Goal: Task Accomplishment & Management: Manage account settings

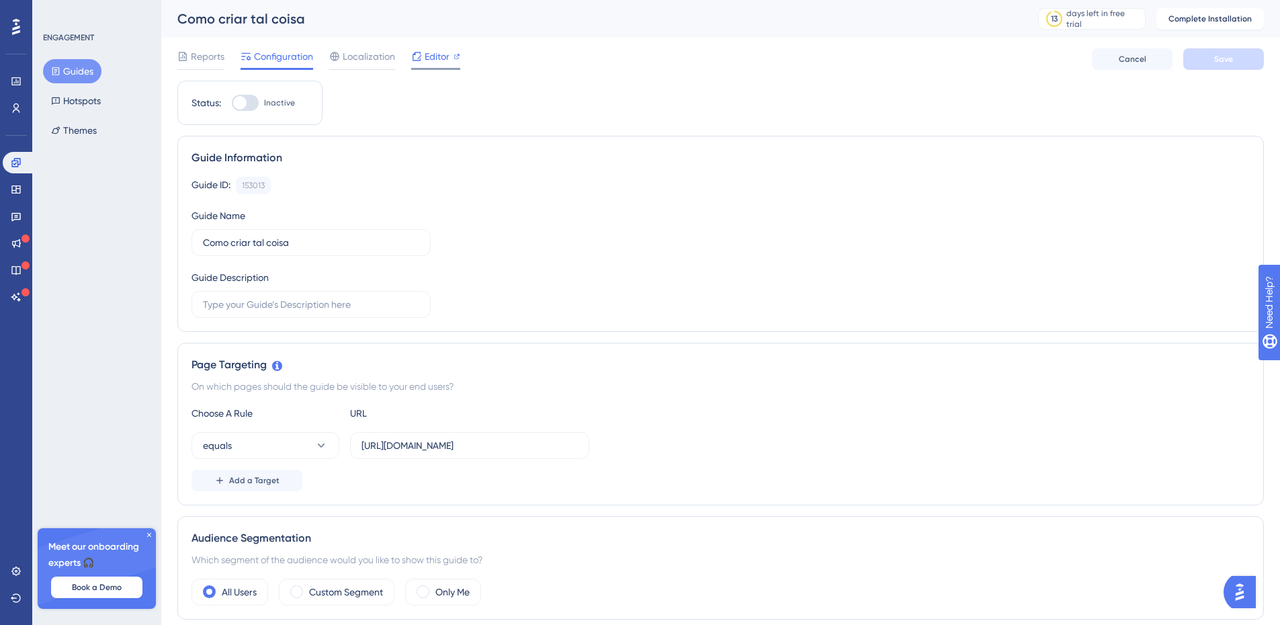
click at [436, 62] on span "Editor" at bounding box center [437, 56] width 25 height 16
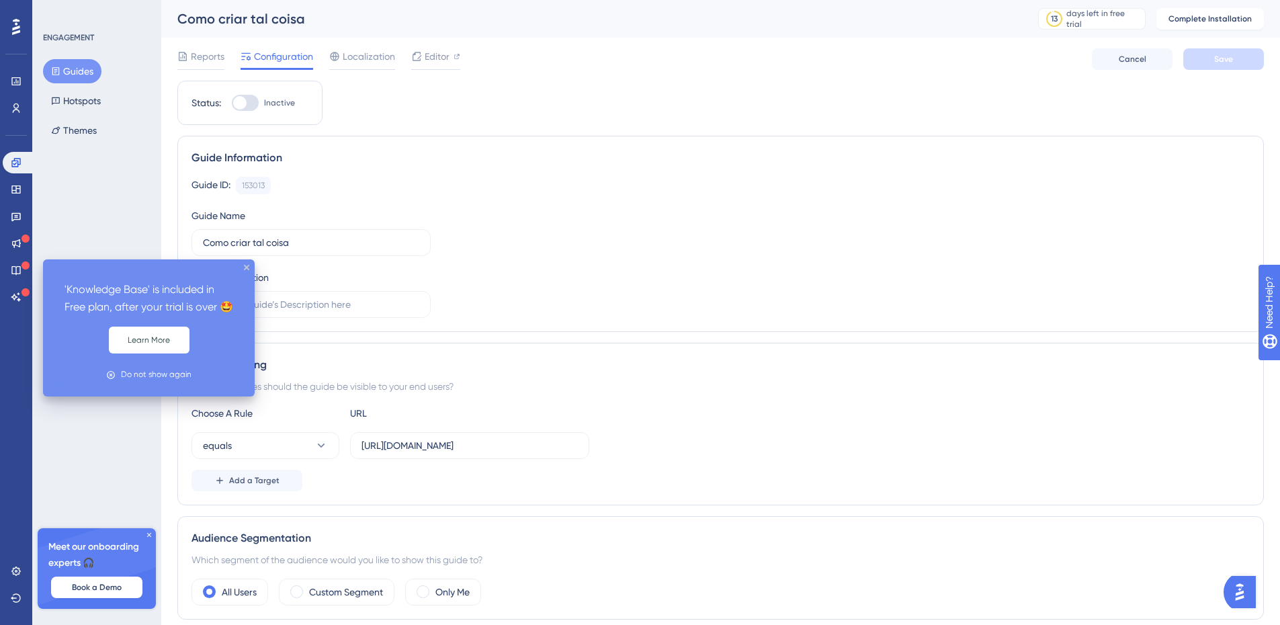
click at [24, 181] on div "✨ INSCREVA-SE AGORA✨" at bounding box center [646, 285] width 1290 height 635
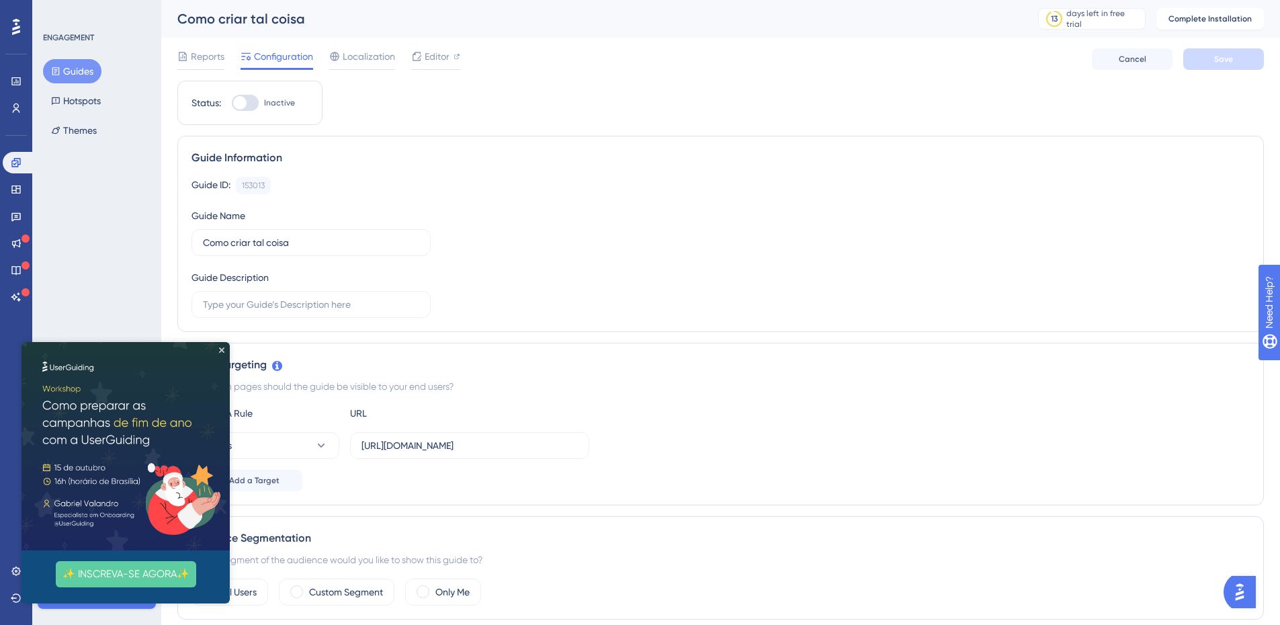
click at [91, 79] on button "Guides" at bounding box center [72, 71] width 58 height 24
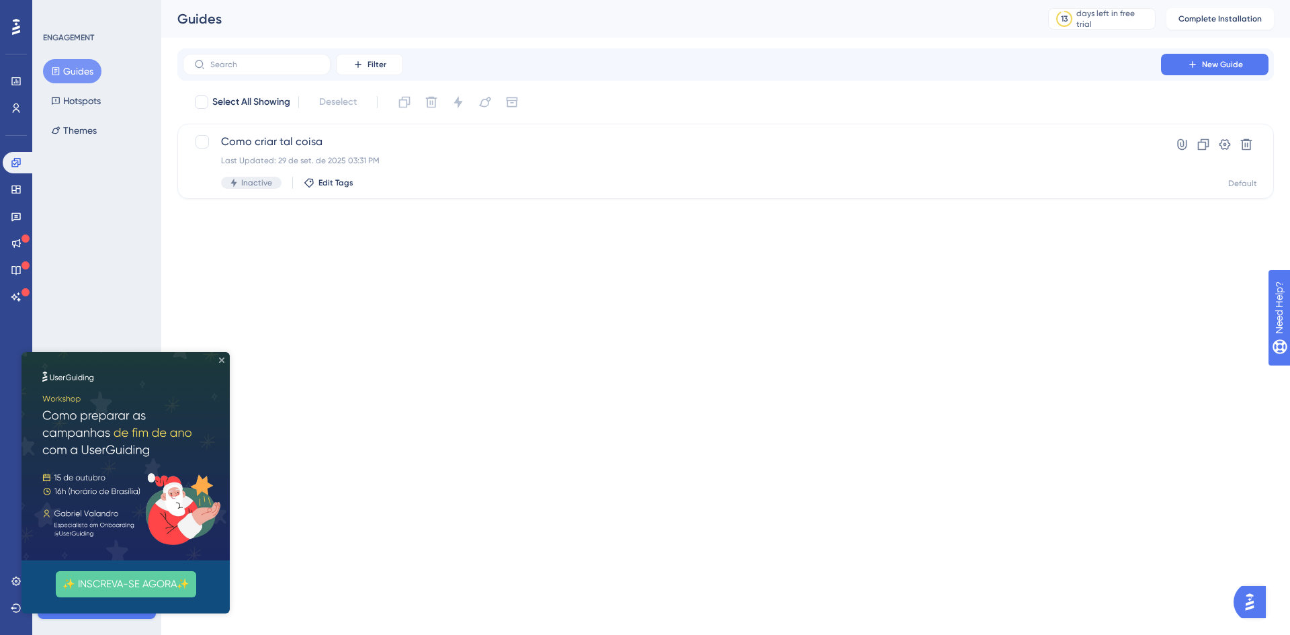
click at [223, 360] on icon "Close Preview" at bounding box center [221, 359] width 5 height 5
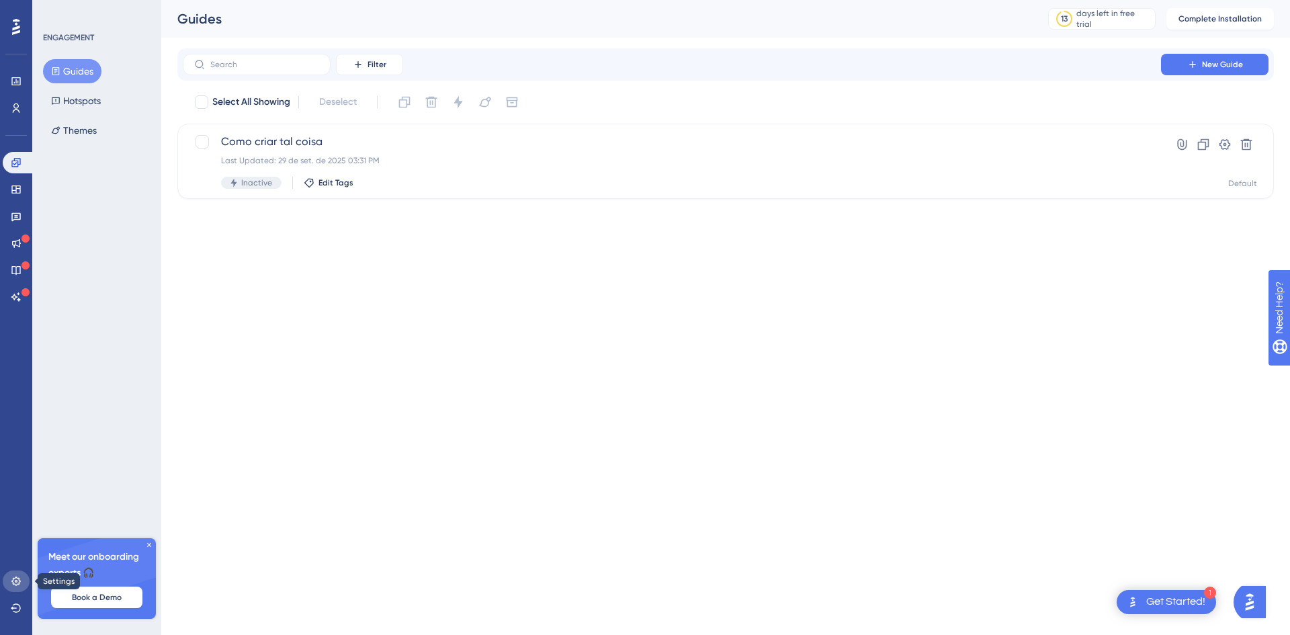
click at [23, 579] on link at bounding box center [16, 581] width 27 height 22
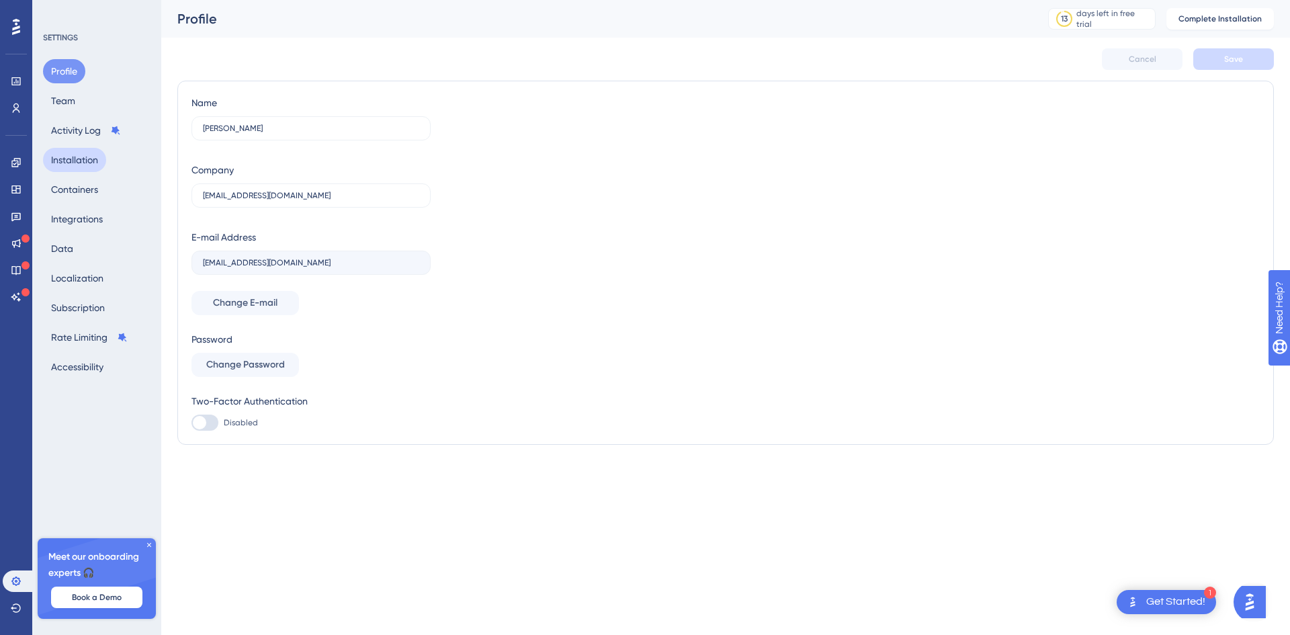
click at [85, 157] on button "Installation" at bounding box center [74, 160] width 63 height 24
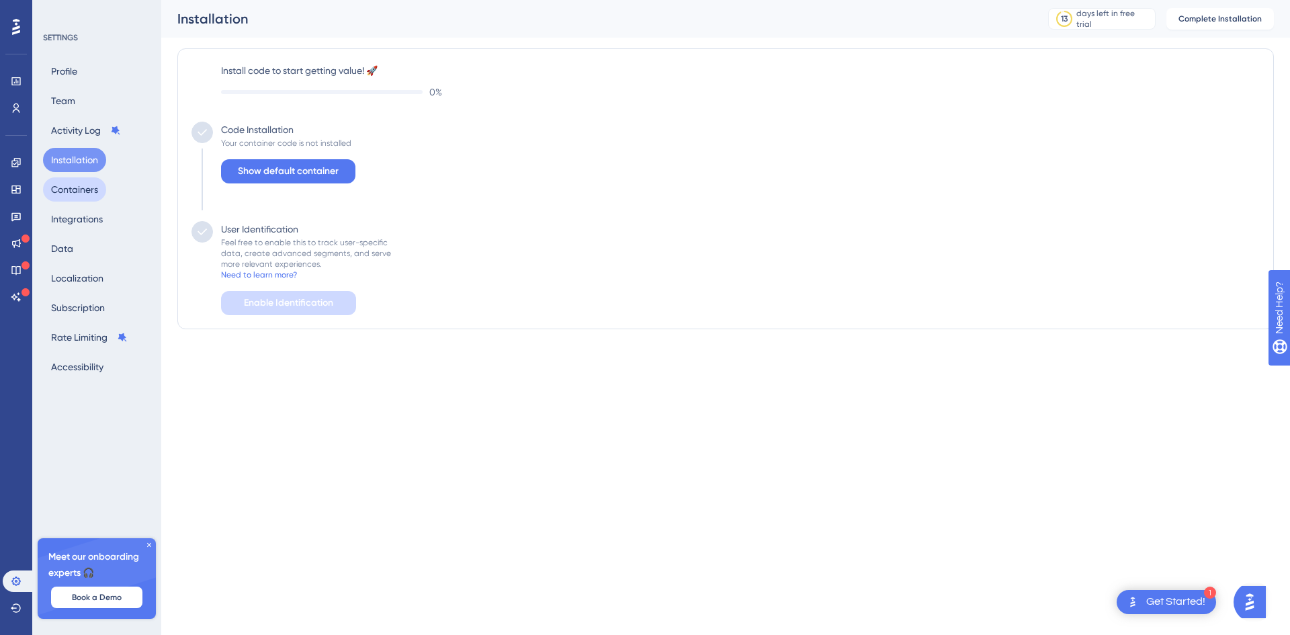
click at [95, 185] on button "Containers" at bounding box center [74, 189] width 63 height 24
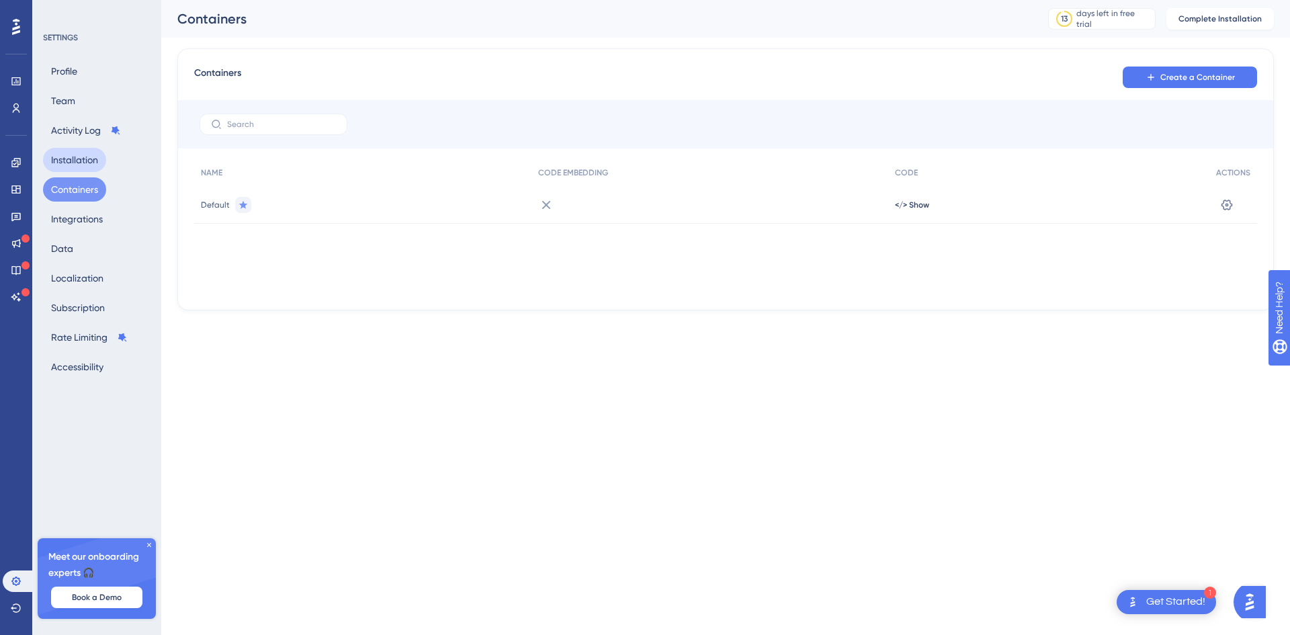
click at [96, 163] on button "Installation" at bounding box center [74, 160] width 63 height 24
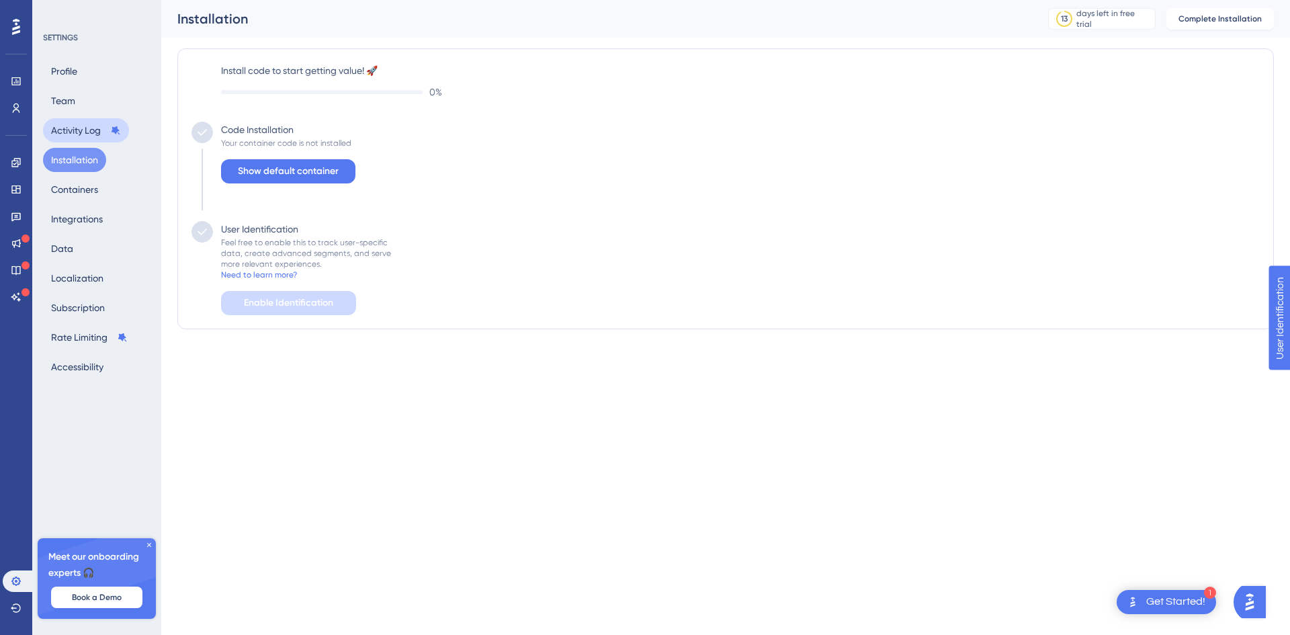
click at [74, 136] on button "Activity Log" at bounding box center [86, 130] width 86 height 24
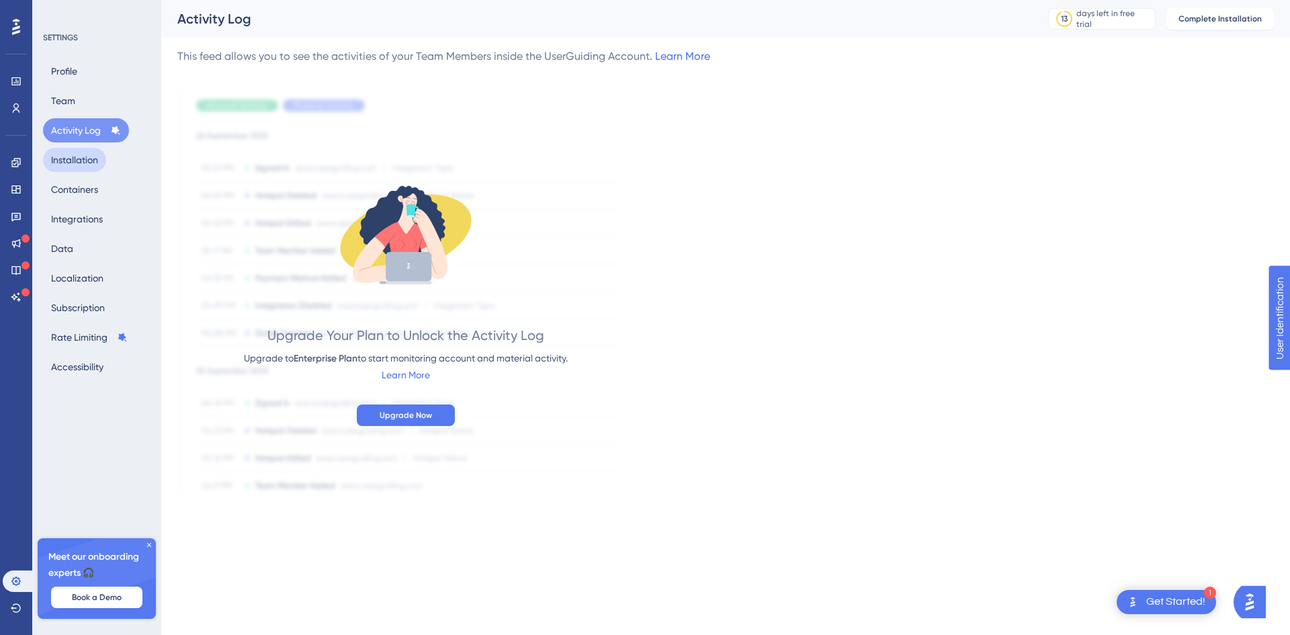
click at [75, 165] on button "Installation" at bounding box center [74, 160] width 63 height 24
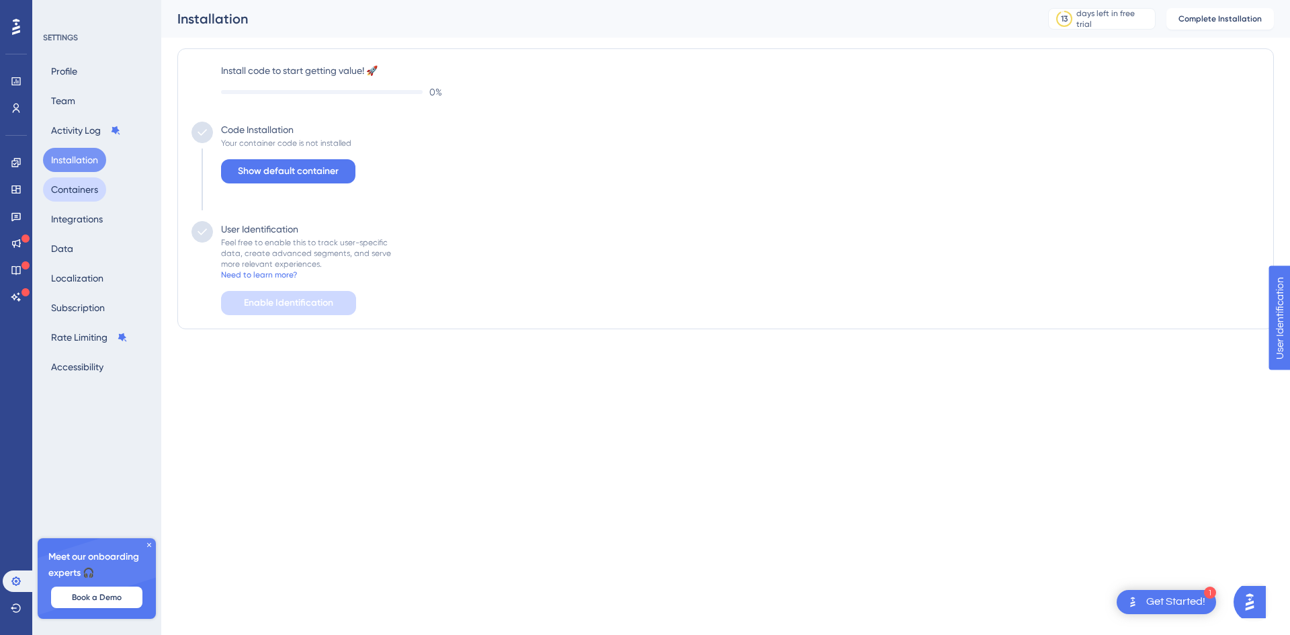
click at [90, 188] on button "Containers" at bounding box center [74, 189] width 63 height 24
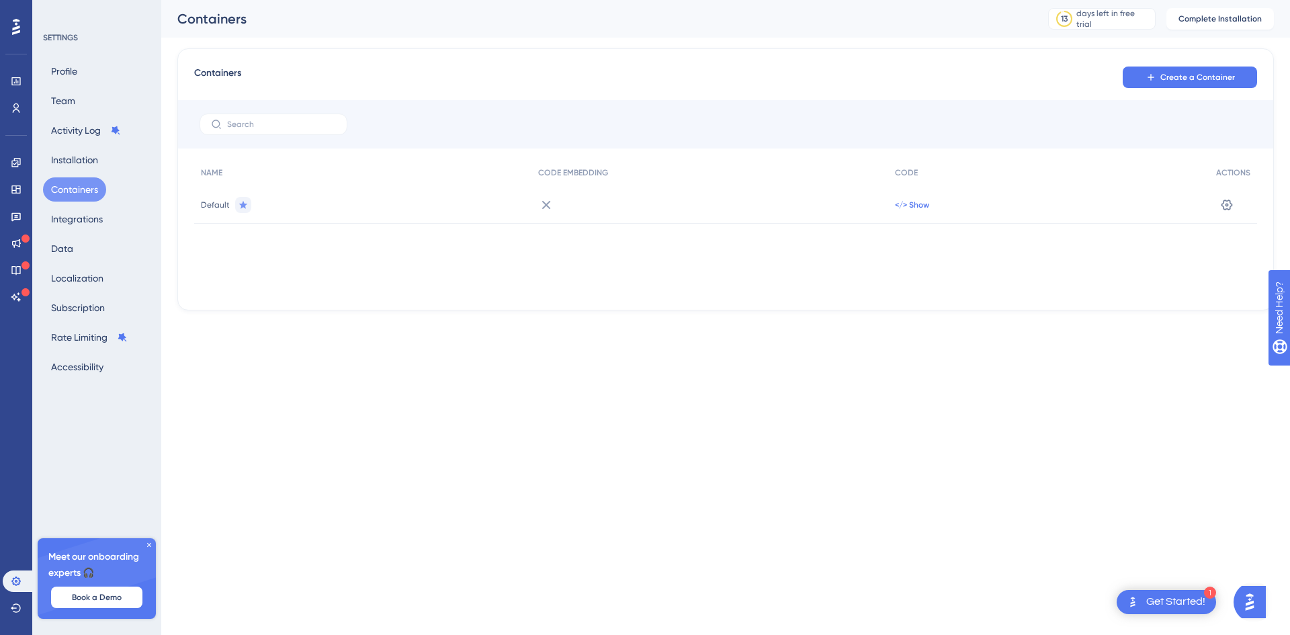
click at [897, 205] on span "</> Show" at bounding box center [912, 205] width 34 height 11
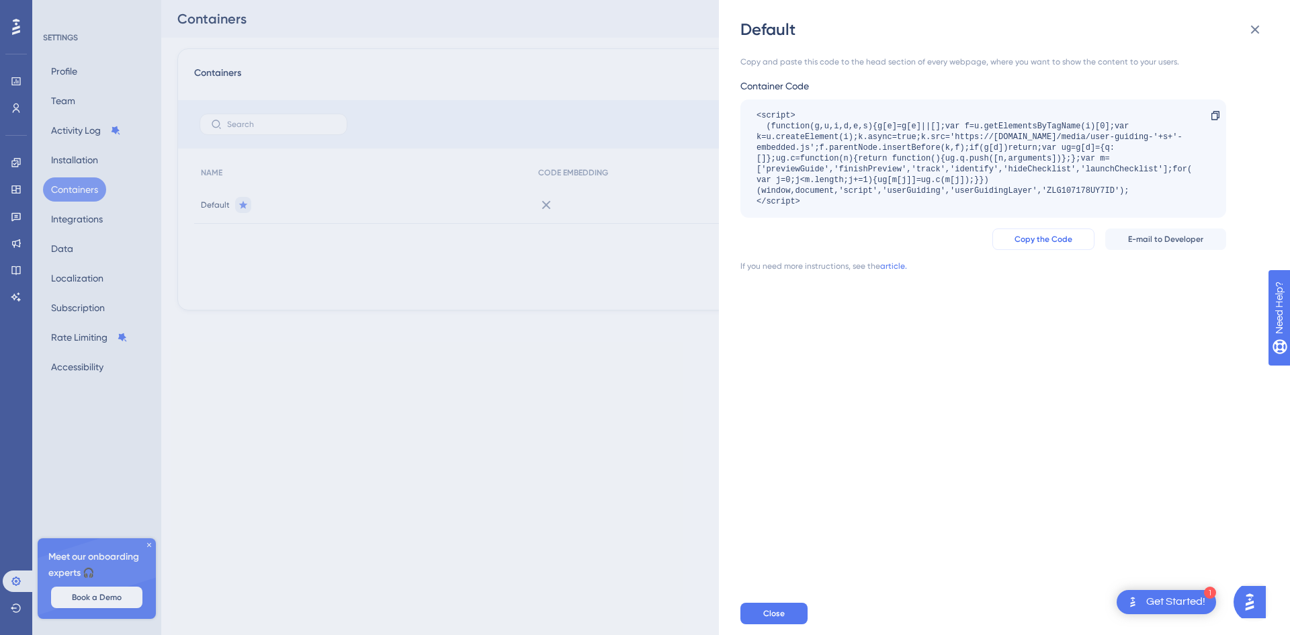
click at [1054, 244] on span "Copy the Code" at bounding box center [1044, 239] width 58 height 11
click at [772, 615] on span "Close" at bounding box center [774, 613] width 22 height 11
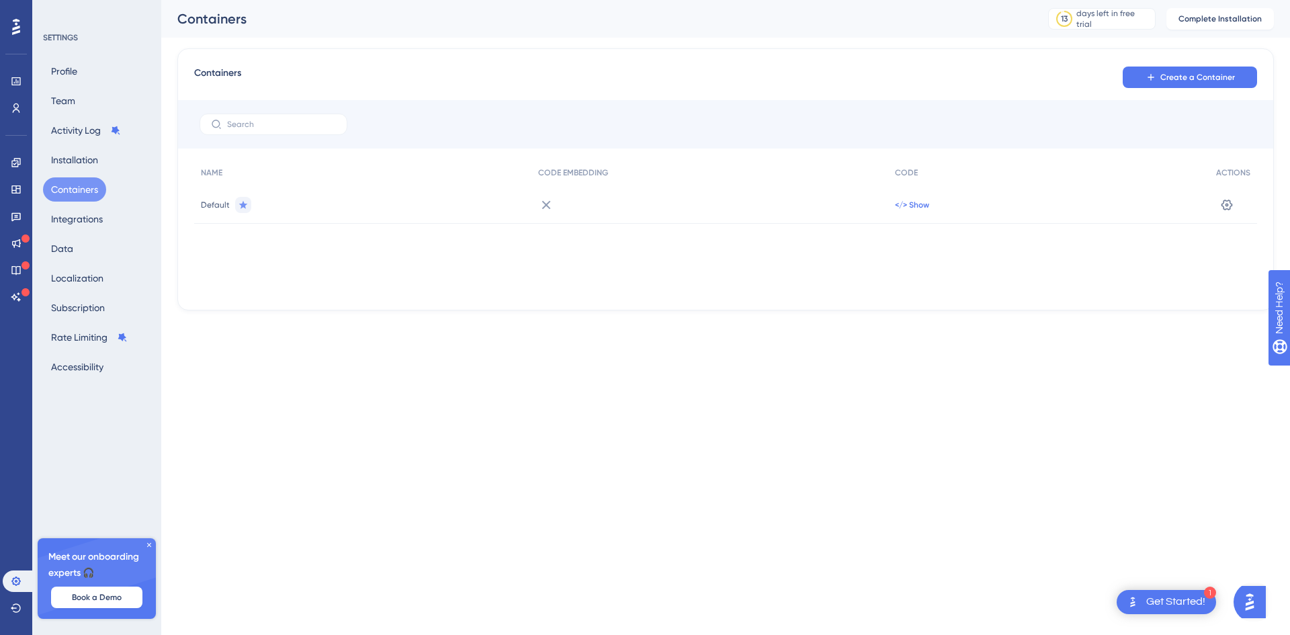
click at [907, 203] on span "</> Show" at bounding box center [912, 205] width 34 height 11
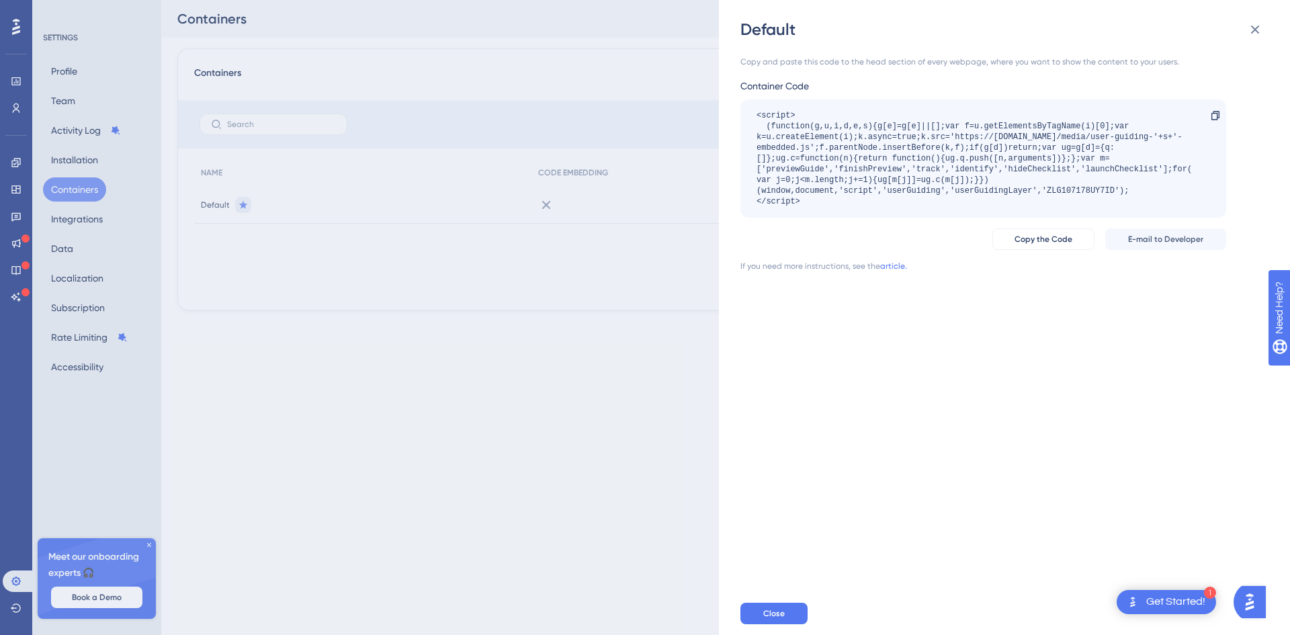
click at [716, 386] on div "Default Copy and paste this code to the head section of every webpage, where yo…" at bounding box center [645, 317] width 1290 height 635
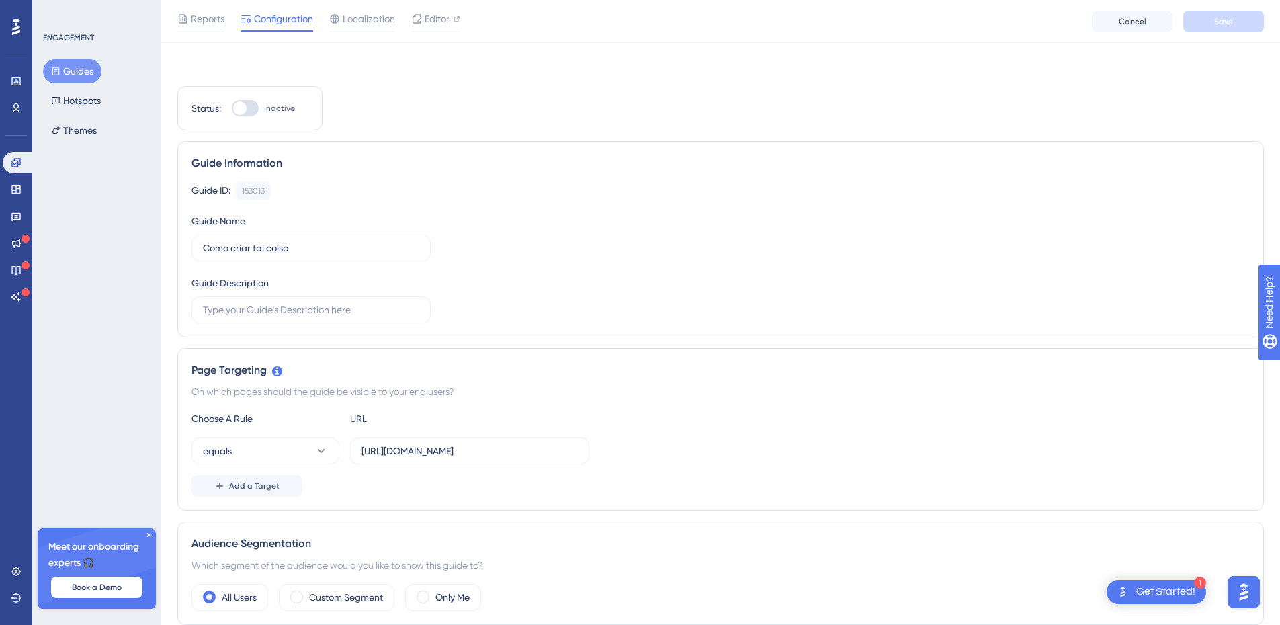
scroll to position [67, 0]
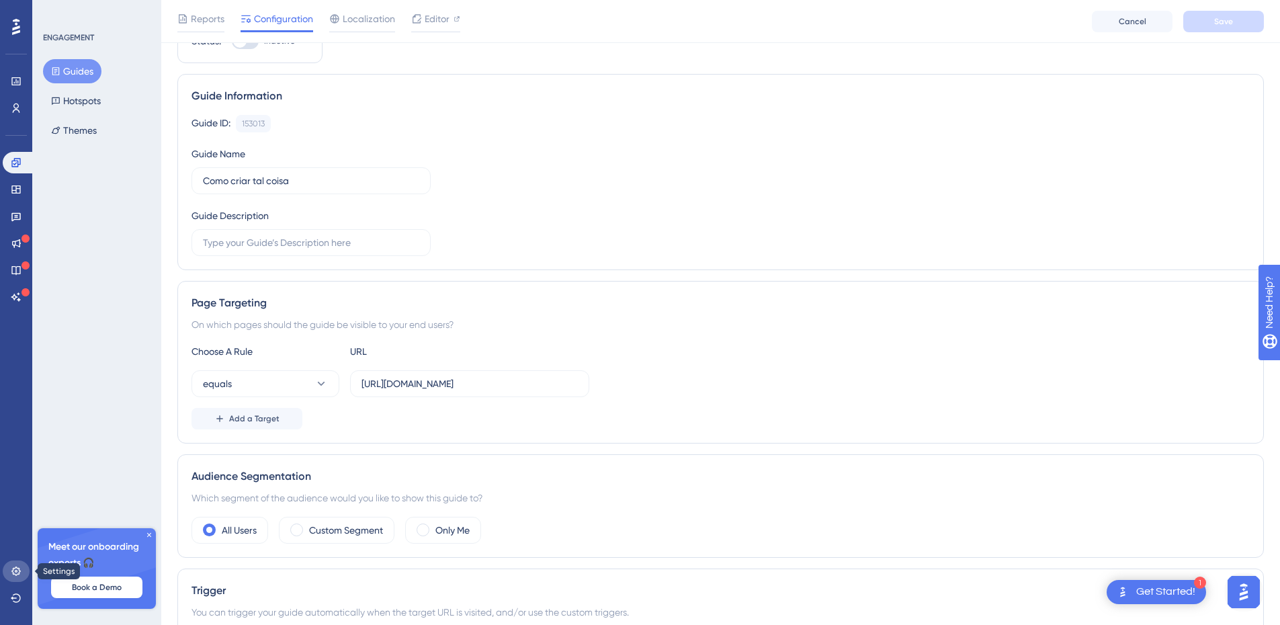
click at [13, 562] on link at bounding box center [16, 571] width 27 height 22
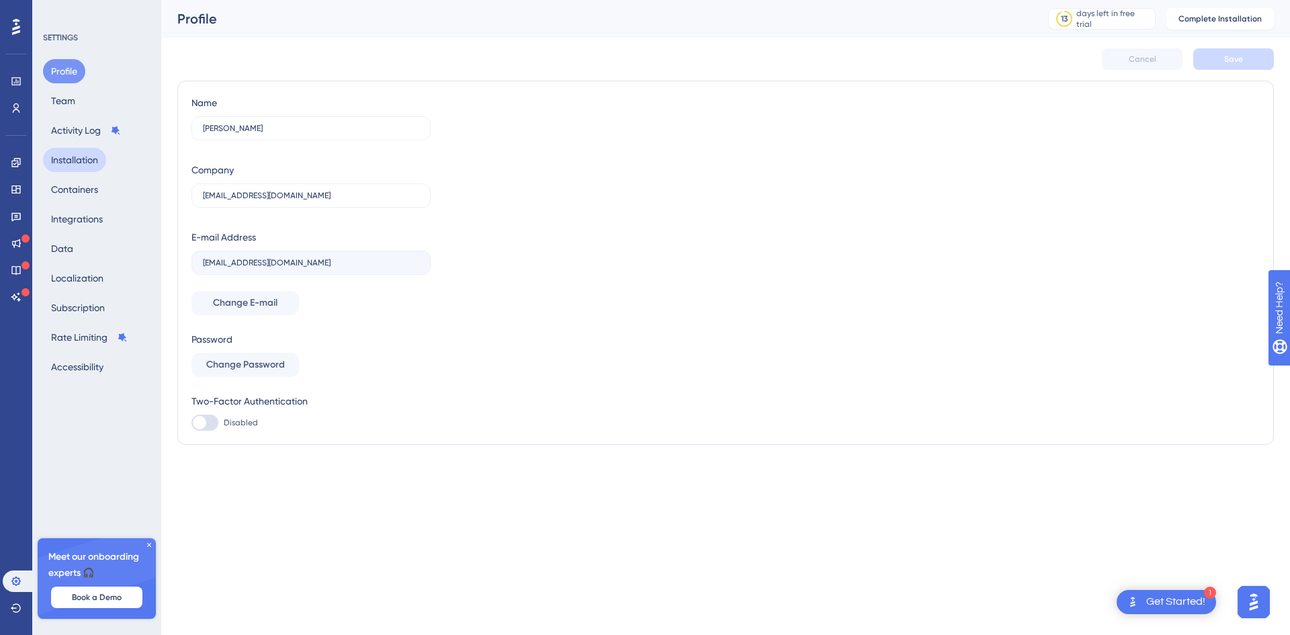
click at [92, 161] on button "Installation" at bounding box center [74, 160] width 63 height 24
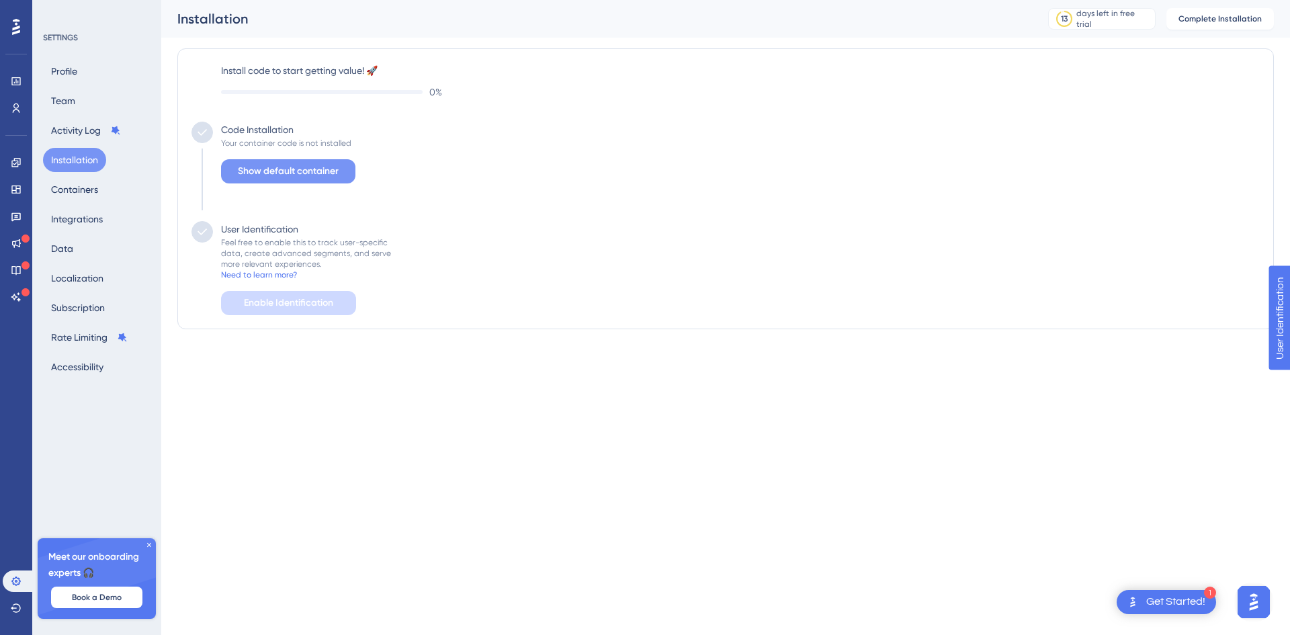
click at [255, 167] on span "Show default container" at bounding box center [288, 171] width 101 height 16
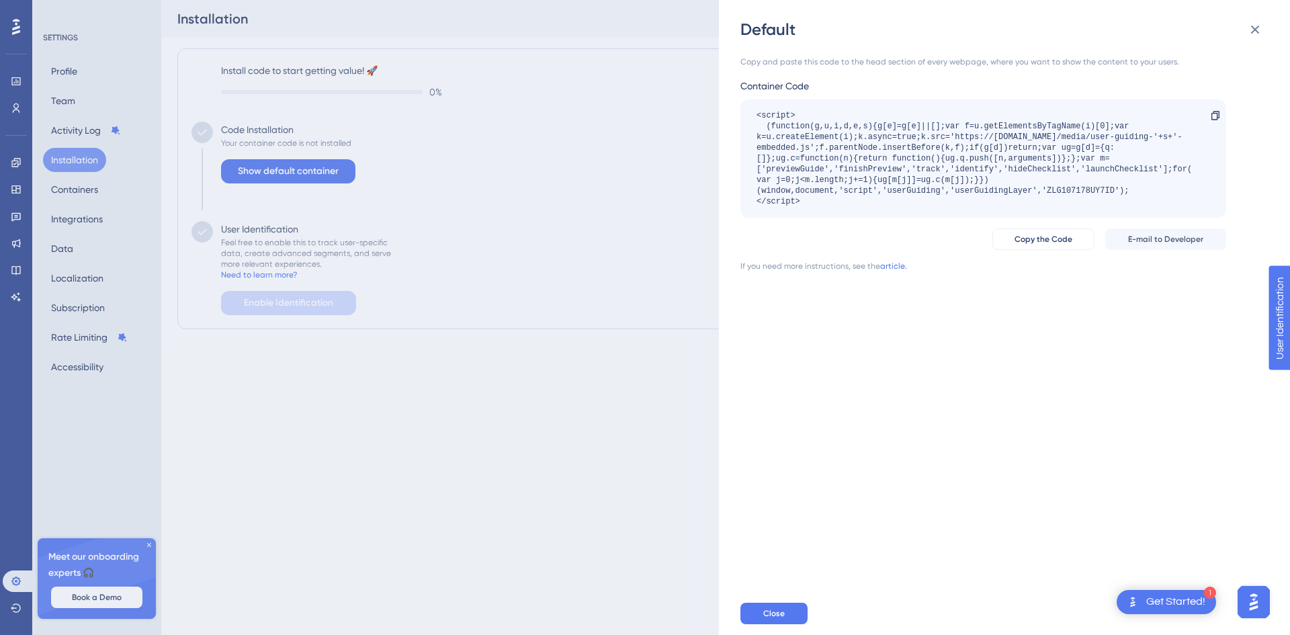
click at [970, 399] on div "Copy and paste this code to the head section of every webpage, where you want t…" at bounding box center [1011, 316] width 542 height 552
click at [1074, 239] on button "Copy the Code" at bounding box center [1043, 239] width 102 height 22
click at [765, 613] on span "Close" at bounding box center [774, 613] width 22 height 11
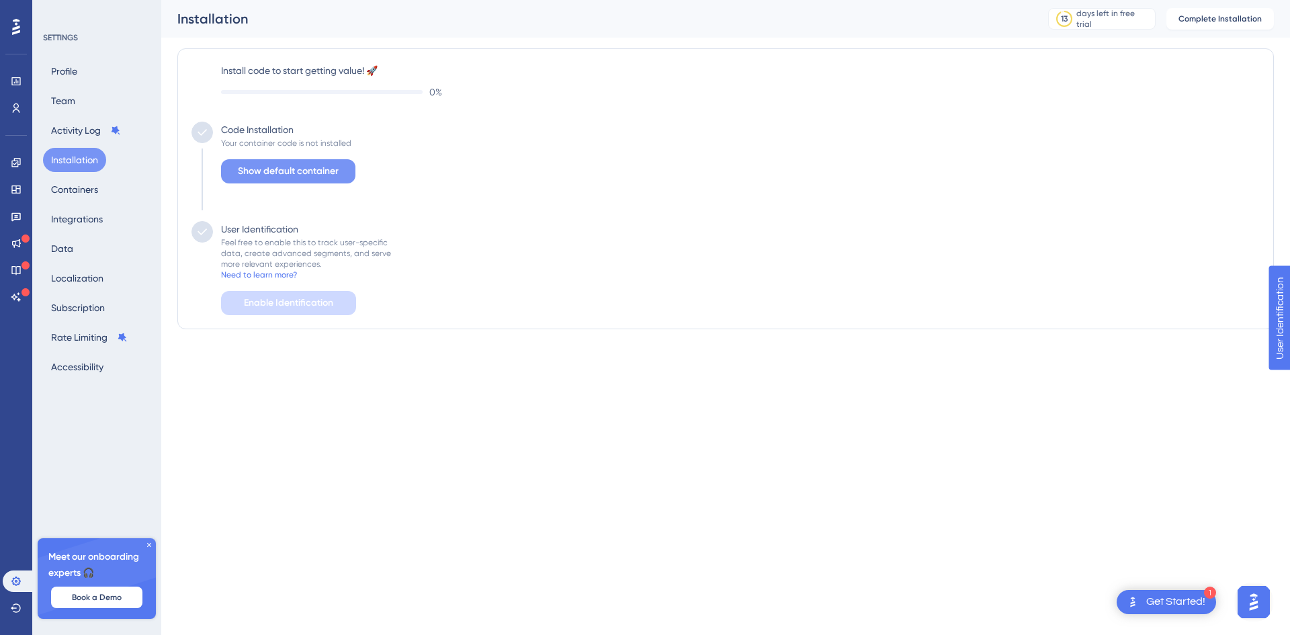
click at [292, 163] on span "Show default container" at bounding box center [288, 171] width 101 height 16
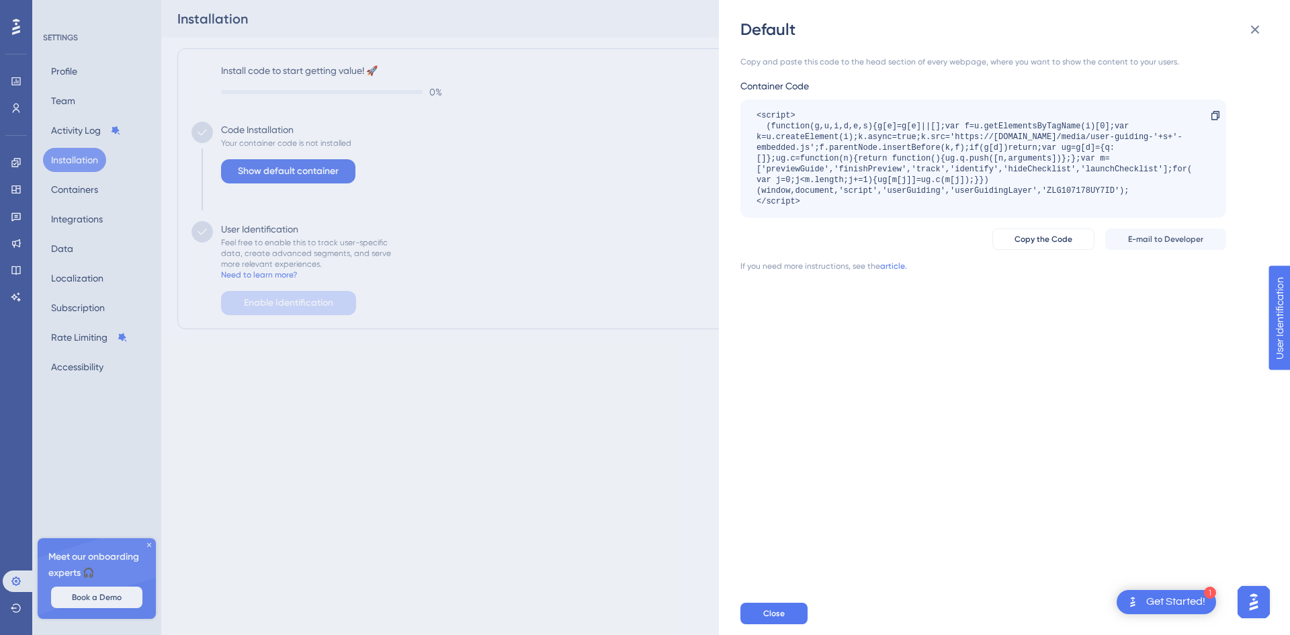
click at [1192, 605] on div "Get Started!" at bounding box center [1175, 602] width 59 height 15
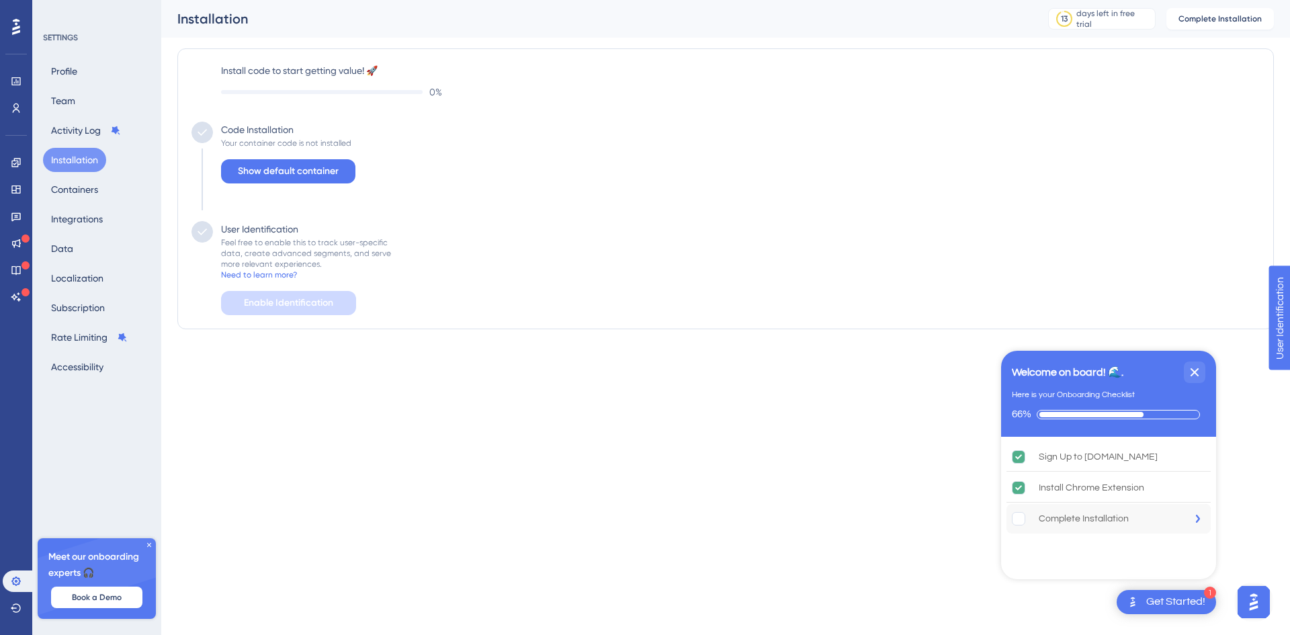
click at [1084, 523] on div "Complete Installation" at bounding box center [1084, 519] width 90 height 16
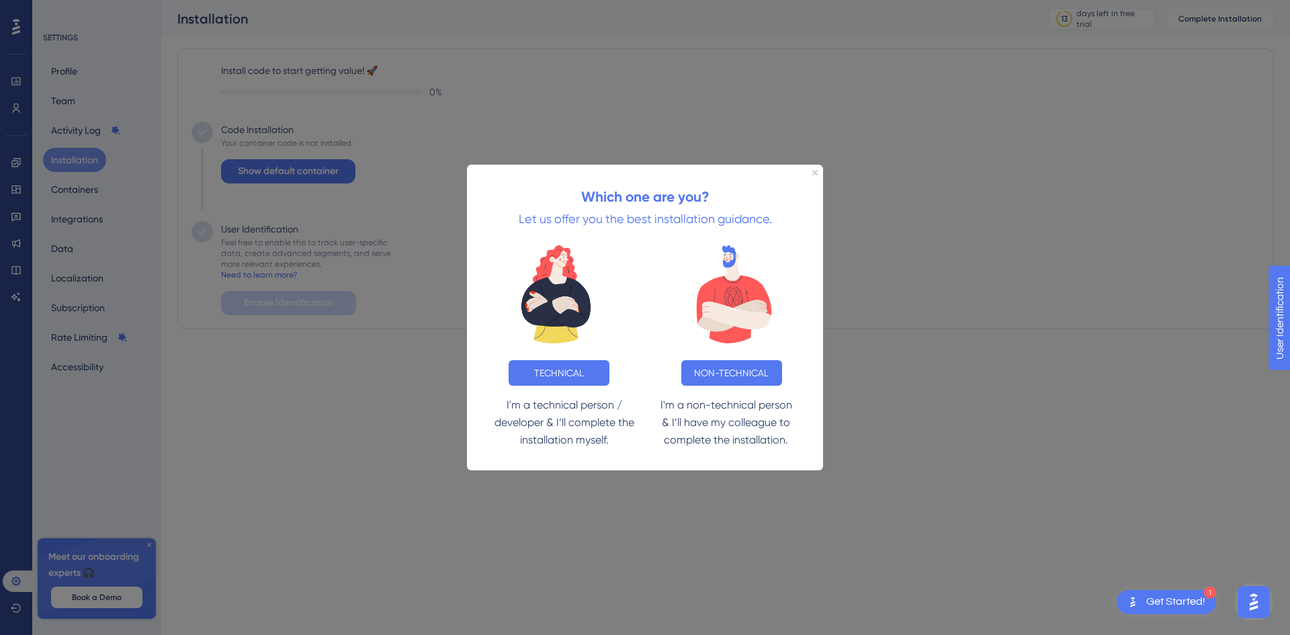
click at [571, 380] on button "TECHNICAL" at bounding box center [559, 373] width 101 height 26
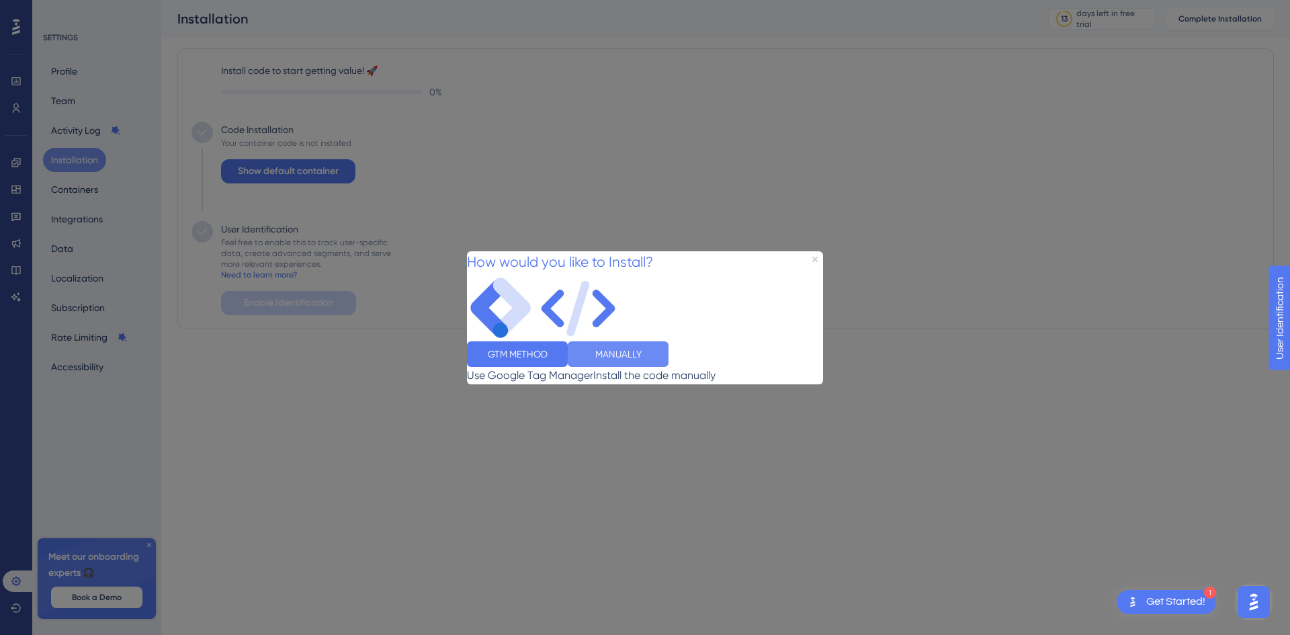
click at [669, 366] on button "MANUALLY" at bounding box center [618, 354] width 101 height 26
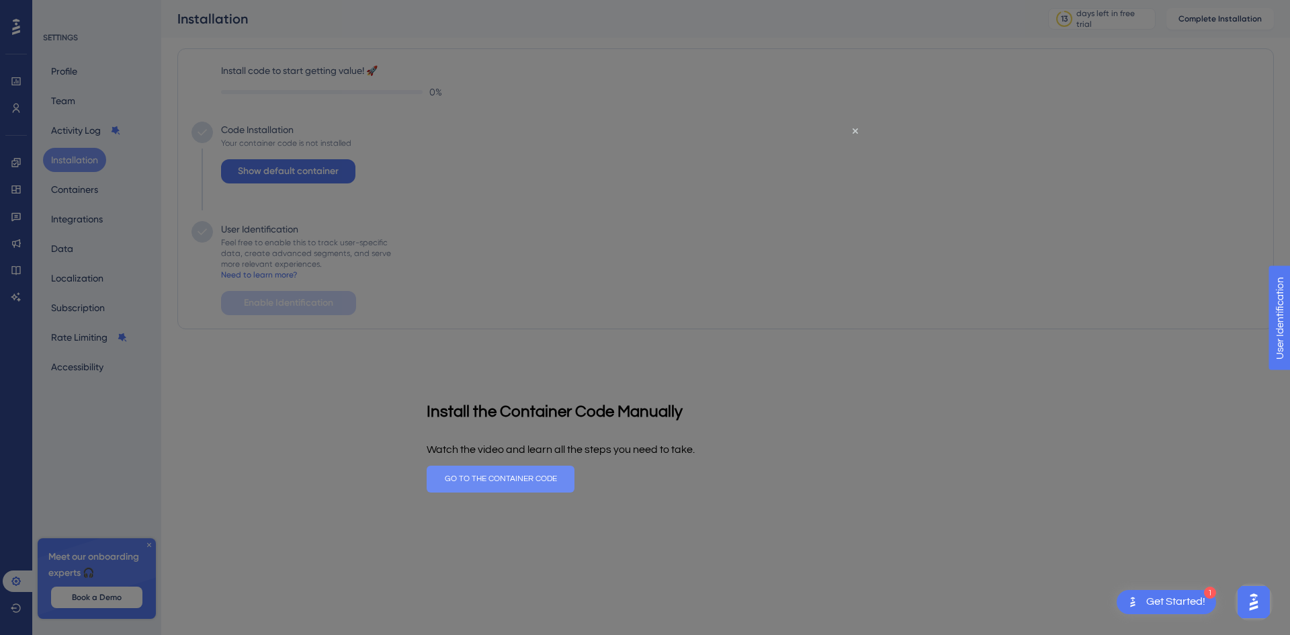
click at [574, 481] on button "GO TO THE CONTAINER CODE" at bounding box center [501, 479] width 148 height 27
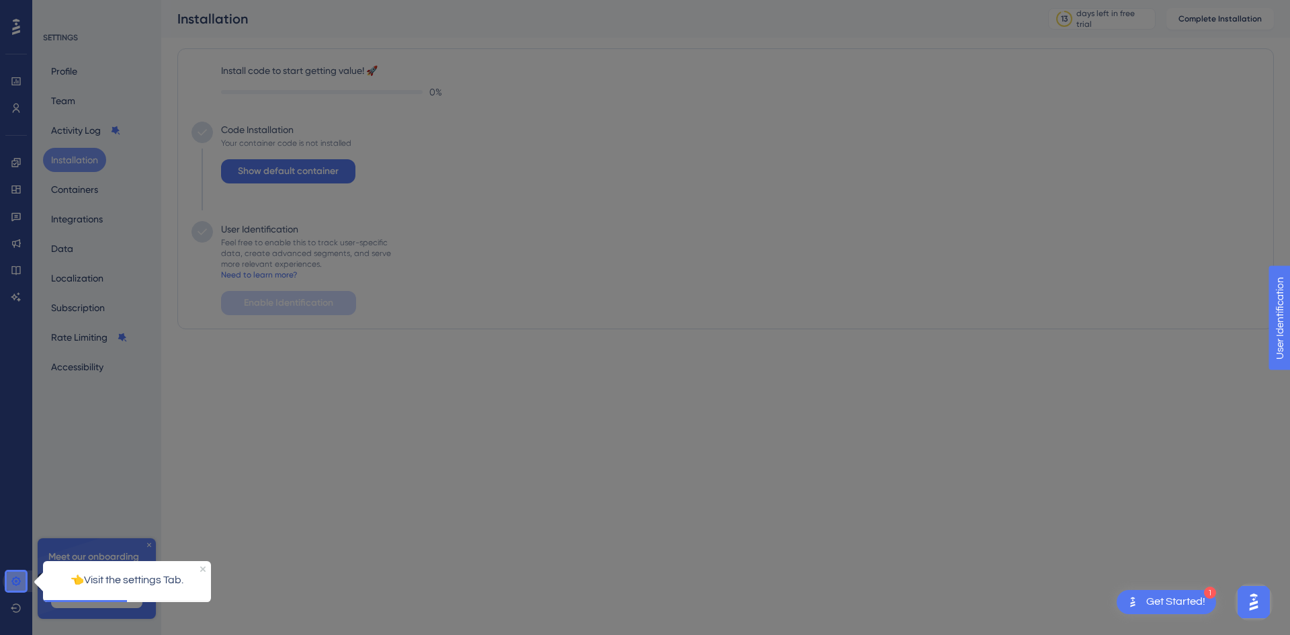
click at [19, 584] on icon at bounding box center [15, 580] width 9 height 9
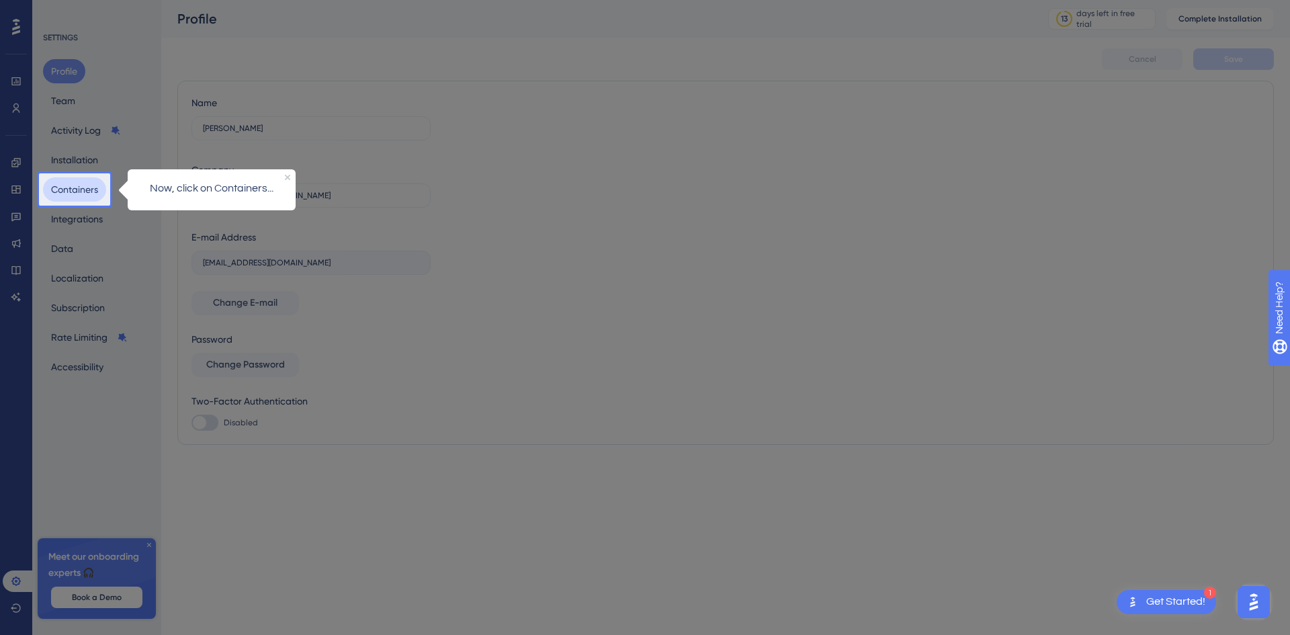
click at [81, 188] on button "Containers" at bounding box center [74, 189] width 63 height 24
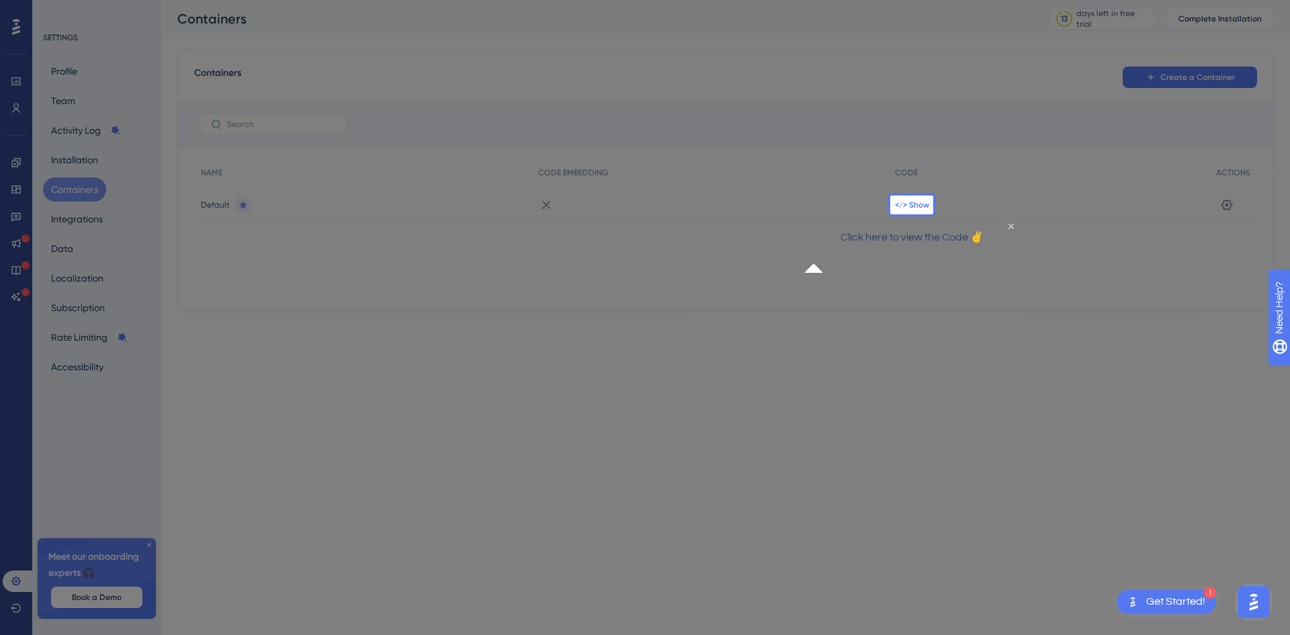
click at [898, 200] on span "</> Show" at bounding box center [912, 205] width 34 height 11
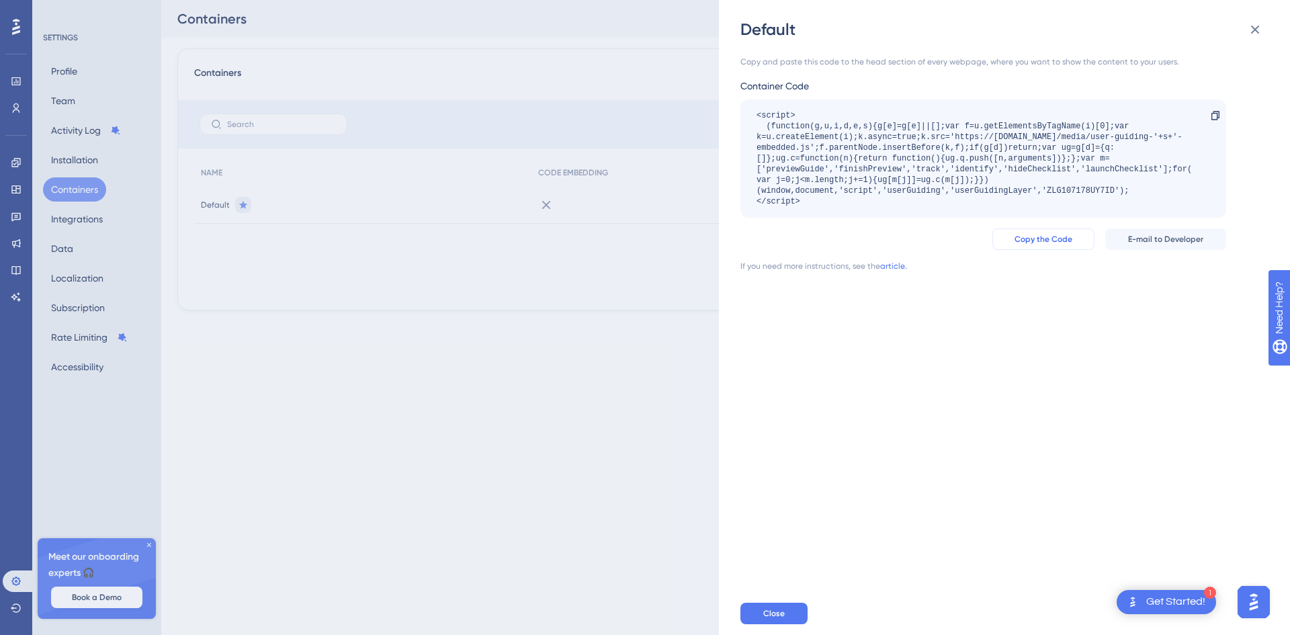
click at [1068, 245] on button "Copy the Code" at bounding box center [1043, 239] width 102 height 22
click at [1068, 240] on span "Copy the Code" at bounding box center [1044, 239] width 58 height 11
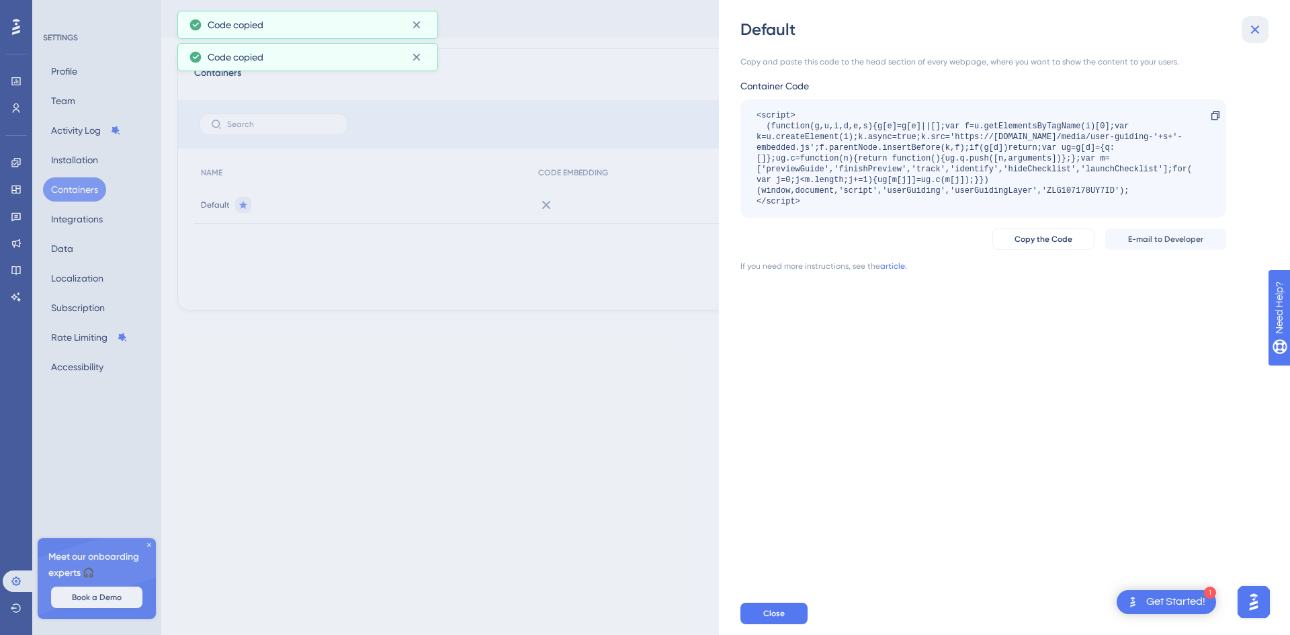
click at [1247, 26] on icon at bounding box center [1255, 30] width 16 height 16
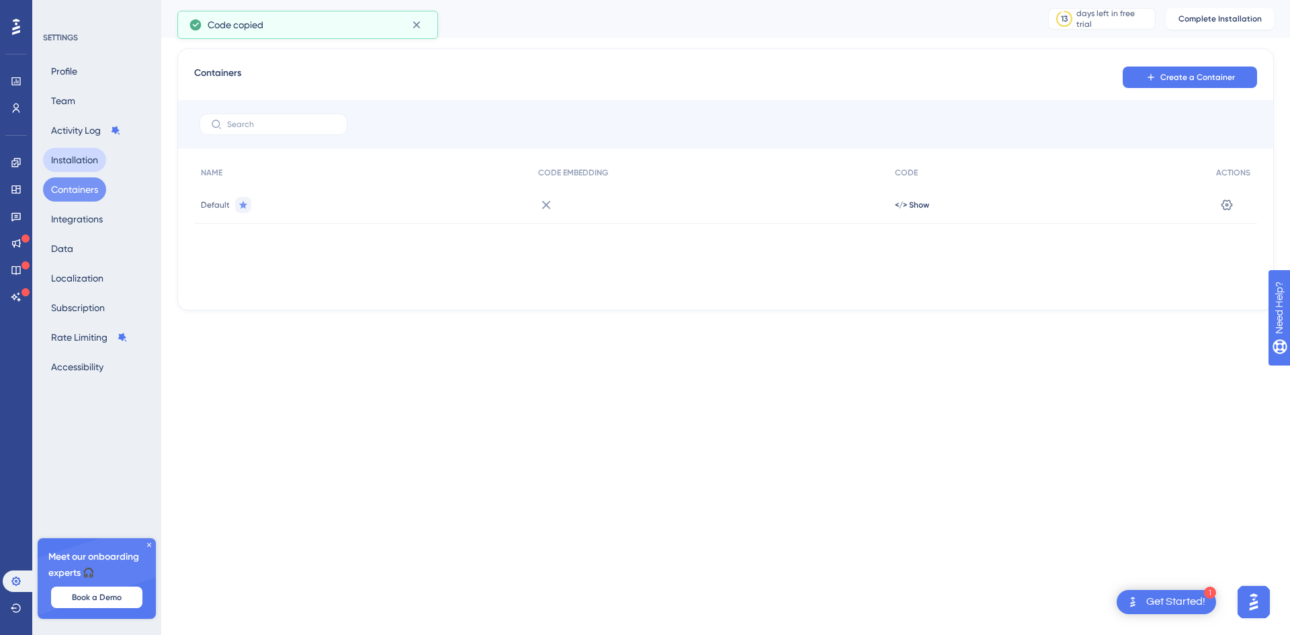
click at [69, 151] on button "Installation" at bounding box center [74, 160] width 63 height 24
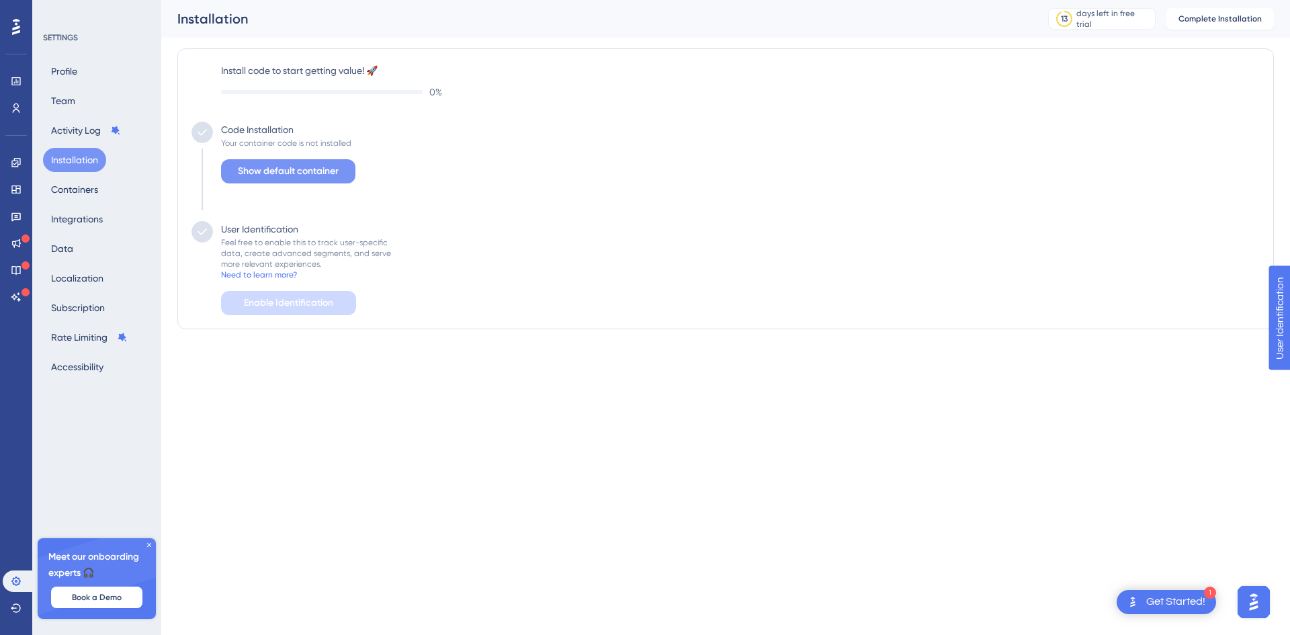
click at [281, 163] on span "Show default container" at bounding box center [288, 171] width 101 height 16
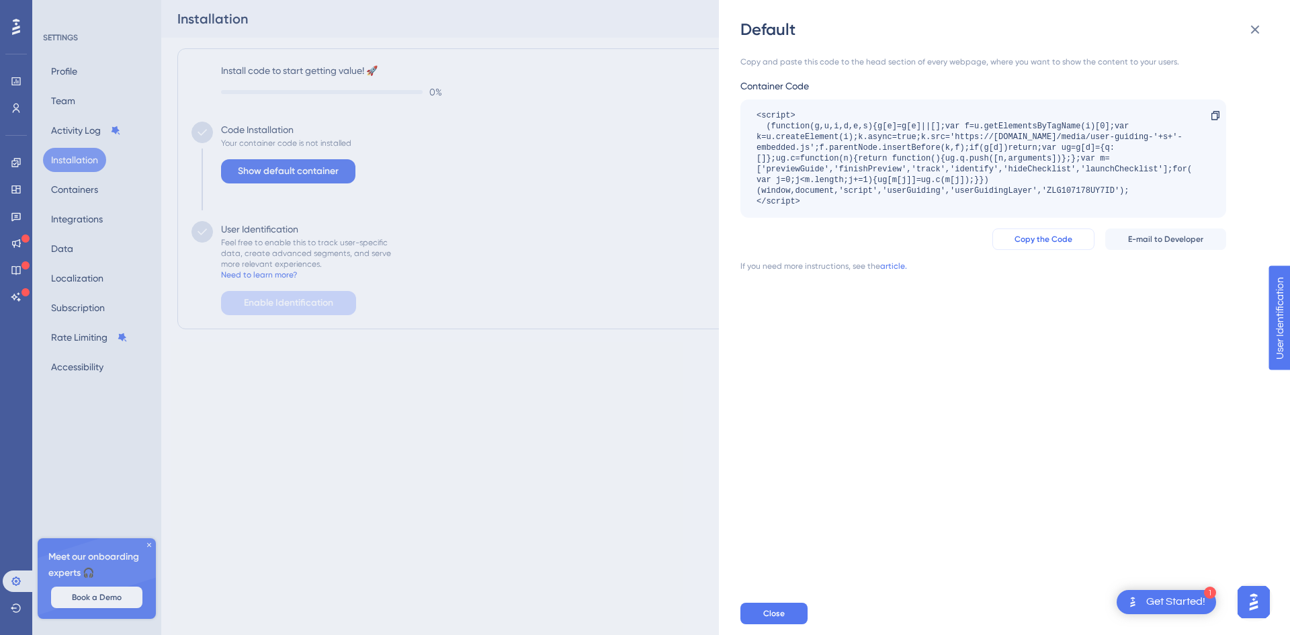
click at [1073, 245] on button "Copy the Code" at bounding box center [1043, 239] width 102 height 22
click at [1247, 28] on button at bounding box center [1255, 29] width 27 height 27
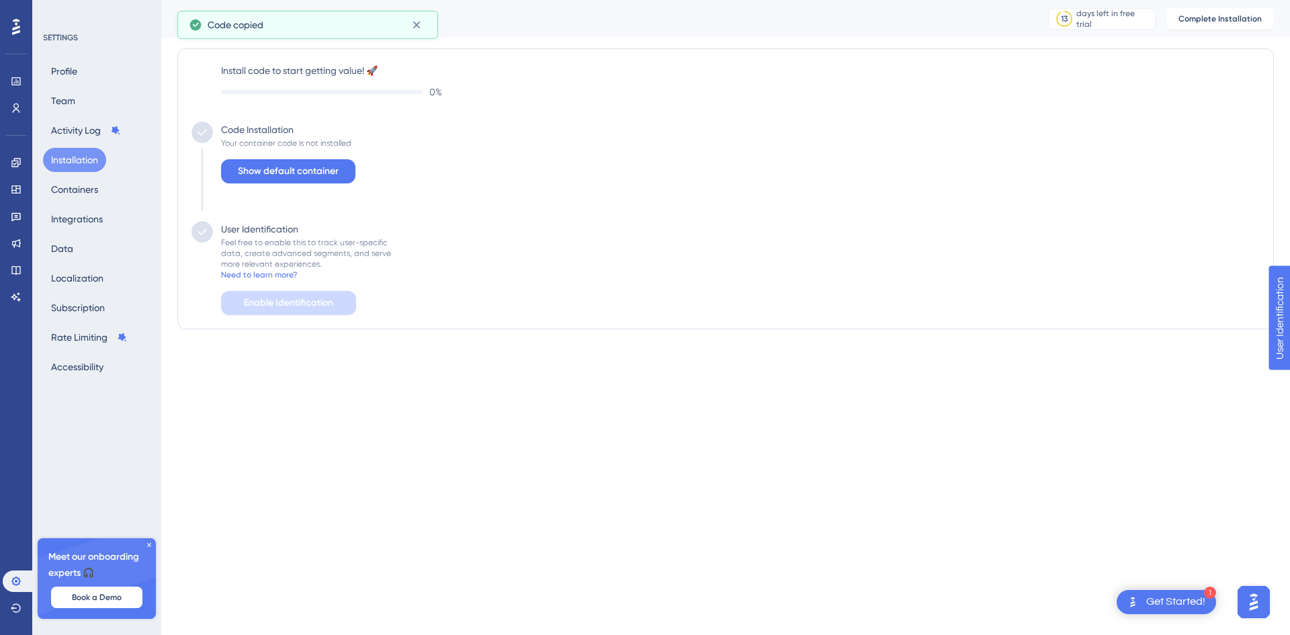
click at [91, 73] on div "Profile Team Activity Log Installation Containers Integrations Data Localizatio…" at bounding box center [97, 219] width 109 height 320
click at [81, 73] on button "Profile" at bounding box center [64, 71] width 42 height 24
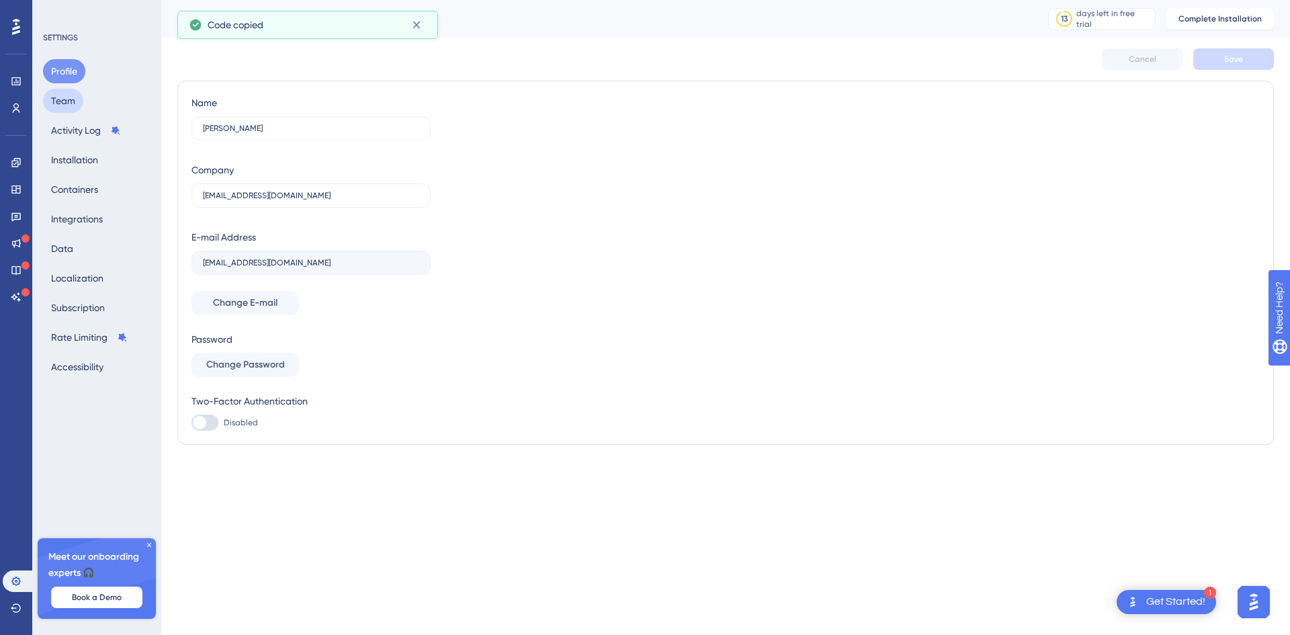
click at [52, 107] on button "Team" at bounding box center [63, 101] width 40 height 24
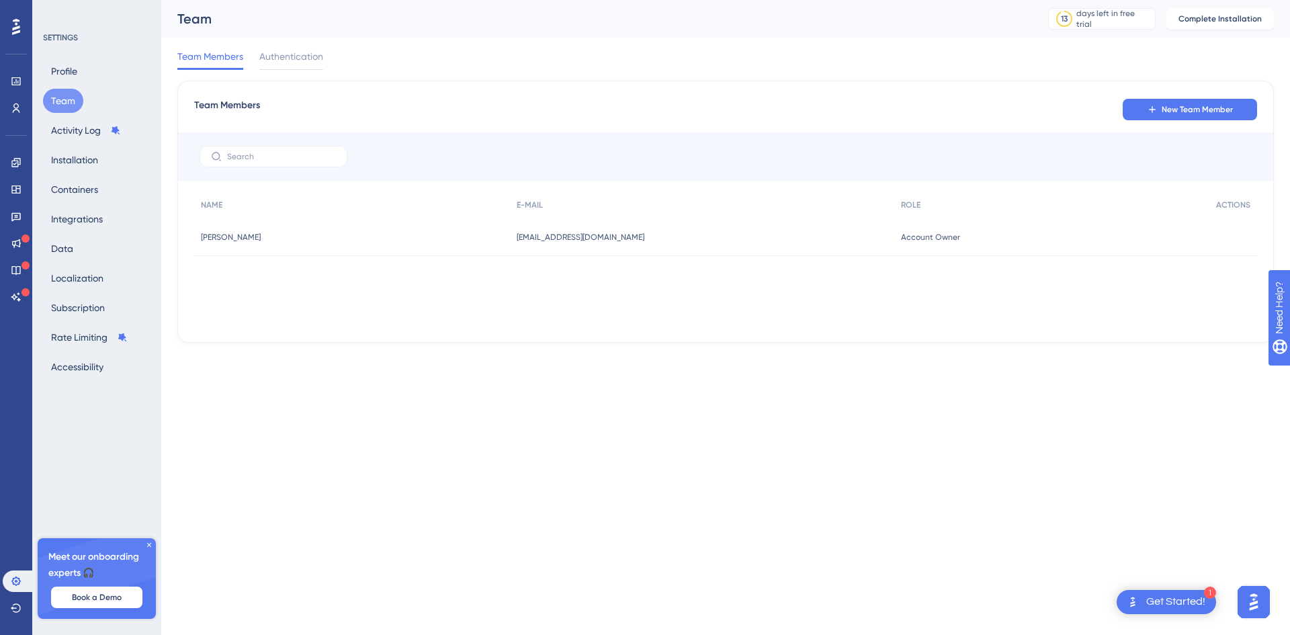
click at [948, 232] on span "Account Owner" at bounding box center [930, 237] width 59 height 11
click at [99, 166] on button "Installation" at bounding box center [74, 160] width 63 height 24
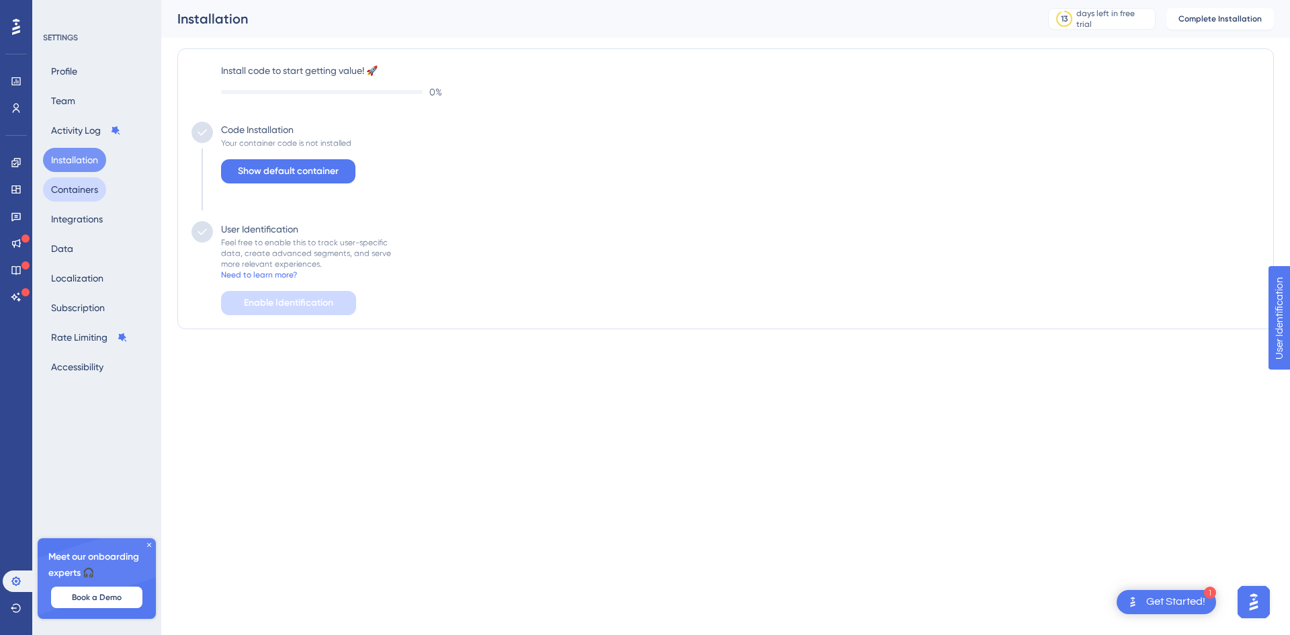
click at [91, 189] on button "Containers" at bounding box center [74, 189] width 63 height 24
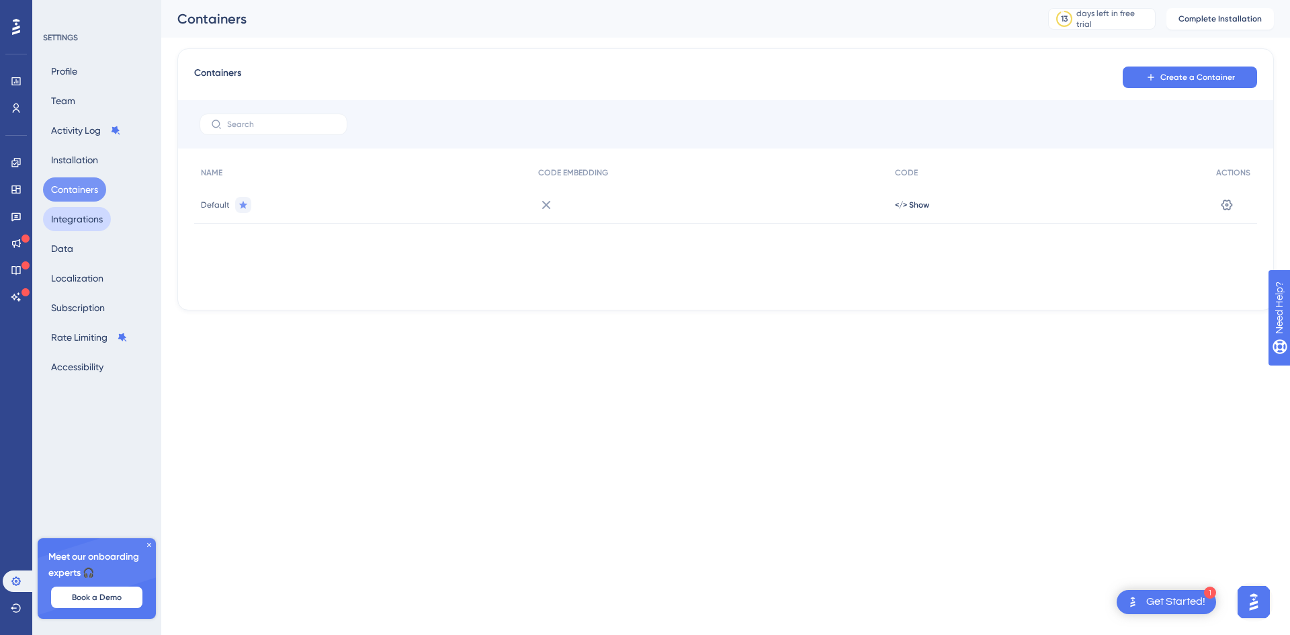
click at [83, 227] on button "Integrations" at bounding box center [77, 219] width 68 height 24
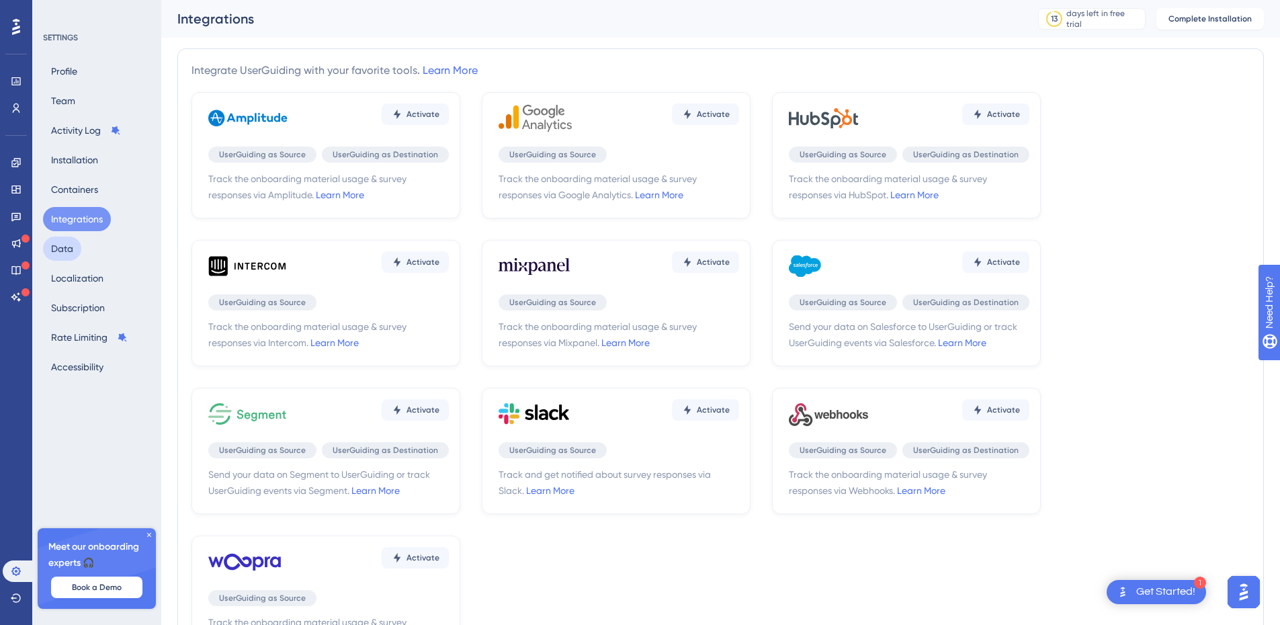
click at [81, 250] on button "Data" at bounding box center [62, 249] width 38 height 24
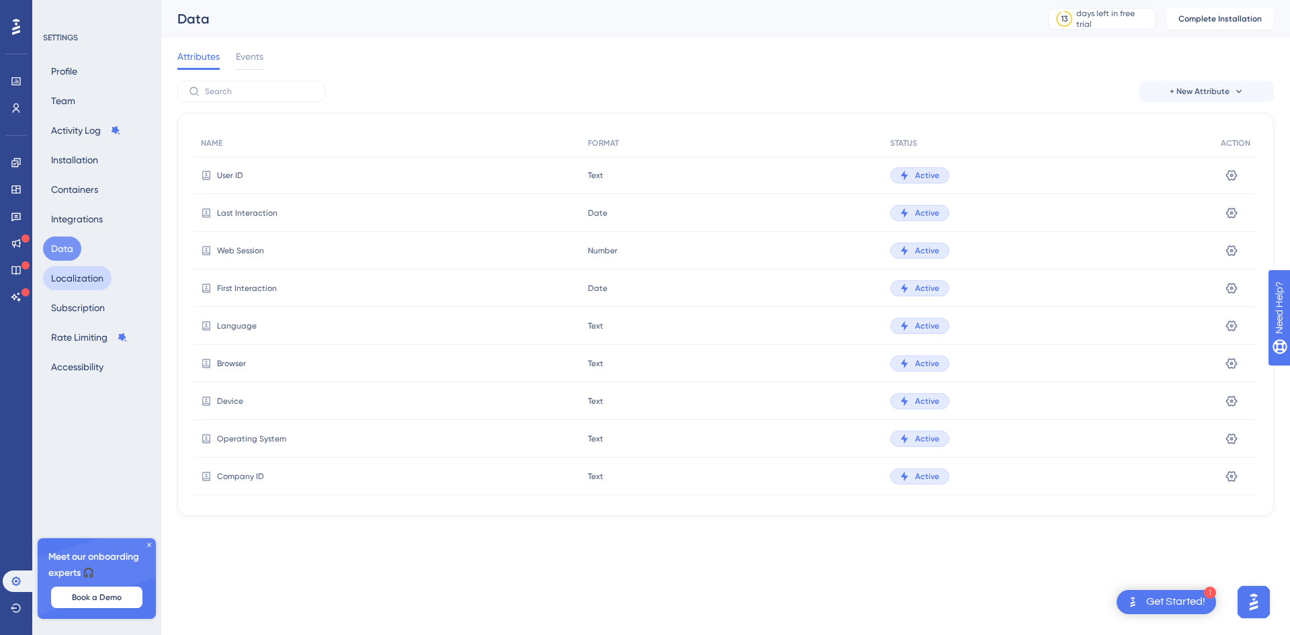
click at [80, 284] on button "Localization" at bounding box center [77, 278] width 69 height 24
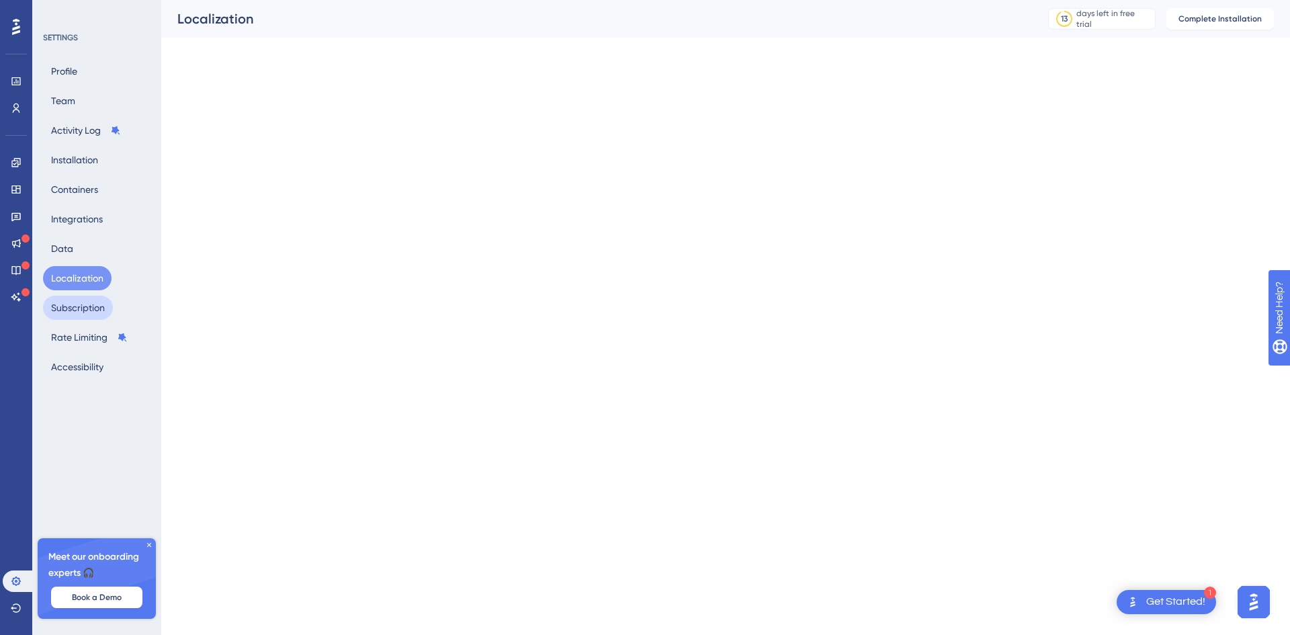
click at [80, 304] on button "Subscription" at bounding box center [78, 308] width 70 height 24
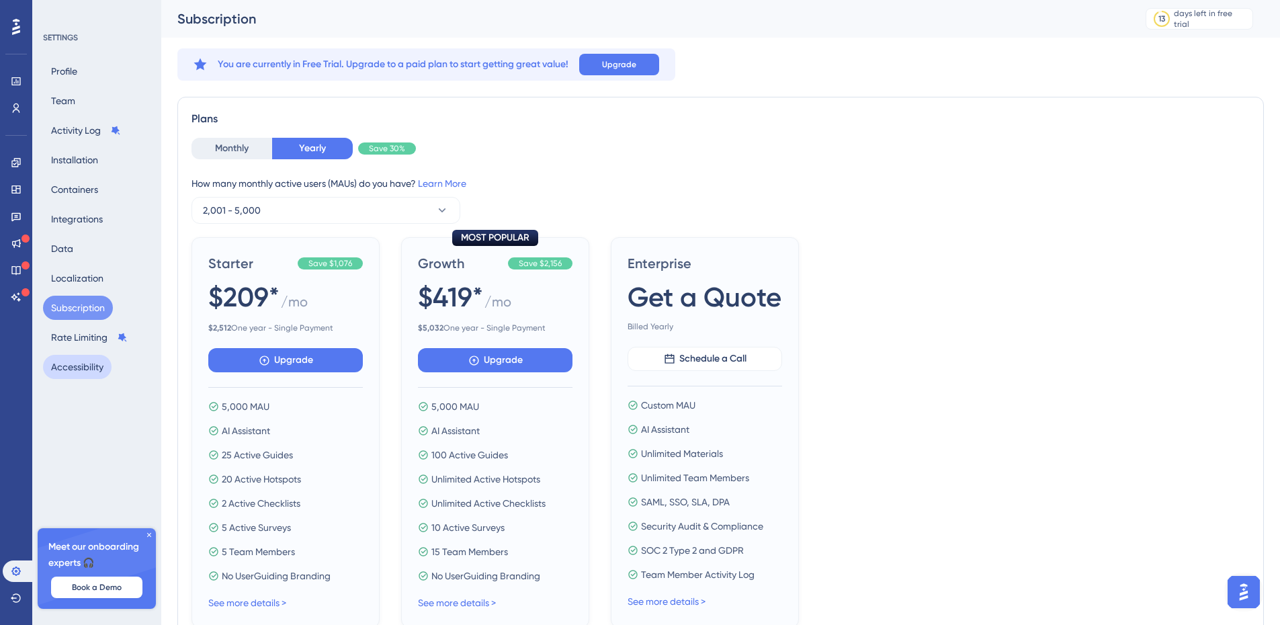
click at [81, 364] on button "Accessibility" at bounding box center [77, 367] width 69 height 24
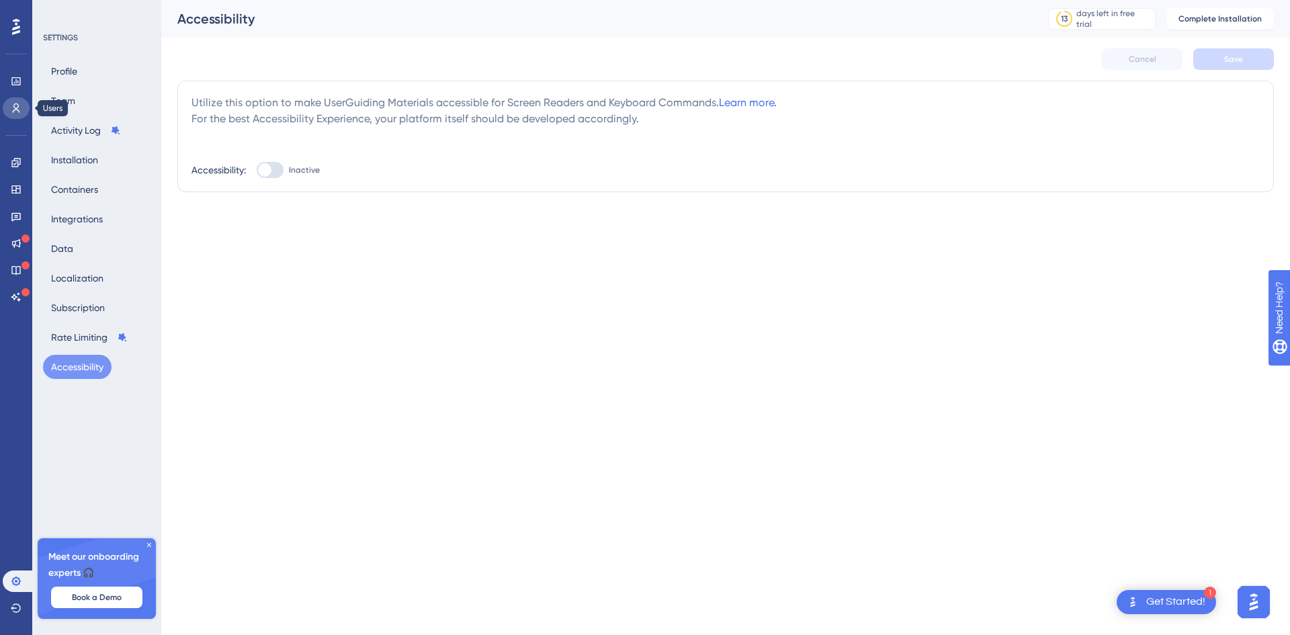
click at [14, 111] on icon at bounding box center [16, 107] width 7 height 9
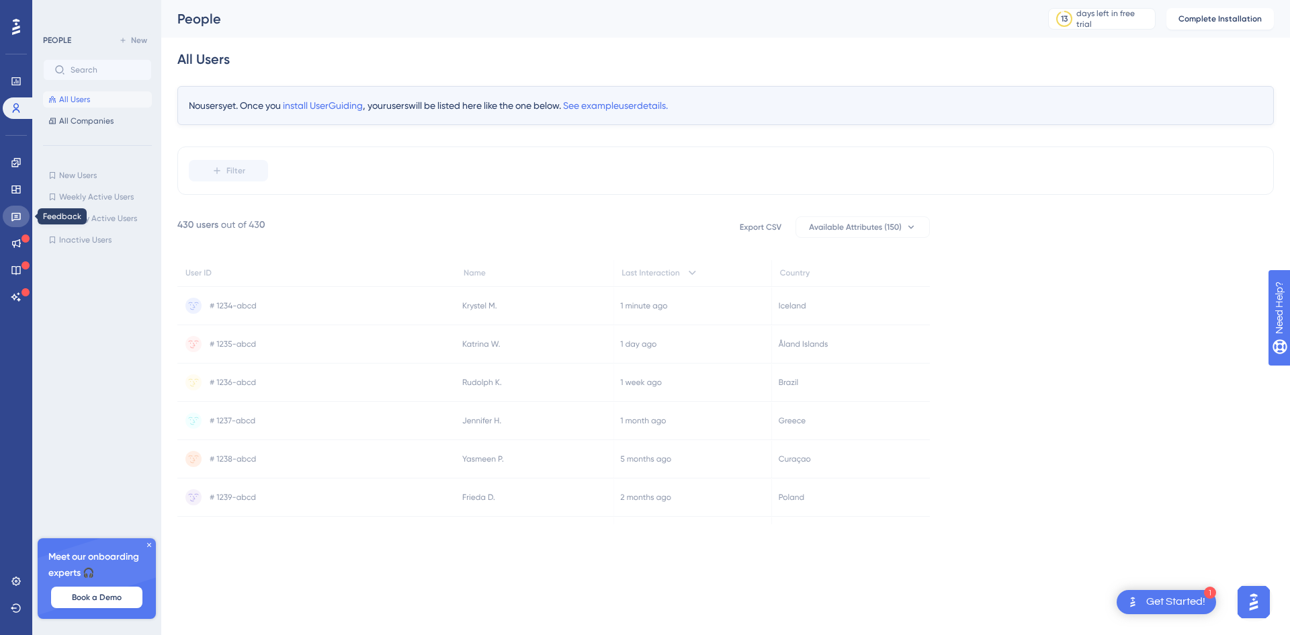
click at [12, 214] on icon at bounding box center [15, 217] width 9 height 9
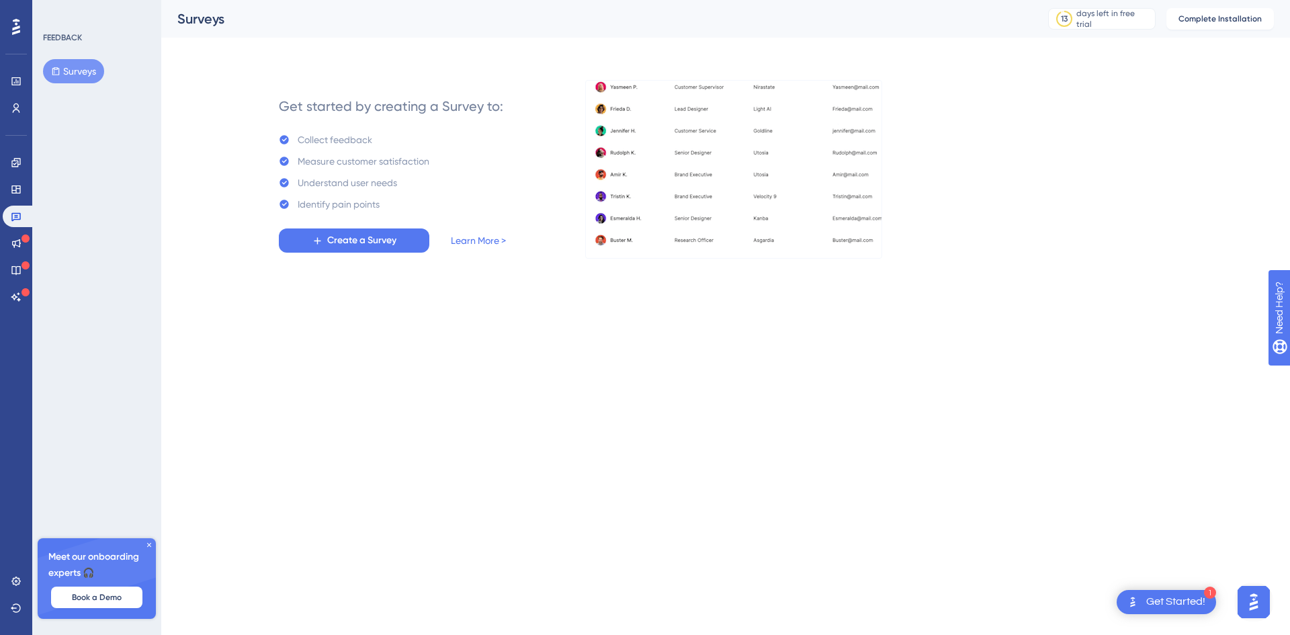
click at [16, 21] on icon at bounding box center [16, 27] width 8 height 16
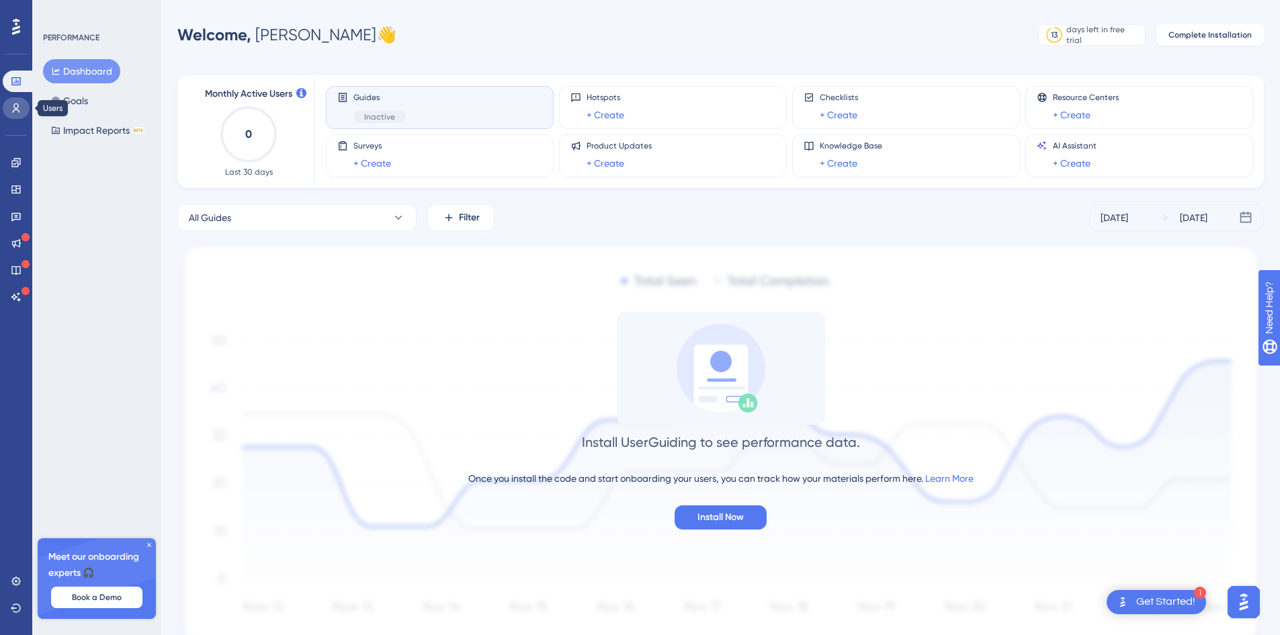
click at [13, 101] on link at bounding box center [16, 108] width 27 height 22
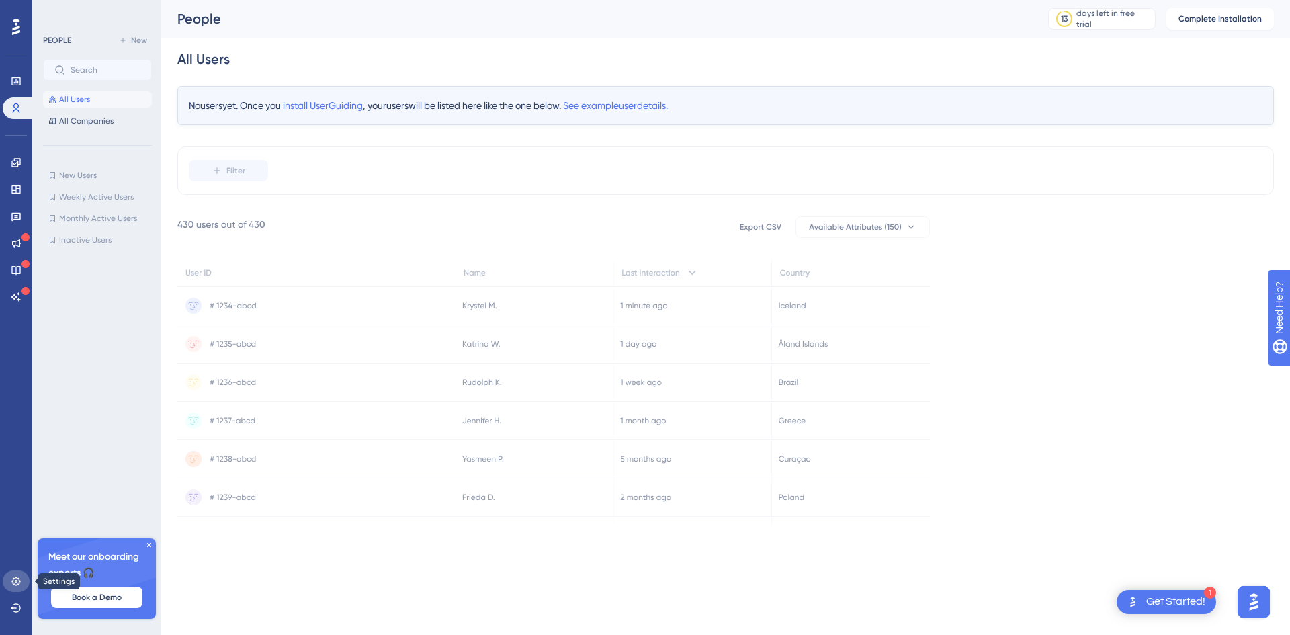
click at [17, 574] on link at bounding box center [16, 581] width 27 height 22
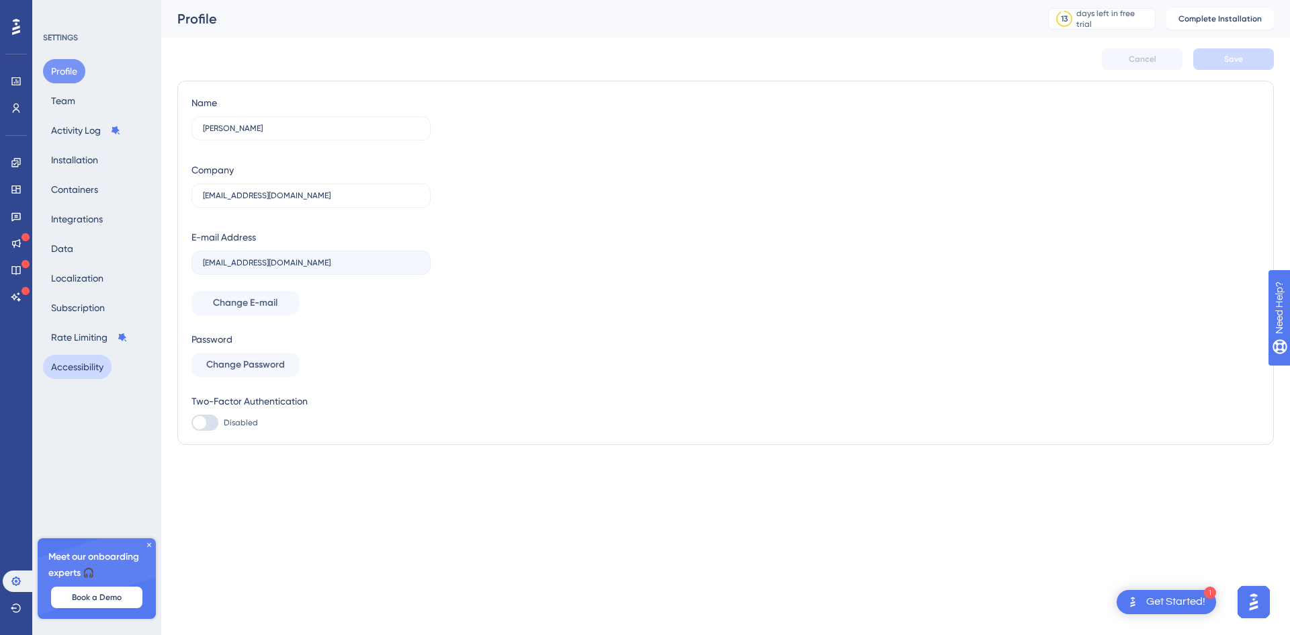
click at [106, 357] on button "Accessibility" at bounding box center [77, 367] width 69 height 24
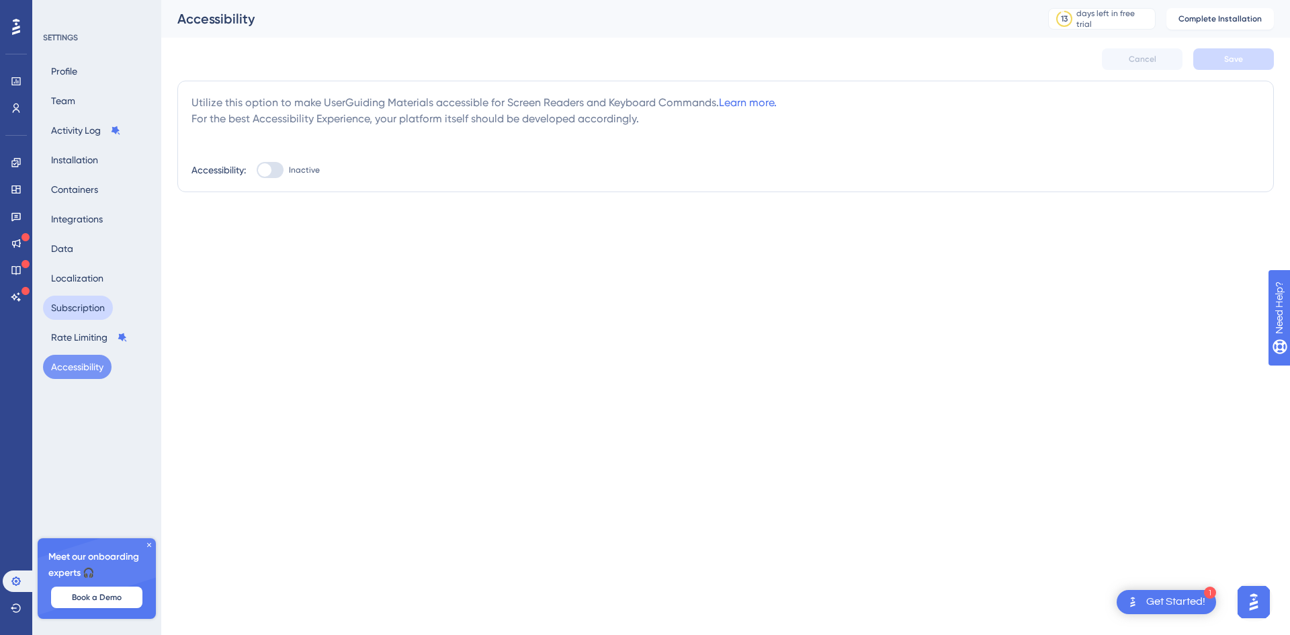
click at [95, 309] on button "Subscription" at bounding box center [78, 308] width 70 height 24
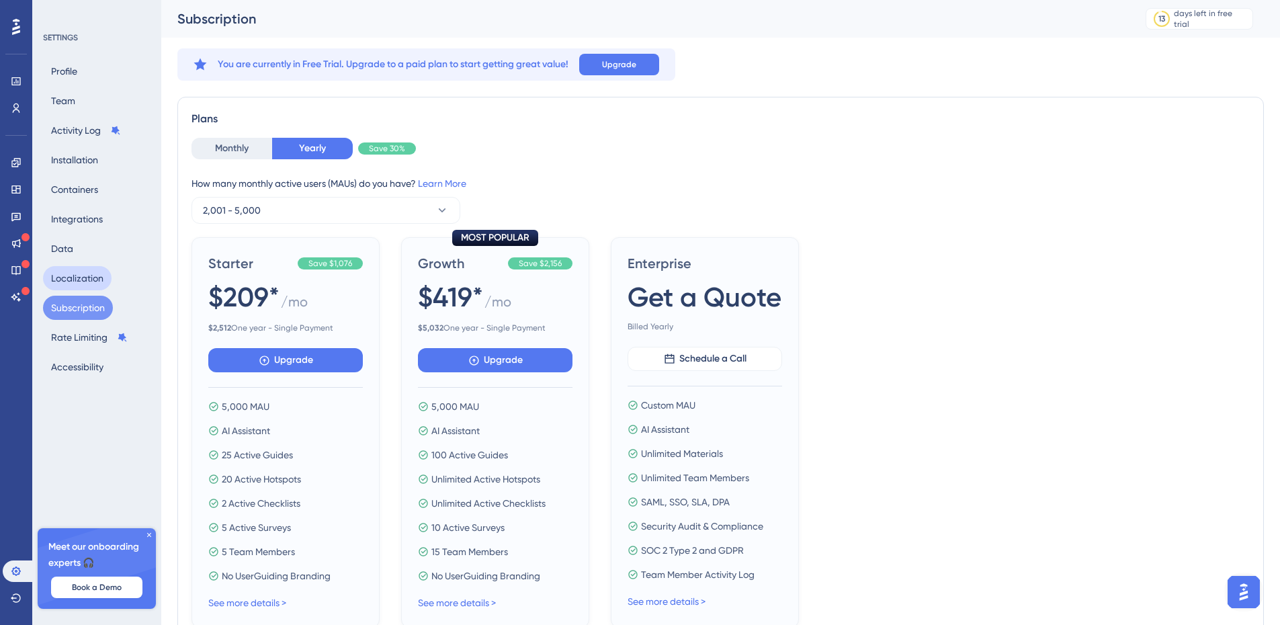
click at [91, 280] on button "Localization" at bounding box center [77, 278] width 69 height 24
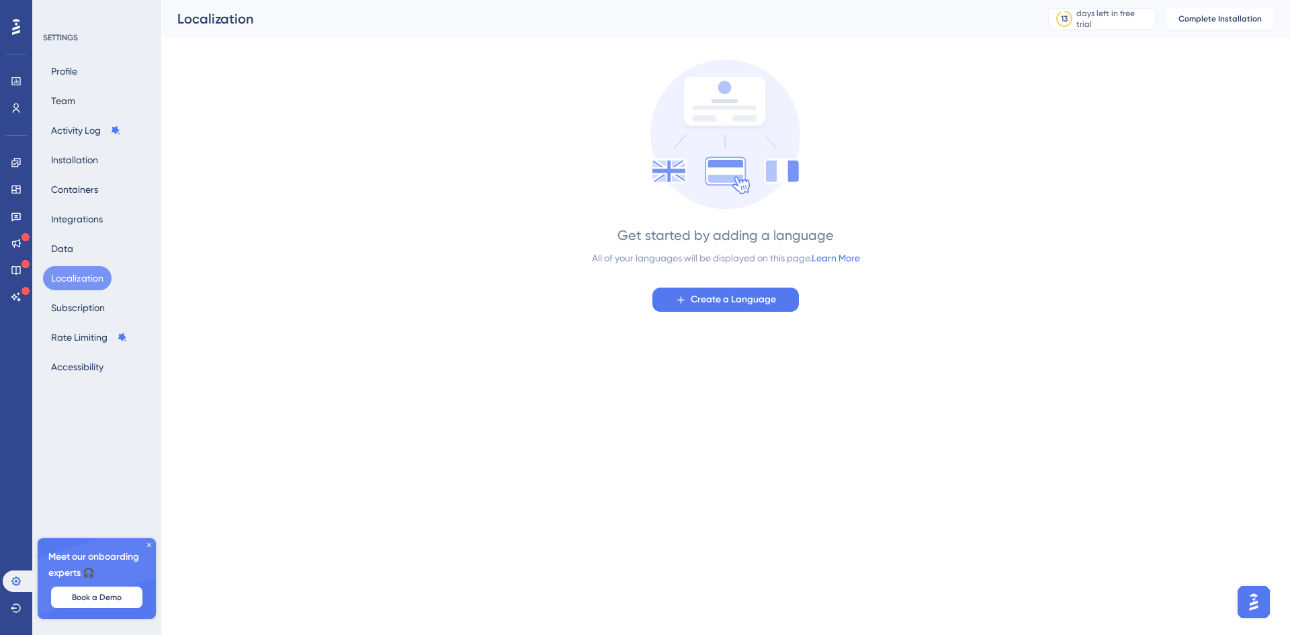
click at [79, 257] on div "Profile Team Activity Log Installation Containers Integrations Data Localizatio…" at bounding box center [97, 219] width 109 height 320
click at [79, 249] on button "Data" at bounding box center [62, 249] width 38 height 24
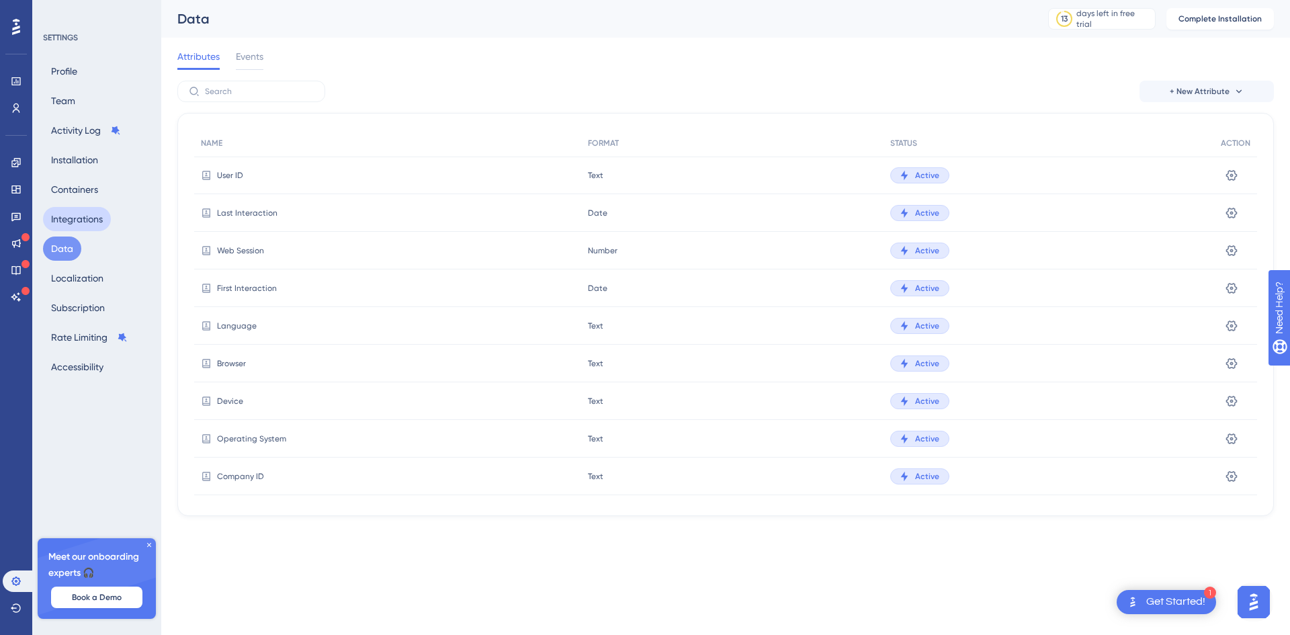
click at [106, 223] on button "Integrations" at bounding box center [77, 219] width 68 height 24
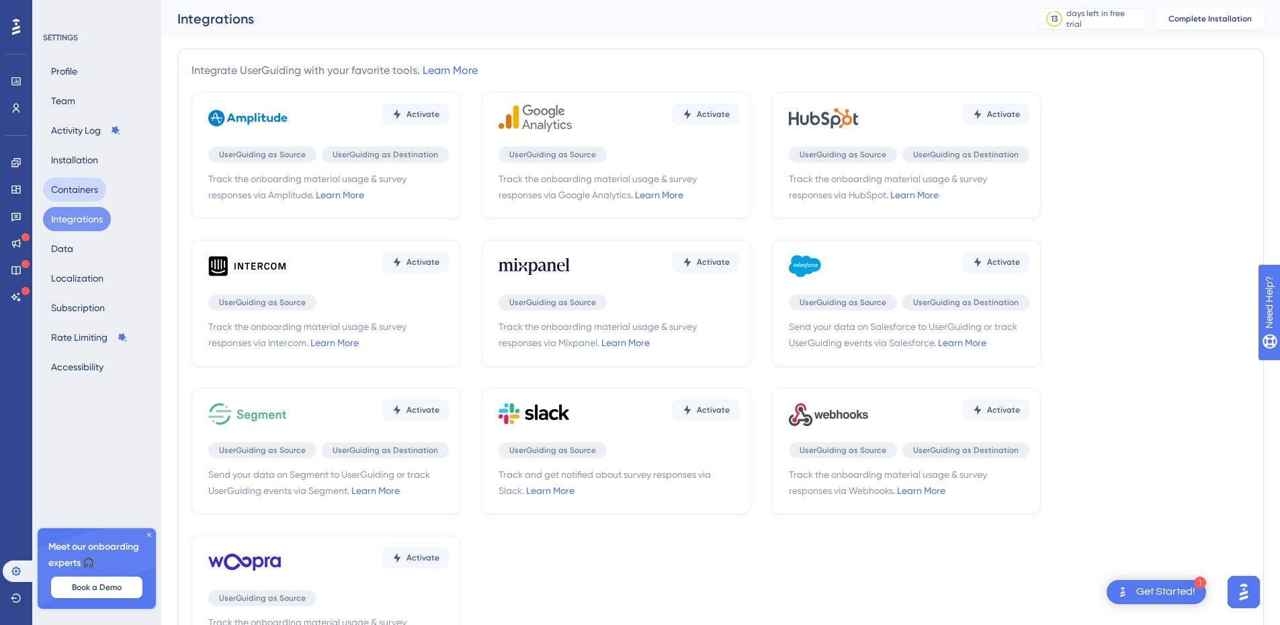
click at [91, 190] on button "Containers" at bounding box center [74, 189] width 63 height 24
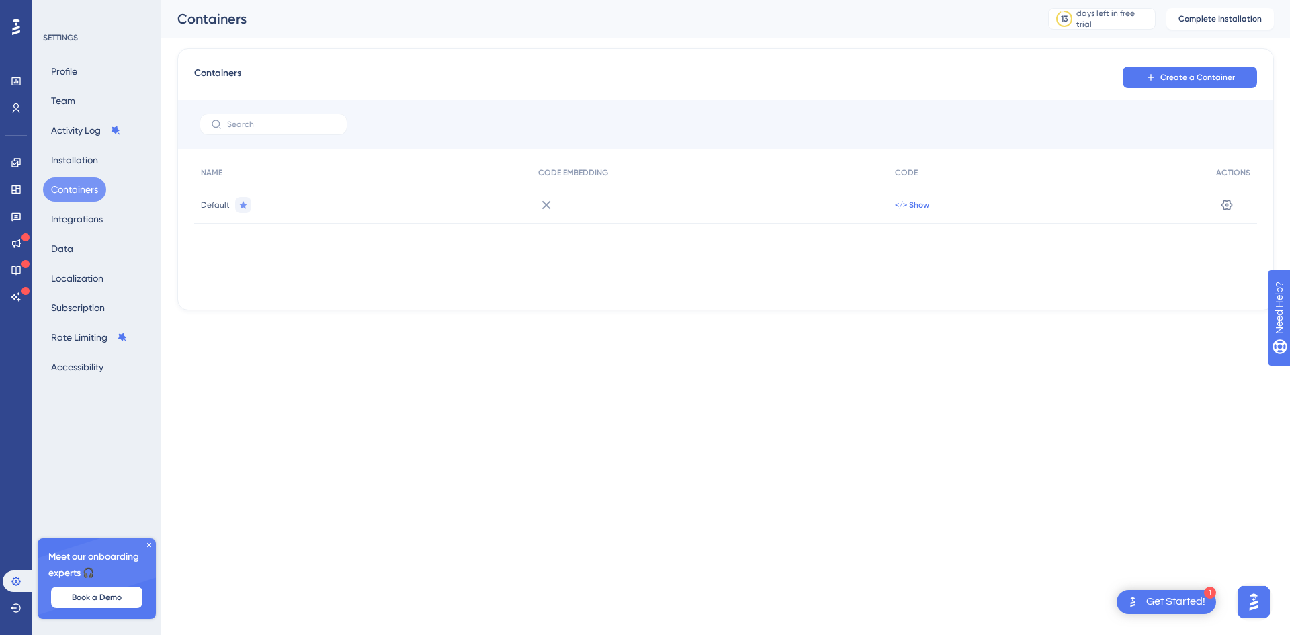
click at [908, 203] on span "</> Show" at bounding box center [912, 205] width 34 height 11
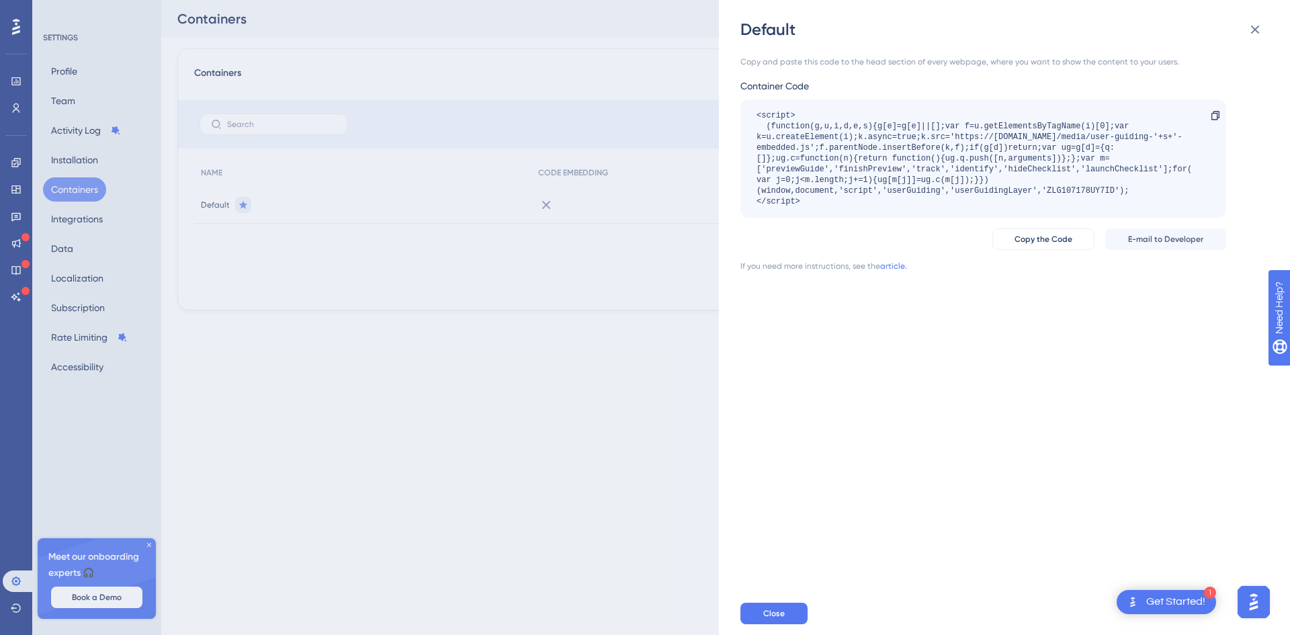
click at [564, 476] on div "Default Copy and paste this code to the head section of every webpage, where yo…" at bounding box center [645, 317] width 1290 height 635
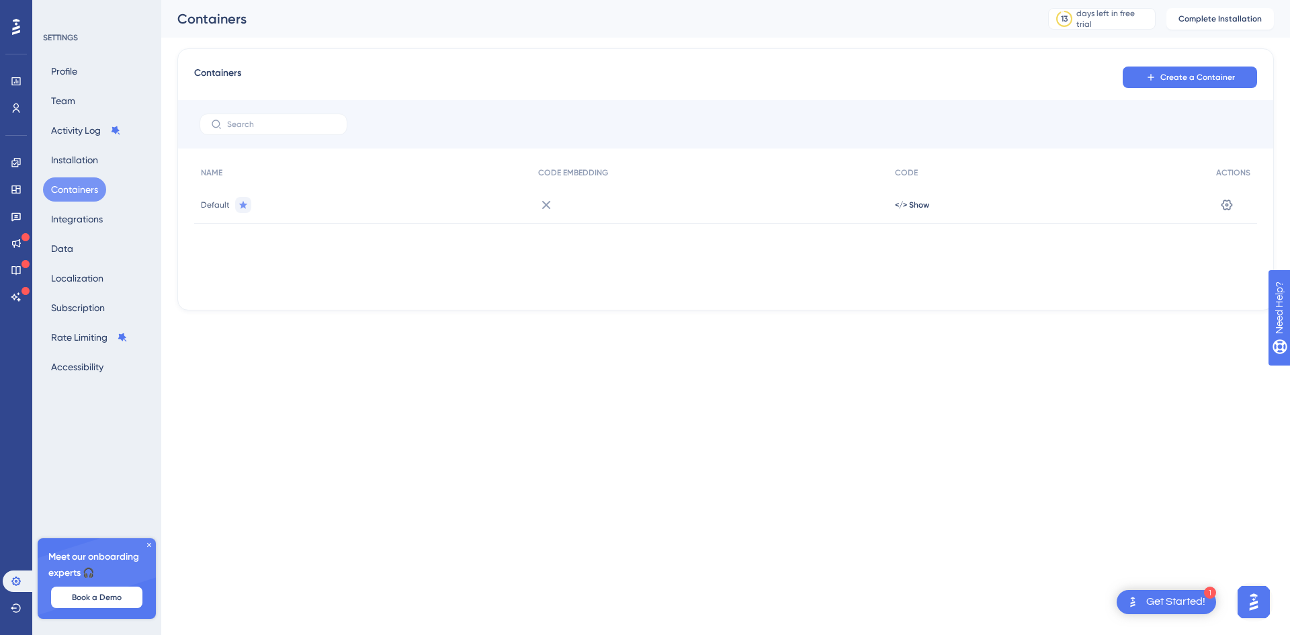
click at [568, 0] on html "1 Get Started! Performance Users Engagement Widgets Feedback Product Updates Kn…" at bounding box center [645, 0] width 1290 height 0
click at [1224, 210] on icon at bounding box center [1226, 204] width 13 height 13
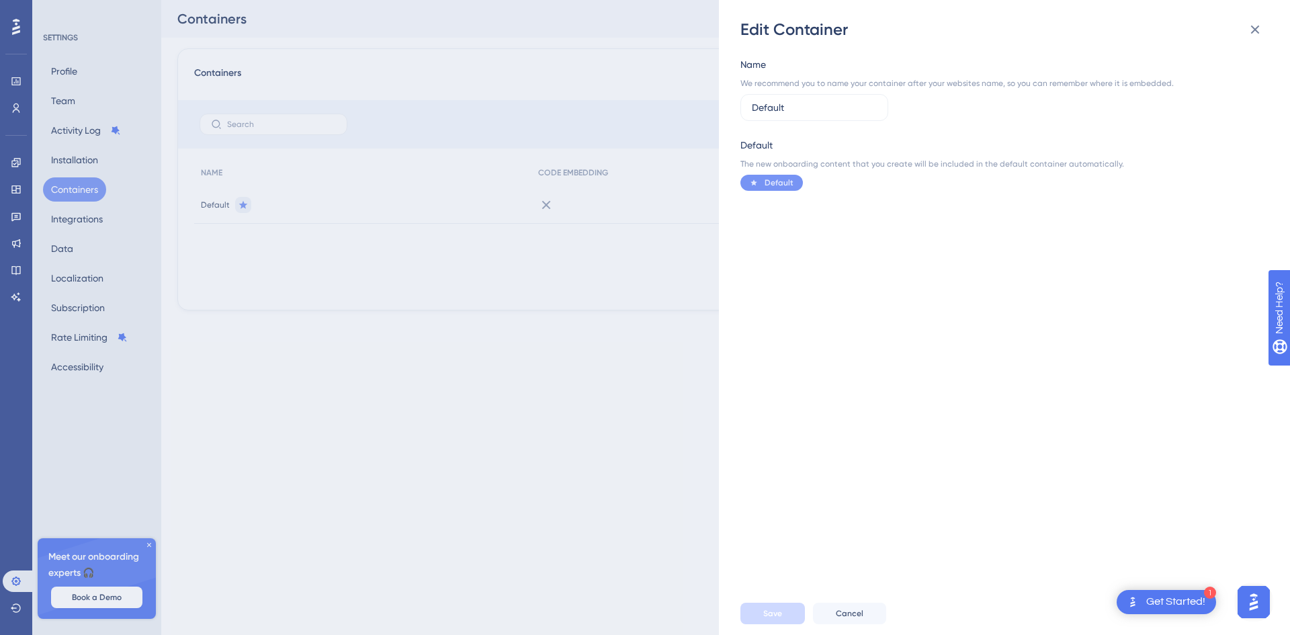
click at [515, 479] on div "Edit Container Name We recommend you to name your container after your websites…" at bounding box center [645, 317] width 1290 height 635
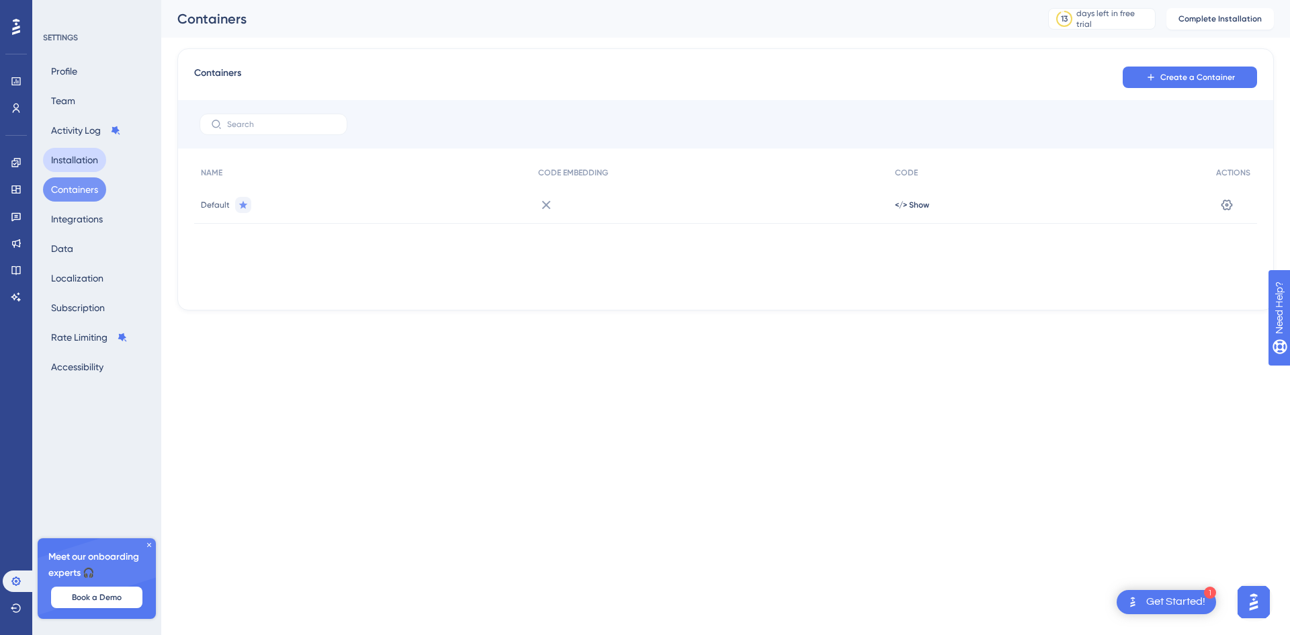
click at [94, 159] on button "Installation" at bounding box center [74, 160] width 63 height 24
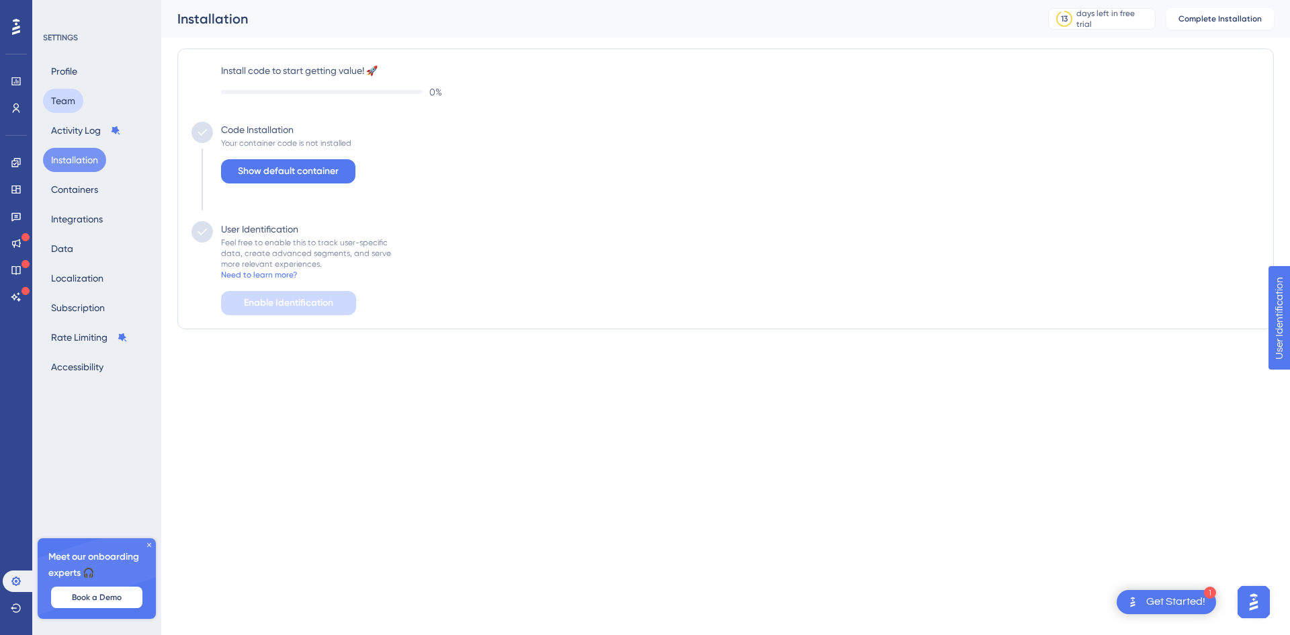
click at [50, 95] on button "Team" at bounding box center [63, 101] width 40 height 24
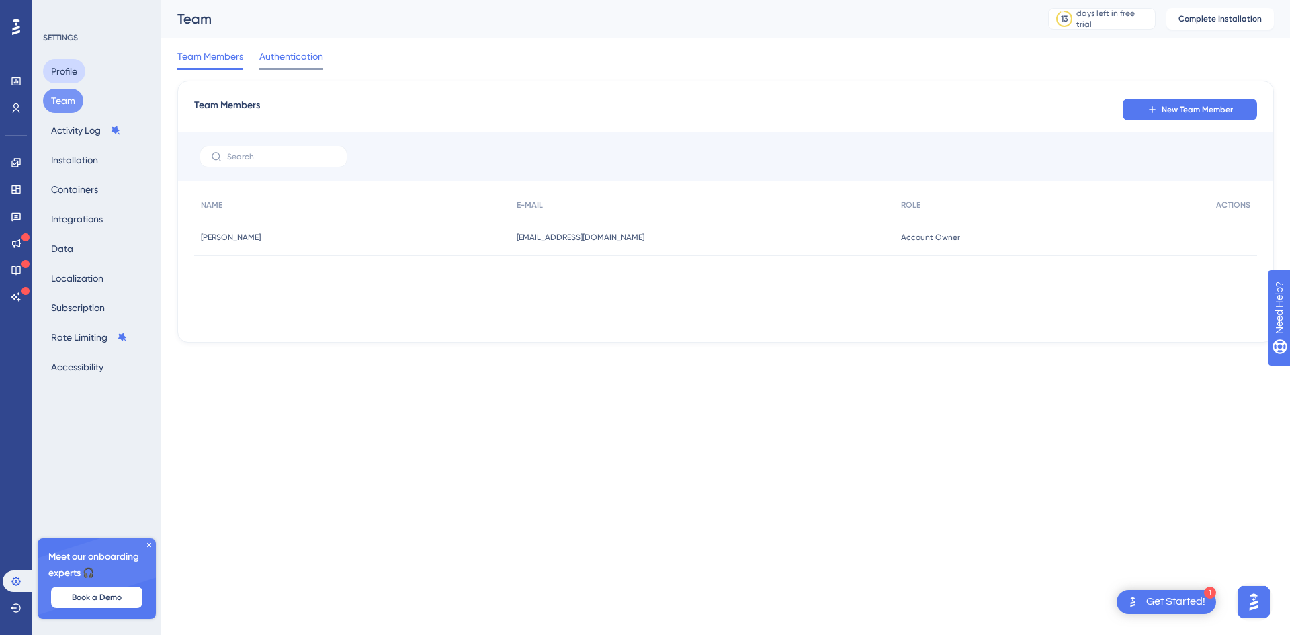
drag, startPoint x: 61, startPoint y: 67, endPoint x: 292, endPoint y: 52, distance: 231.6
click at [292, 52] on div "Performance Users Engagement Widgets Feedback Product Updates Knowledge Base AI…" at bounding box center [725, 182] width 1129 height 364
click at [290, 52] on span "Authentication" at bounding box center [291, 56] width 64 height 16
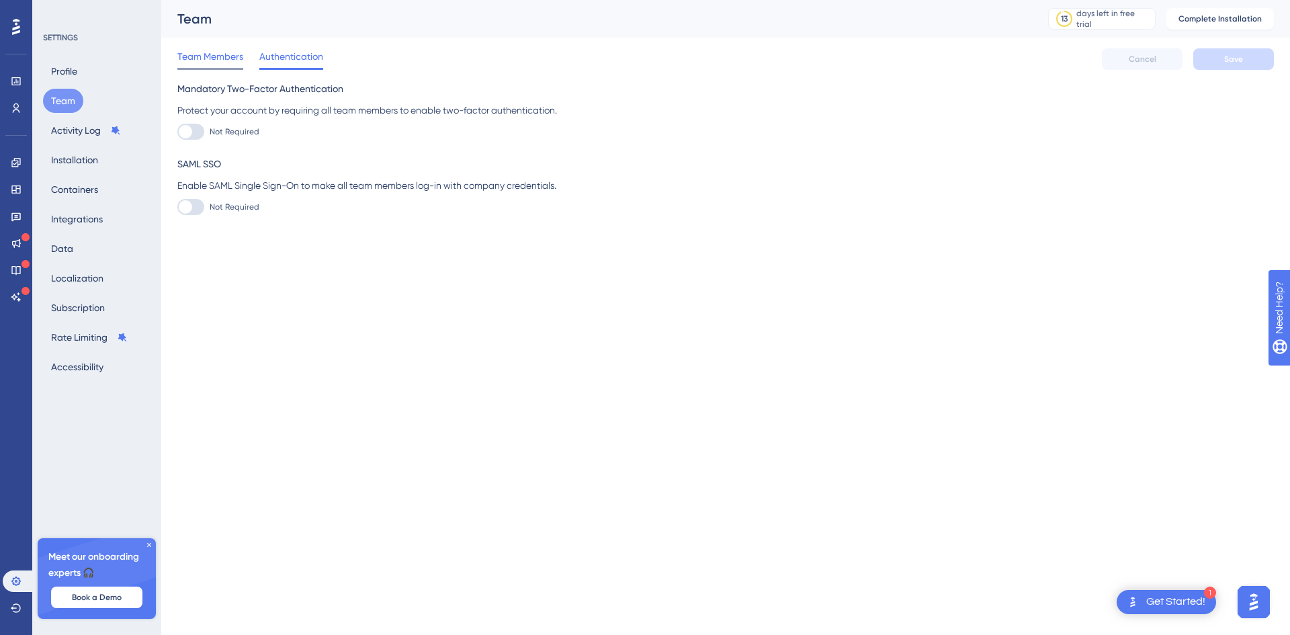
click at [206, 54] on span "Team Members" at bounding box center [210, 56] width 66 height 16
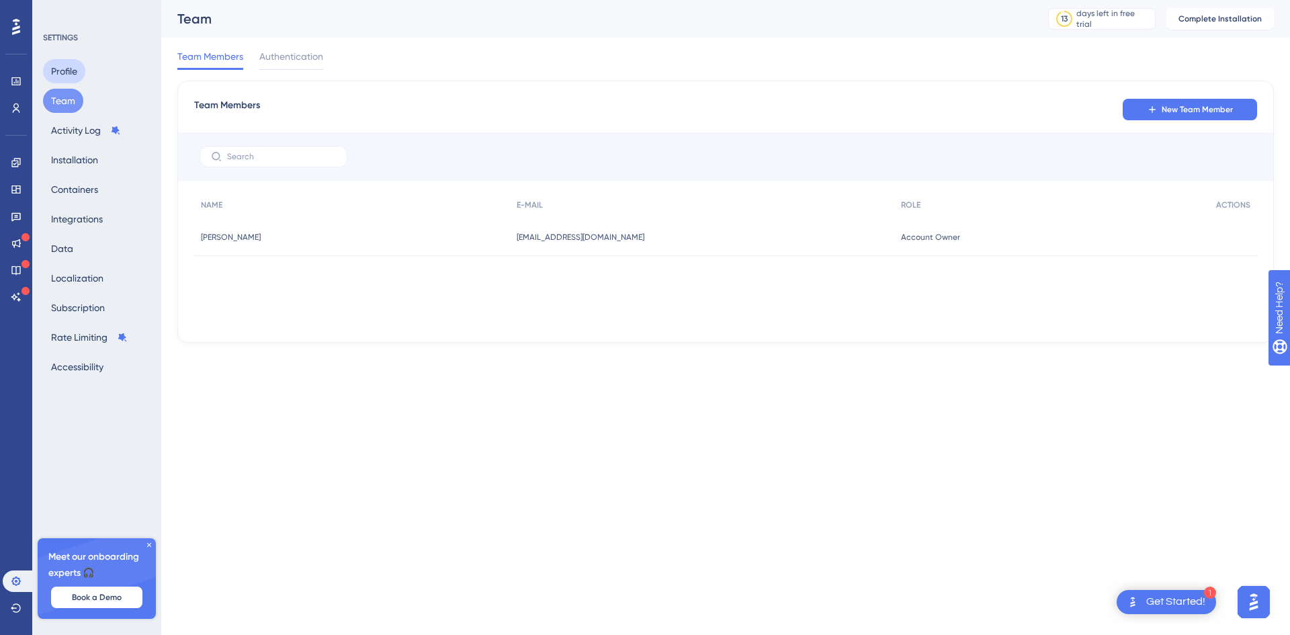
click at [77, 81] on button "Profile" at bounding box center [64, 71] width 42 height 24
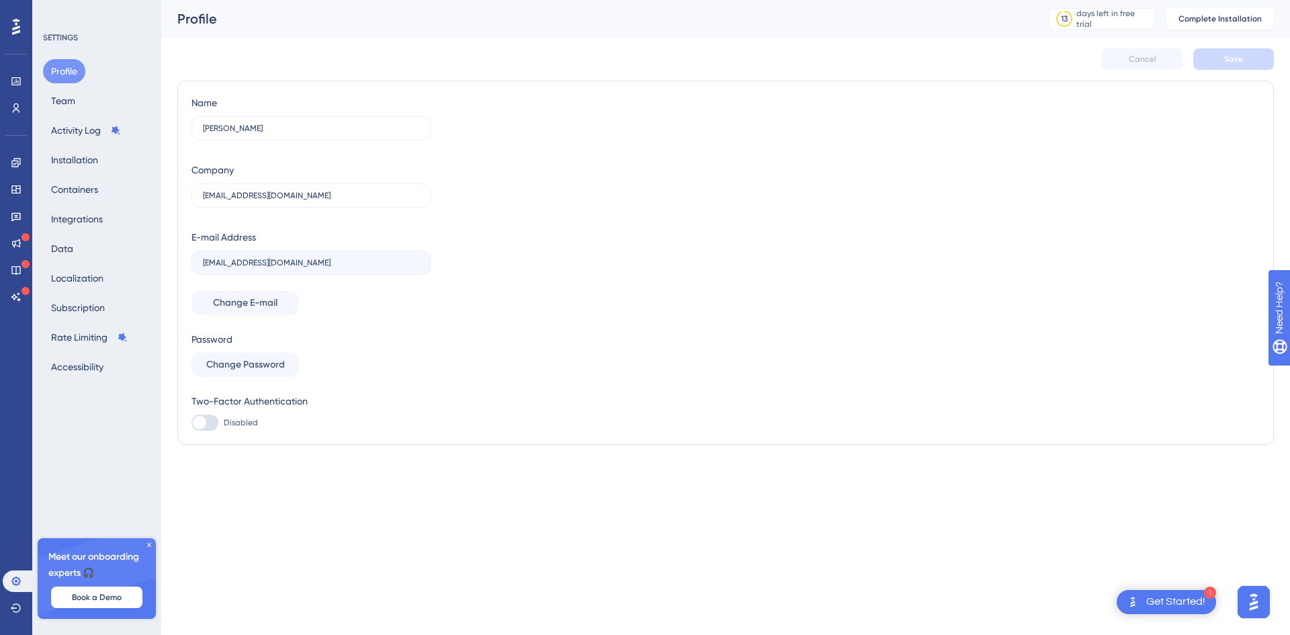
click at [82, 112] on div "Profile Team Activity Log Installation Containers Integrations Data Localizatio…" at bounding box center [97, 219] width 109 height 320
click at [85, 131] on button "Activity Log" at bounding box center [86, 130] width 86 height 24
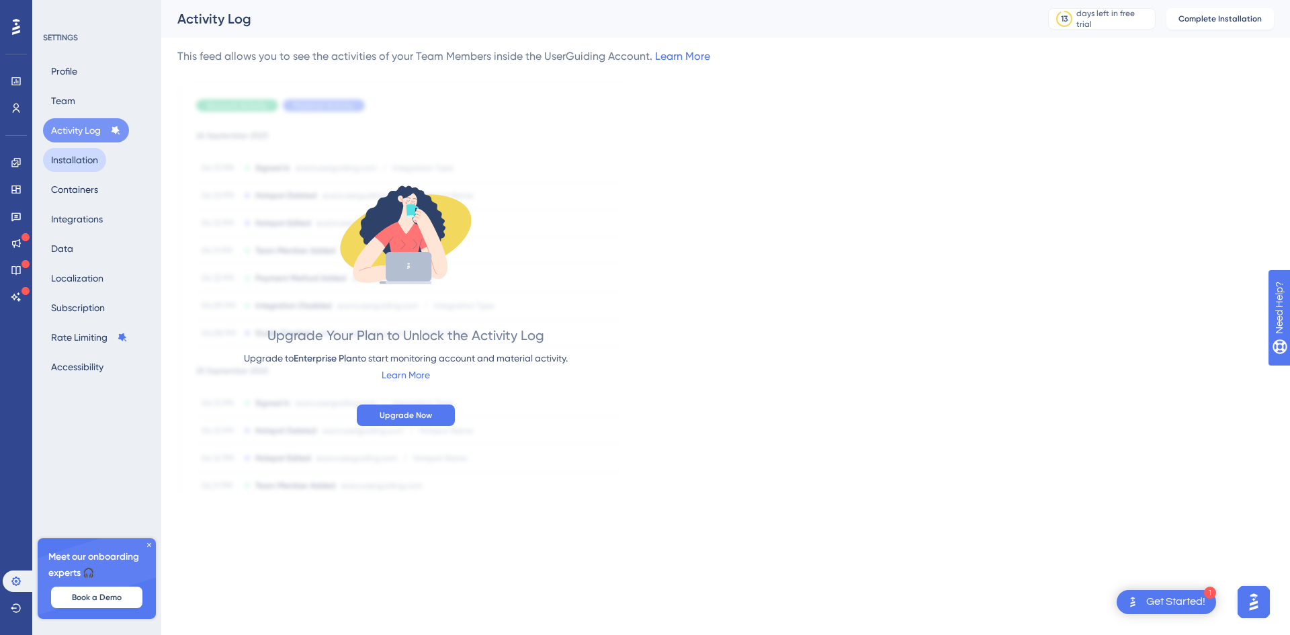
click at [85, 161] on button "Installation" at bounding box center [74, 160] width 63 height 24
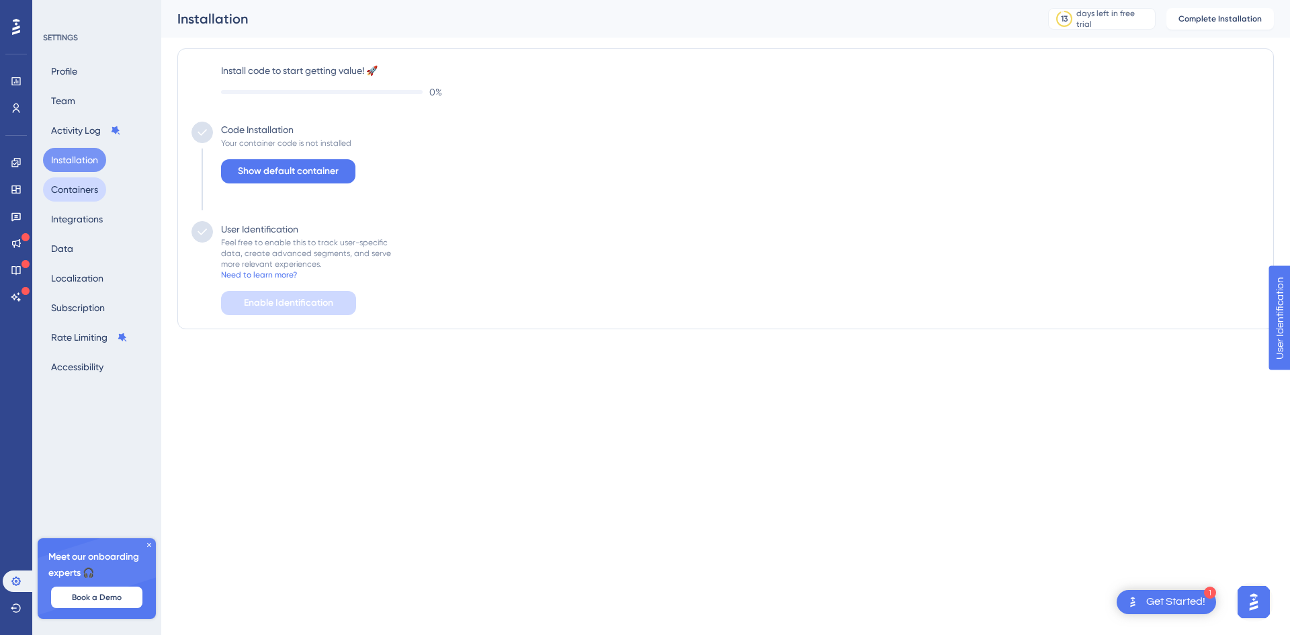
click at [79, 188] on button "Containers" at bounding box center [74, 189] width 63 height 24
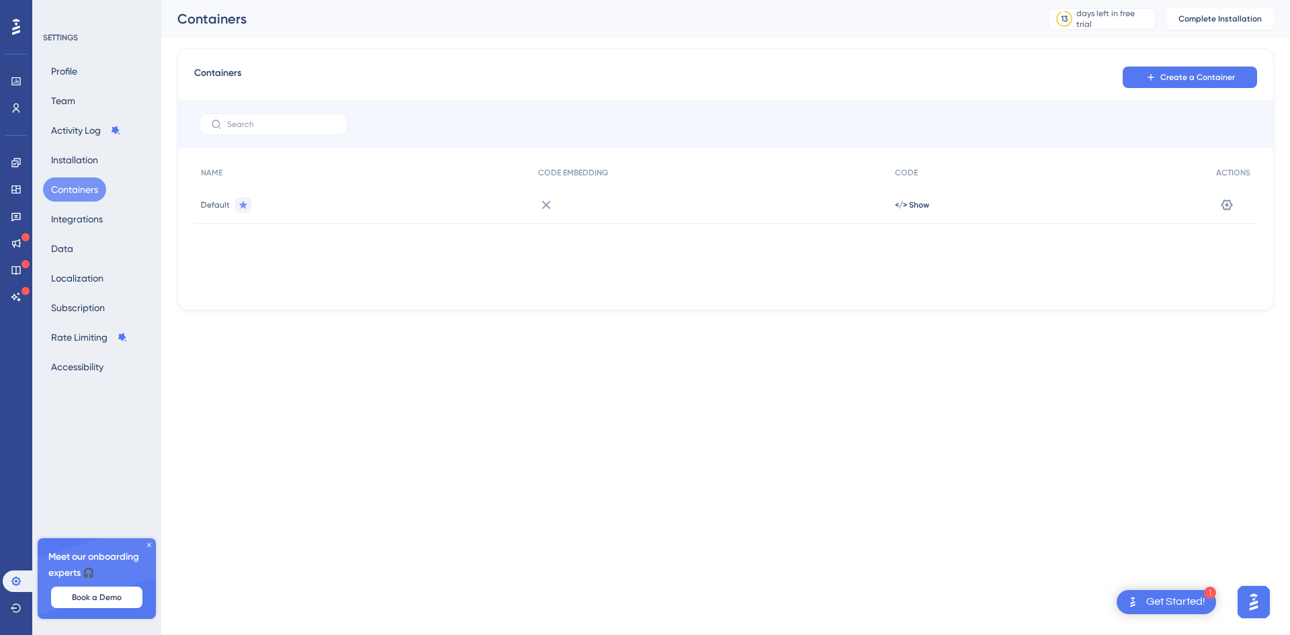
click at [930, 206] on div "</> Show" at bounding box center [1048, 205] width 321 height 38
click at [919, 205] on span "</> Show" at bounding box center [912, 205] width 34 height 11
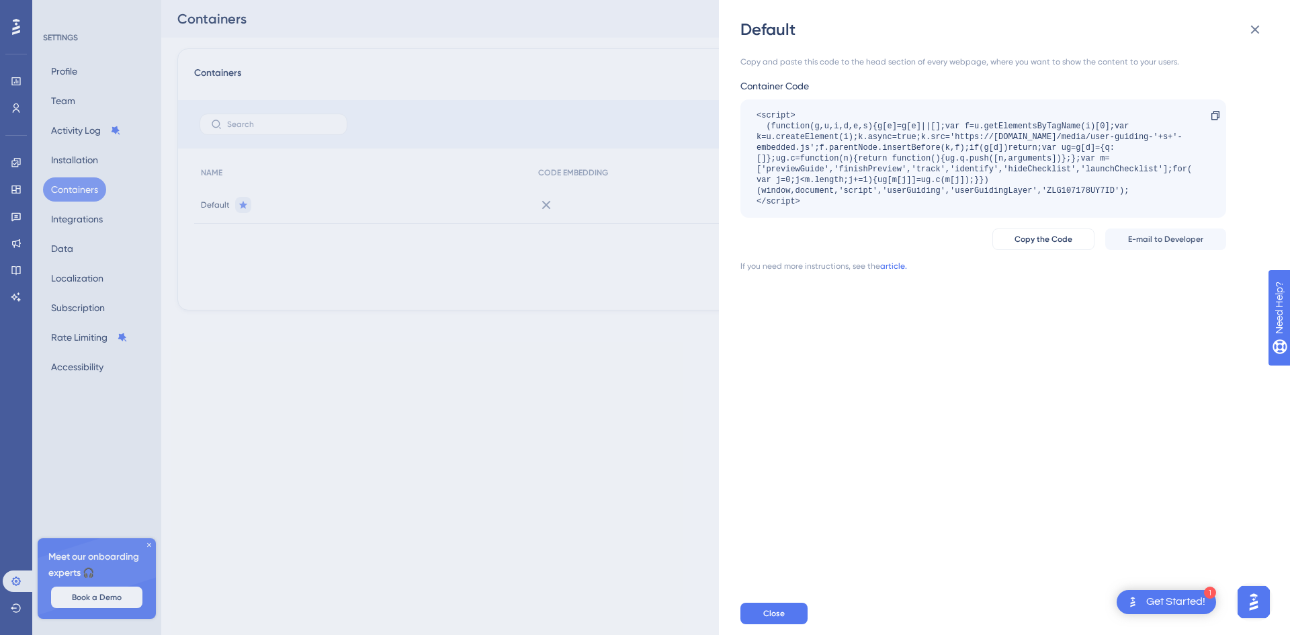
click at [899, 269] on link "article." at bounding box center [893, 266] width 27 height 11
click at [893, 269] on link "article." at bounding box center [893, 266] width 27 height 11
click at [1256, 25] on icon at bounding box center [1255, 30] width 16 height 16
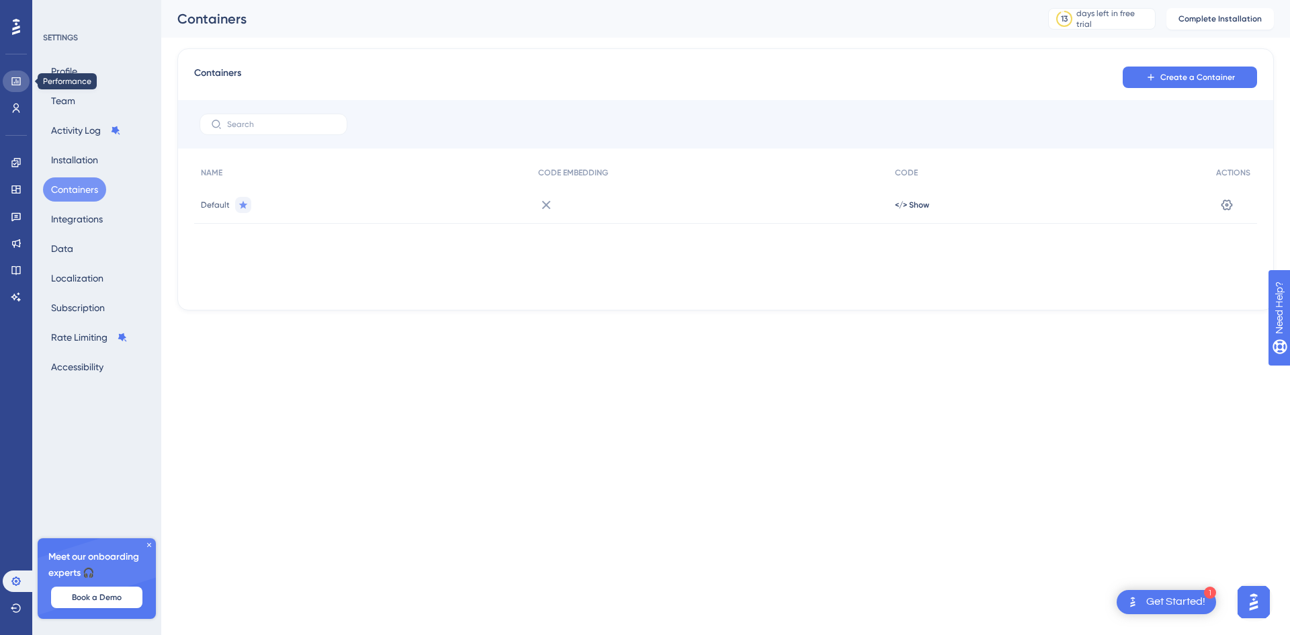
click at [20, 81] on icon at bounding box center [15, 81] width 9 height 8
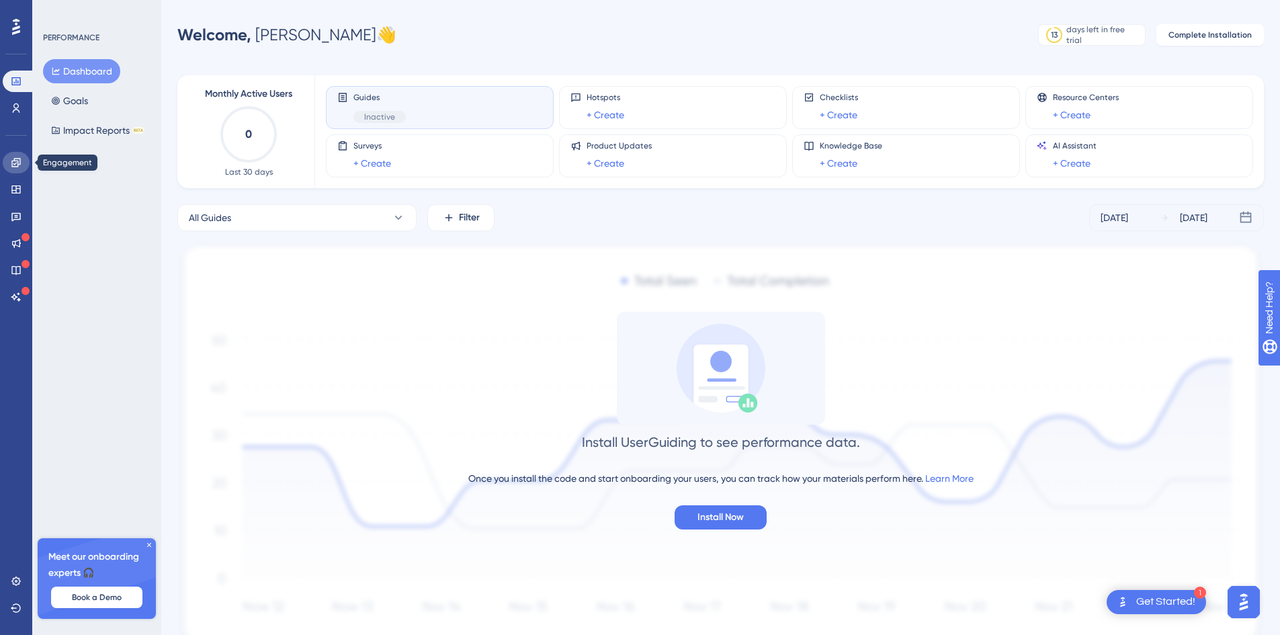
click at [21, 165] on icon at bounding box center [16, 162] width 11 height 11
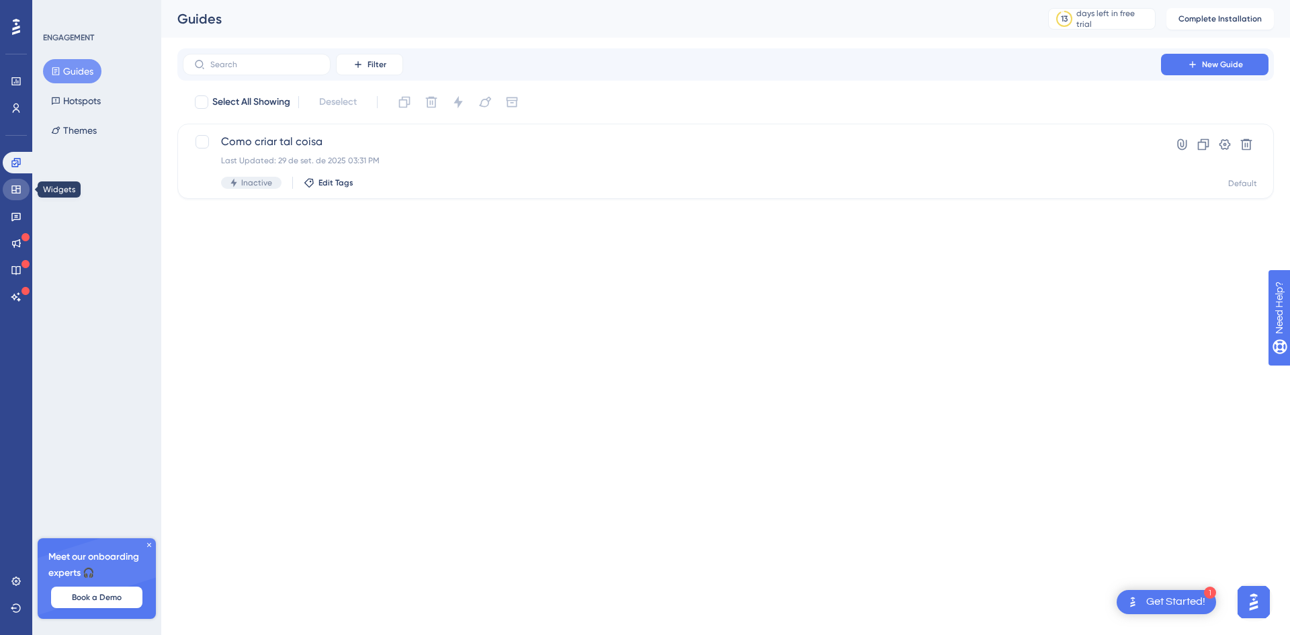
click at [24, 189] on link at bounding box center [16, 190] width 27 height 22
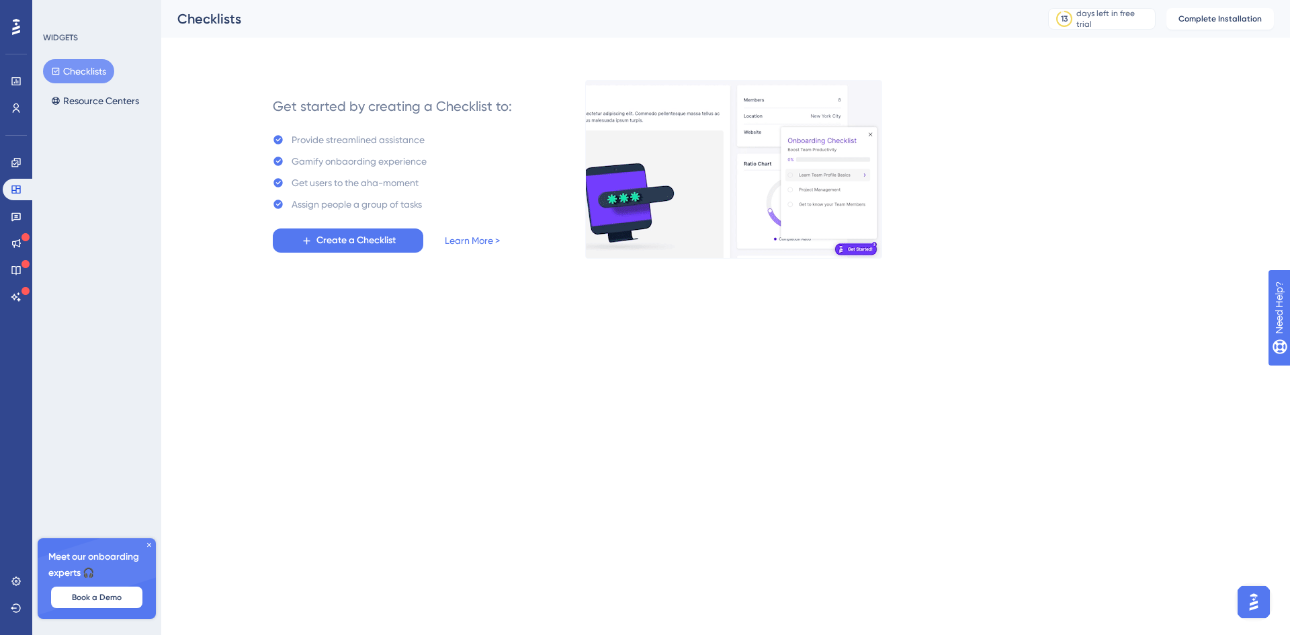
click at [17, 32] on icon at bounding box center [16, 26] width 8 height 17
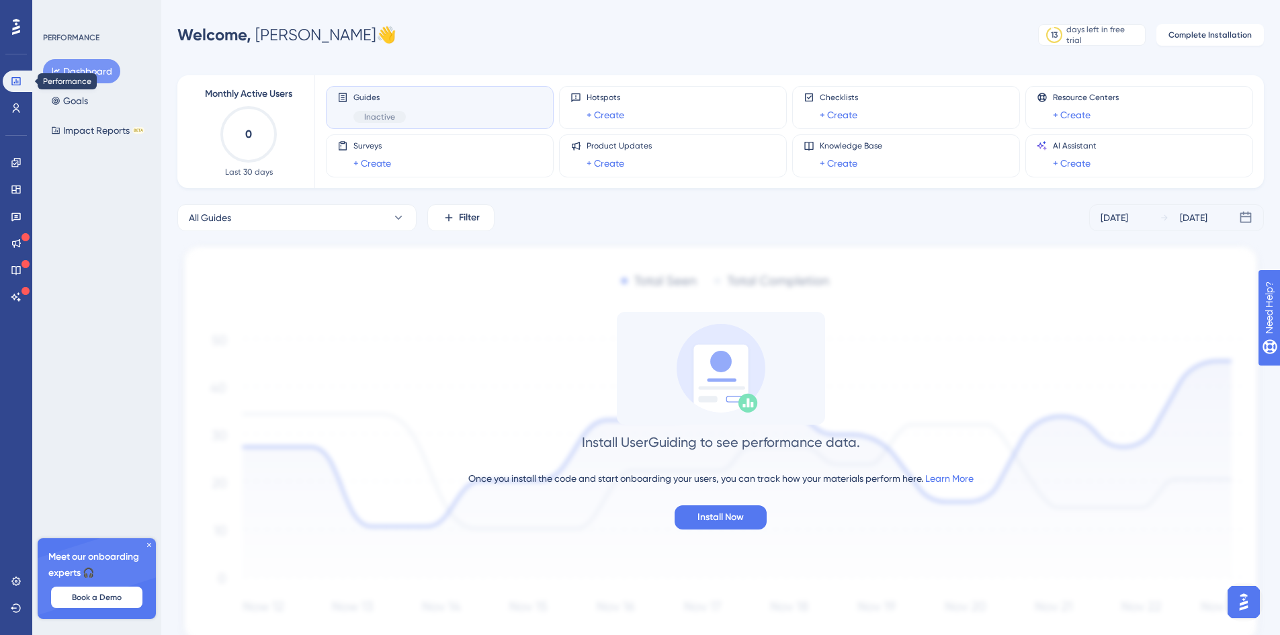
click at [19, 71] on div "Performance Users" at bounding box center [16, 78] width 27 height 81
click at [17, 103] on link at bounding box center [16, 108] width 27 height 22
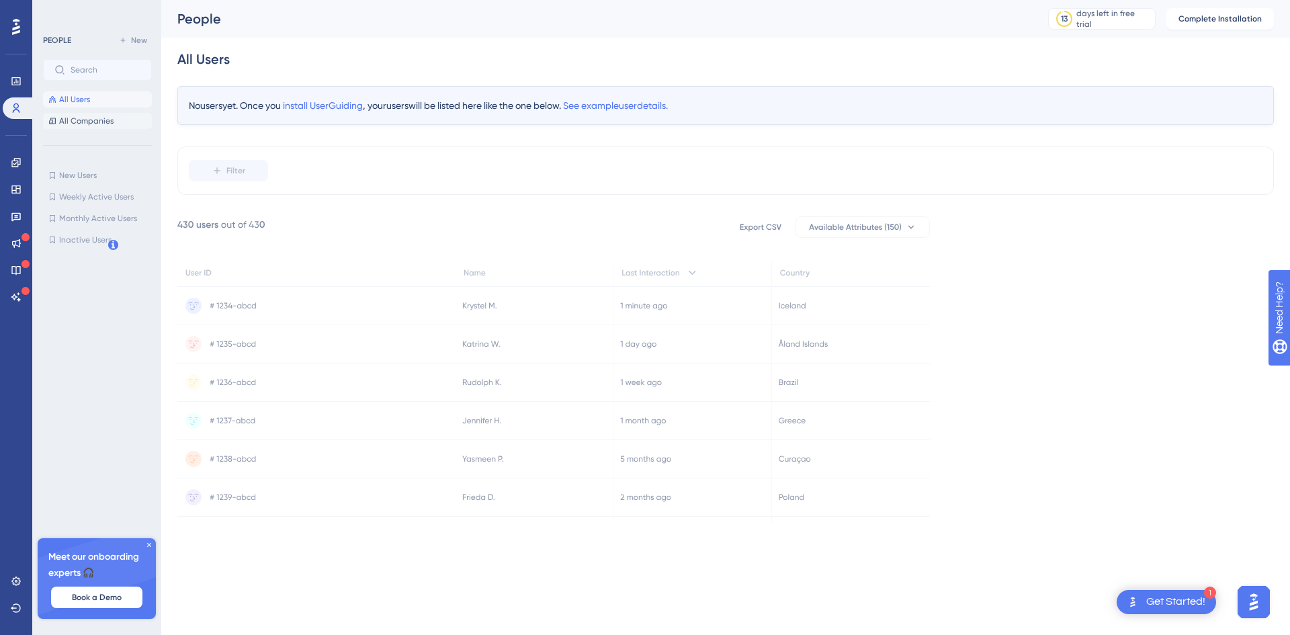
click at [73, 122] on span "All Companies" at bounding box center [86, 121] width 54 height 11
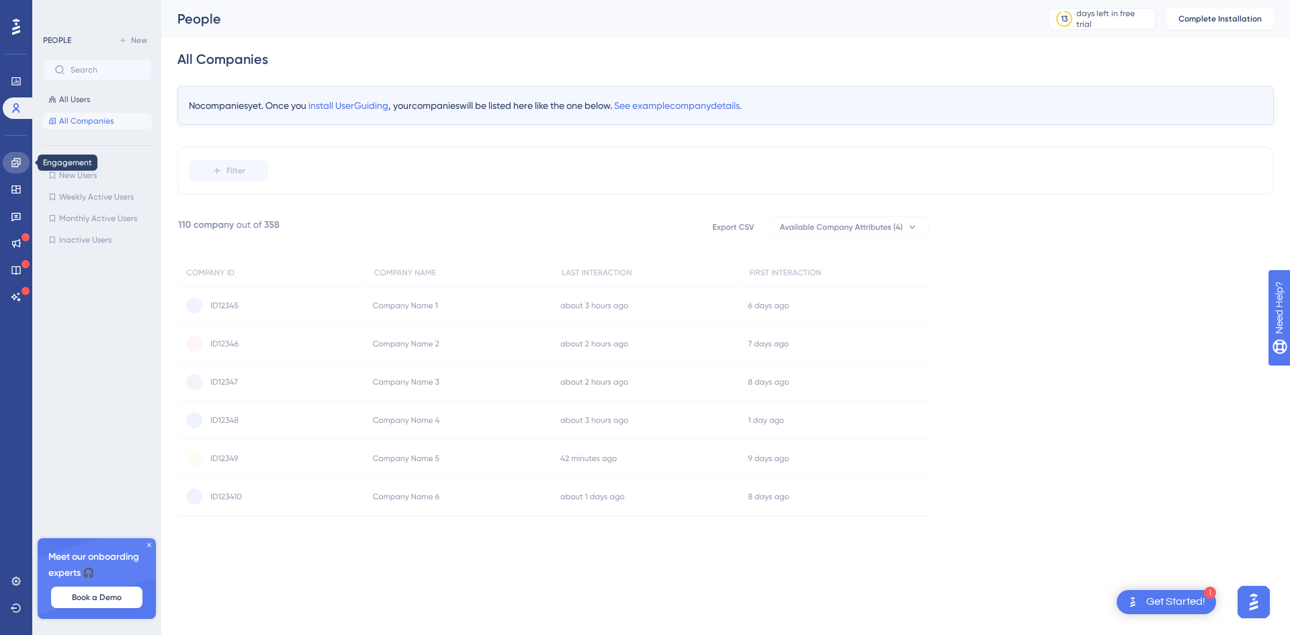
click at [15, 164] on icon at bounding box center [15, 162] width 9 height 9
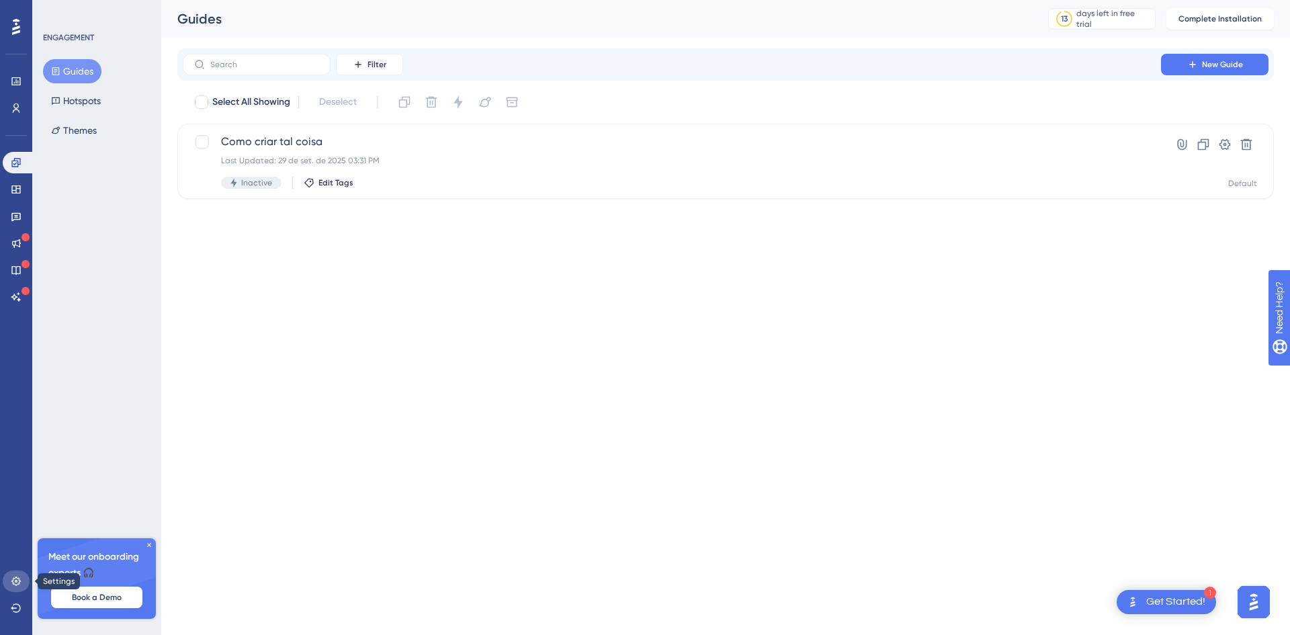
click at [12, 582] on icon at bounding box center [15, 580] width 9 height 9
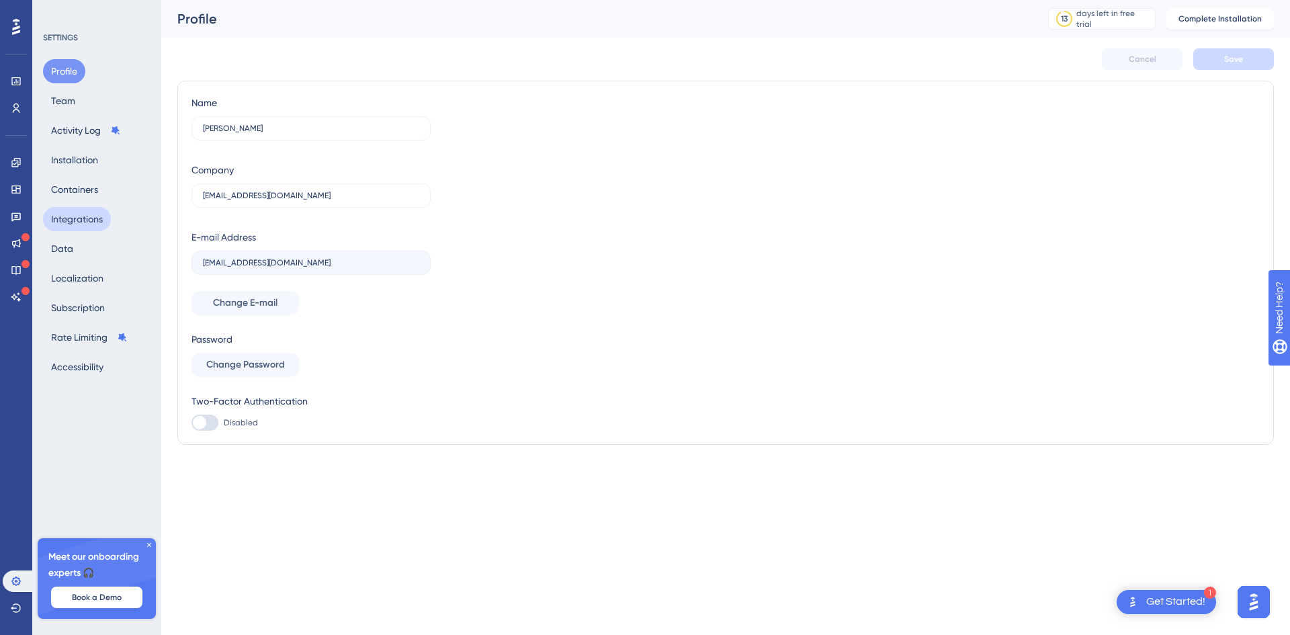
drag, startPoint x: 70, startPoint y: 206, endPoint x: 70, endPoint y: 214, distance: 7.4
click at [70, 206] on div "Profile Team Activity Log Installation Containers Integrations Data Localizatio…" at bounding box center [97, 219] width 109 height 320
click at [70, 218] on button "Integrations" at bounding box center [77, 219] width 68 height 24
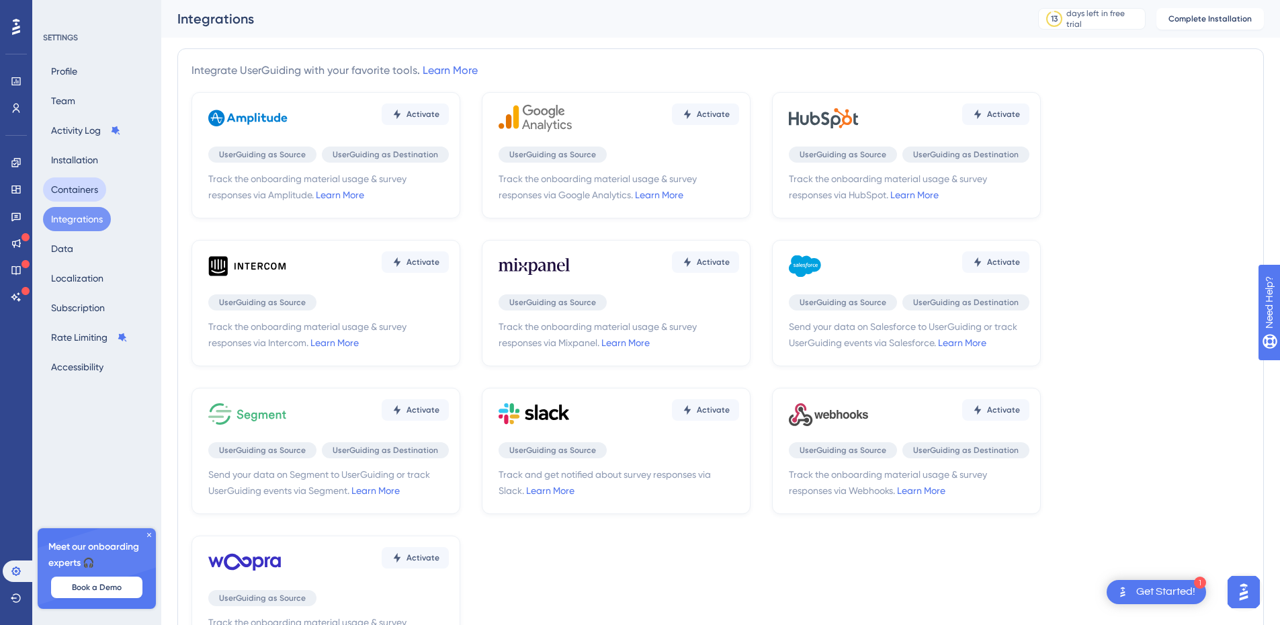
click at [82, 183] on button "Containers" at bounding box center [74, 189] width 63 height 24
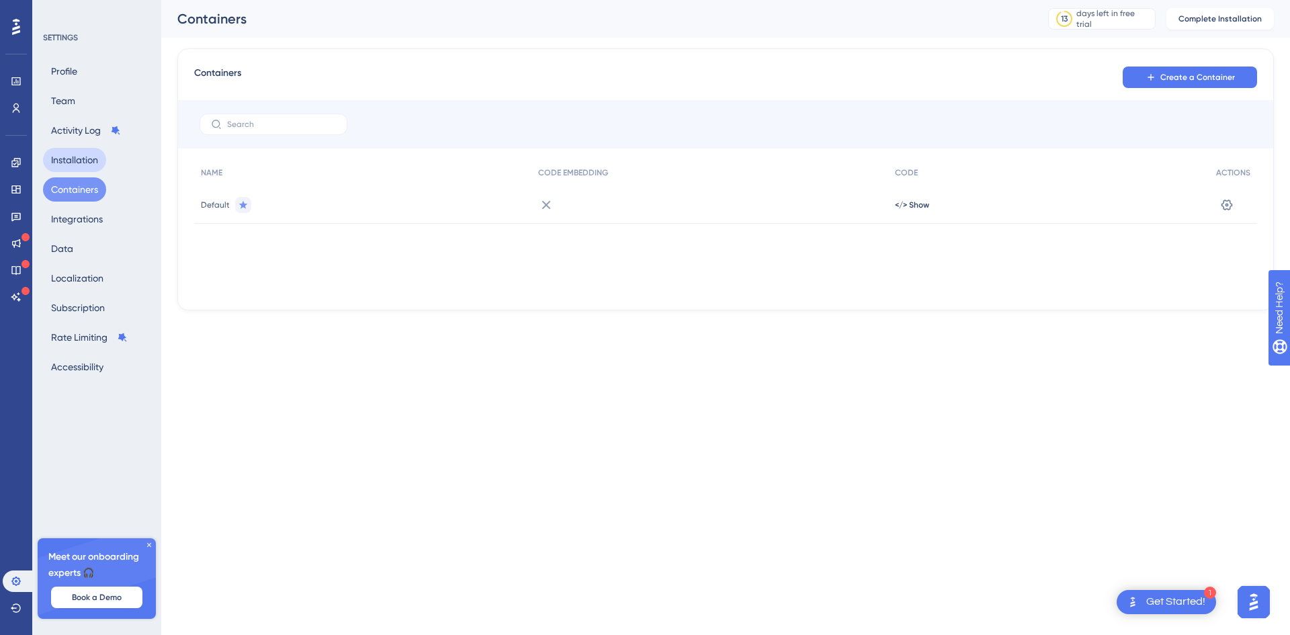
click at [83, 158] on button "Installation" at bounding box center [74, 160] width 63 height 24
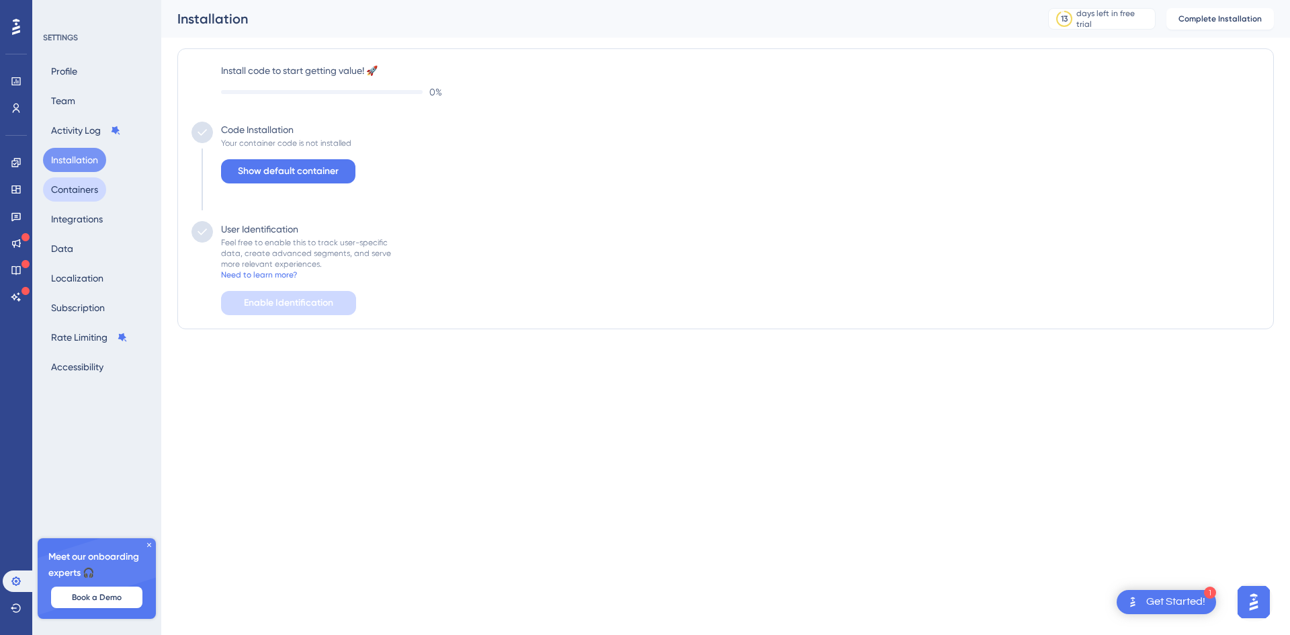
click at [75, 185] on button "Containers" at bounding box center [74, 189] width 63 height 24
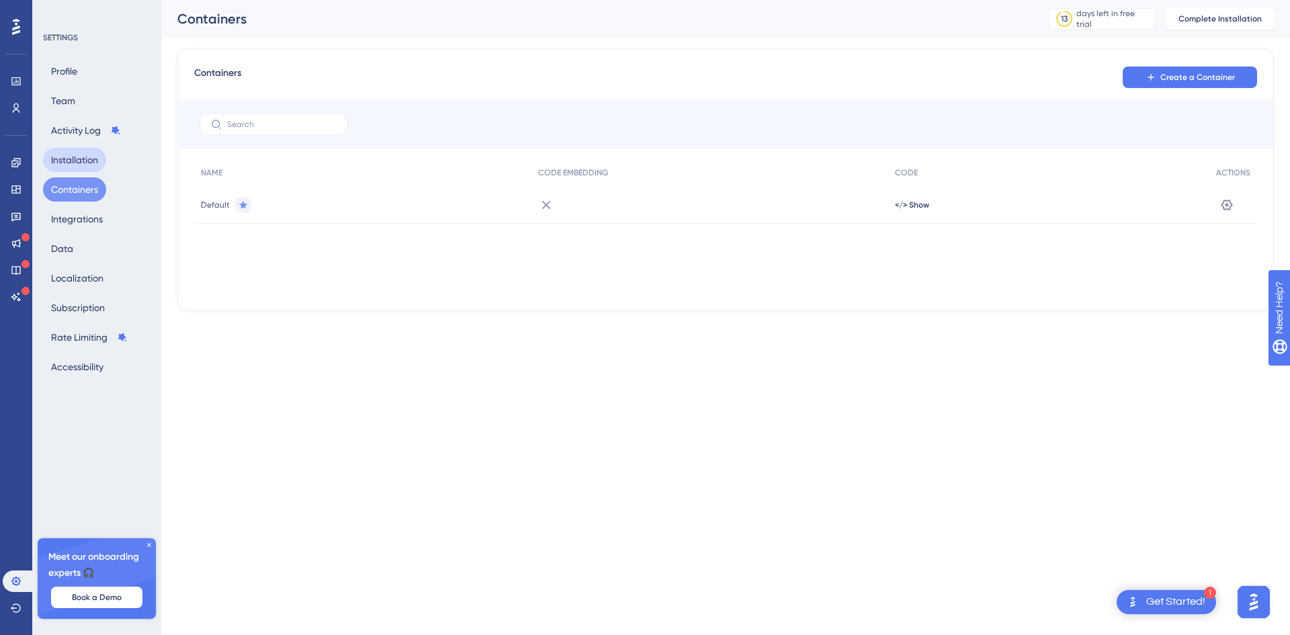
click at [67, 161] on button "Installation" at bounding box center [74, 160] width 63 height 24
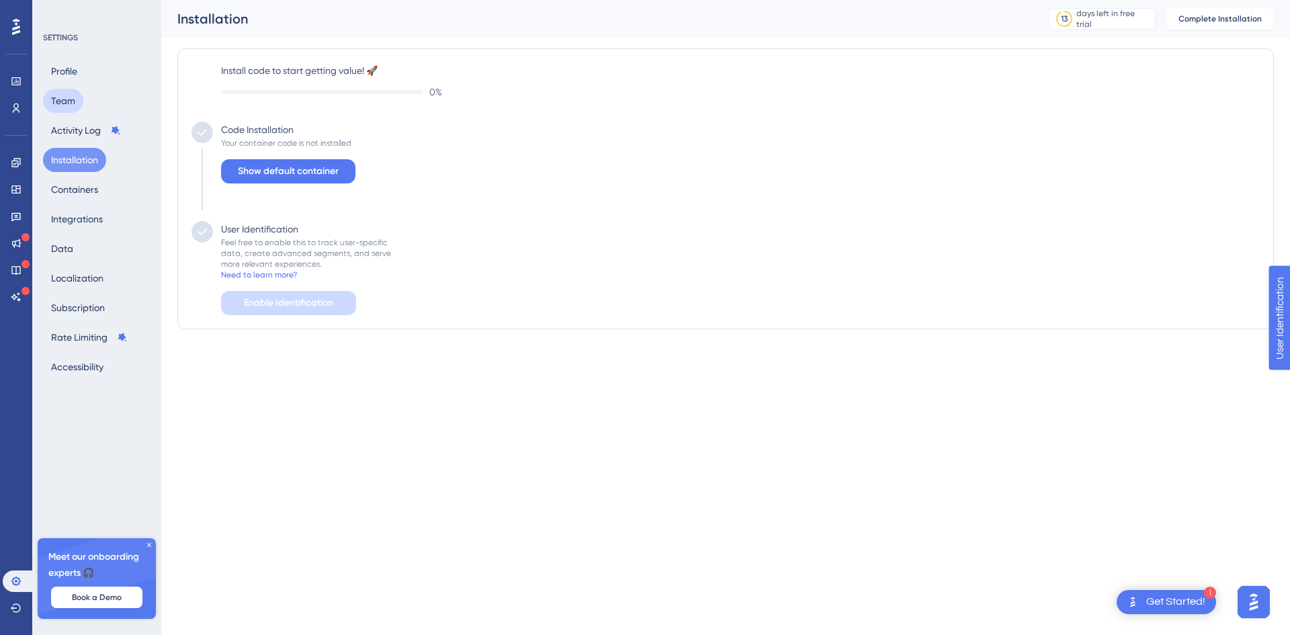
click at [71, 99] on button "Team" at bounding box center [63, 101] width 40 height 24
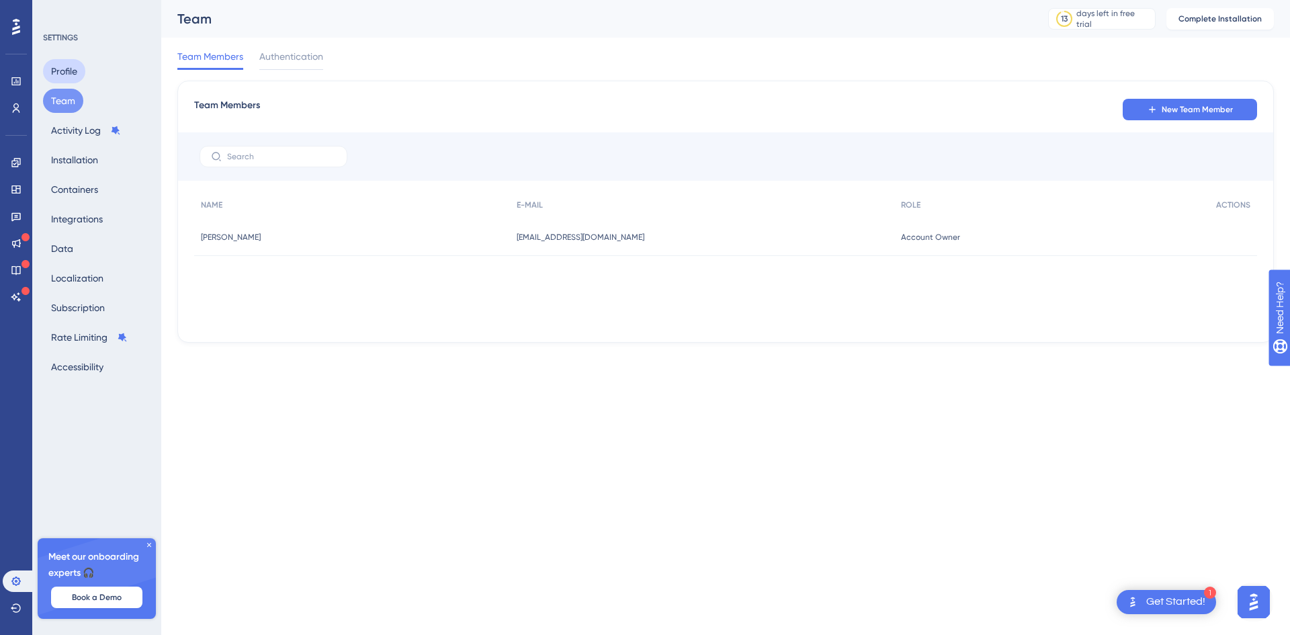
click at [78, 67] on button "Profile" at bounding box center [64, 71] width 42 height 24
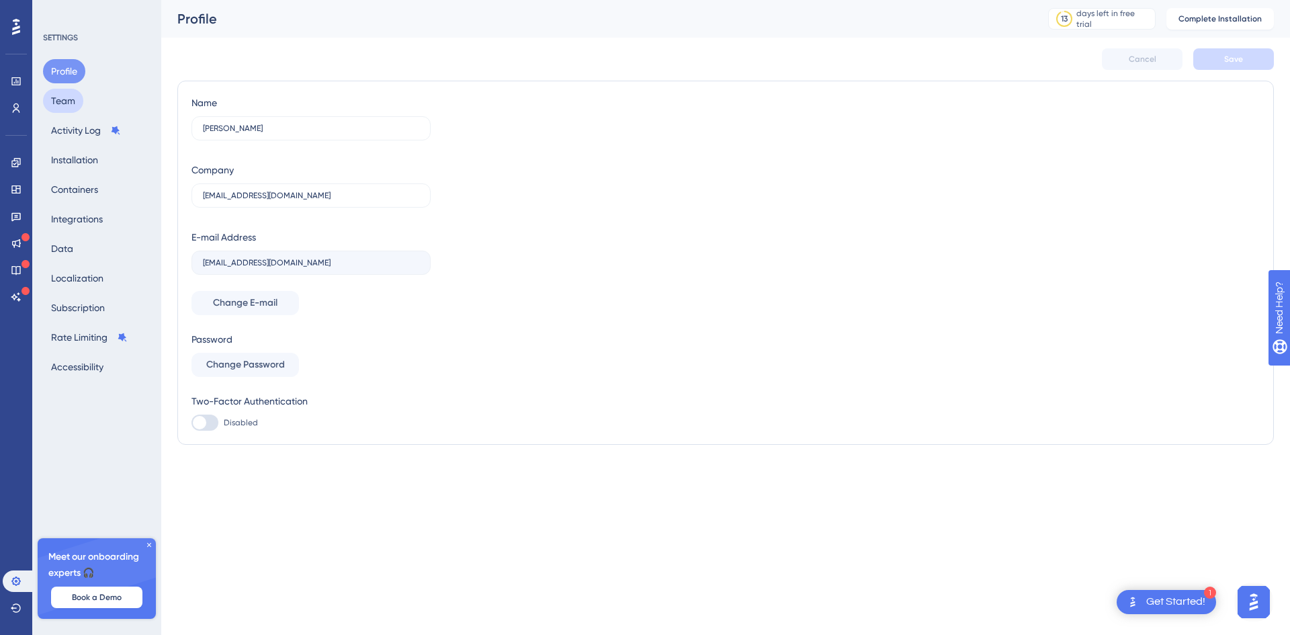
click at [78, 92] on button "Team" at bounding box center [63, 101] width 40 height 24
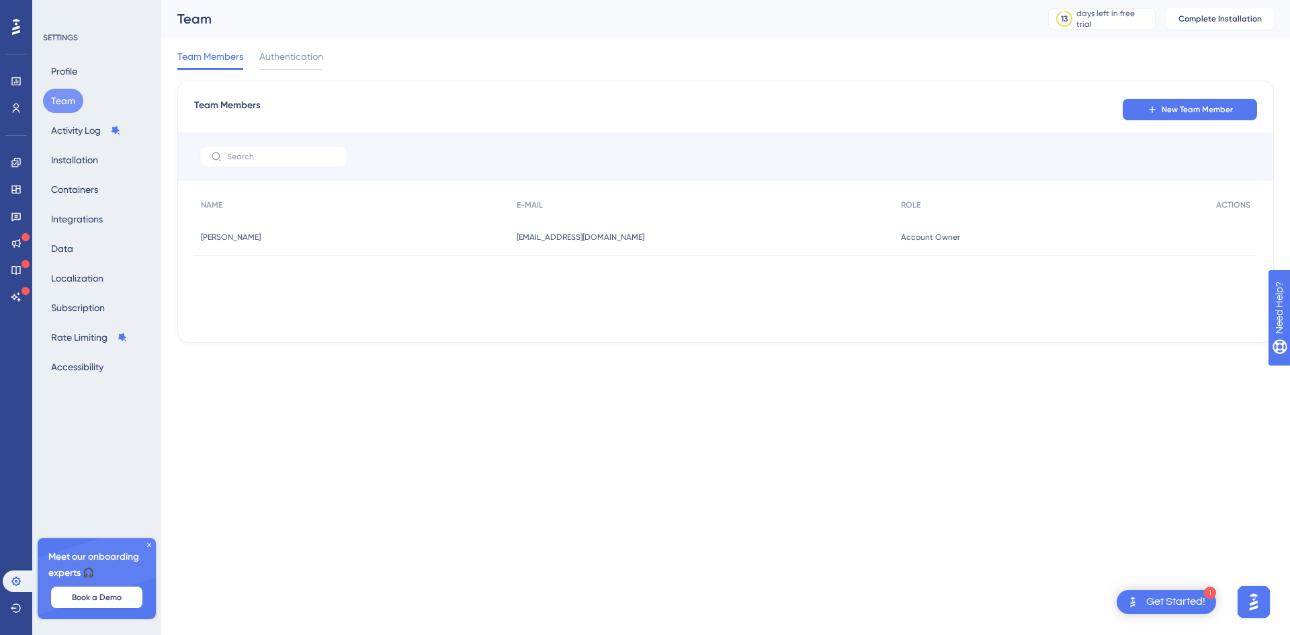
click at [79, 175] on div "Profile Team Activity Log Installation Containers Integrations Data Localizatio…" at bounding box center [97, 219] width 109 height 320
click at [79, 191] on button "Containers" at bounding box center [74, 189] width 63 height 24
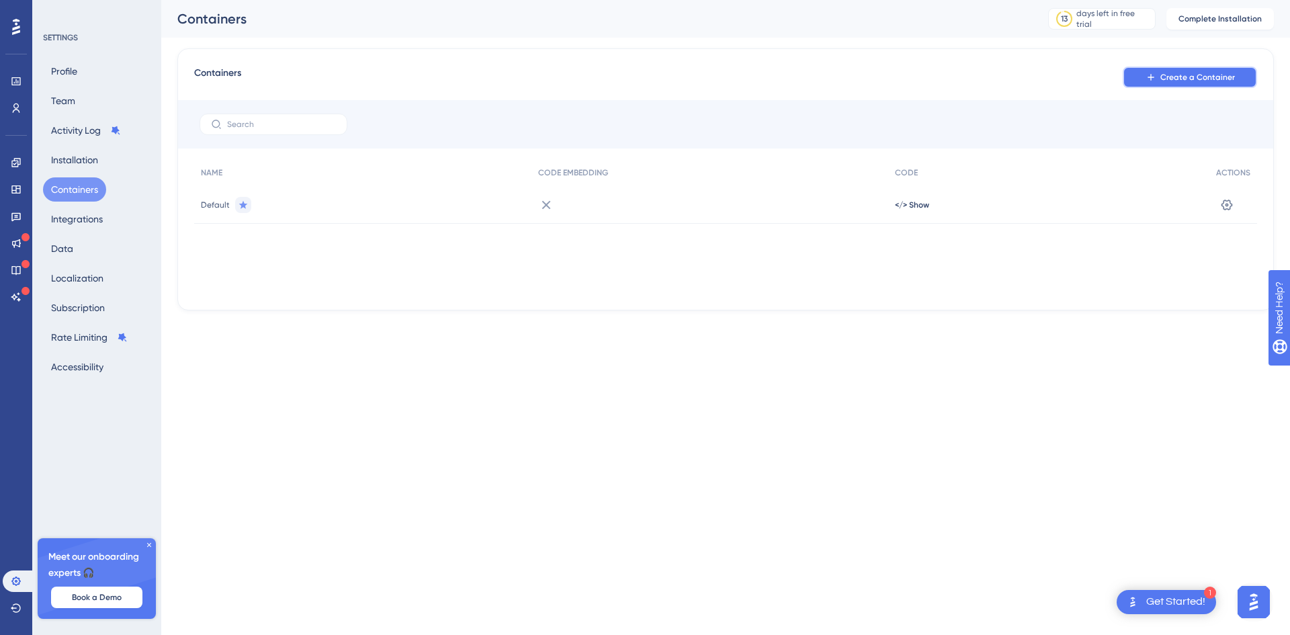
click at [1203, 79] on span "Create a Container" at bounding box center [1197, 77] width 75 height 11
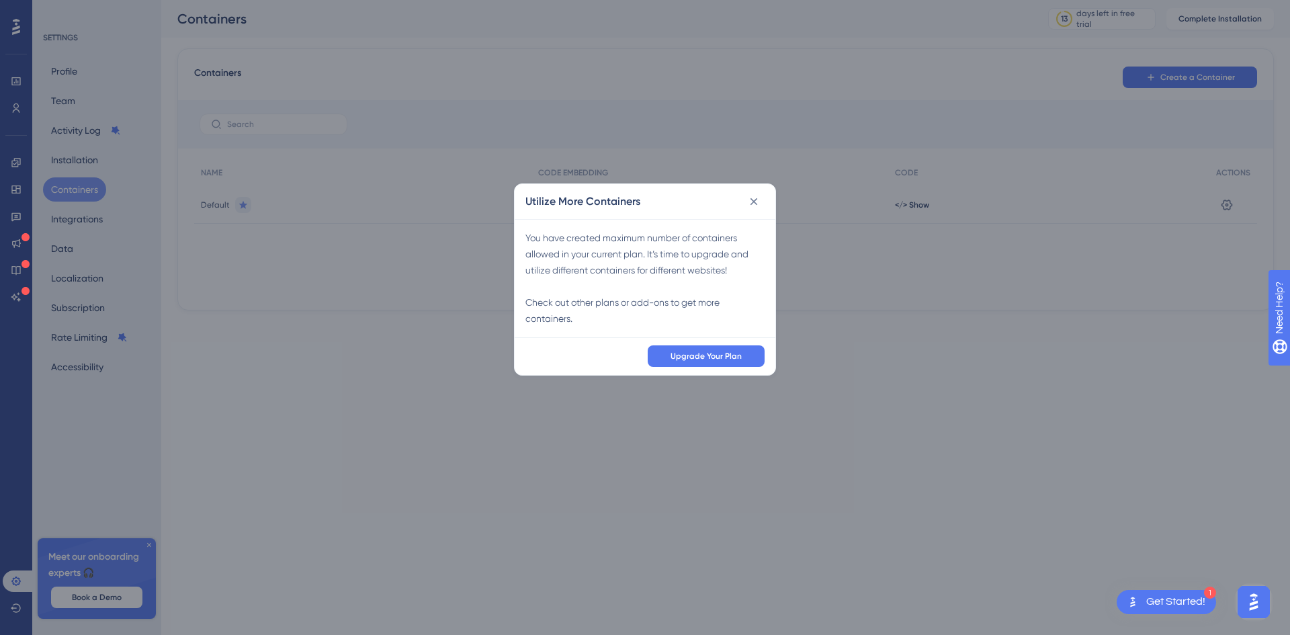
click at [773, 204] on div "Utilize More Containers" at bounding box center [645, 201] width 261 height 35
click at [763, 204] on button at bounding box center [754, 202] width 22 height 22
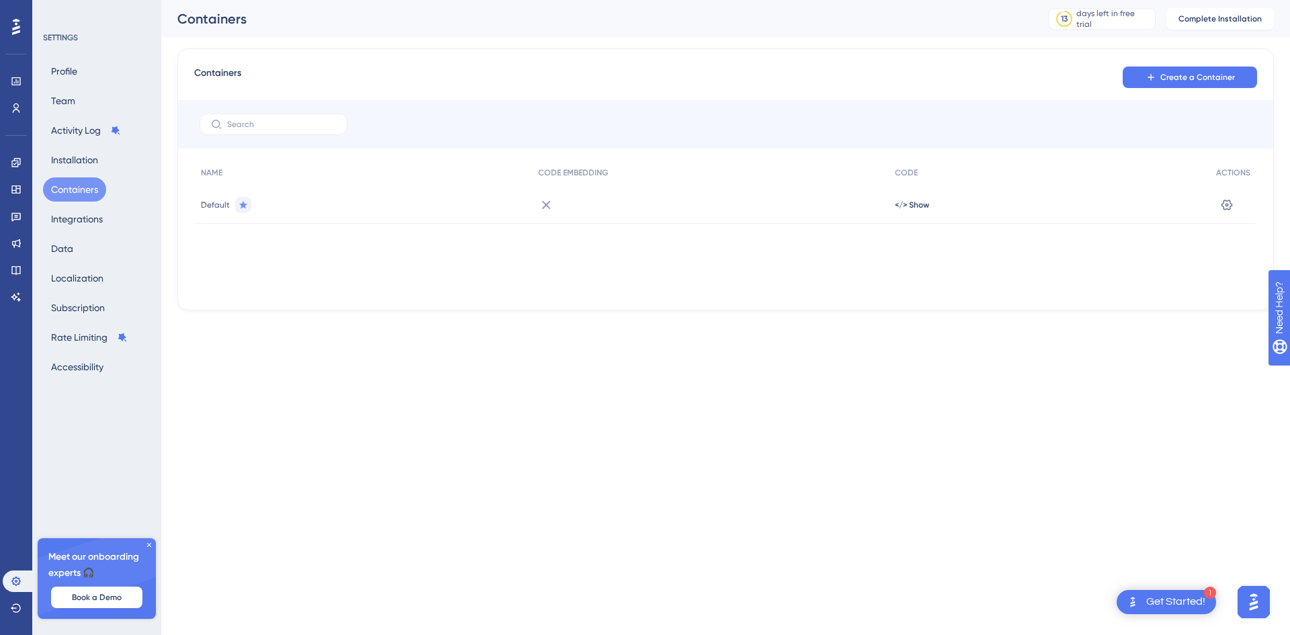
click at [121, 68] on div "Profile Team Activity Log Installation Containers Integrations Data Localizatio…" at bounding box center [97, 219] width 109 height 320
click at [97, 71] on div "Profile Team Activity Log Installation Containers Integrations Data Localizatio…" at bounding box center [97, 219] width 109 height 320
click at [65, 73] on button "Profile" at bounding box center [64, 71] width 42 height 24
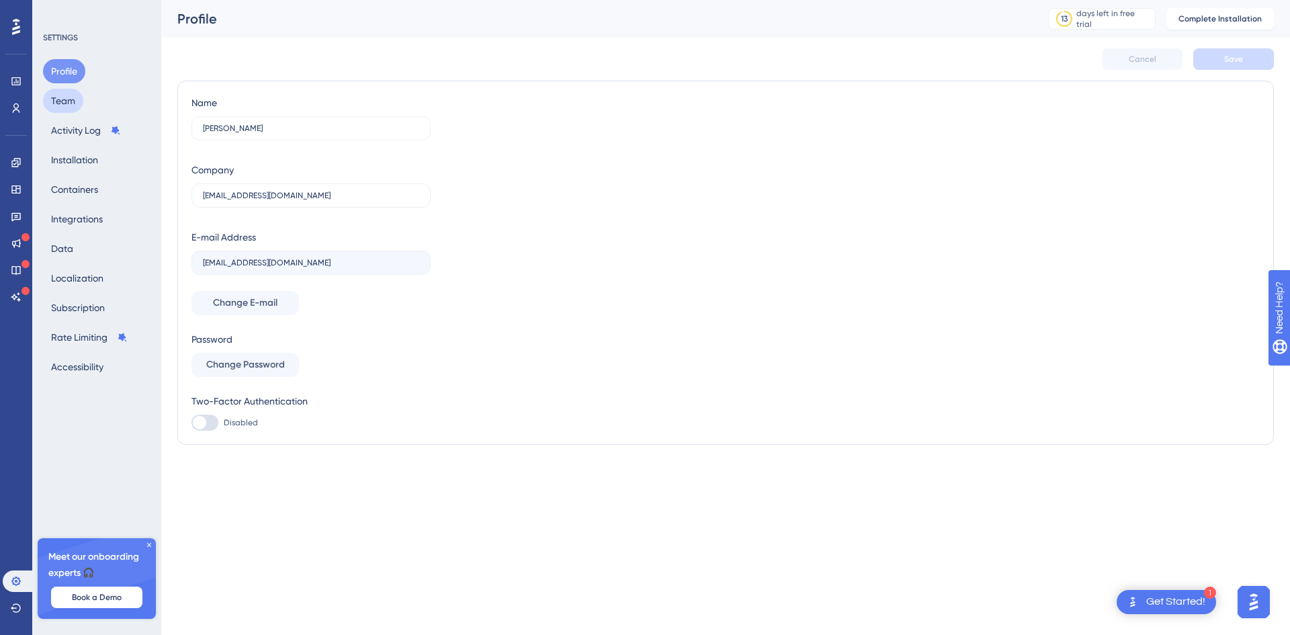
click at [59, 95] on button "Team" at bounding box center [63, 101] width 40 height 24
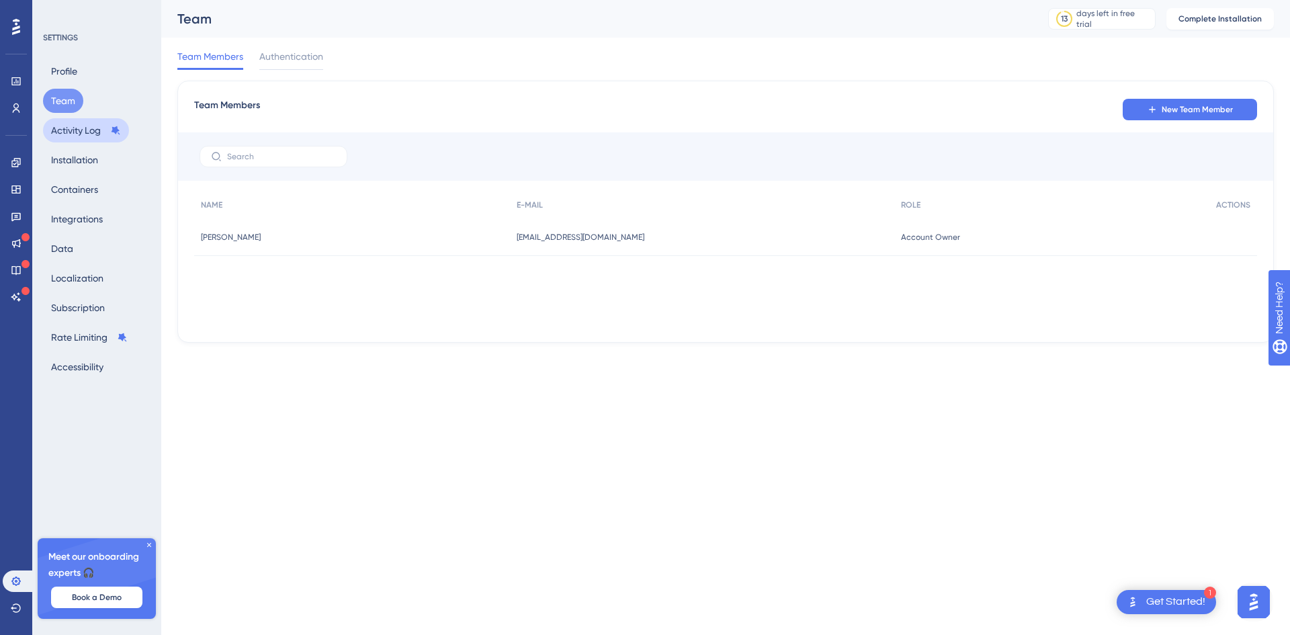
click at [73, 127] on button "Activity Log" at bounding box center [86, 130] width 86 height 24
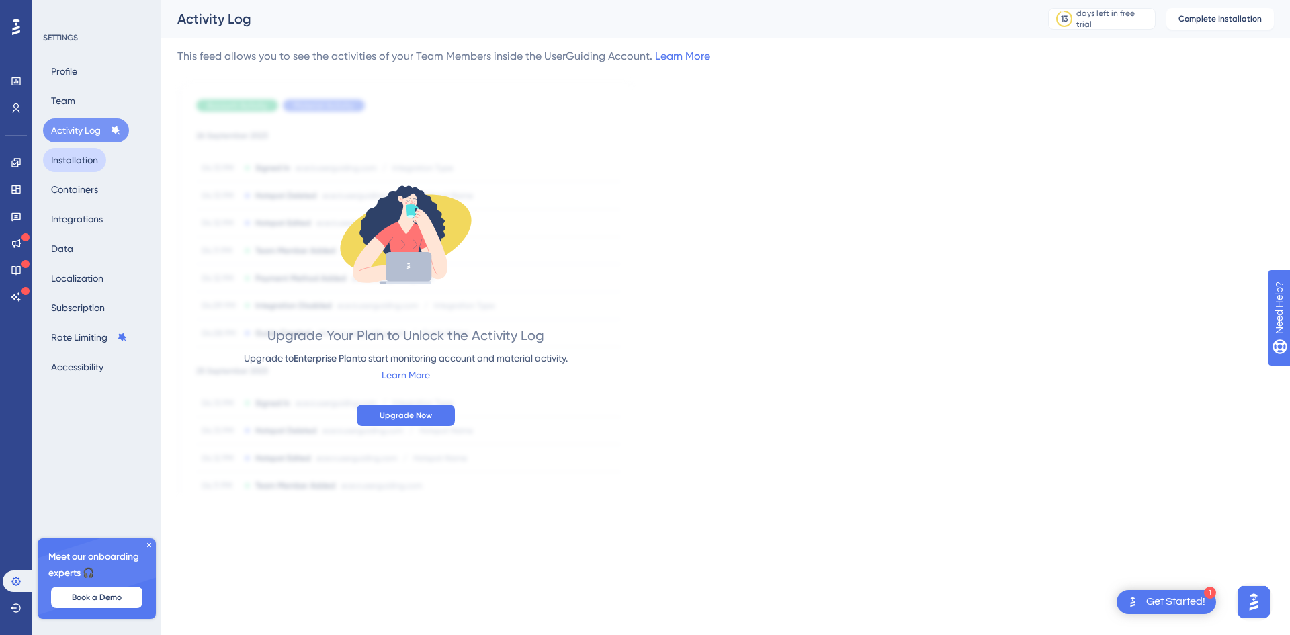
click at [77, 167] on button "Installation" at bounding box center [74, 160] width 63 height 24
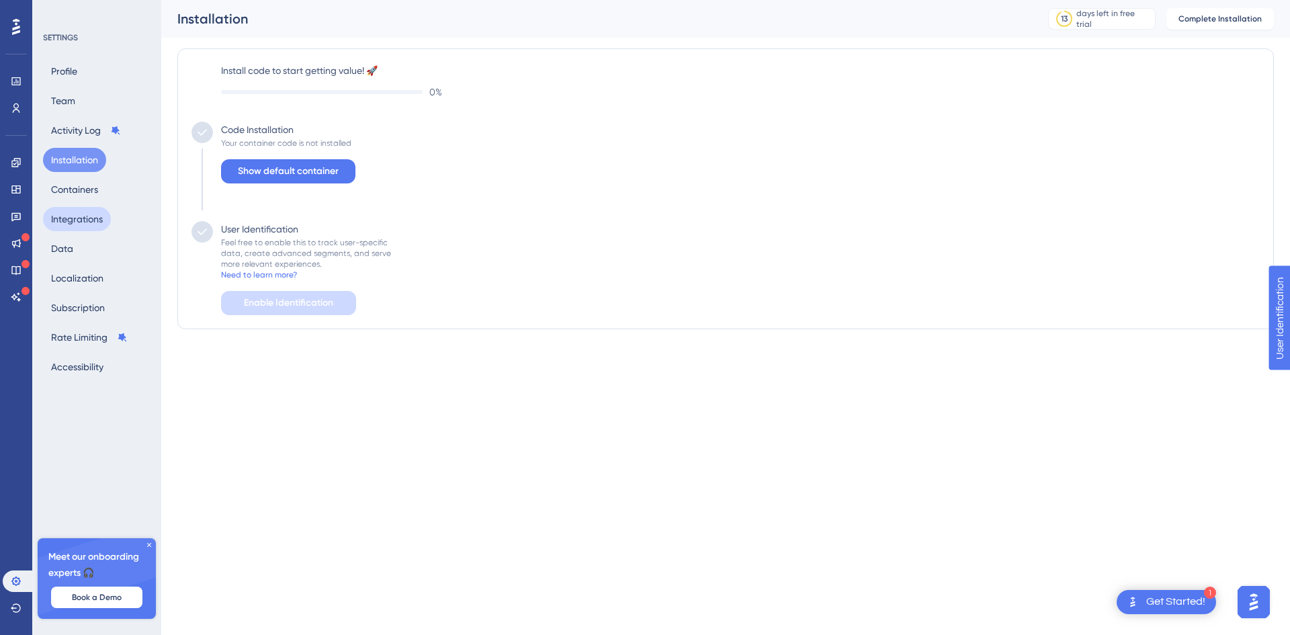
click at [87, 209] on button "Integrations" at bounding box center [77, 219] width 68 height 24
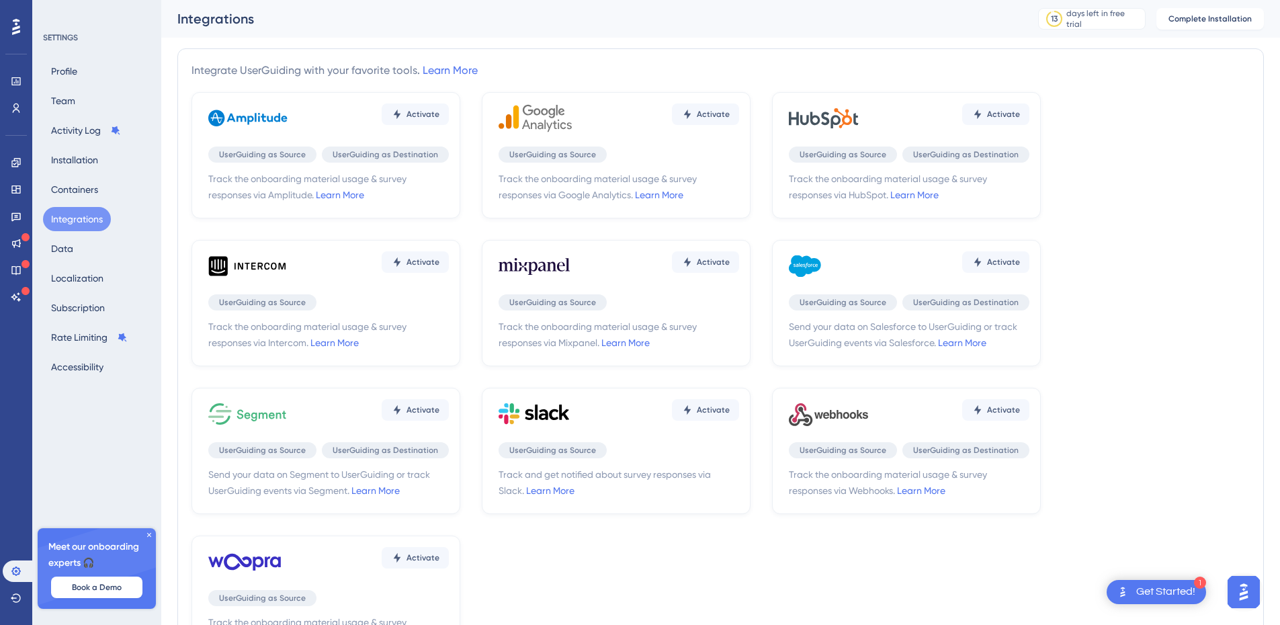
click at [83, 239] on div "Profile Team Activity Log Installation Containers Integrations Data Localizatio…" at bounding box center [97, 219] width 109 height 320
click at [78, 177] on div "Profile Team Activity Log Installation Containers Integrations Data Localizatio…" at bounding box center [97, 219] width 109 height 320
click at [81, 191] on button "Containers" at bounding box center [74, 189] width 63 height 24
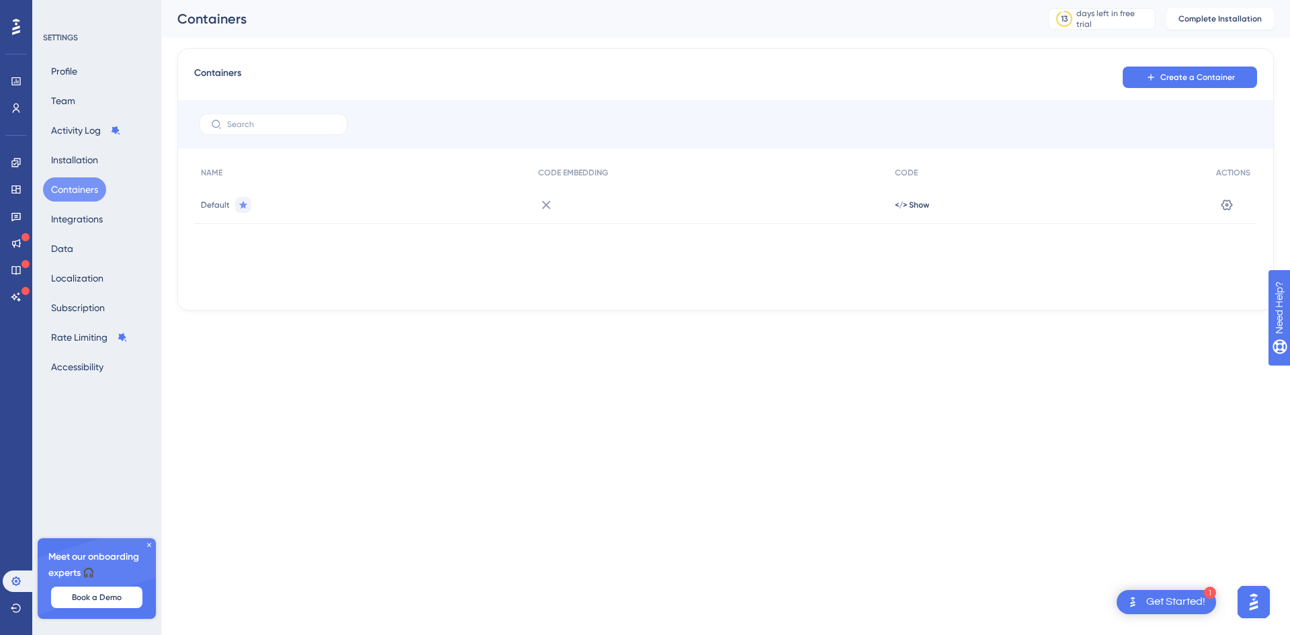
click at [68, 54] on div "SETTINGS Profile Team Activity Log Installation Containers Integrations Data Lo…" at bounding box center [97, 205] width 109 height 347
click at [62, 60] on button "Profile" at bounding box center [64, 71] width 42 height 24
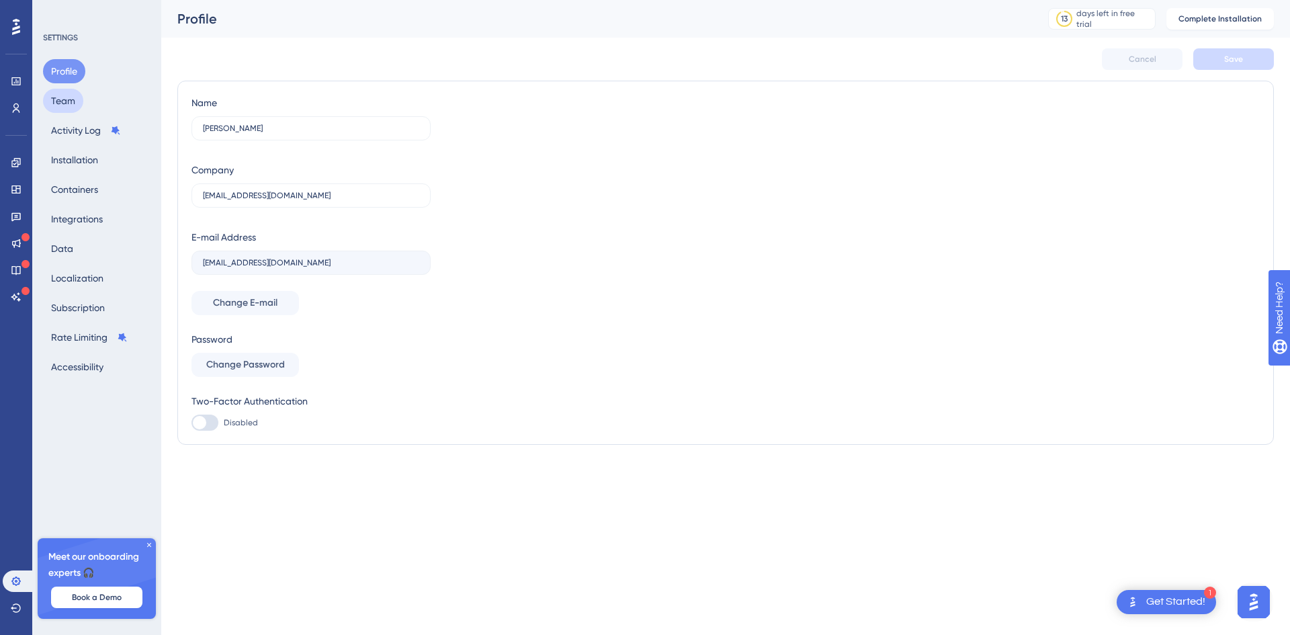
click at [68, 108] on button "Team" at bounding box center [63, 101] width 40 height 24
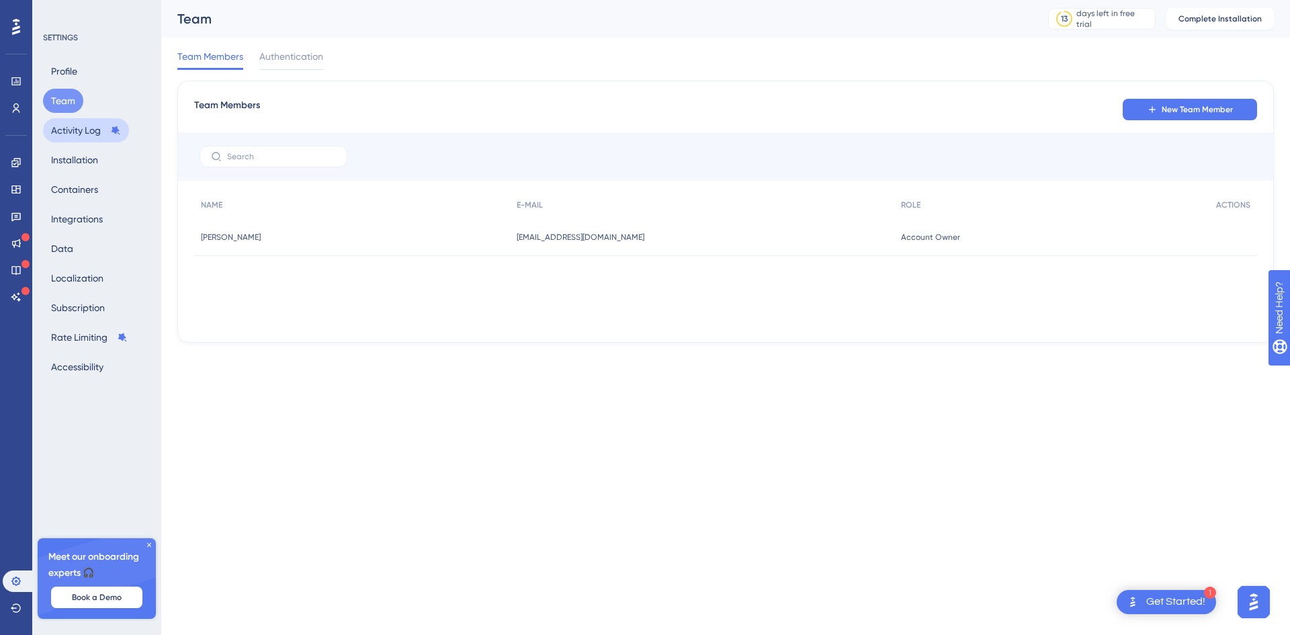
click at [82, 128] on button "Activity Log" at bounding box center [86, 130] width 86 height 24
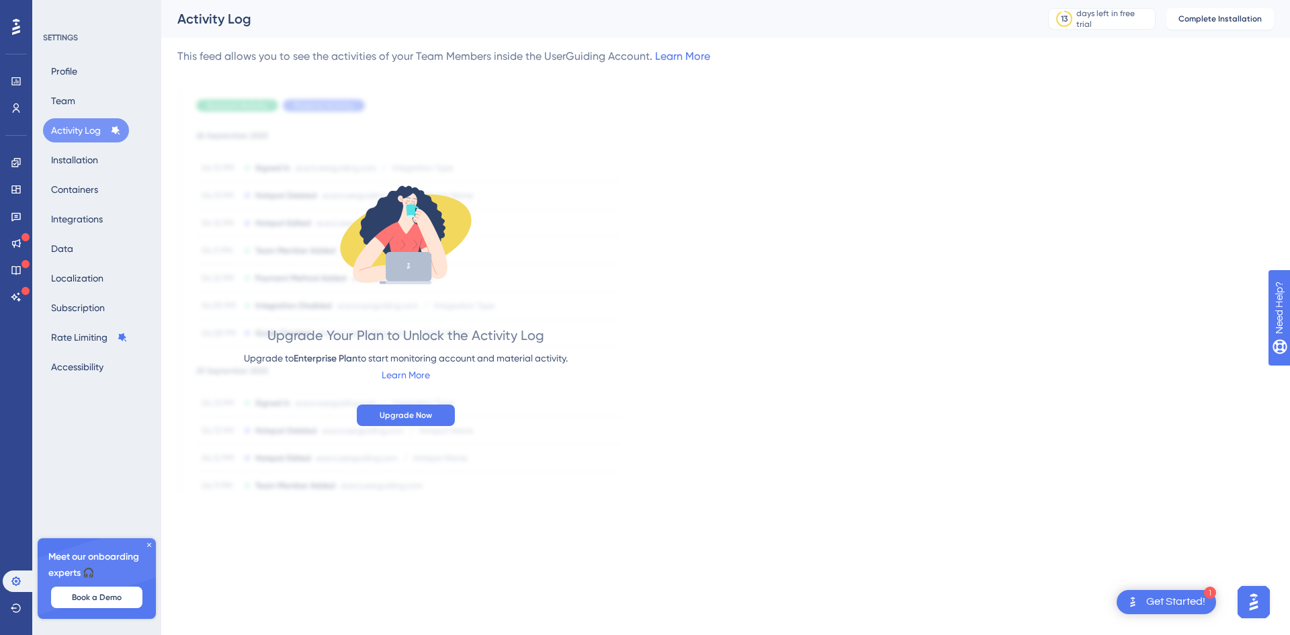
click at [82, 108] on div "Profile Team Activity Log Installation Containers Integrations Data Localizatio…" at bounding box center [97, 219] width 109 height 320
click at [82, 99] on button "Team" at bounding box center [63, 101] width 40 height 24
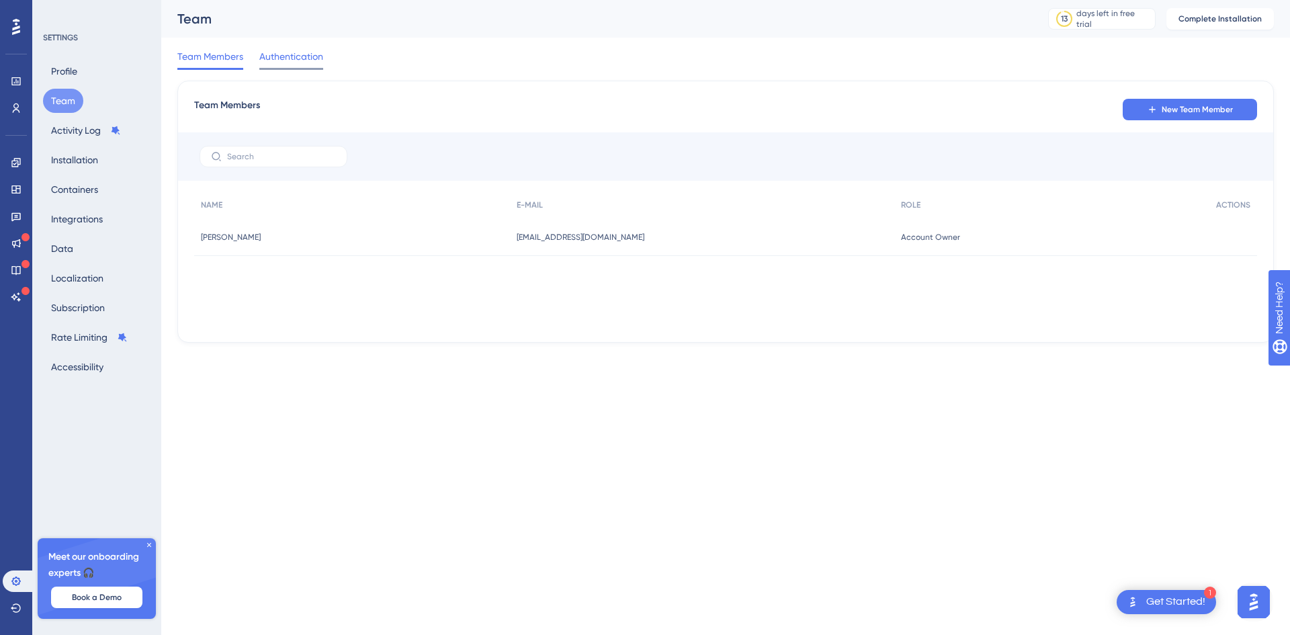
click at [320, 62] on span "Authentication" at bounding box center [291, 56] width 64 height 16
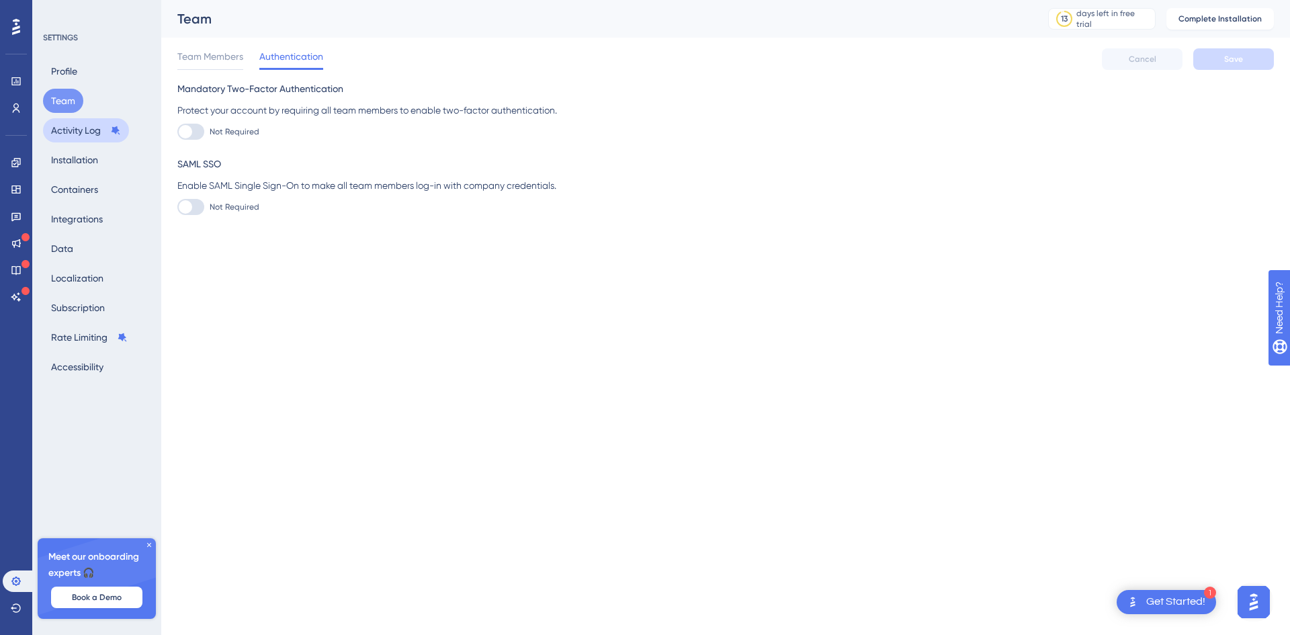
click at [76, 128] on button "Activity Log" at bounding box center [86, 130] width 86 height 24
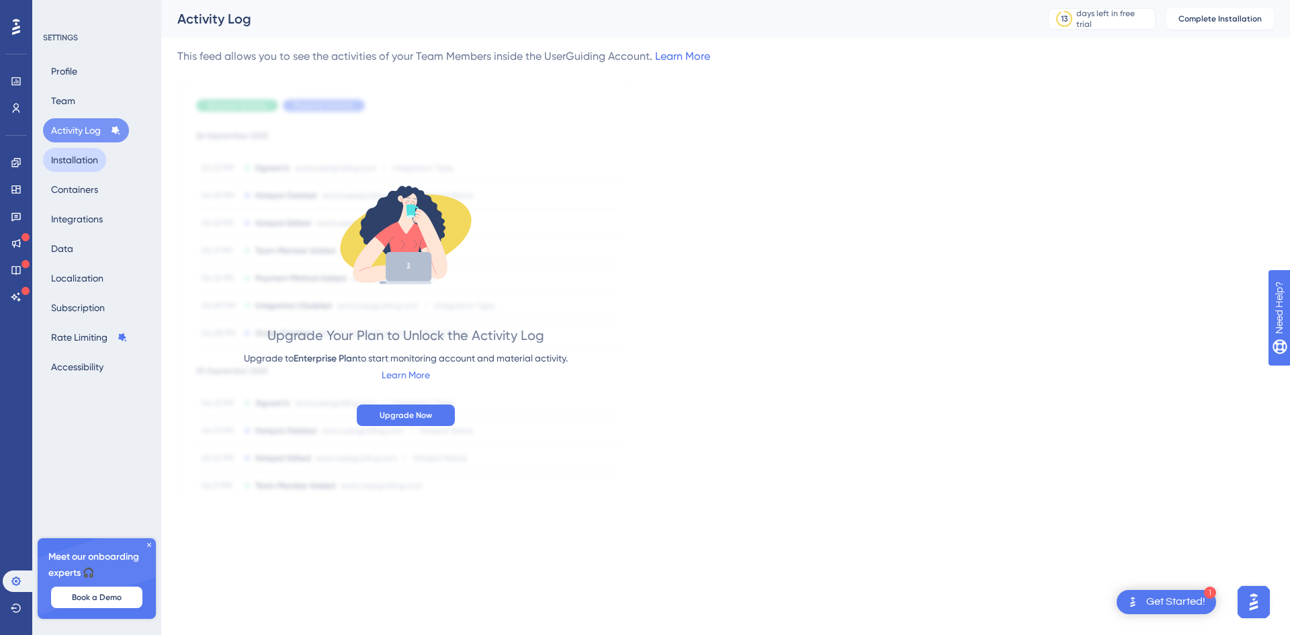
click at [75, 159] on button "Installation" at bounding box center [74, 160] width 63 height 24
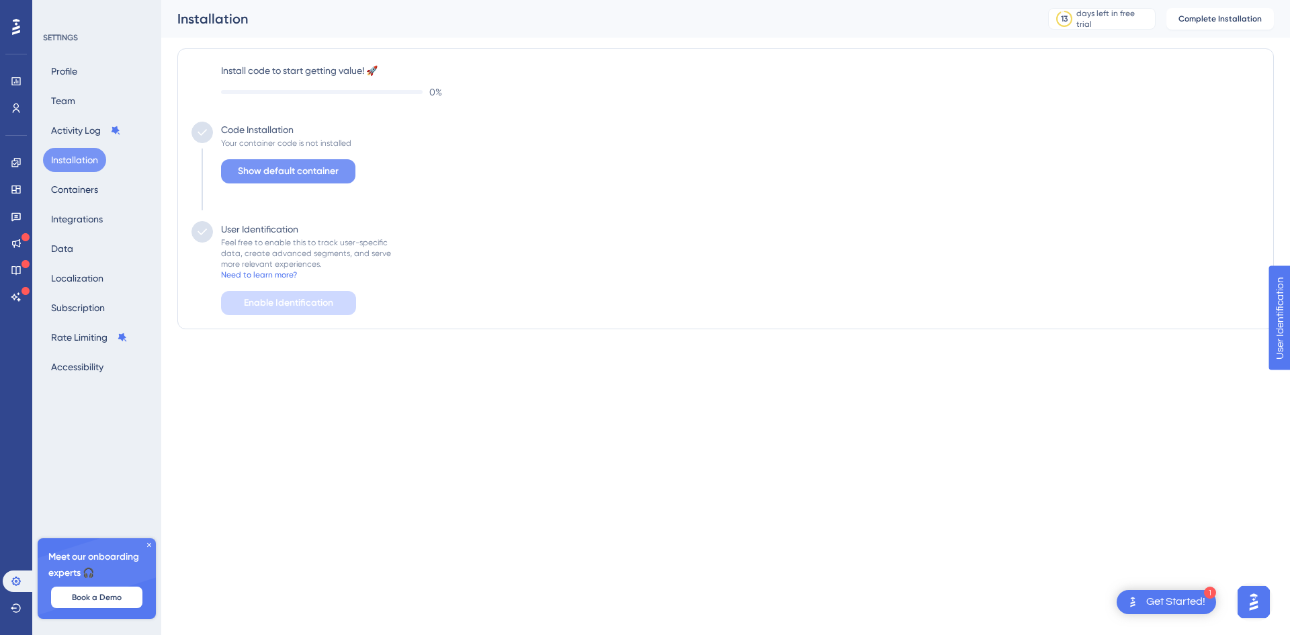
click at [253, 177] on span "Show default container" at bounding box center [288, 171] width 101 height 16
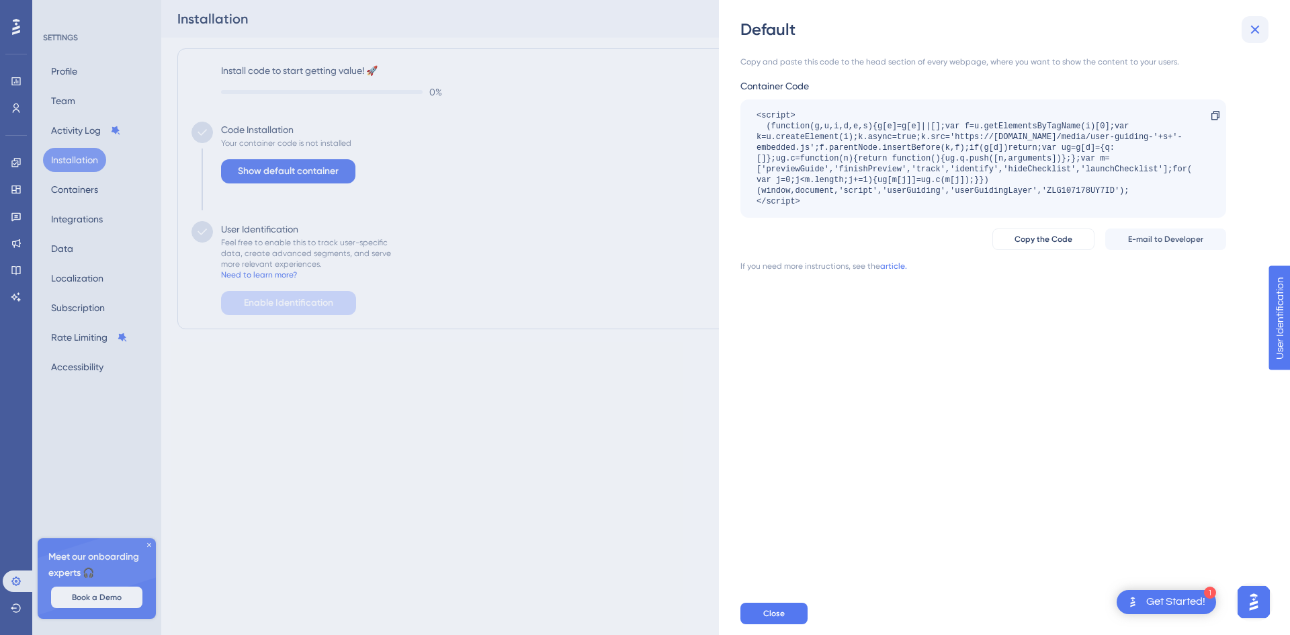
click at [1252, 36] on icon at bounding box center [1255, 30] width 16 height 16
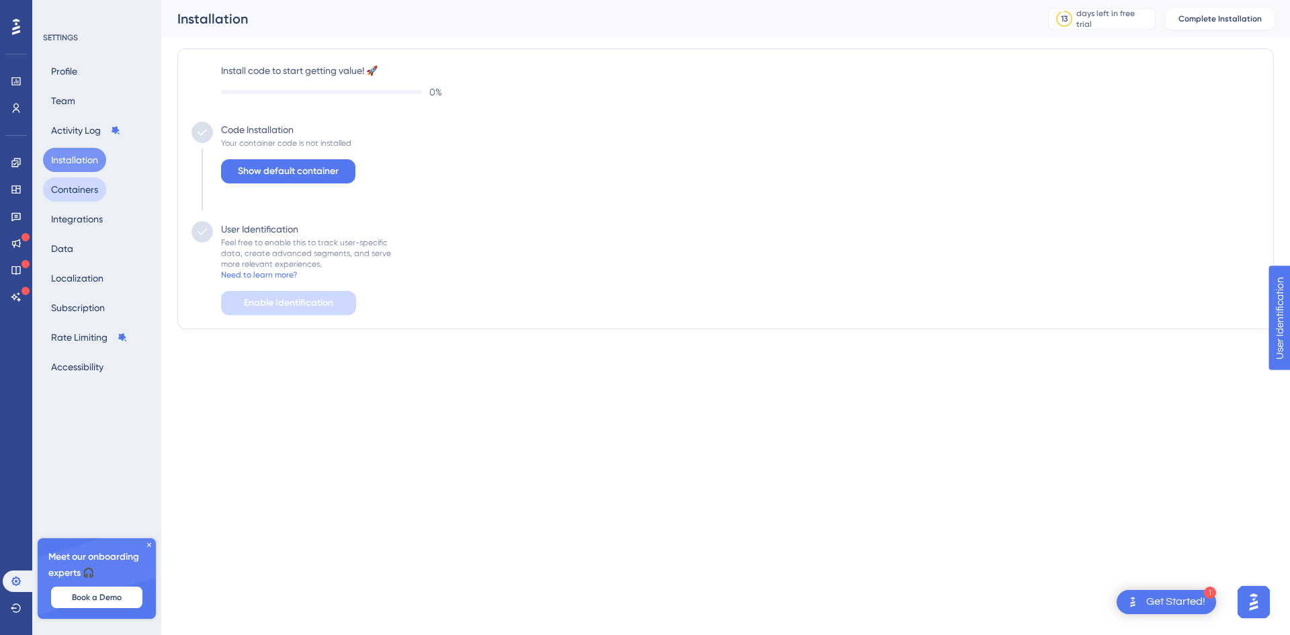
click at [85, 187] on button "Containers" at bounding box center [74, 189] width 63 height 24
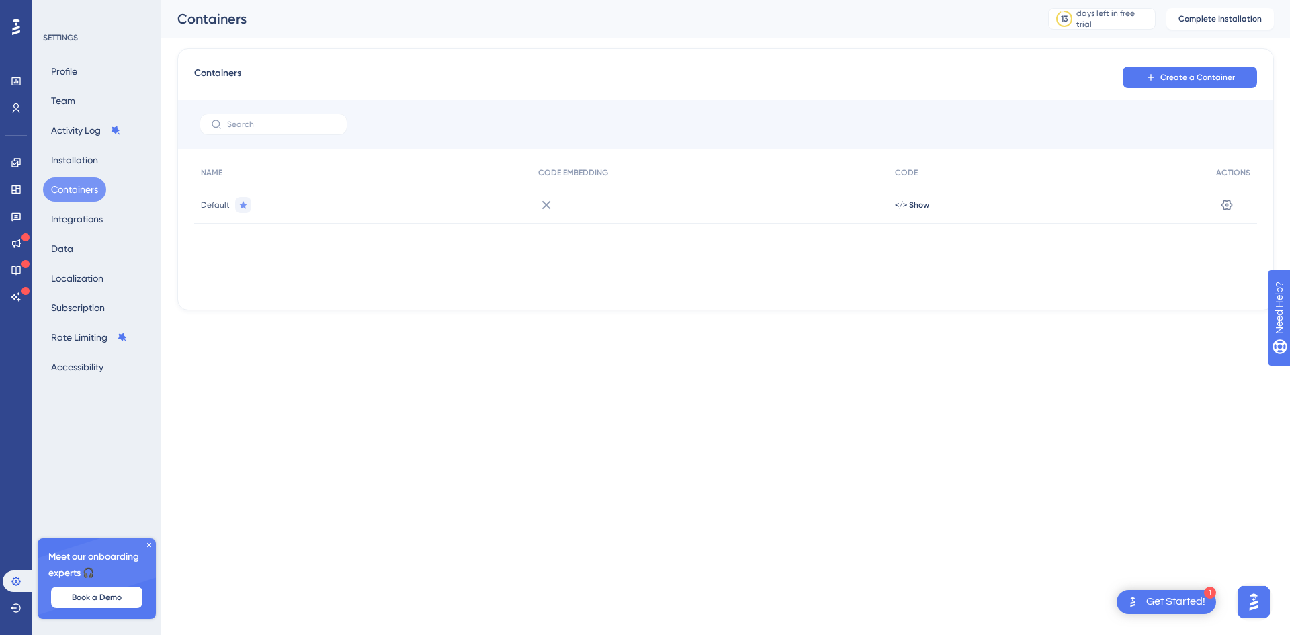
click at [219, 208] on span "Default" at bounding box center [215, 205] width 29 height 11
click at [228, 199] on div "Default" at bounding box center [362, 205] width 337 height 38
click at [238, 205] on icon at bounding box center [243, 205] width 11 height 11
click at [1229, 208] on icon at bounding box center [1226, 204] width 13 height 13
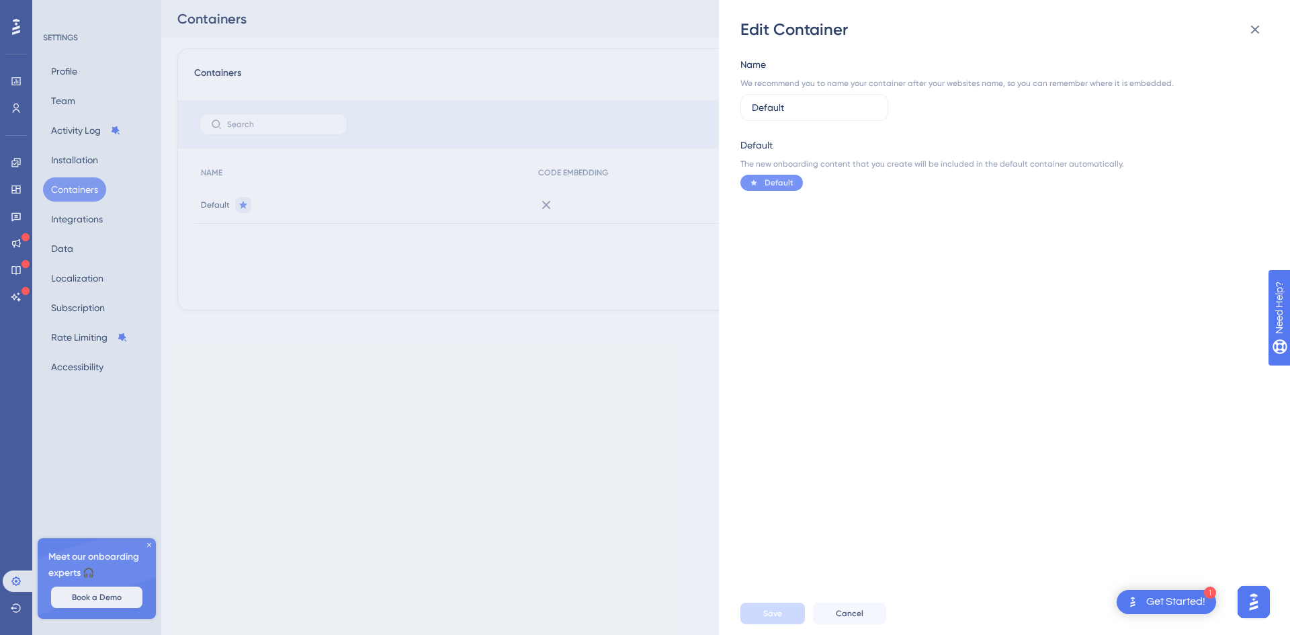
click at [639, 386] on div "Edit Container Name We recommend you to name your container after your websites…" at bounding box center [645, 317] width 1290 height 635
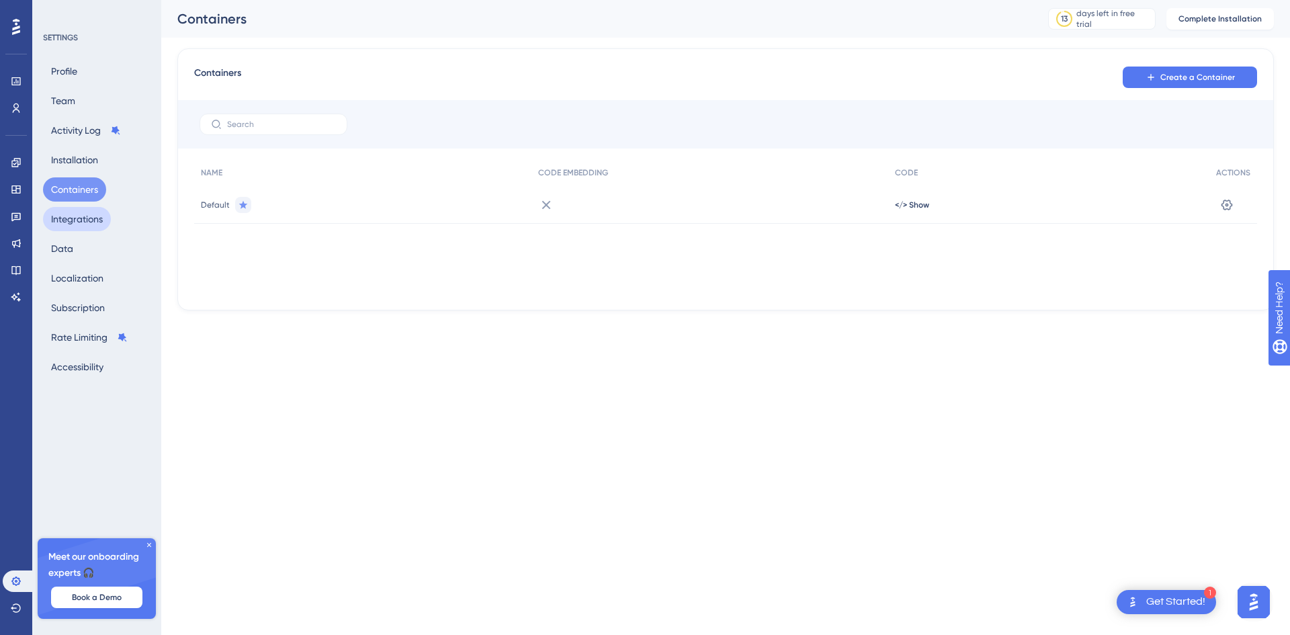
click at [69, 225] on button "Integrations" at bounding box center [77, 219] width 68 height 24
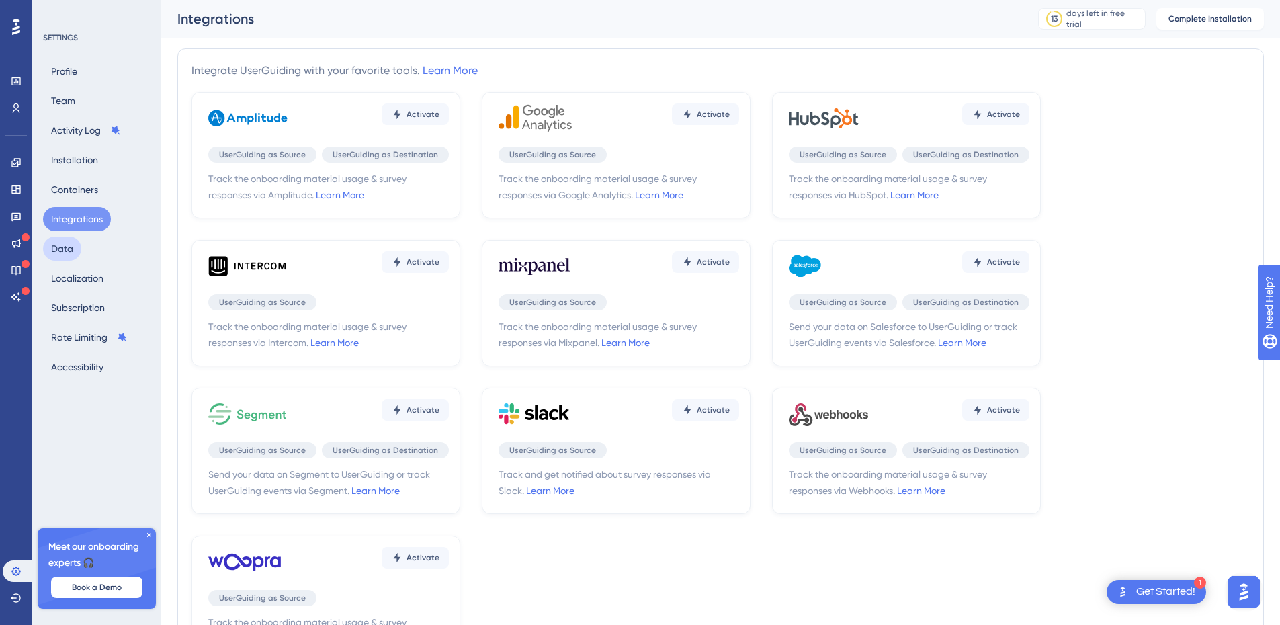
click at [62, 249] on button "Data" at bounding box center [62, 249] width 38 height 24
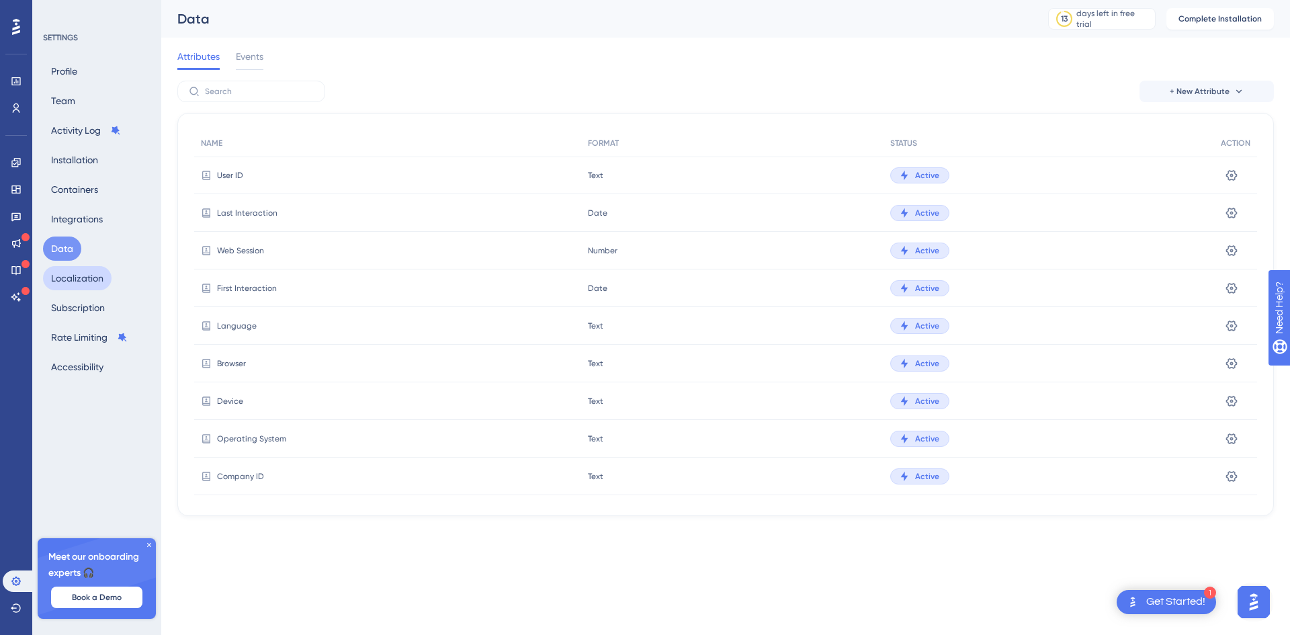
click at [89, 279] on button "Localization" at bounding box center [77, 278] width 69 height 24
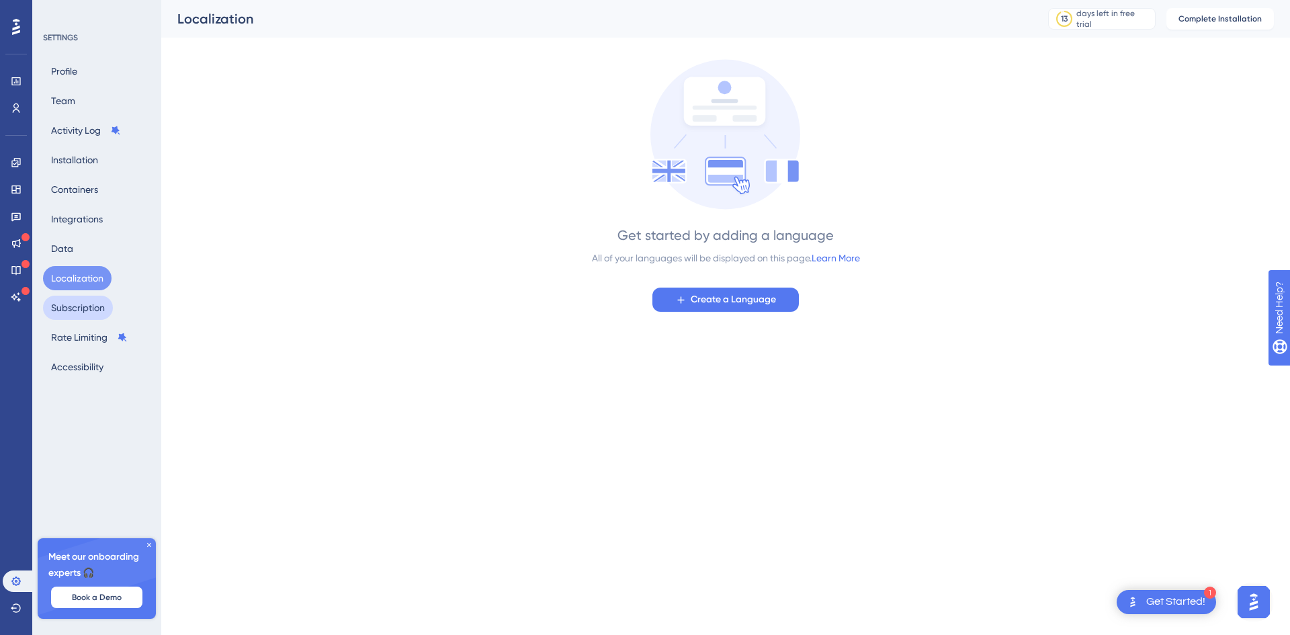
click at [90, 309] on button "Subscription" at bounding box center [78, 308] width 70 height 24
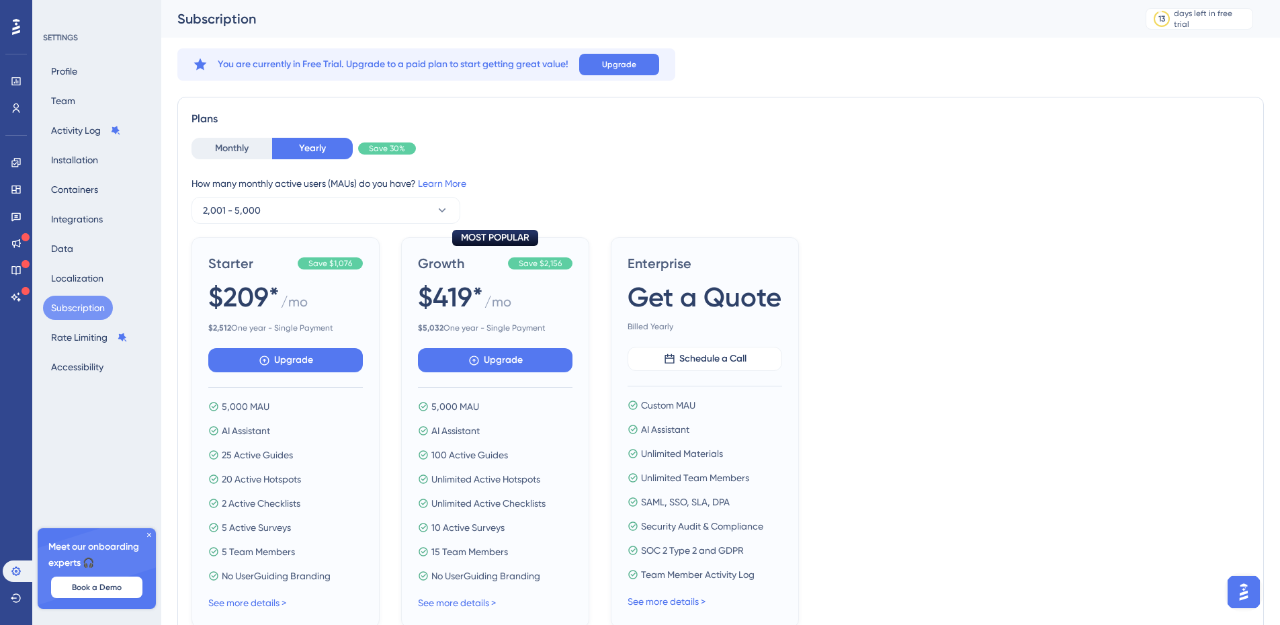
click at [96, 350] on div "Profile Team Activity Log Installation Containers Integrations Data Localizatio…" at bounding box center [97, 219] width 109 height 320
click at [96, 364] on button "Accessibility" at bounding box center [77, 367] width 69 height 24
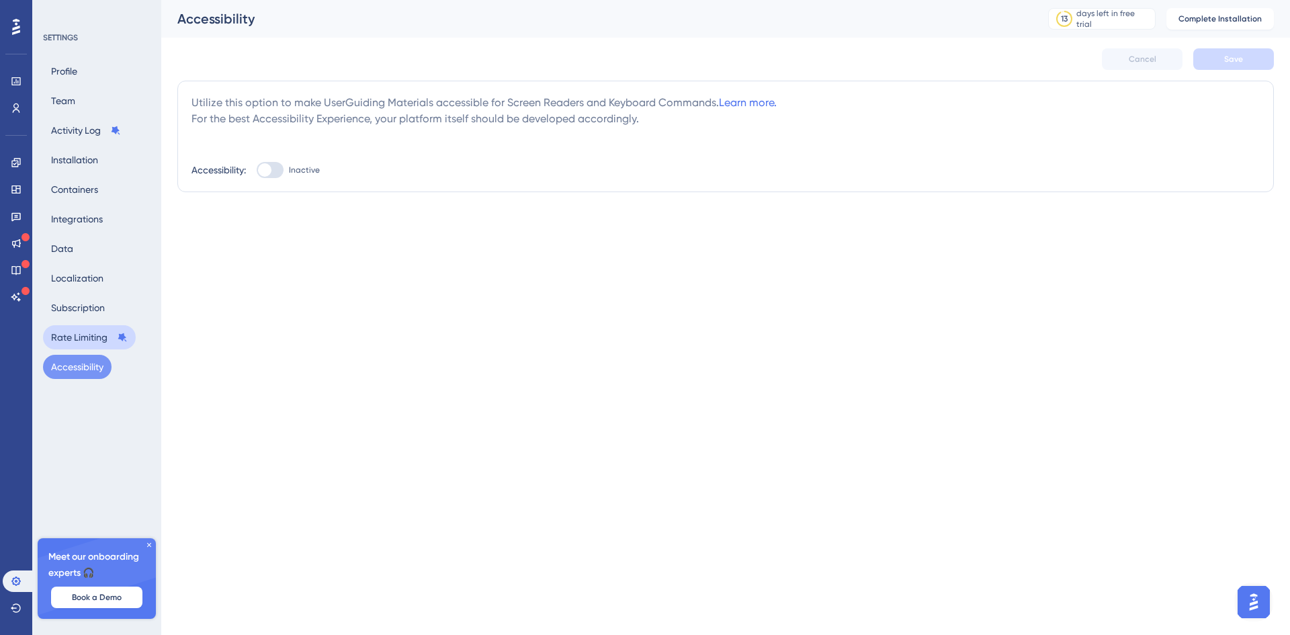
click at [89, 333] on button "Rate Limiting" at bounding box center [89, 337] width 93 height 24
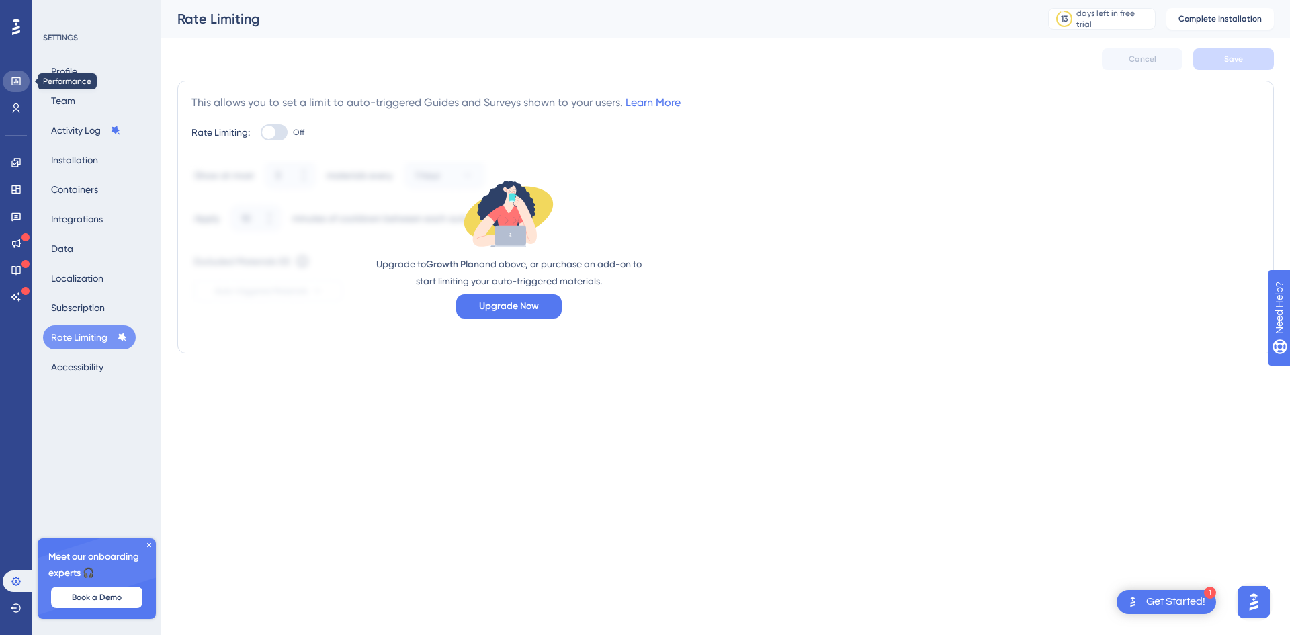
click at [26, 81] on link at bounding box center [16, 82] width 27 height 22
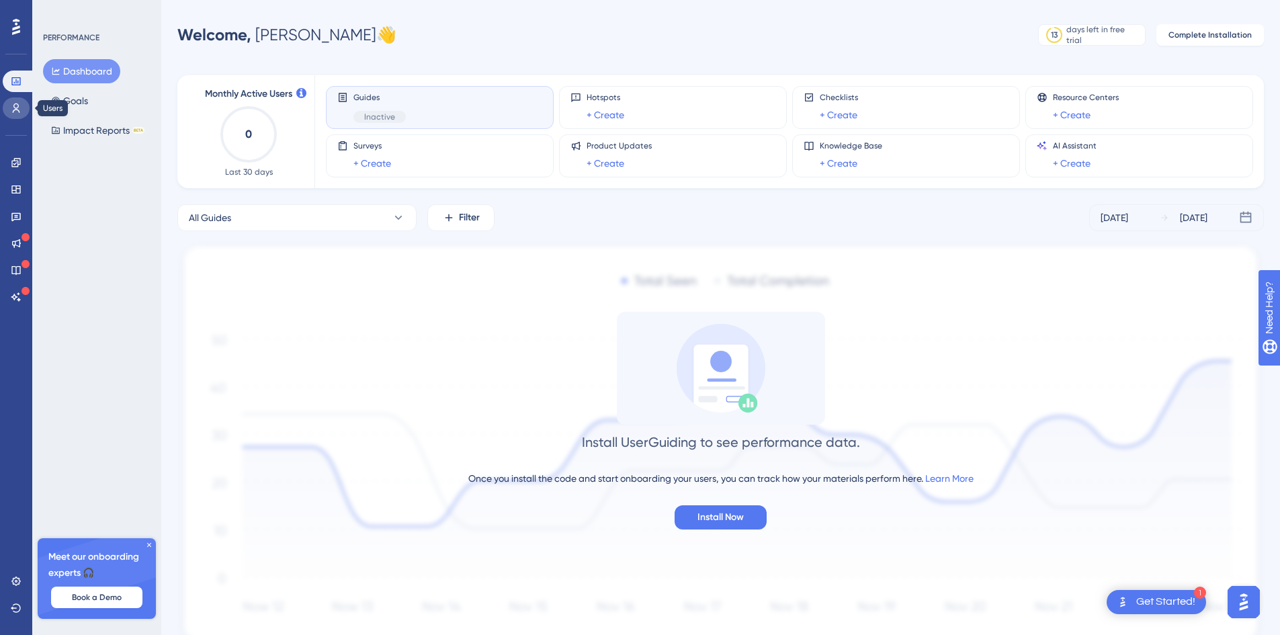
click at [26, 103] on link at bounding box center [16, 108] width 27 height 22
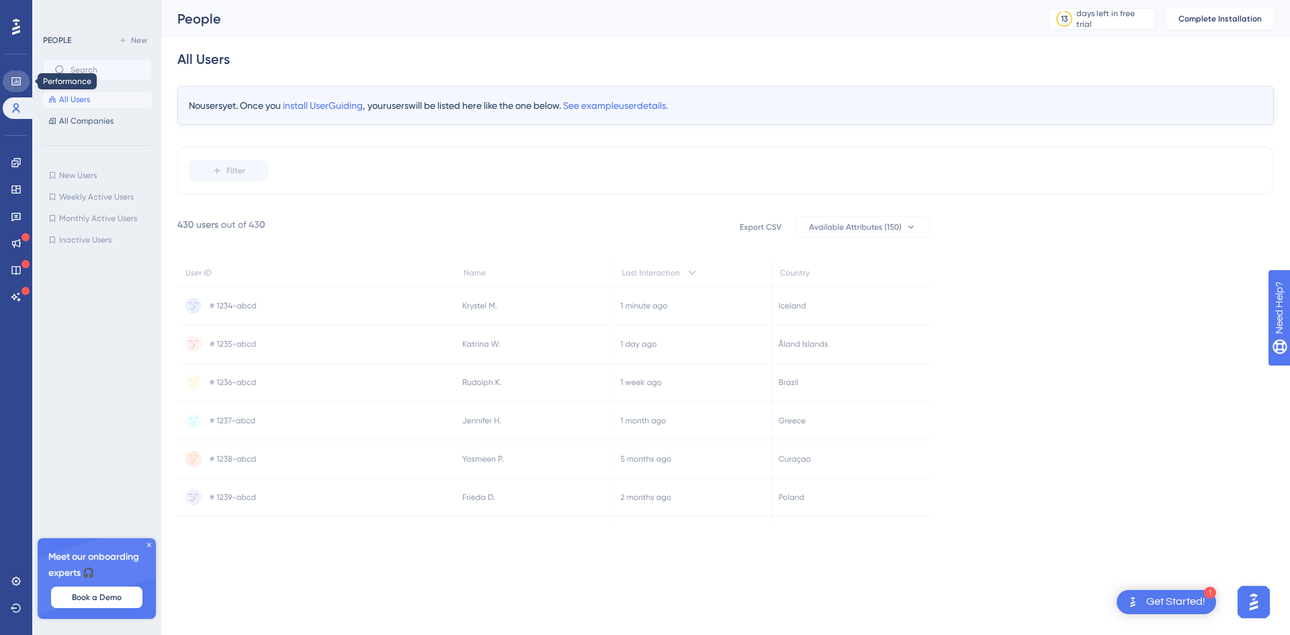
click at [19, 79] on icon at bounding box center [16, 81] width 11 height 11
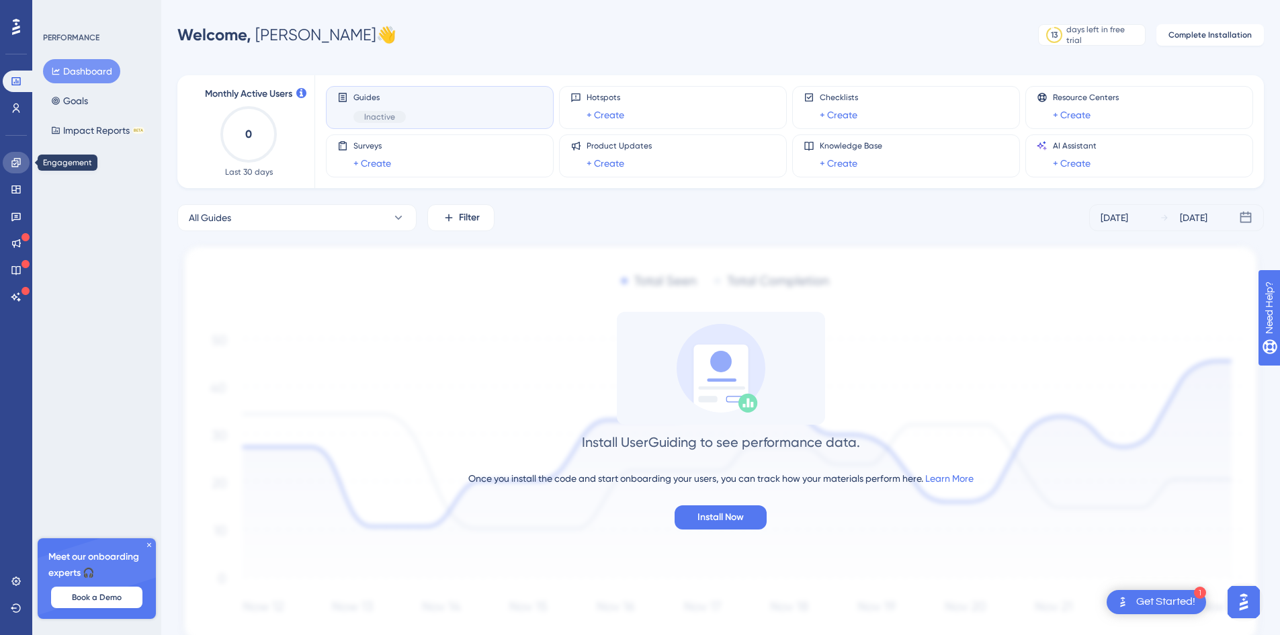
click at [21, 170] on link at bounding box center [16, 163] width 27 height 22
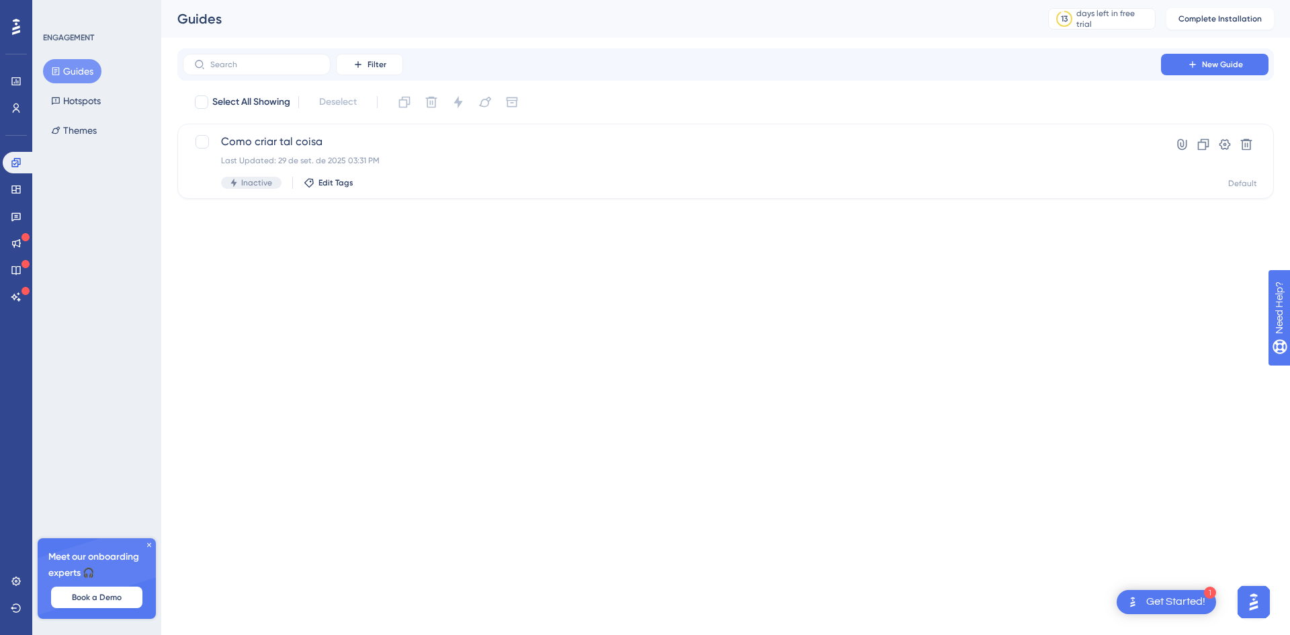
click at [76, 65] on button "Guides" at bounding box center [72, 71] width 58 height 24
click at [410, 145] on span "Como criar tal coisa" at bounding box center [672, 142] width 902 height 16
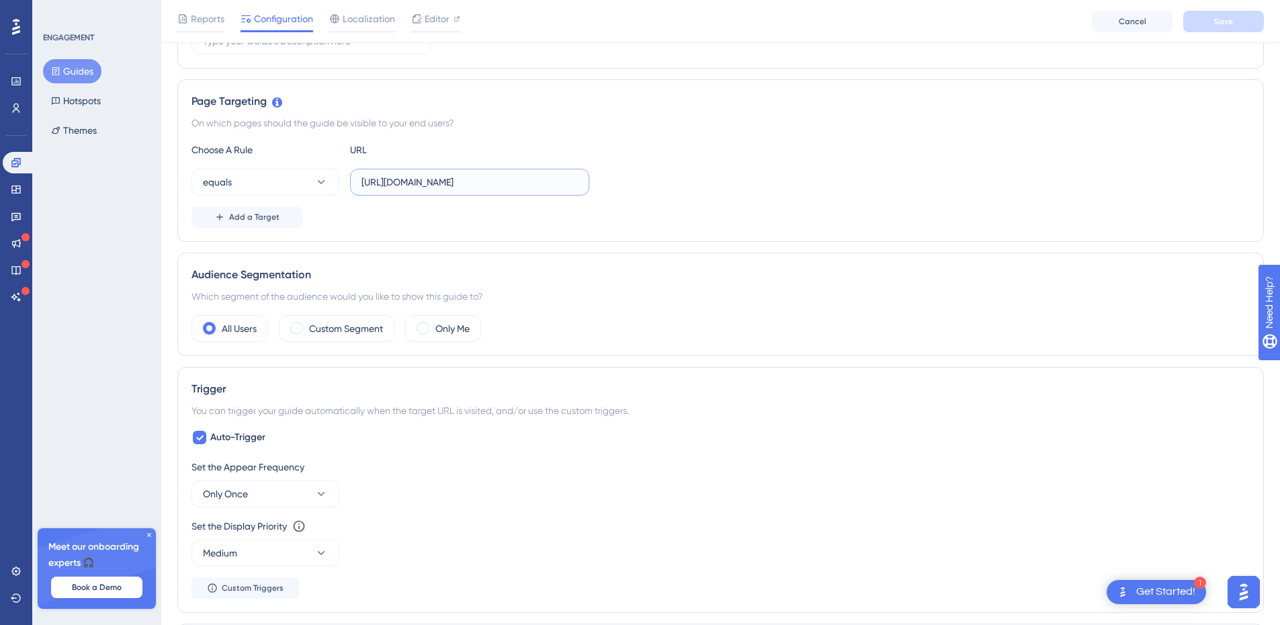
scroll to position [0, 20]
drag, startPoint x: 386, startPoint y: 177, endPoint x: 689, endPoint y: 177, distance: 303.0
click at [689, 177] on div "equals https://home.hardworkmedicina.com.br/live-das-lives" at bounding box center [720, 182] width 1058 height 27
click at [528, 185] on input "https://home.hardworkmedicina.com.br/live-das-lives" at bounding box center [469, 182] width 216 height 15
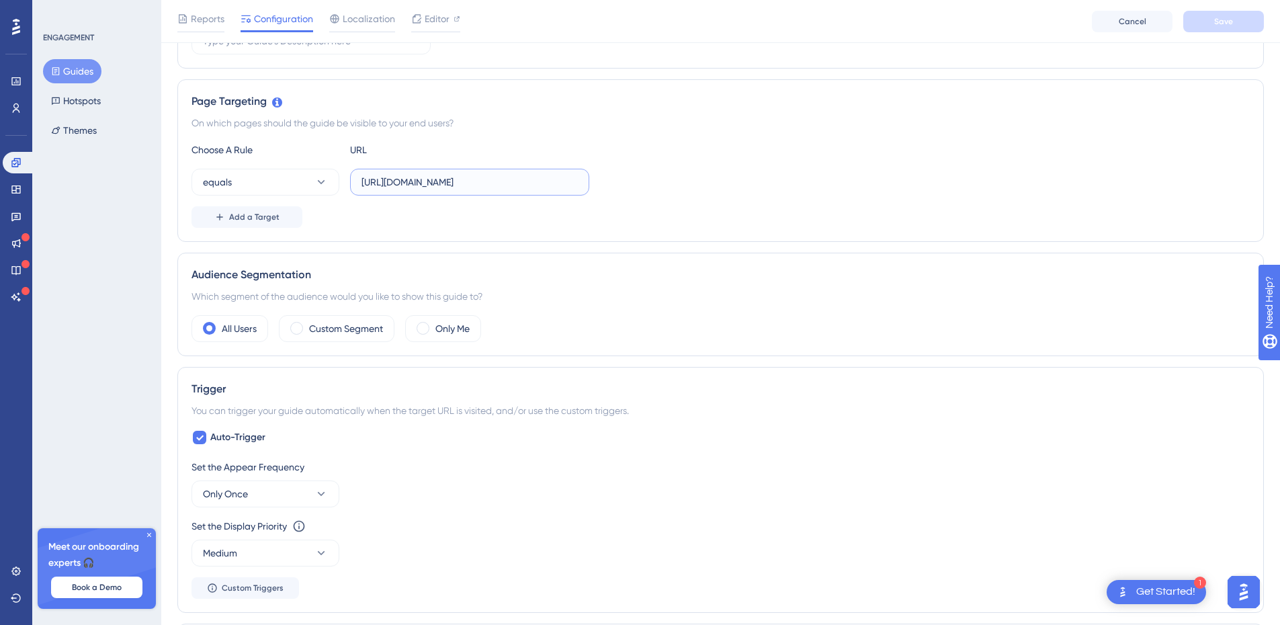
click at [528, 185] on input "https://home.hardworkmedicina.com.br/live-das-lives" at bounding box center [469, 182] width 216 height 15
click at [660, 217] on div "Add a Target" at bounding box center [720, 217] width 1058 height 22
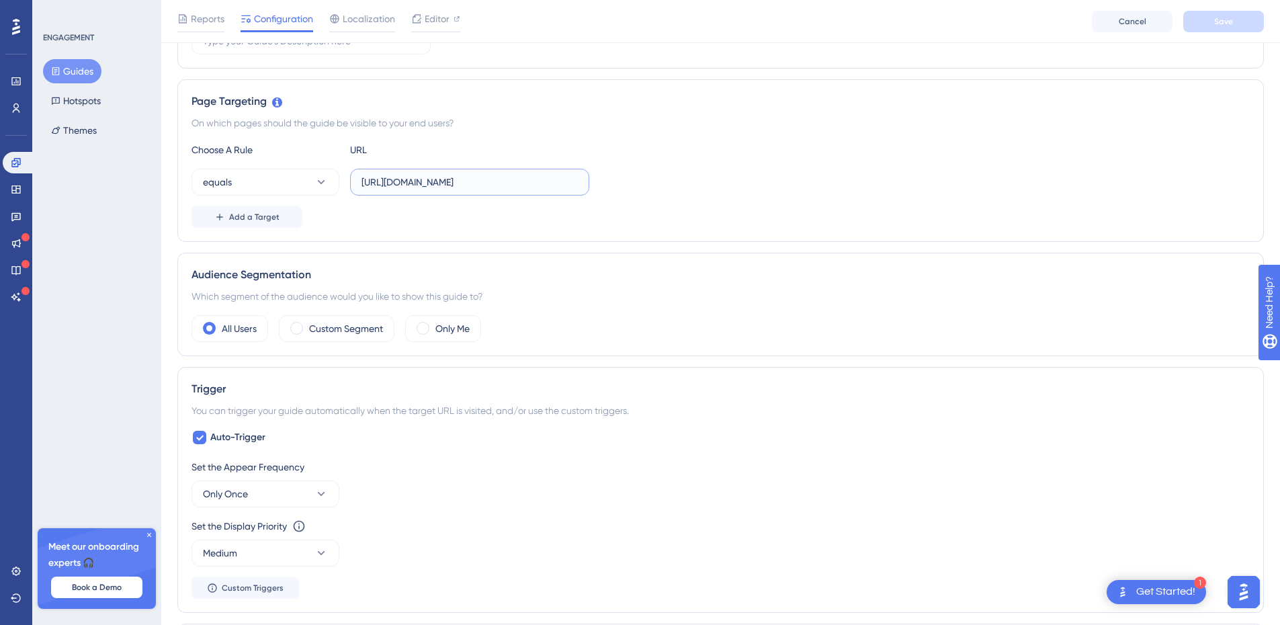
click at [495, 181] on input "https://home.hardworkmedicina.com.br/live-das-lives" at bounding box center [469, 182] width 216 height 15
drag, startPoint x: 693, startPoint y: 180, endPoint x: 571, endPoint y: 192, distance: 122.2
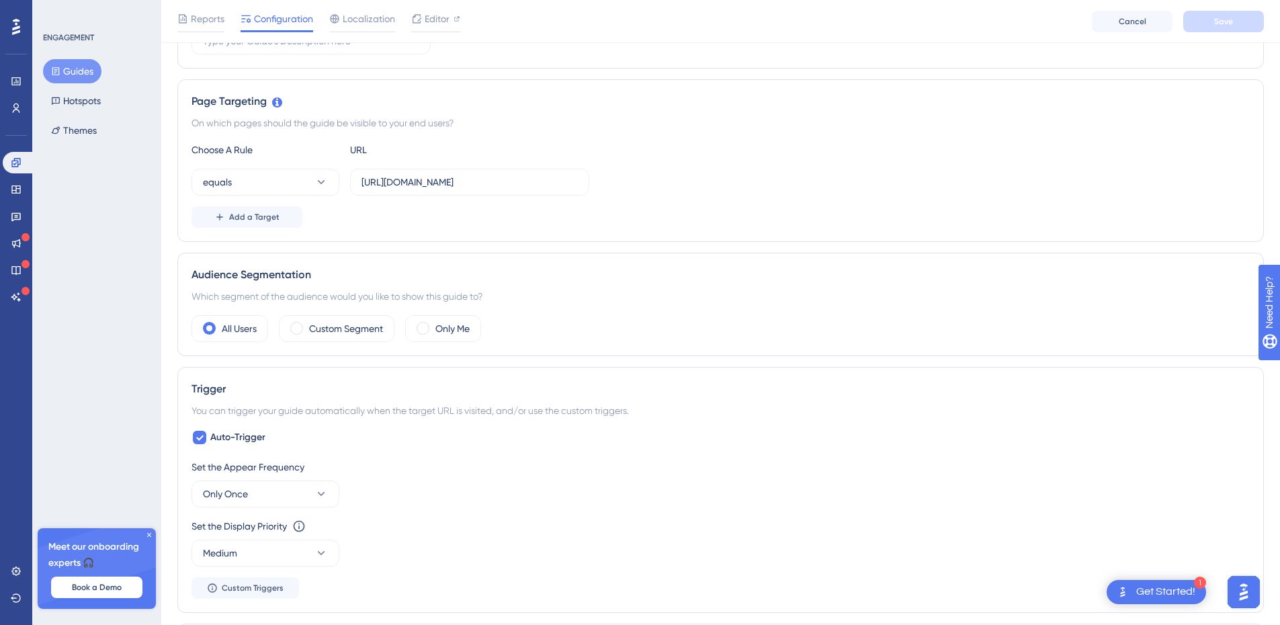
click at [693, 181] on div "equals https://home.hardworkmedicina.com.br/live-das-lives" at bounding box center [720, 182] width 1058 height 27
drag, startPoint x: 548, startPoint y: 177, endPoint x: 675, endPoint y: 180, distance: 126.4
click at [688, 176] on div "equals https://home.hardworkmedicina.com.br/live-das-lives" at bounding box center [720, 182] width 1058 height 27
click at [563, 198] on div "Choose A Rule URL equals https://home.hardworkmedicina.com.br/live-das-lives Ad…" at bounding box center [720, 185] width 1058 height 86
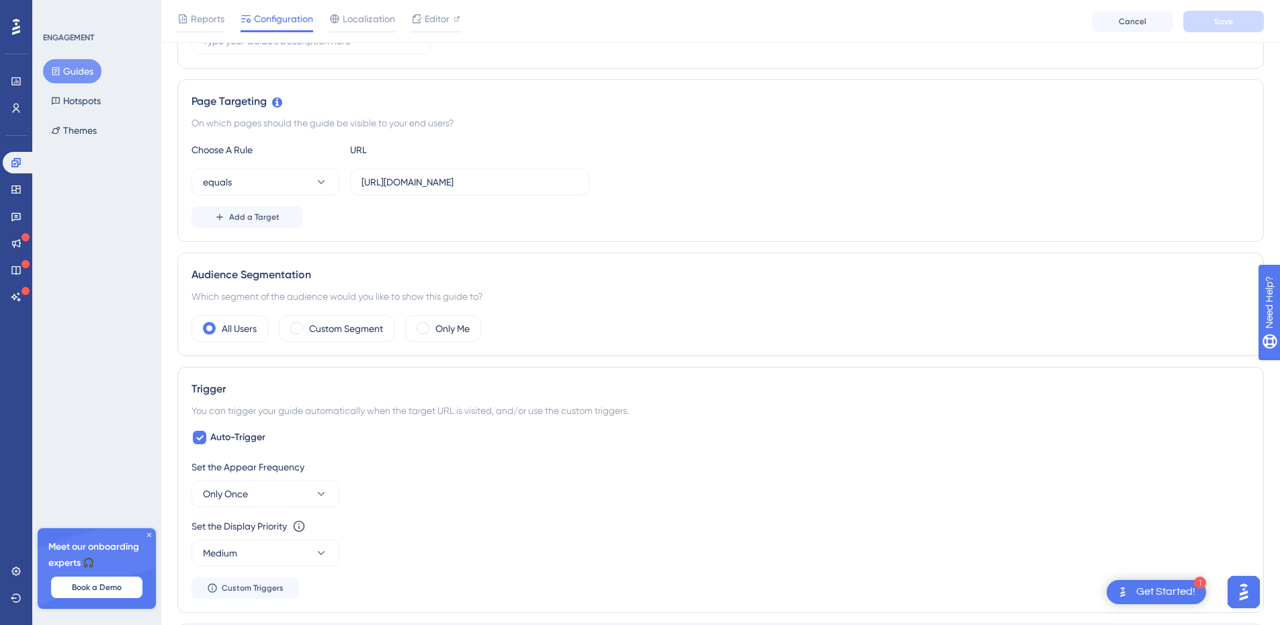
scroll to position [0, 0]
click at [579, 183] on label "https://home.hardworkmedicina.com.br/live-das-lives" at bounding box center [469, 182] width 239 height 27
click at [578, 183] on input "https://home.hardworkmedicina.com.br/live-das-lives" at bounding box center [469, 182] width 216 height 15
click at [695, 184] on div "equals https://home.hardworkmedicina.com.br/live-das-lives" at bounding box center [720, 182] width 1058 height 27
click at [520, 193] on label "https://home.hardworkmedicina.com.br/live-das-lives" at bounding box center [469, 182] width 239 height 27
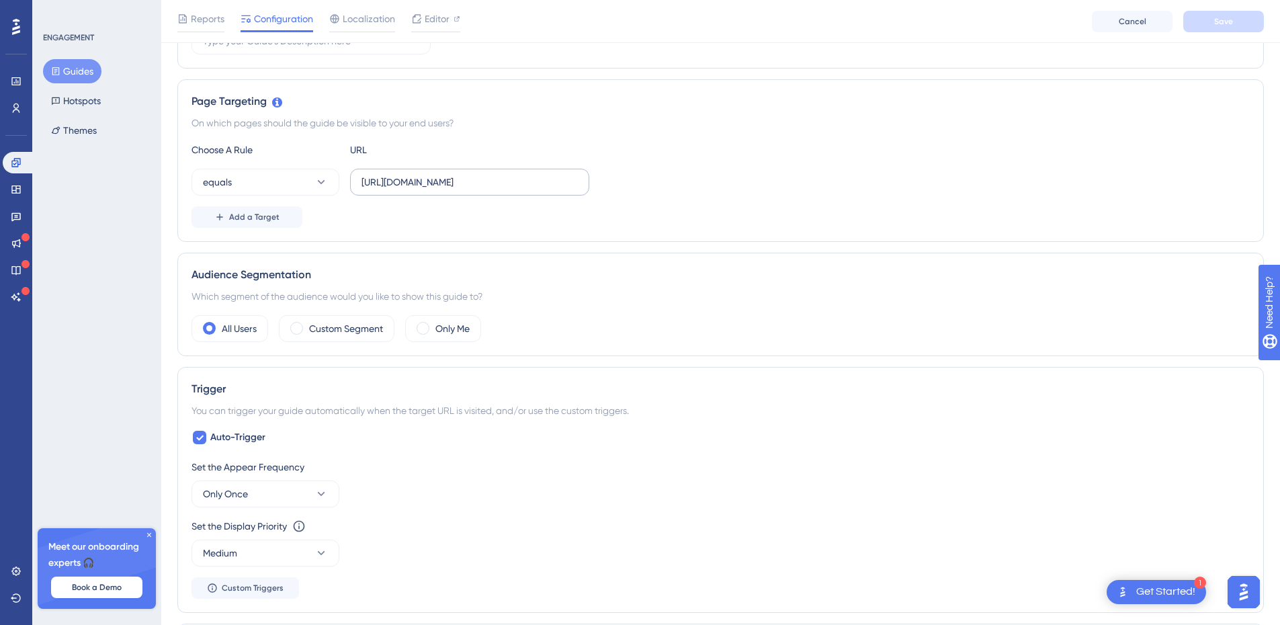
click at [520, 189] on input "https://home.hardworkmedicina.com.br/live-das-lives" at bounding box center [469, 182] width 216 height 15
click at [520, 193] on label "https://home.hardworkmedicina.com.br/live-das-lives" at bounding box center [469, 182] width 239 height 27
click at [520, 189] on input "https://home.hardworkmedicina.com.br/live-das-lives" at bounding box center [469, 182] width 216 height 15
click at [520, 193] on label "https://home.hardworkmedicina.com.br/live-das-lives" at bounding box center [469, 182] width 239 height 27
click at [520, 189] on input "https://home.hardworkmedicina.com.br/live-das-lives" at bounding box center [469, 182] width 216 height 15
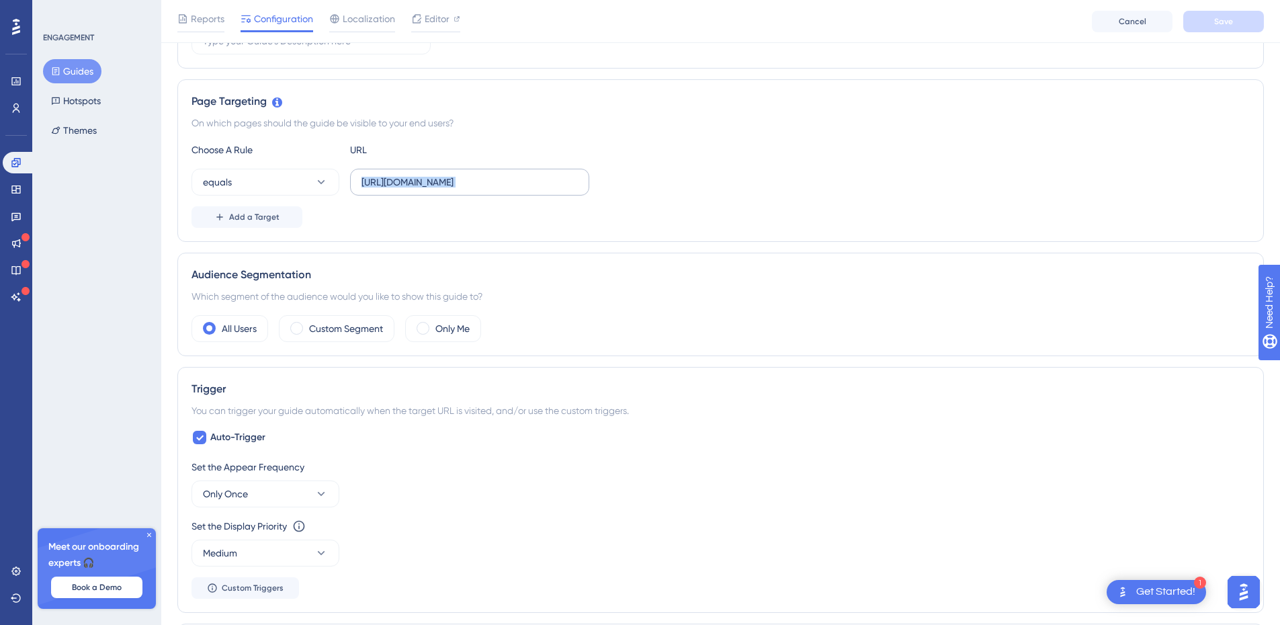
drag, startPoint x: 520, startPoint y: 193, endPoint x: 535, endPoint y: 183, distance: 17.9
click at [523, 192] on label "https://home.hardworkmedicina.com.br/live-das-lives" at bounding box center [469, 182] width 239 height 27
click at [523, 189] on input "https://home.hardworkmedicina.com.br/live-das-lives" at bounding box center [469, 182] width 216 height 15
click at [535, 183] on input "https://home.hardworkmedicina.com.br/live-das-lives" at bounding box center [469, 182] width 216 height 15
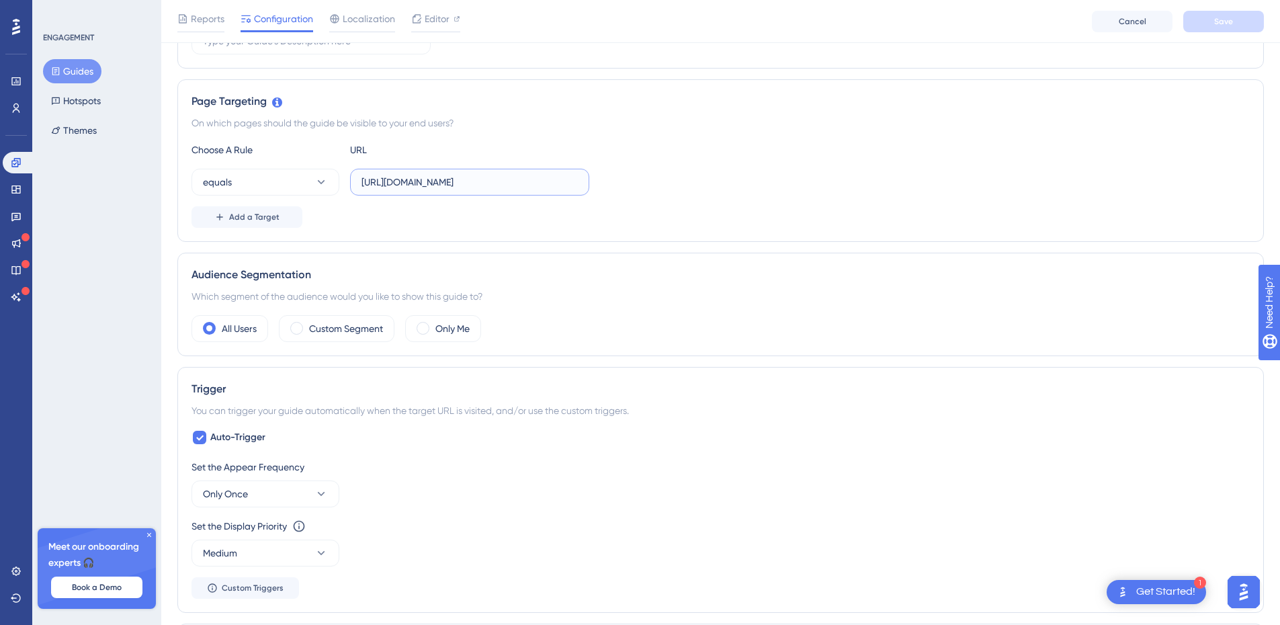
click at [535, 183] on input "https://home.hardworkmedicina.com.br/live-das-lives" at bounding box center [469, 182] width 216 height 15
click at [565, 198] on div "Choose A Rule URL equals https://home.hardworkmedicina.com.br/live-das-lives Ad…" at bounding box center [720, 185] width 1058 height 86
click at [15, 85] on icon at bounding box center [15, 81] width 9 height 8
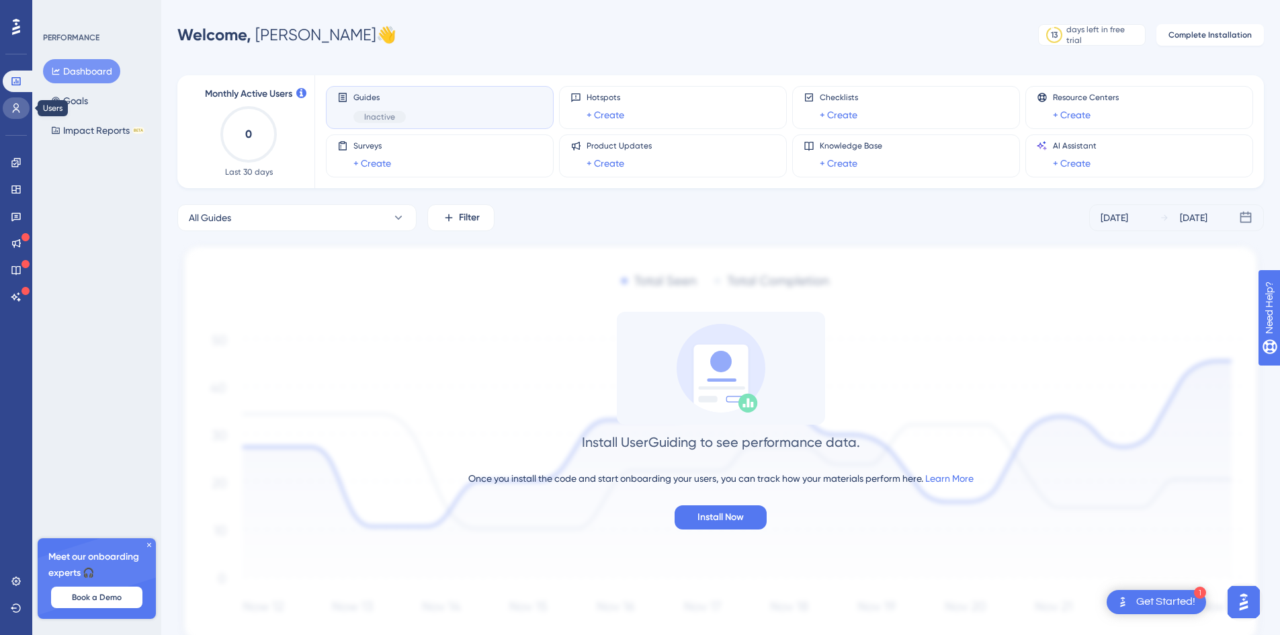
click at [12, 112] on icon at bounding box center [16, 108] width 11 height 11
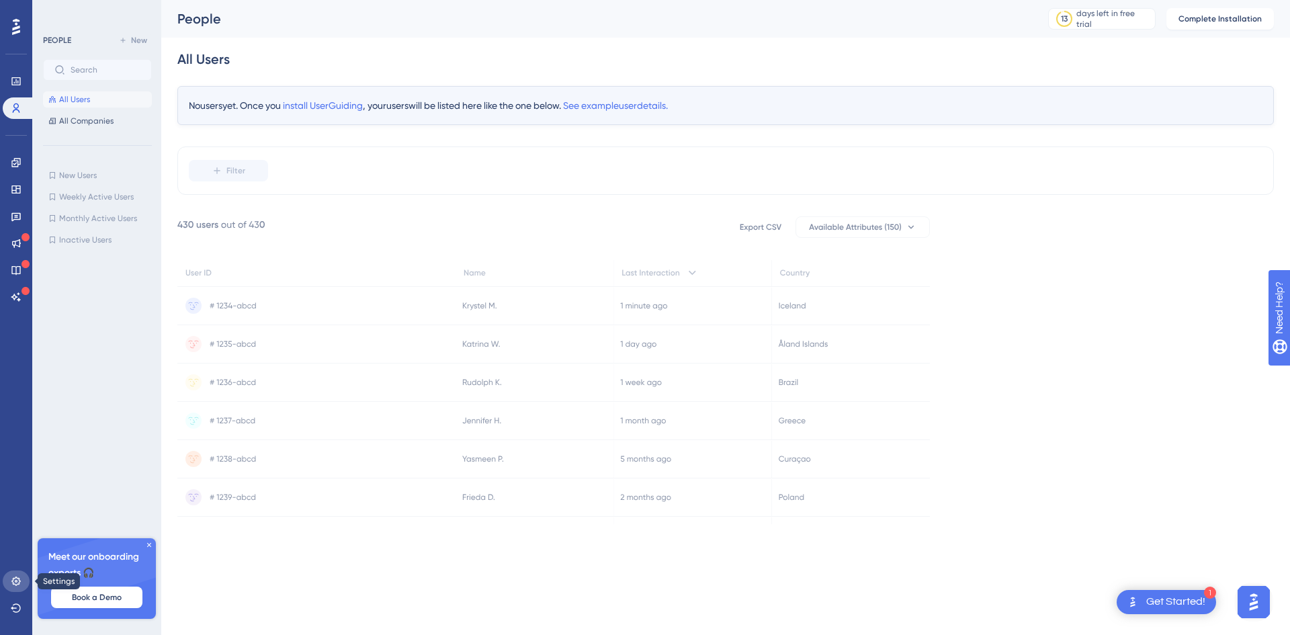
click at [17, 579] on icon at bounding box center [16, 581] width 11 height 11
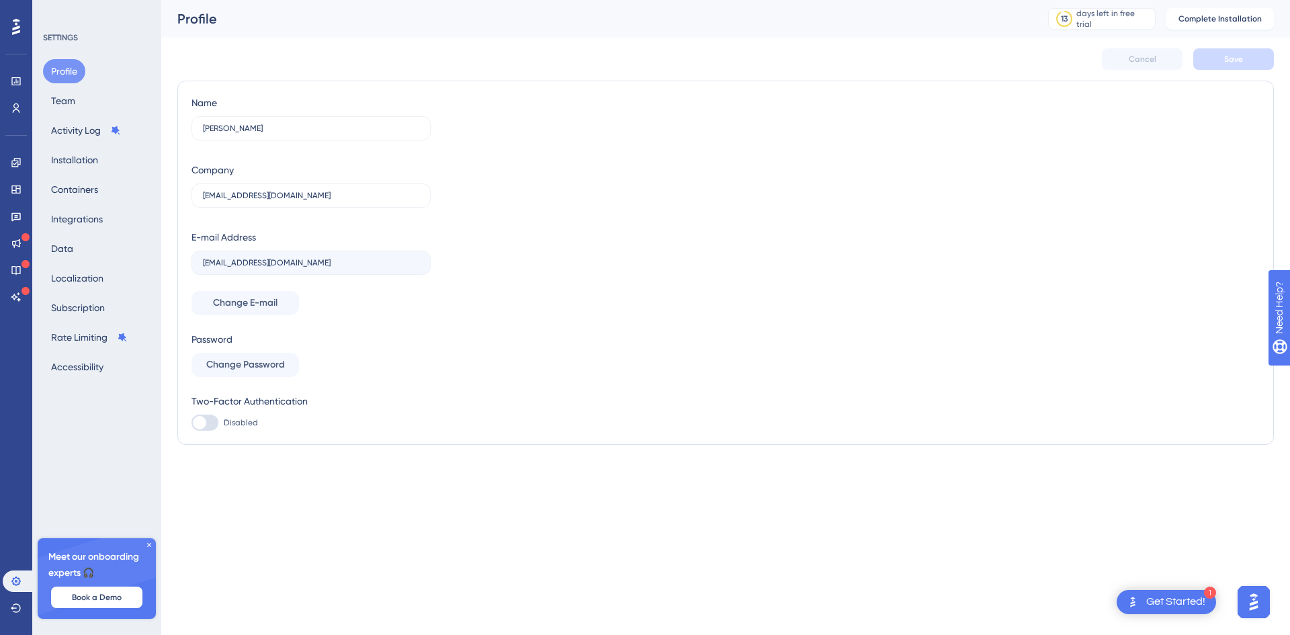
click at [110, 161] on div "Profile Team Activity Log Installation Containers Integrations Data Localizatio…" at bounding box center [97, 219] width 109 height 320
click at [91, 164] on button "Installation" at bounding box center [74, 160] width 63 height 24
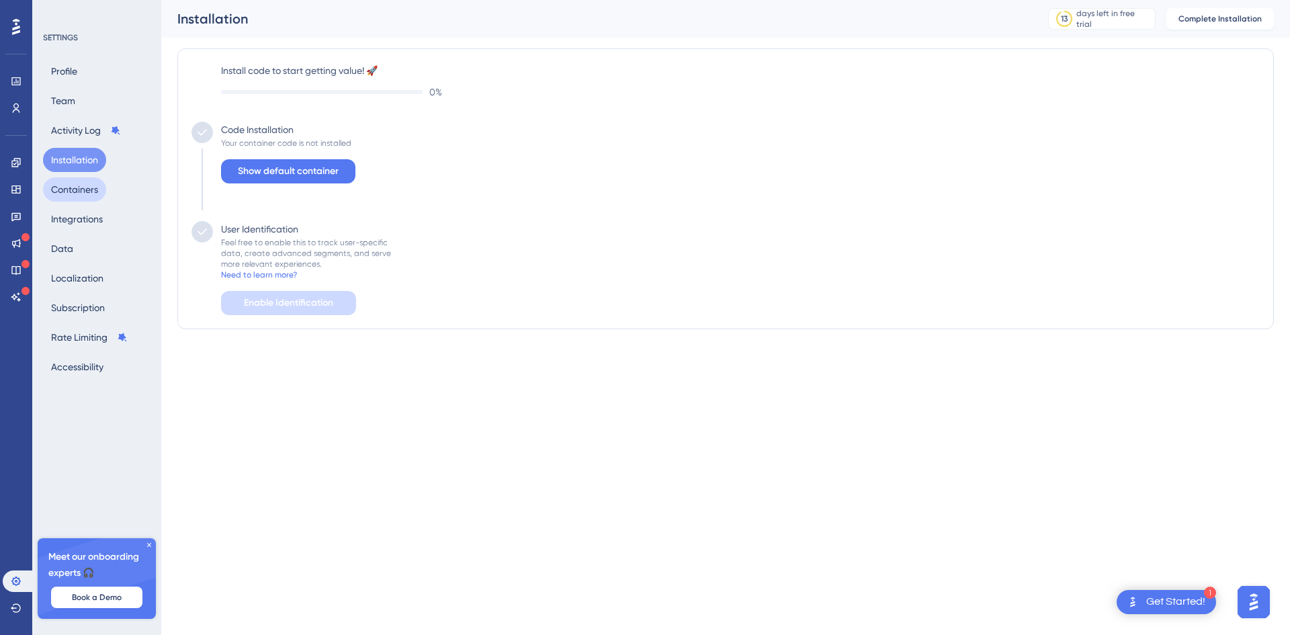
click at [83, 182] on button "Containers" at bounding box center [74, 189] width 63 height 24
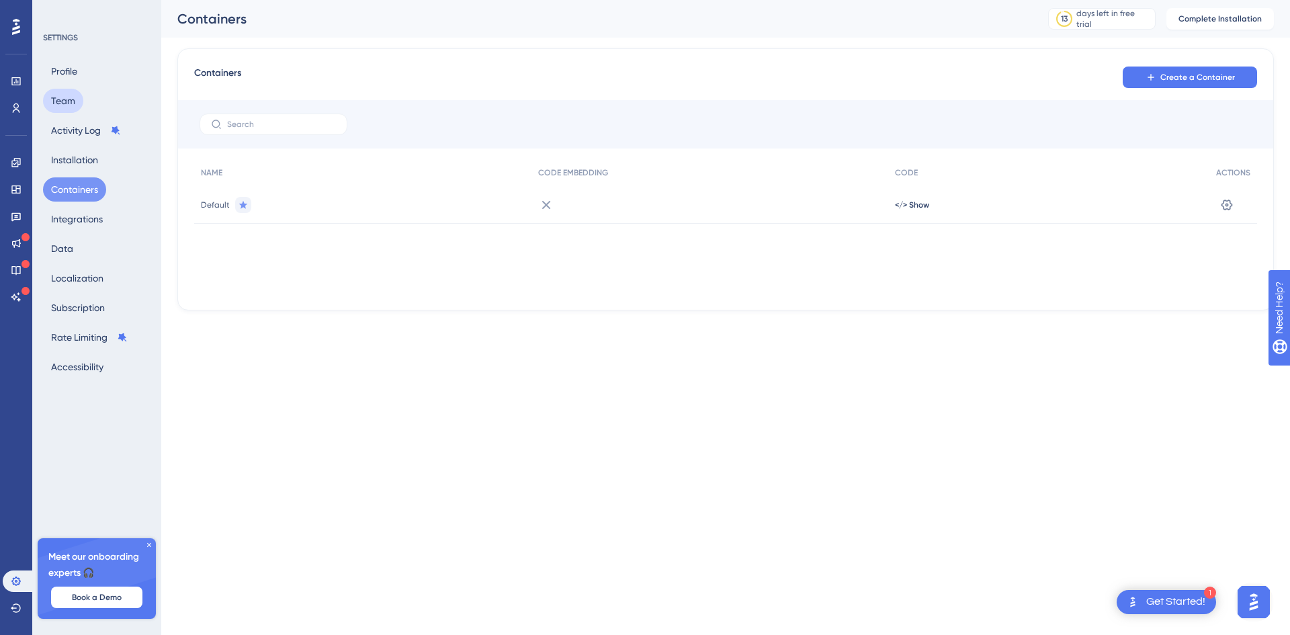
click at [62, 97] on button "Team" at bounding box center [63, 101] width 40 height 24
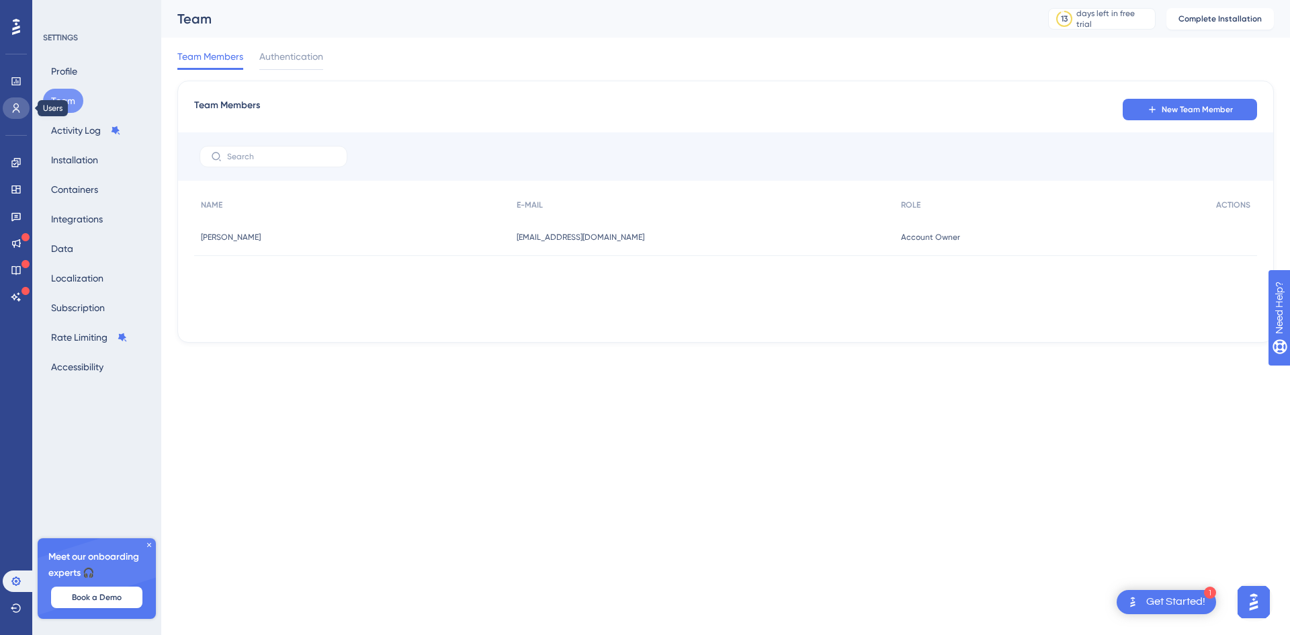
click at [15, 111] on icon at bounding box center [16, 108] width 11 height 11
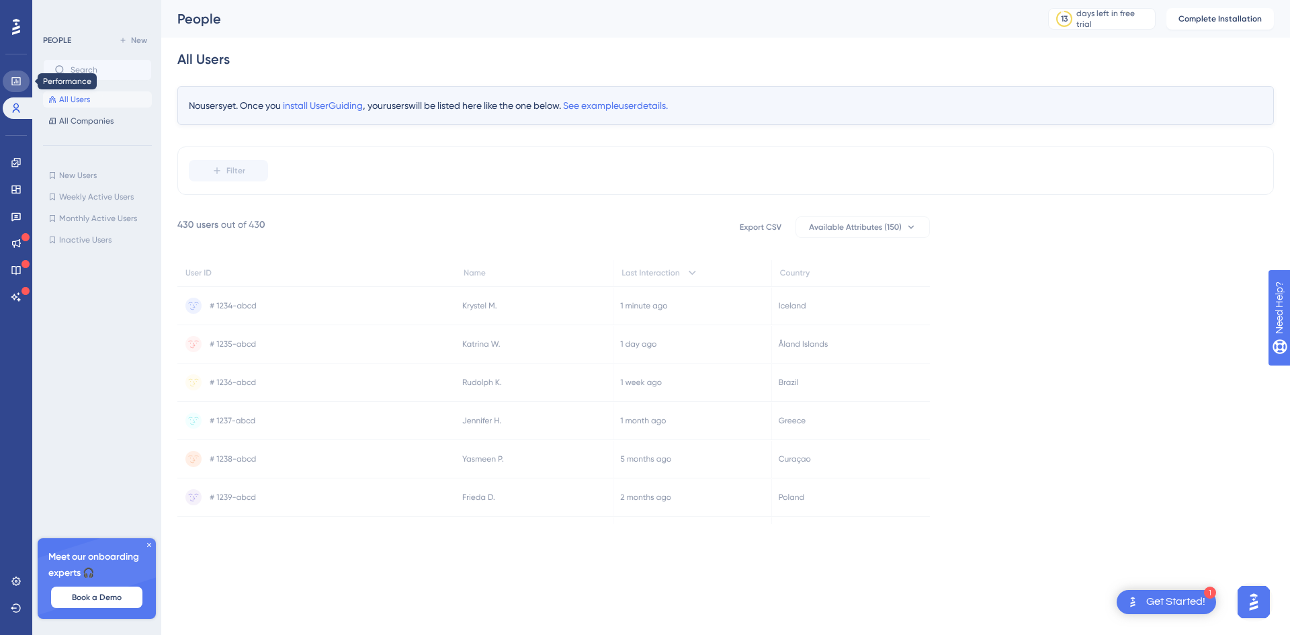
click at [17, 80] on icon at bounding box center [16, 81] width 11 height 11
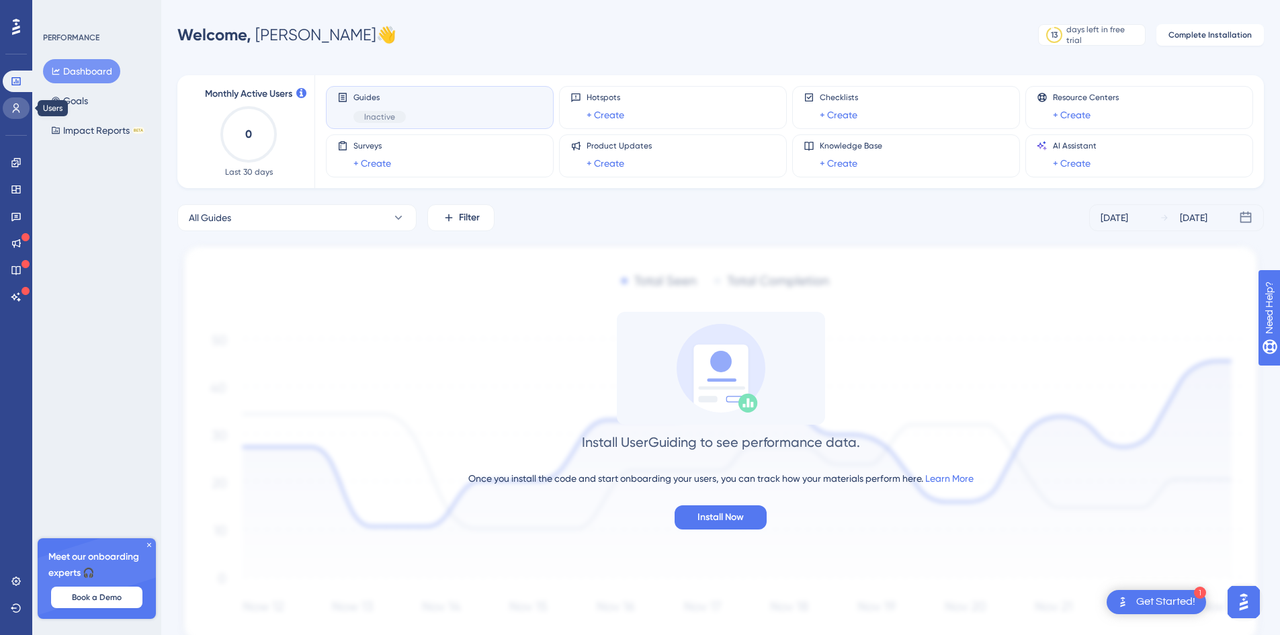
click at [22, 108] on link at bounding box center [16, 108] width 27 height 22
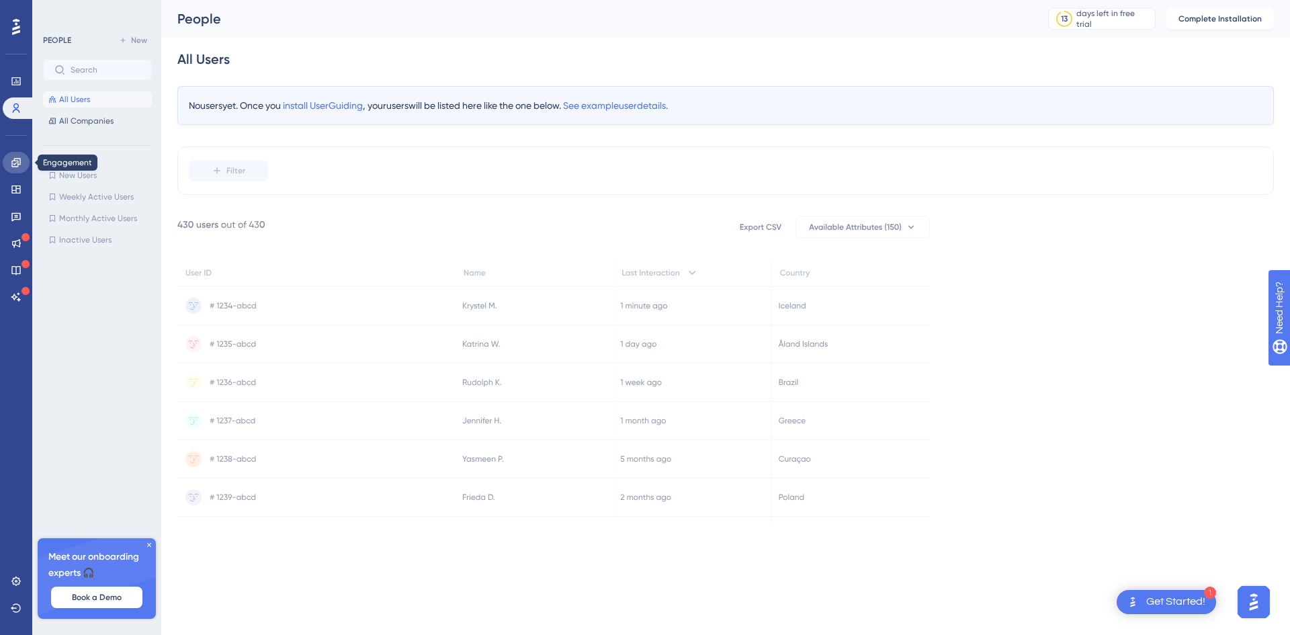
click at [13, 163] on icon at bounding box center [15, 162] width 9 height 9
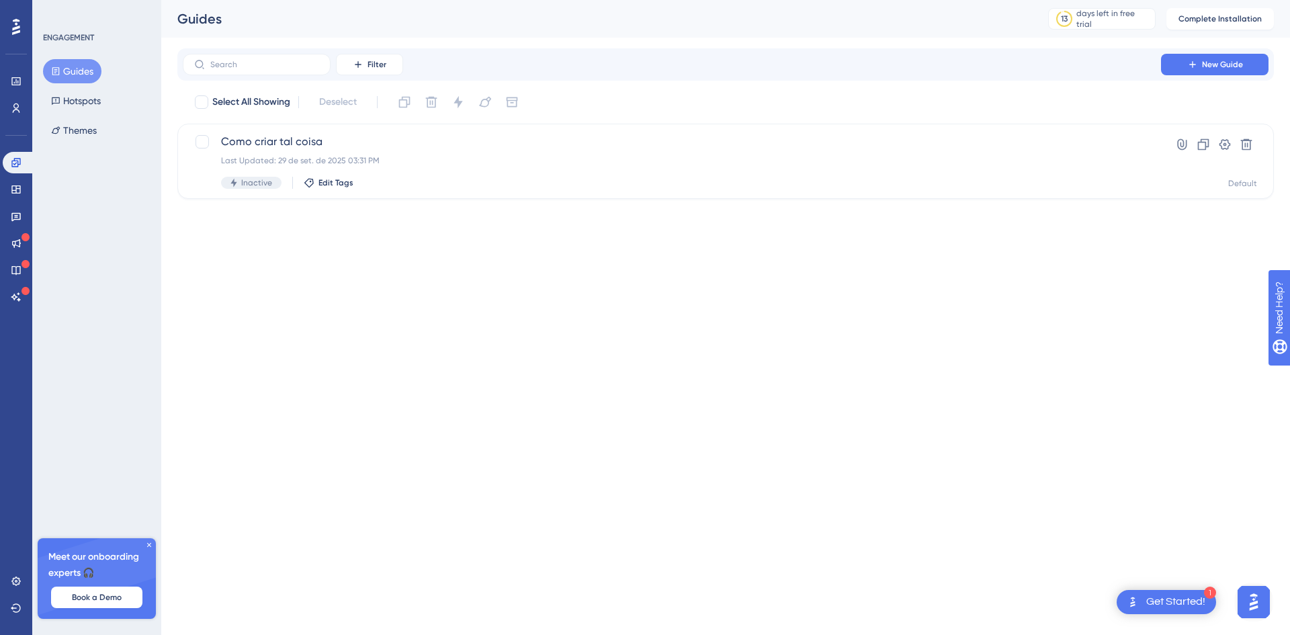
click at [72, 69] on button "Guides" at bounding box center [72, 71] width 58 height 24
click at [488, 174] on div "Como criar tal coisa Last Updated: 29 de set. de 2025 03:31 PM Inactive Edit Ta…" at bounding box center [672, 161] width 902 height 55
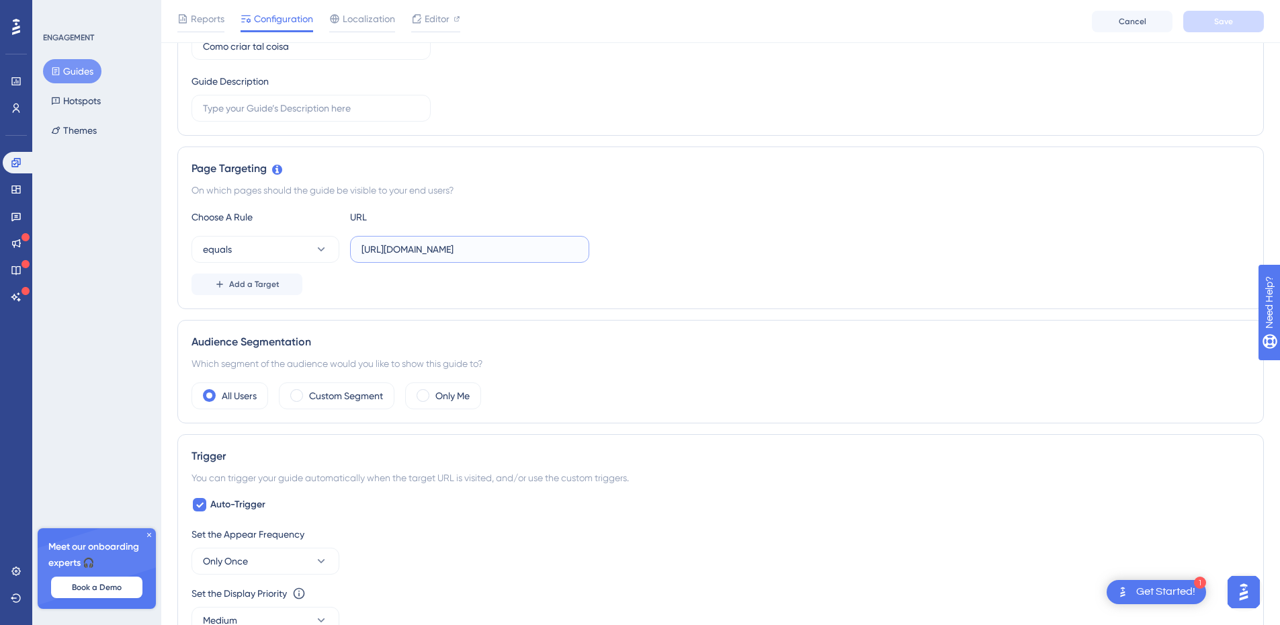
scroll to position [0, 20]
drag, startPoint x: 477, startPoint y: 249, endPoint x: 679, endPoint y: 241, distance: 201.7
click at [679, 241] on div "equals https://home.hardworkmedicina.com.br/live-das-lives" at bounding box center [720, 249] width 1058 height 27
click at [587, 230] on div "Choose A Rule URL equals https://home.hardworkmedicina.com.br/live-das-lives Ad…" at bounding box center [720, 252] width 1058 height 86
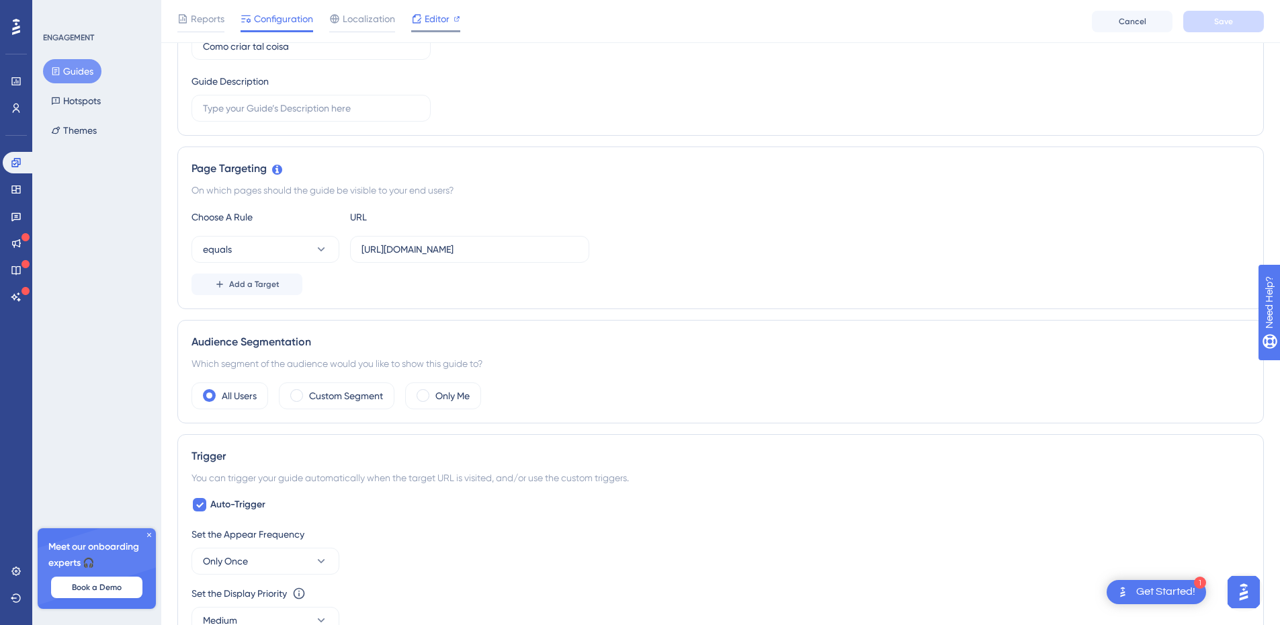
click at [438, 11] on span "Editor" at bounding box center [437, 19] width 25 height 16
drag, startPoint x: 371, startPoint y: 27, endPoint x: 394, endPoint y: 118, distance: 94.2
click at [371, 26] on div "Localization" at bounding box center [362, 22] width 66 height 22
click at [372, 23] on span "Localization" at bounding box center [369, 19] width 52 height 16
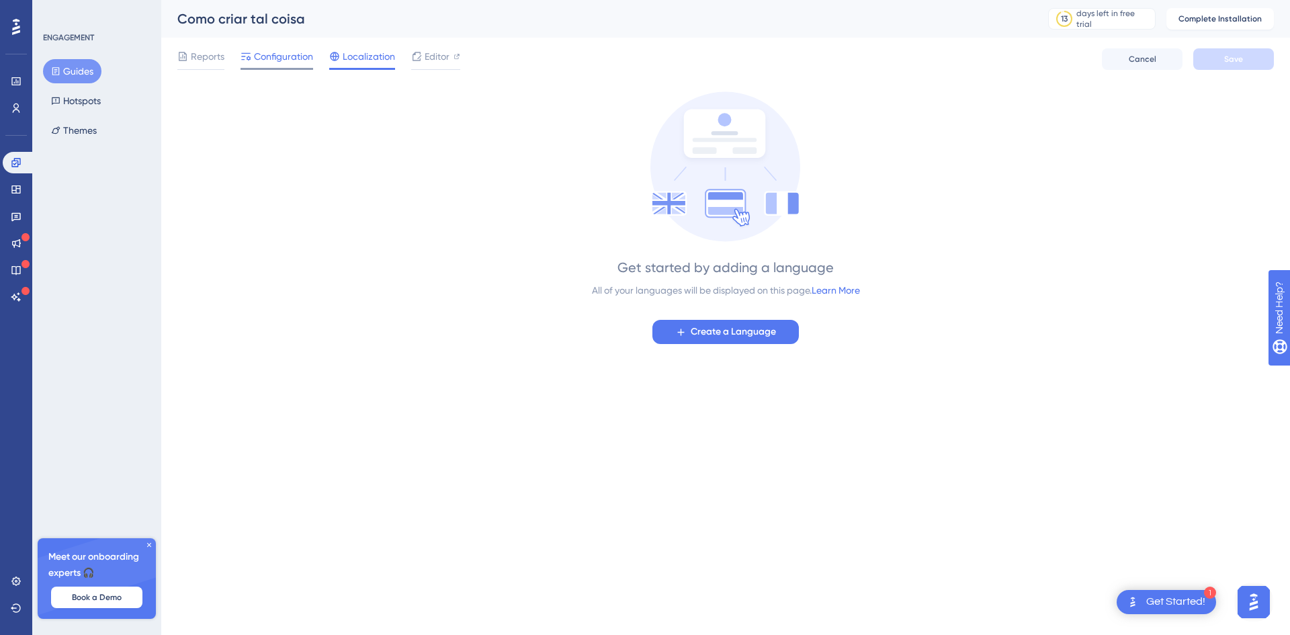
click at [293, 65] on div "Configuration" at bounding box center [277, 59] width 73 height 22
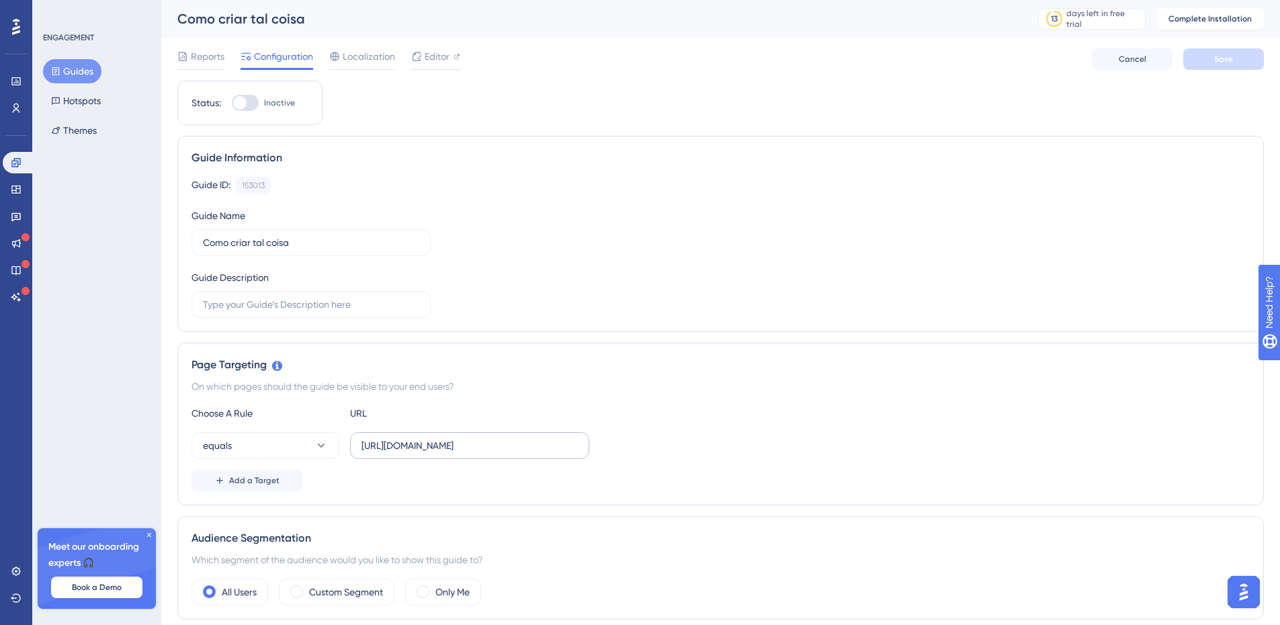
click at [472, 432] on div "Choose A Rule URL equals https://home.hardworkmedicina.com.br/live-das-lives Ad…" at bounding box center [720, 448] width 1058 height 86
click at [472, 435] on label "https://home.hardworkmedicina.com.br/live-das-lives" at bounding box center [469, 445] width 239 height 27
click at [472, 438] on input "https://home.hardworkmedicina.com.br/live-das-lives" at bounding box center [469, 445] width 216 height 15
click at [472, 435] on label "https://home.hardworkmedicina.com.br/live-das-lives" at bounding box center [469, 445] width 239 height 27
click at [472, 438] on input "https://home.hardworkmedicina.com.br/live-das-lives" at bounding box center [469, 445] width 216 height 15
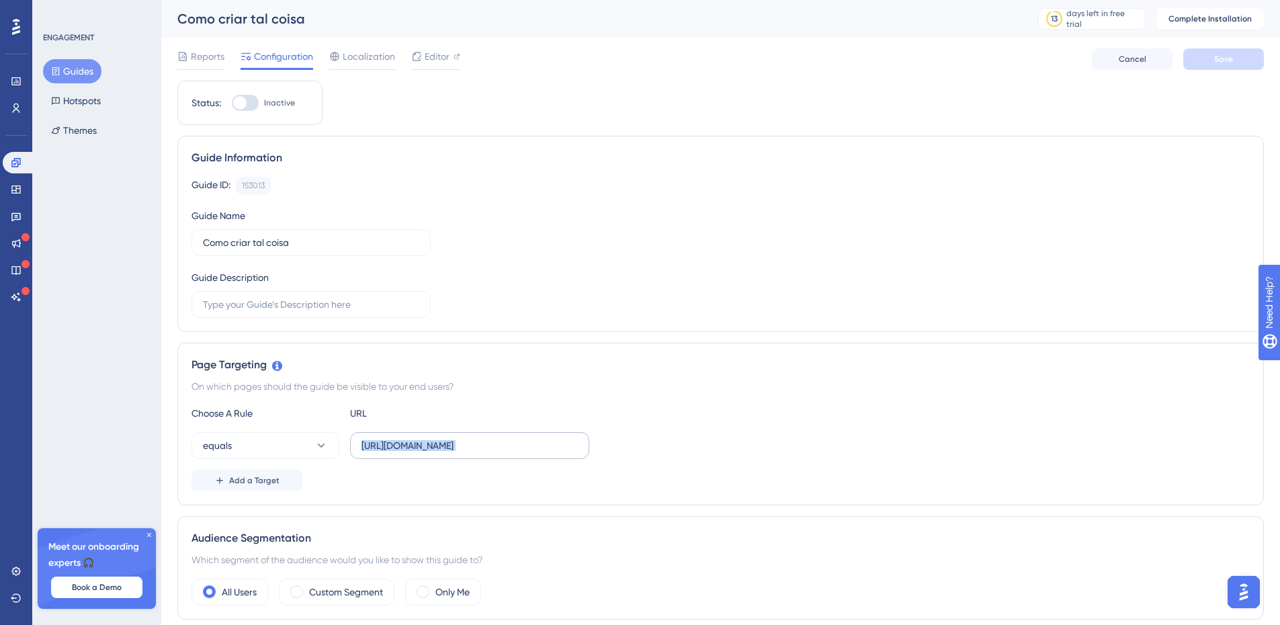
click at [472, 435] on label "https://home.hardworkmedicina.com.br/live-das-lives" at bounding box center [469, 445] width 239 height 27
click at [472, 438] on input "https://home.hardworkmedicina.com.br/live-das-lives" at bounding box center [469, 445] width 216 height 15
click at [472, 435] on label "https://home.hardworkmedicina.com.br/live-das-lives" at bounding box center [469, 445] width 239 height 27
click at [472, 438] on input "https://home.hardworkmedicina.com.br/live-das-lives" at bounding box center [469, 445] width 216 height 15
click at [472, 435] on label "https://home.hardworkmedicina.com.br/live-das-lives" at bounding box center [469, 445] width 239 height 27
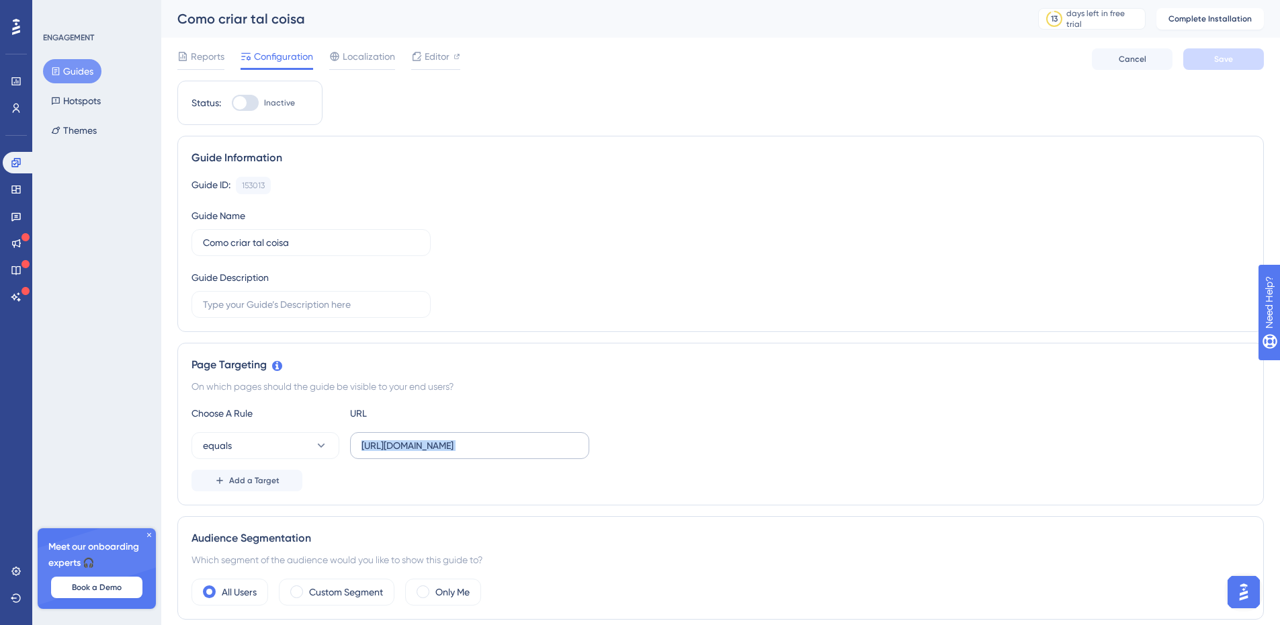
click at [472, 438] on input "https://home.hardworkmedicina.com.br/live-das-lives" at bounding box center [469, 445] width 216 height 15
click at [472, 435] on label "https://home.hardworkmedicina.com.br/live-das-lives" at bounding box center [469, 445] width 239 height 27
click at [472, 438] on input "https://home.hardworkmedicina.com.br/live-das-lives" at bounding box center [469, 445] width 216 height 15
click at [451, 449] on input "https://home.hardworkmedicina.com.br/live-das-lives" at bounding box center [469, 445] width 216 height 15
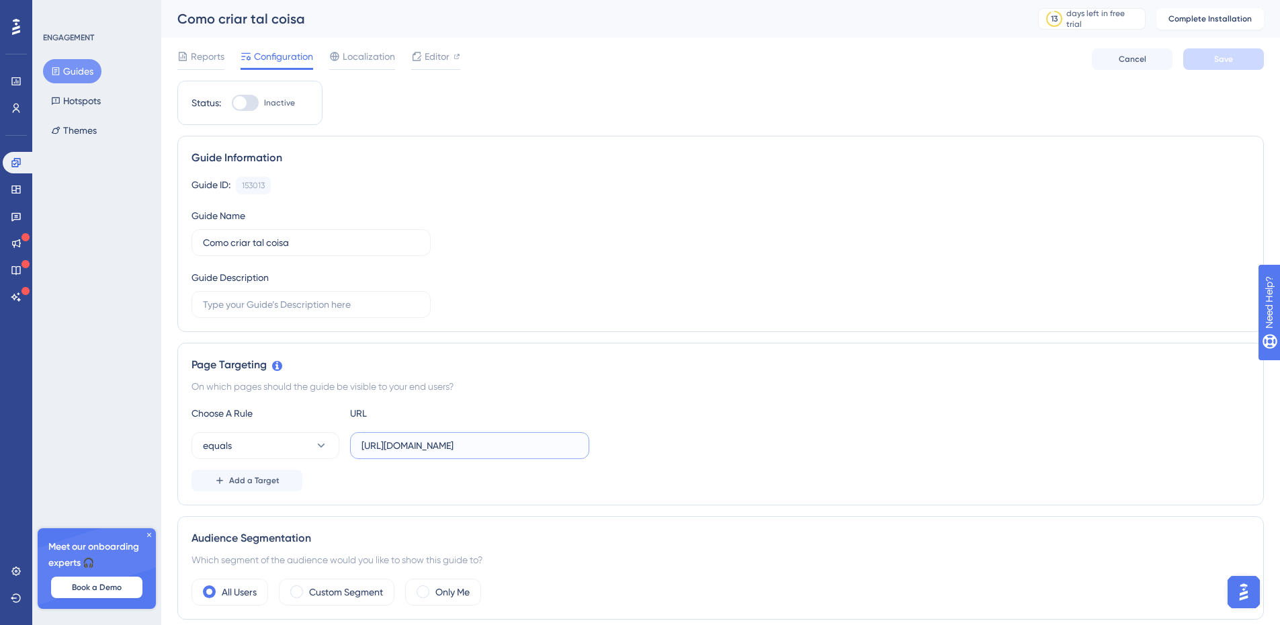
click at [451, 449] on input "https://home.hardworkmedicina.com.br/live-das-lives" at bounding box center [469, 445] width 216 height 15
paste input "text"
click at [1209, 58] on button "Save" at bounding box center [1223, 59] width 81 height 22
click at [442, 58] on span "Editor" at bounding box center [437, 56] width 25 height 16
click at [496, 451] on input "https://home.hardworkmedicina.com.br/" at bounding box center [469, 445] width 216 height 15
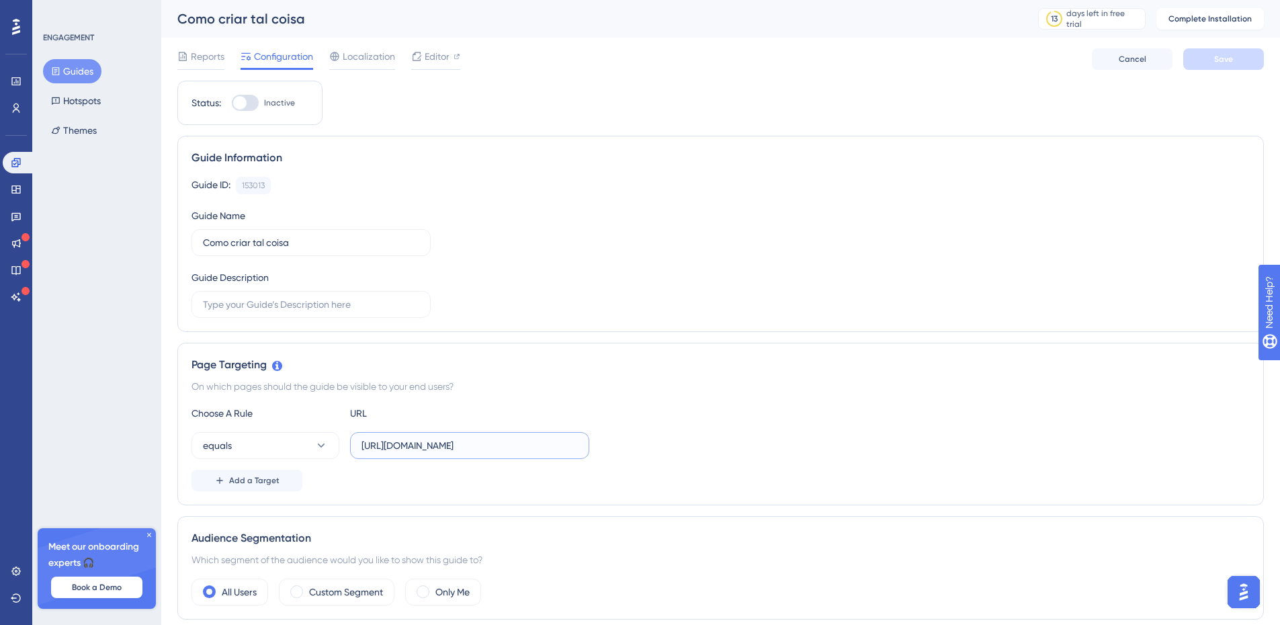
click at [556, 445] on input "https://home.hardworkmedicina.com.br/" at bounding box center [469, 445] width 216 height 15
click at [1232, 66] on button "Save" at bounding box center [1223, 59] width 81 height 22
drag, startPoint x: 541, startPoint y: 447, endPoint x: 251, endPoint y: 451, distance: 290.3
click at [251, 451] on div "equals https://home.hardworkmedicina.com.br" at bounding box center [390, 445] width 398 height 27
click at [632, 218] on div "Guide ID: 153013 Copy Guide Name Como criar tal coisa Guide Description" at bounding box center [720, 247] width 1058 height 141
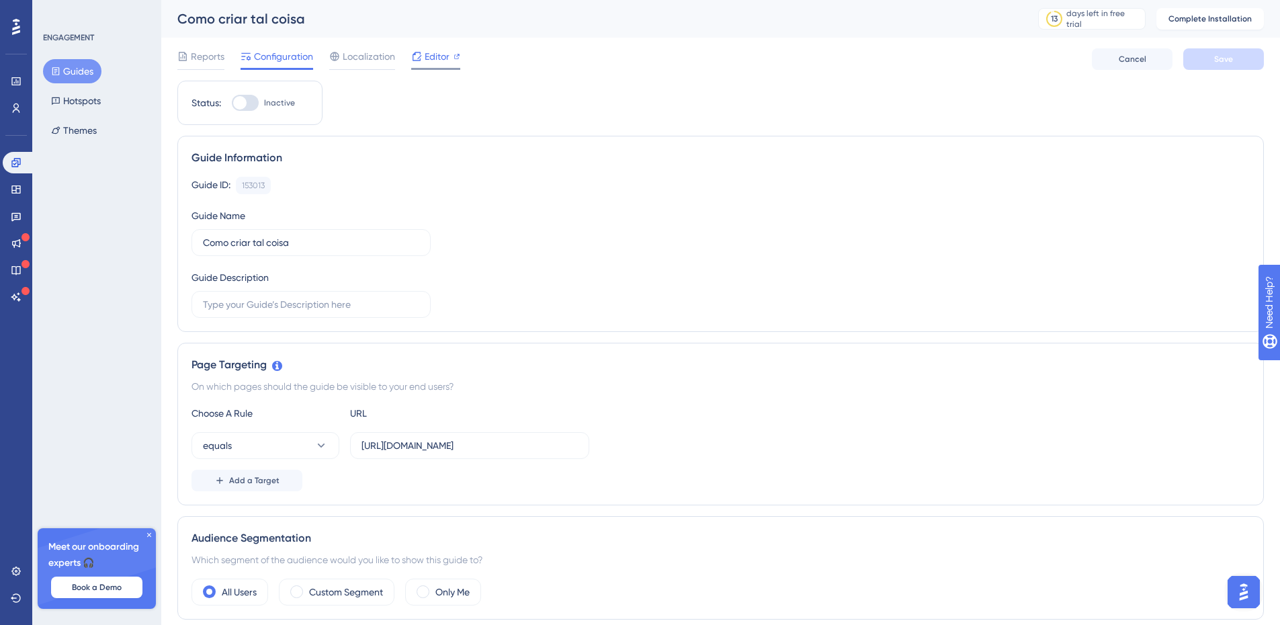
click at [435, 58] on span "Editor" at bounding box center [437, 56] width 25 height 16
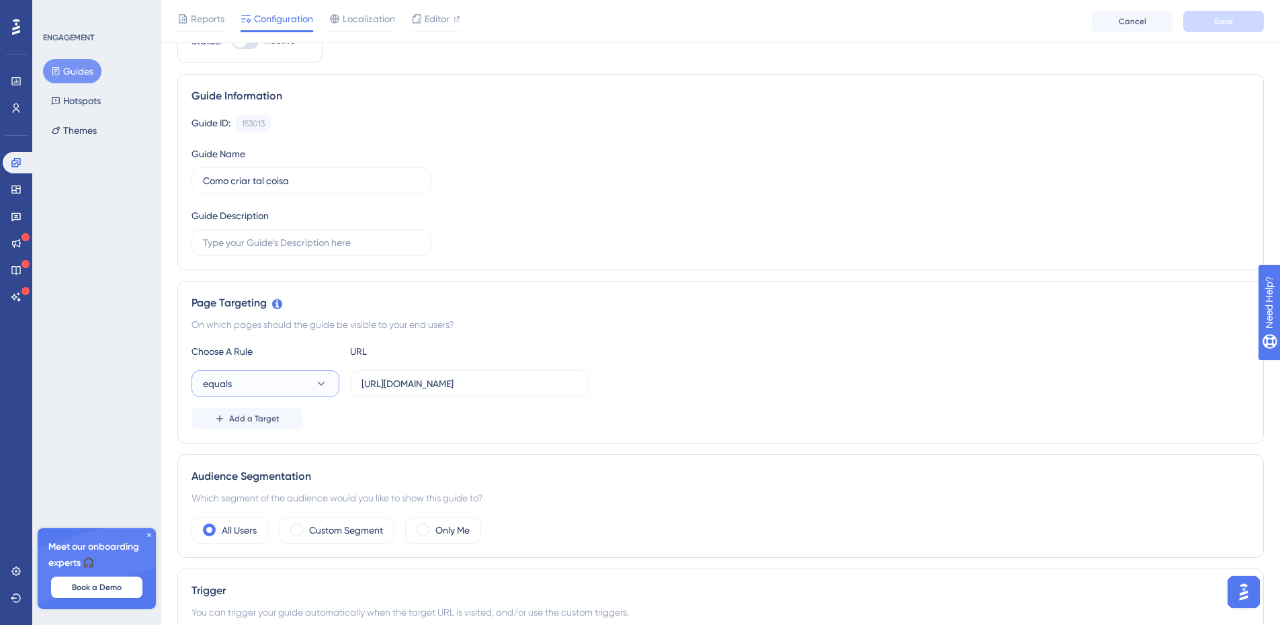
click at [301, 370] on button "equals" at bounding box center [265, 383] width 148 height 27
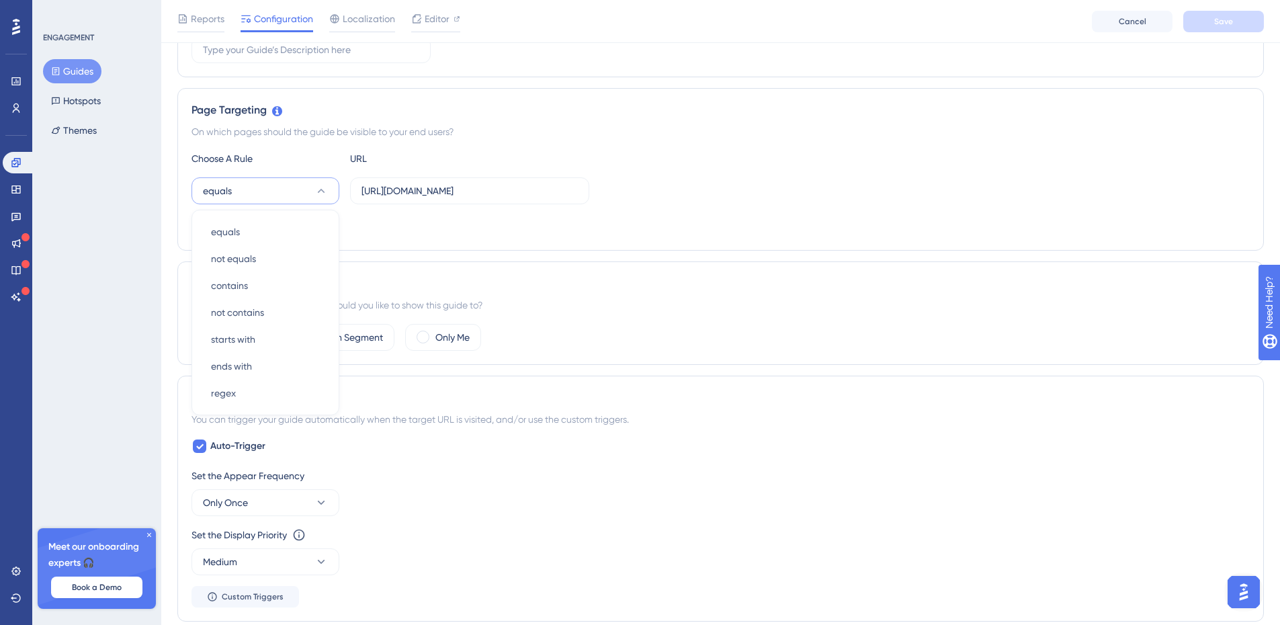
click at [685, 169] on div "Choose A Rule URL equals equals equals not equals not equals contains contains …" at bounding box center [720, 194] width 1058 height 86
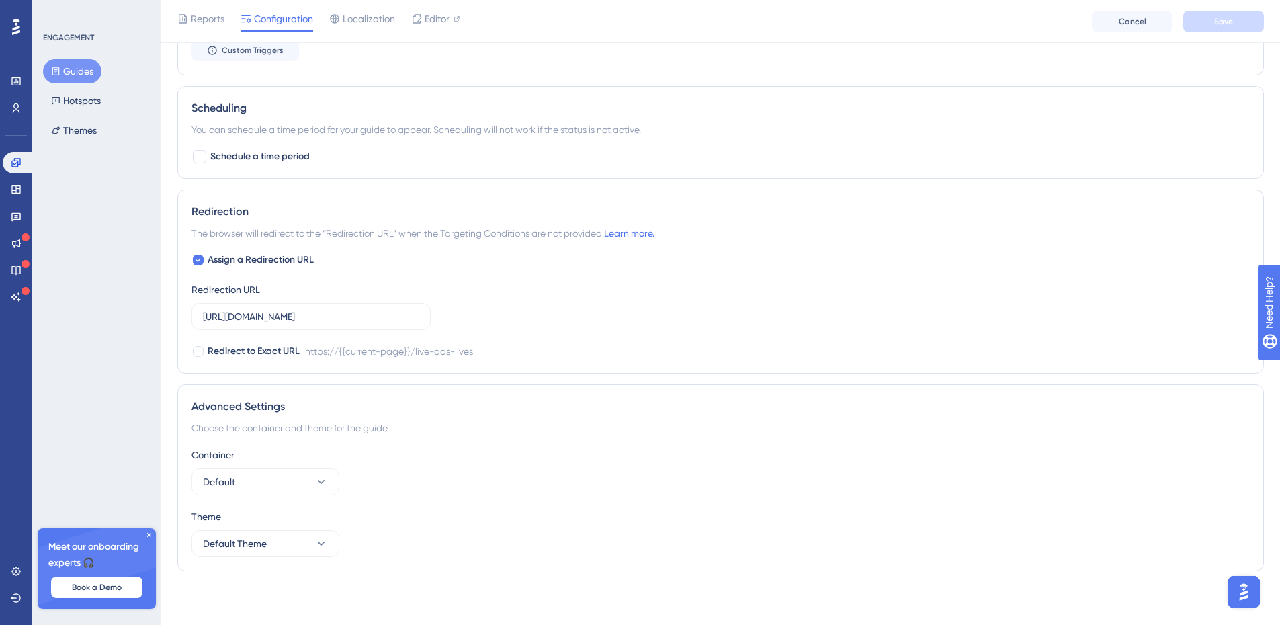
scroll to position [0, 0]
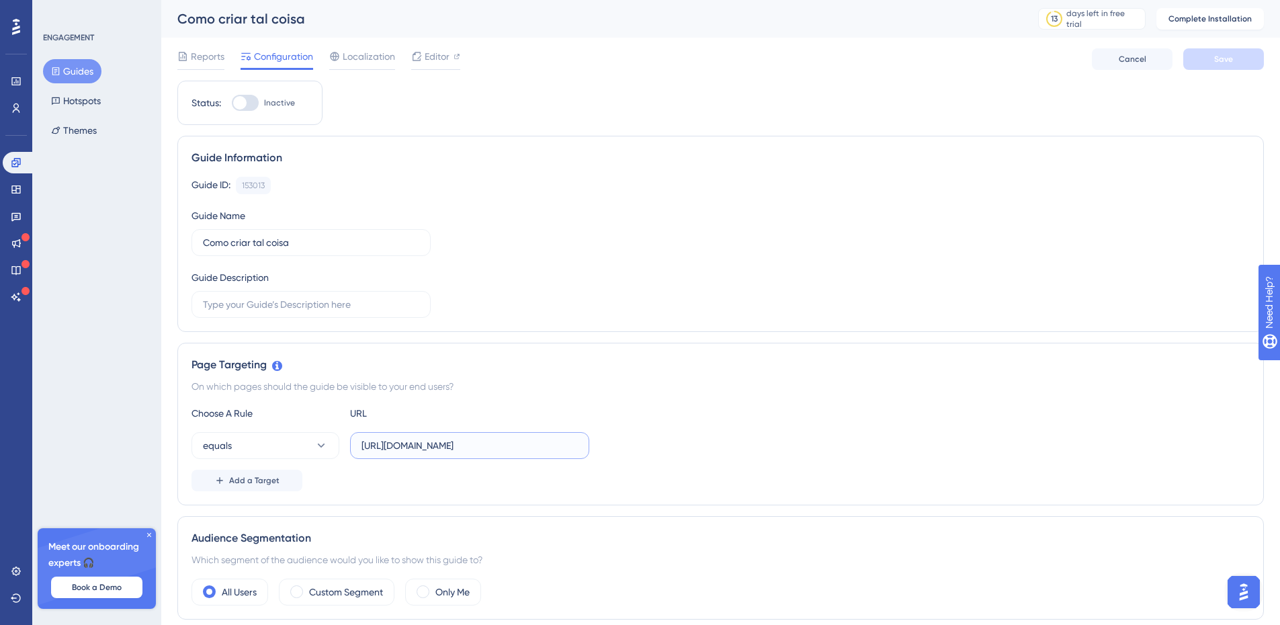
drag, startPoint x: 516, startPoint y: 439, endPoint x: 546, endPoint y: 440, distance: 29.6
click at [517, 439] on input "https://home.hardworkmedicina.com.br" at bounding box center [469, 445] width 216 height 15
click at [546, 440] on input "https://home.hardworkmedicina.com.br" at bounding box center [469, 445] width 216 height 15
type input "https://home.hardworkmedicina.com.br"
click at [555, 447] on input "https://home.hardworkmedicina.com.br" at bounding box center [469, 445] width 216 height 15
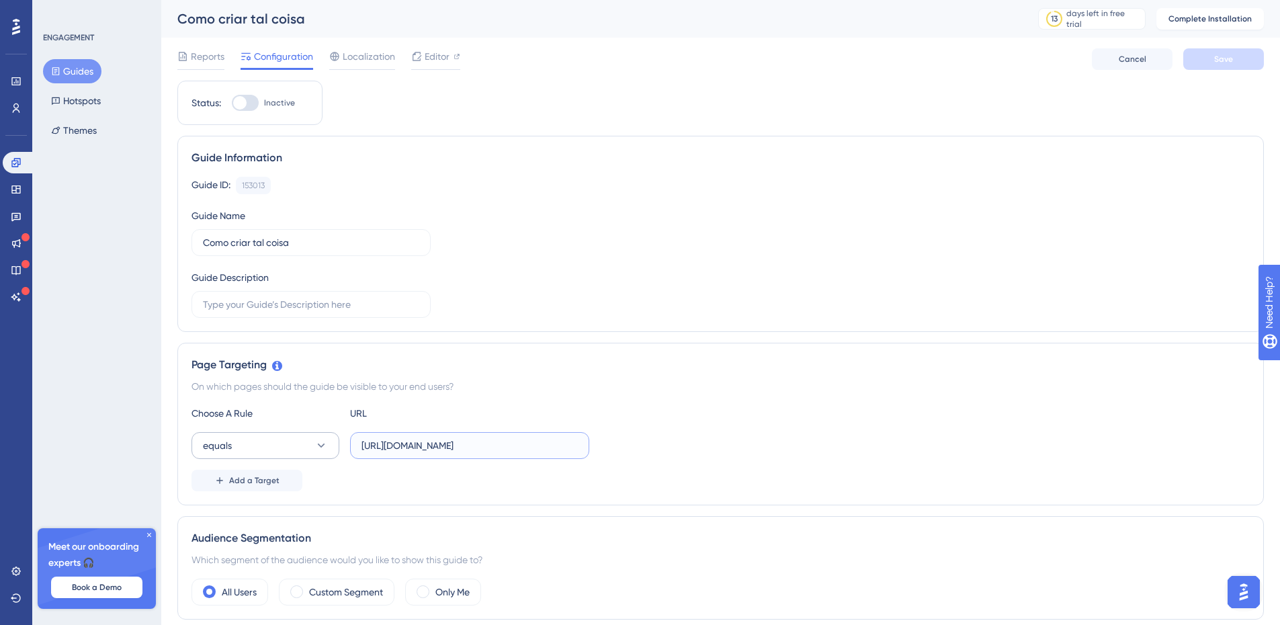
drag, startPoint x: 506, startPoint y: 447, endPoint x: 194, endPoint y: 457, distance: 311.9
click at [194, 457] on div "equals https://home.hardworkmedicina.com.br" at bounding box center [390, 445] width 398 height 27
paste input "https://home.hardworkmedicina.com.br"
type input "https://home.hardworkmedicina.com.br"
click at [587, 449] on label "https://home.hardworkmedicina.com.br" at bounding box center [469, 445] width 239 height 27
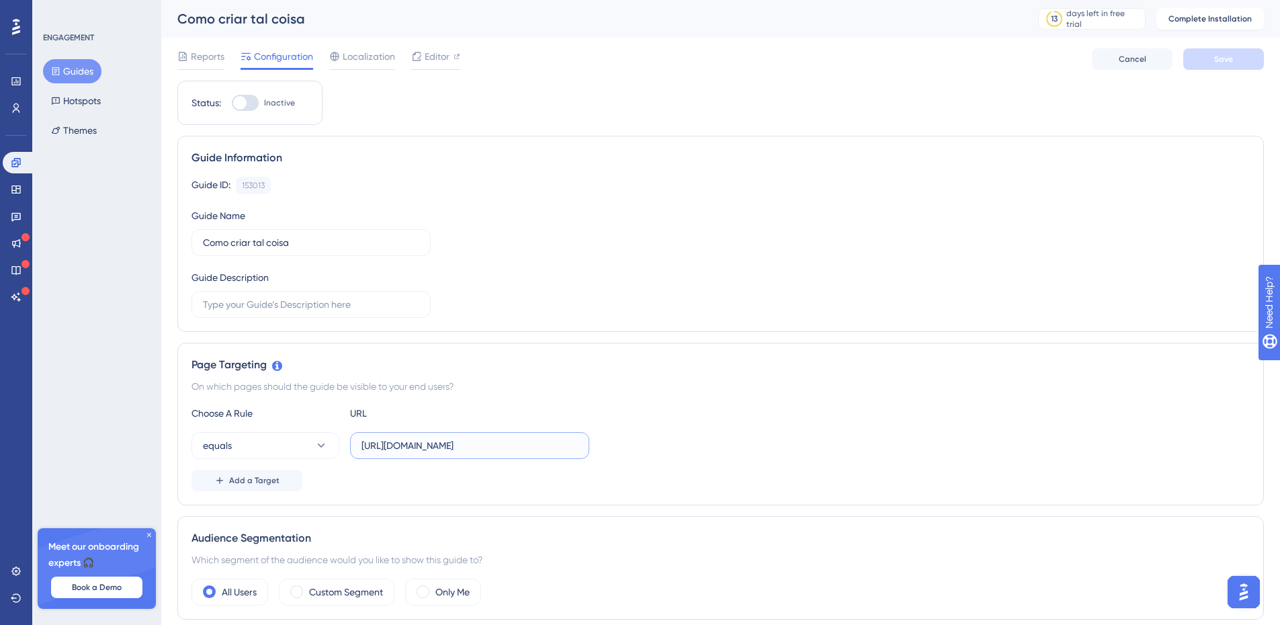
click at [578, 449] on input "https://home.hardworkmedicina.com.br" at bounding box center [469, 445] width 216 height 15
click at [273, 497] on div "Page Targeting On which pages should the guide be visible to your end users? Ch…" at bounding box center [720, 424] width 1086 height 163
click at [273, 490] on button "Add a Target" at bounding box center [246, 481] width 111 height 22
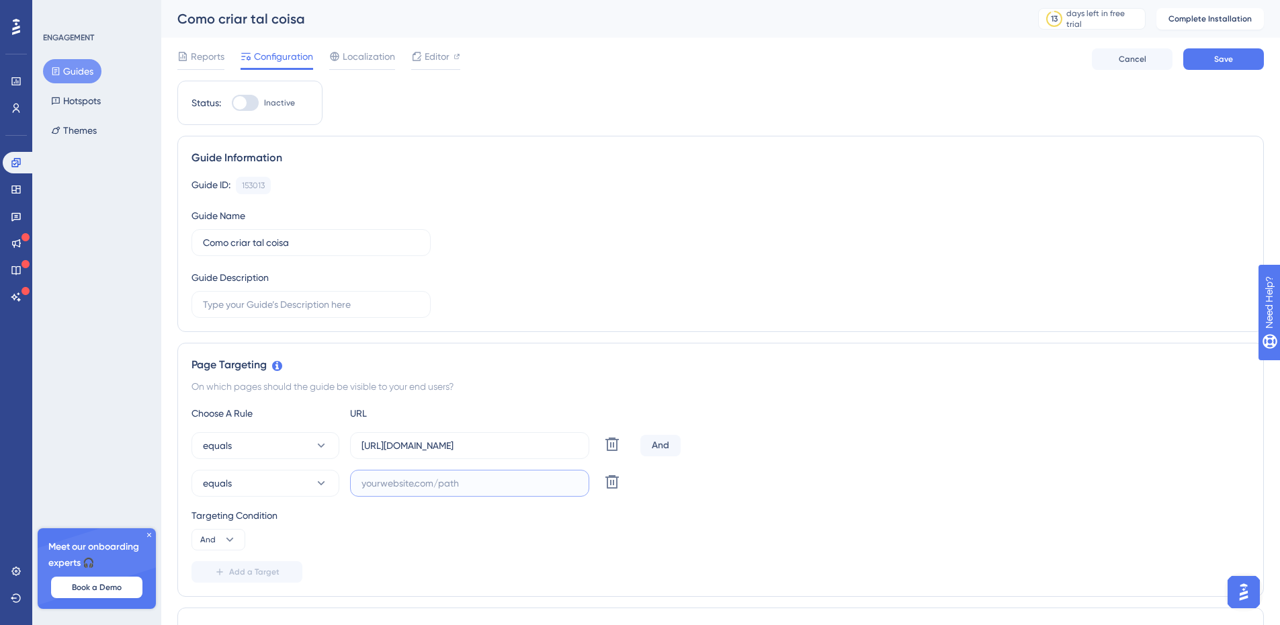
click at [509, 484] on input "text" at bounding box center [469, 483] width 216 height 15
click at [509, 485] on input "text" at bounding box center [469, 483] width 216 height 15
click at [611, 485] on icon at bounding box center [612, 482] width 16 height 16
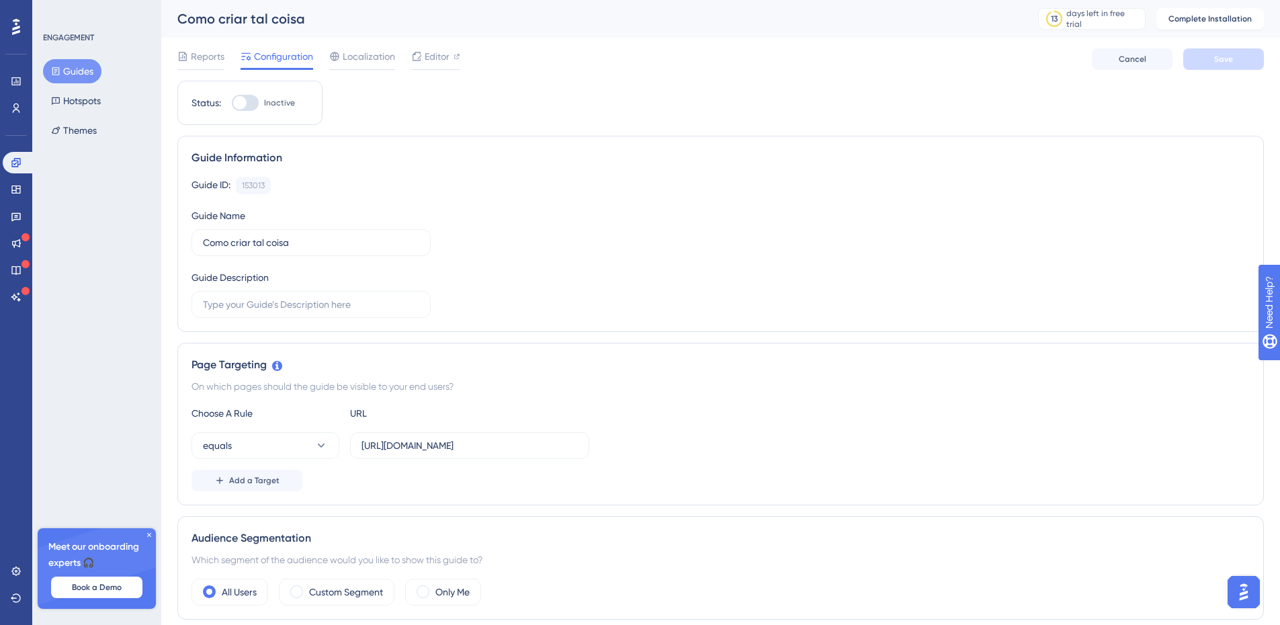
click at [483, 461] on div "Choose A Rule URL equals https://home.hardworkmedicina.com.br Add a Target" at bounding box center [720, 448] width 1058 height 86
click at [492, 452] on input "https://home.hardworkmedicina.com.br" at bounding box center [469, 445] width 216 height 15
click at [601, 423] on div "Choose A Rule URL equals https://home.hardworkmedicina.com.br Add a Target" at bounding box center [720, 448] width 1058 height 86
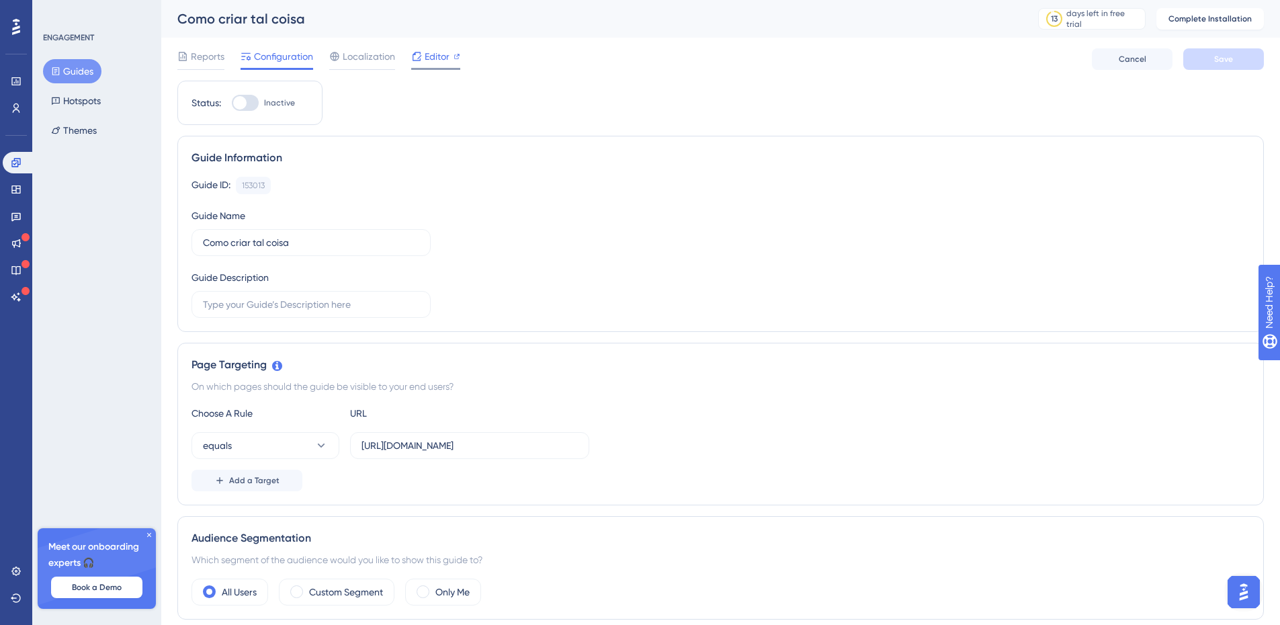
click at [415, 58] on icon at bounding box center [416, 56] width 11 height 11
click at [470, 178] on div "Guide ID: 153013 Copy" at bounding box center [720, 185] width 1058 height 17
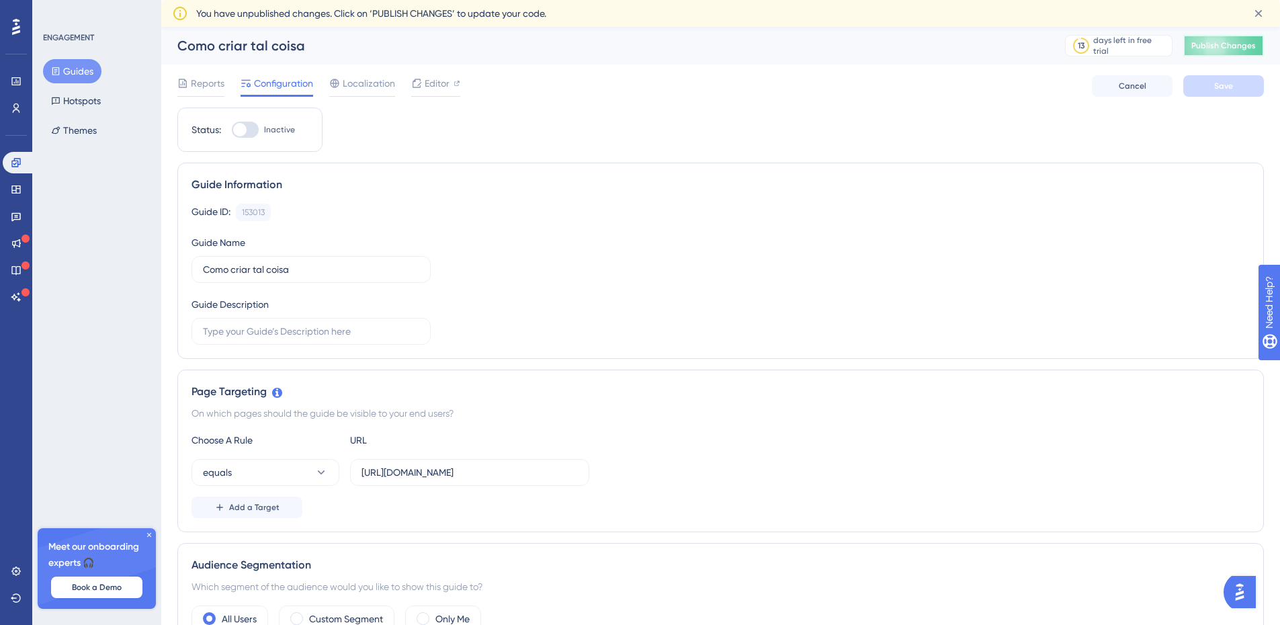
click at [1249, 47] on span "Publish Changes" at bounding box center [1223, 45] width 65 height 11
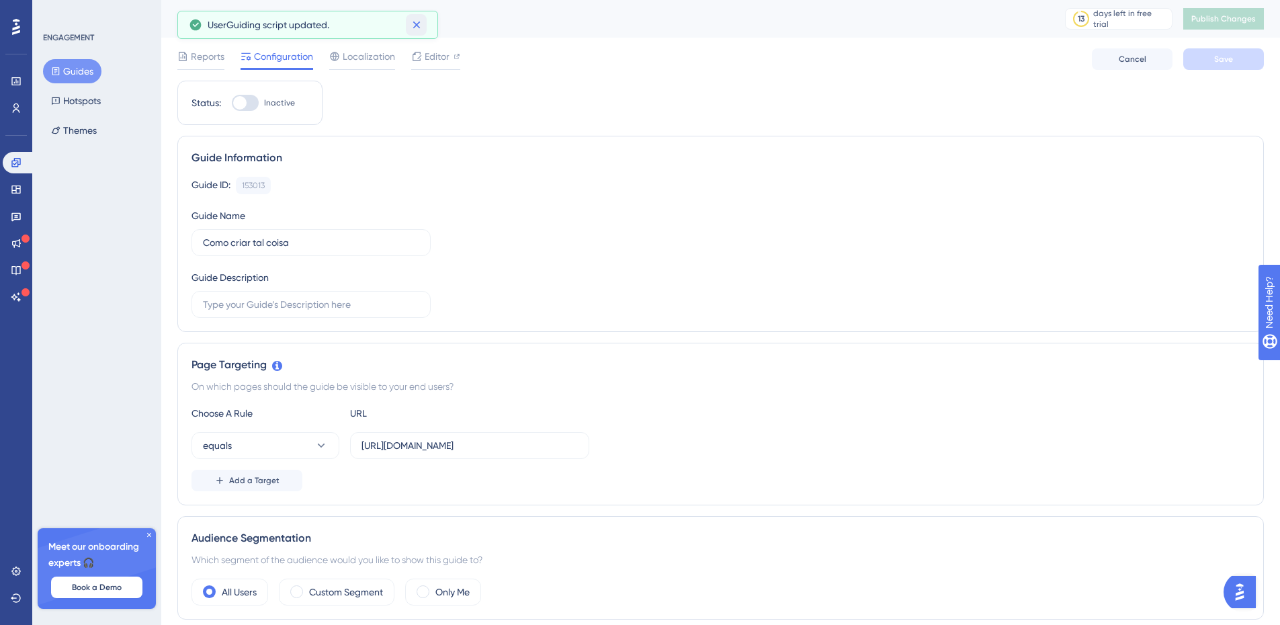
click at [419, 28] on icon at bounding box center [416, 25] width 7 height 7
click at [423, 52] on div "Editor" at bounding box center [435, 56] width 49 height 16
click at [533, 456] on label "https://home.hardworkmedicina.com.br" at bounding box center [469, 445] width 239 height 27
click at [533, 453] on input "https://home.hardworkmedicina.com.br" at bounding box center [469, 445] width 216 height 15
click at [429, 55] on span "Editor" at bounding box center [437, 56] width 25 height 16
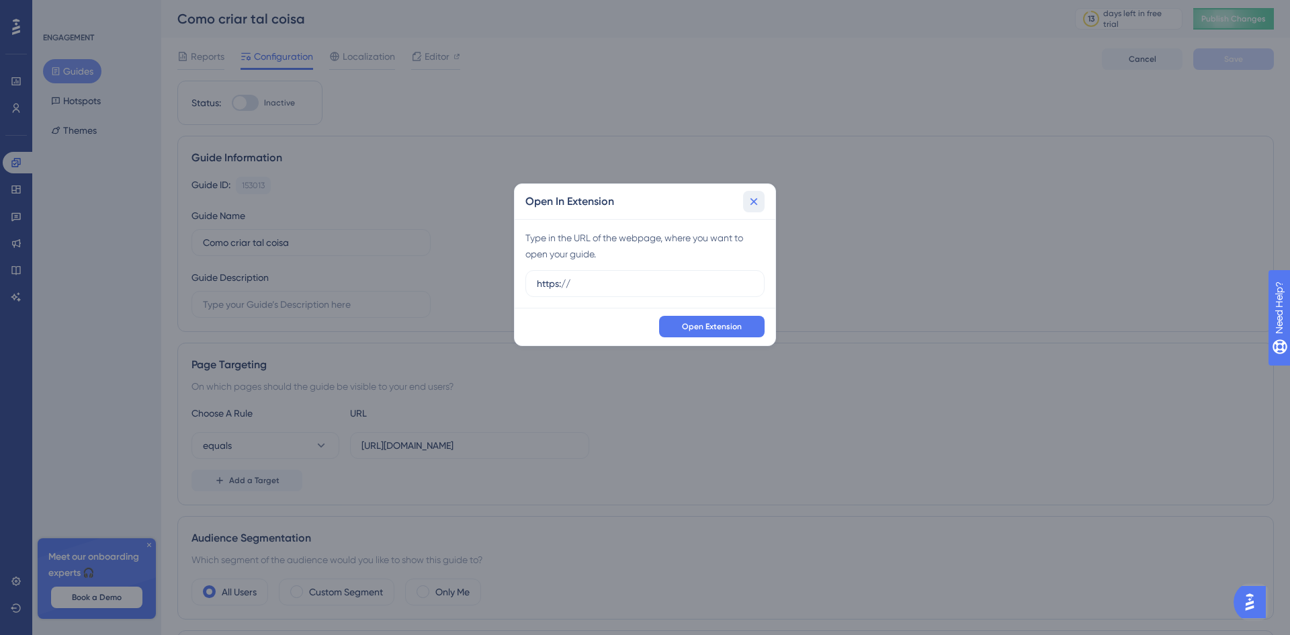
click at [764, 198] on button at bounding box center [754, 202] width 22 height 22
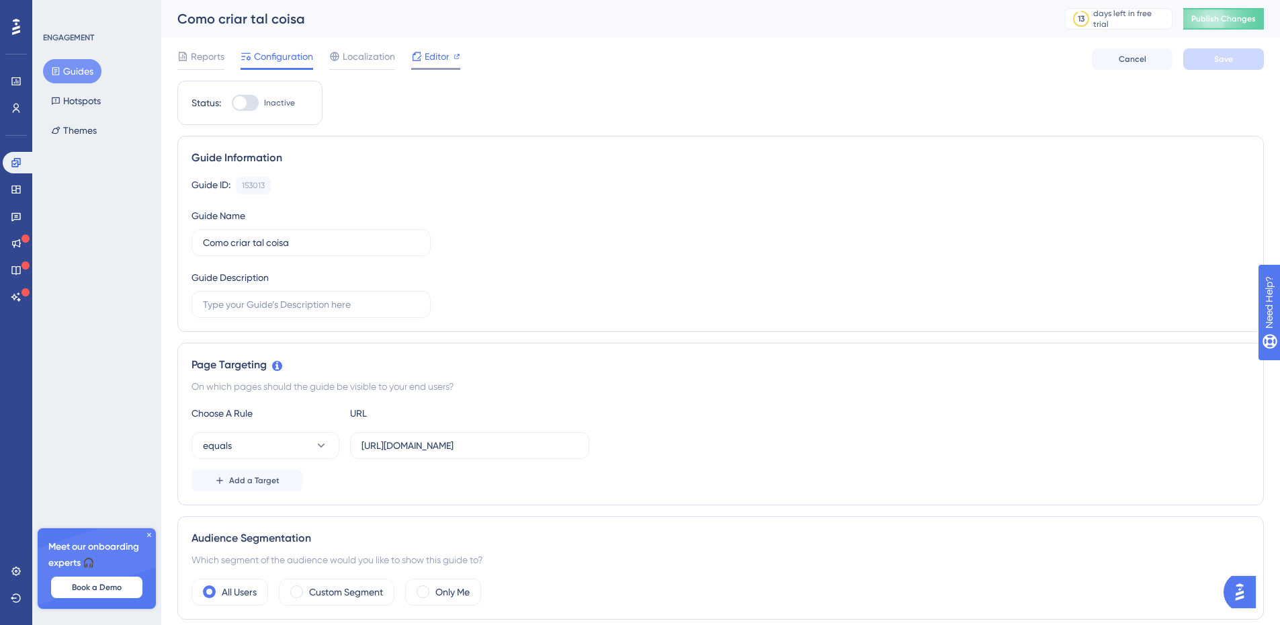
click at [428, 58] on span "Editor" at bounding box center [437, 56] width 25 height 16
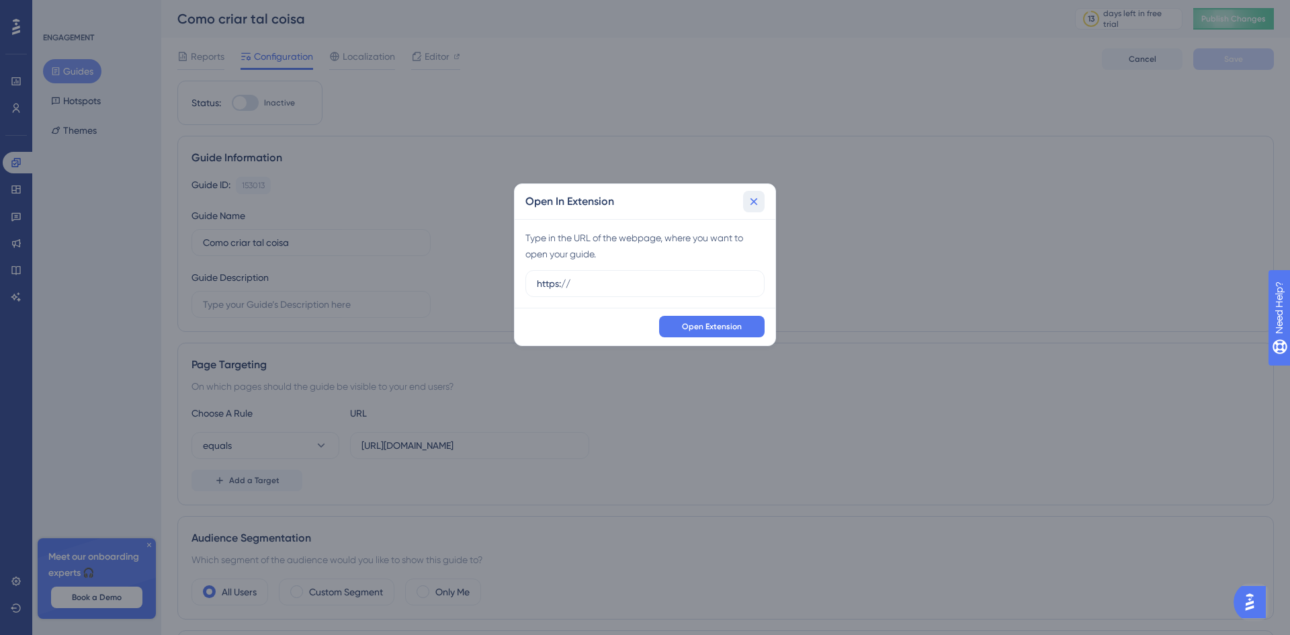
click at [758, 202] on icon at bounding box center [753, 201] width 13 height 13
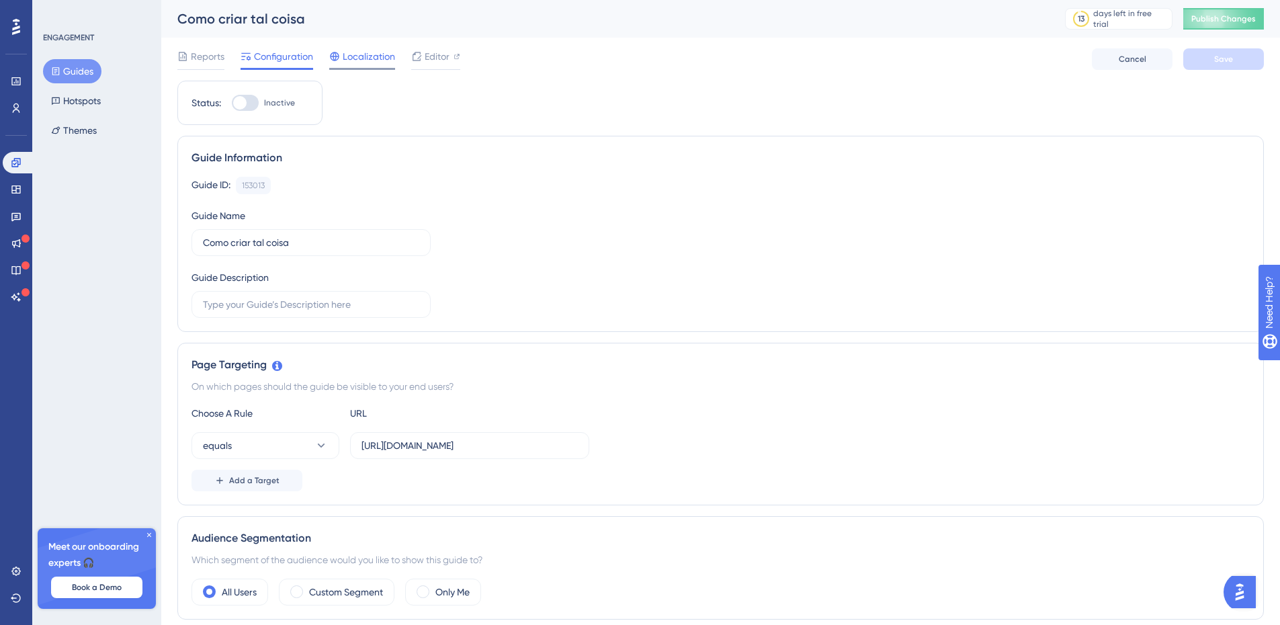
click at [351, 58] on span "Localization" at bounding box center [369, 56] width 52 height 16
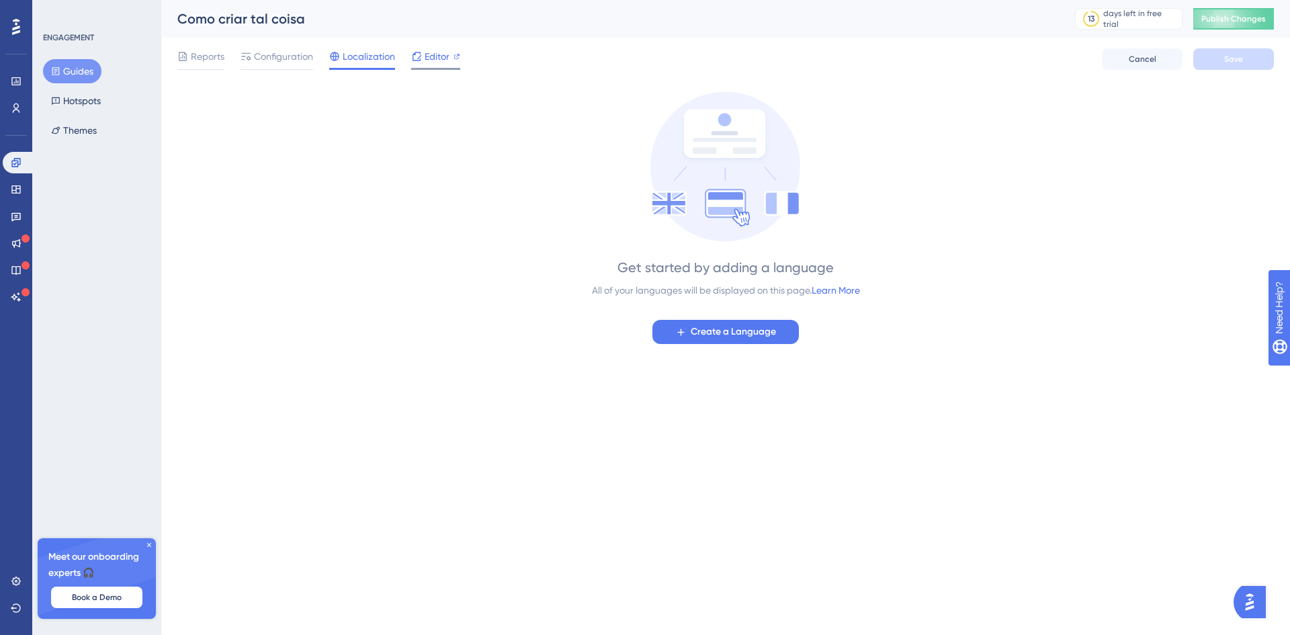
click at [430, 58] on span "Editor" at bounding box center [437, 56] width 25 height 16
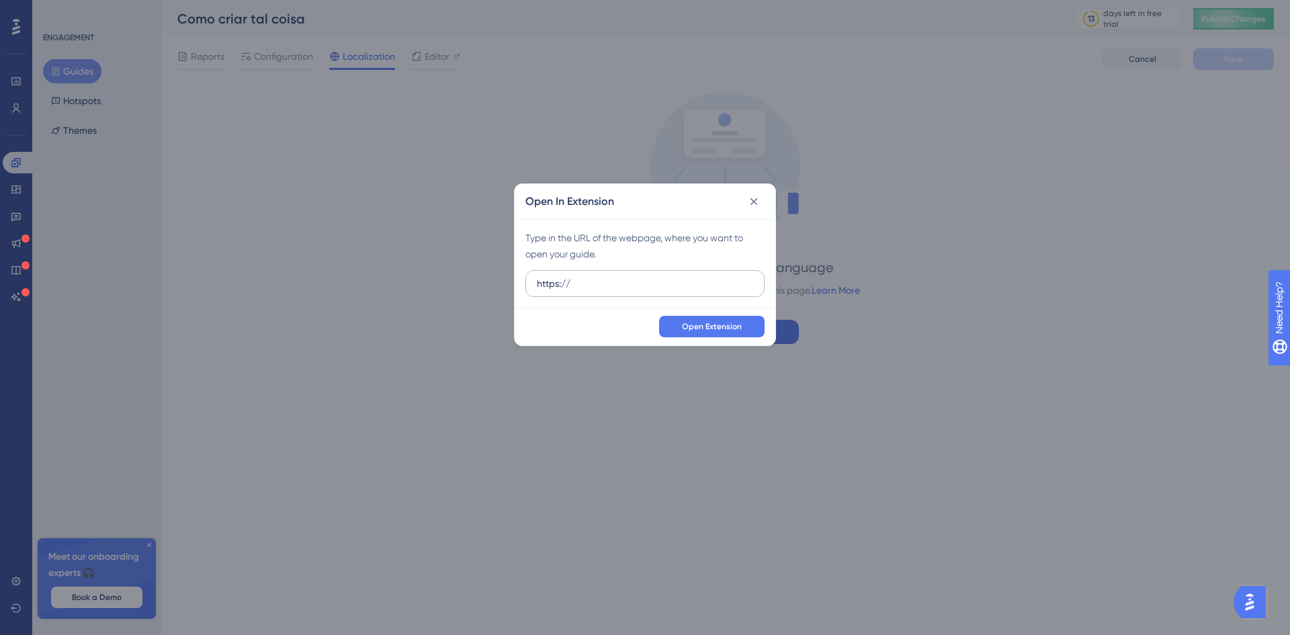
click at [678, 294] on label "https://" at bounding box center [644, 283] width 239 height 27
click at [678, 291] on input "https://" at bounding box center [645, 283] width 216 height 15
click at [641, 294] on label "https://" at bounding box center [644, 283] width 239 height 27
click at [641, 291] on input "https://" at bounding box center [645, 283] width 216 height 15
click at [642, 290] on label "https://" at bounding box center [644, 283] width 239 height 27
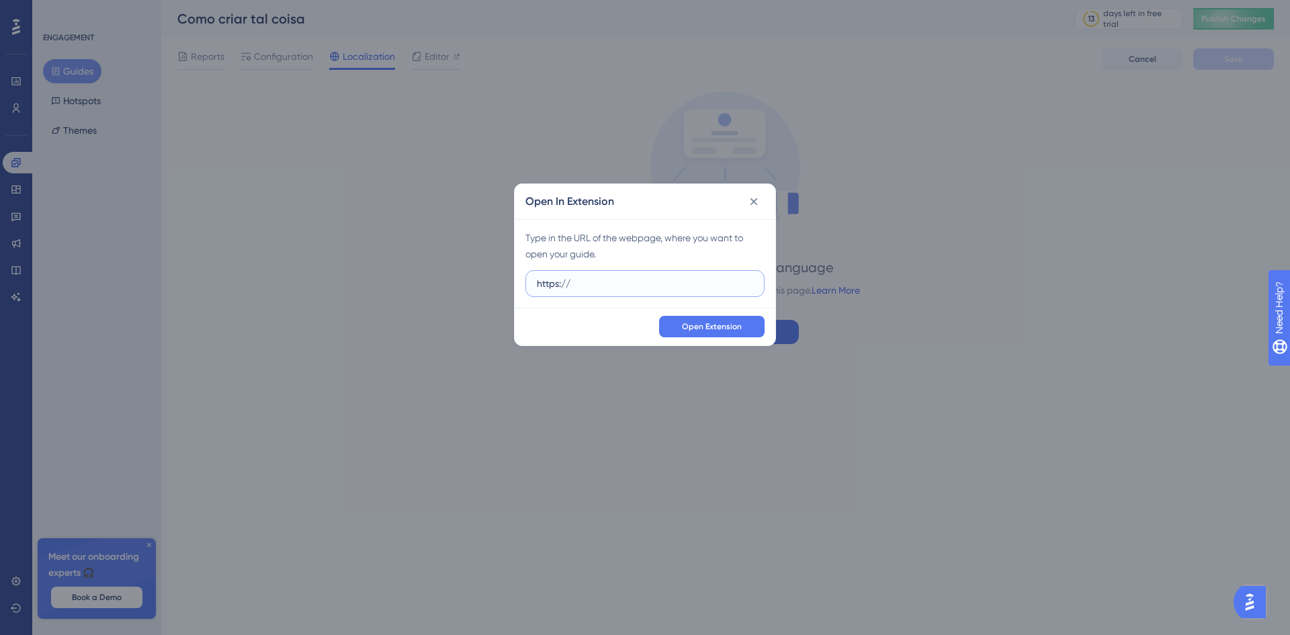
click at [642, 290] on input "https://" at bounding box center [645, 283] width 216 height 15
paste input "home.hardworkmedicina.com.br/"
type input "https://home.hardworkmedicina.com.br"
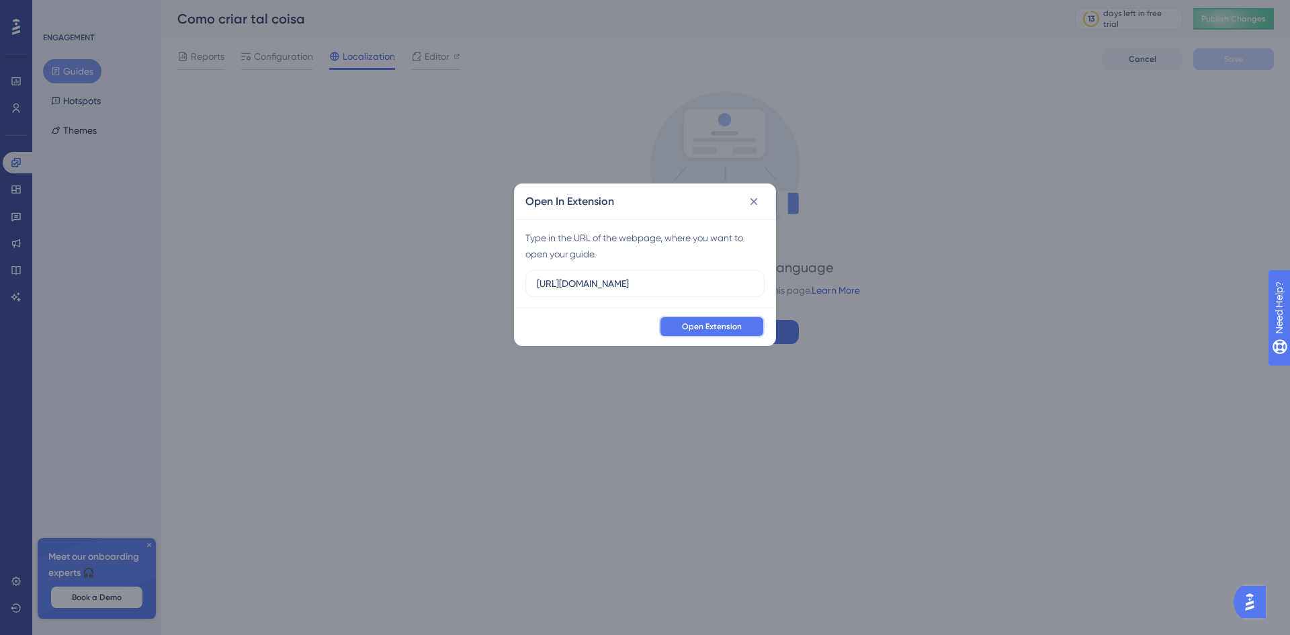
click at [738, 321] on span "Open Extension" at bounding box center [712, 326] width 60 height 11
click at [720, 330] on span "Open Extension" at bounding box center [712, 326] width 60 height 11
click at [749, 208] on icon at bounding box center [753, 201] width 13 height 13
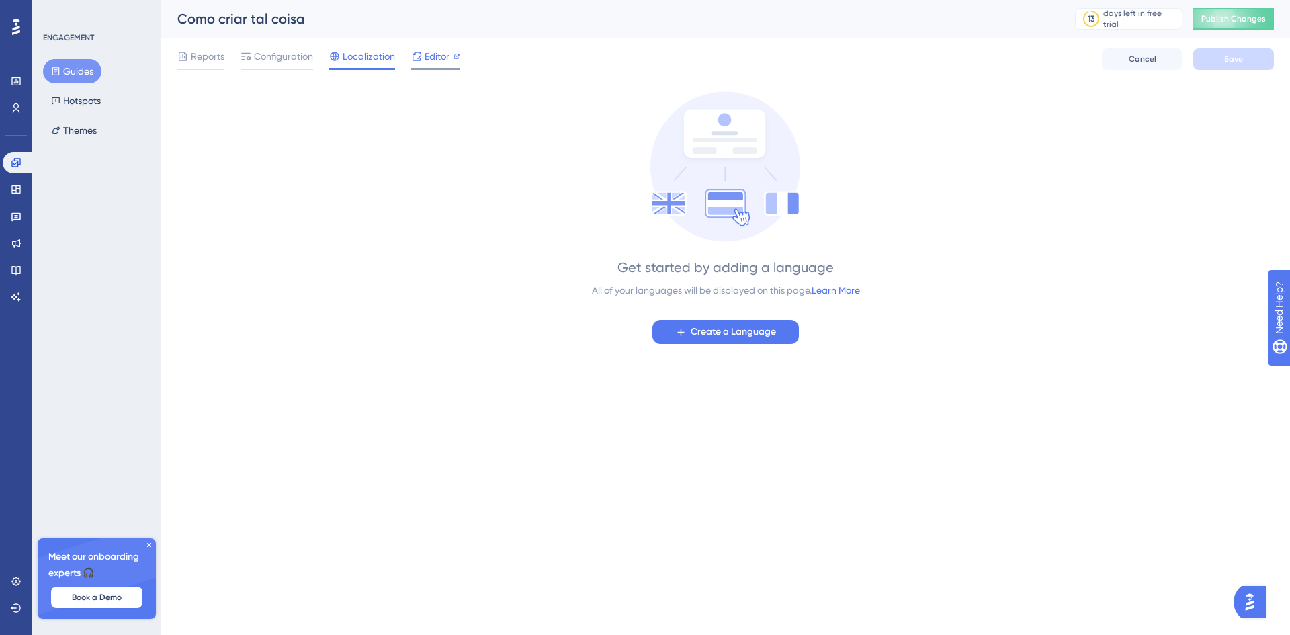
click at [430, 62] on span "Editor" at bounding box center [437, 56] width 25 height 16
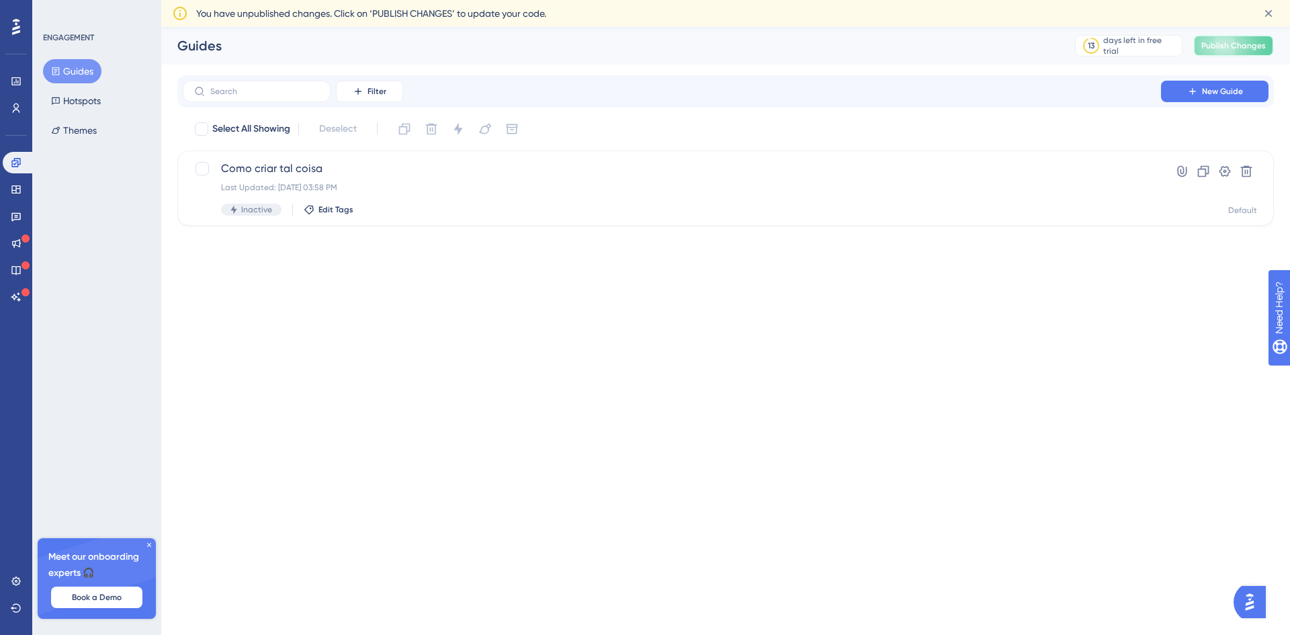
click at [1251, 45] on button "Publish Changes" at bounding box center [1233, 46] width 81 height 22
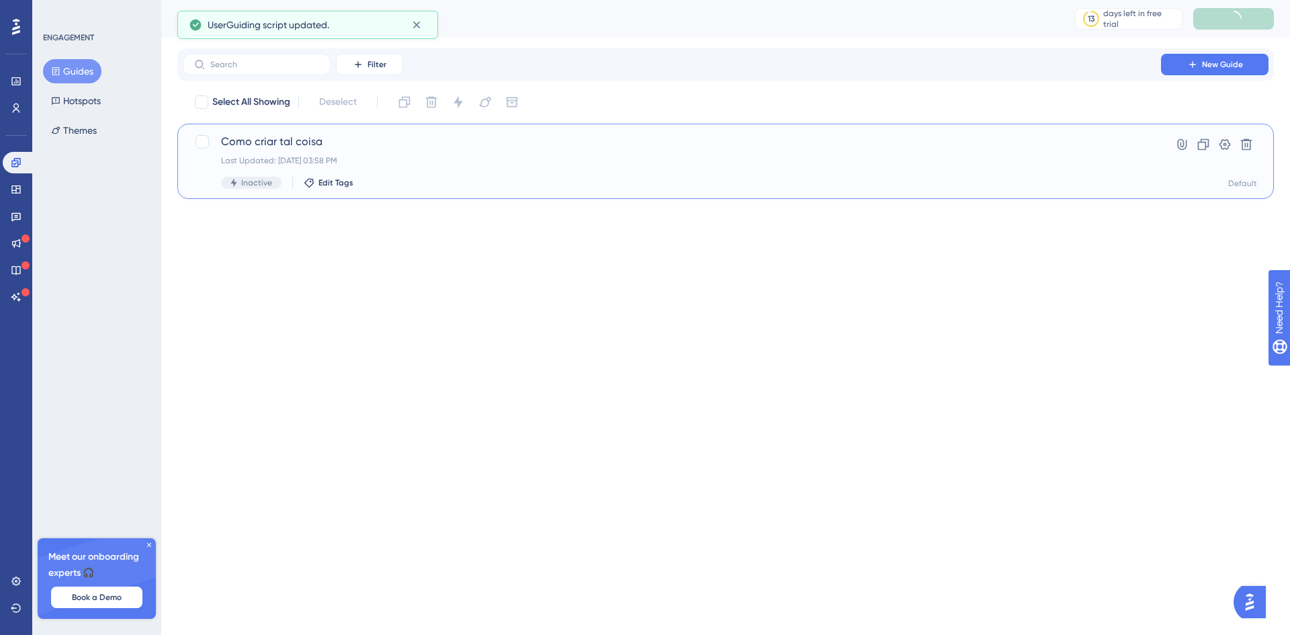
click at [443, 137] on span "Como criar tal coisa" at bounding box center [672, 142] width 902 height 16
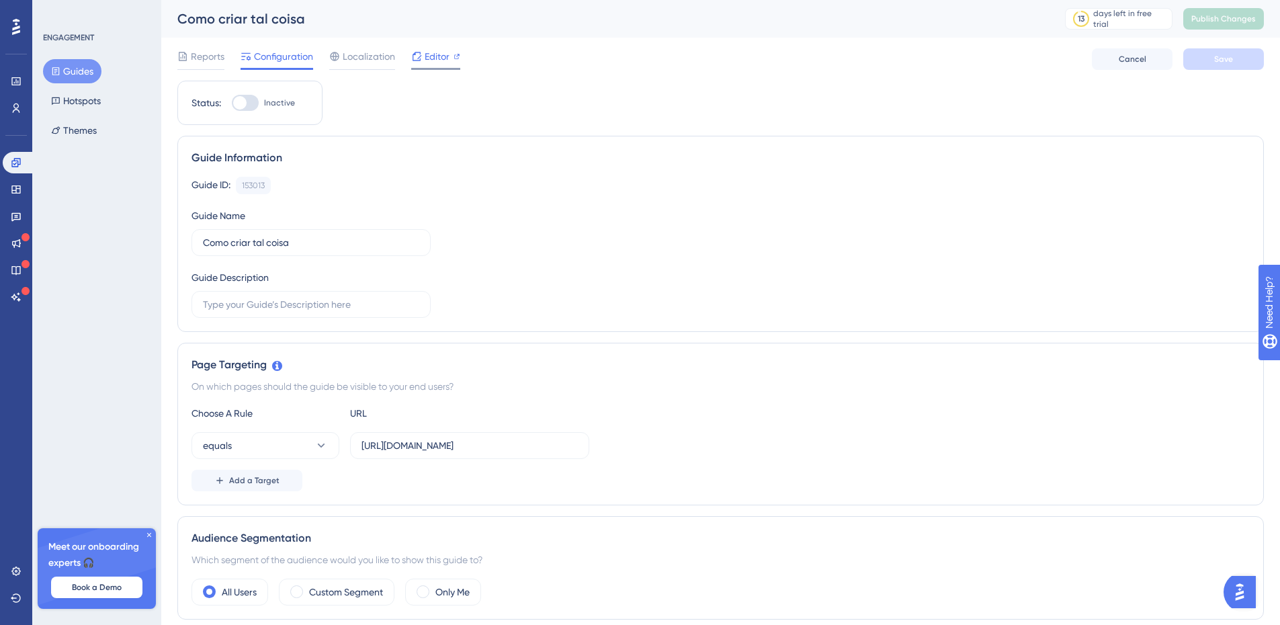
click at [430, 52] on span "Editor" at bounding box center [437, 56] width 25 height 16
drag, startPoint x: 549, startPoint y: 435, endPoint x: 565, endPoint y: 437, distance: 16.2
click at [550, 435] on label "https://home.hardworkmedicina.com.br" at bounding box center [469, 445] width 239 height 27
click at [550, 438] on input "https://home.hardworkmedicina.com.br" at bounding box center [469, 445] width 216 height 15
drag, startPoint x: 579, startPoint y: 439, endPoint x: 237, endPoint y: 436, distance: 342.0
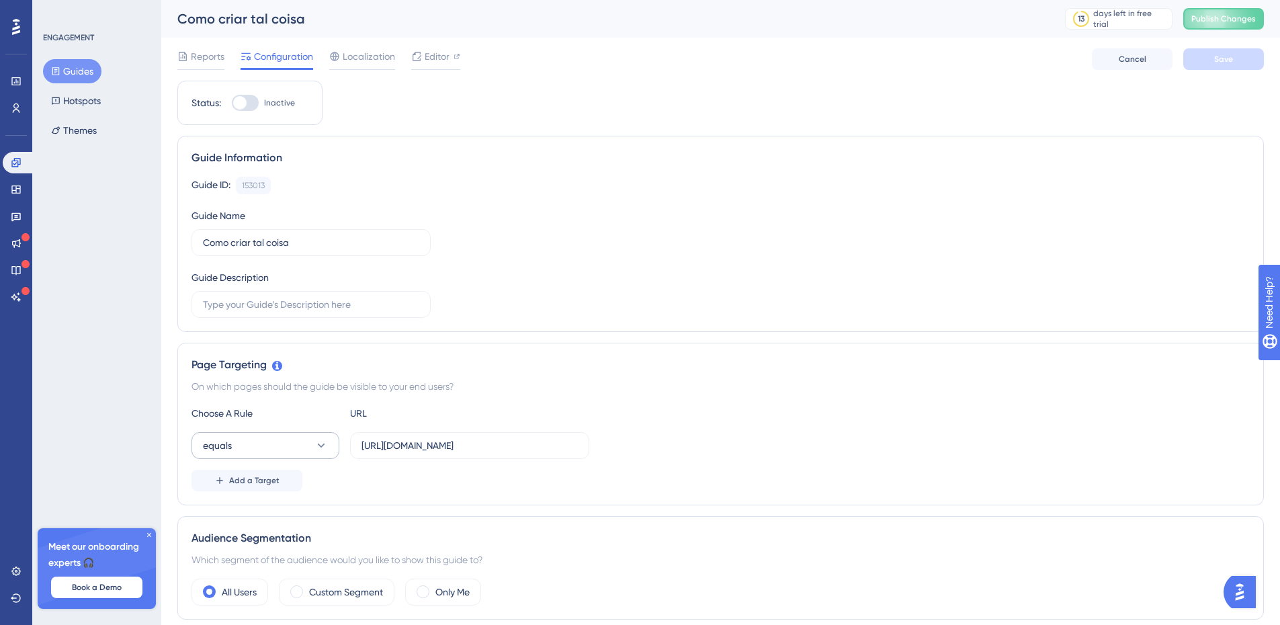
click at [237, 436] on div "equals https://home.hardworkmedicina.com.br" at bounding box center [390, 445] width 398 height 27
click at [800, 148] on div "Guide Information Guide ID: 153013 Copy Guide Name Como criar tal coisa Guide D…" at bounding box center [720, 234] width 1086 height 196
click at [1258, 14] on button "Publish Changes" at bounding box center [1223, 19] width 81 height 22
drag, startPoint x: 560, startPoint y: 445, endPoint x: 303, endPoint y: 442, distance: 257.3
click at [303, 442] on div "equals https://home.hardworkmedicina.com.br" at bounding box center [390, 445] width 398 height 27
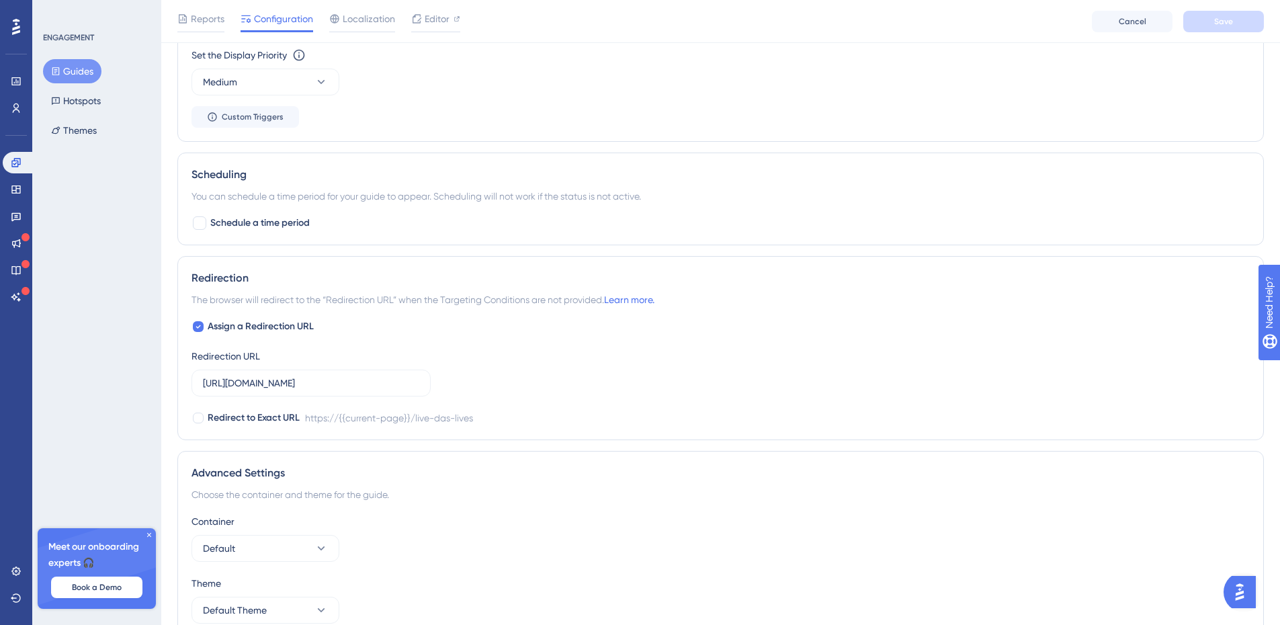
scroll to position [739, 0]
drag, startPoint x: 249, startPoint y: 390, endPoint x: 613, endPoint y: 393, distance: 363.5
click at [613, 393] on div "Assign a Redirection URL Redirection URL https://home.hardworkmedicina.com.br/l…" at bounding box center [720, 373] width 1058 height 108
click at [554, 381] on div "Assign a Redirection URL Redirection URL https://home.hardworkmedicina.com.br/l…" at bounding box center [720, 373] width 1058 height 108
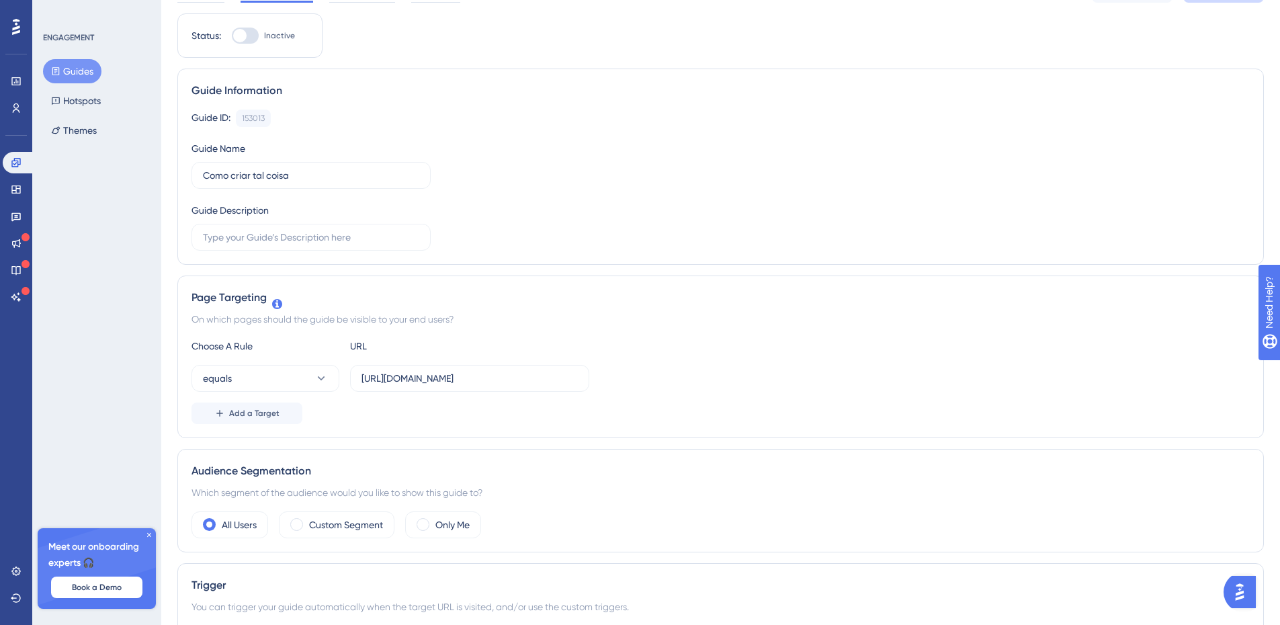
scroll to position [0, 0]
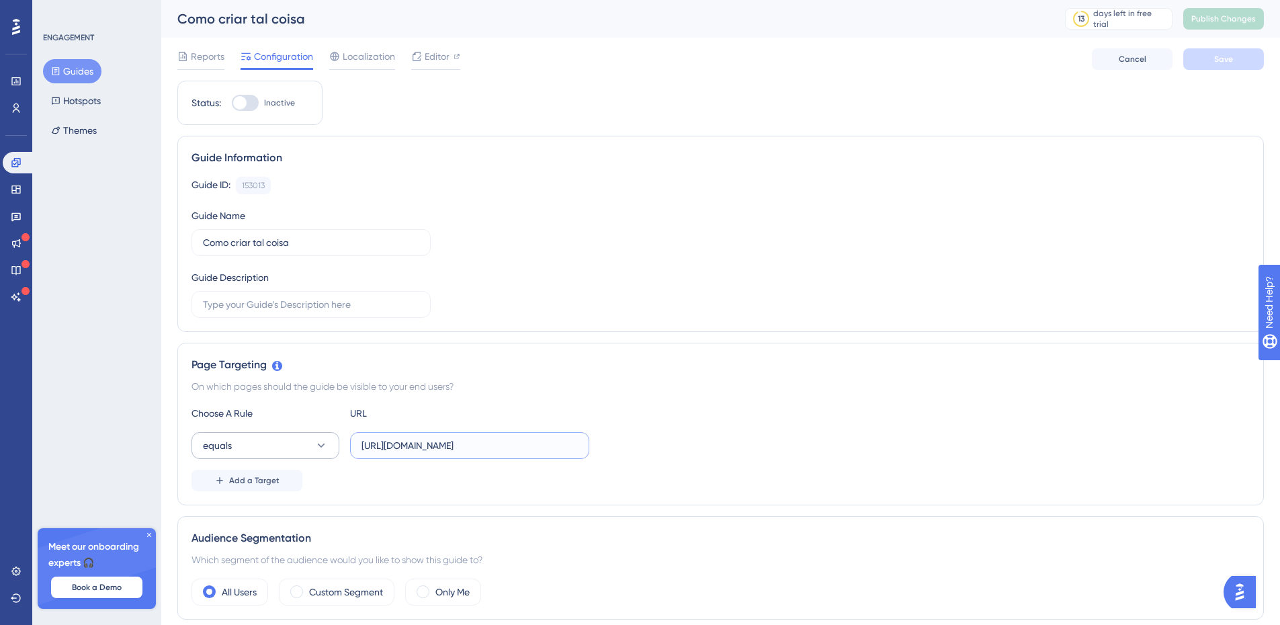
drag, startPoint x: 563, startPoint y: 445, endPoint x: 257, endPoint y: 450, distance: 306.4
click at [257, 450] on div "equals https://home.hardworkmedicina.com.br" at bounding box center [390, 445] width 398 height 27
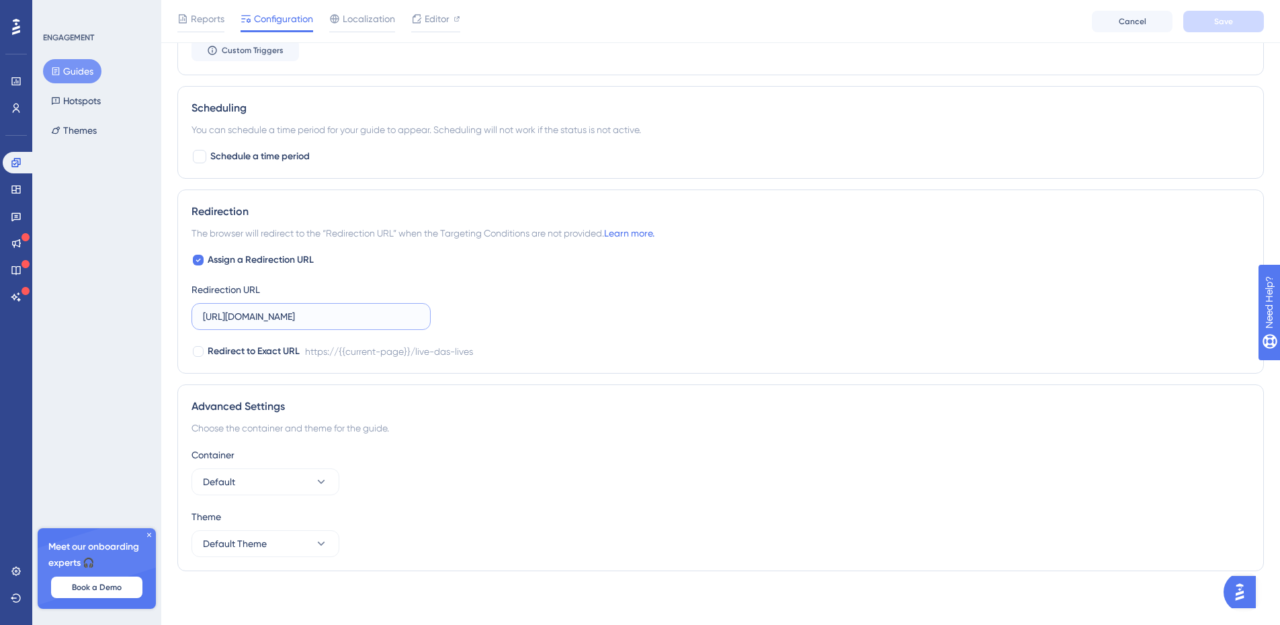
scroll to position [0, 20]
drag, startPoint x: 332, startPoint y: 313, endPoint x: 502, endPoint y: 318, distance: 170.1
click at [502, 318] on div "Assign a Redirection URL Redirection URL https://home.hardworkmedicina.com.br/l…" at bounding box center [720, 306] width 1058 height 108
click at [320, 309] on input "https://home.hardworkmedicina.com.br/live-das-lives" at bounding box center [311, 316] width 216 height 15
click at [315, 314] on input "https://home.hardworkmedicina.com.br/live-das-lives" at bounding box center [311, 316] width 216 height 15
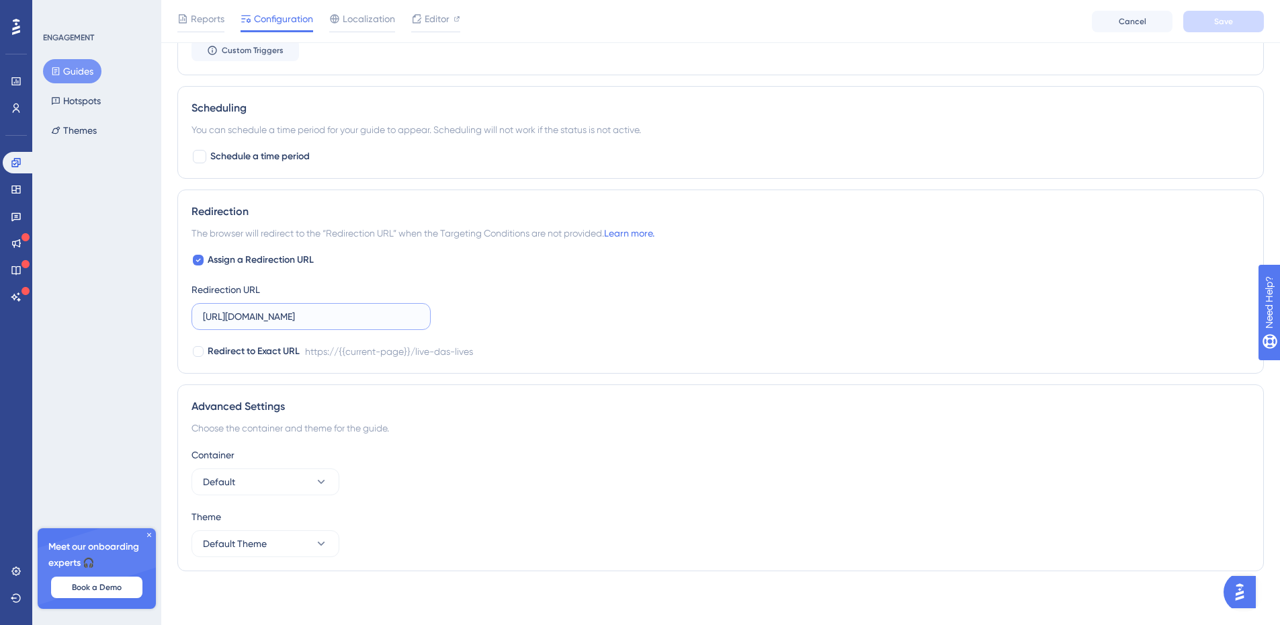
click at [316, 314] on input "https://home.hardworkmedicina.com.br/live-das-lives" at bounding box center [311, 316] width 216 height 15
click at [317, 314] on input "https://home.hardworkmedicina.com.br/live-das-lives" at bounding box center [311, 316] width 216 height 15
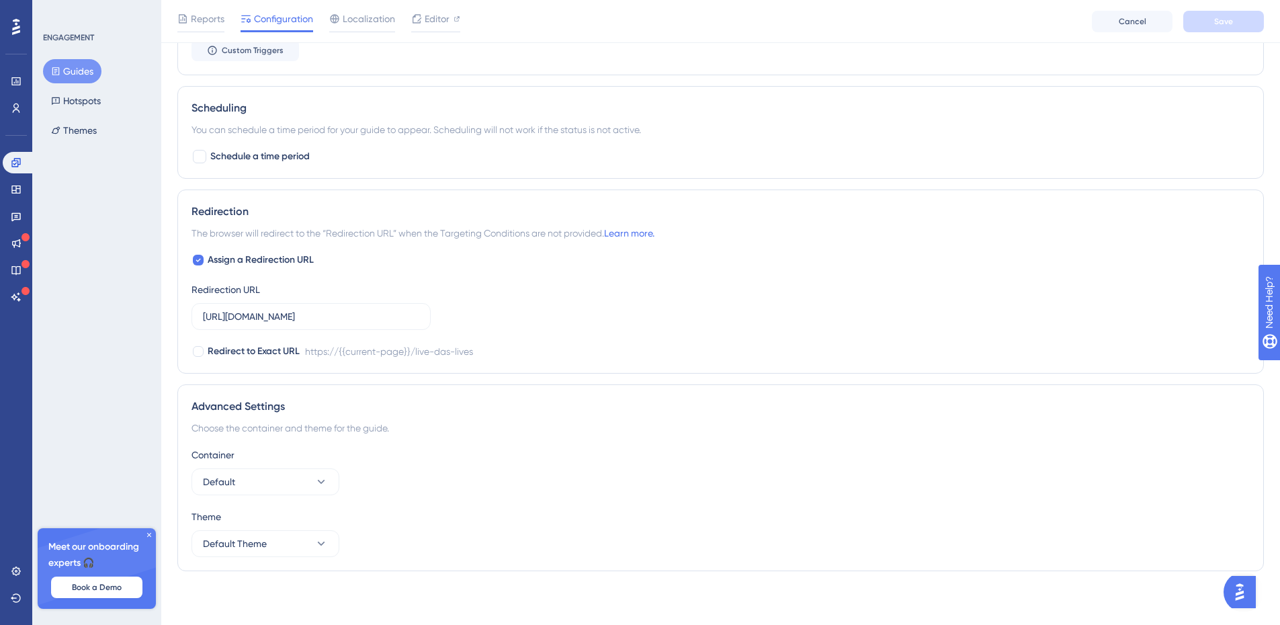
scroll to position [0, 0]
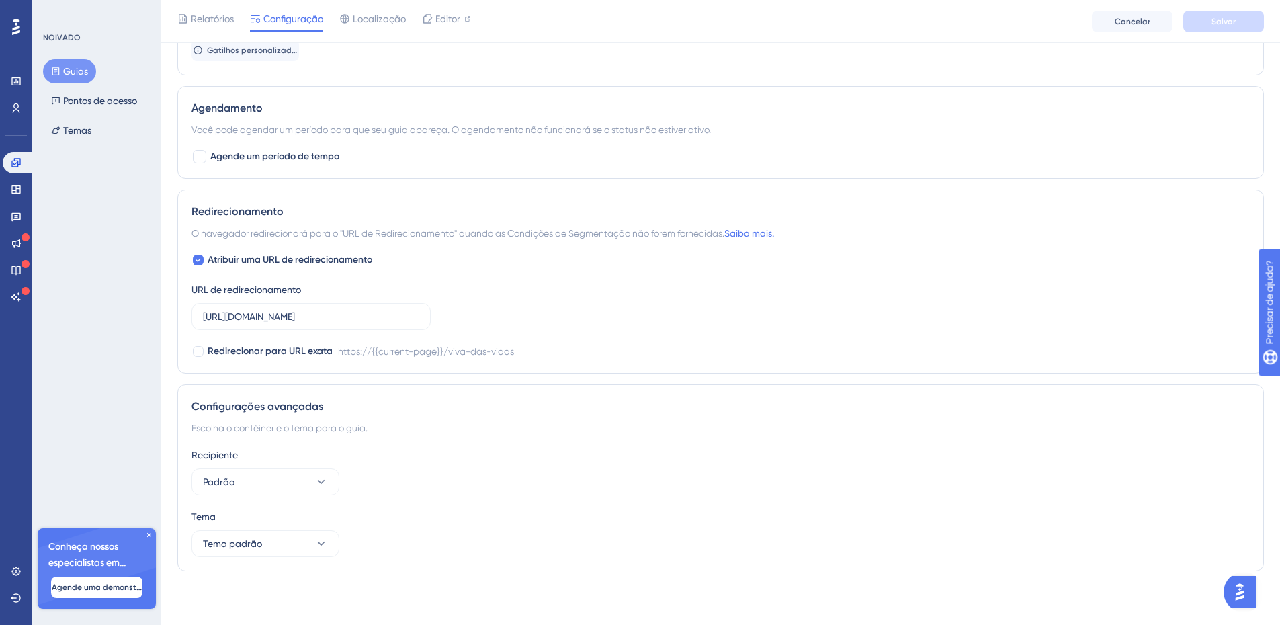
click at [605, 282] on div "Atribuir uma URL de redirecionamento URL de redirecionamento https://home.hardw…" at bounding box center [720, 306] width 1058 height 108
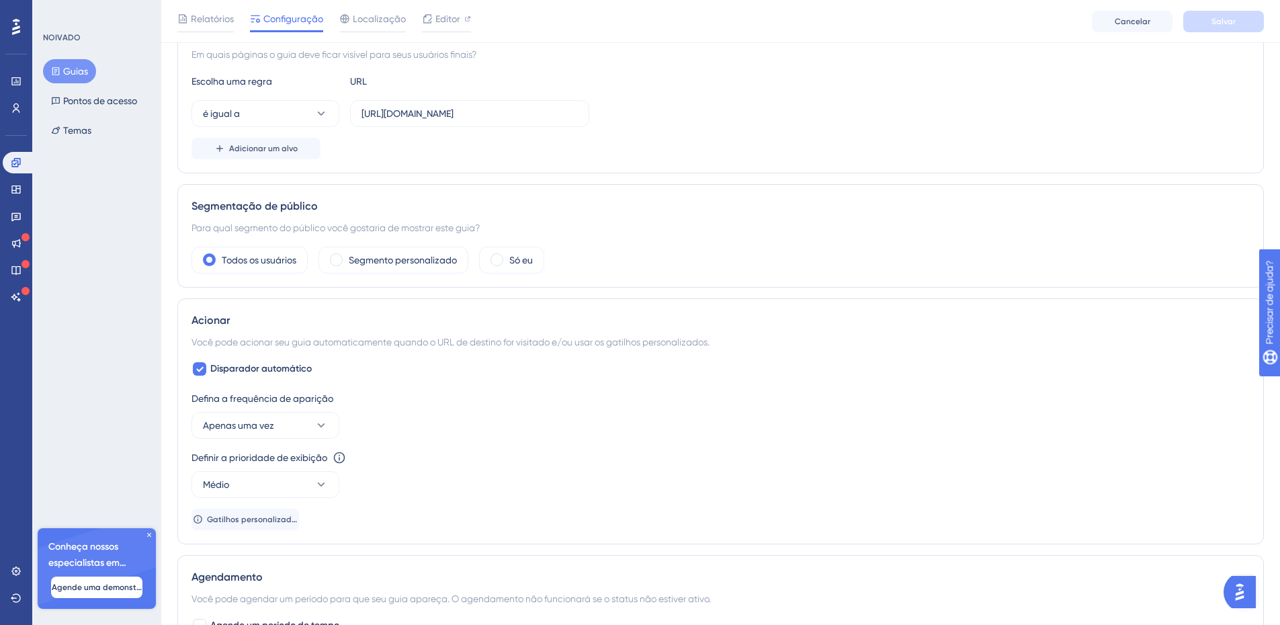
scroll to position [134, 0]
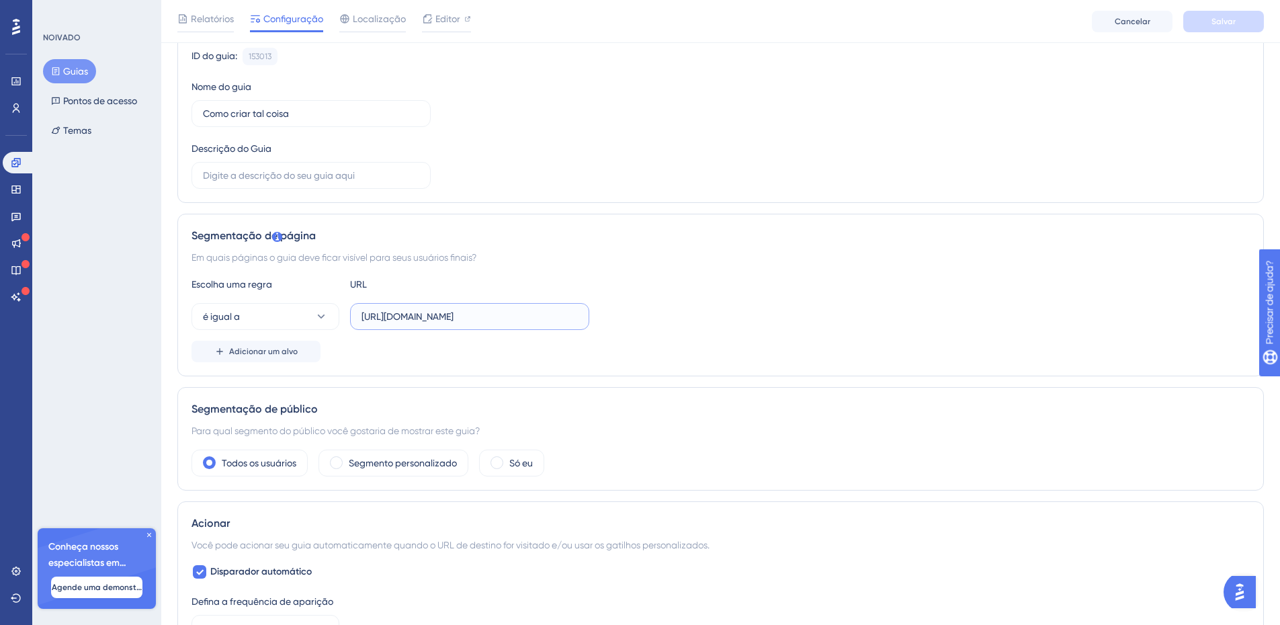
click at [551, 316] on input "https://home.hardworkmedicina.com.br" at bounding box center [469, 316] width 216 height 15
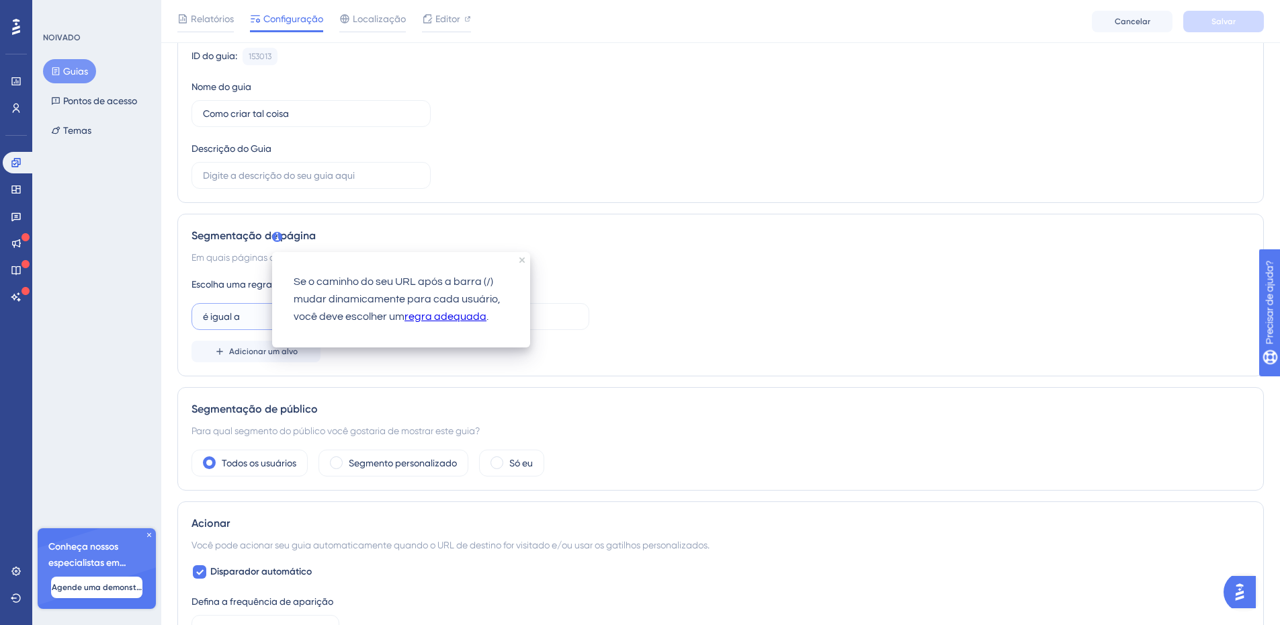
click at [243, 310] on button "é igual a" at bounding box center [265, 316] width 148 height 27
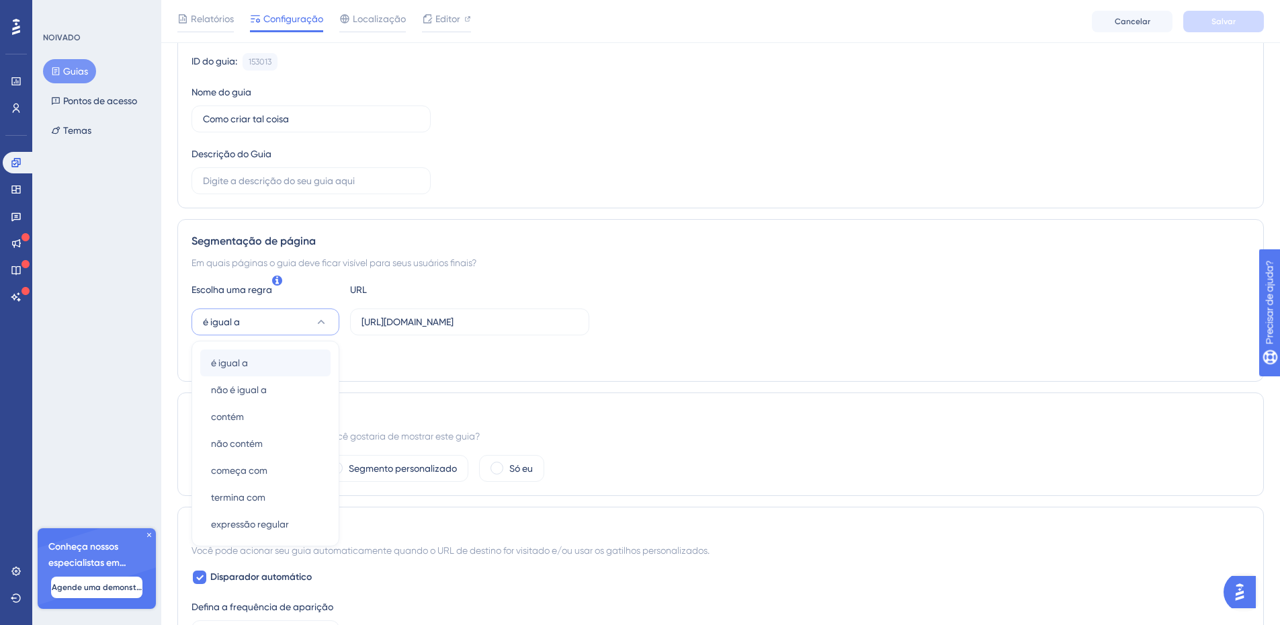
scroll to position [202, 0]
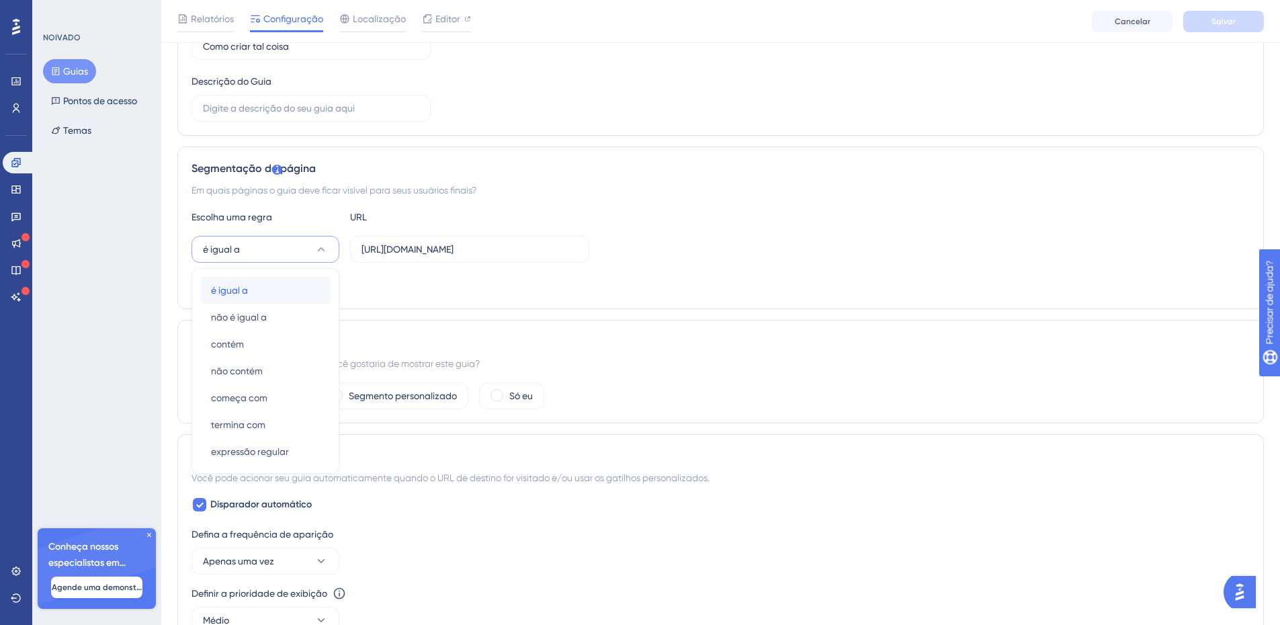
click at [281, 291] on div "é igual a é igual a" at bounding box center [265, 290] width 109 height 27
click at [555, 249] on input "https://home.hardworkmedicina.com.br" at bounding box center [469, 249] width 216 height 15
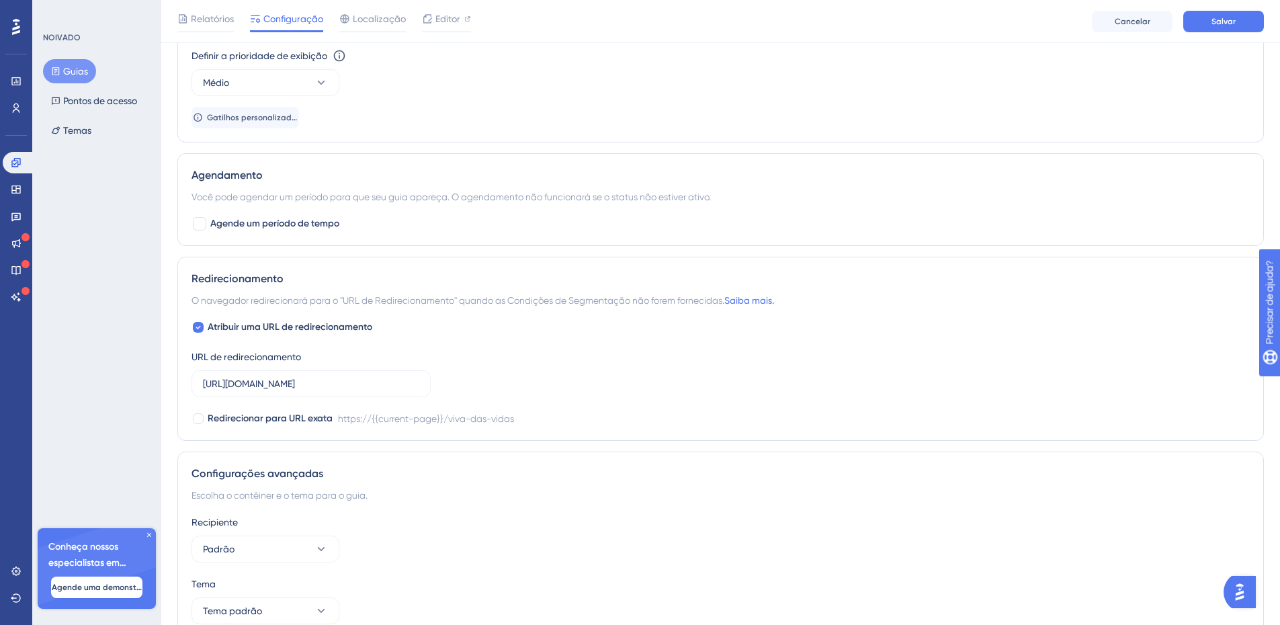
scroll to position [806, 0]
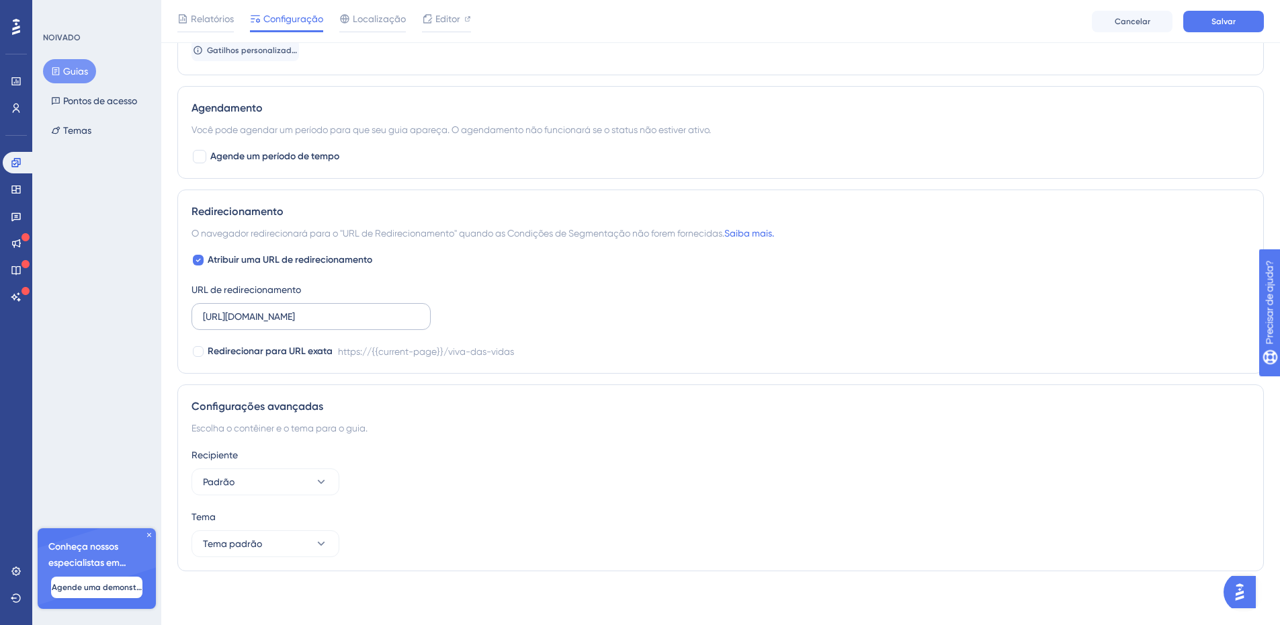
type input "https://home.hardworkmedicina.com.br/"
drag, startPoint x: 312, startPoint y: 320, endPoint x: 641, endPoint y: 323, distance: 329.2
click at [641, 323] on div "Atribuir uma URL de redirecionamento URL de redirecionamento https://home.hardw…" at bounding box center [720, 306] width 1058 height 108
click at [391, 315] on input "https://home.hardworkmedicina.com.br/live-das-lives" at bounding box center [311, 316] width 216 height 15
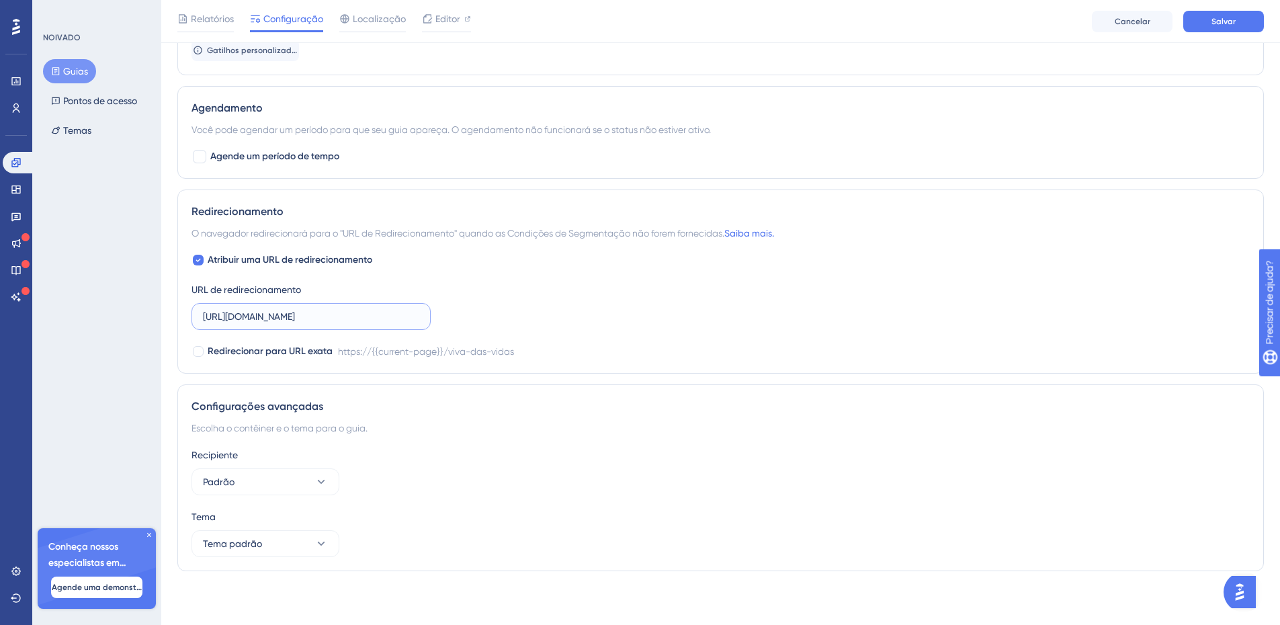
click at [391, 315] on input "https://home.hardworkmedicina.com.br/live-das-lives" at bounding box center [311, 316] width 216 height 15
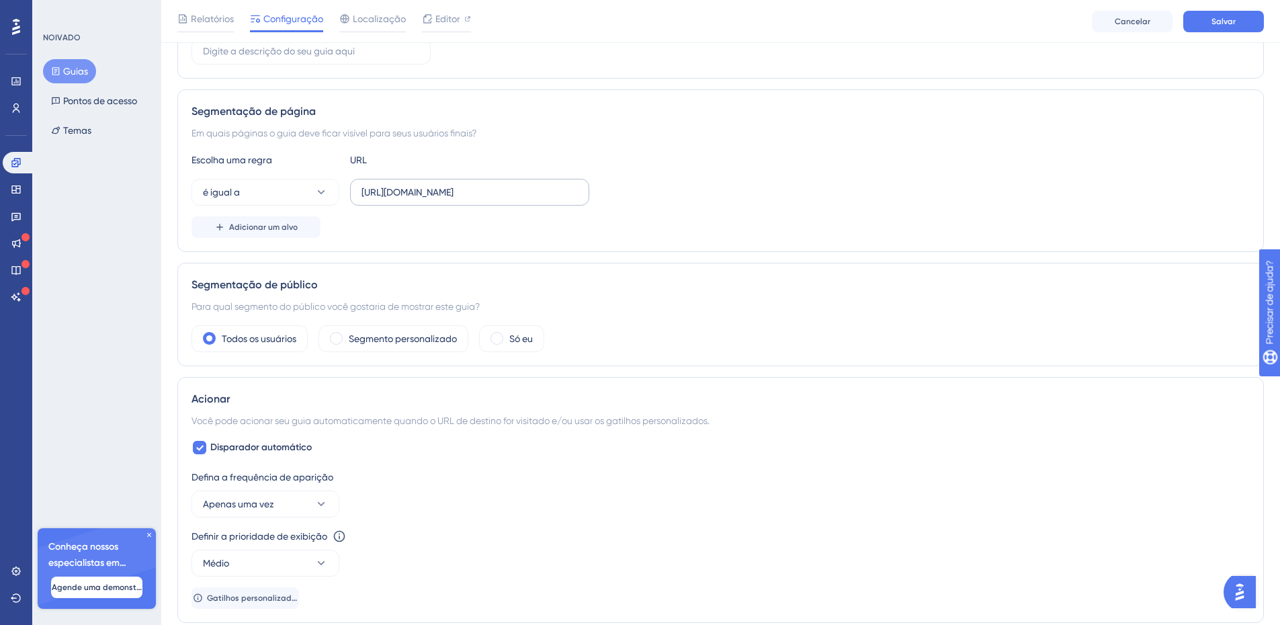
scroll to position [202, 0]
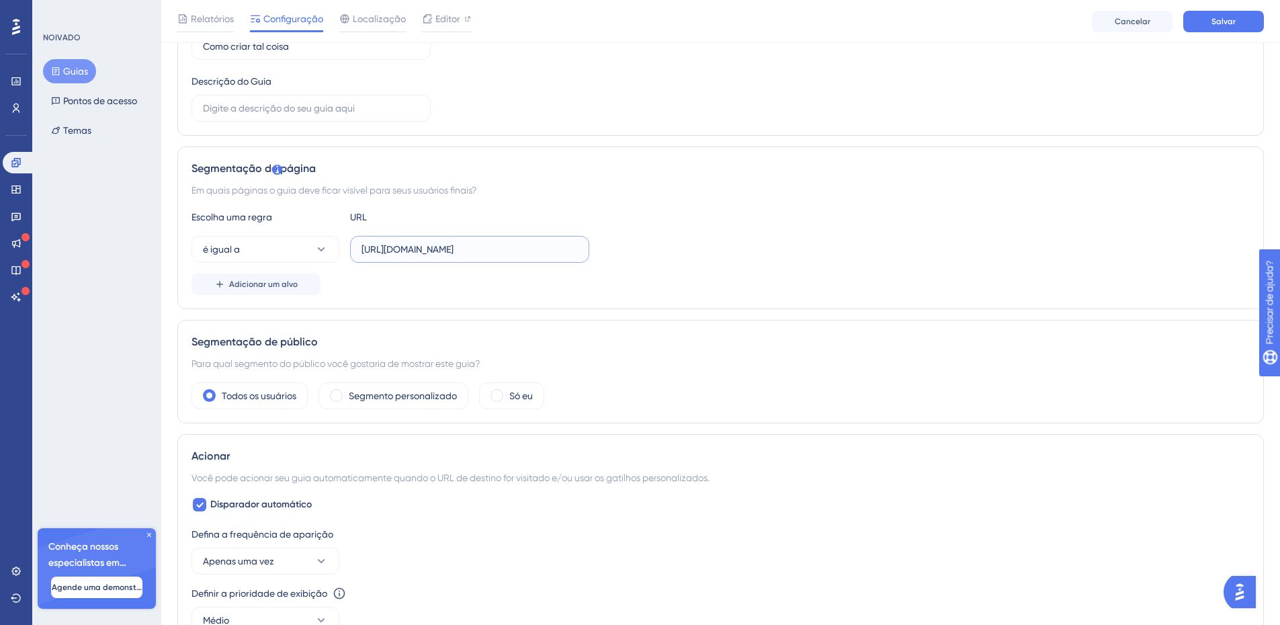
drag, startPoint x: 533, startPoint y: 252, endPoint x: 351, endPoint y: 245, distance: 182.2
click at [351, 245] on label "https://home.hardworkmedicina.com.br/" at bounding box center [469, 249] width 239 height 27
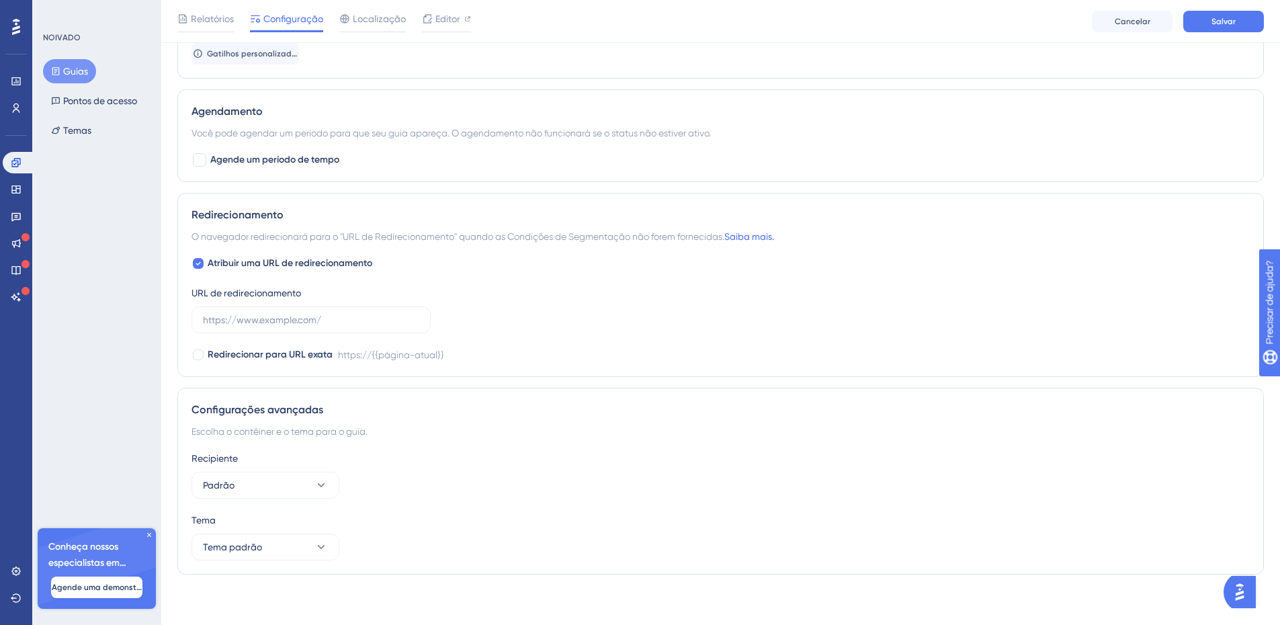
scroll to position [806, 0]
click at [312, 315] on input "text" at bounding box center [311, 316] width 216 height 15
paste input "https://home.hardworkmedicina.com.br"
type input "https://home.hardworkmedicina.com.br"
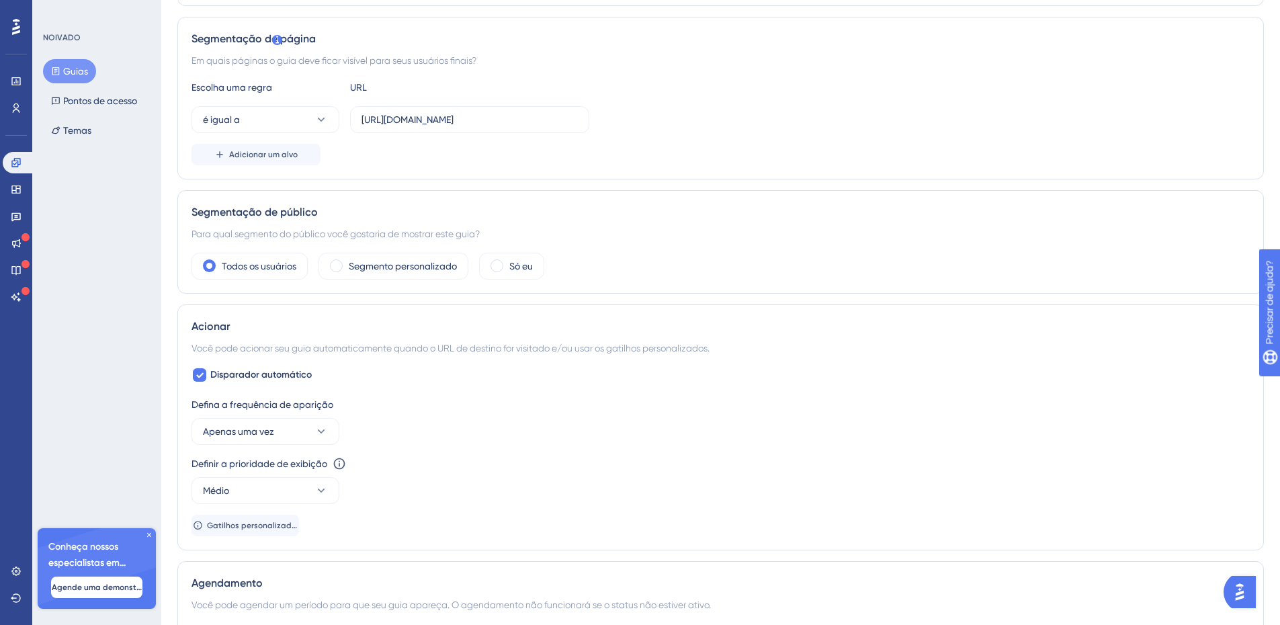
scroll to position [0, 0]
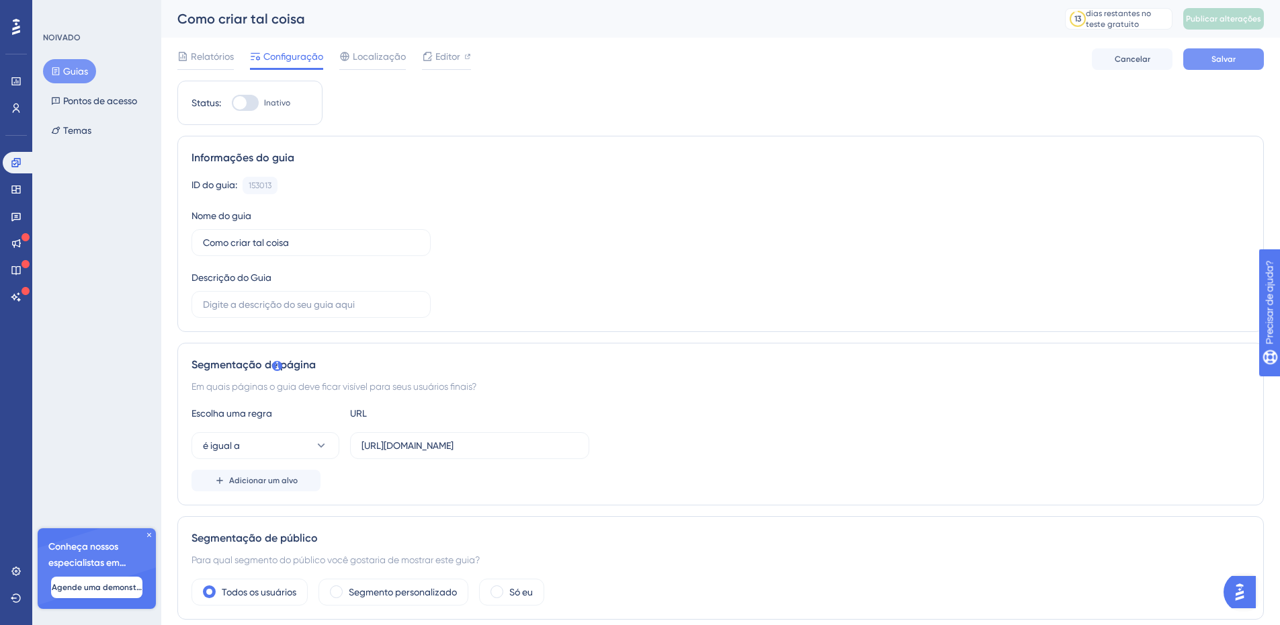
click at [1245, 58] on button "Salvar" at bounding box center [1223, 59] width 81 height 22
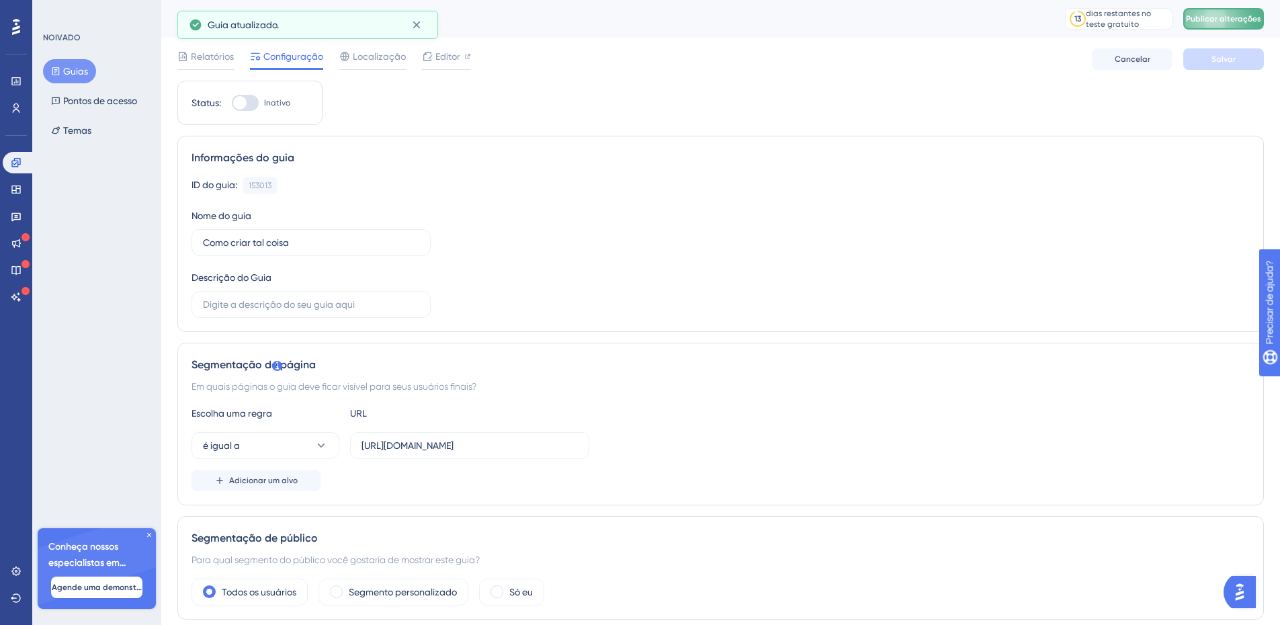
click at [1228, 26] on button "Publicar alterações" at bounding box center [1223, 19] width 81 height 22
click at [454, 62] on span "Editor" at bounding box center [447, 56] width 25 height 16
click at [85, 68] on font "Guias" at bounding box center [75, 71] width 25 height 11
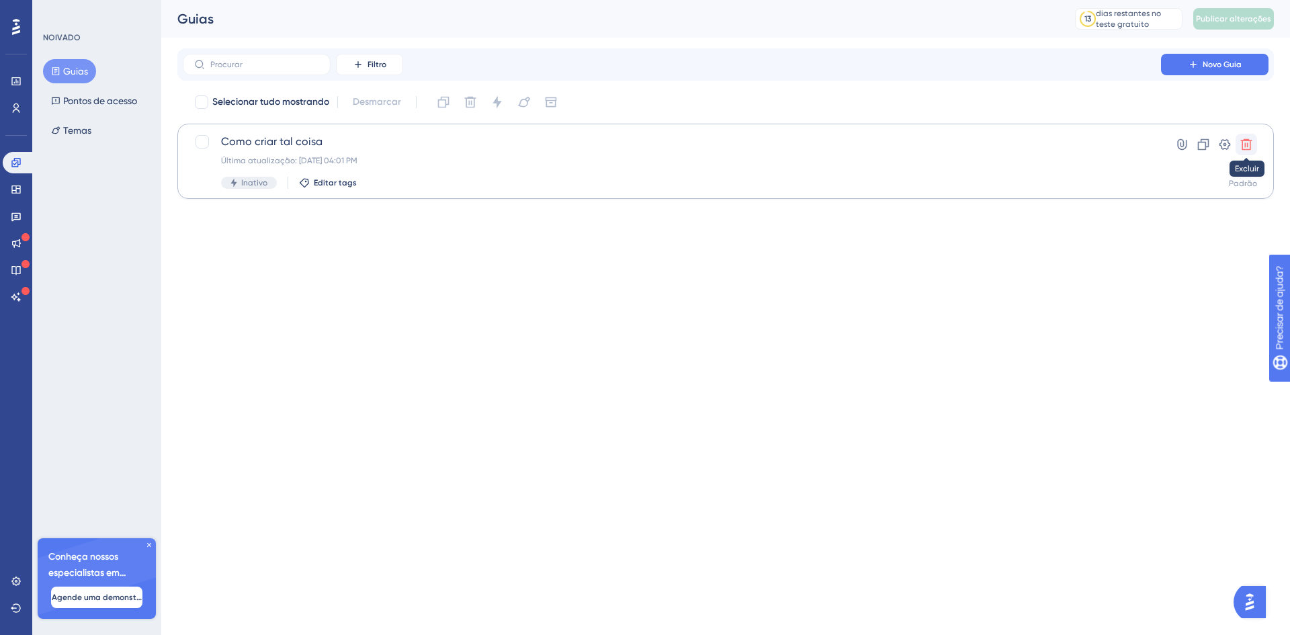
click at [1251, 144] on icon at bounding box center [1246, 144] width 13 height 13
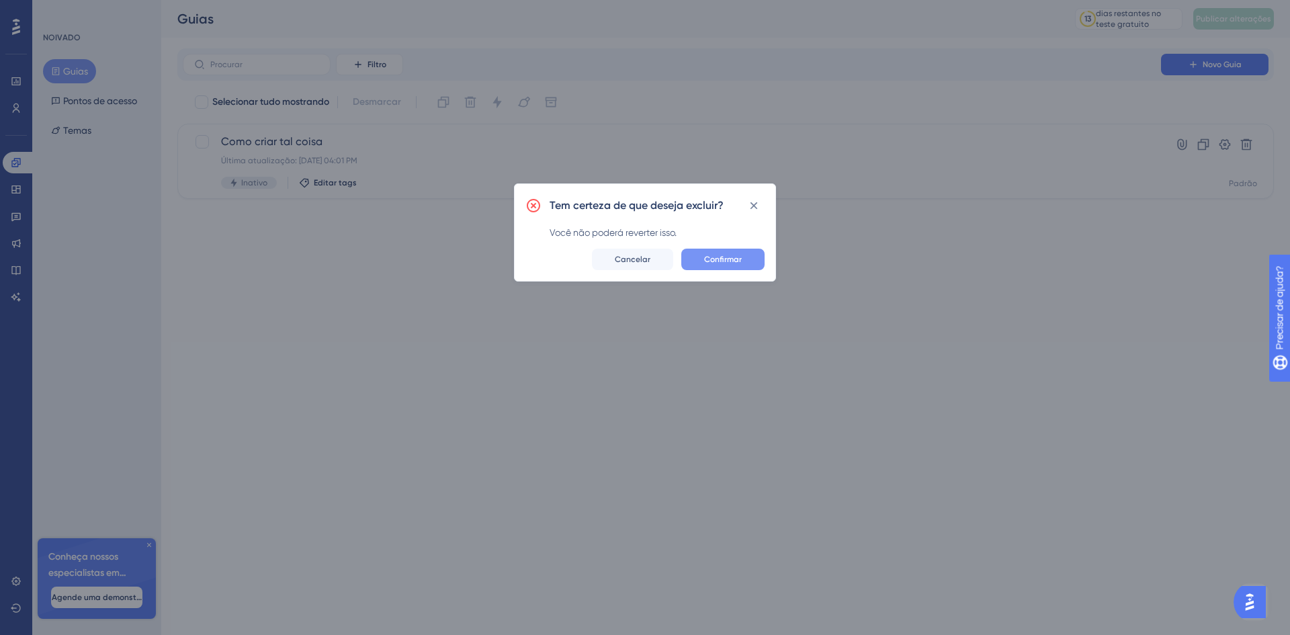
click at [722, 257] on font "Confirmar" at bounding box center [723, 259] width 38 height 9
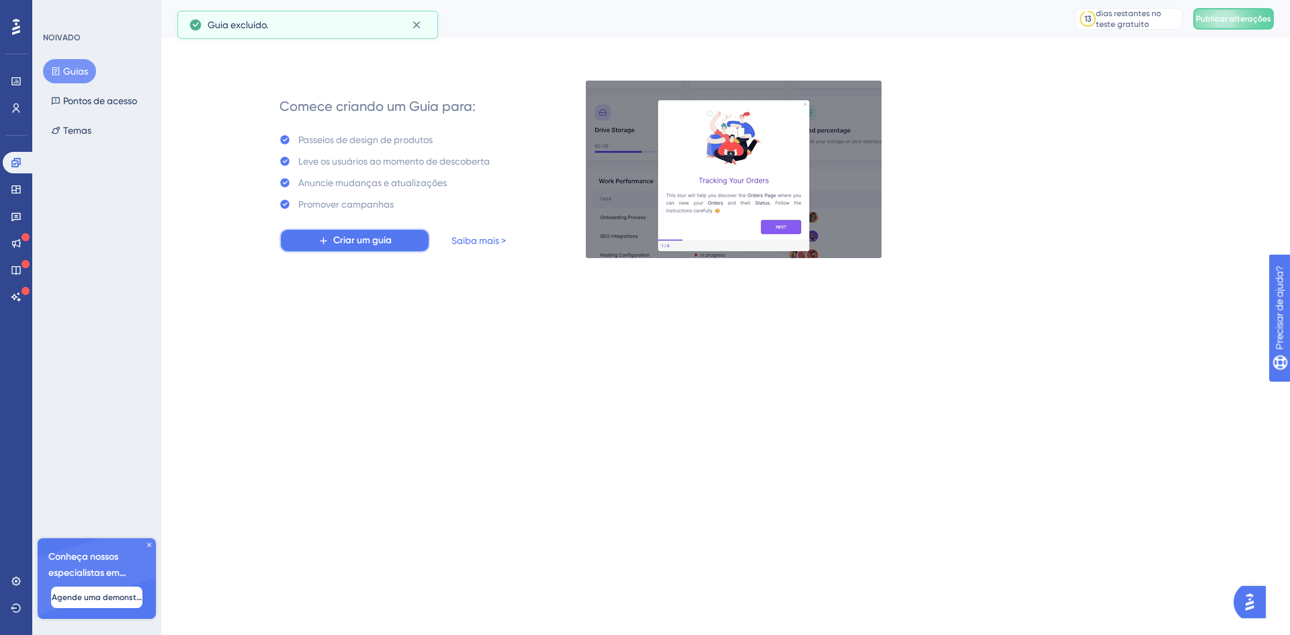
click at [399, 243] on button "Criar um guia" at bounding box center [355, 240] width 151 height 24
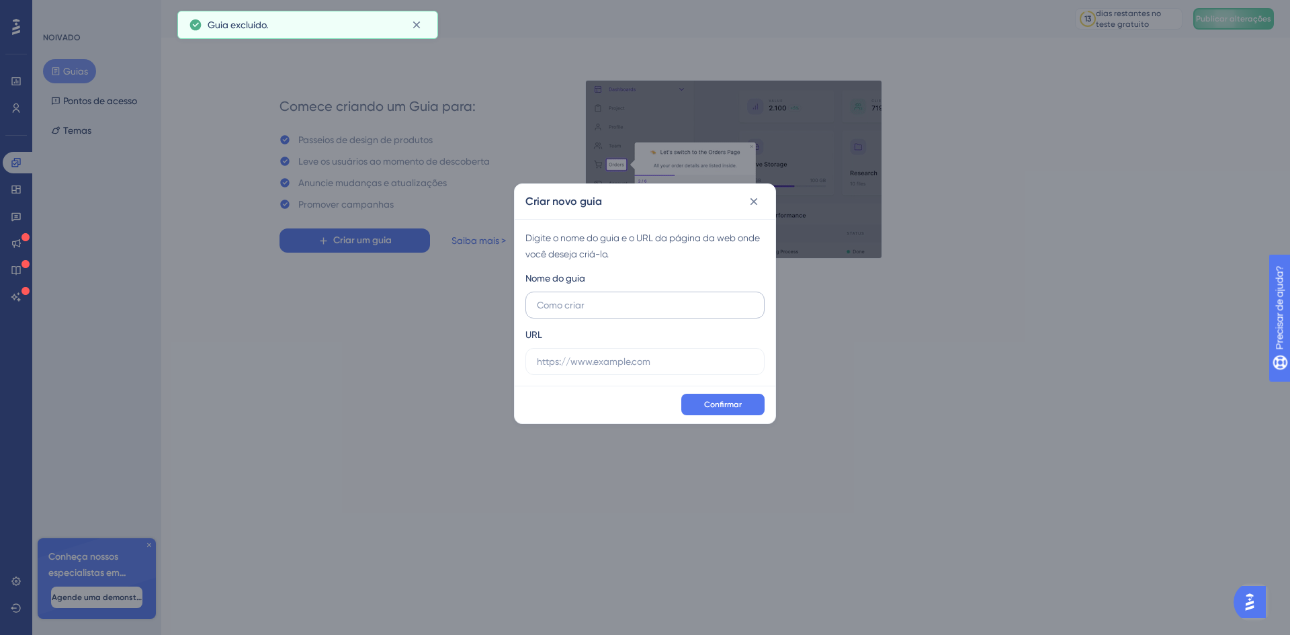
click at [621, 306] on input "text" at bounding box center [645, 305] width 216 height 15
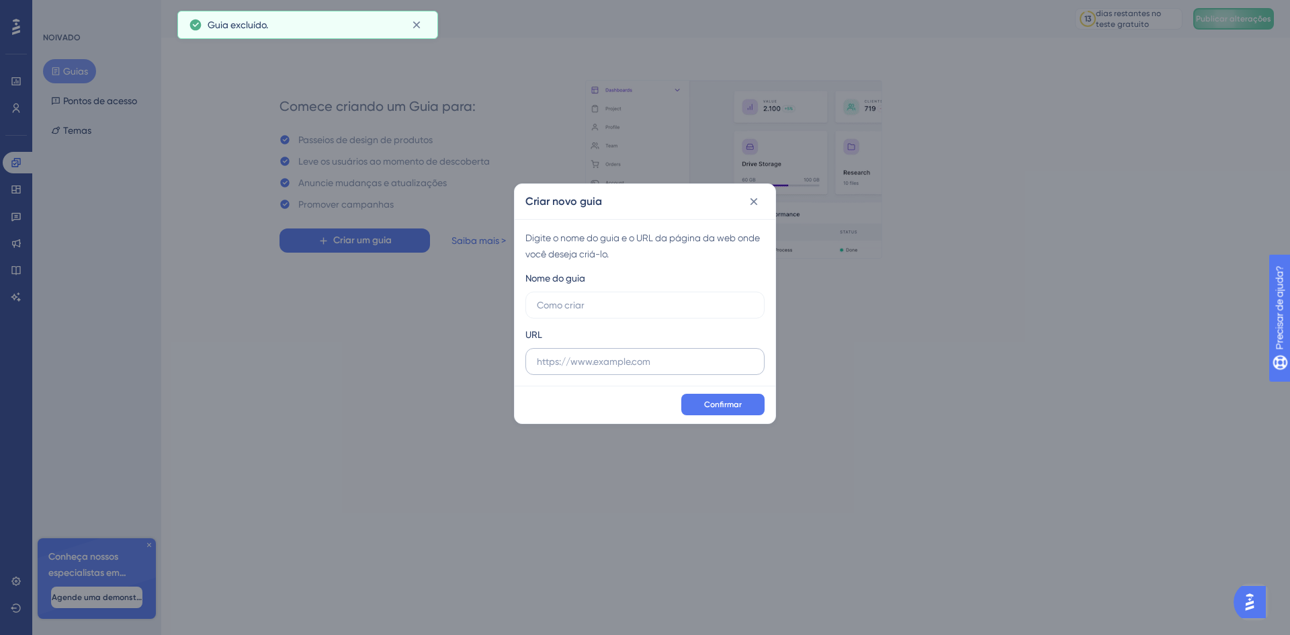
click at [615, 353] on label at bounding box center [644, 361] width 239 height 27
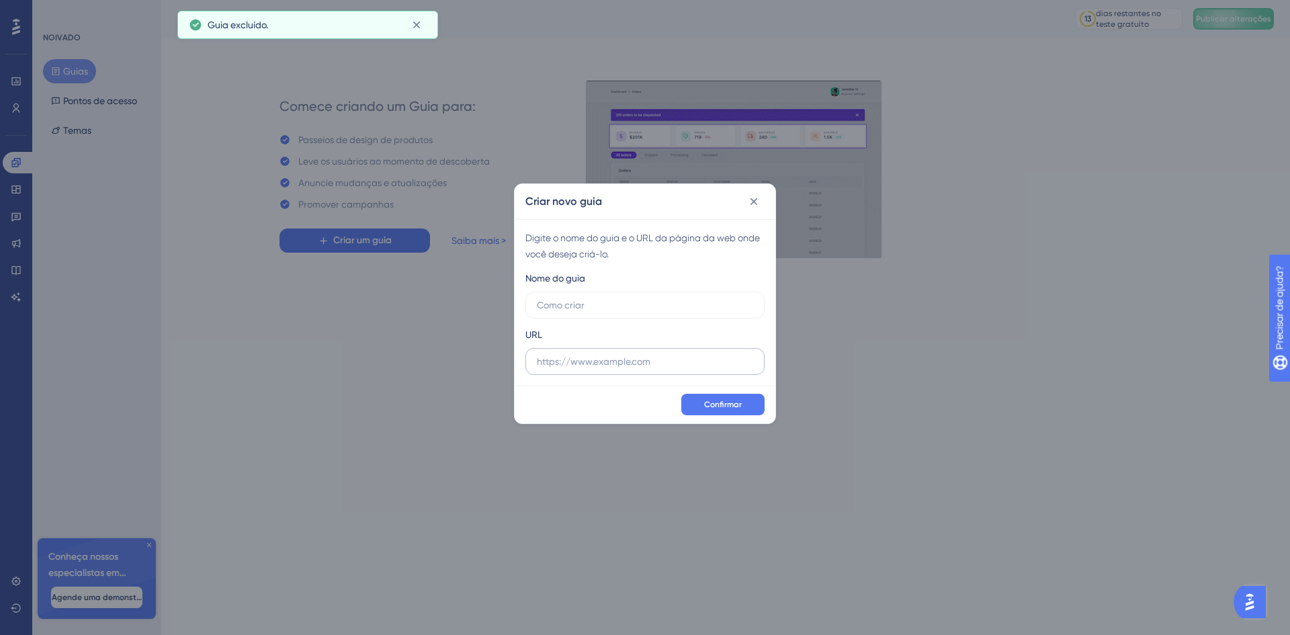
click at [615, 354] on input "text" at bounding box center [645, 361] width 216 height 15
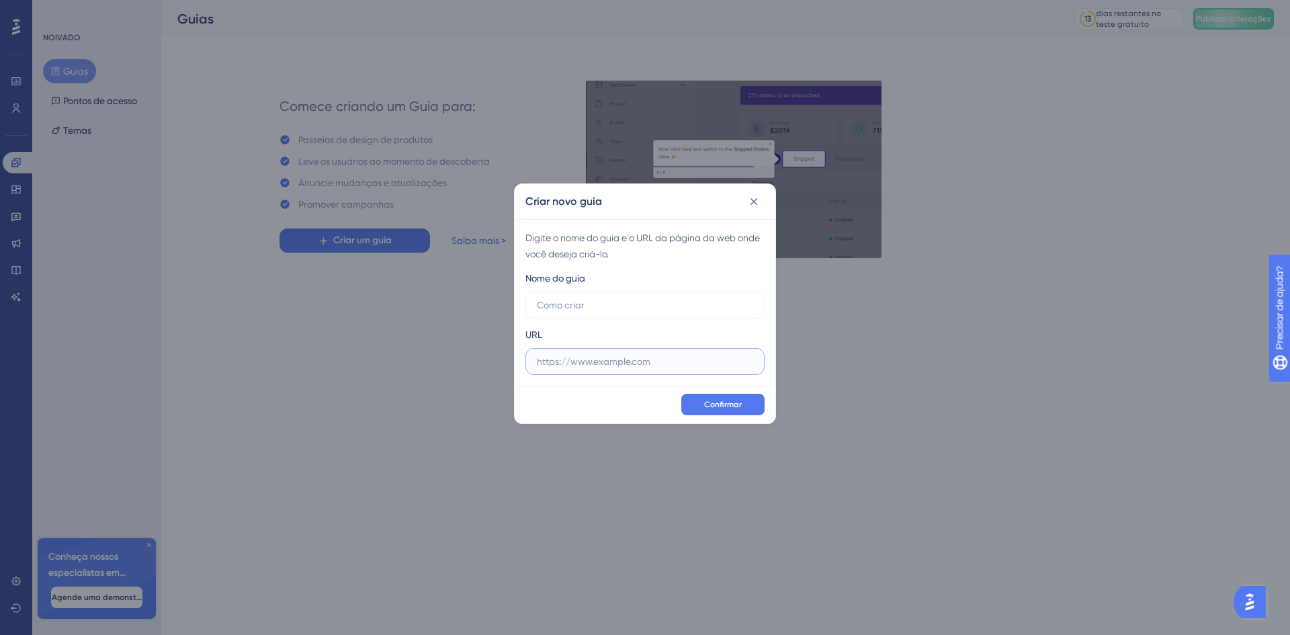
click at [632, 363] on input "text" at bounding box center [645, 361] width 216 height 15
paste input "https://home.hardworkmedicina.com.br/"
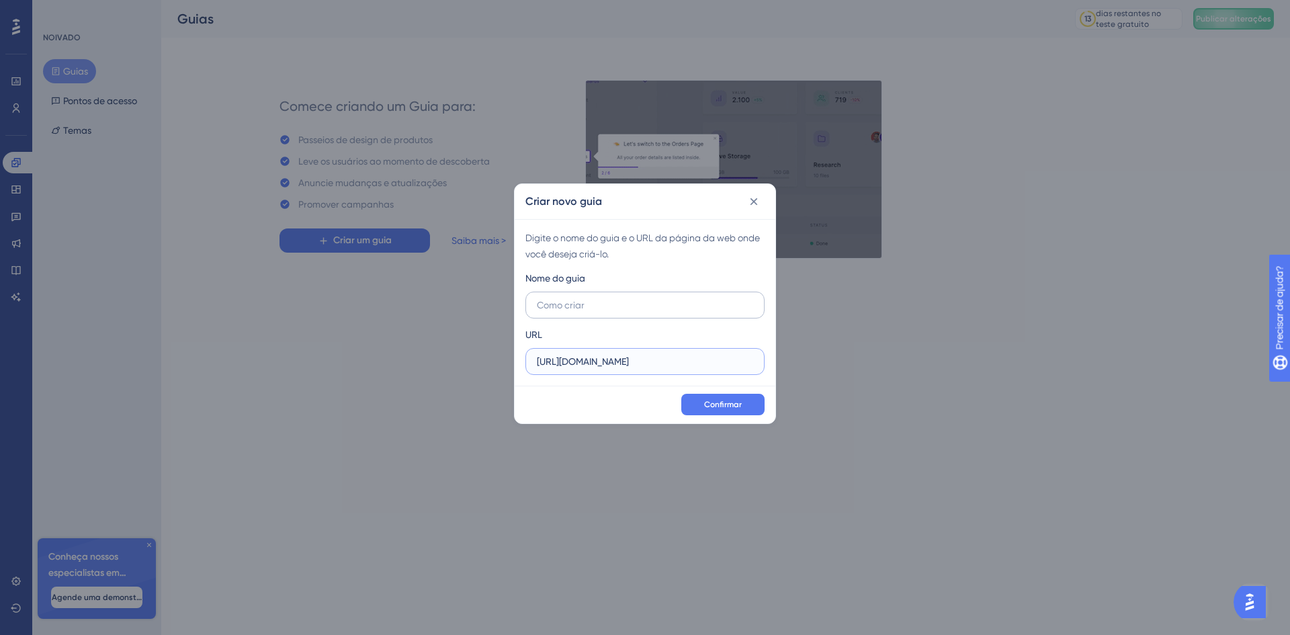
type input "https://home.hardworkmedicina.com.br/"
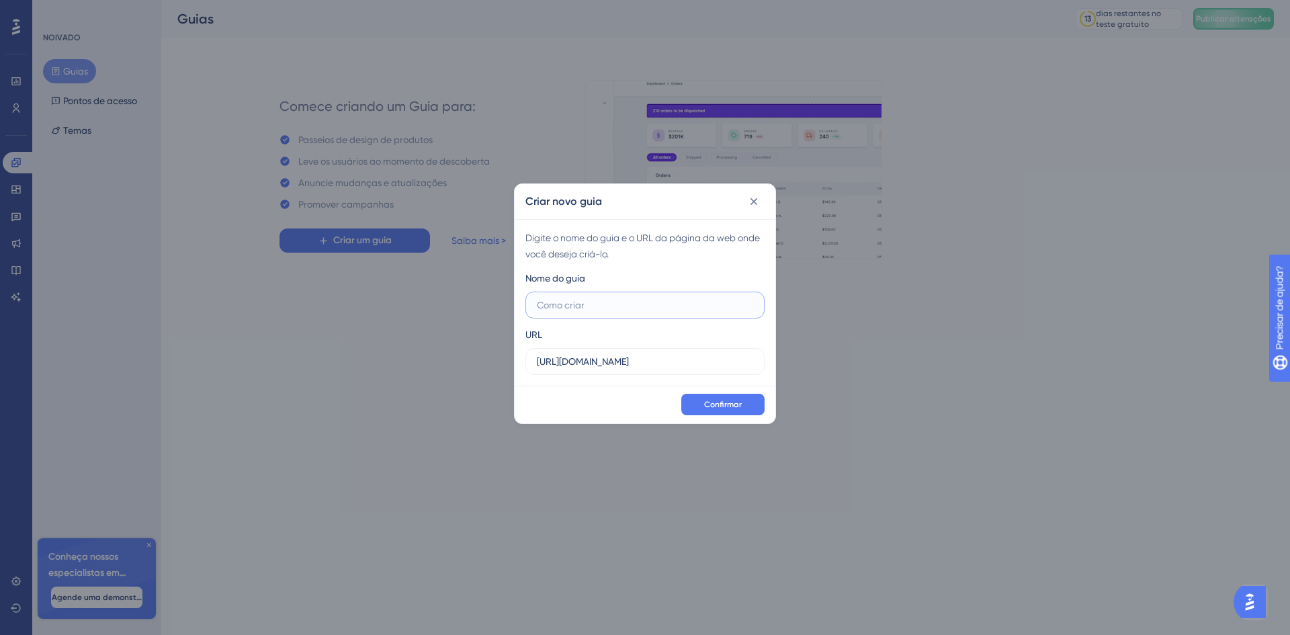
click at [632, 310] on input "text" at bounding box center [645, 305] width 216 height 15
type input "Teste"
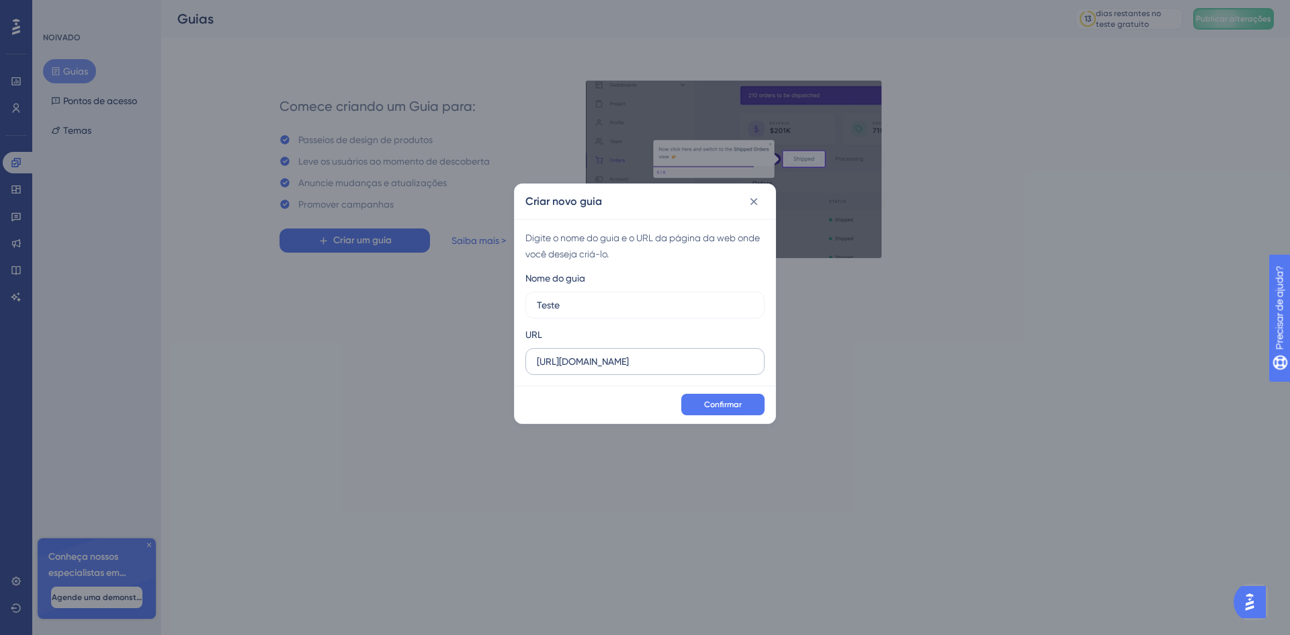
click at [662, 370] on label "https://home.hardworkmedicina.com.br/" at bounding box center [644, 361] width 239 height 27
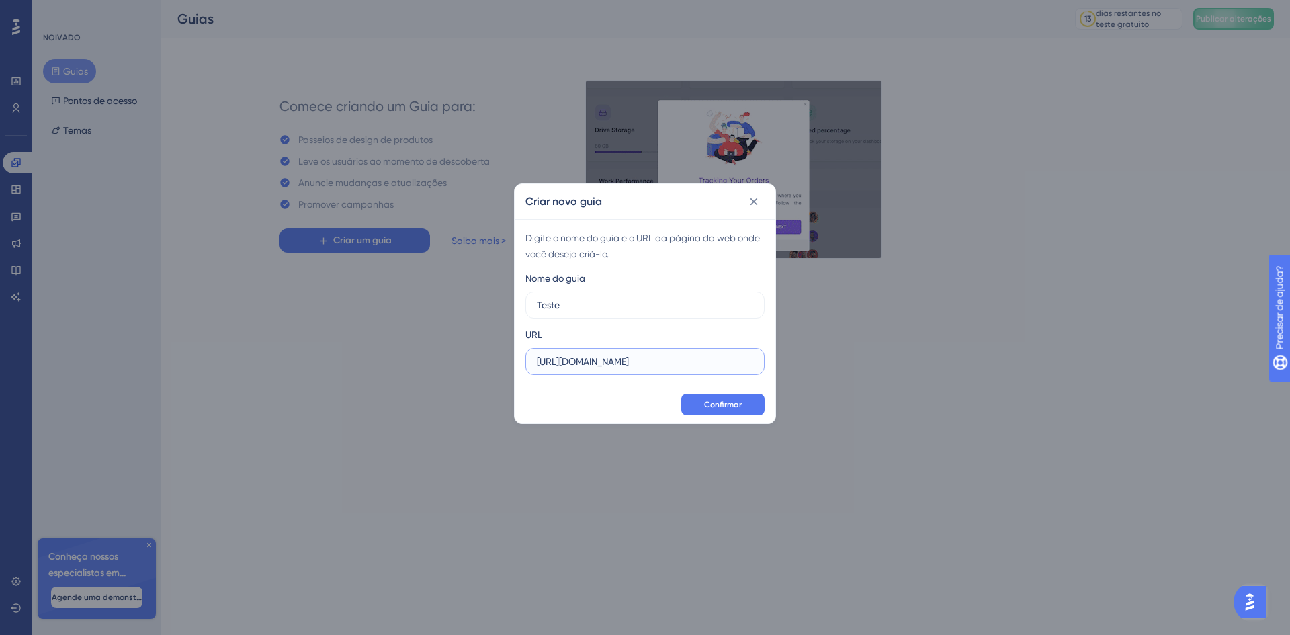
click at [662, 369] on input "https://home.hardworkmedicina.com.br/" at bounding box center [645, 361] width 216 height 15
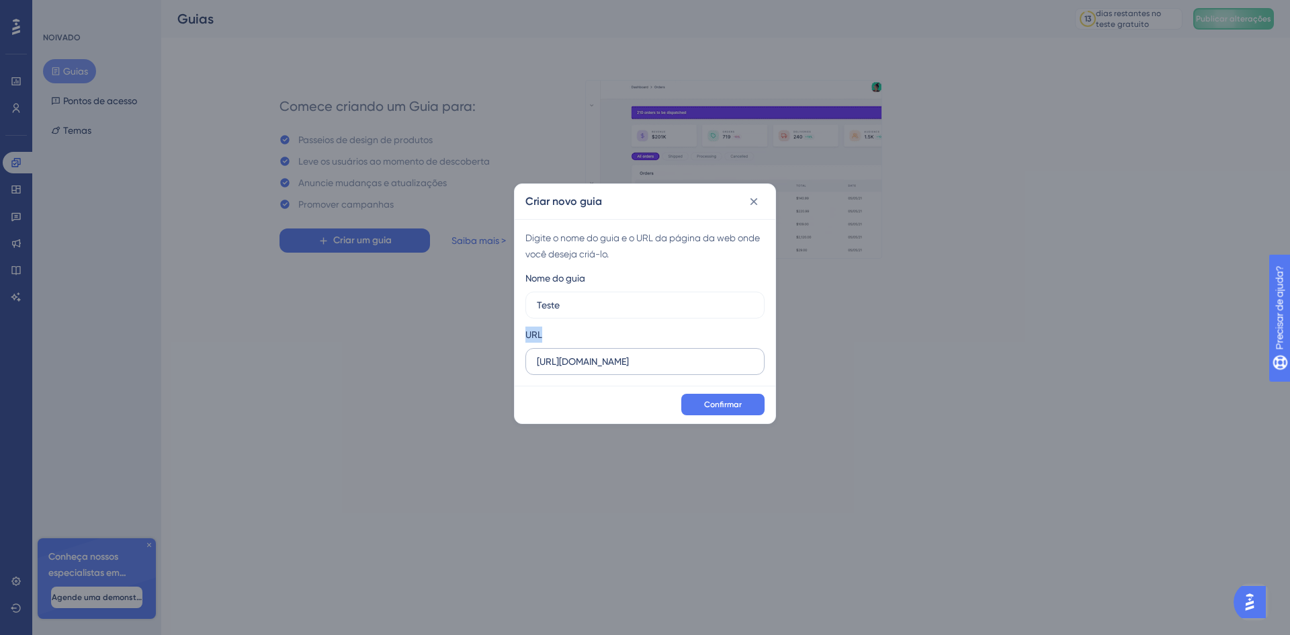
click at [662, 370] on label "https://home.hardworkmedicina.com.br/" at bounding box center [644, 361] width 239 height 27
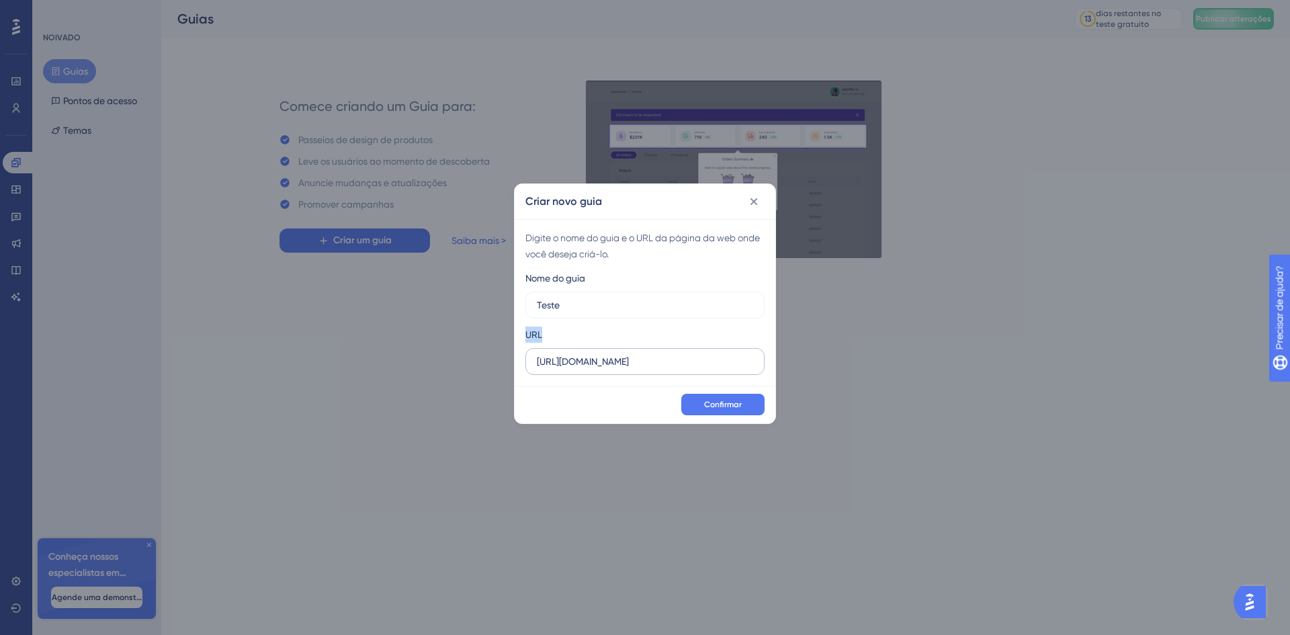
click at [662, 369] on input "https://home.hardworkmedicina.com.br/" at bounding box center [645, 361] width 216 height 15
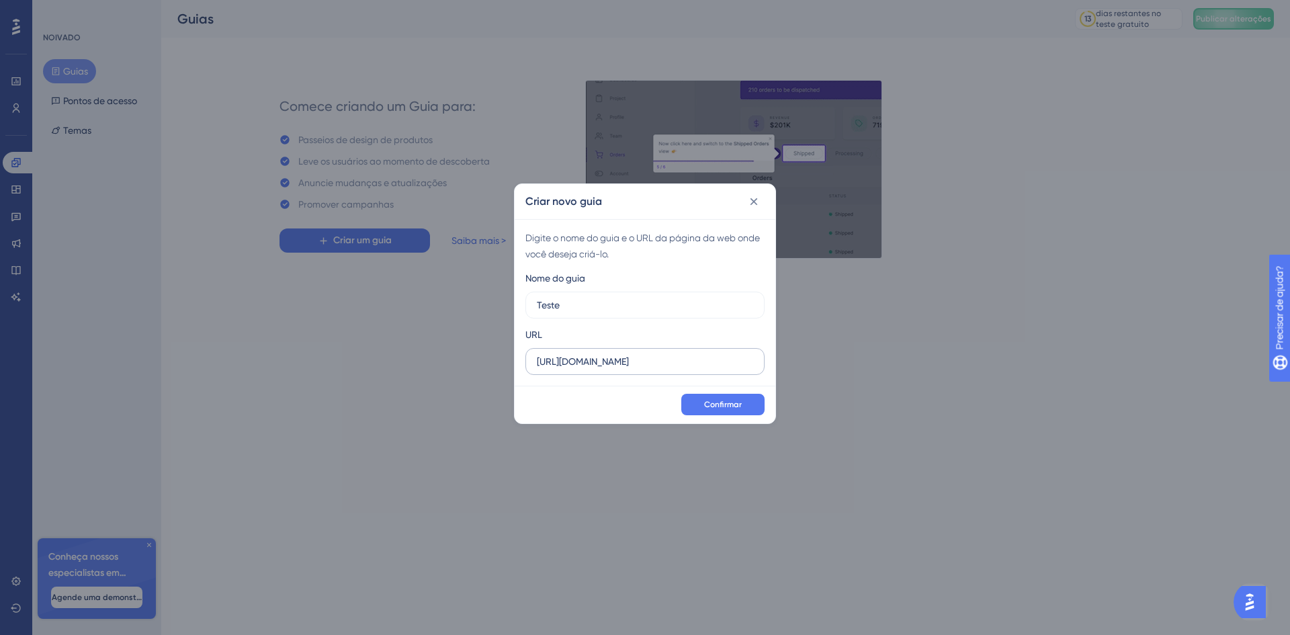
click at [662, 370] on label "https://home.hardworkmedicina.com.br/" at bounding box center [644, 361] width 239 height 27
click at [662, 369] on input "https://home.hardworkmedicina.com.br/" at bounding box center [645, 361] width 216 height 15
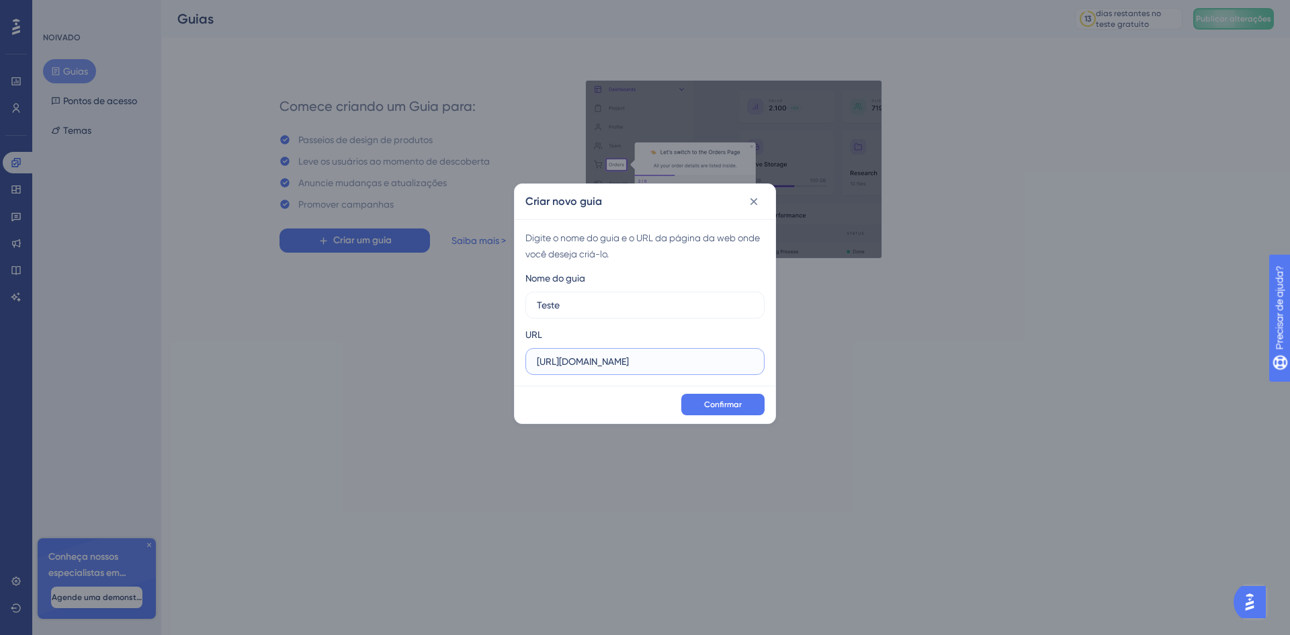
click at [724, 363] on input "https://home.hardworkmedicina.com.br/" at bounding box center [645, 361] width 216 height 15
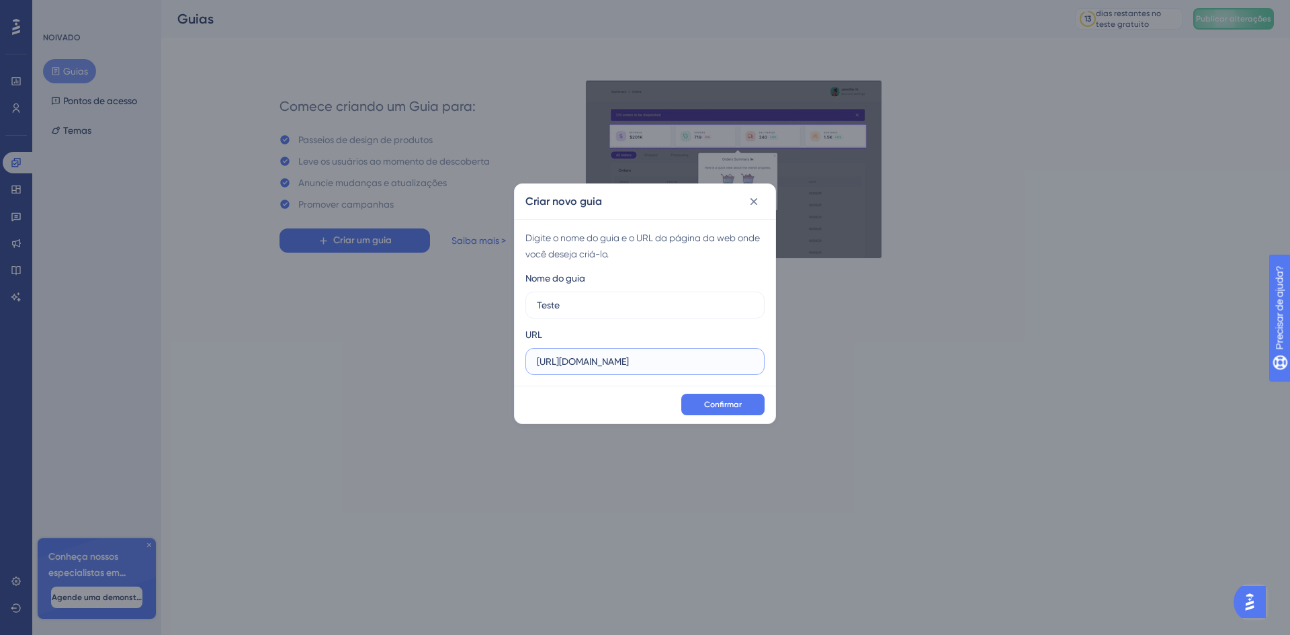
click at [724, 363] on input "https://home.hardworkmedicina.com.br/" at bounding box center [645, 361] width 216 height 15
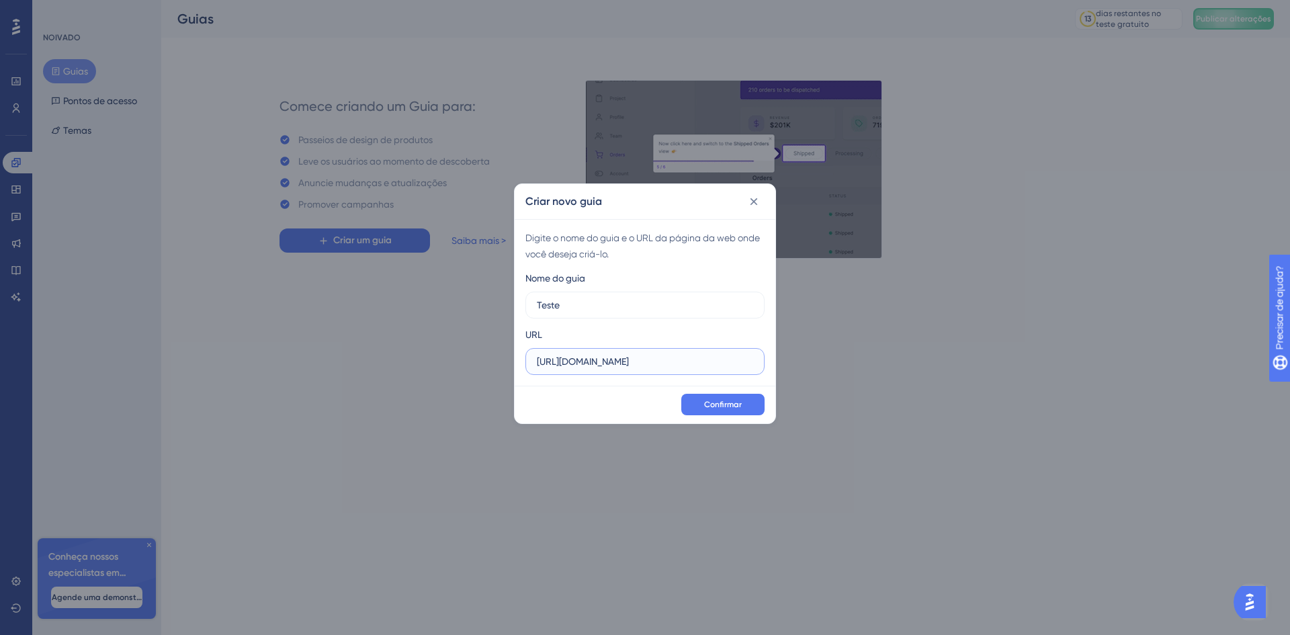
click at [724, 363] on input "https://home.hardworkmedicina.com.br/" at bounding box center [645, 361] width 216 height 15
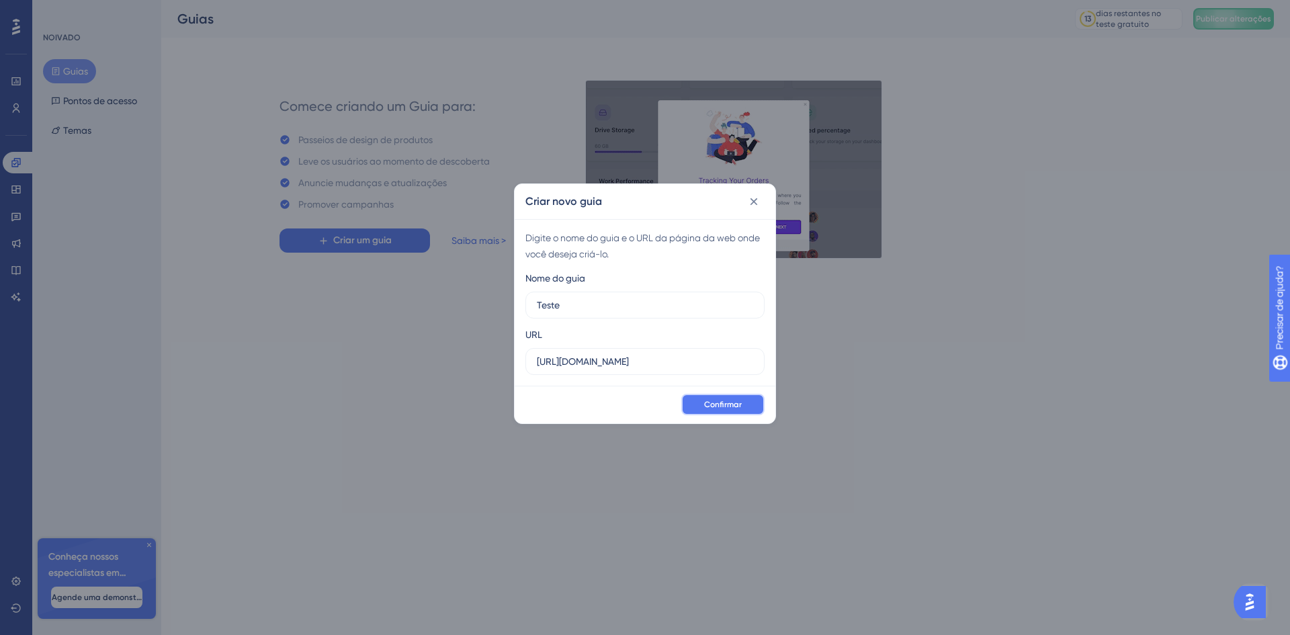
click at [731, 402] on font "Confirmar" at bounding box center [723, 404] width 38 height 9
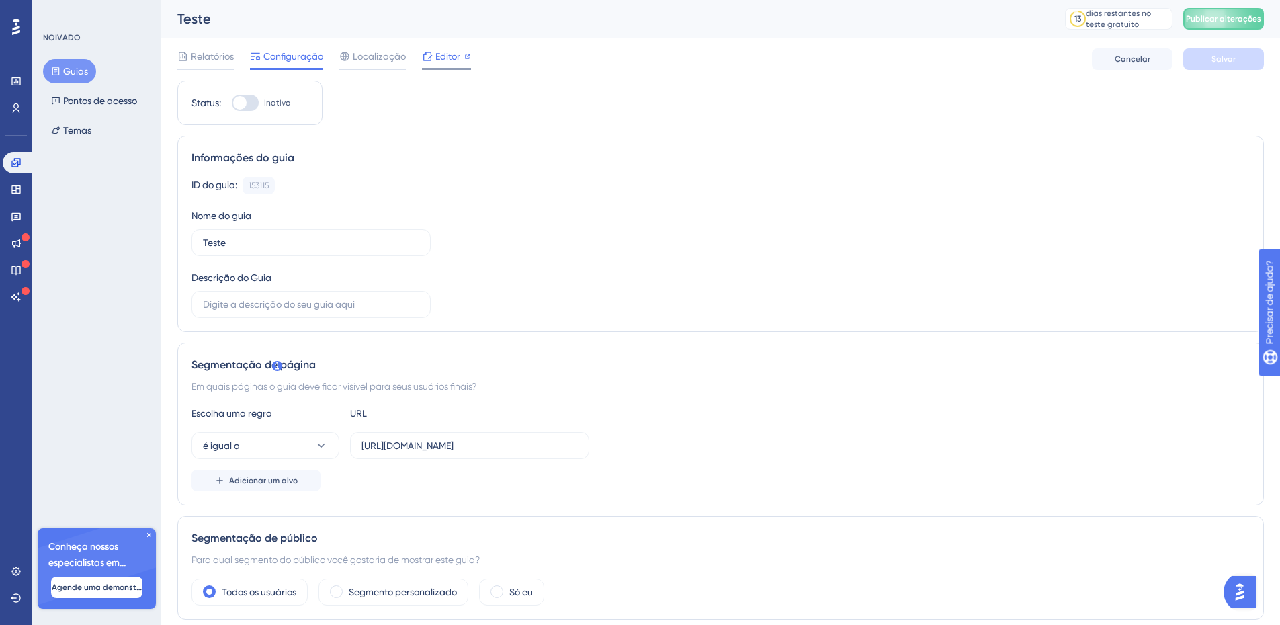
click at [451, 60] on font "Editor" at bounding box center [447, 56] width 25 height 11
click at [436, 57] on font "Editor" at bounding box center [447, 56] width 25 height 11
click at [16, 194] on icon at bounding box center [15, 189] width 9 height 8
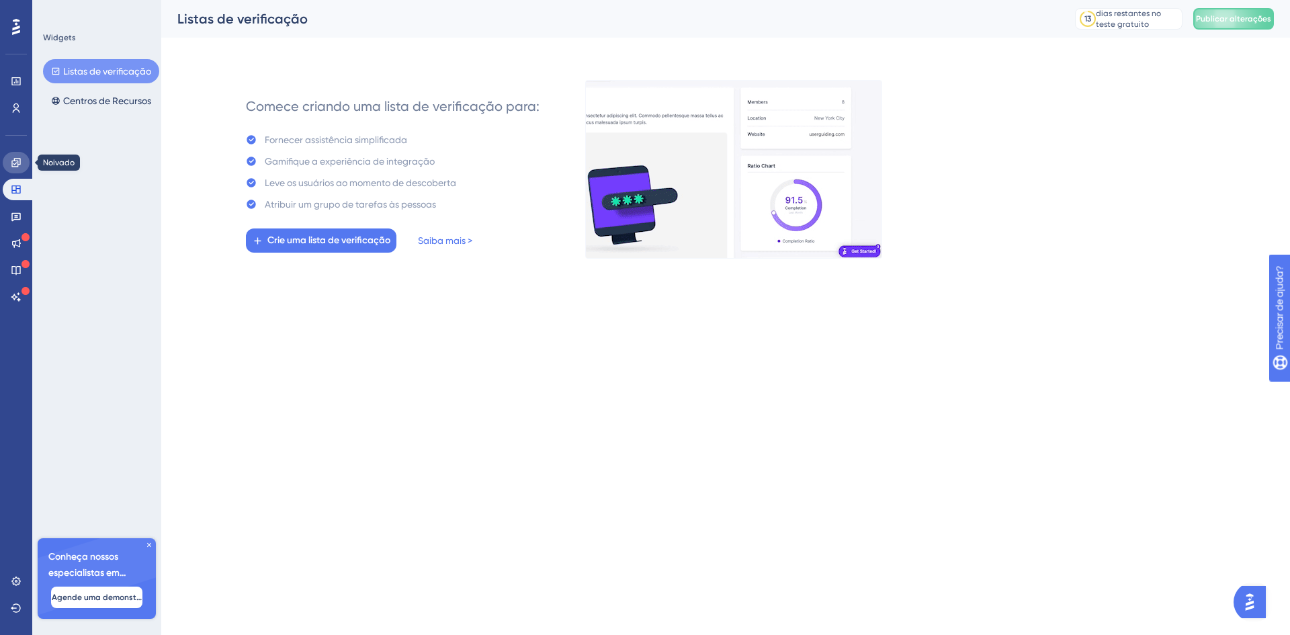
click at [14, 167] on icon at bounding box center [16, 162] width 11 height 11
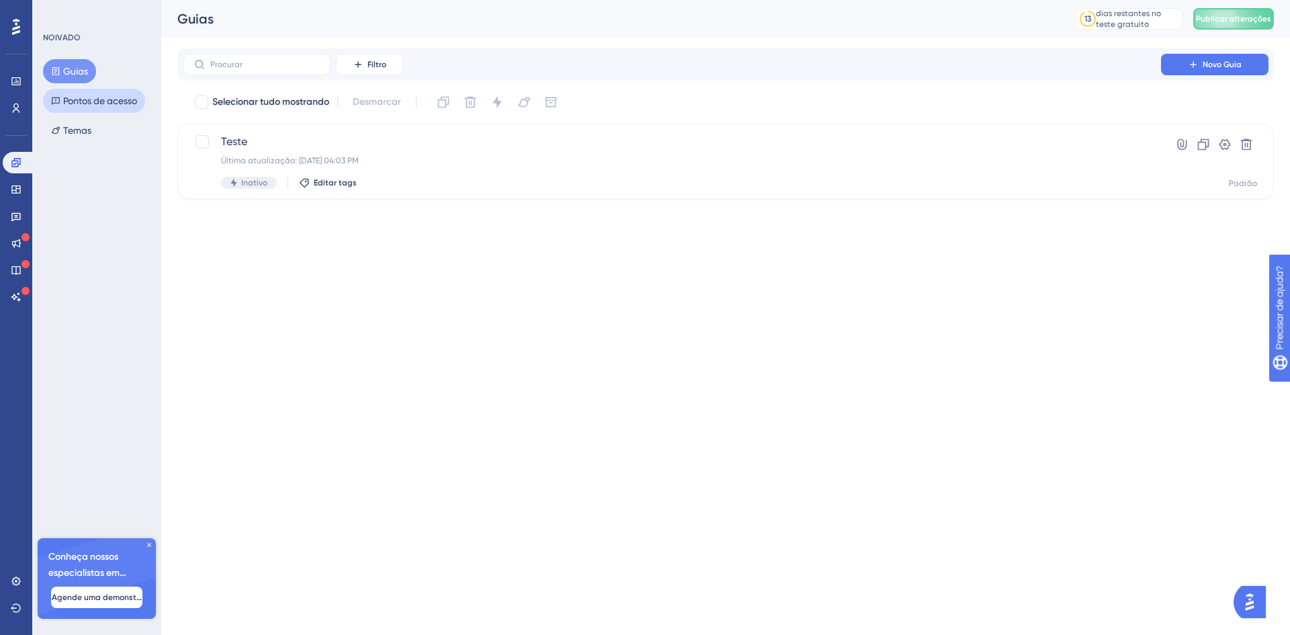
click at [86, 99] on font "Pontos de acesso" at bounding box center [100, 100] width 74 height 11
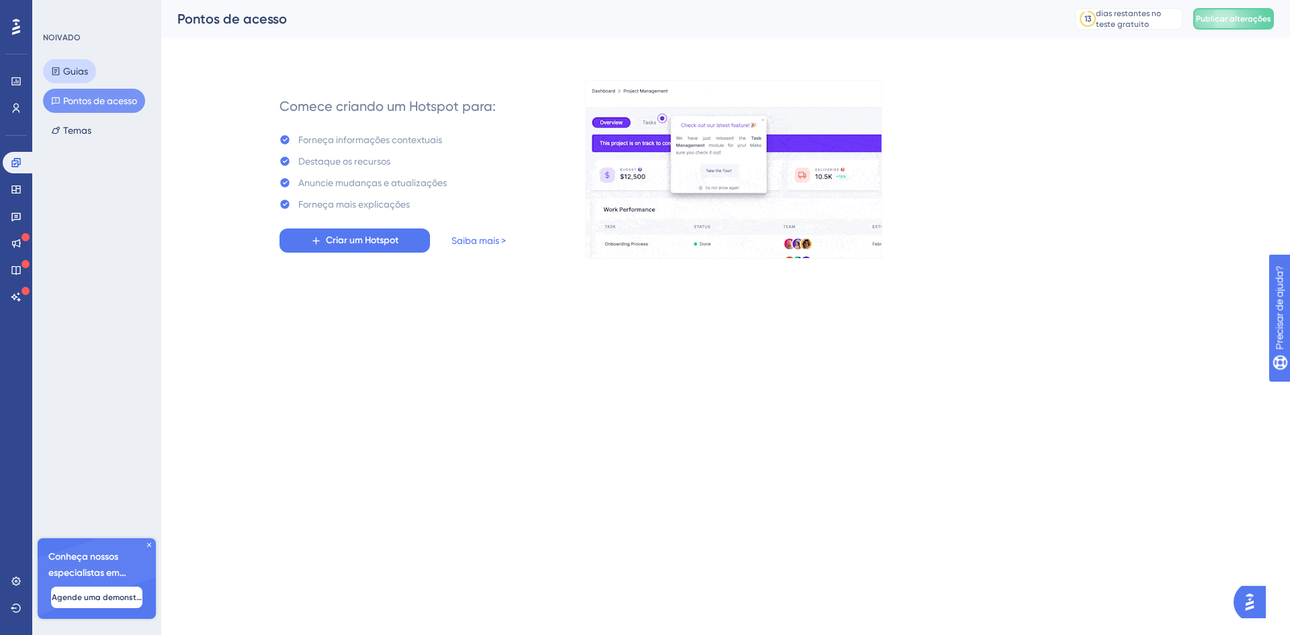
click at [71, 79] on font "Guias" at bounding box center [75, 71] width 25 height 16
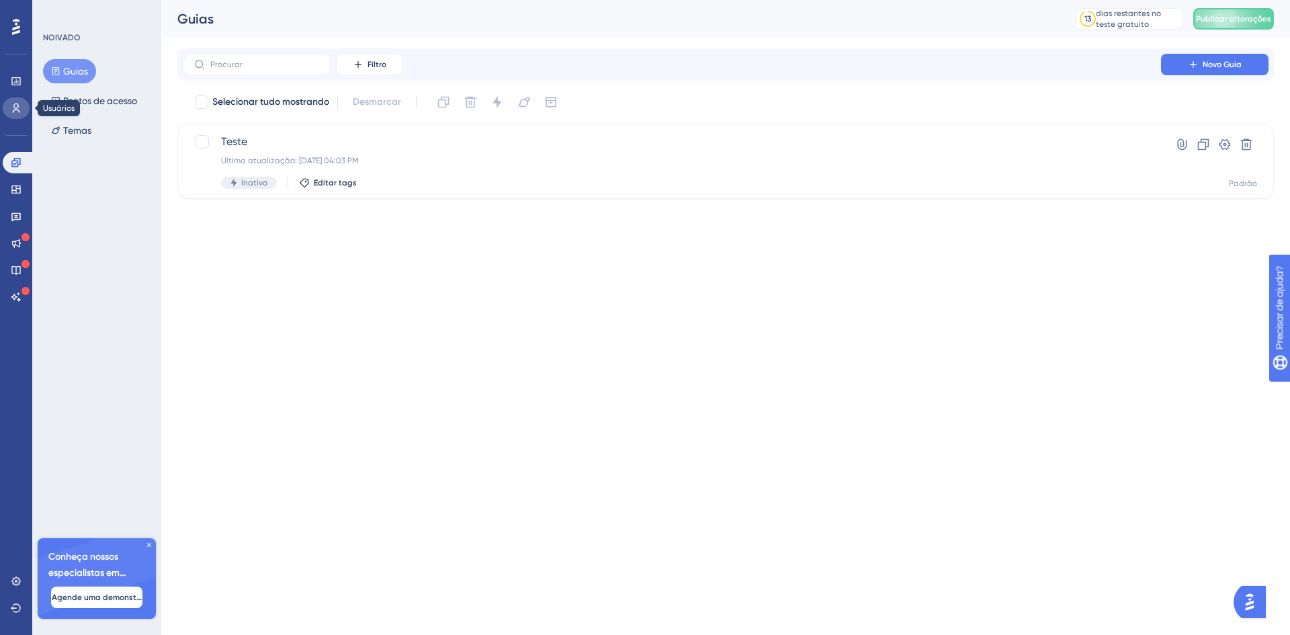
click at [24, 116] on link at bounding box center [16, 108] width 27 height 22
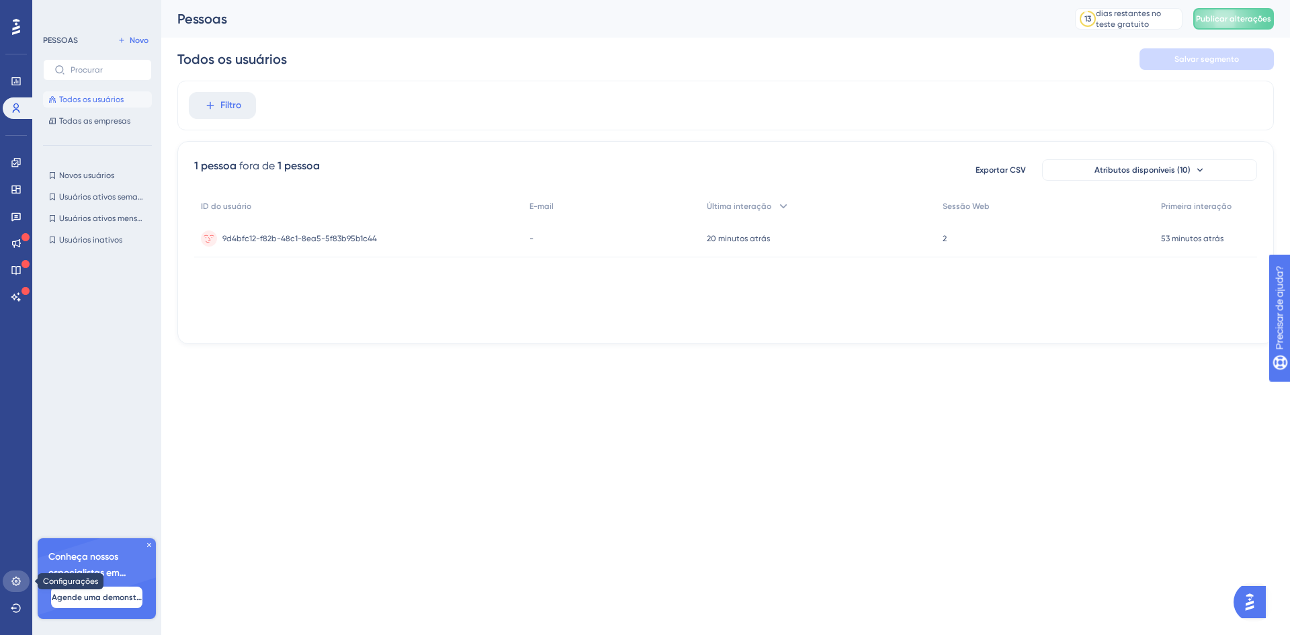
click at [10, 578] on link at bounding box center [16, 581] width 27 height 22
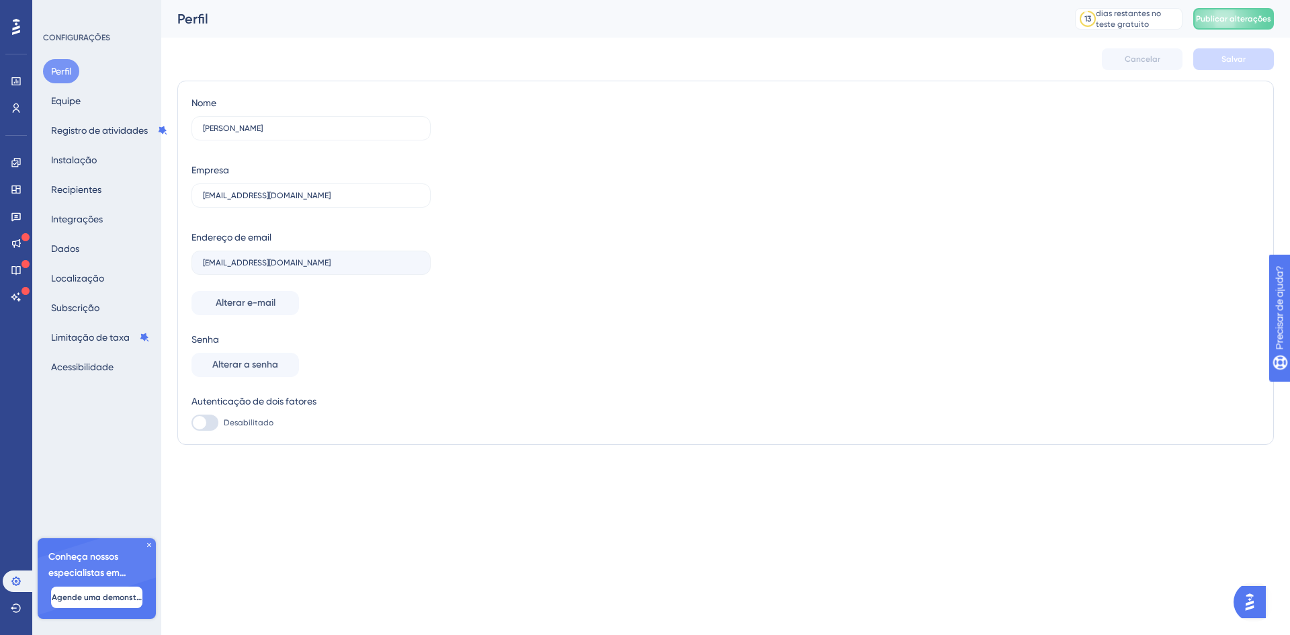
click at [86, 173] on div "Perfil Equipe Registro de atividades Instalação Recipientes Integrações Dados L…" at bounding box center [97, 219] width 109 height 320
click at [85, 159] on font "Instalação" at bounding box center [74, 160] width 46 height 11
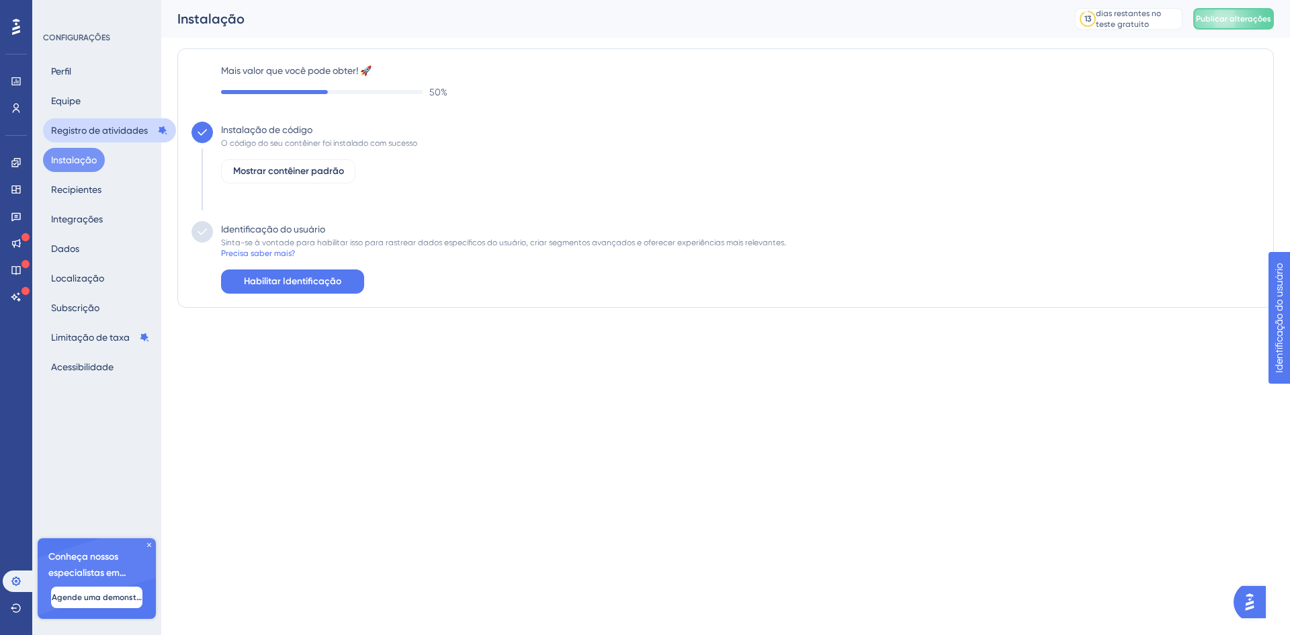
click at [93, 127] on font "Registro de atividades" at bounding box center [99, 130] width 97 height 11
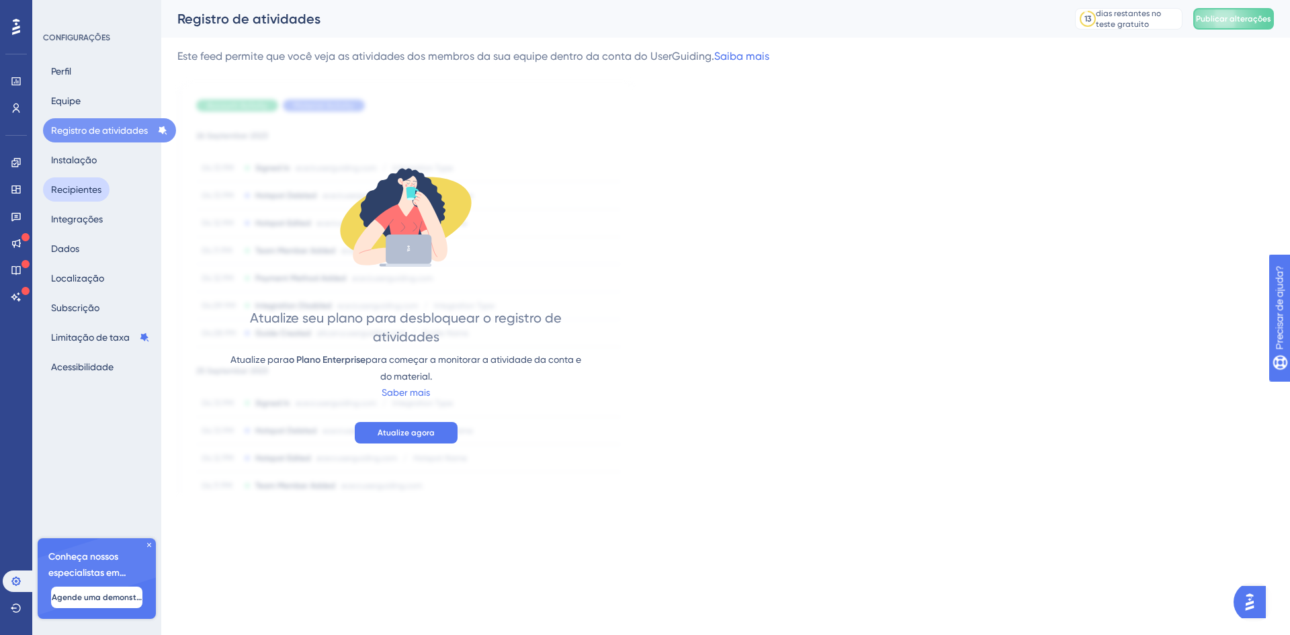
click at [90, 177] on button "Recipientes" at bounding box center [76, 189] width 67 height 24
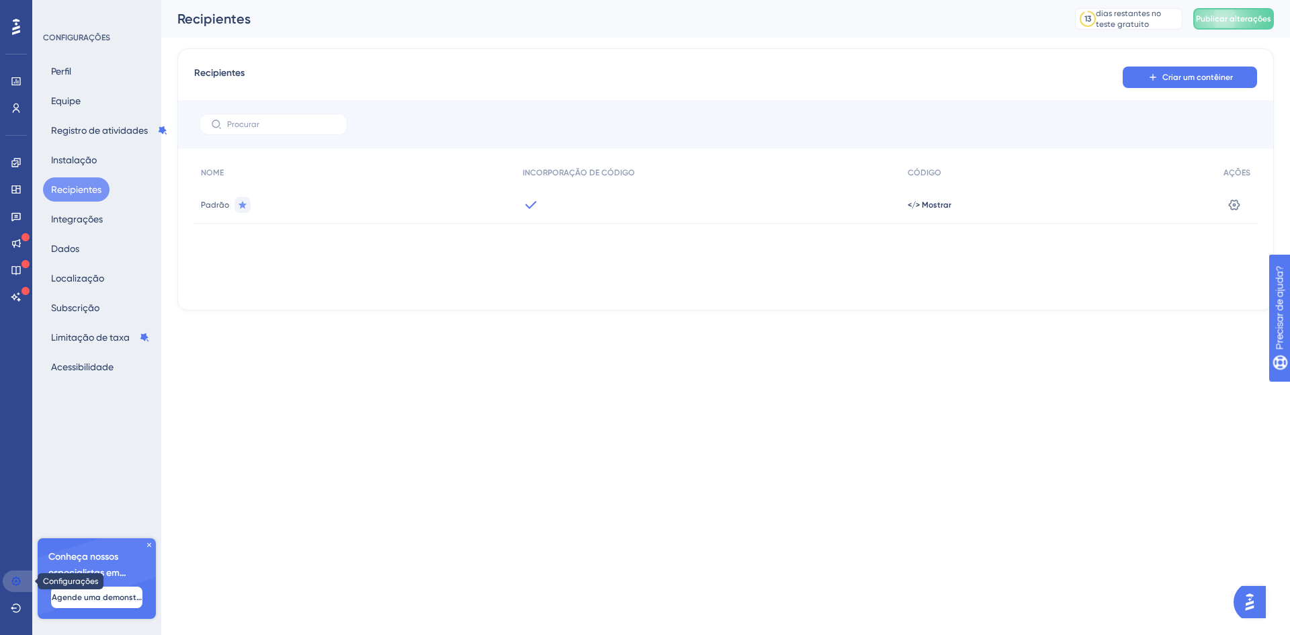
click at [7, 585] on link at bounding box center [19, 581] width 32 height 22
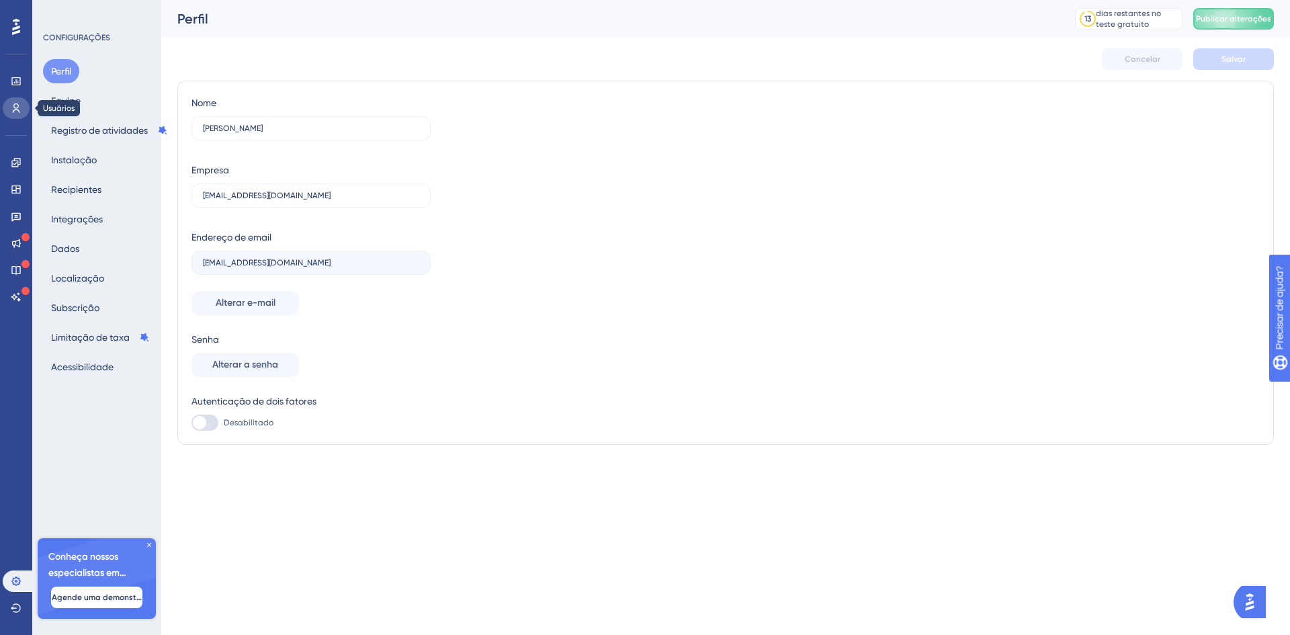
click at [15, 110] on icon at bounding box center [16, 108] width 11 height 11
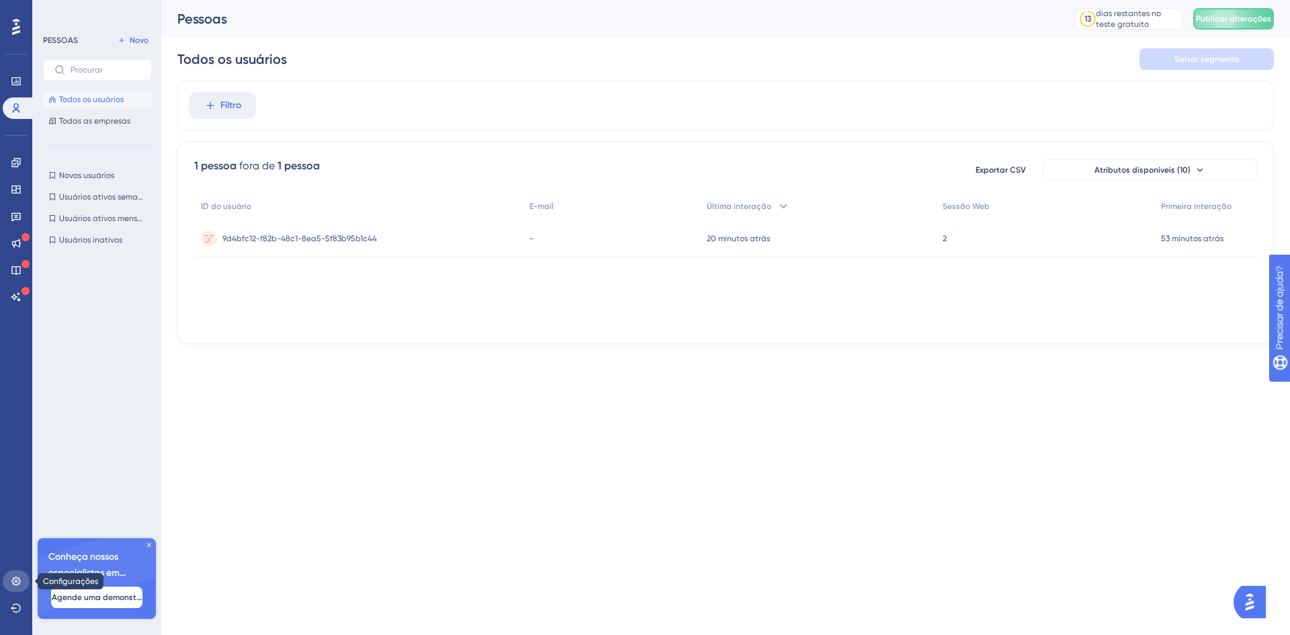
click at [13, 579] on icon at bounding box center [16, 581] width 11 height 11
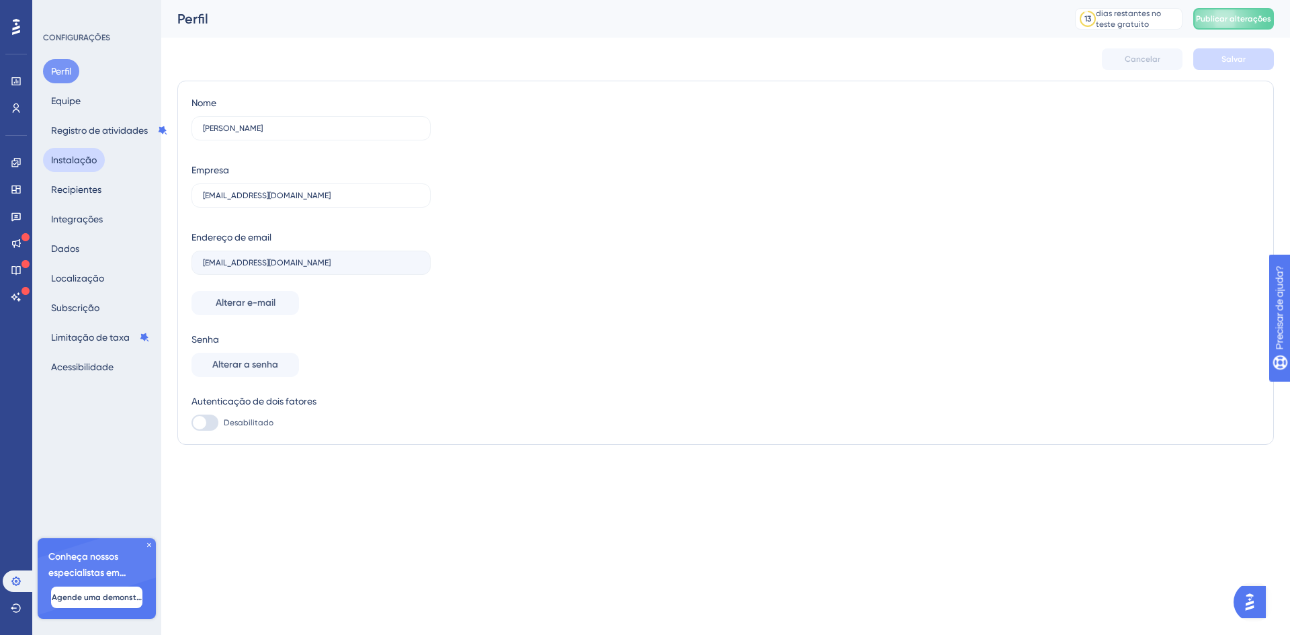
click at [98, 169] on button "Instalação" at bounding box center [74, 160] width 62 height 24
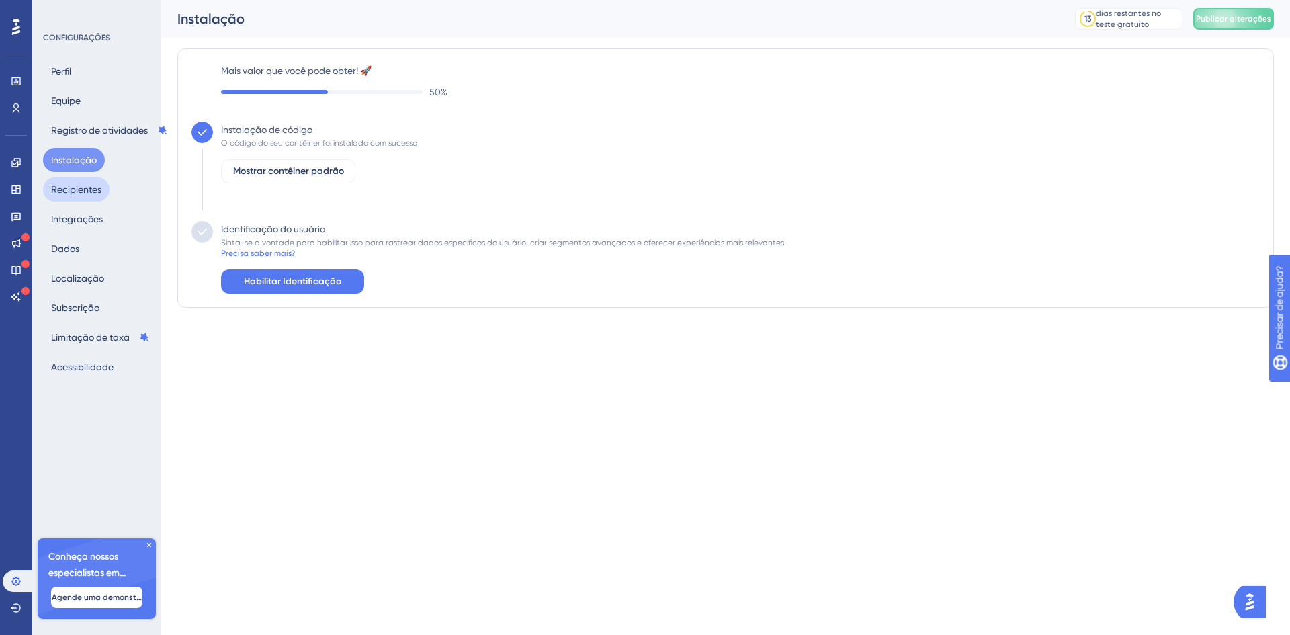
click at [90, 191] on font "Recipientes" at bounding box center [76, 189] width 50 height 11
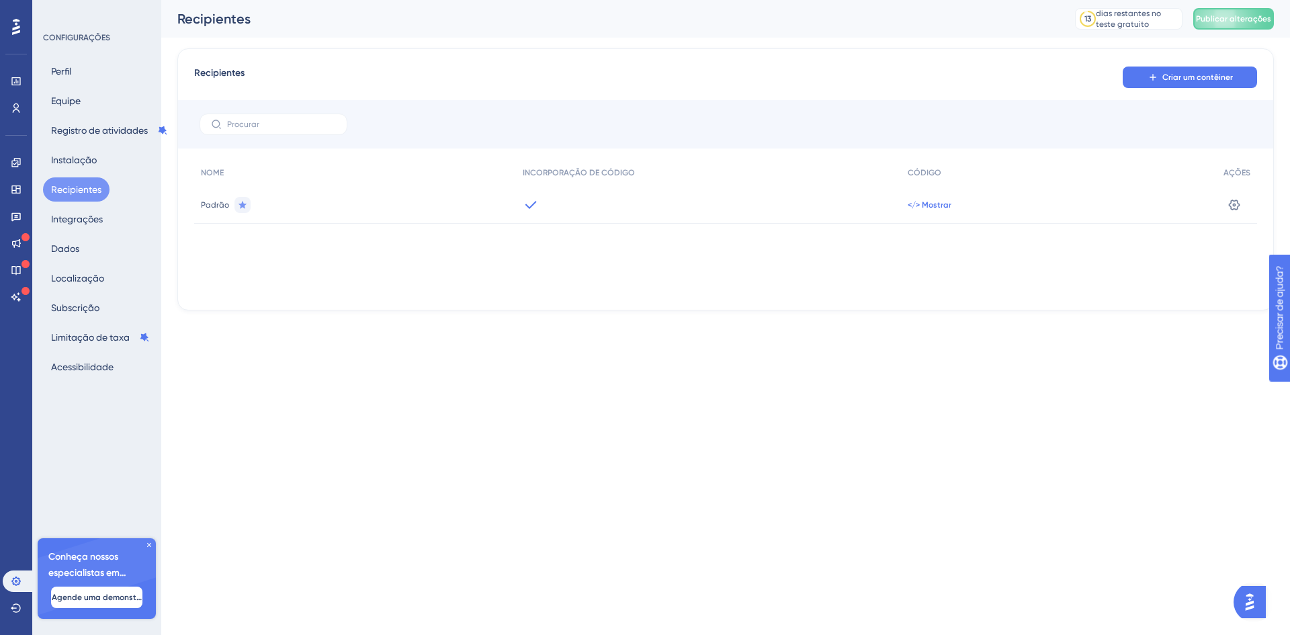
click at [925, 205] on font "</> Mostrar" at bounding box center [930, 204] width 44 height 9
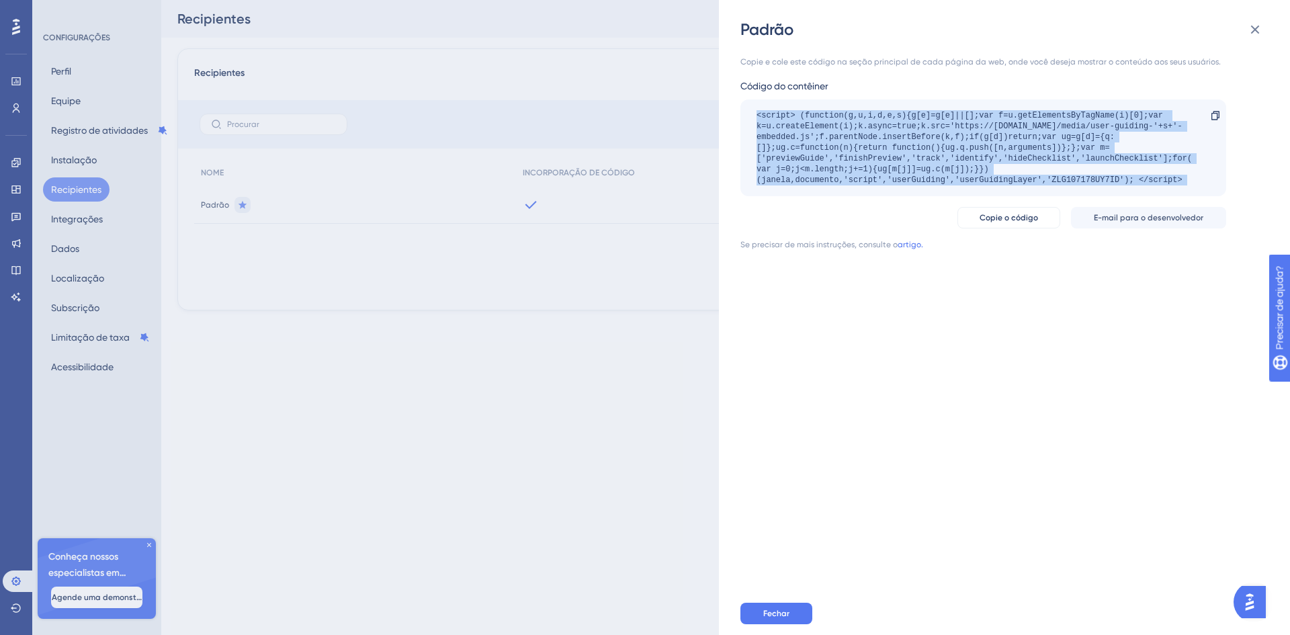
drag, startPoint x: 752, startPoint y: 114, endPoint x: 1205, endPoint y: 185, distance: 459.1
click at [1205, 185] on div "<script> (function(g,u,i,d,e,s){g[e]=g[e]||[];var f=u.getElementsByTagName(i)[0…" at bounding box center [983, 147] width 486 height 97
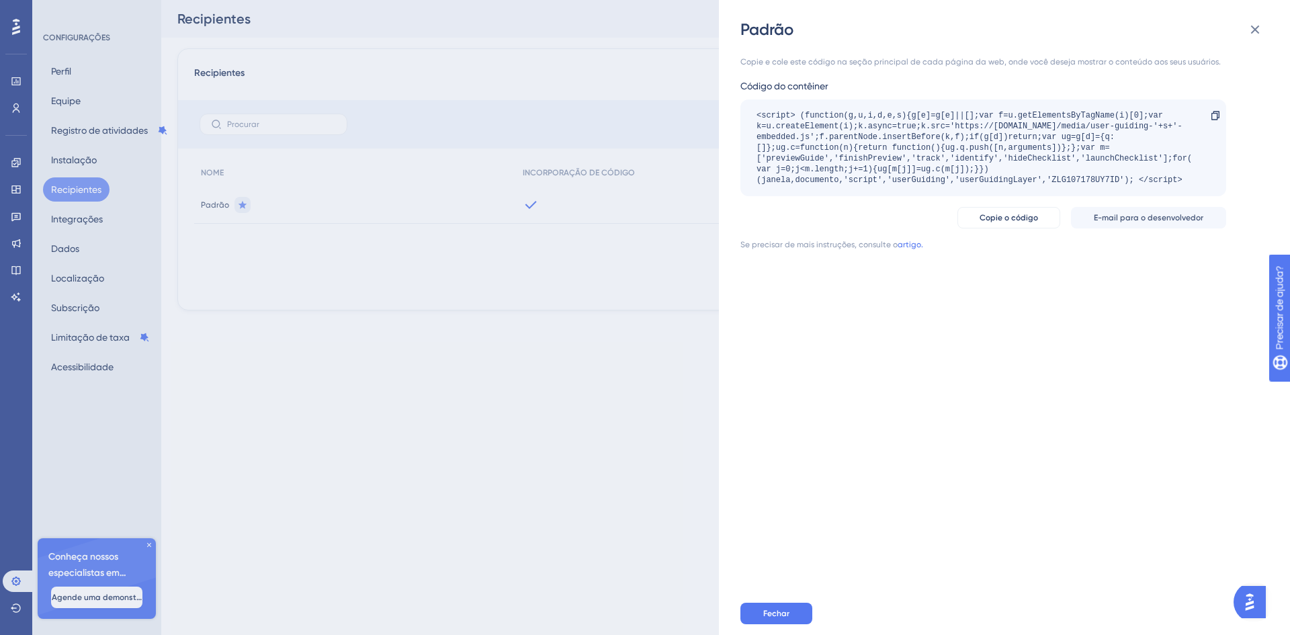
click at [526, 314] on div "Padrão Copie e cole este código na seção principal de cada página da web, onde …" at bounding box center [645, 317] width 1290 height 635
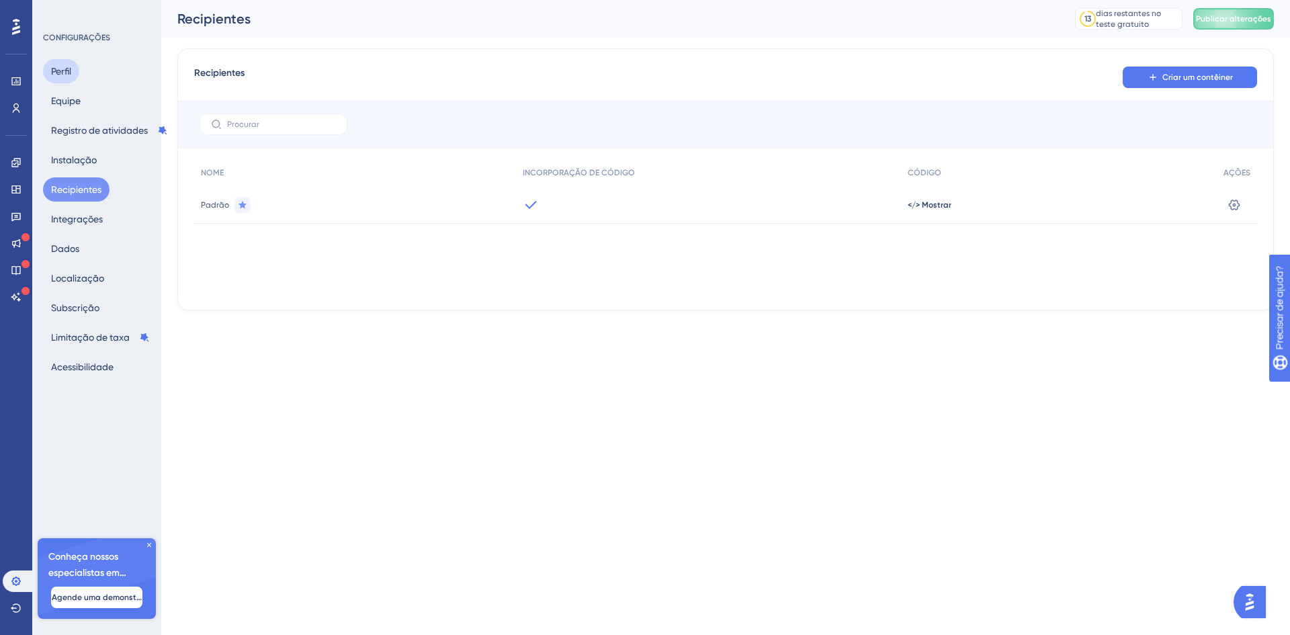
click at [64, 72] on font "Perfil" at bounding box center [61, 71] width 20 height 11
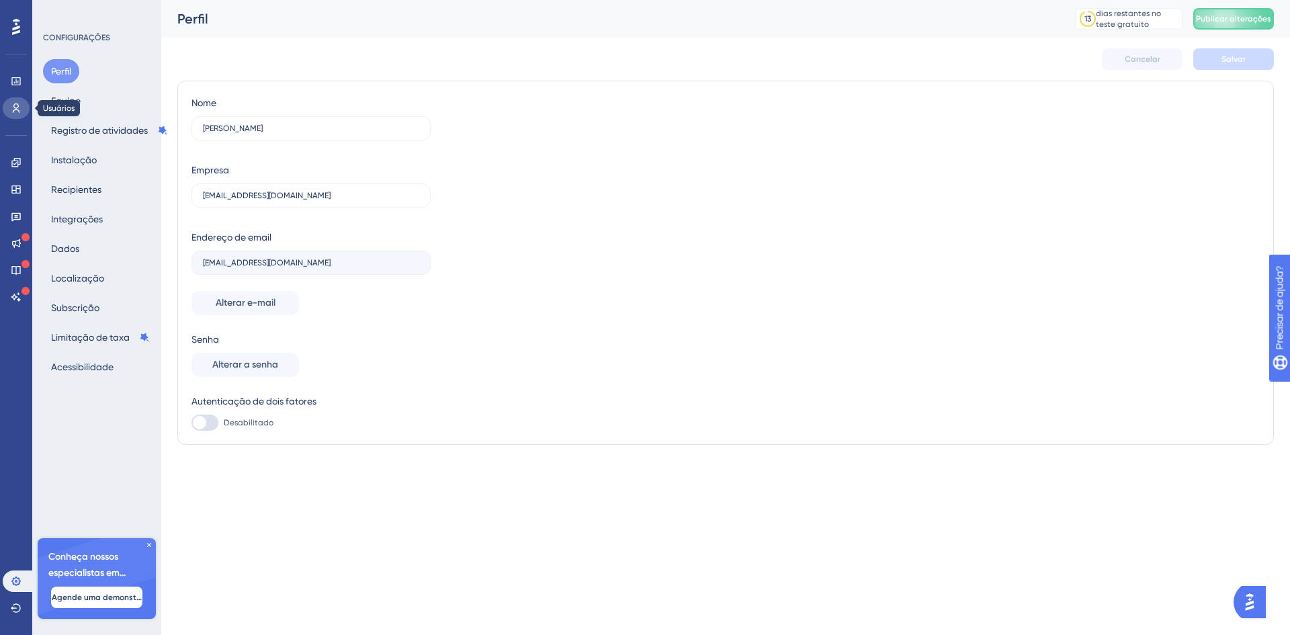
click at [14, 102] on link at bounding box center [16, 108] width 27 height 22
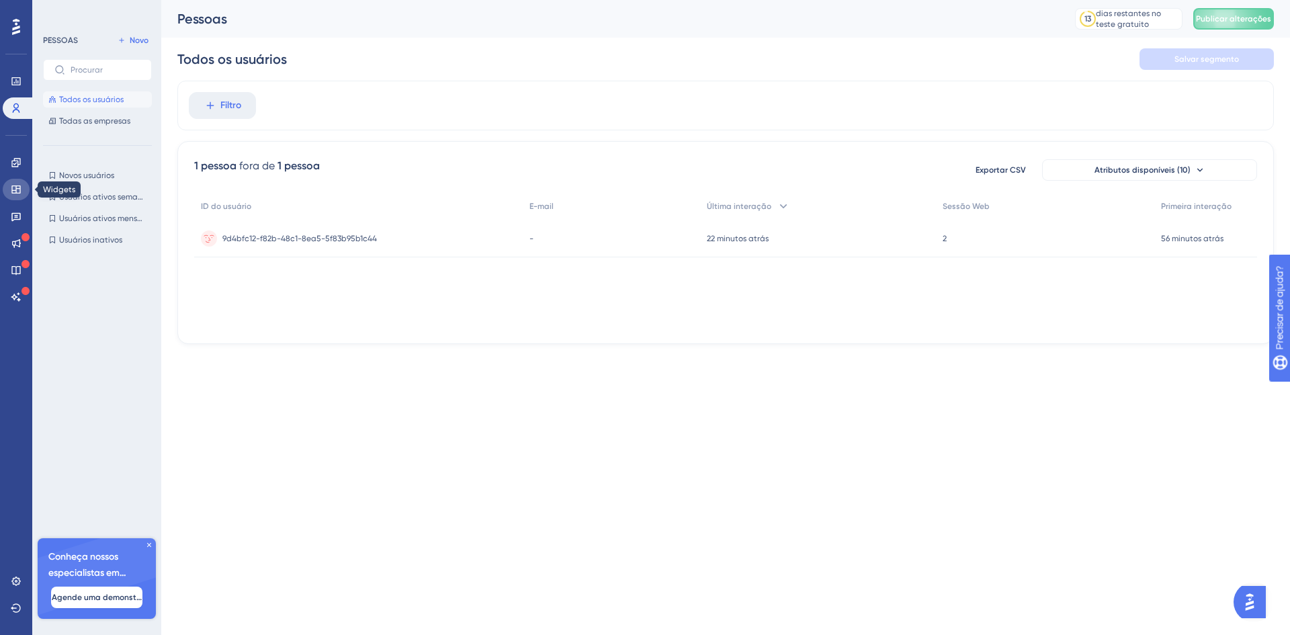
click at [18, 198] on link at bounding box center [16, 190] width 27 height 22
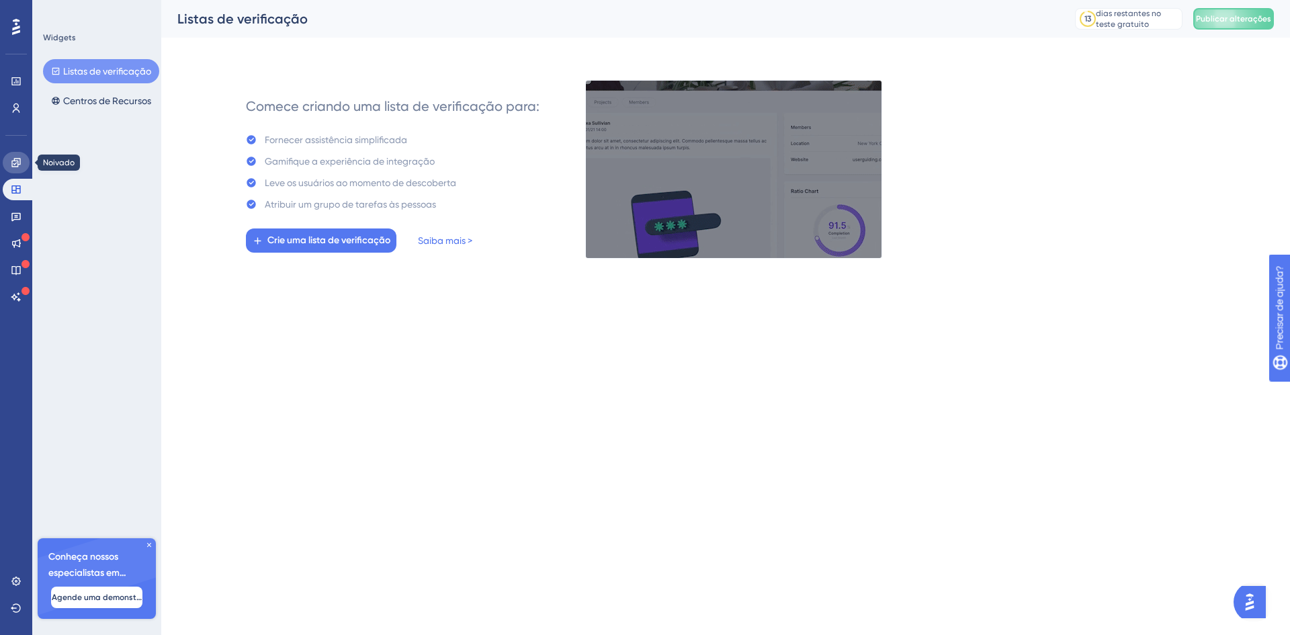
click at [19, 165] on icon at bounding box center [15, 162] width 9 height 9
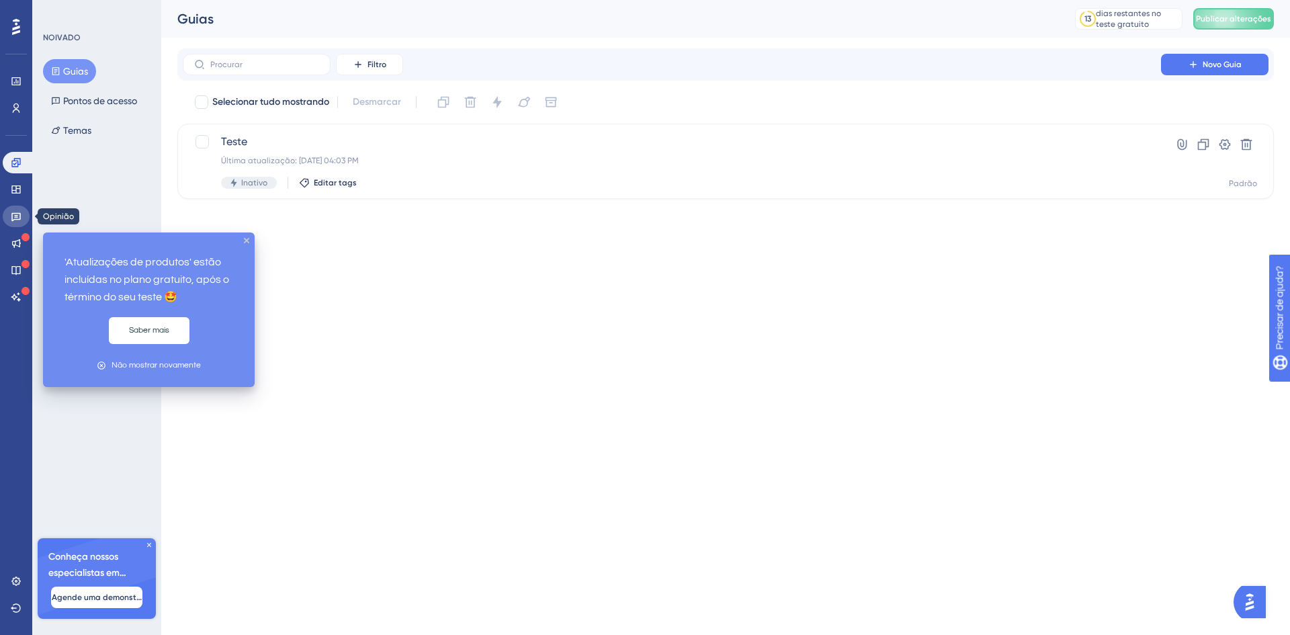
click at [23, 220] on link at bounding box center [16, 217] width 27 height 22
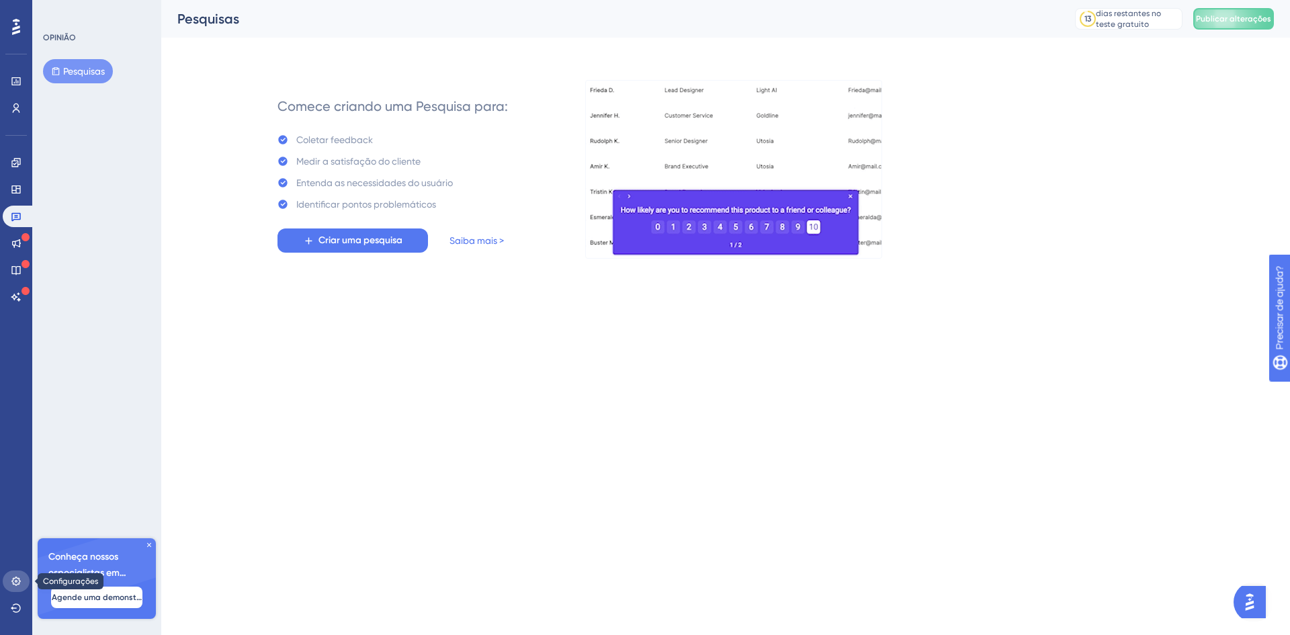
click at [18, 576] on icon at bounding box center [16, 581] width 11 height 11
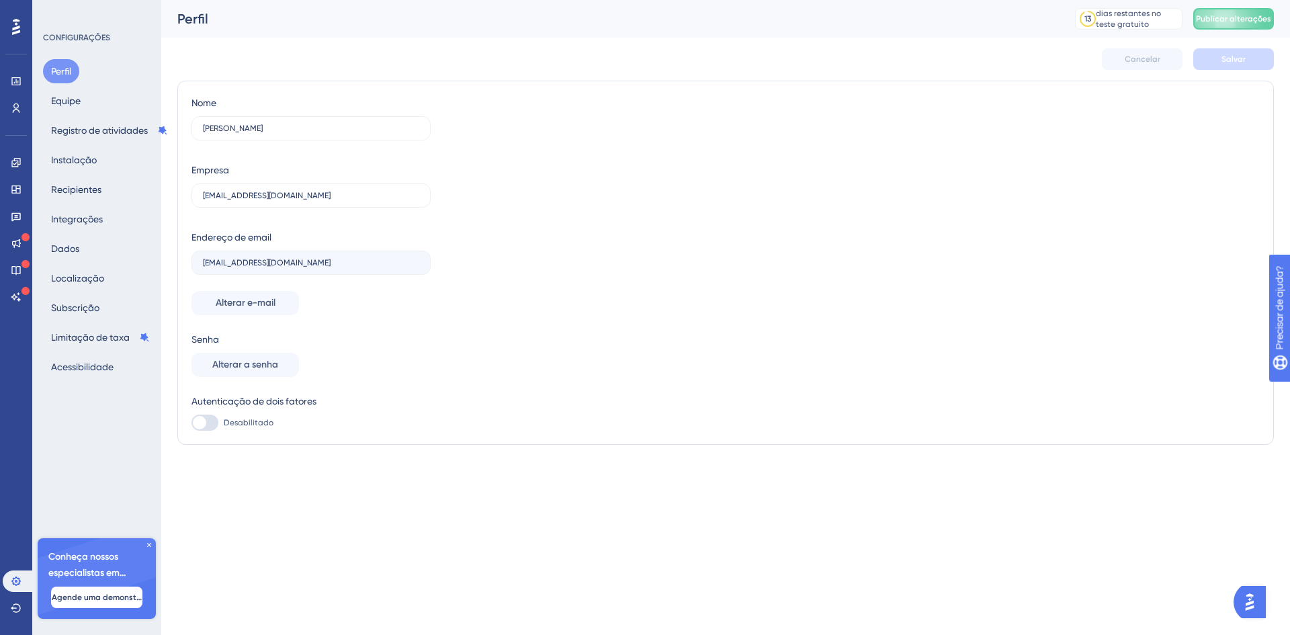
click at [94, 253] on div "Perfil Equipe Registro de atividades Instalação Recipientes Integrações Dados L…" at bounding box center [97, 219] width 109 height 320
click at [82, 250] on button "Dados" at bounding box center [65, 249] width 44 height 24
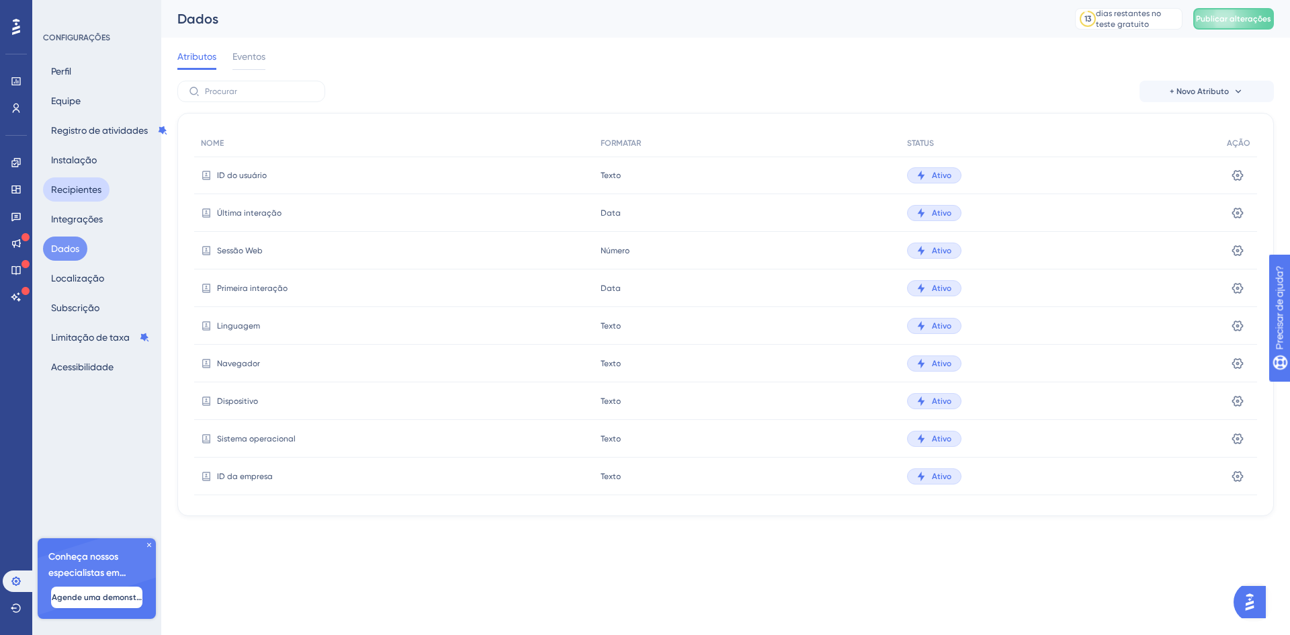
click at [89, 187] on font "Recipientes" at bounding box center [76, 189] width 50 height 11
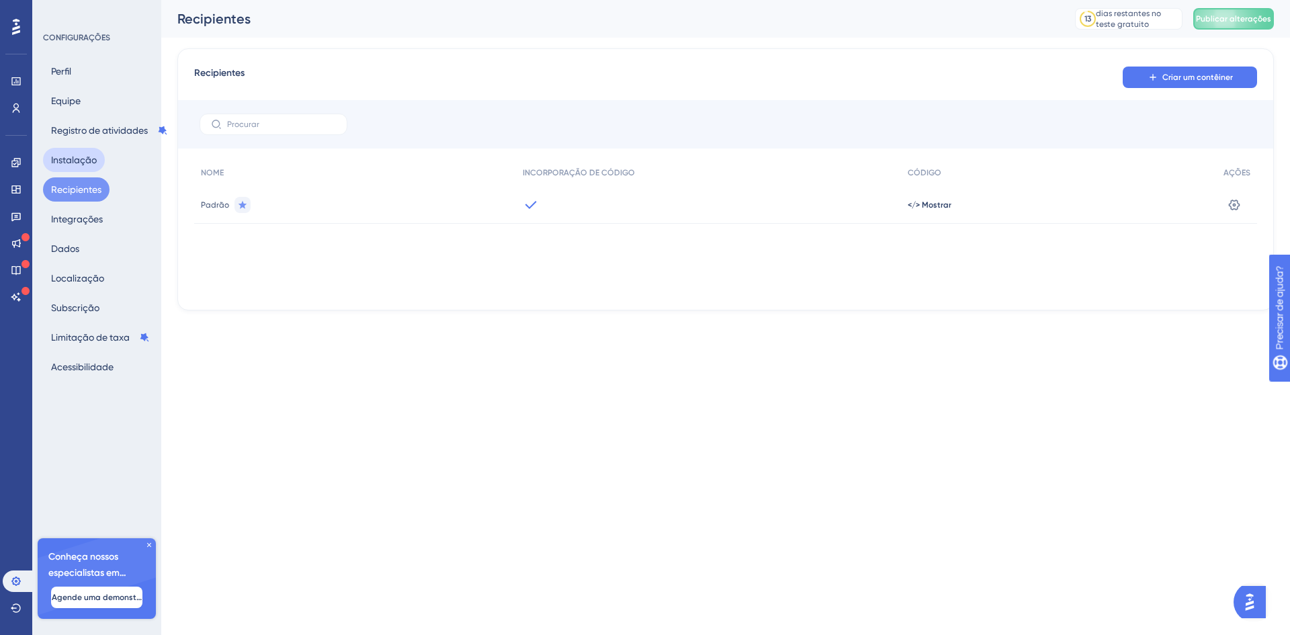
click at [71, 151] on button "Instalação" at bounding box center [74, 160] width 62 height 24
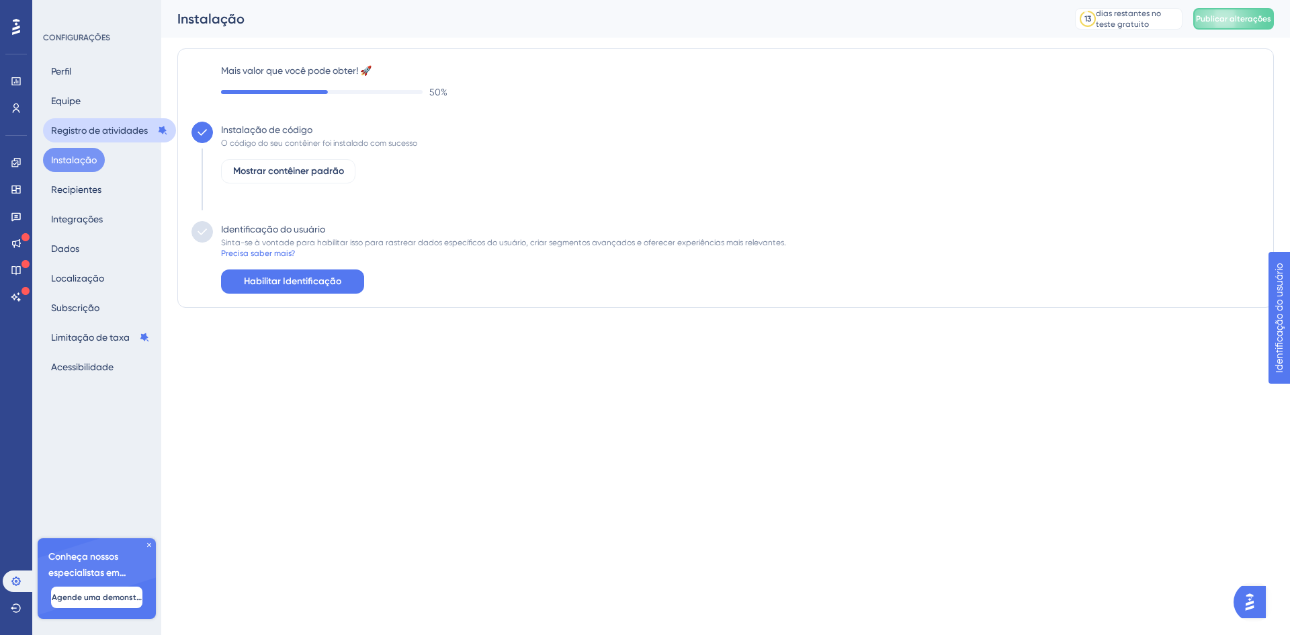
click at [81, 125] on font "Registro de atividades" at bounding box center [99, 130] width 97 height 11
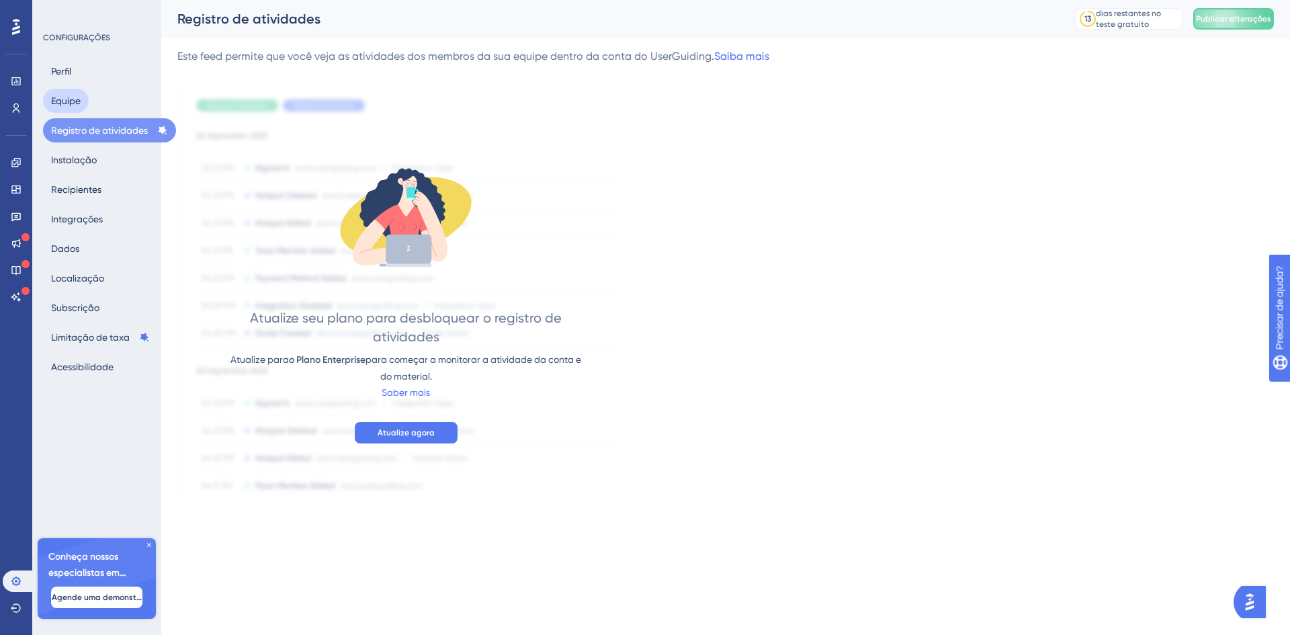
click at [73, 104] on font "Equipe" at bounding box center [66, 100] width 30 height 11
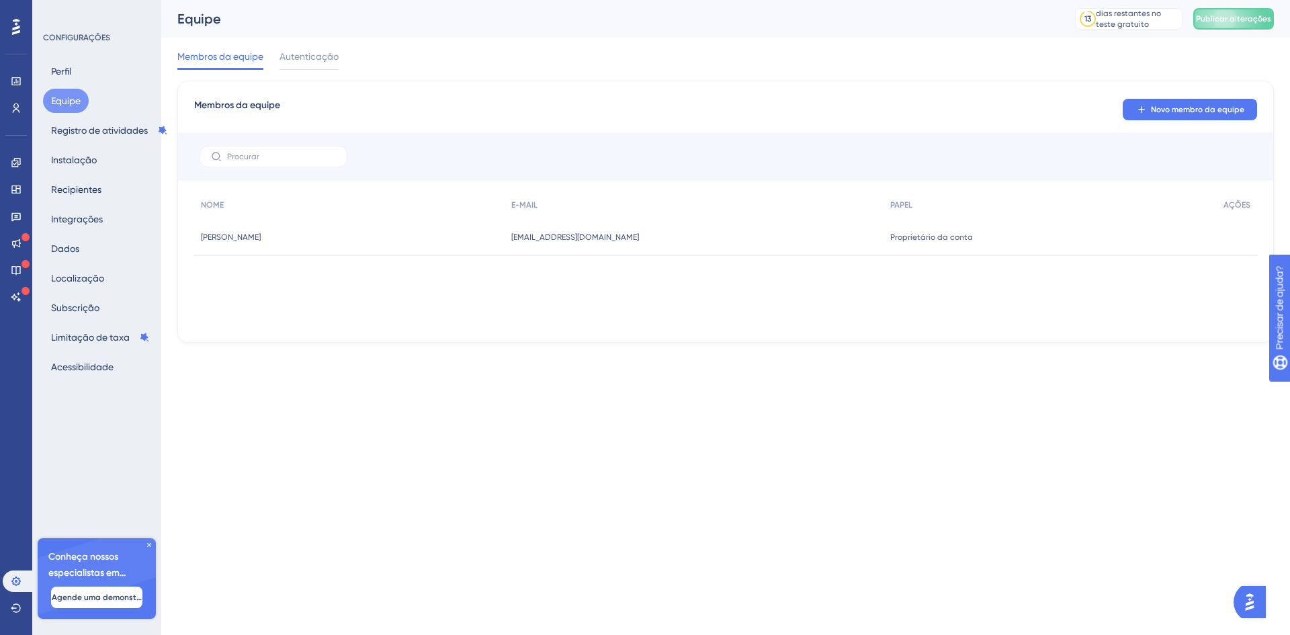
click at [80, 73] on div "Perfil Equipe Registro de atividades Instalação Recipientes Integrações Dados L…" at bounding box center [97, 219] width 109 height 320
click at [86, 65] on div "Perfil Equipe Registro de atividades Instalação Recipientes Integrações Dados L…" at bounding box center [97, 219] width 109 height 320
click at [66, 73] on font "Perfil" at bounding box center [61, 71] width 20 height 11
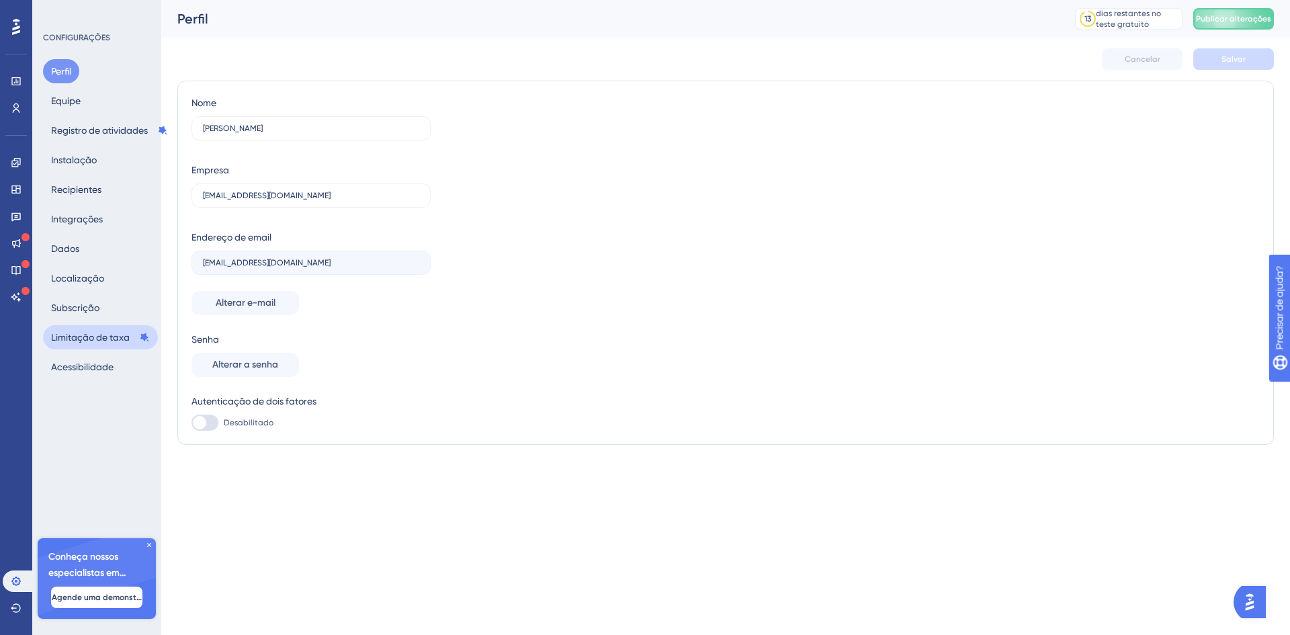
click at [103, 339] on font "Limitação de taxa" at bounding box center [90, 337] width 79 height 11
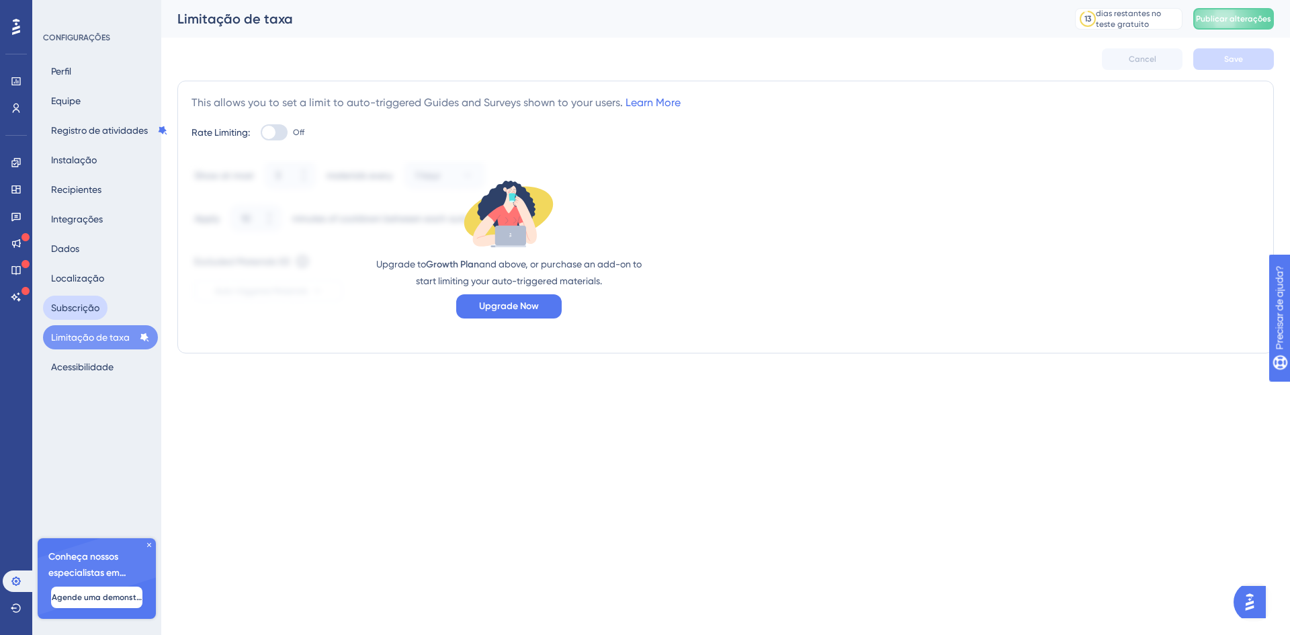
click at [83, 304] on font "Subscrição" at bounding box center [75, 307] width 48 height 11
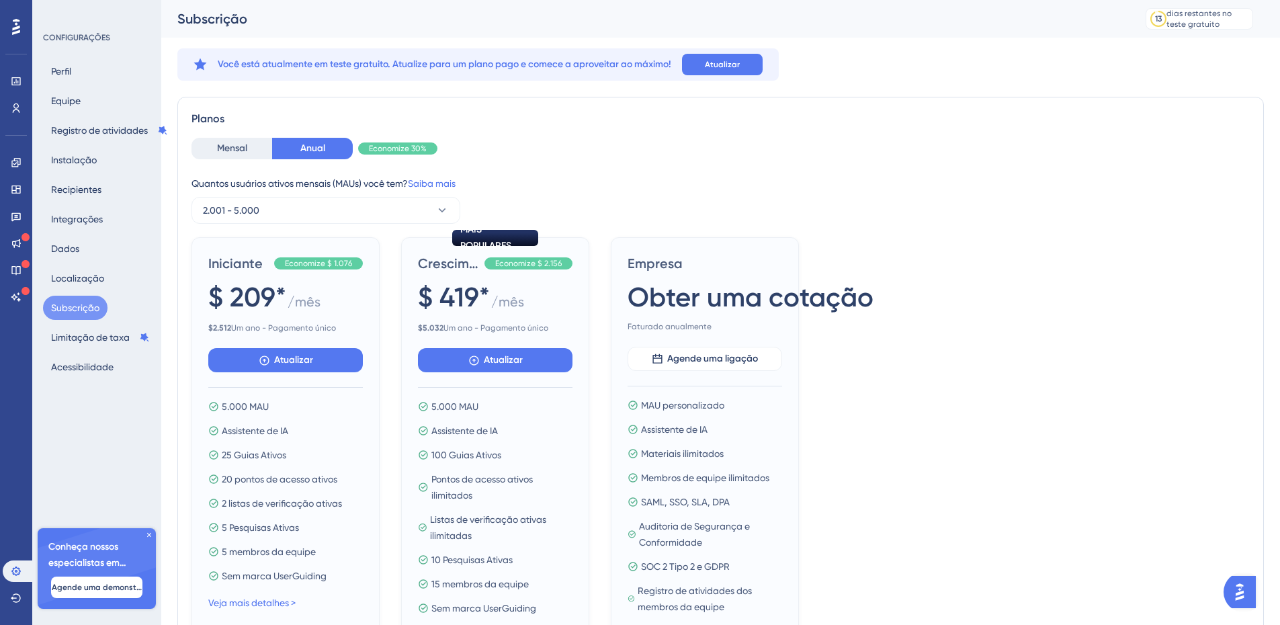
click at [1250, 592] on img "Abra o iniciador do assistente de IA" at bounding box center [1240, 592] width 24 height 24
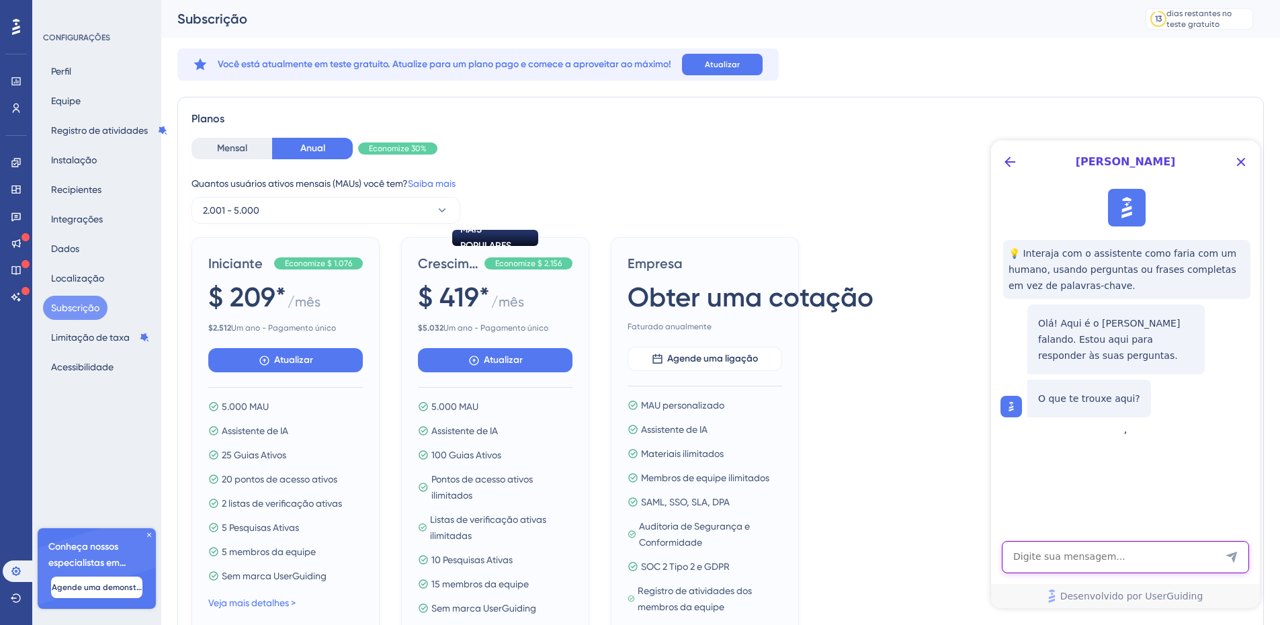
click at [1148, 561] on textarea "Entrada de texto do assistente de IA" at bounding box center [1125, 557] width 247 height 32
drag, startPoint x: 81, startPoint y: 216, endPoint x: 38, endPoint y: 126, distance: 100.1
click at [81, 216] on font "Integrações" at bounding box center [77, 219] width 52 height 11
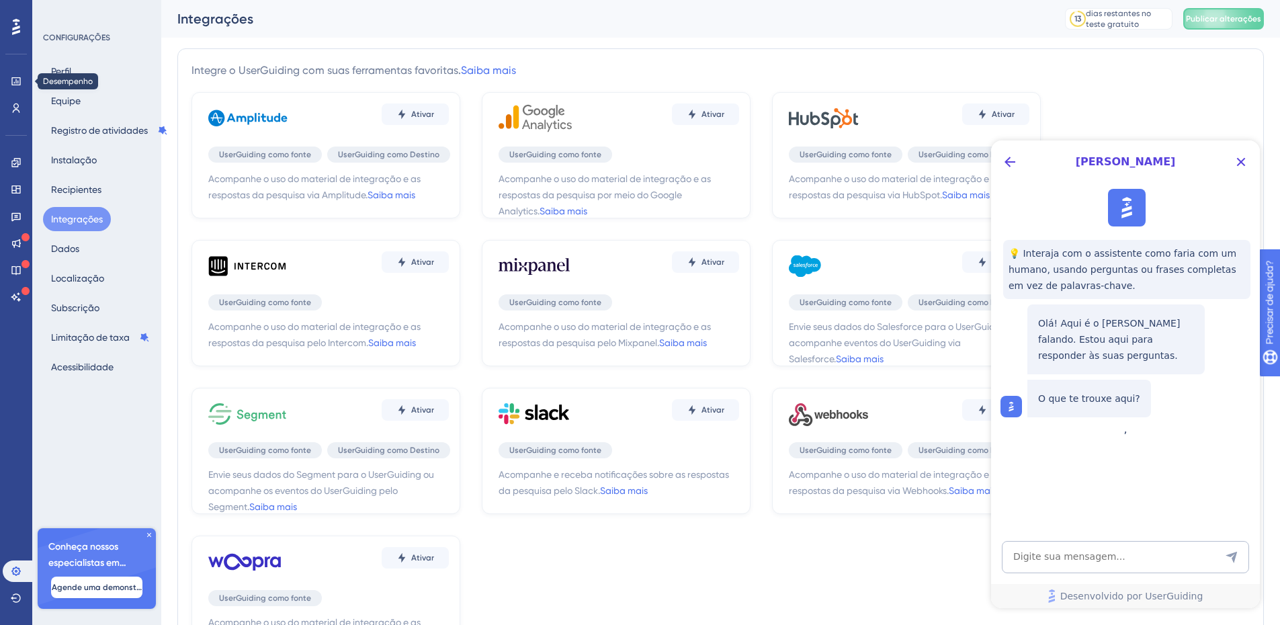
click at [13, 97] on div "Desempenho Usuários" at bounding box center [16, 95] width 27 height 48
click at [13, 102] on link at bounding box center [16, 108] width 27 height 22
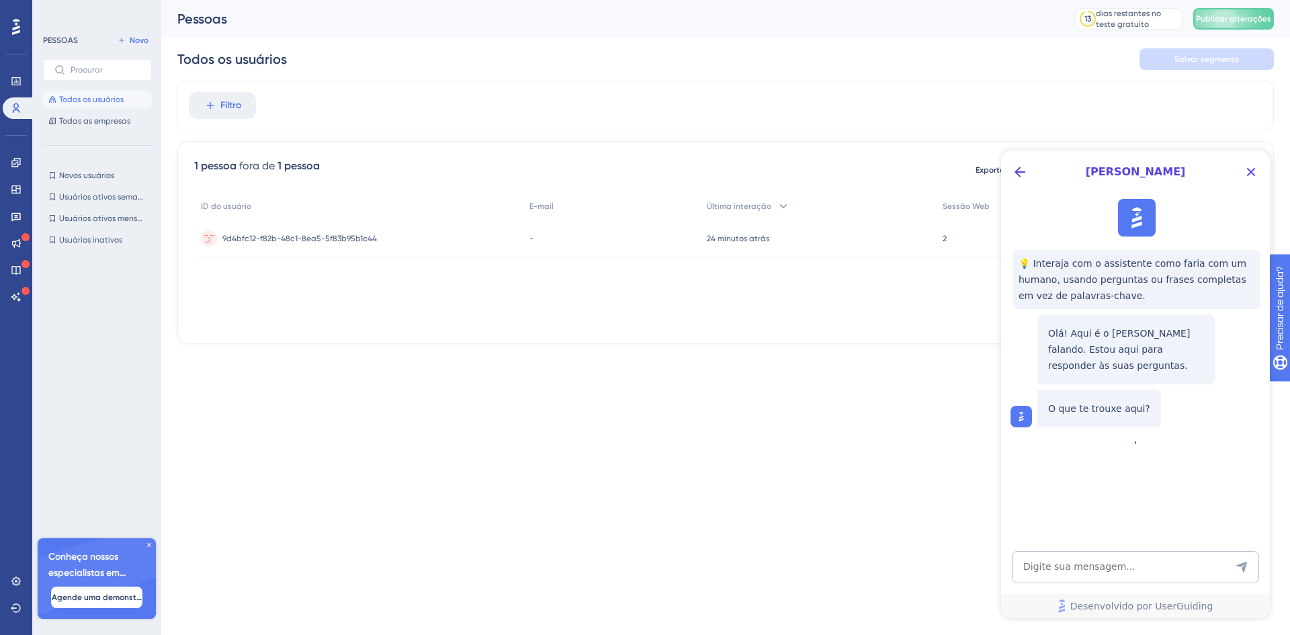
click at [607, 0] on html "Desempenho Usuários Noivado Widgets Opinião Atualizações de produtos Base de co…" at bounding box center [645, 0] width 1290 height 0
click at [73, 119] on font "Todas as empresas" at bounding box center [94, 120] width 71 height 9
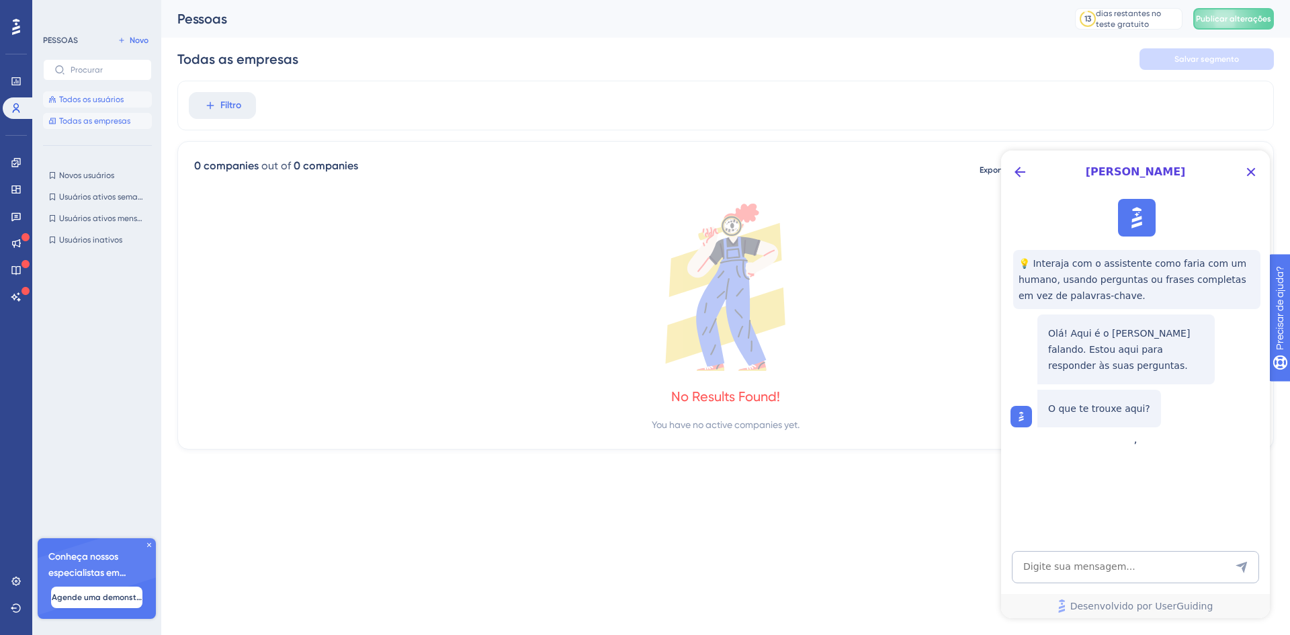
click at [81, 104] on span "Todos os usuários" at bounding box center [91, 99] width 65 height 11
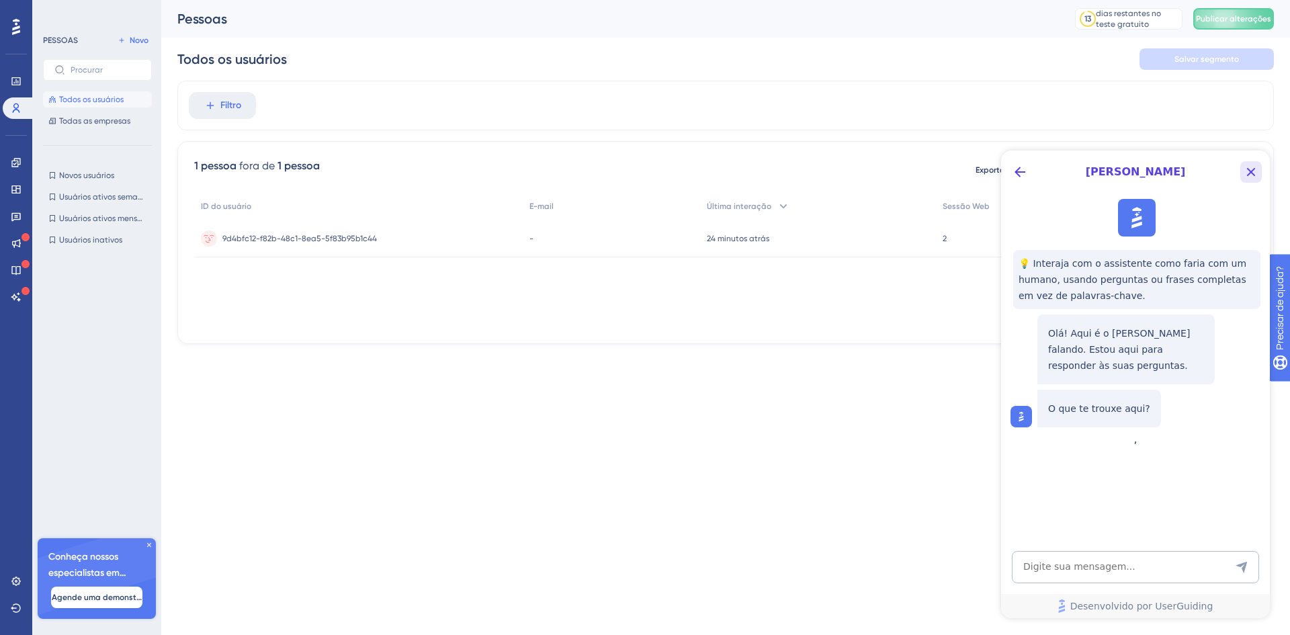
click at [1253, 176] on icon "Botão Fechar" at bounding box center [1251, 172] width 16 height 16
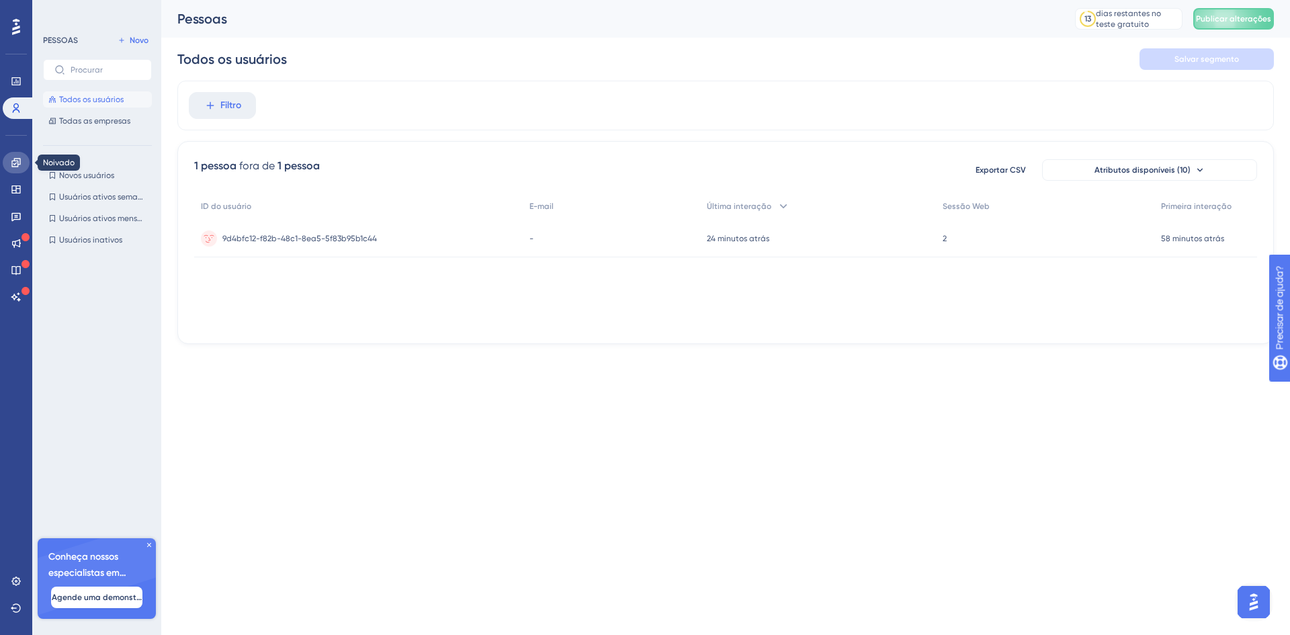
click at [13, 163] on icon at bounding box center [16, 162] width 11 height 11
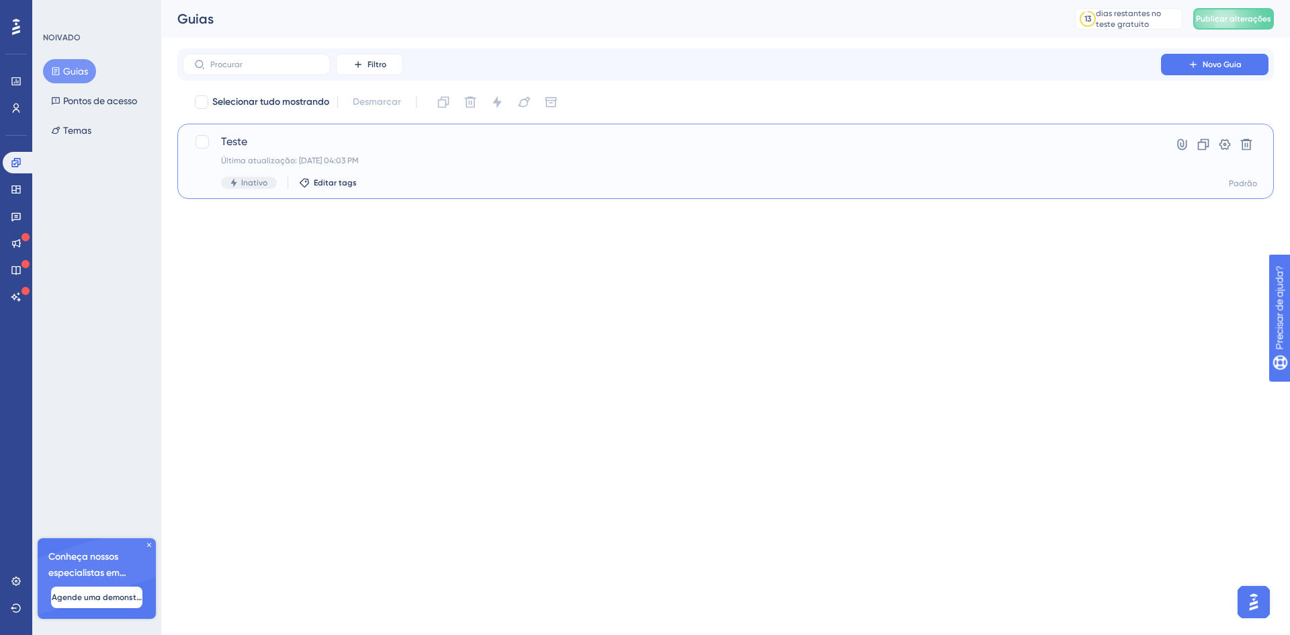
click at [1121, 183] on div "Inativo Editar tags" at bounding box center [672, 183] width 902 height 12
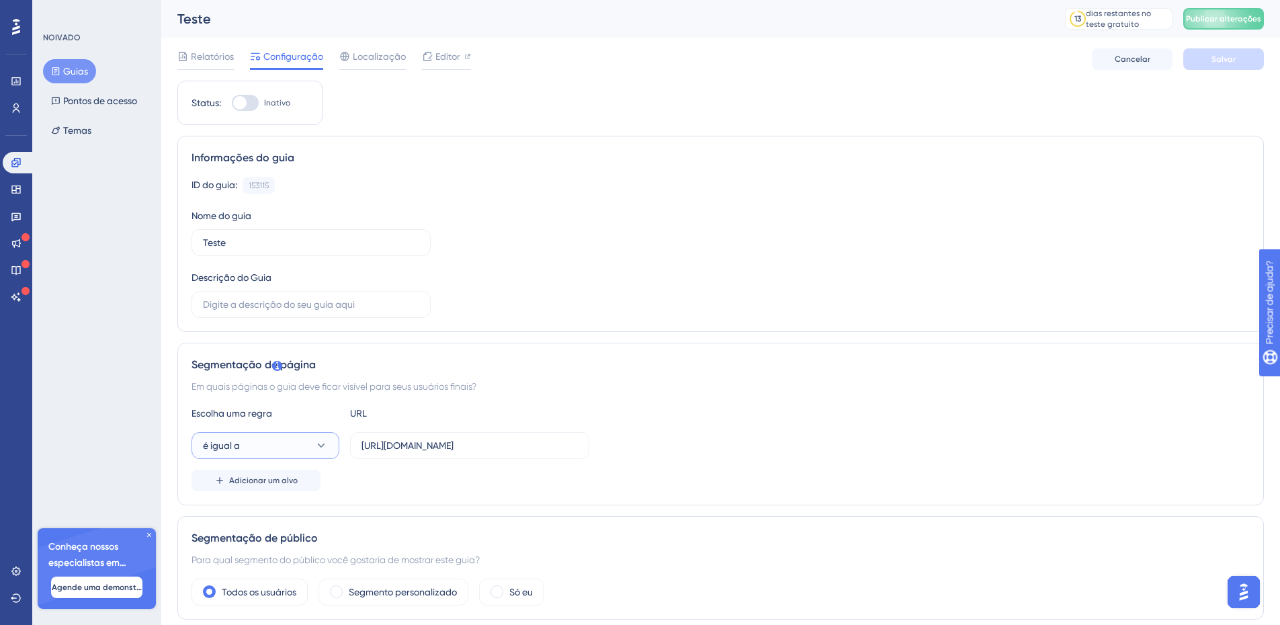
click at [320, 449] on icon at bounding box center [320, 445] width 13 height 13
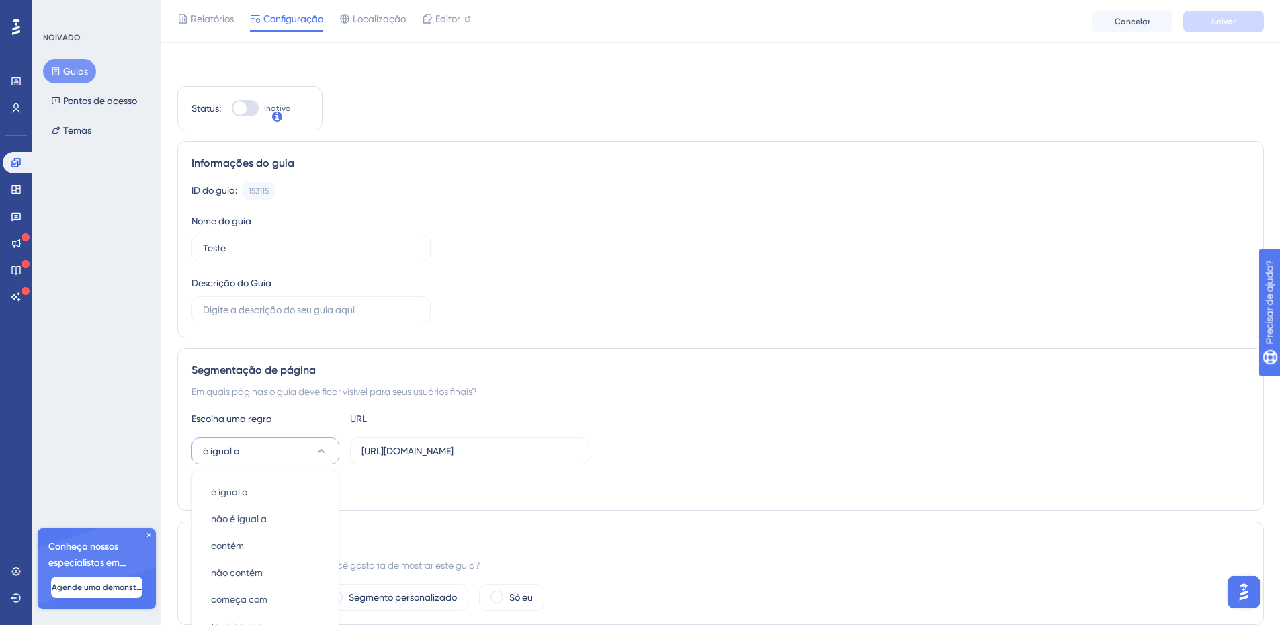
scroll to position [255, 0]
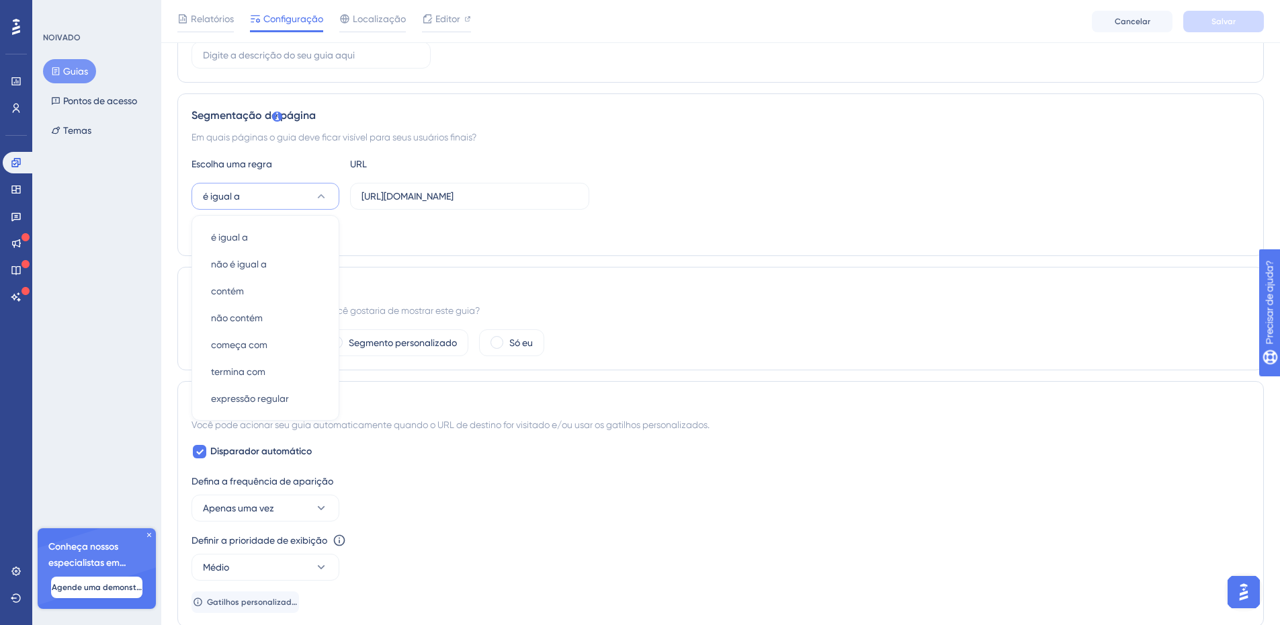
click at [625, 251] on div "Segmentação de página Em quais páginas o guia deve ficar visível para seus usuá…" at bounding box center [720, 174] width 1086 height 163
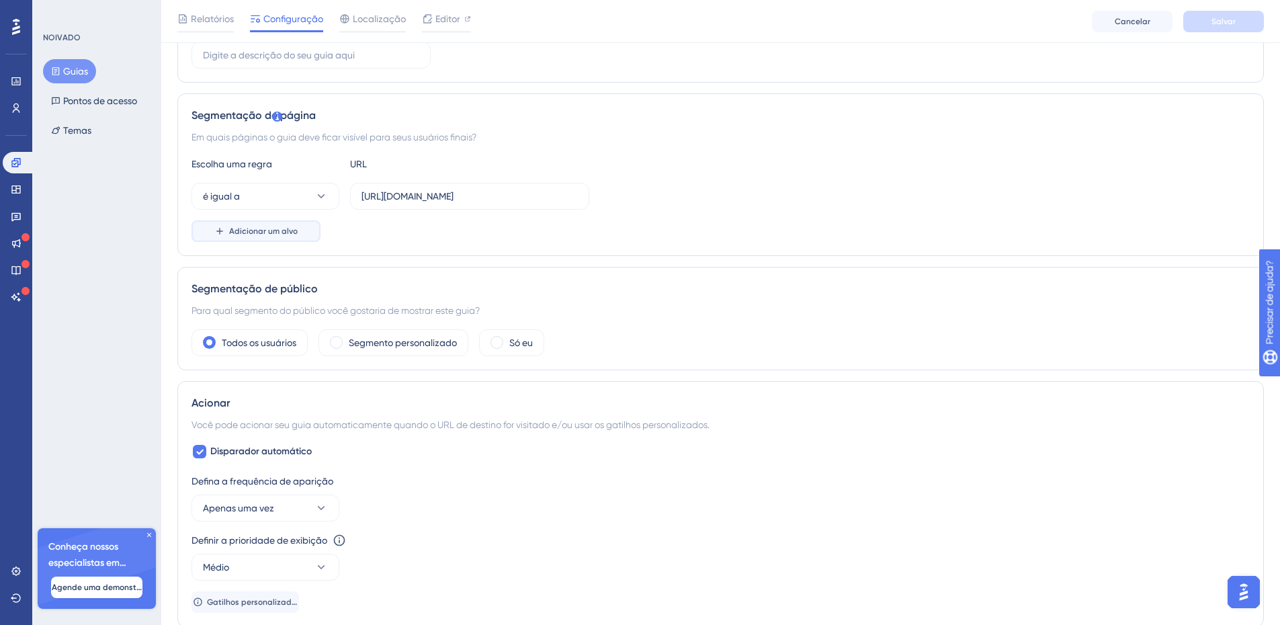
click at [266, 228] on font "Adicionar um alvo" at bounding box center [263, 230] width 69 height 9
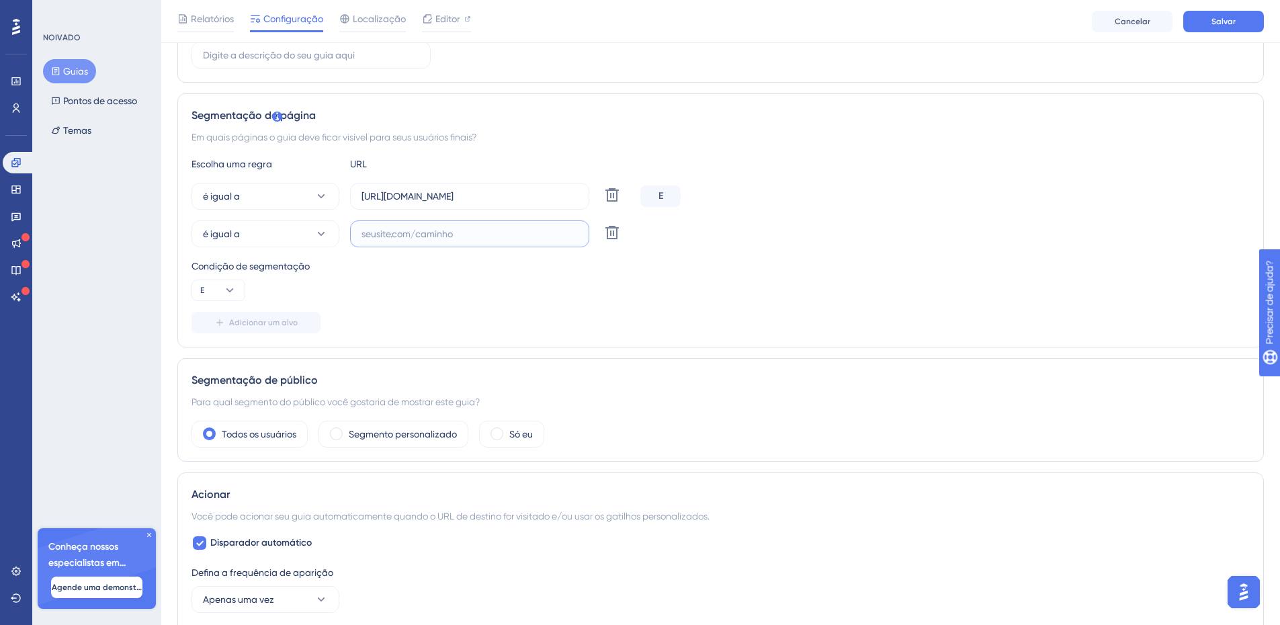
click at [432, 230] on input "text" at bounding box center [469, 233] width 216 height 15
click at [556, 294] on div "Condição de segmentação E" at bounding box center [720, 279] width 1058 height 43
click at [217, 290] on button "E" at bounding box center [218, 291] width 54 height 22
click at [228, 286] on icon at bounding box center [229, 290] width 13 height 13
click at [547, 296] on div "Condição de segmentação E" at bounding box center [720, 279] width 1058 height 43
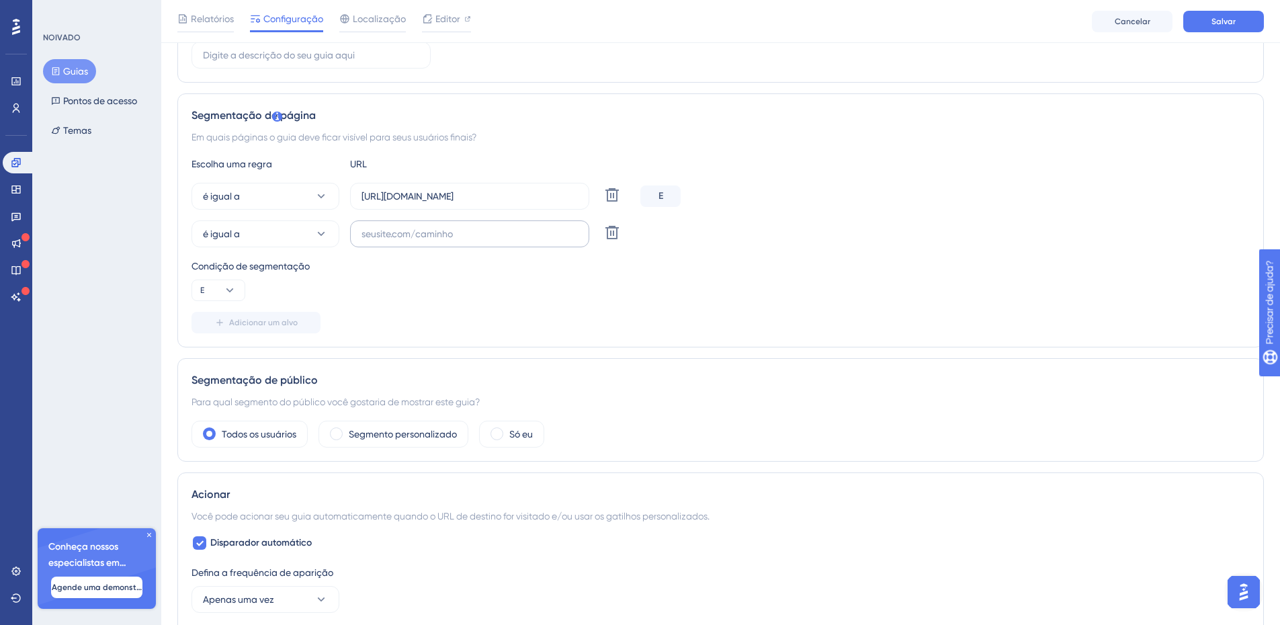
click at [505, 245] on label at bounding box center [469, 233] width 239 height 27
click at [505, 241] on input "text" at bounding box center [469, 233] width 216 height 15
click at [482, 273] on div "Condição de segmentação" at bounding box center [720, 266] width 1058 height 16
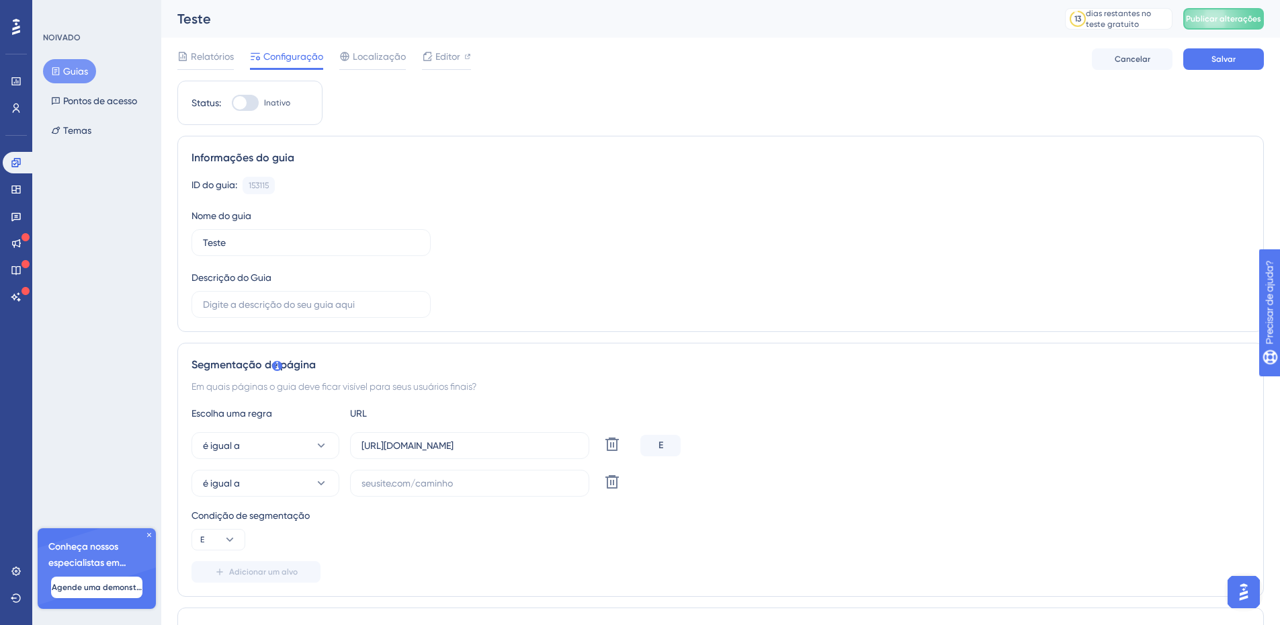
click at [276, 497] on div "Escolha uma regra URL é igual a https://home.hardworkmedicina.com.br/ Excluir E…" at bounding box center [720, 493] width 1058 height 177
click at [290, 486] on button "é igual a" at bounding box center [265, 483] width 148 height 27
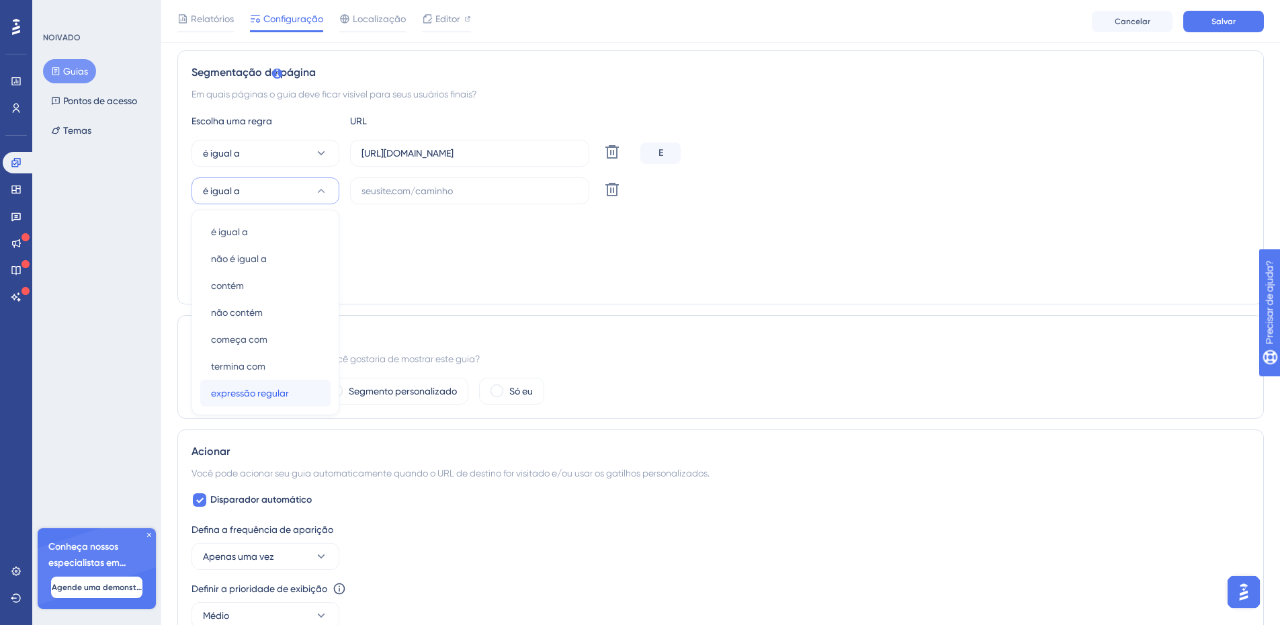
click at [283, 395] on font "expressão regular" at bounding box center [250, 393] width 78 height 11
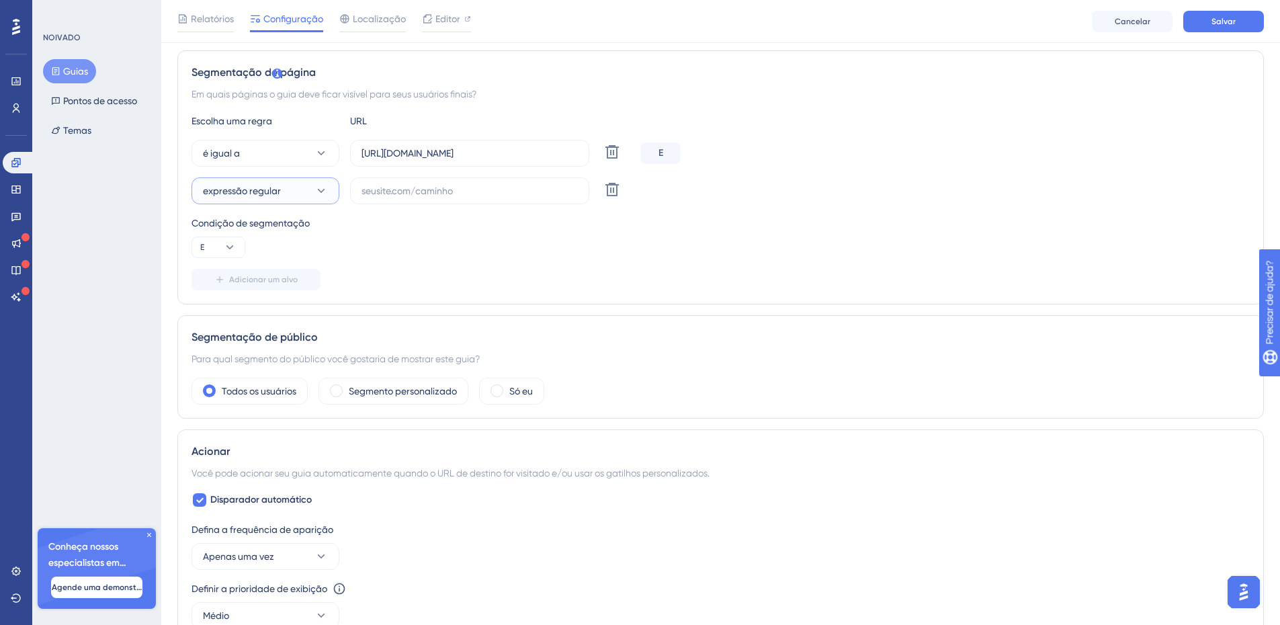
click at [307, 191] on button "expressão regular" at bounding box center [265, 190] width 148 height 27
click at [275, 237] on div "é igual a é igual a" at bounding box center [265, 231] width 109 height 27
click at [666, 157] on div "E" at bounding box center [660, 153] width 40 height 22
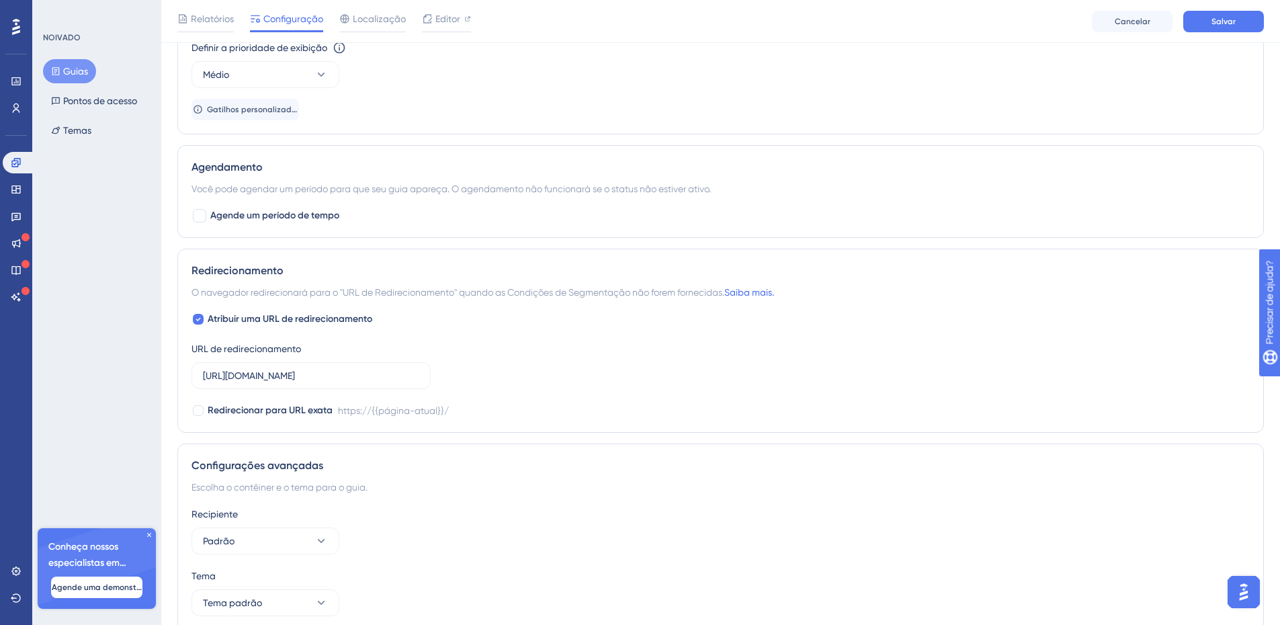
scroll to position [898, 0]
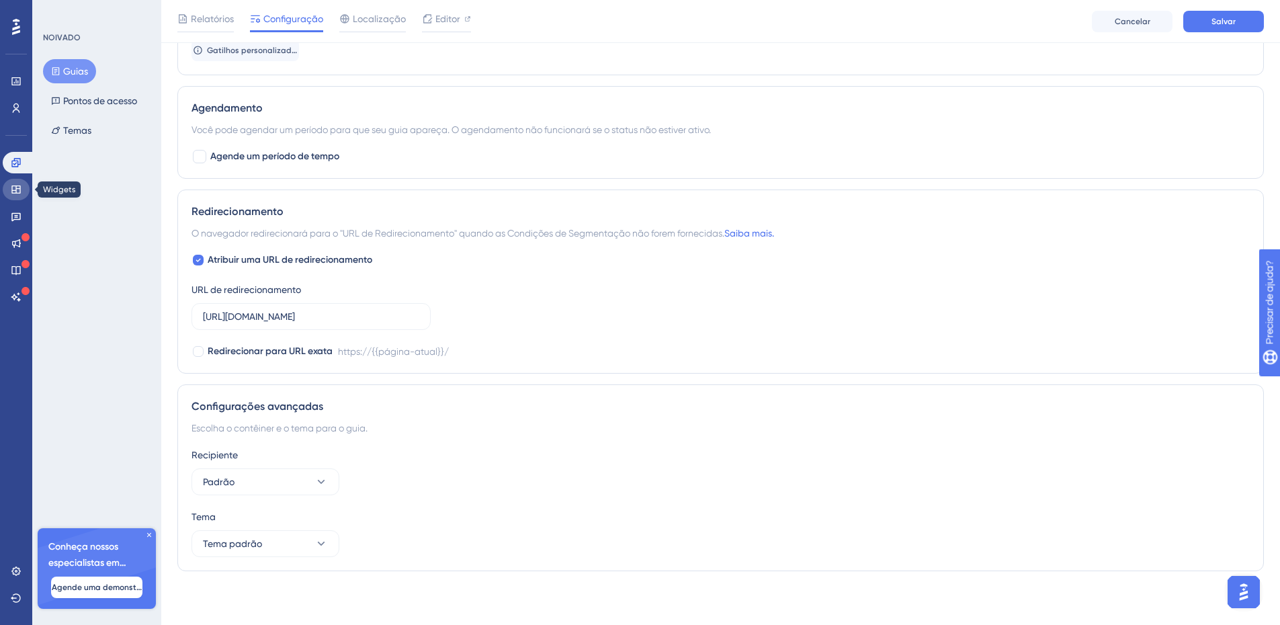
click at [18, 191] on icon at bounding box center [16, 189] width 11 height 11
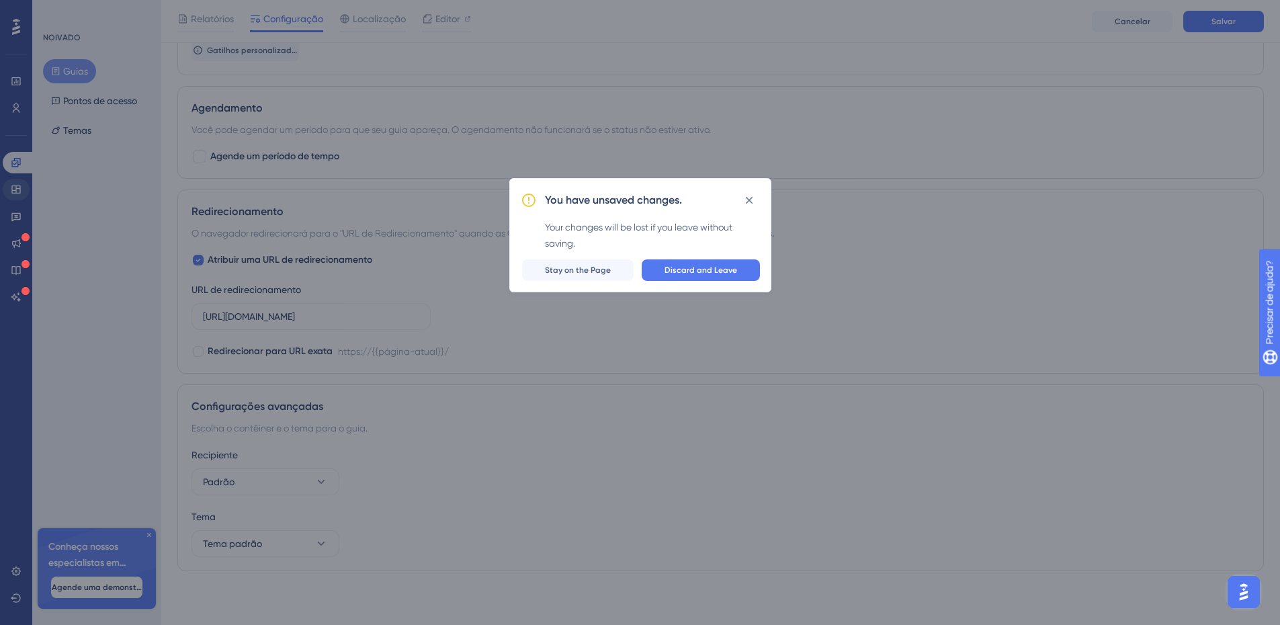
scroll to position [888, 0]
click at [17, 82] on div "You have unsaved changes. Your changes will be lost if you leave without saving…" at bounding box center [645, 317] width 1290 height 635
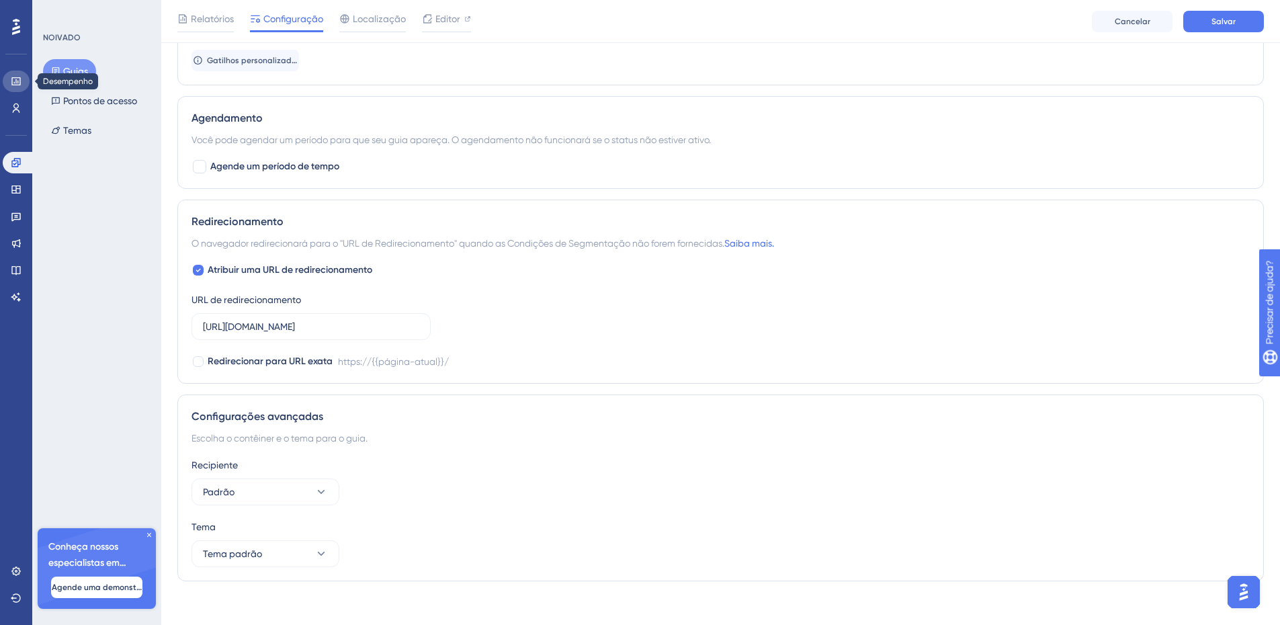
click at [22, 83] on link at bounding box center [16, 82] width 27 height 22
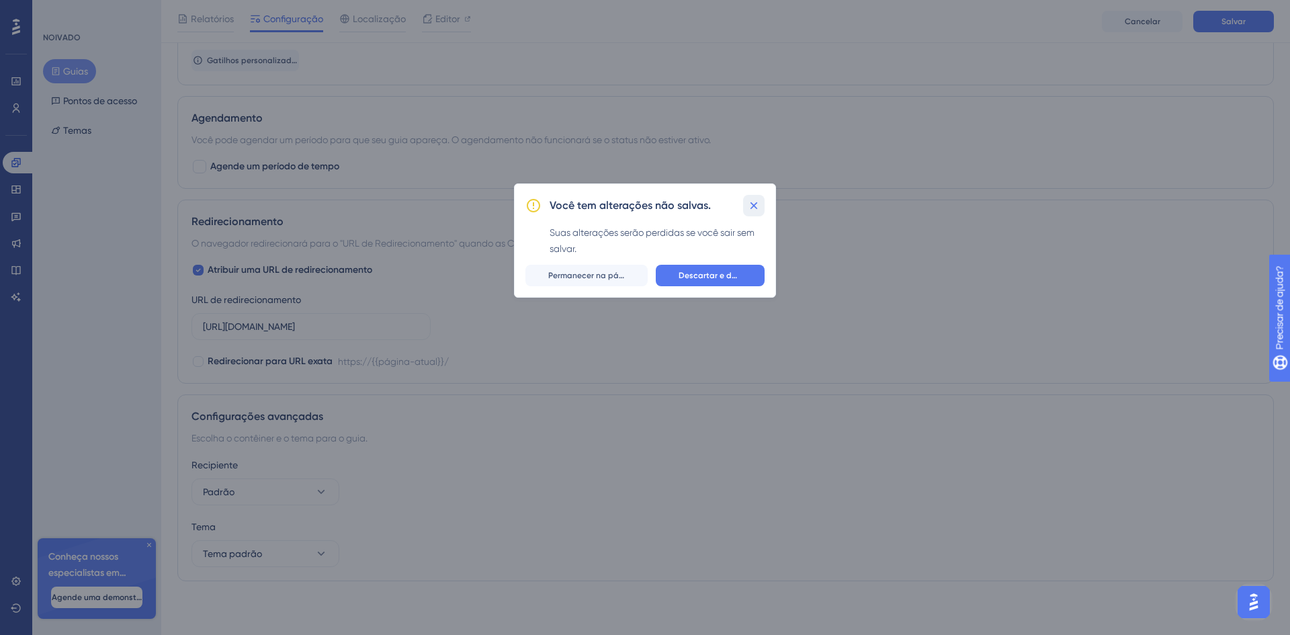
click at [755, 206] on icon at bounding box center [753, 205] width 13 height 13
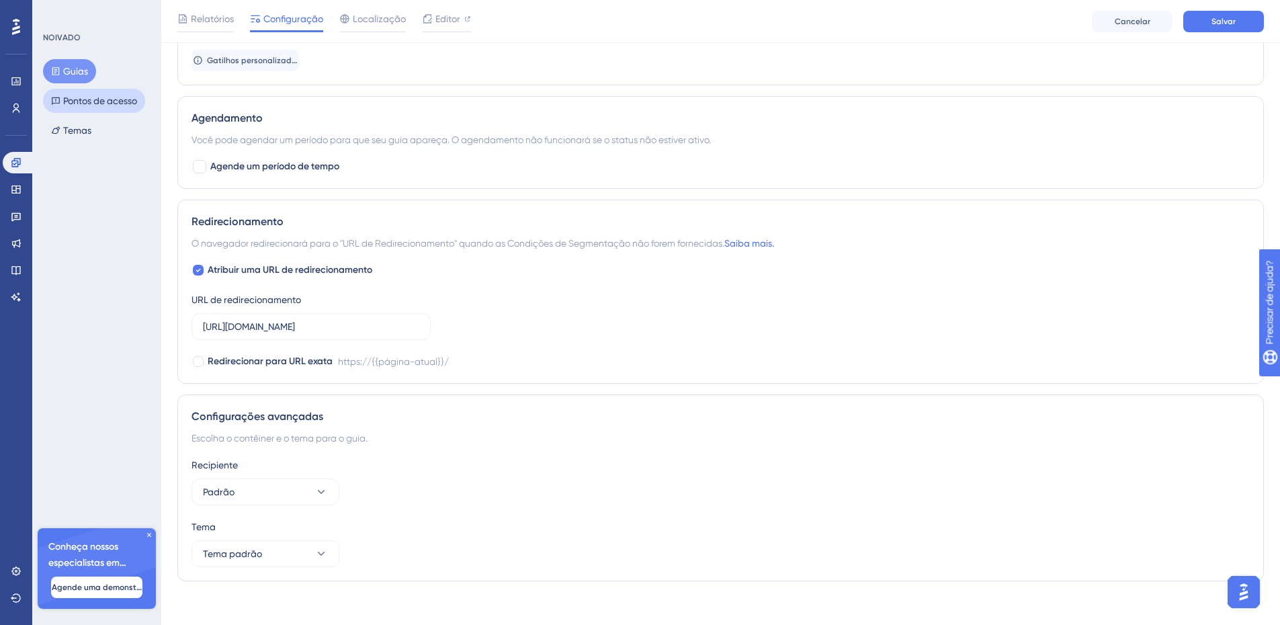
click at [86, 99] on font "Pontos de acesso" at bounding box center [100, 100] width 74 height 11
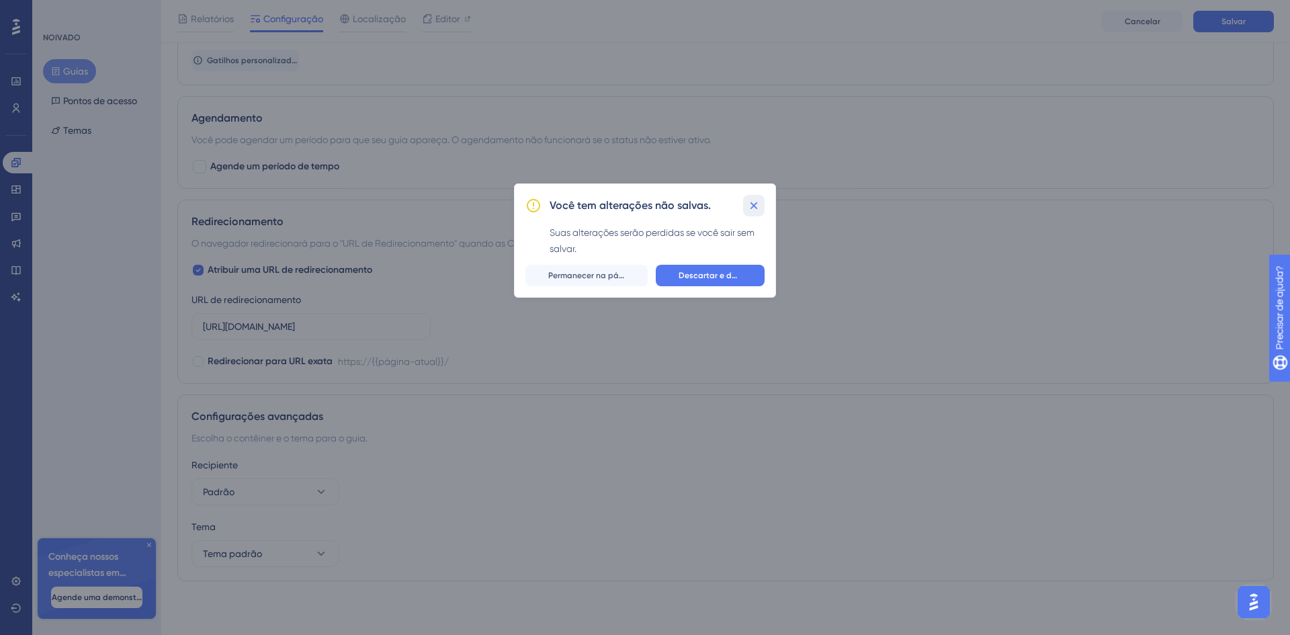
click at [759, 207] on icon at bounding box center [753, 205] width 13 height 13
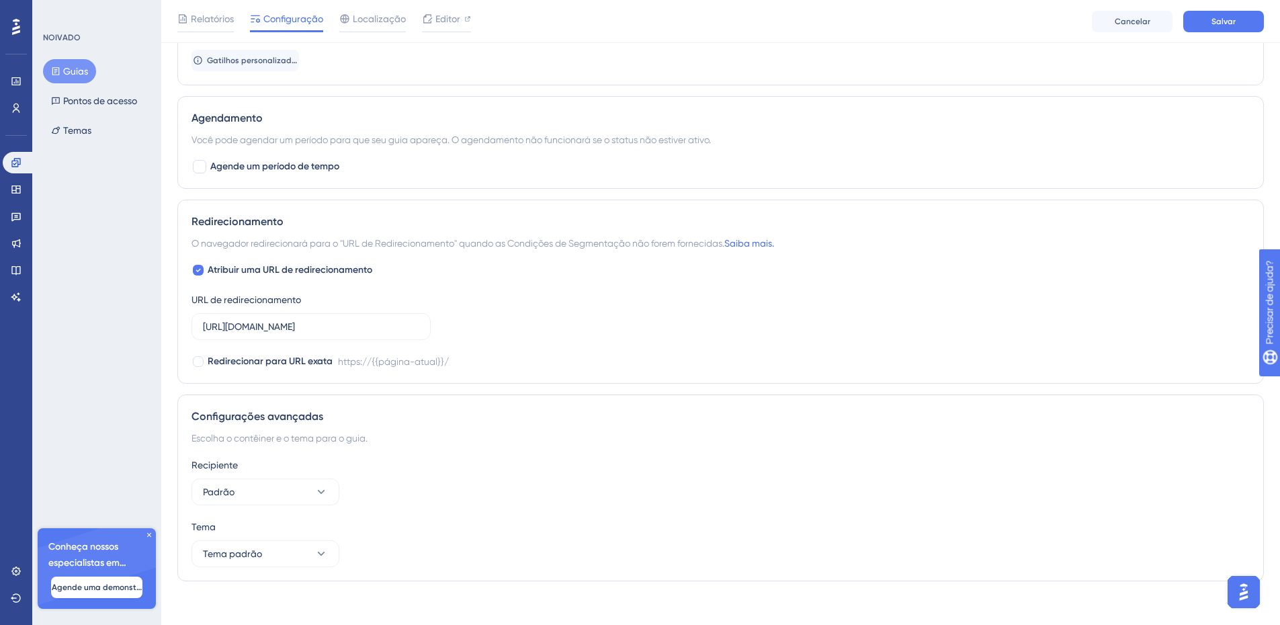
click at [81, 74] on font "Guias" at bounding box center [75, 71] width 25 height 11
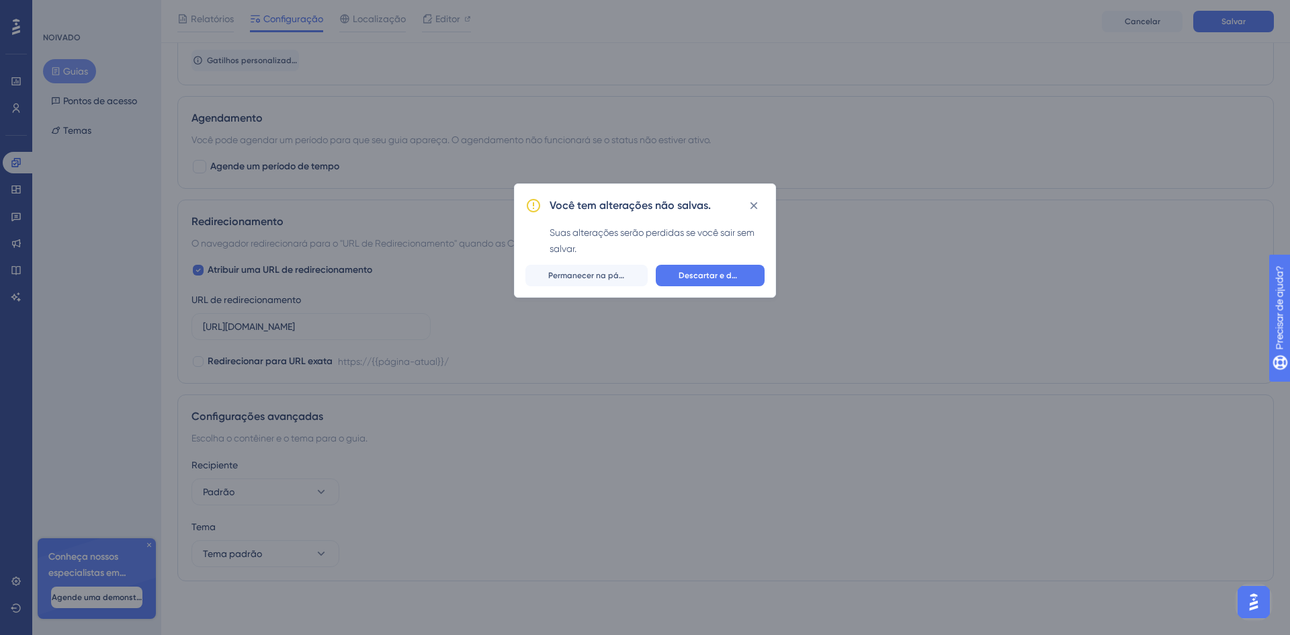
click at [469, 118] on div "Você tem alterações não salvas. Suas alterações serão perdidas se você sair sem…" at bounding box center [645, 317] width 1290 height 635
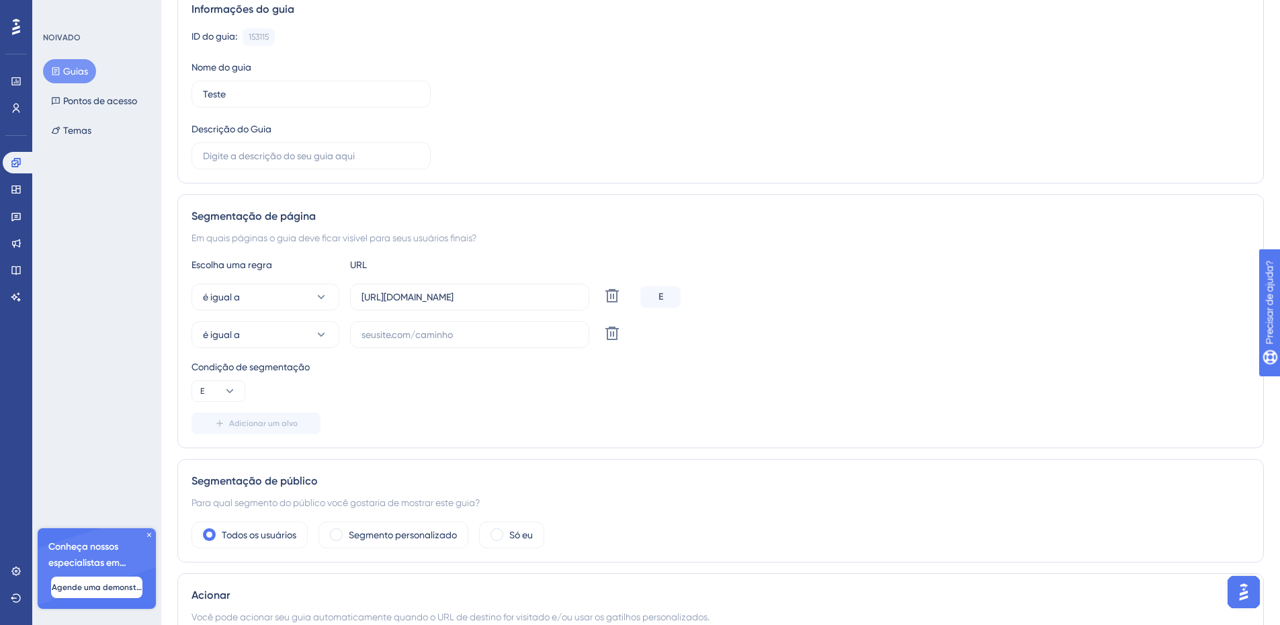
scroll to position [0, 0]
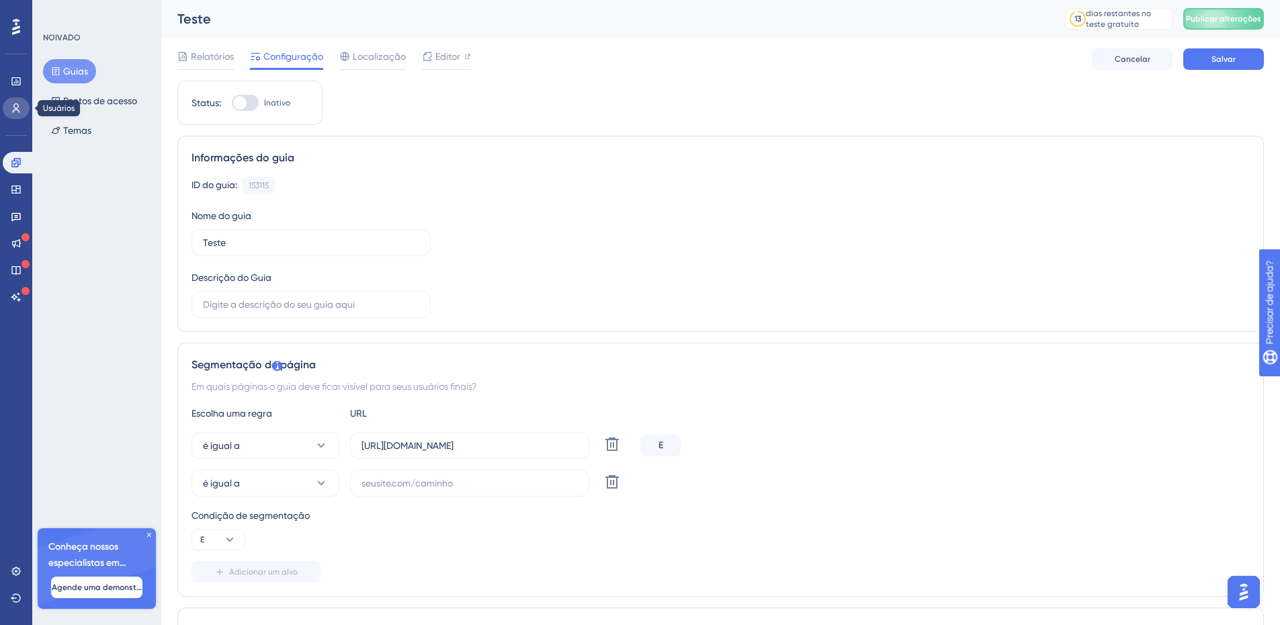
click at [15, 107] on icon at bounding box center [16, 108] width 11 height 11
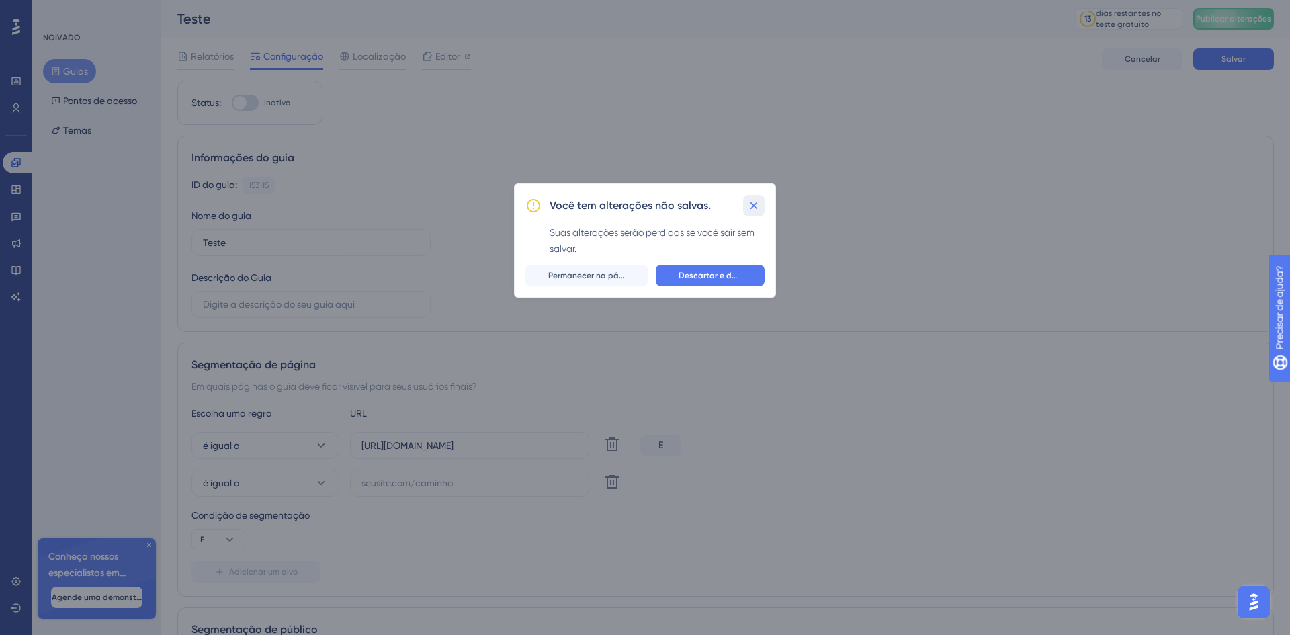
click at [754, 201] on icon at bounding box center [753, 205] width 13 height 13
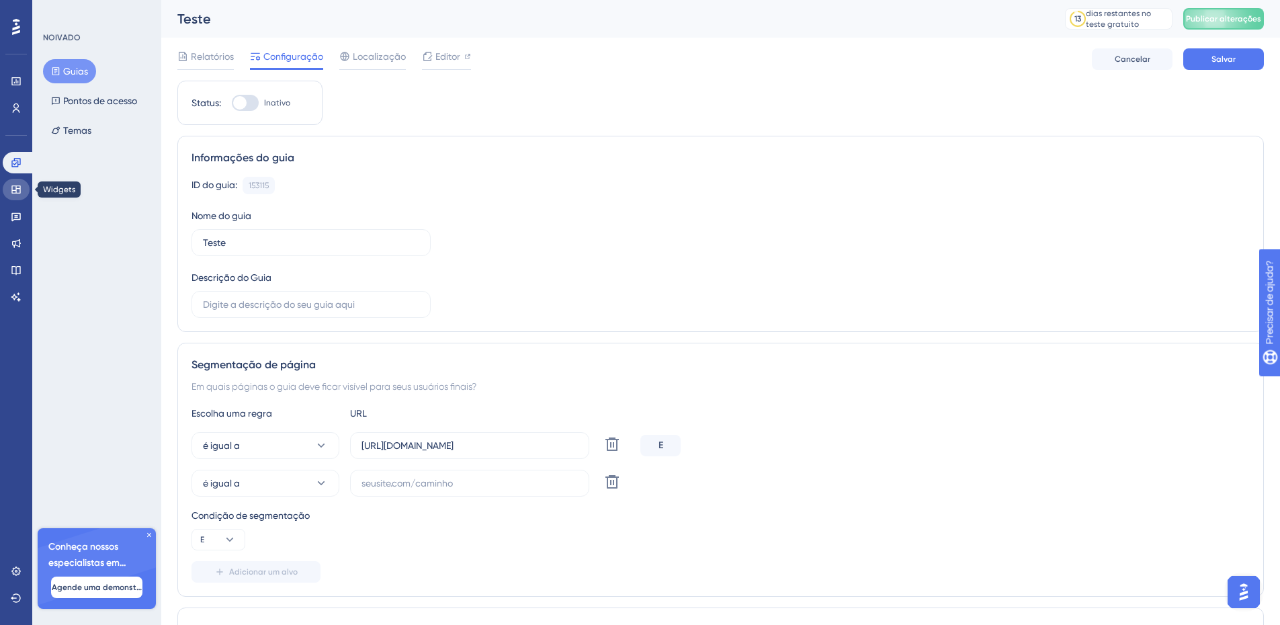
click at [16, 187] on icon at bounding box center [15, 189] width 9 height 8
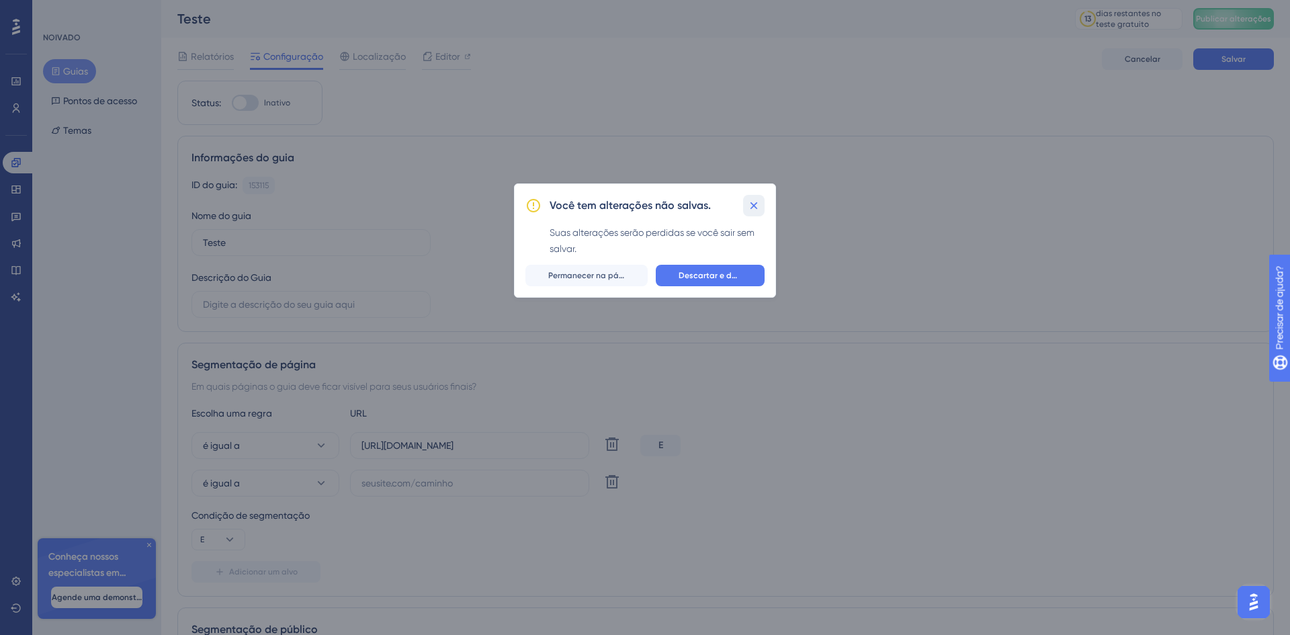
click at [753, 204] on icon at bounding box center [754, 205] width 7 height 7
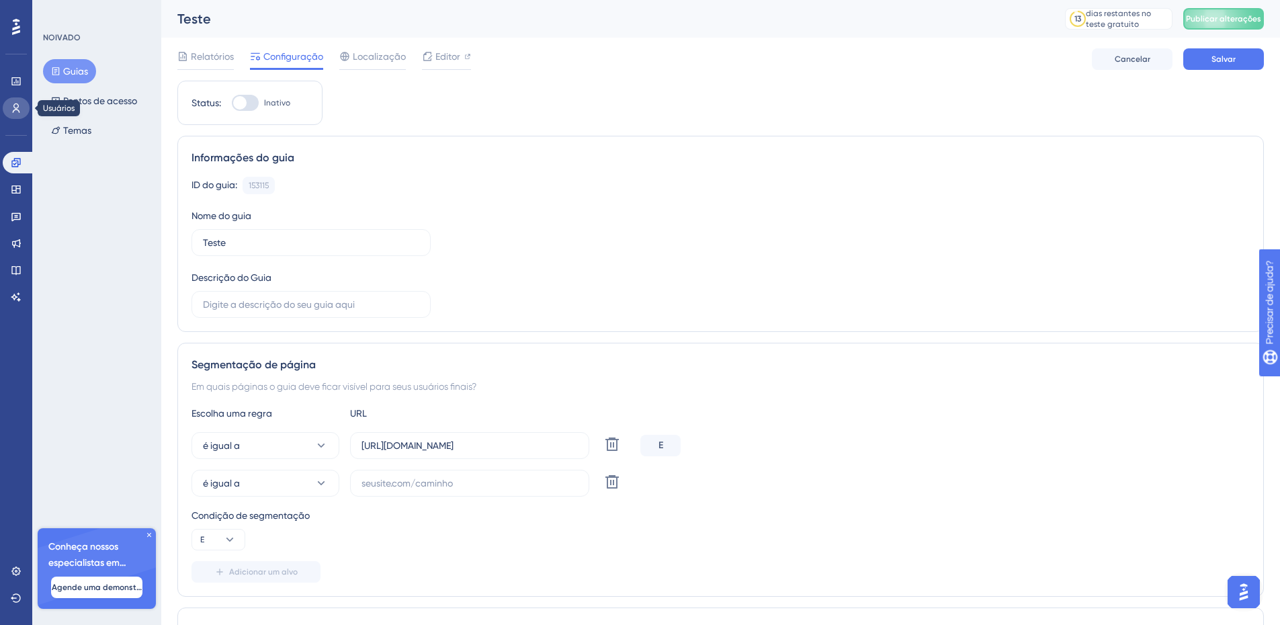
click at [15, 116] on link at bounding box center [16, 108] width 27 height 22
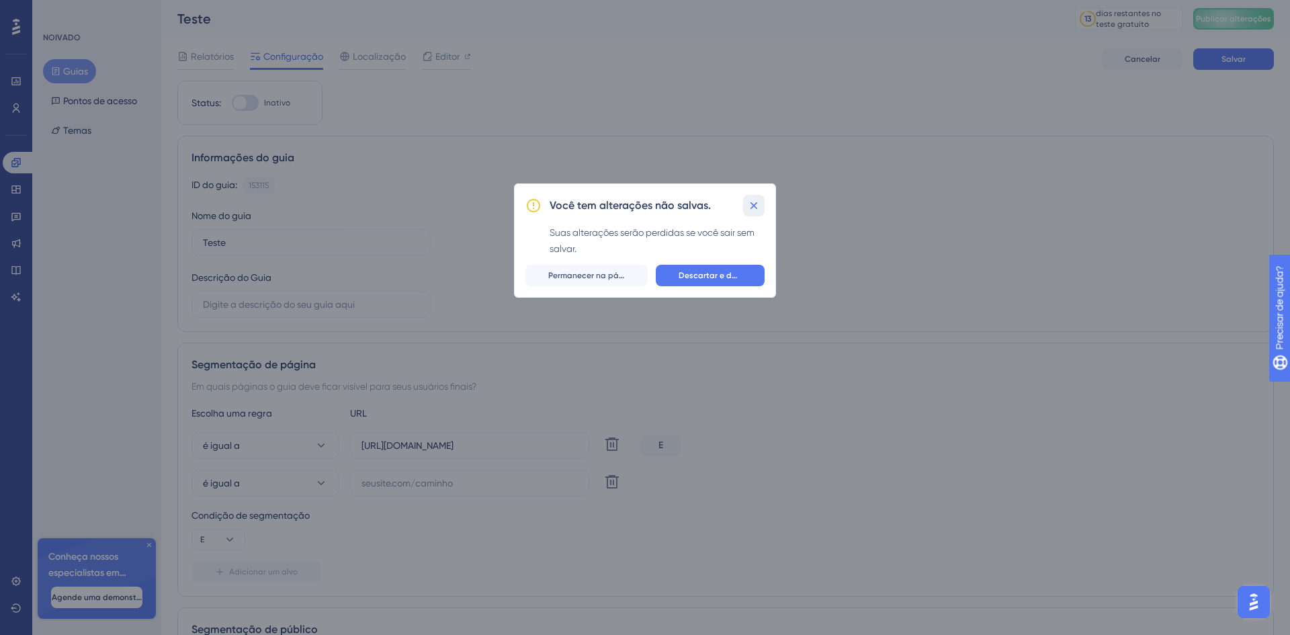
click at [759, 206] on button at bounding box center [754, 206] width 22 height 22
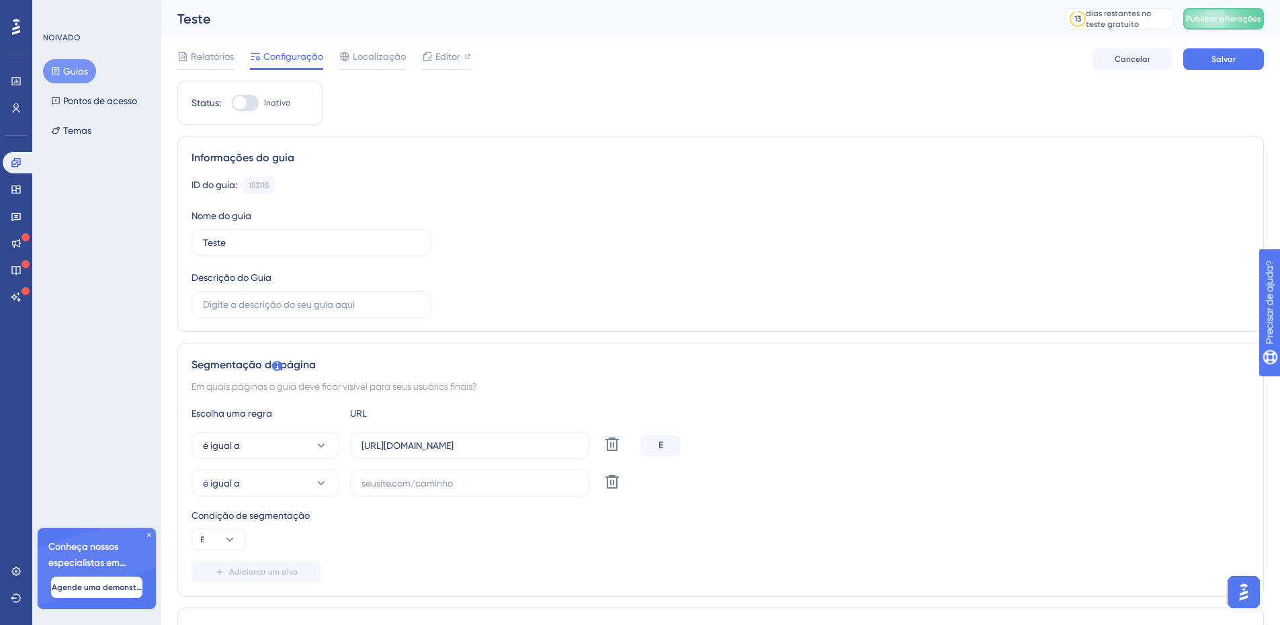
click at [95, 77] on div "Guias Pontos de acesso Temas" at bounding box center [97, 100] width 109 height 83
click at [92, 75] on button "Guias" at bounding box center [69, 71] width 53 height 24
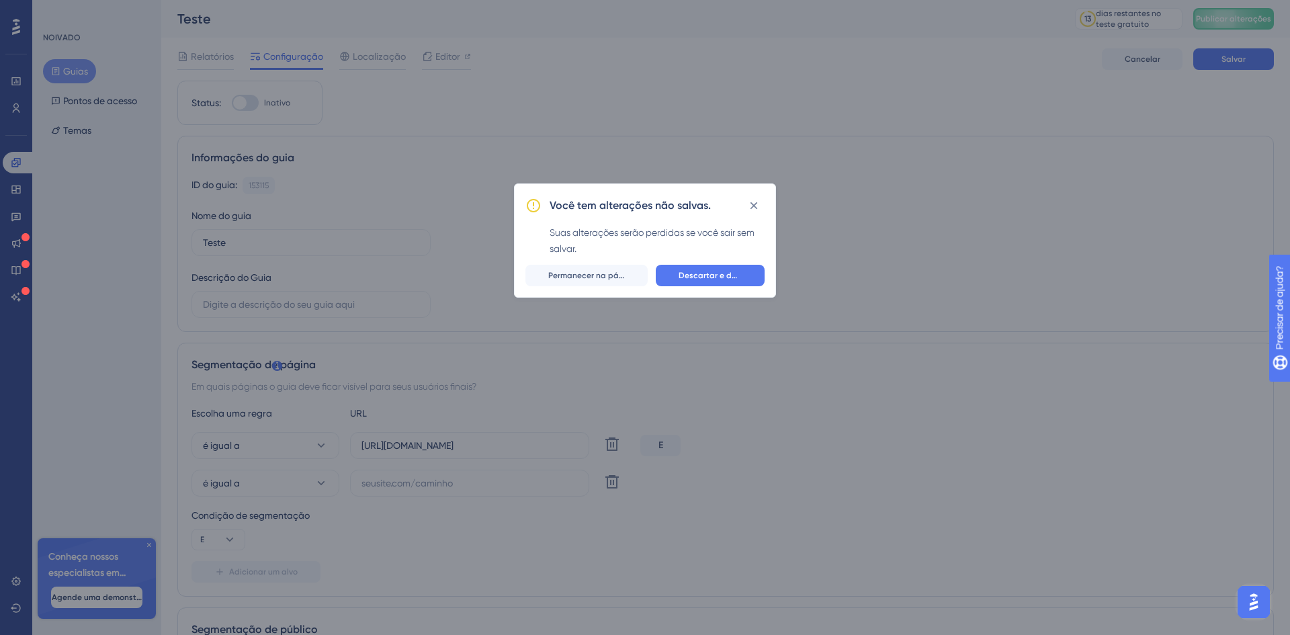
drag, startPoint x: 223, startPoint y: 52, endPoint x: 779, endPoint y: 253, distance: 590.9
click at [232, 53] on div "Você tem alterações não salvas. Suas alterações serão perdidas se você sair sem…" at bounding box center [645, 317] width 1290 height 635
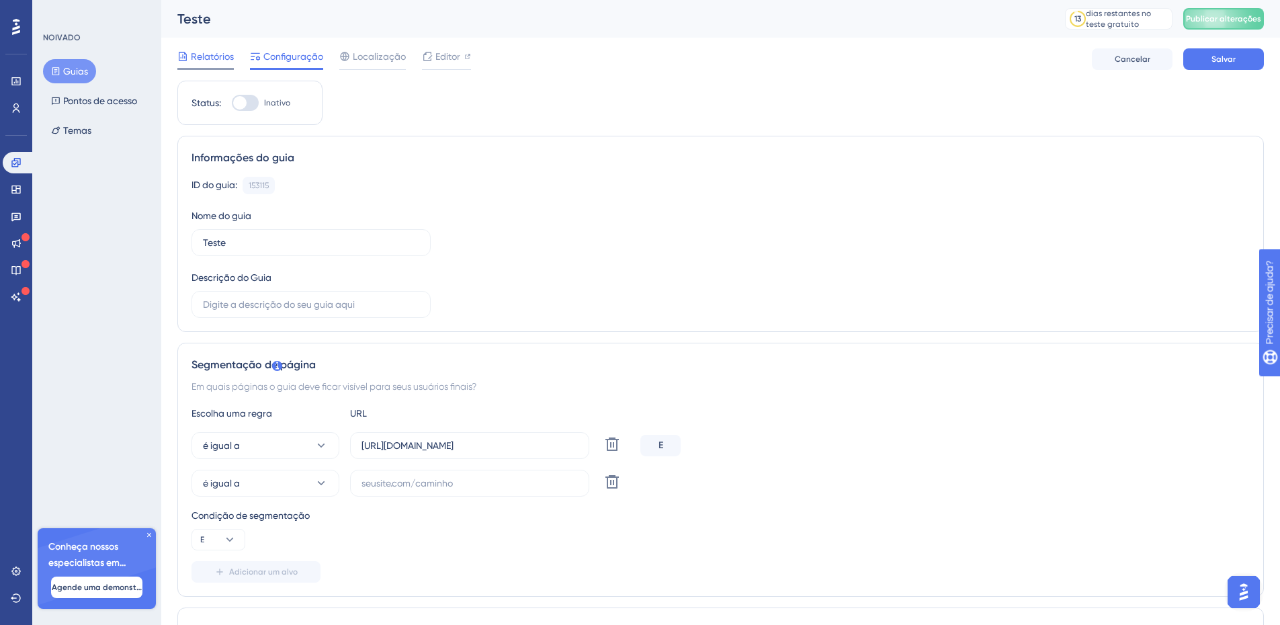
click at [215, 56] on font "Relatórios" at bounding box center [212, 56] width 43 height 11
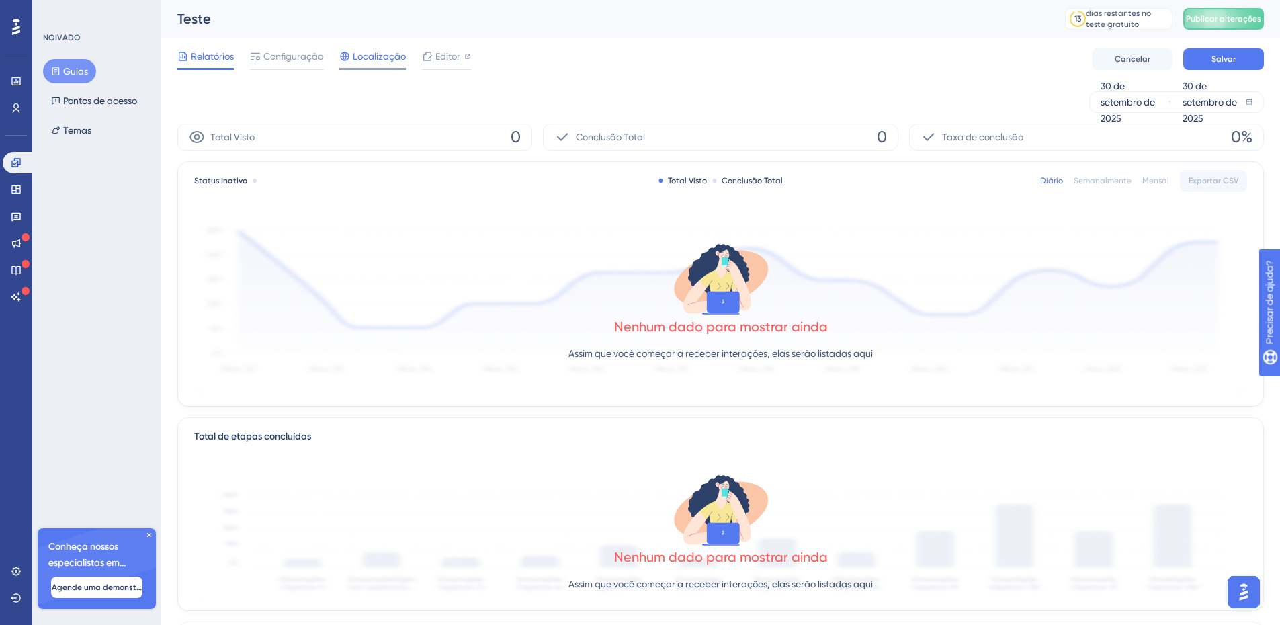
click at [353, 58] on font "Localização" at bounding box center [379, 56] width 53 height 11
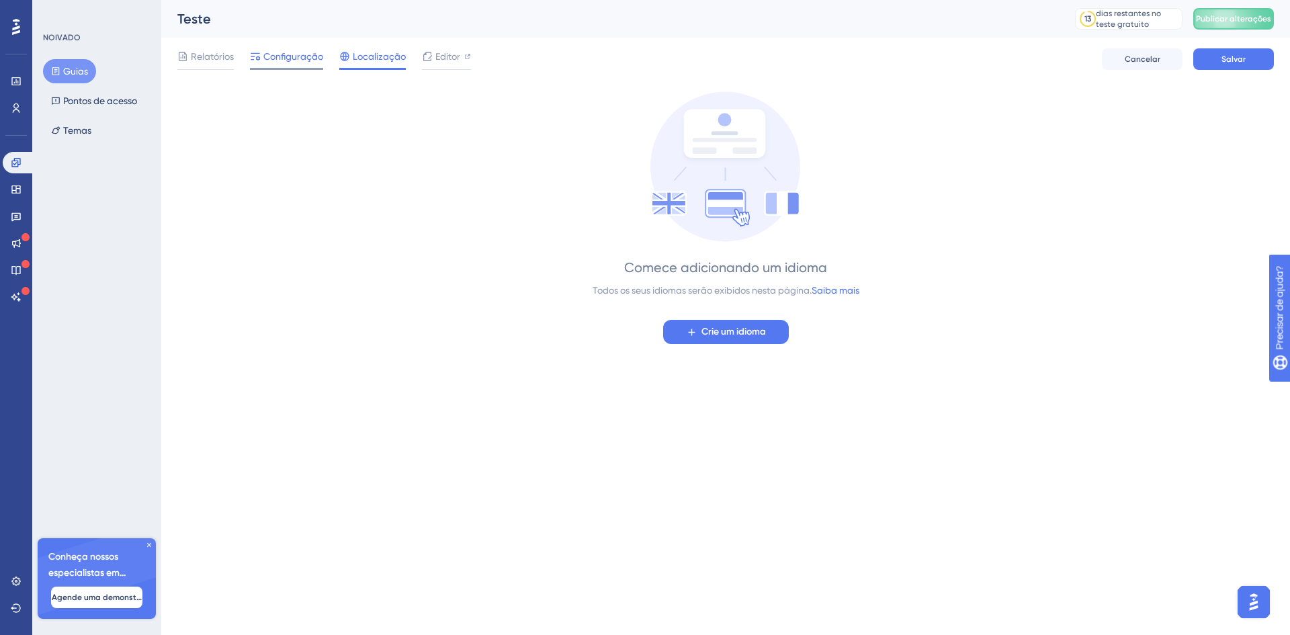
click at [285, 58] on font "Configuração" at bounding box center [293, 56] width 60 height 11
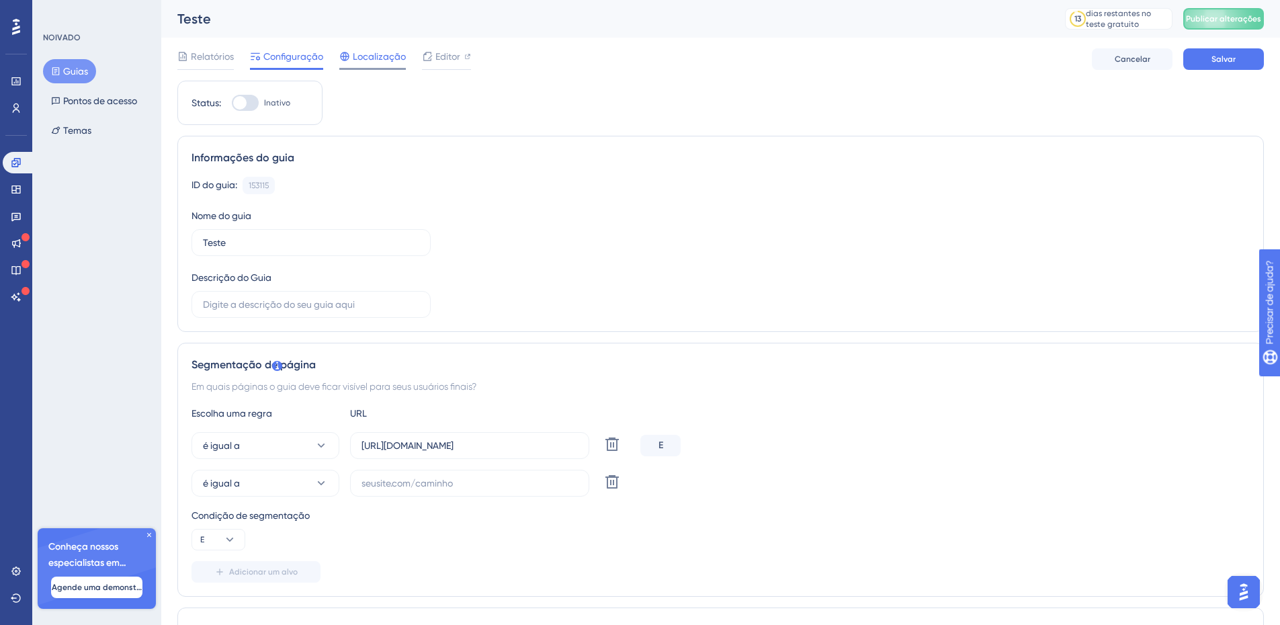
click at [363, 55] on font "Localização" at bounding box center [379, 56] width 53 height 11
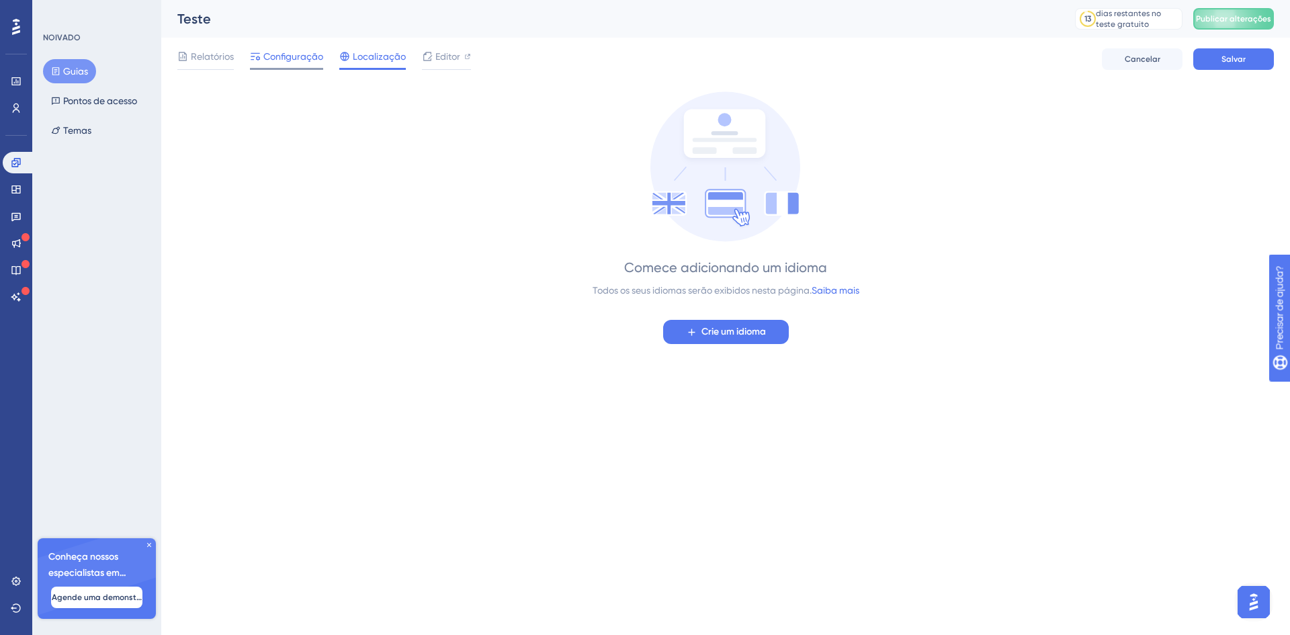
click at [272, 59] on font "Configuração" at bounding box center [293, 56] width 60 height 11
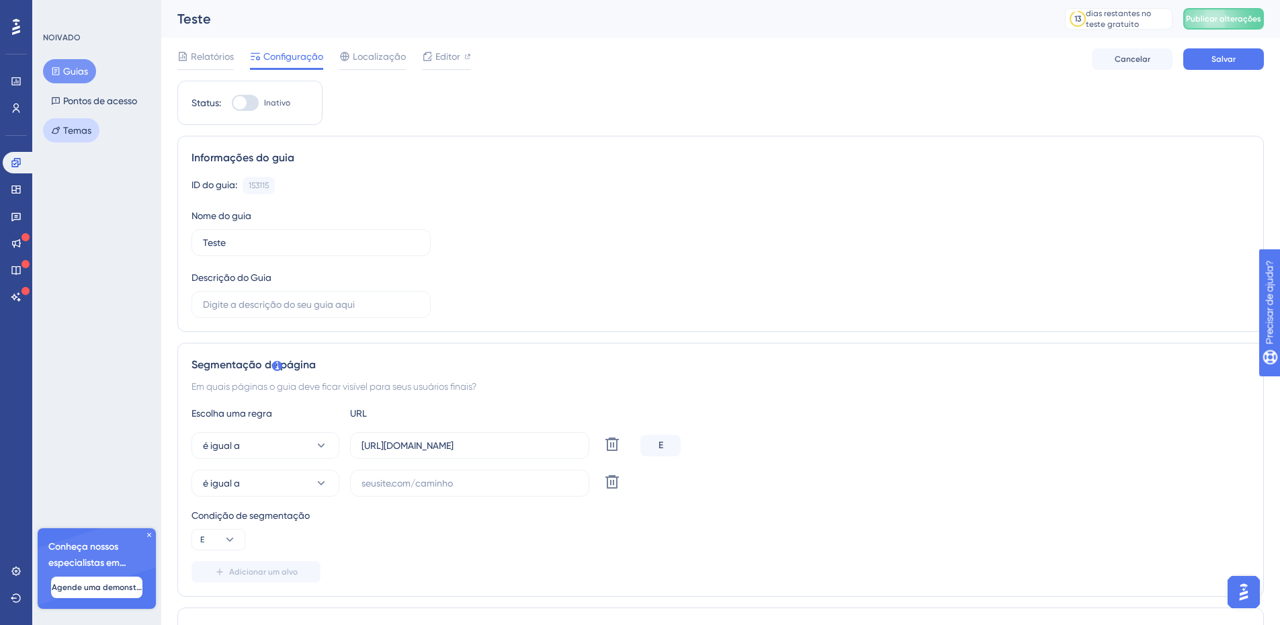
click at [66, 122] on button "Temas" at bounding box center [71, 130] width 56 height 24
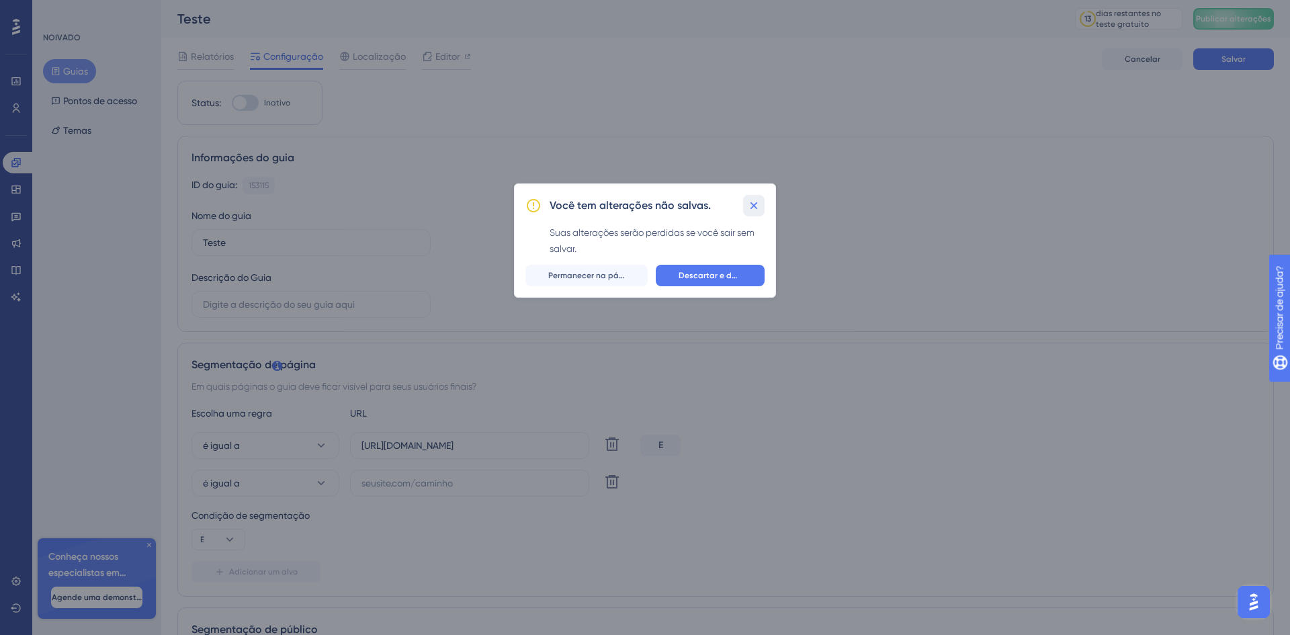
click at [751, 212] on button at bounding box center [754, 206] width 22 height 22
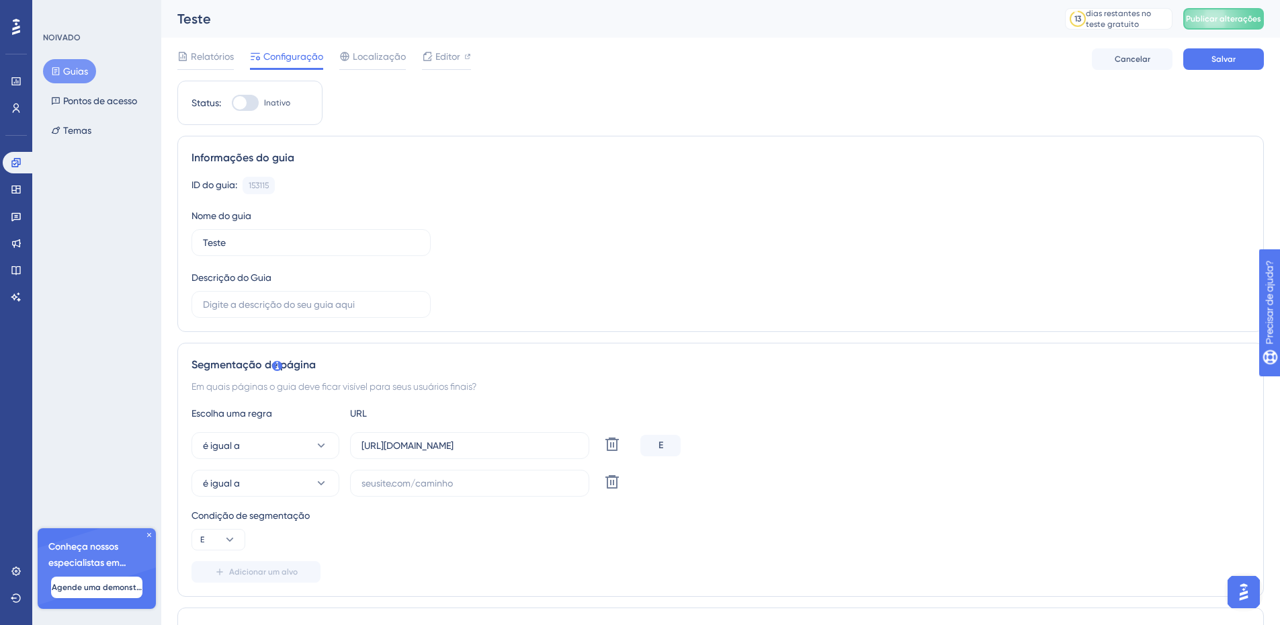
click at [28, 101] on div "Usuários" at bounding box center [16, 108] width 27 height 22
click at [24, 101] on link at bounding box center [16, 108] width 27 height 22
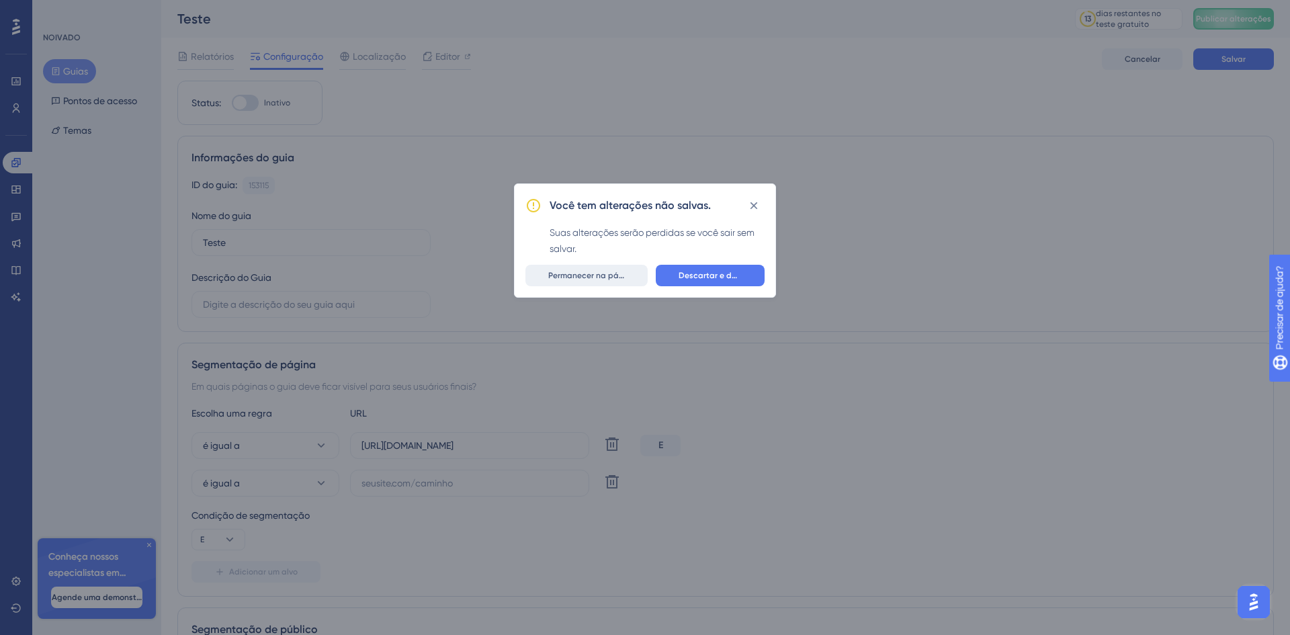
click at [601, 277] on font "Permanecer na página" at bounding box center [592, 275] width 88 height 9
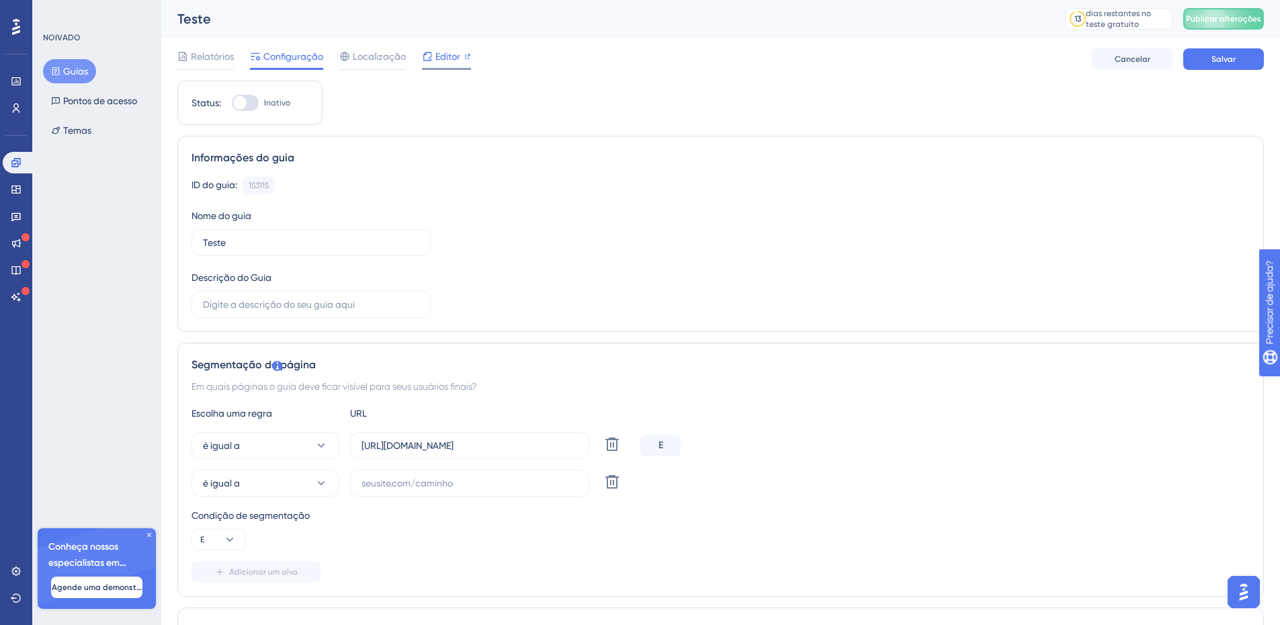
click at [446, 65] on div "Editor" at bounding box center [446, 59] width 49 height 22
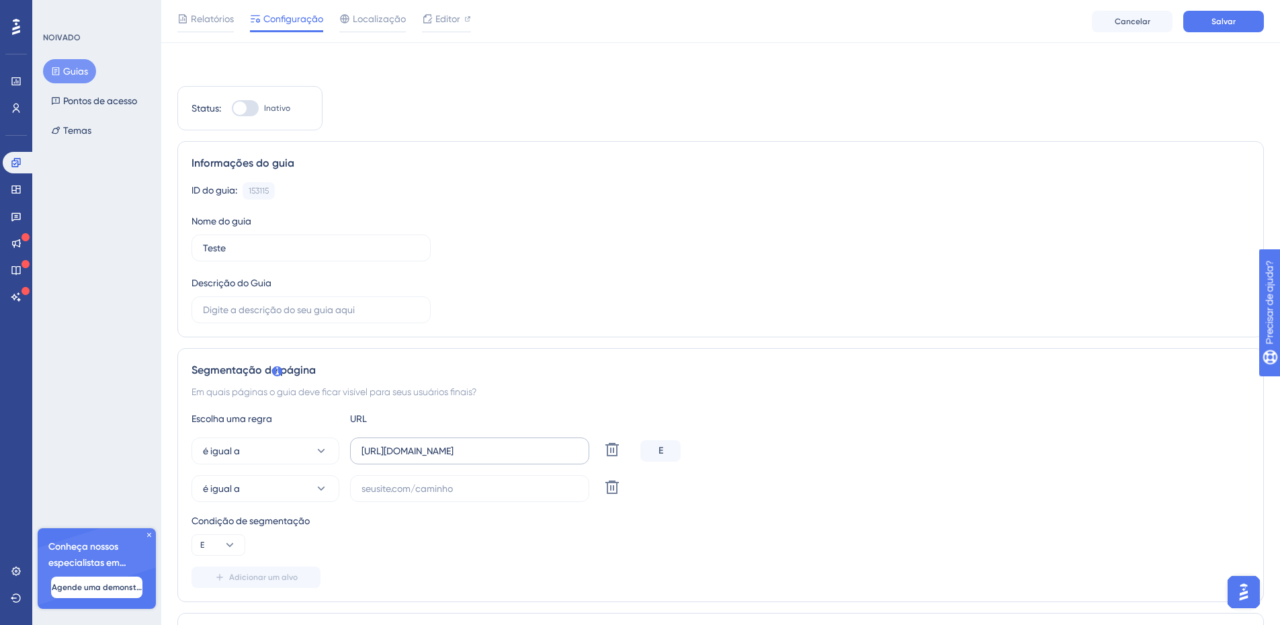
scroll to position [134, 0]
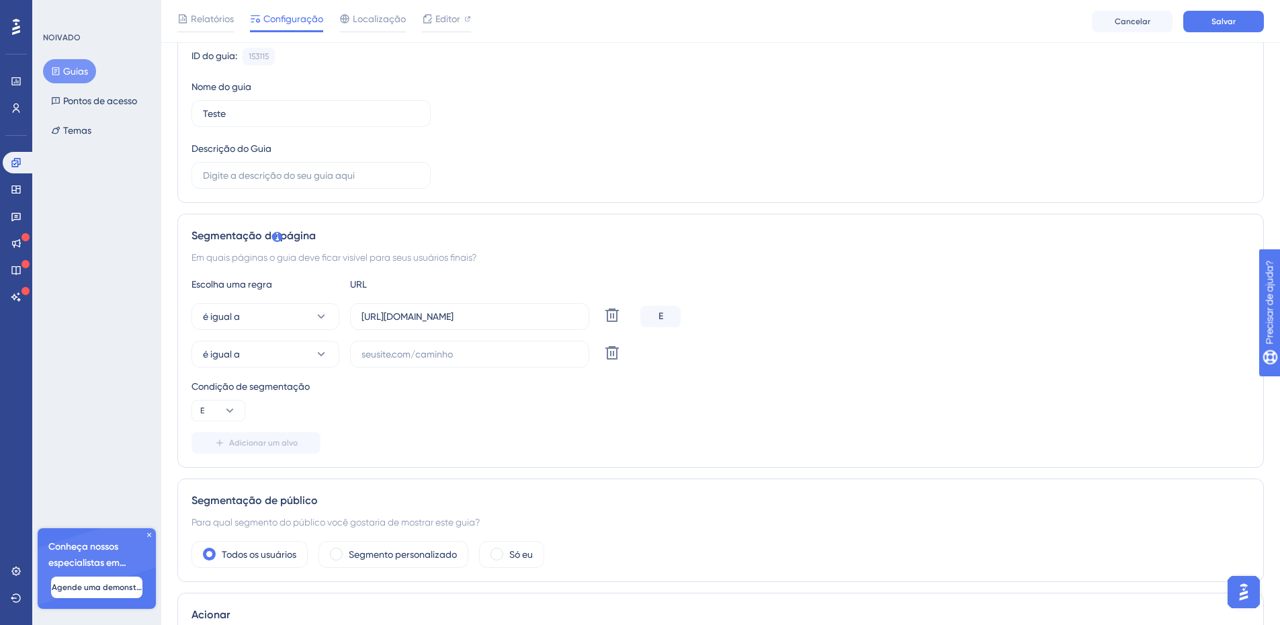
drag, startPoint x: 566, startPoint y: 325, endPoint x: 274, endPoint y: 335, distance: 292.4
click at [274, 335] on div "é igual a https://home.hardworkmedicina.com.br/ Excluir E é igual a Excluir" at bounding box center [720, 335] width 1058 height 65
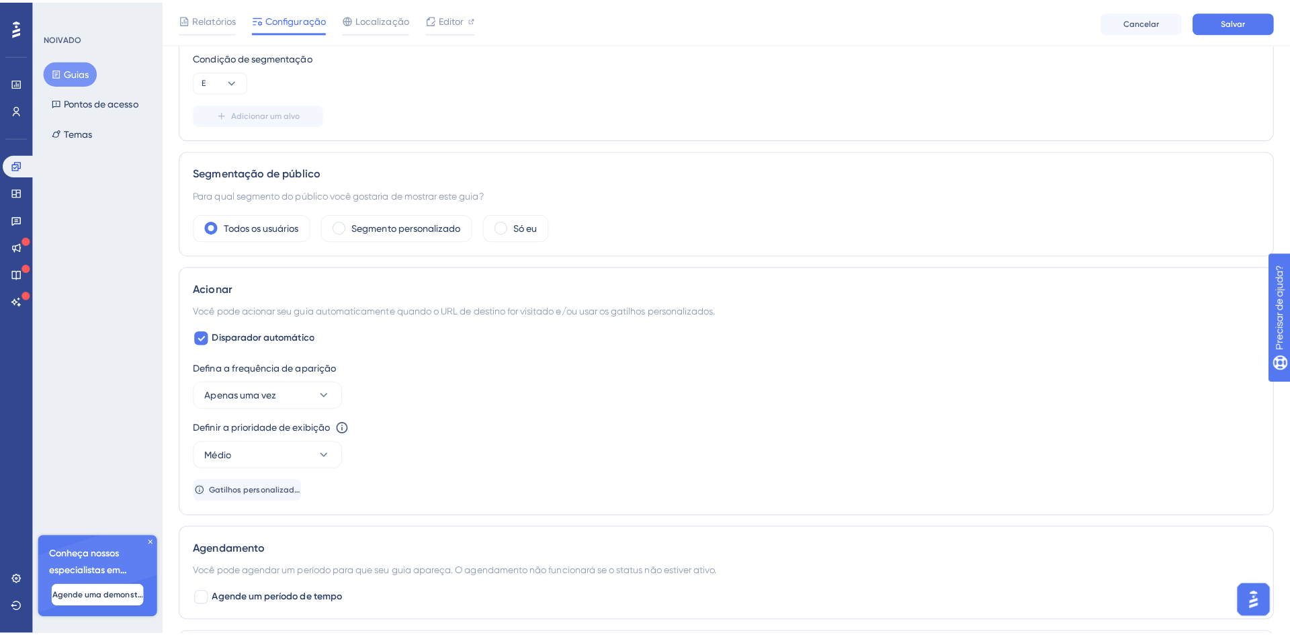
scroll to position [739, 0]
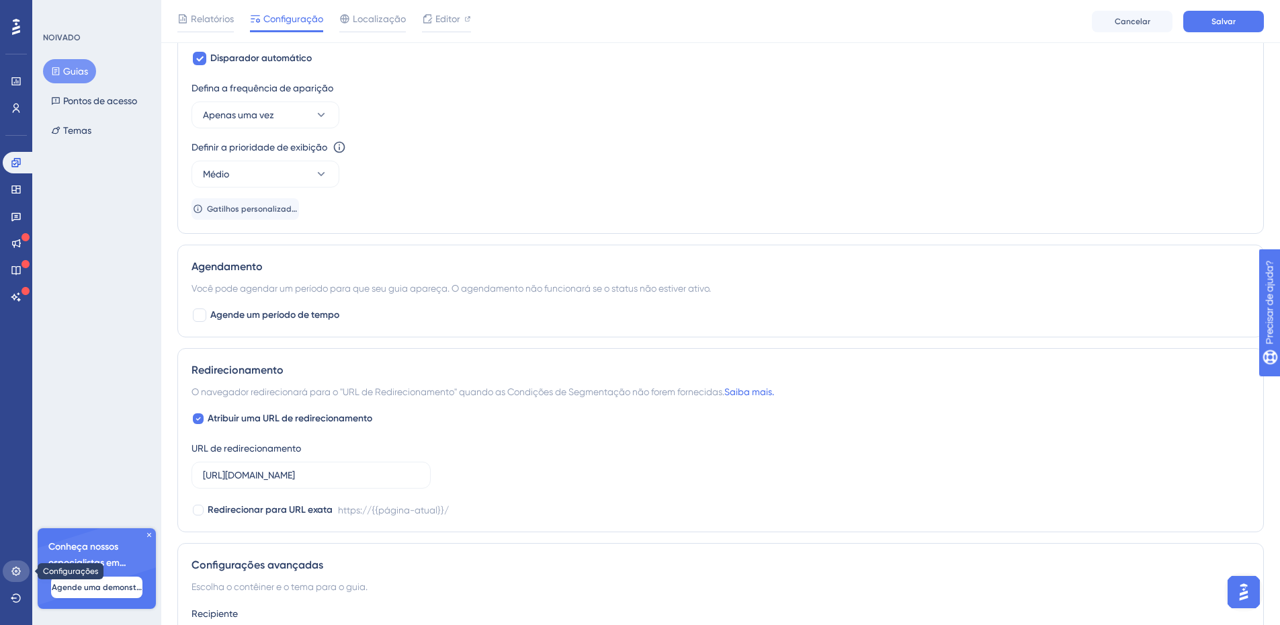
click at [9, 574] on link at bounding box center [16, 571] width 27 height 22
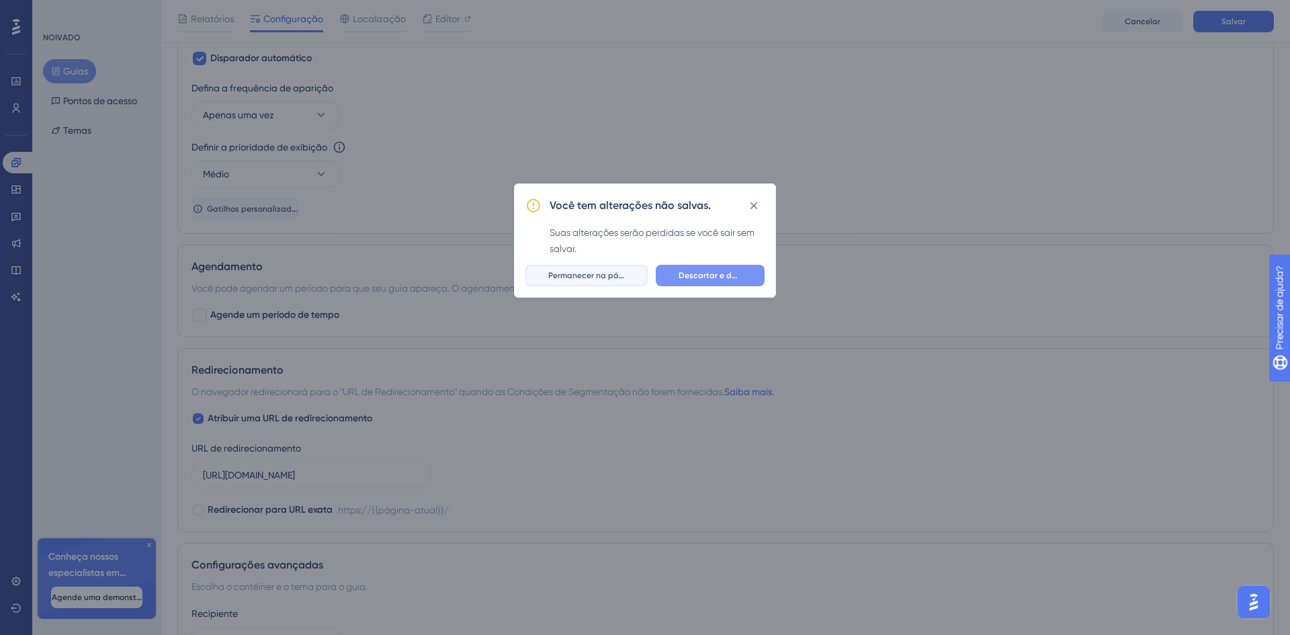
drag, startPoint x: 603, startPoint y: 281, endPoint x: 707, endPoint y: 280, distance: 104.8
click at [707, 280] on div "Descartar e deixar Permanecer na página" at bounding box center [644, 276] width 239 height 22
click at [707, 280] on font "Descartar e deixar" at bounding box center [715, 275] width 72 height 9
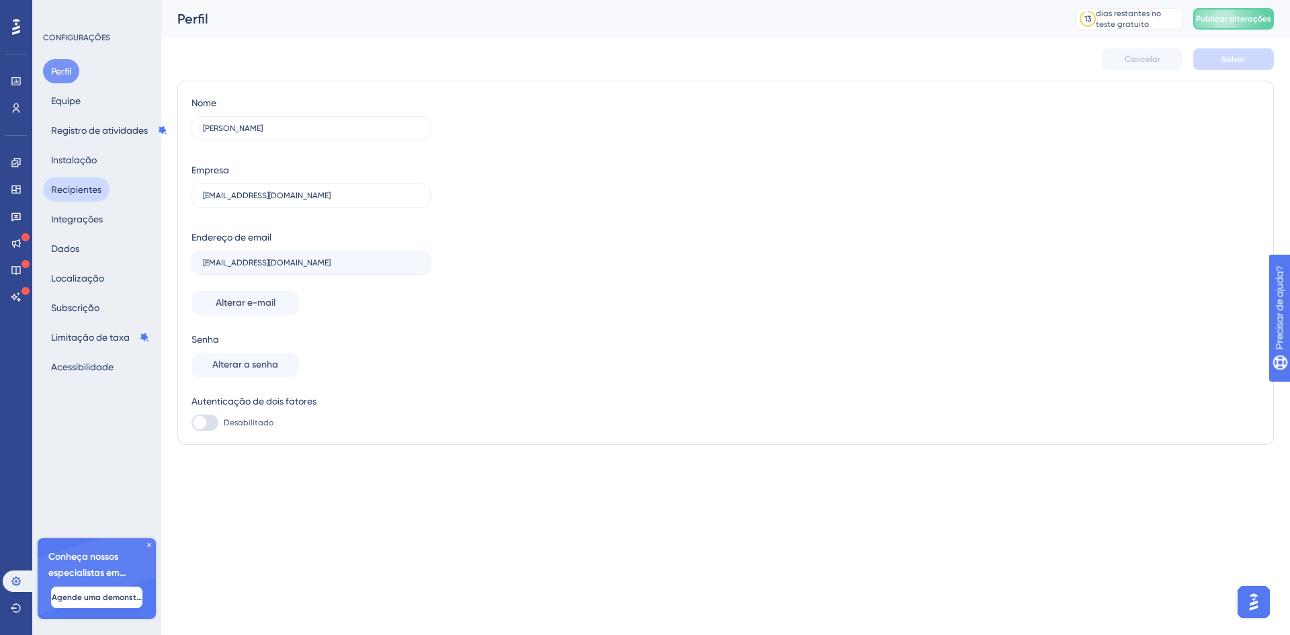
click at [89, 187] on font "Recipientes" at bounding box center [76, 189] width 50 height 11
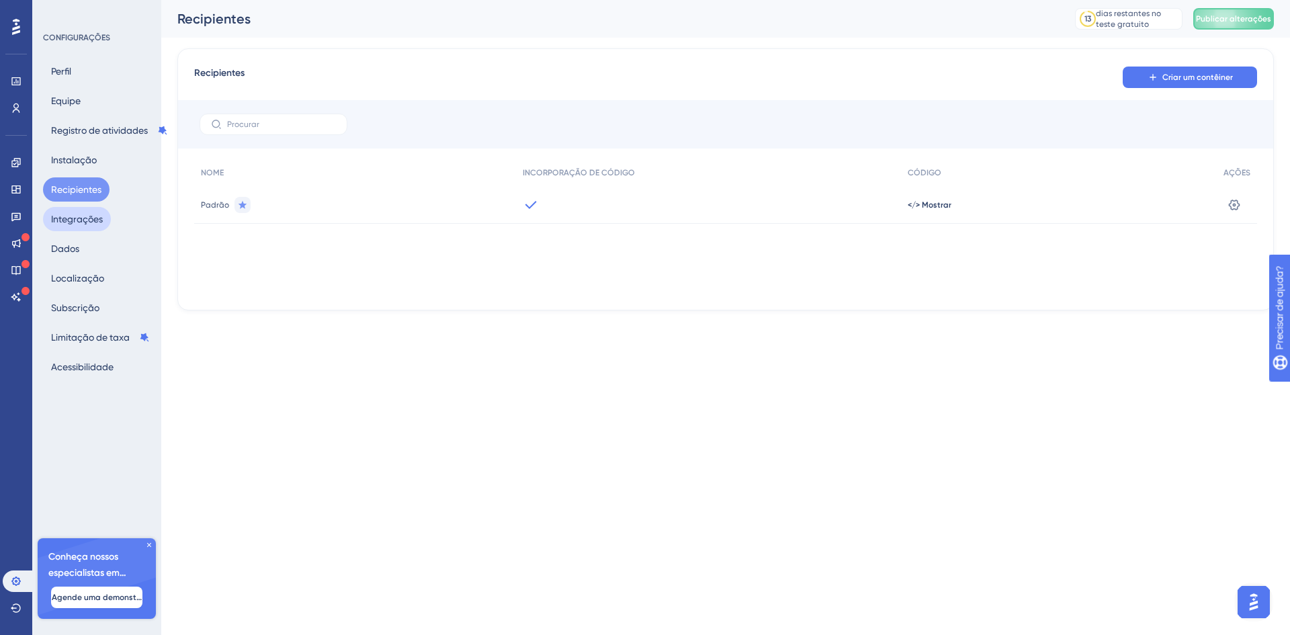
click at [89, 214] on font "Integrações" at bounding box center [77, 219] width 52 height 16
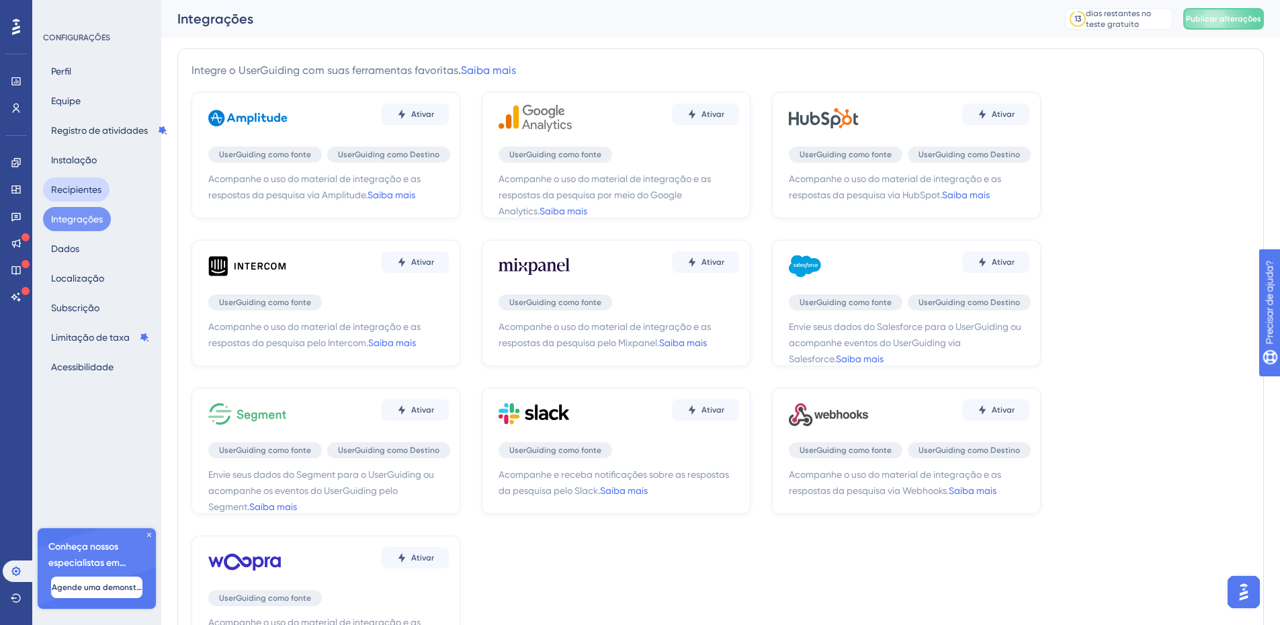
click at [99, 194] on font "Recipientes" at bounding box center [76, 189] width 50 height 11
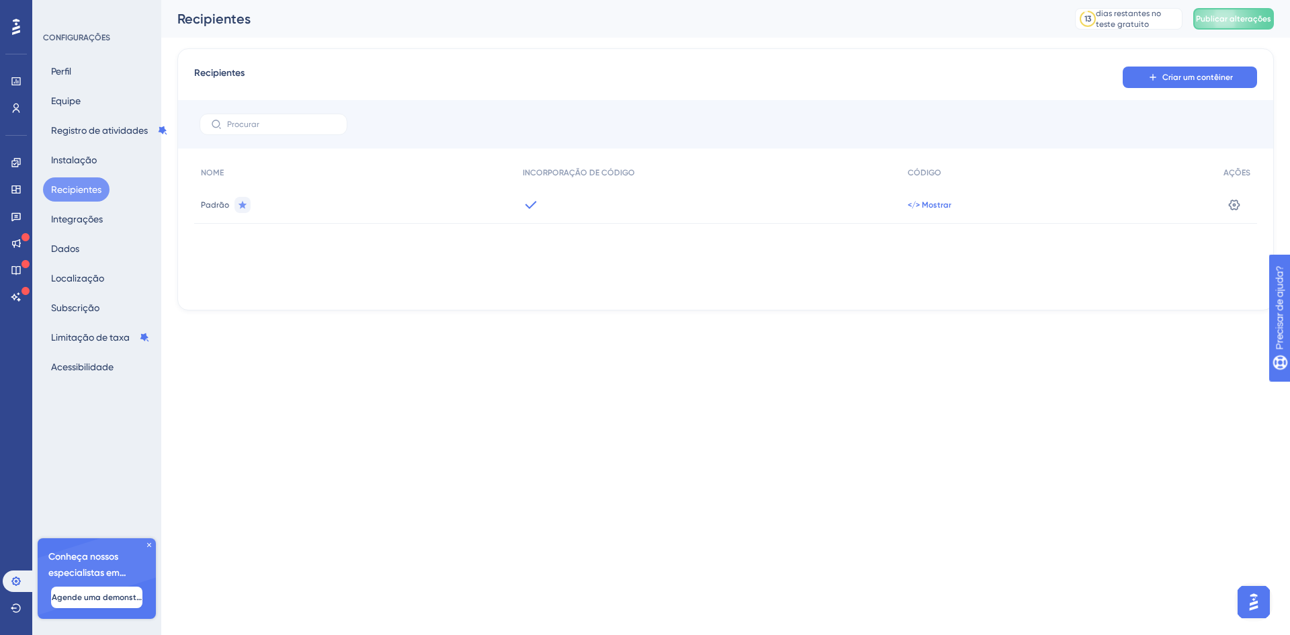
click at [938, 202] on font "</> Mostrar" at bounding box center [930, 204] width 44 height 9
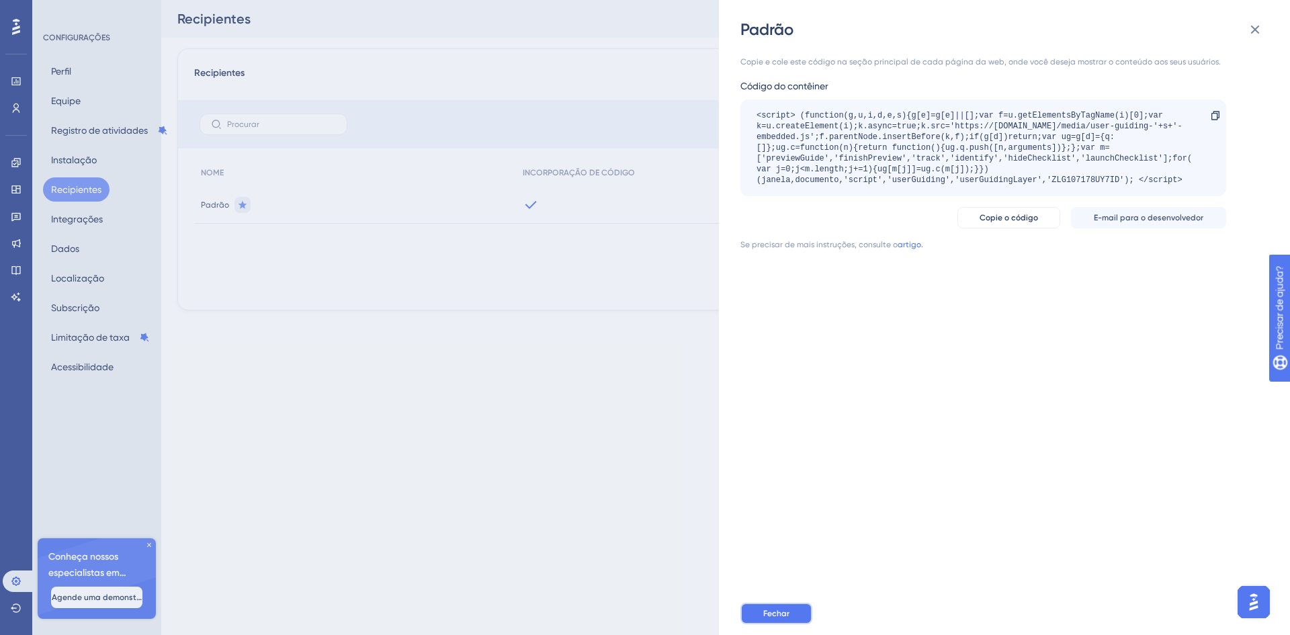
click at [775, 608] on button "Fechar" at bounding box center [776, 614] width 72 height 22
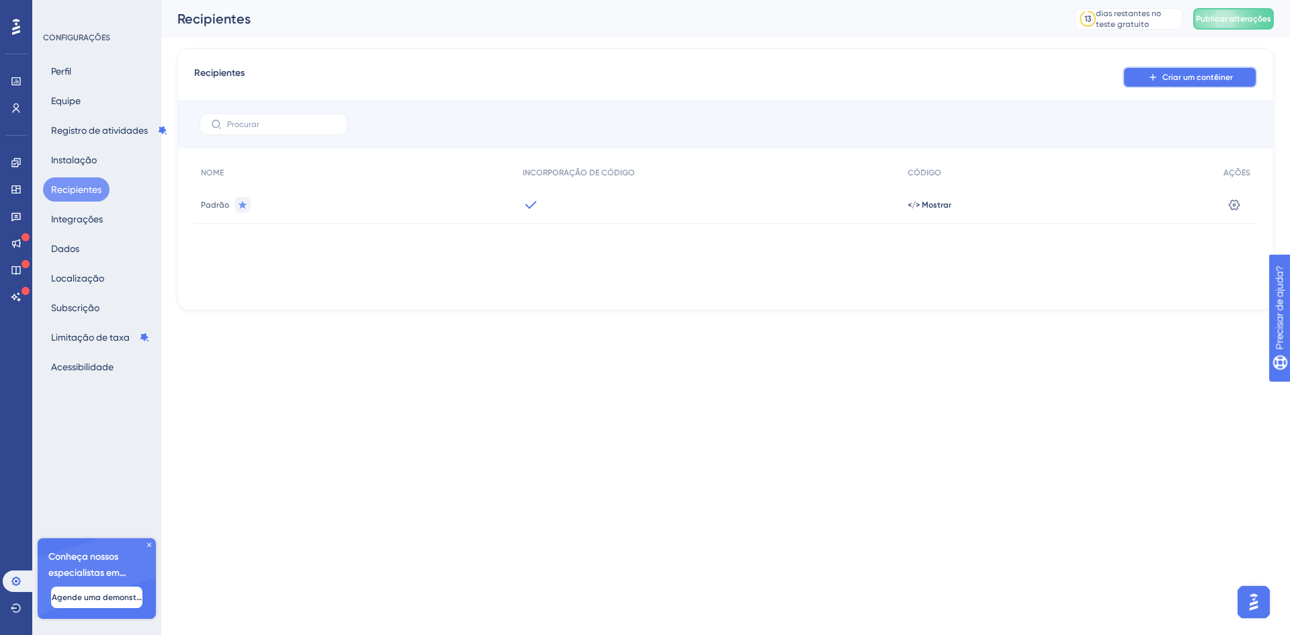
click at [1155, 83] on button "Criar um contêiner" at bounding box center [1190, 78] width 134 height 22
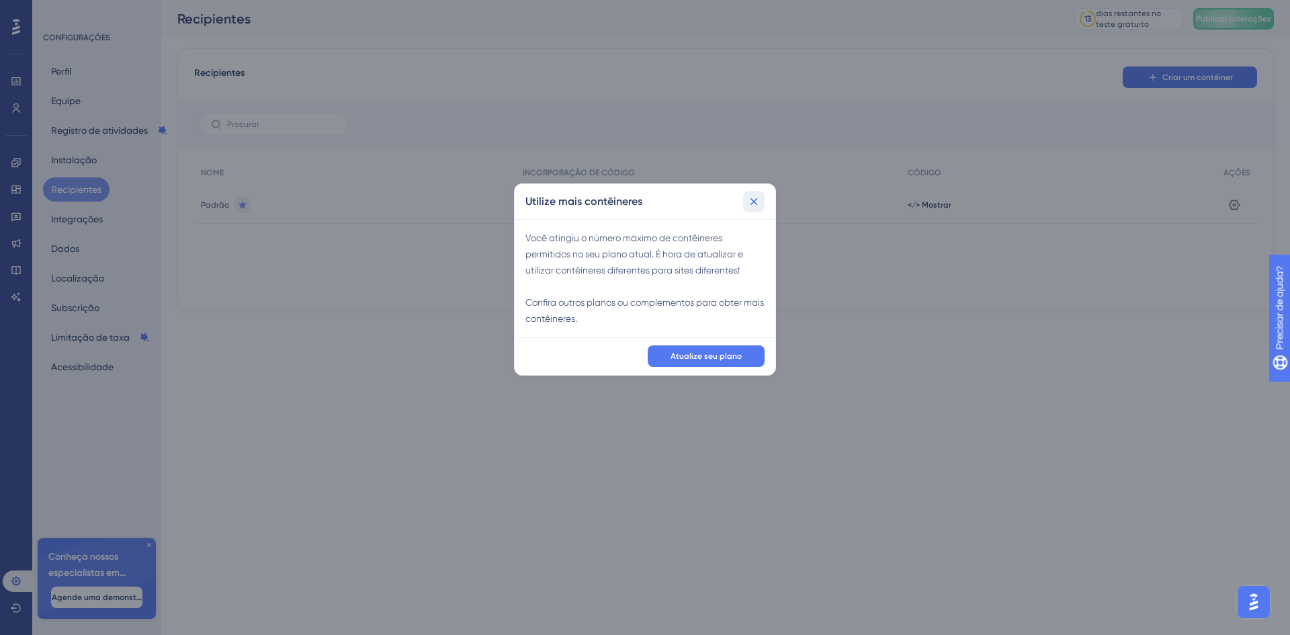
click at [760, 203] on icon at bounding box center [753, 201] width 13 height 13
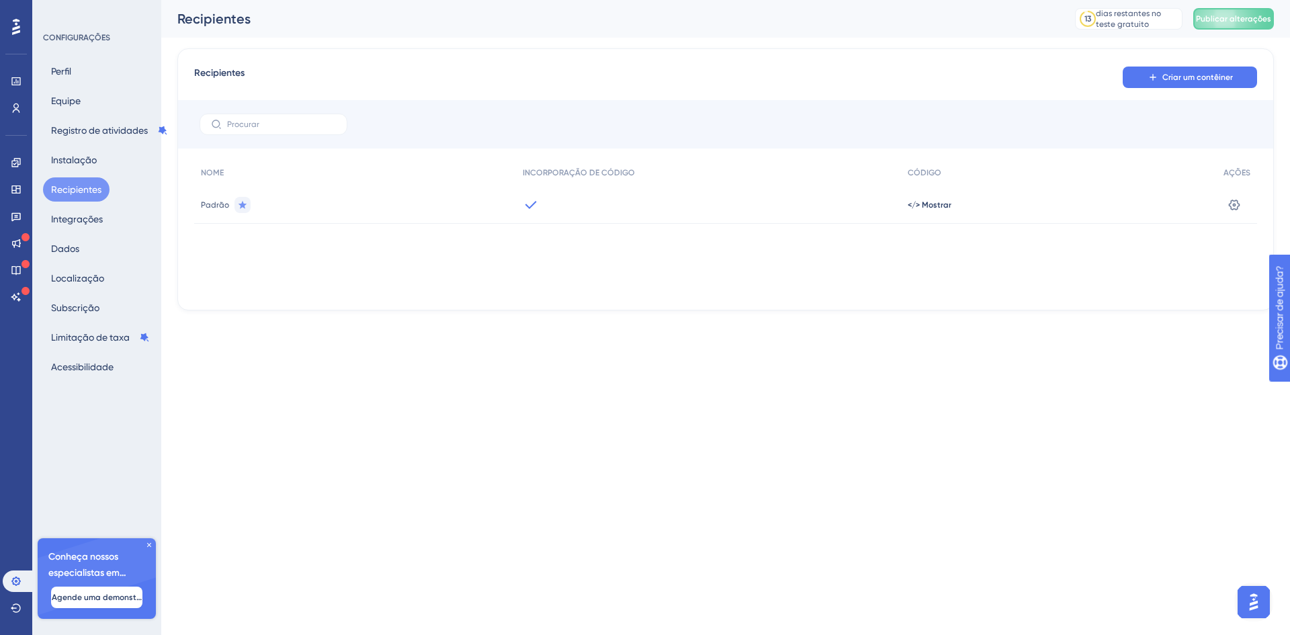
click at [939, 212] on div "</> Mostrar" at bounding box center [1059, 205] width 316 height 38
click at [940, 203] on font "</> Mostrar" at bounding box center [930, 204] width 44 height 9
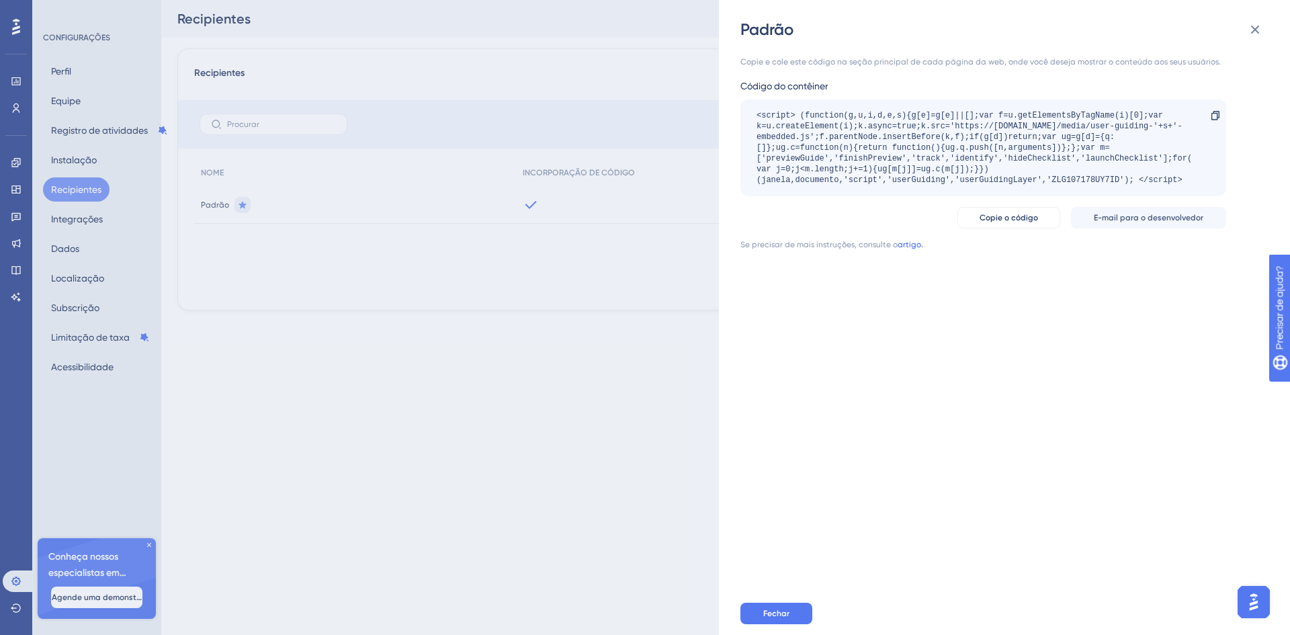
click at [912, 247] on font "artigo." at bounding box center [911, 244] width 26 height 9
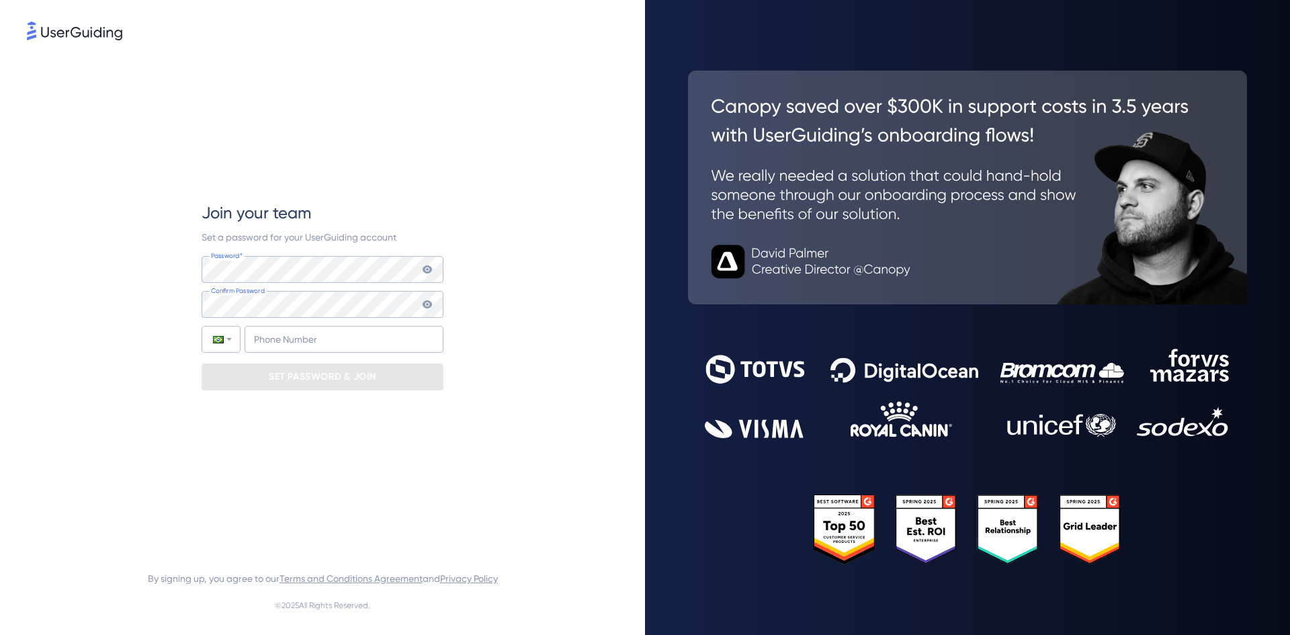
click at [549, 232] on div "Join your team Set a password for your UserGuiding account Password* Your passw…" at bounding box center [322, 296] width 591 height 506
click at [457, 130] on div "Join your team Set a password for your UserGuiding account Password* Your passw…" at bounding box center [322, 296] width 591 height 506
click at [323, 288] on div "Password* Your password must contain: At least 8 characters At least 3 of the f…" at bounding box center [323, 304] width 242 height 97
click at [538, 237] on div "Join your team Set a password for your UserGuiding account Password* Your passw…" at bounding box center [322, 296] width 591 height 506
click at [249, 218] on span "Join your team" at bounding box center [257, 213] width 110 height 22
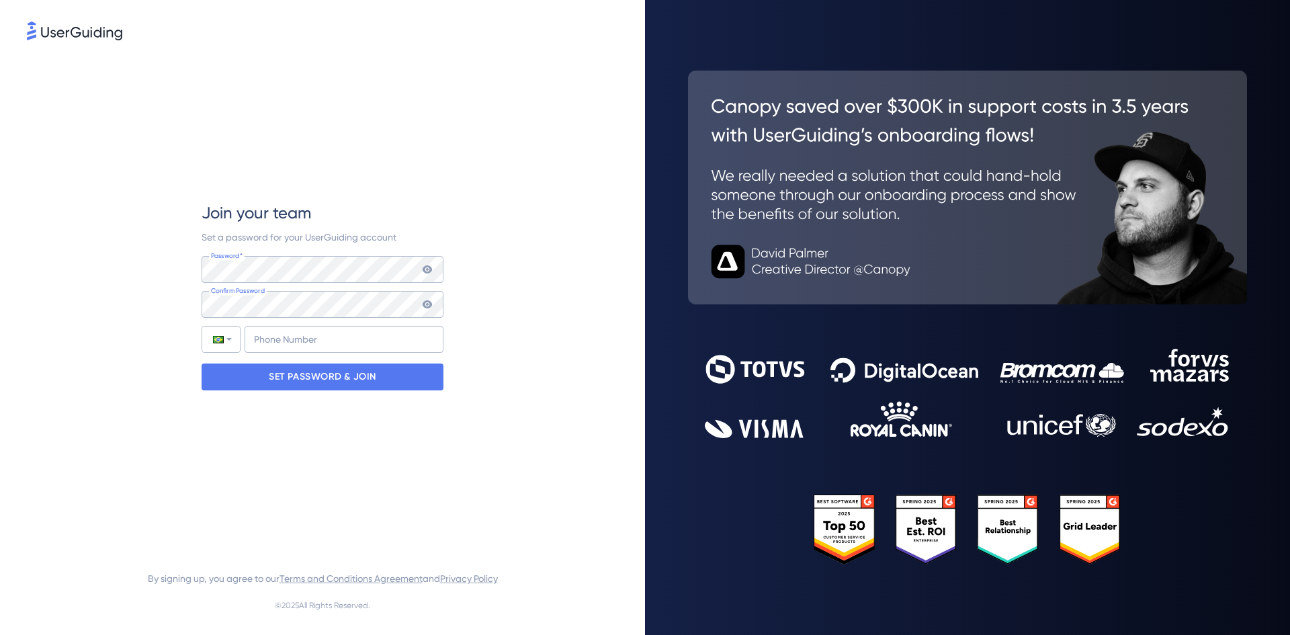
click at [432, 267] on icon at bounding box center [427, 269] width 11 height 11
click at [426, 308] on icon at bounding box center [427, 304] width 9 height 8
click at [293, 354] on div "Join your team Set a password for your UserGuiding account Password* Your passw…" at bounding box center [323, 296] width 242 height 188
click at [322, 343] on input "+55" at bounding box center [344, 339] width 199 height 27
type input "[PHONE_NUMBER]"
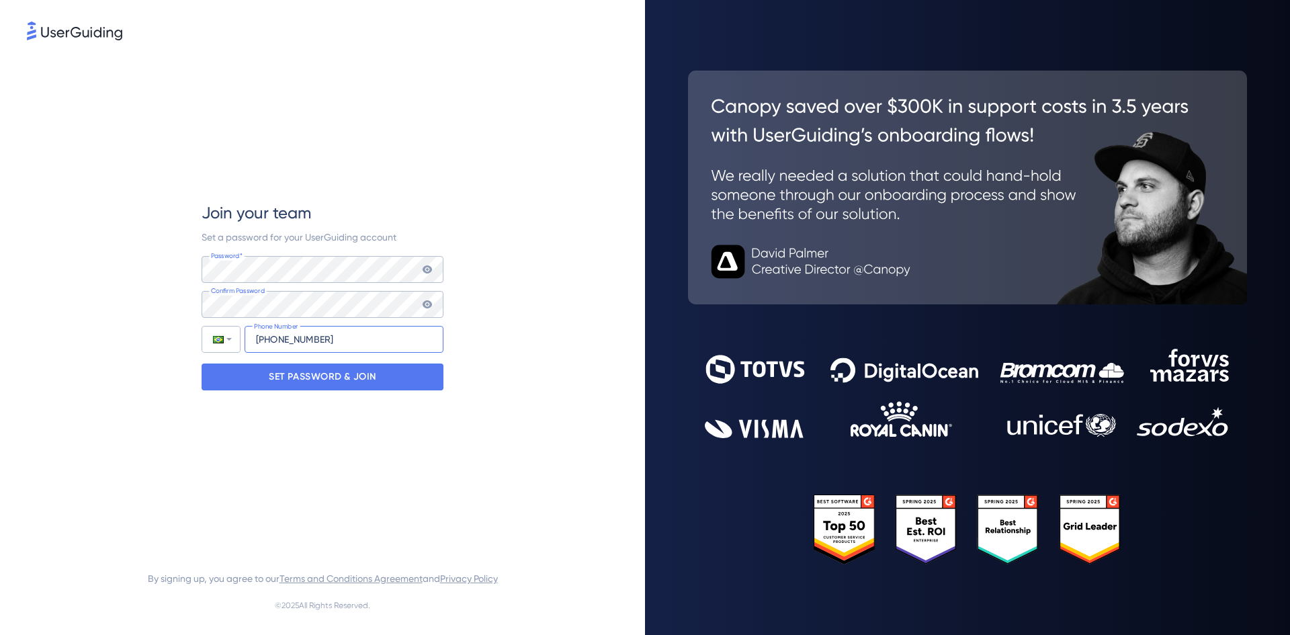
click at [364, 333] on input "[PHONE_NUMBER]" at bounding box center [344, 339] width 199 height 27
click at [270, 349] on input "tel" at bounding box center [344, 339] width 199 height 27
paste input "[PHONE_NUMBER]"
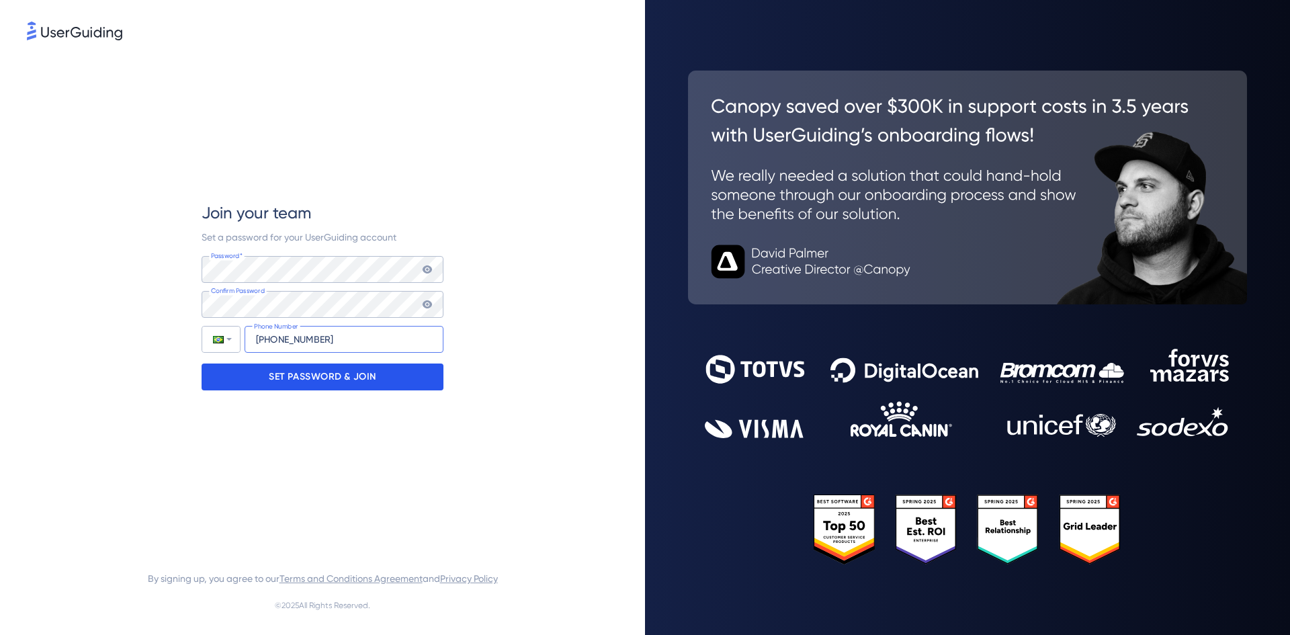
type input "[PHONE_NUMBER]"
click at [403, 381] on div "SET PASSWORD & JOIN" at bounding box center [323, 376] width 242 height 27
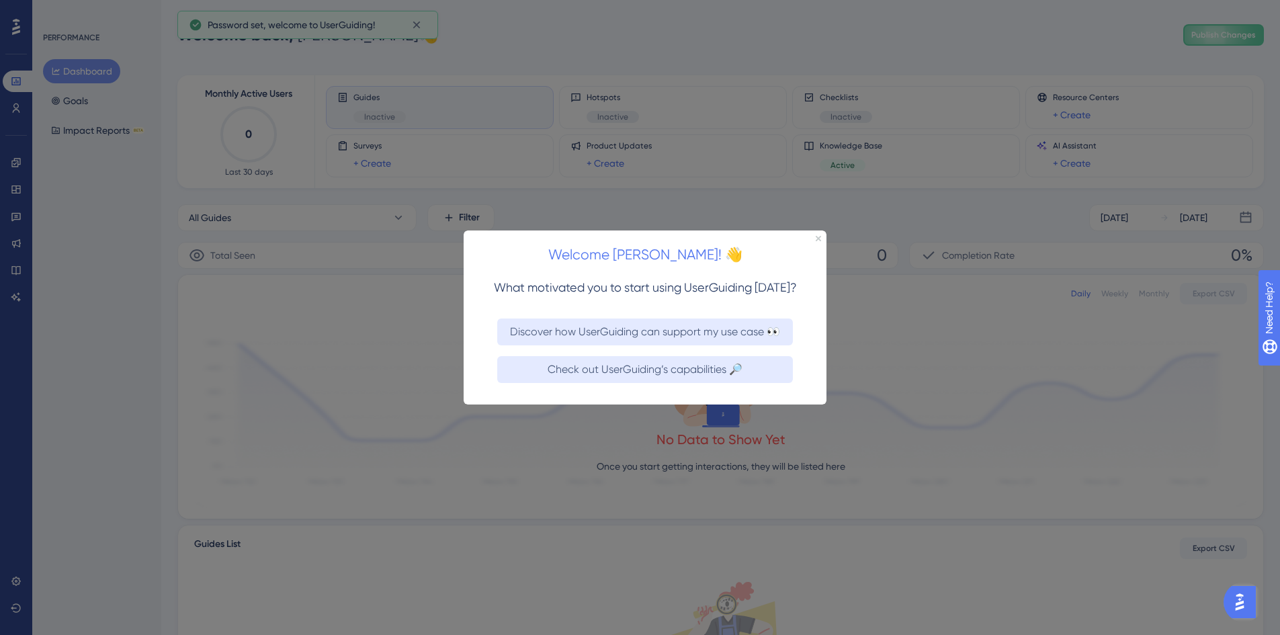
click at [818, 243] on div "Welcome [PERSON_NAME]! 👋" at bounding box center [645, 251] width 363 height 42
click at [820, 241] on div "Welcome [PERSON_NAME]! 👋" at bounding box center [645, 251] width 363 height 42
drag, startPoint x: 818, startPoint y: 238, endPoint x: 464, endPoint y: 429, distance: 402.5
click at [818, 238] on icon "Close Preview" at bounding box center [818, 237] width 5 height 5
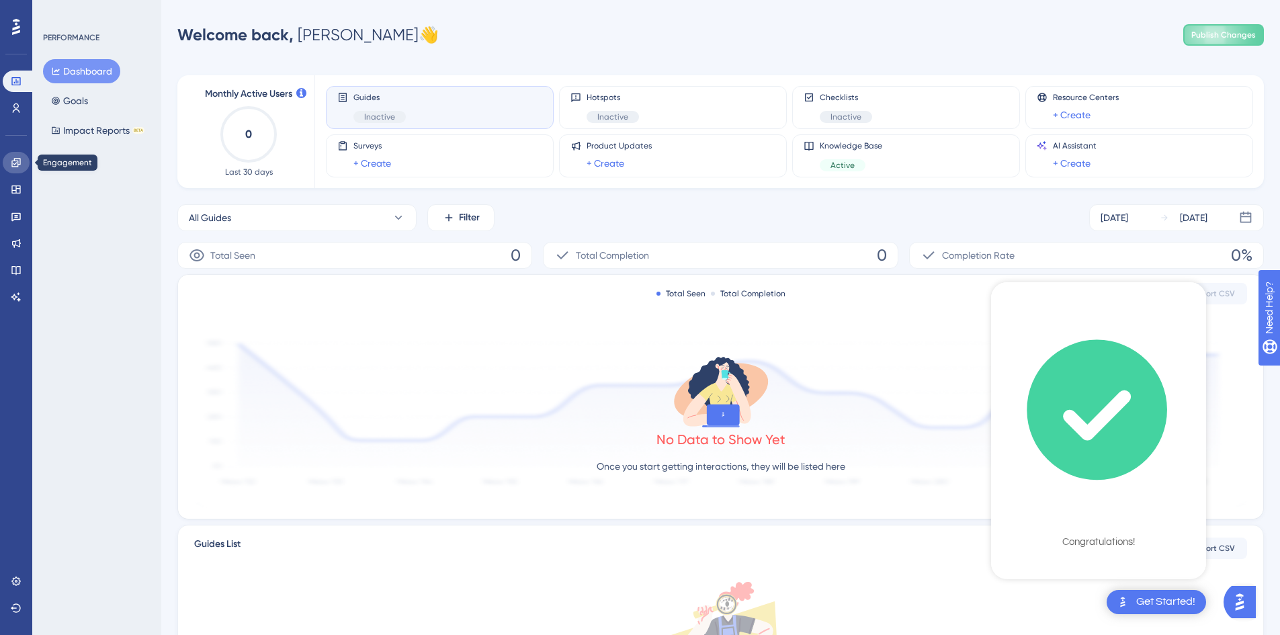
click at [19, 160] on icon at bounding box center [16, 162] width 11 height 11
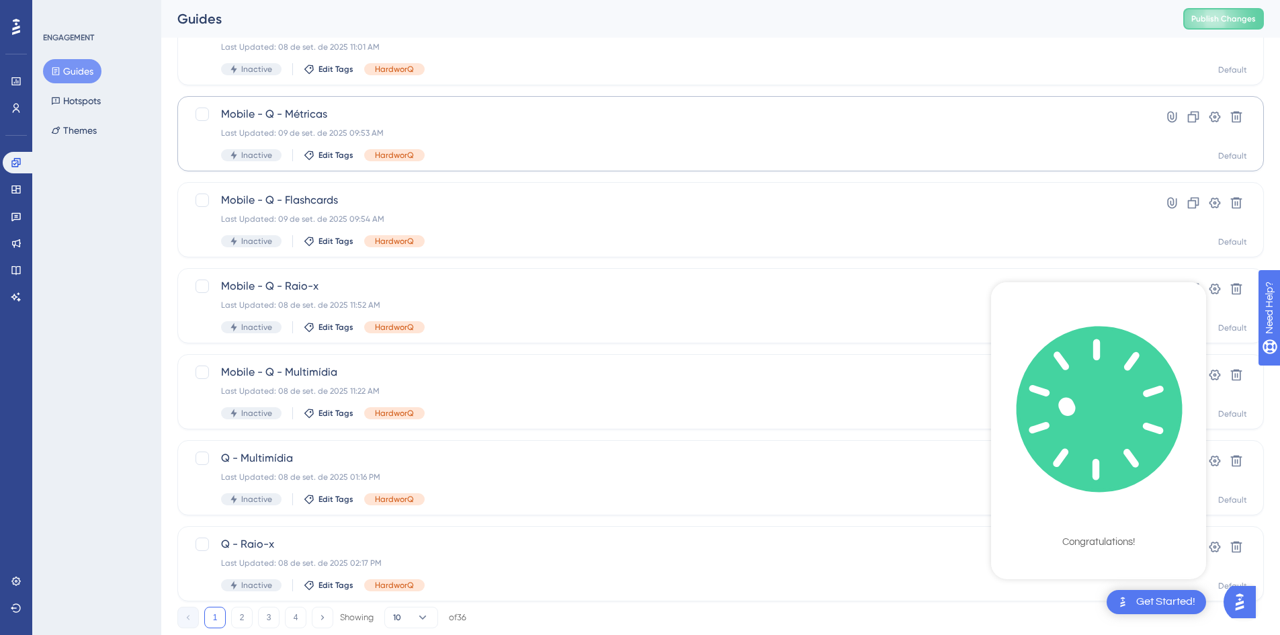
scroll to position [408, 0]
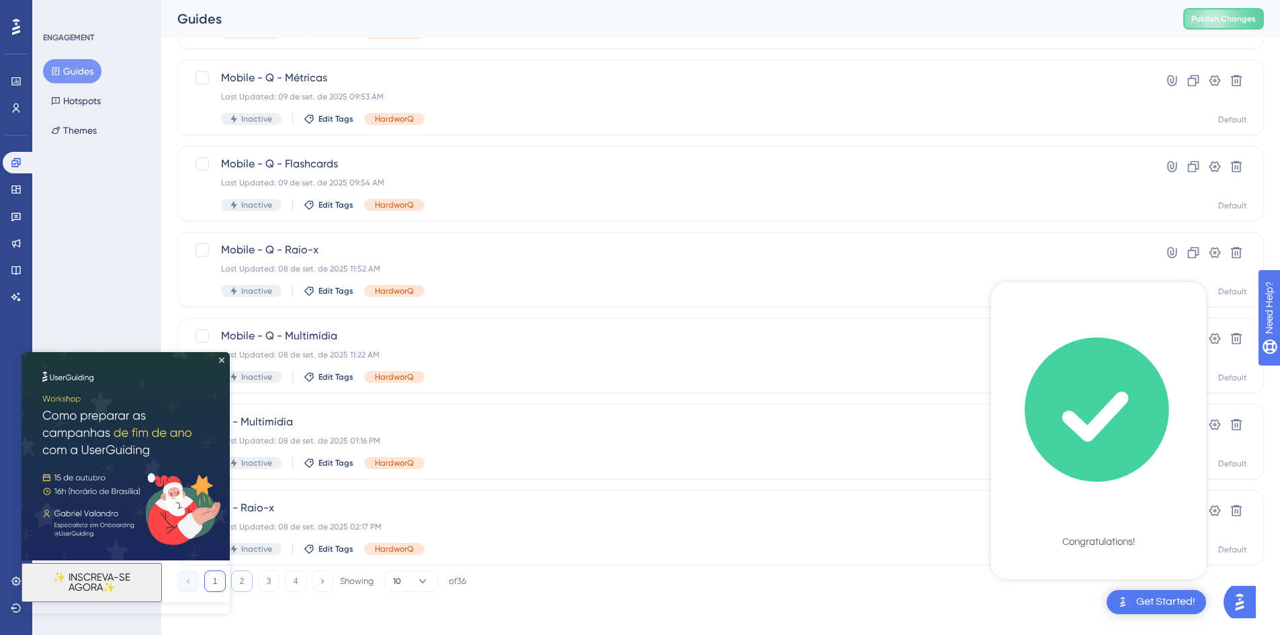
click at [237, 583] on button "2" at bounding box center [242, 581] width 22 height 22
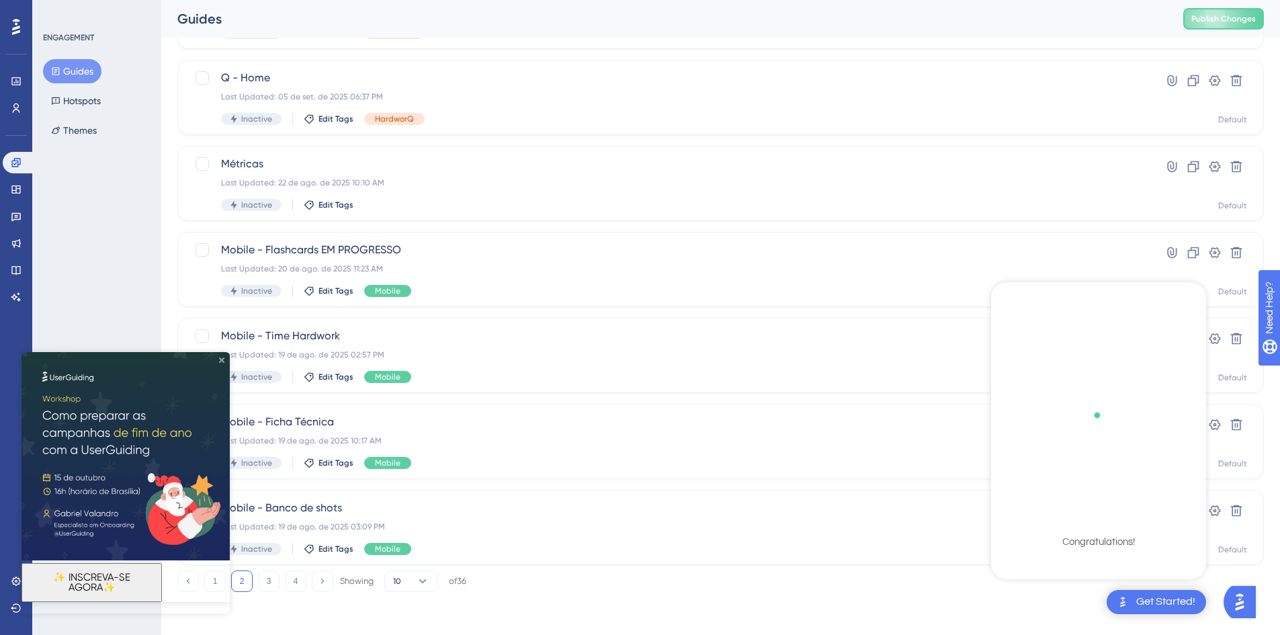
click at [224, 357] on icon "Close Preview" at bounding box center [221, 359] width 5 height 5
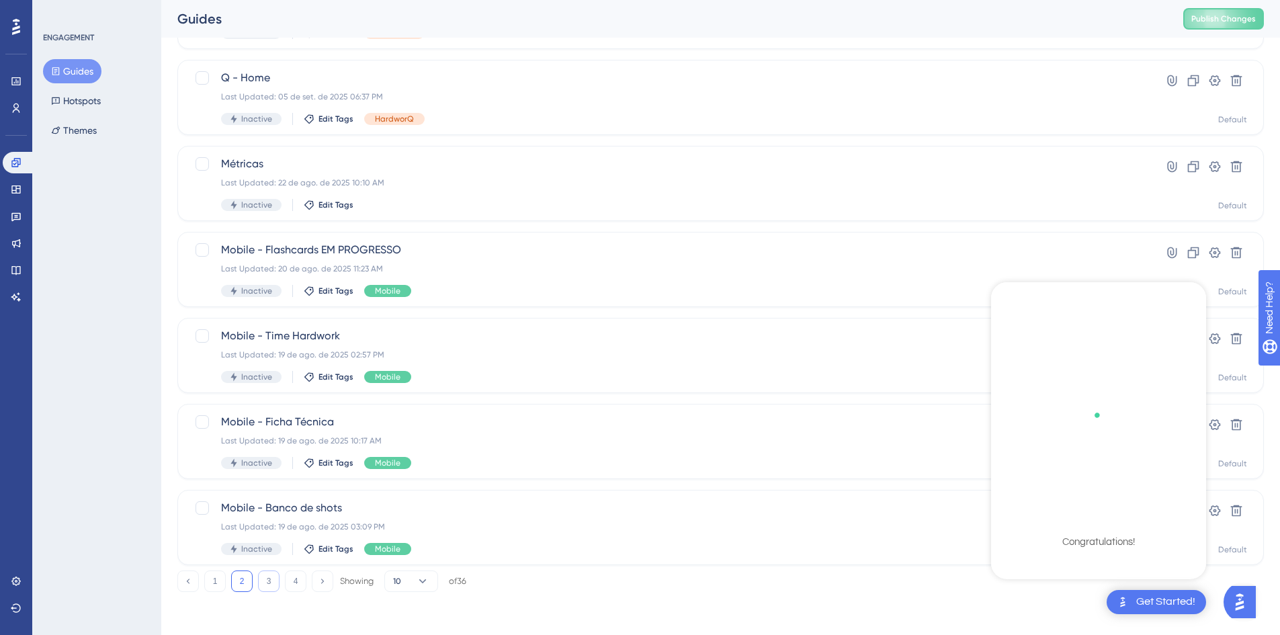
click at [263, 586] on button "3" at bounding box center [269, 581] width 22 height 22
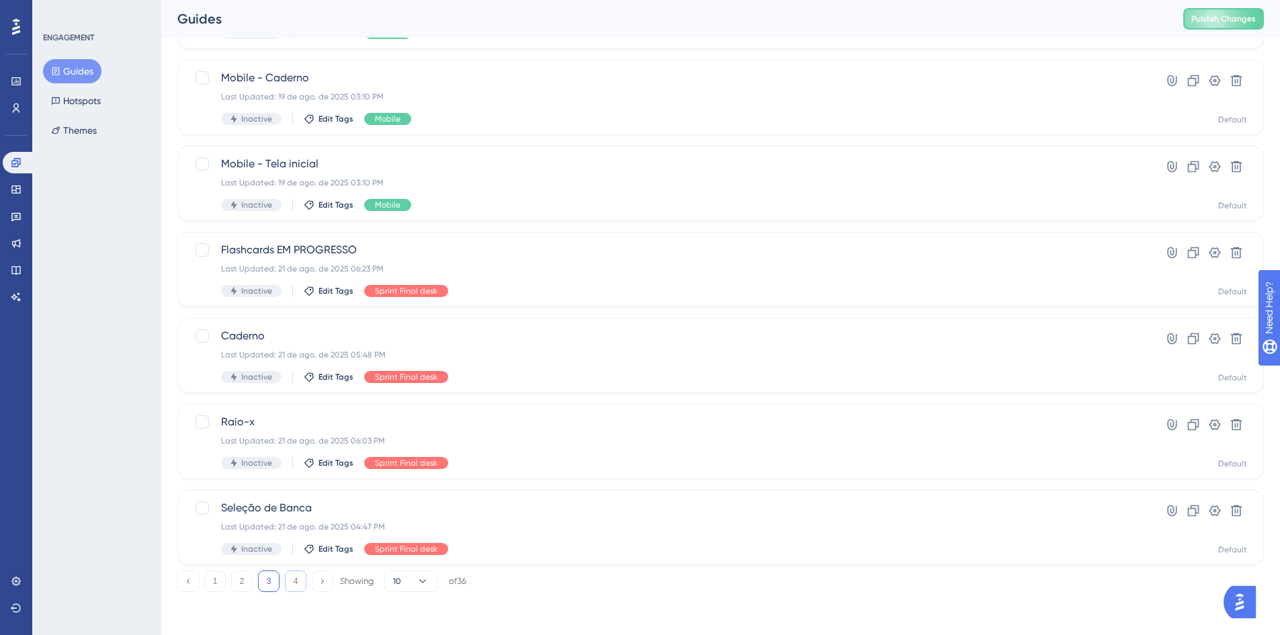
click at [294, 584] on button "4" at bounding box center [296, 581] width 22 height 22
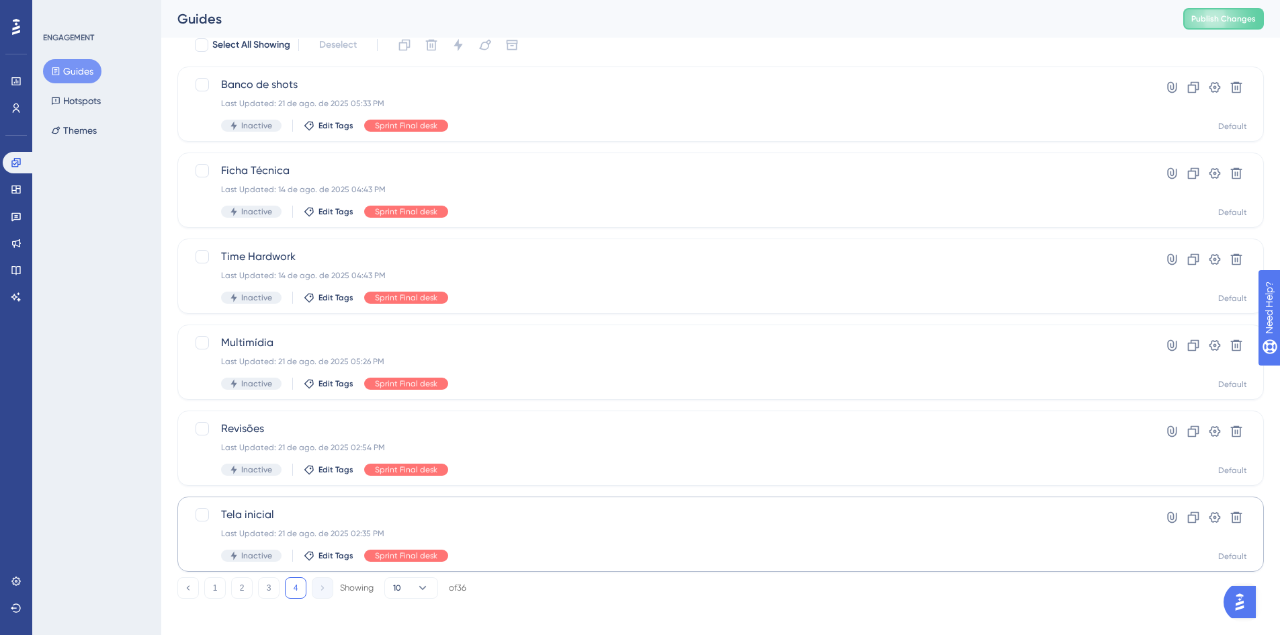
scroll to position [64, 0]
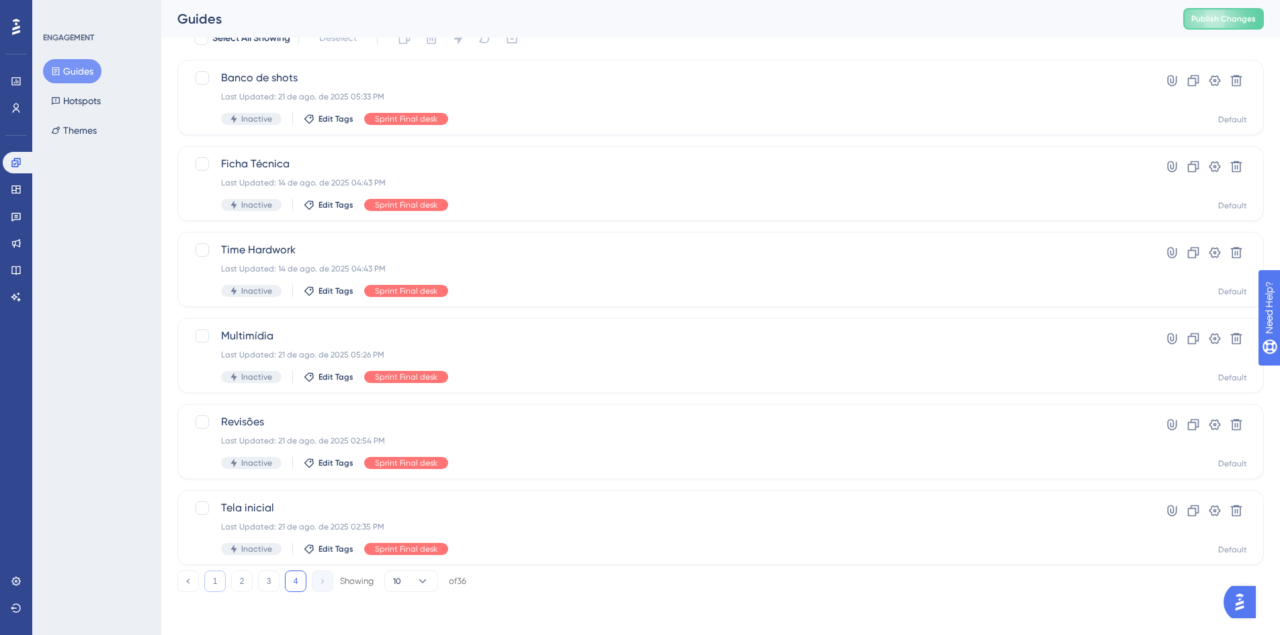
click at [209, 582] on button "1" at bounding box center [215, 581] width 22 height 22
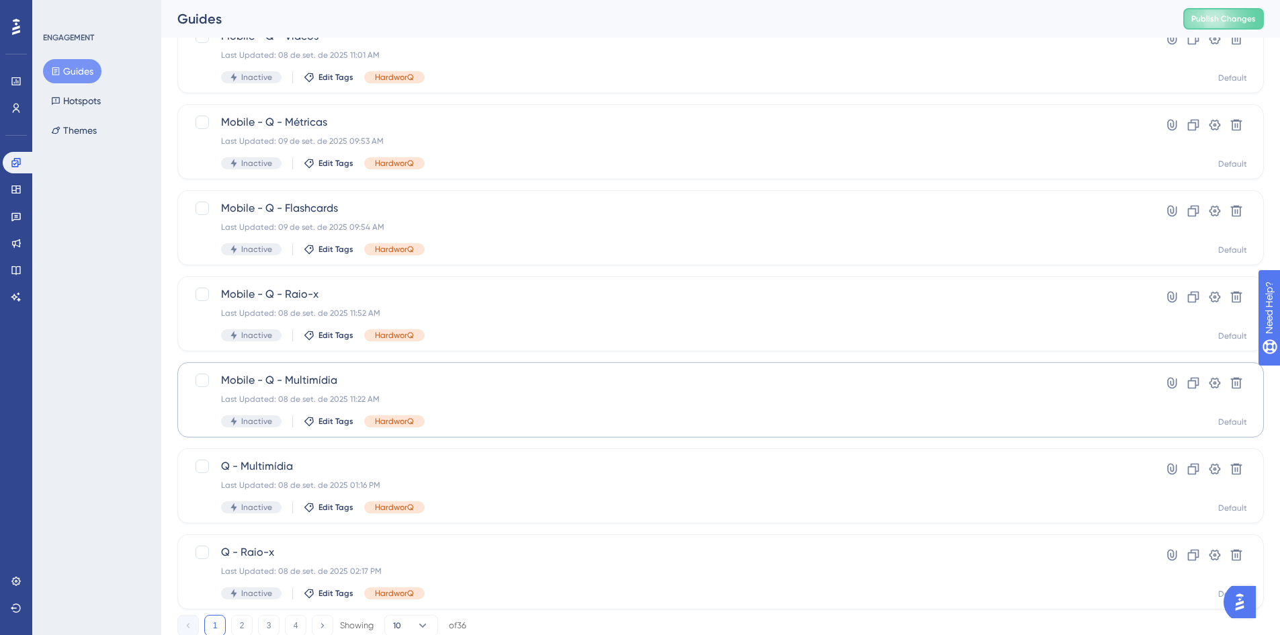
scroll to position [408, 0]
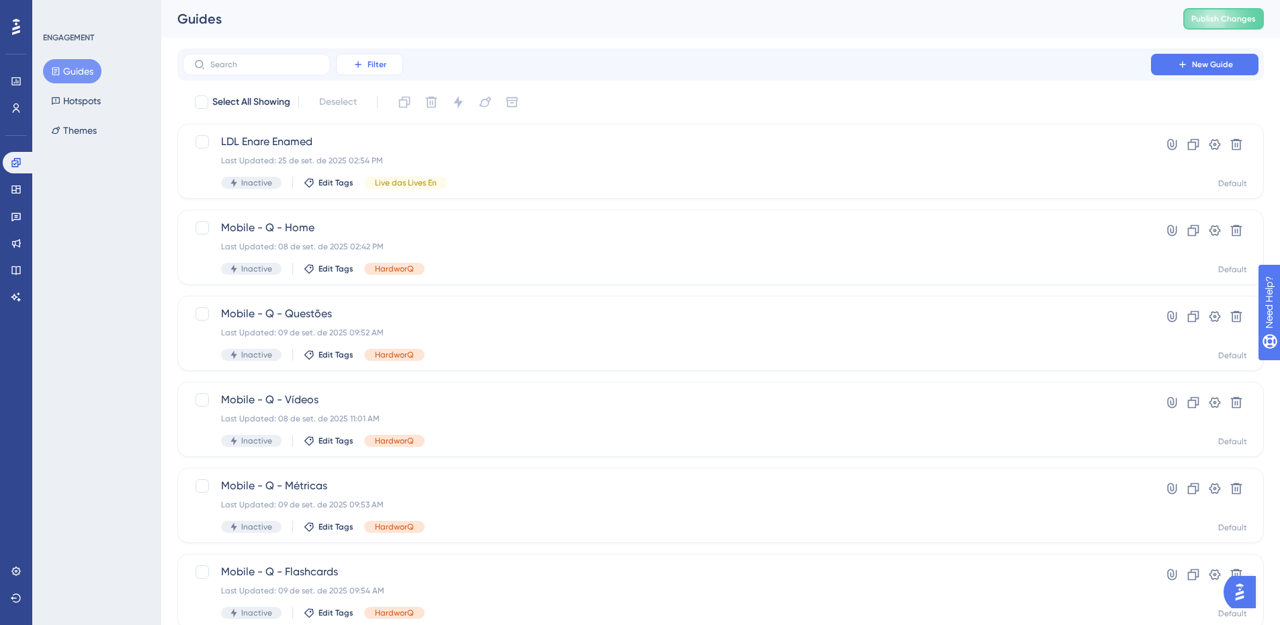
click at [379, 58] on button "Filter" at bounding box center [369, 65] width 67 height 22
click at [380, 101] on div "Tags Tags" at bounding box center [382, 102] width 55 height 27
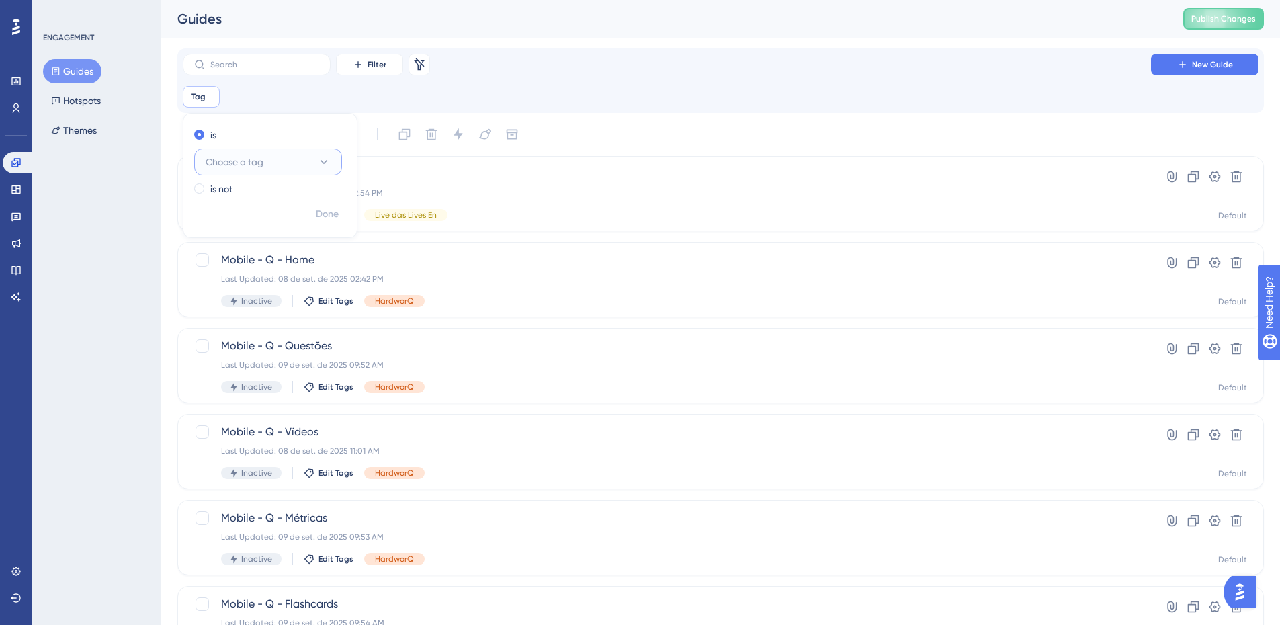
click at [281, 162] on button "Choose a tag" at bounding box center [268, 161] width 148 height 27
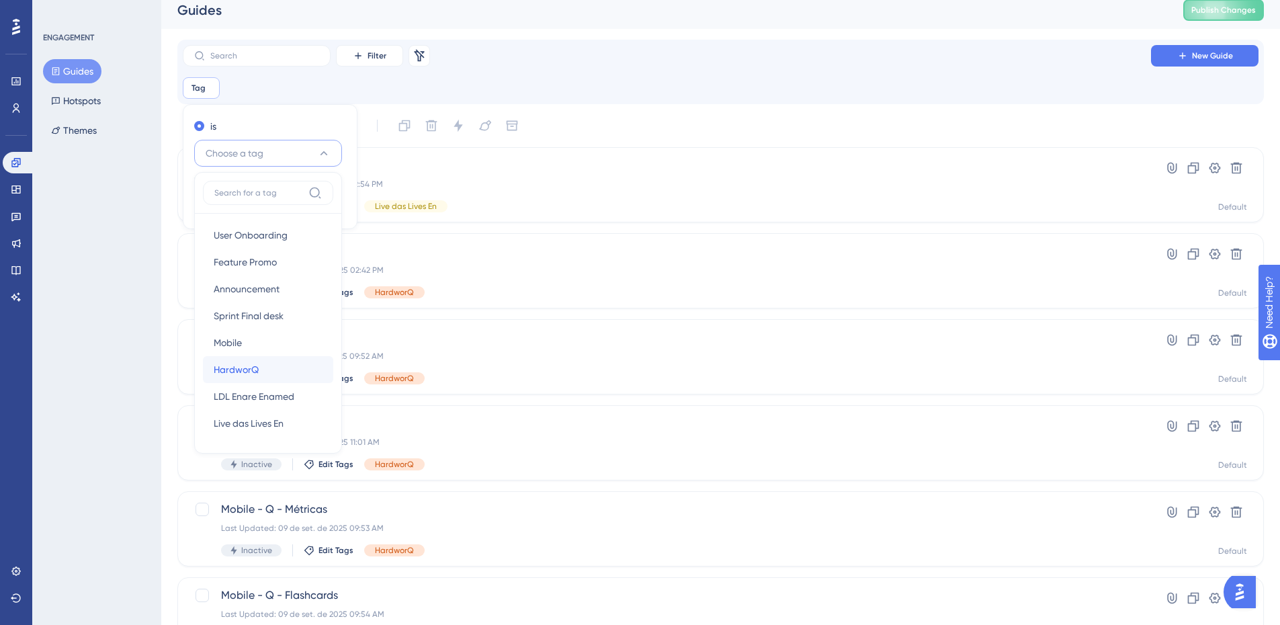
click at [258, 371] on span "HardworQ" at bounding box center [236, 369] width 45 height 16
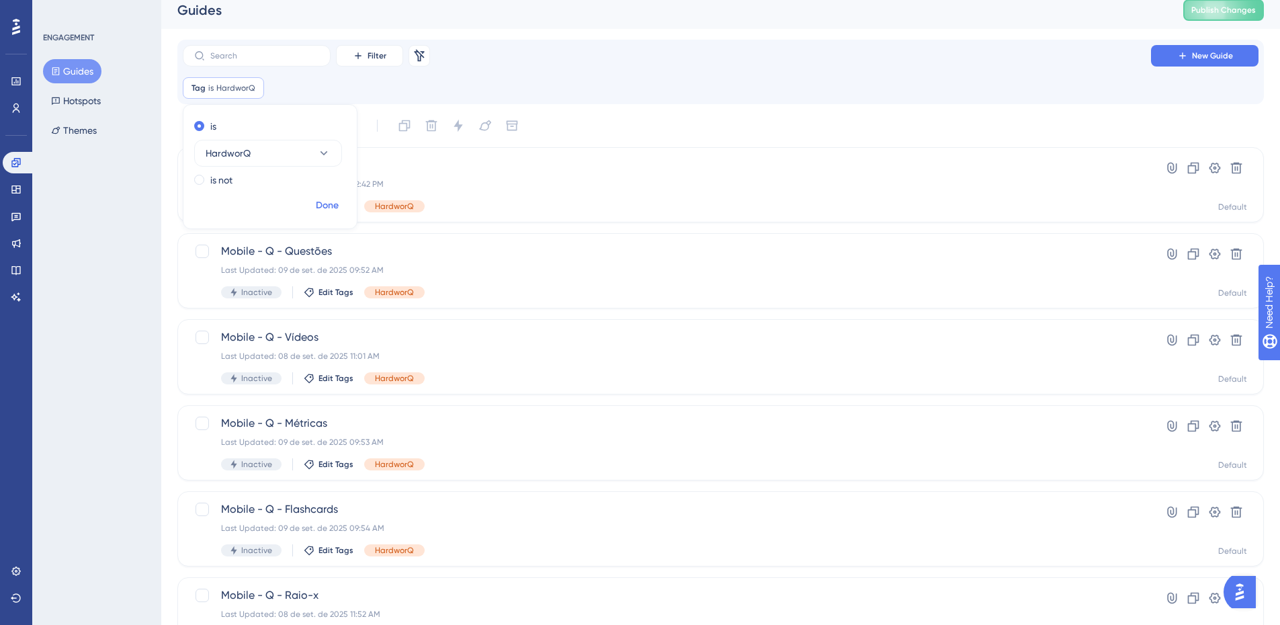
click at [321, 202] on span "Done" at bounding box center [327, 206] width 23 height 16
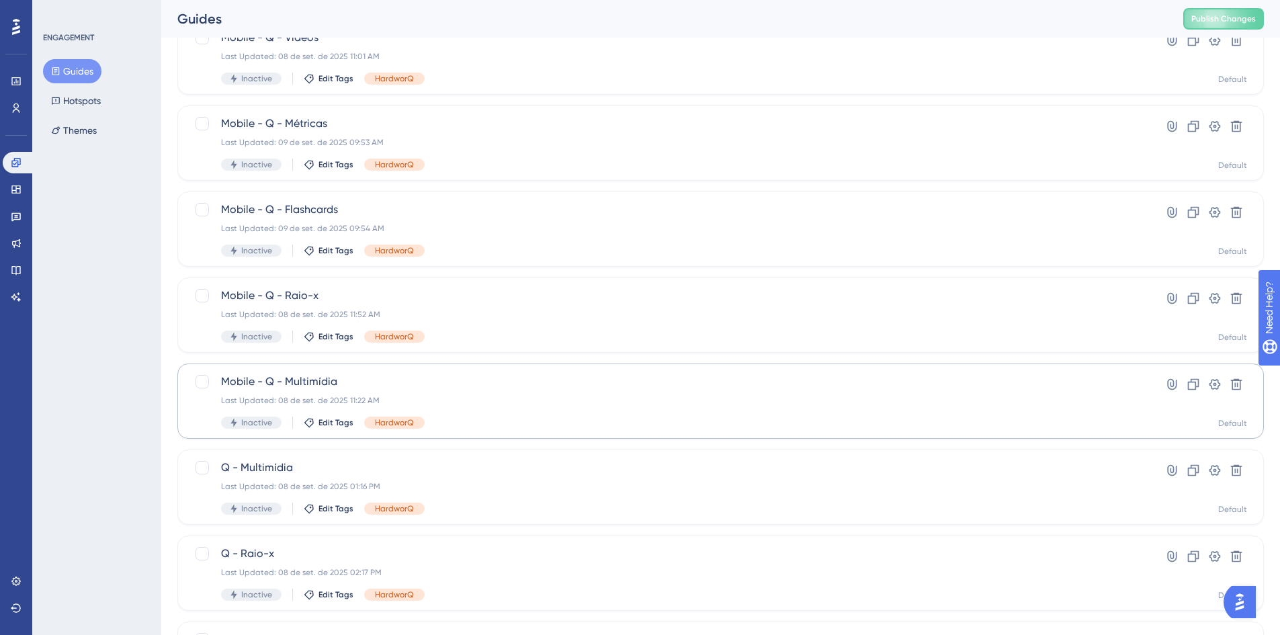
scroll to position [306, 0]
click at [1213, 300] on icon at bounding box center [1214, 300] width 13 height 13
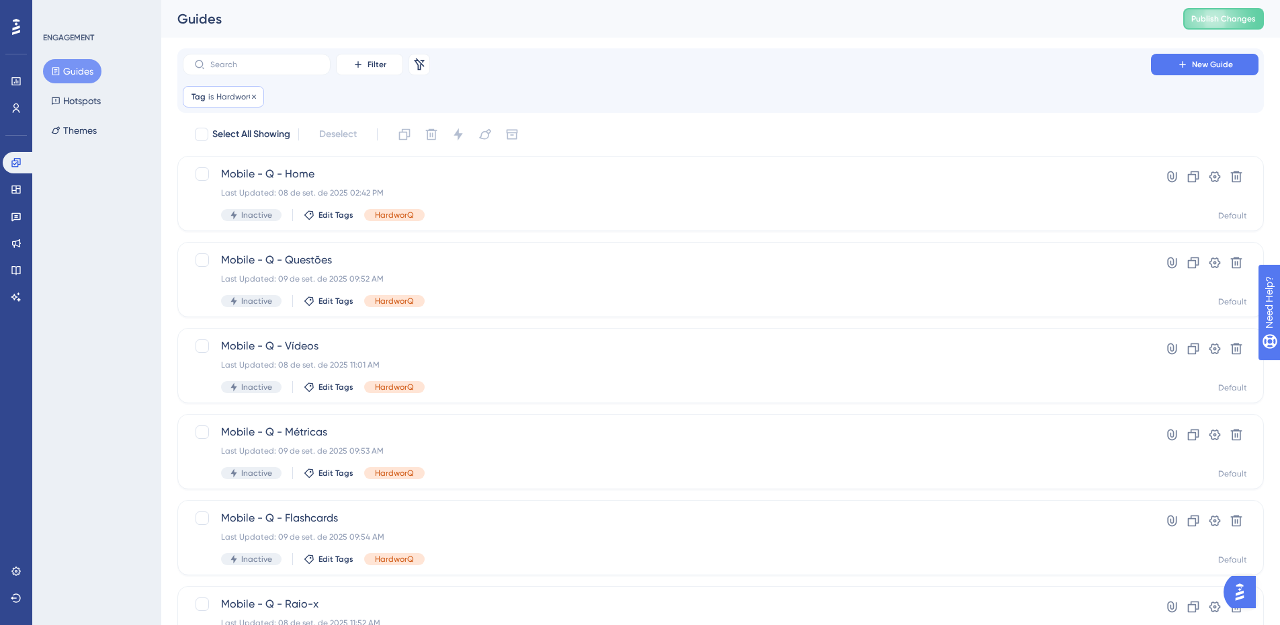
click at [234, 98] on span "HardworQ" at bounding box center [235, 96] width 39 height 11
click at [164, 222] on div "Performance Users Engagement Widgets Feedback Product Updates Knowledge Base AI…" at bounding box center [720, 527] width 1119 height 1054
click at [88, 102] on button "Hotspots" at bounding box center [76, 101] width 66 height 24
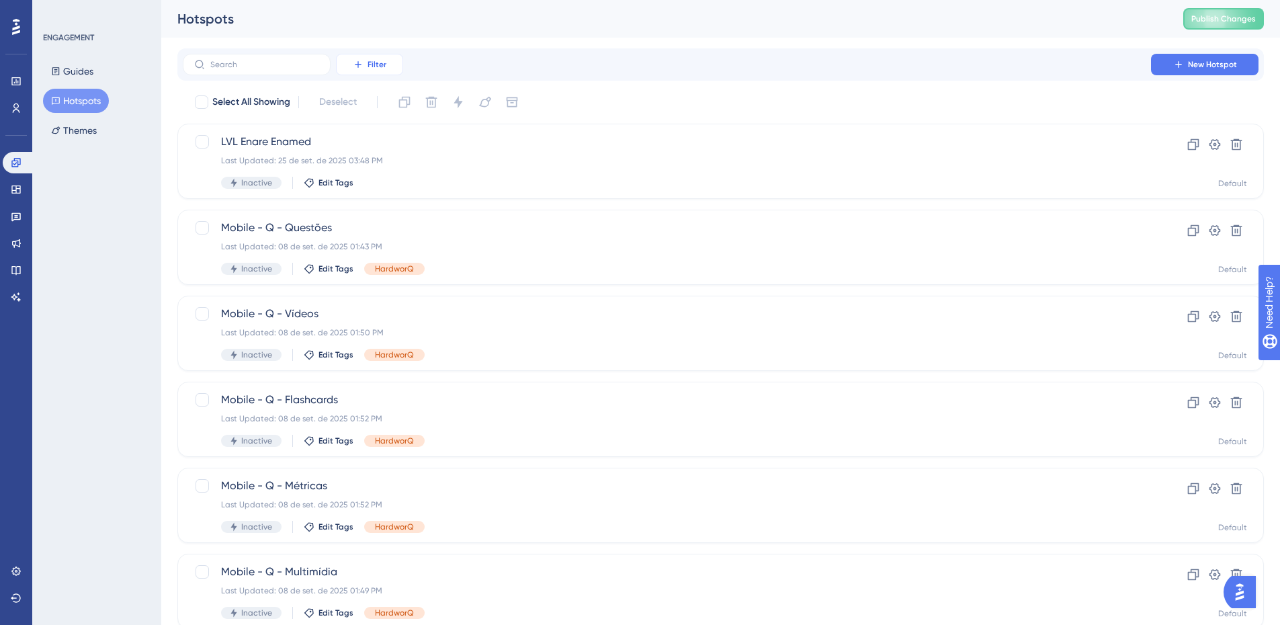
click at [382, 61] on span "Filter" at bounding box center [377, 64] width 19 height 11
click at [387, 97] on div "Tags Tags" at bounding box center [382, 102] width 55 height 27
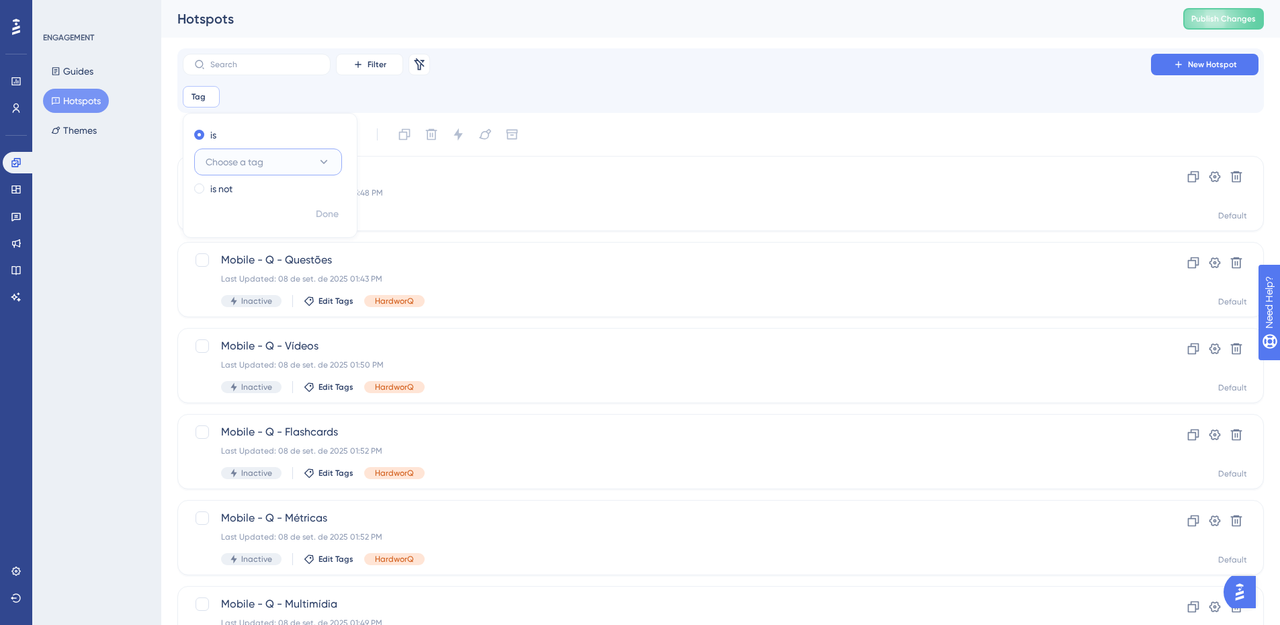
click at [249, 167] on span "Choose a tag" at bounding box center [235, 162] width 58 height 16
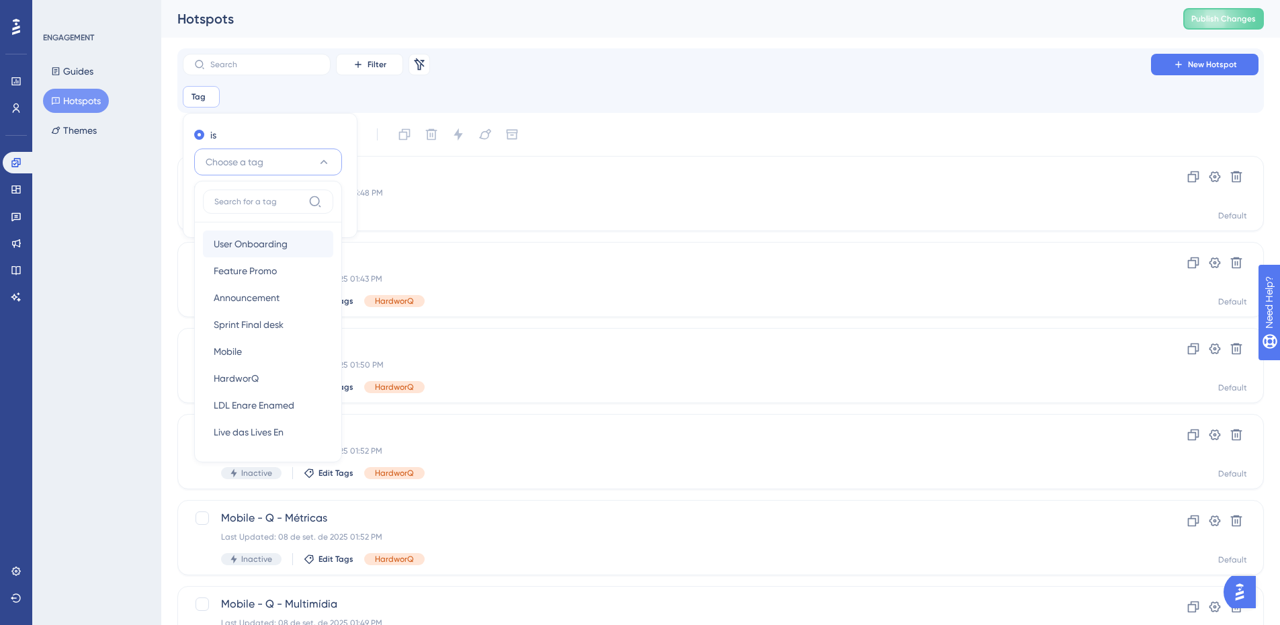
scroll to position [9, 0]
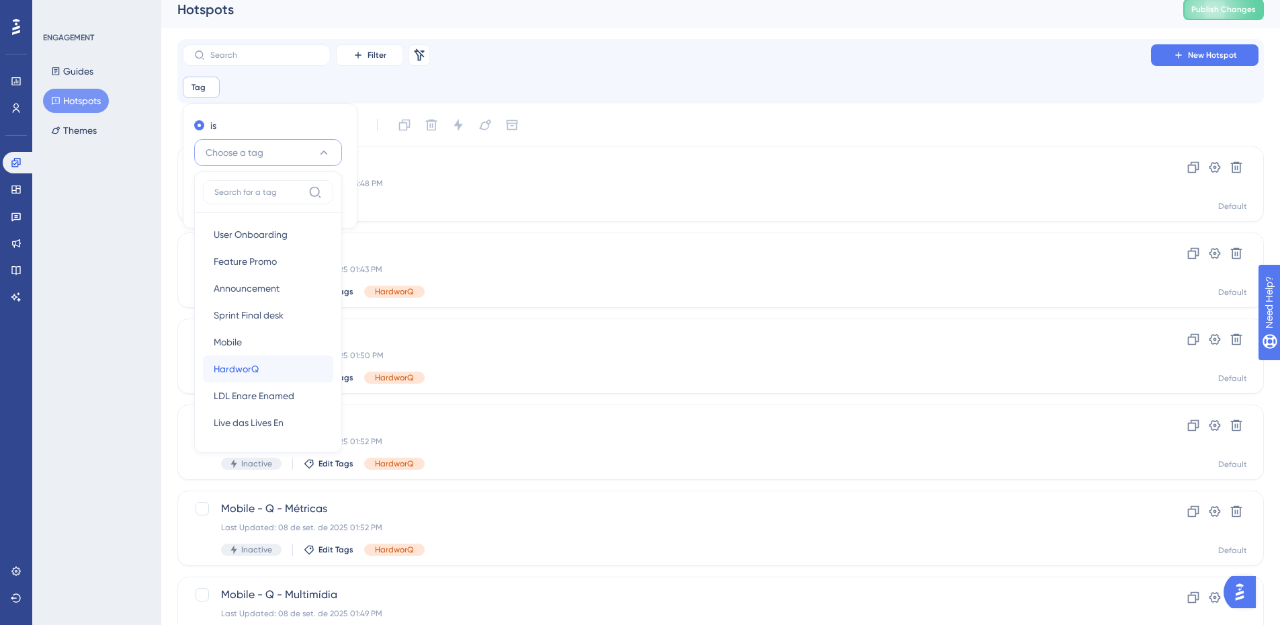
click at [255, 366] on span "HardworQ" at bounding box center [236, 369] width 45 height 16
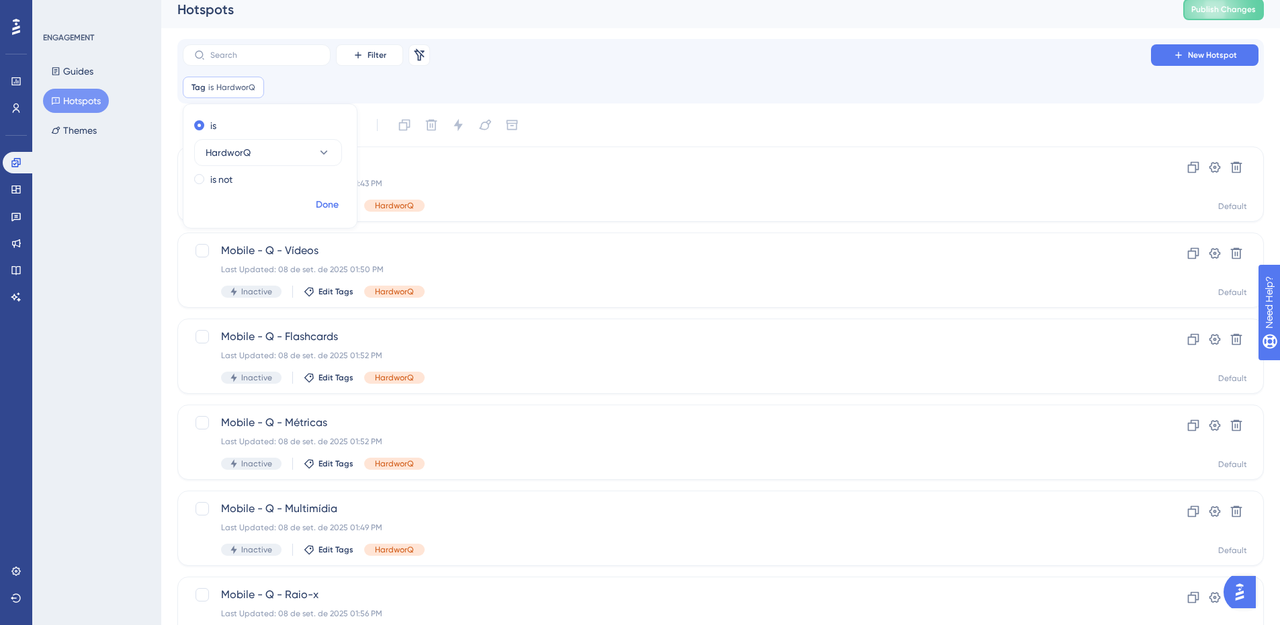
click at [333, 206] on span "Done" at bounding box center [327, 205] width 23 height 16
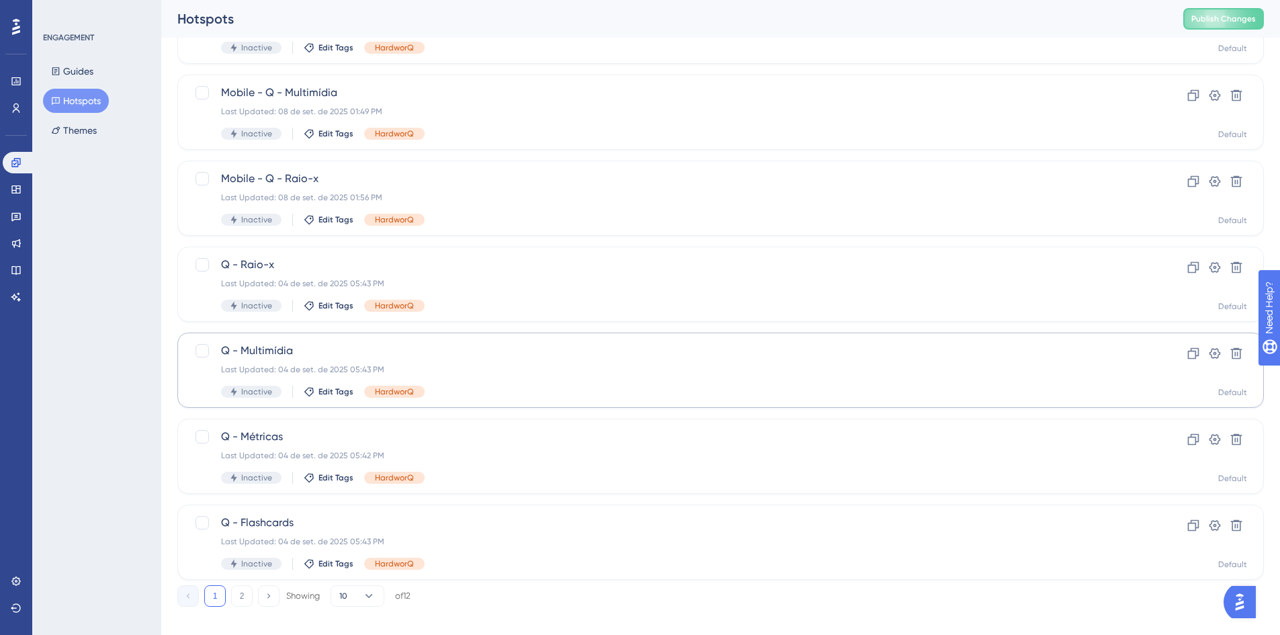
scroll to position [440, 0]
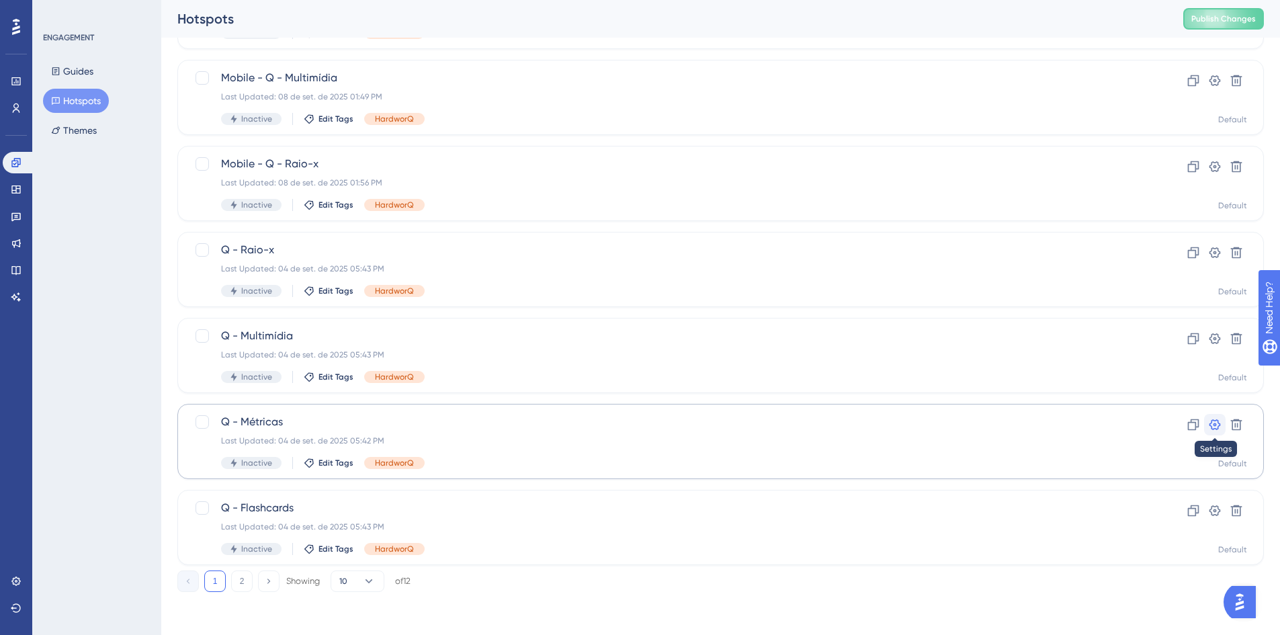
click at [1221, 417] on button at bounding box center [1215, 425] width 22 height 22
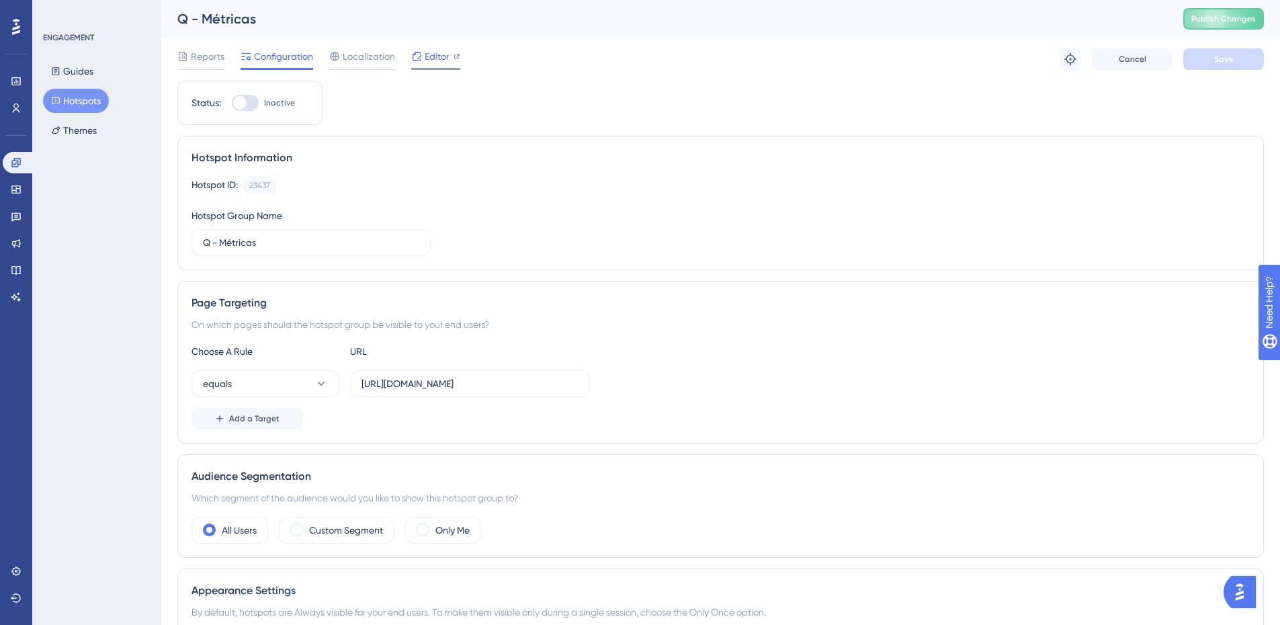
click at [441, 57] on span "Editor" at bounding box center [437, 56] width 25 height 16
click at [76, 68] on button "Guides" at bounding box center [72, 71] width 58 height 24
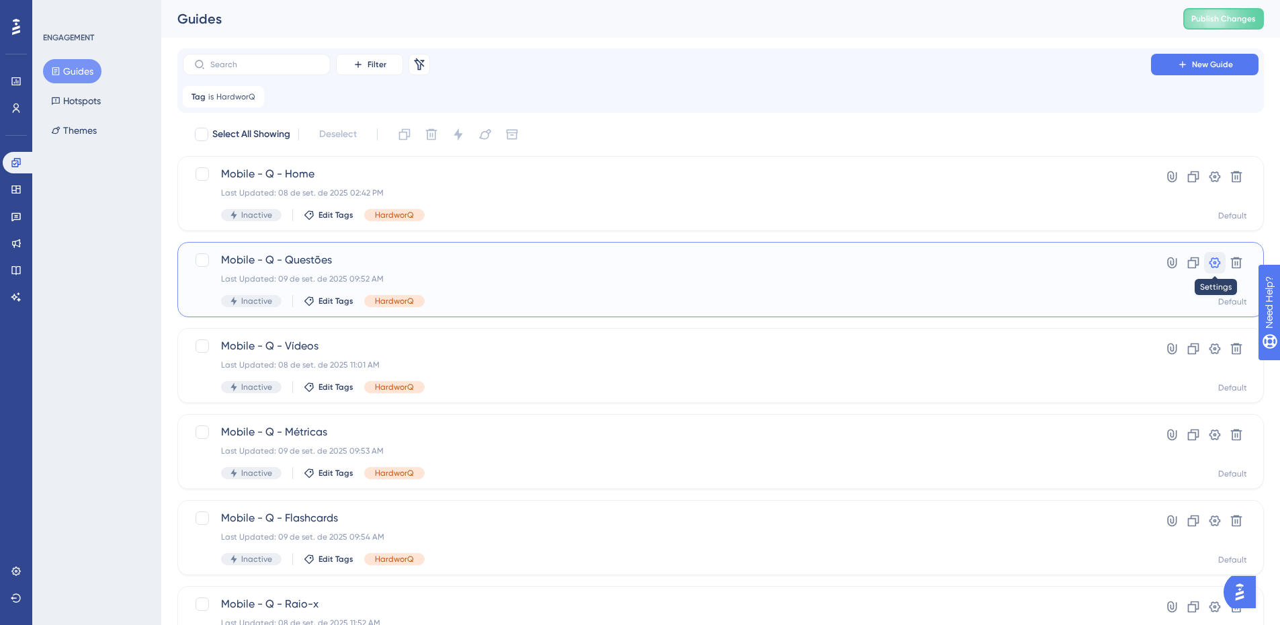
click at [1209, 261] on icon at bounding box center [1214, 262] width 13 height 13
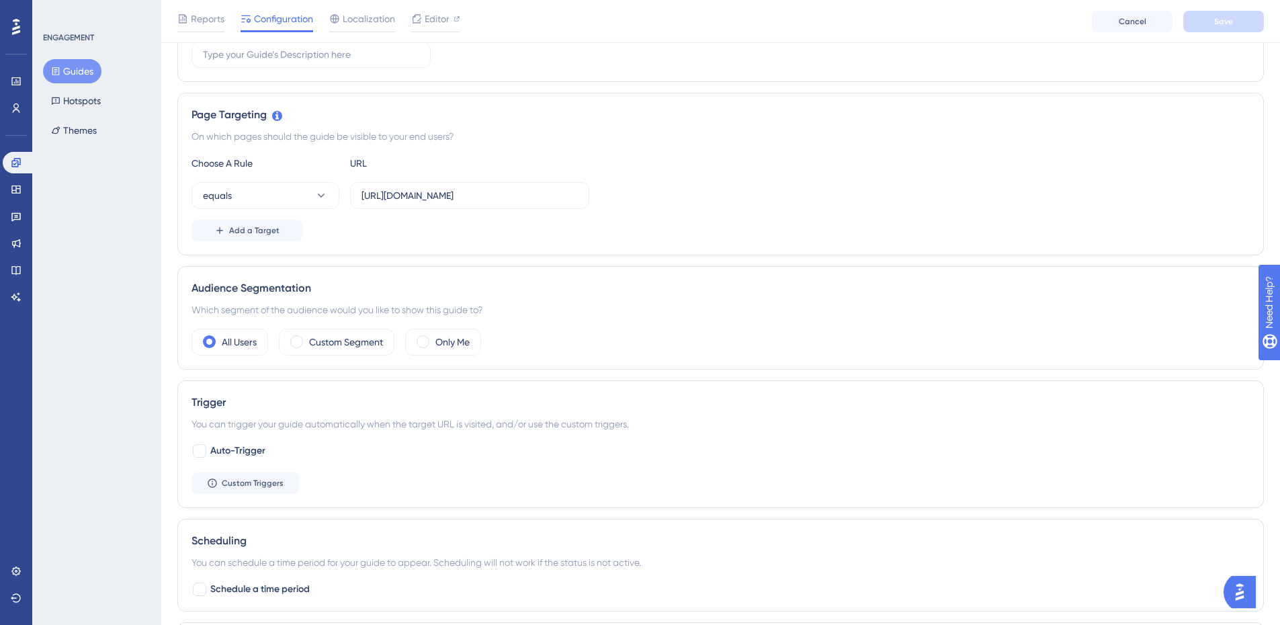
scroll to position [269, 0]
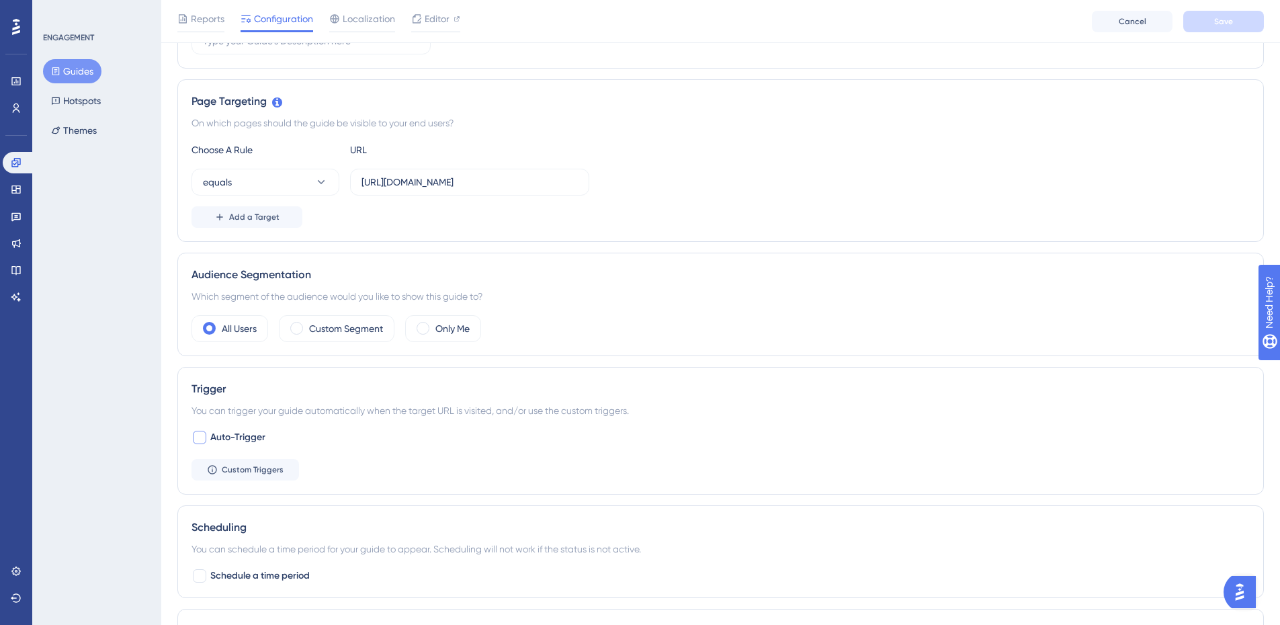
click at [194, 434] on div at bounding box center [199, 437] width 13 height 13
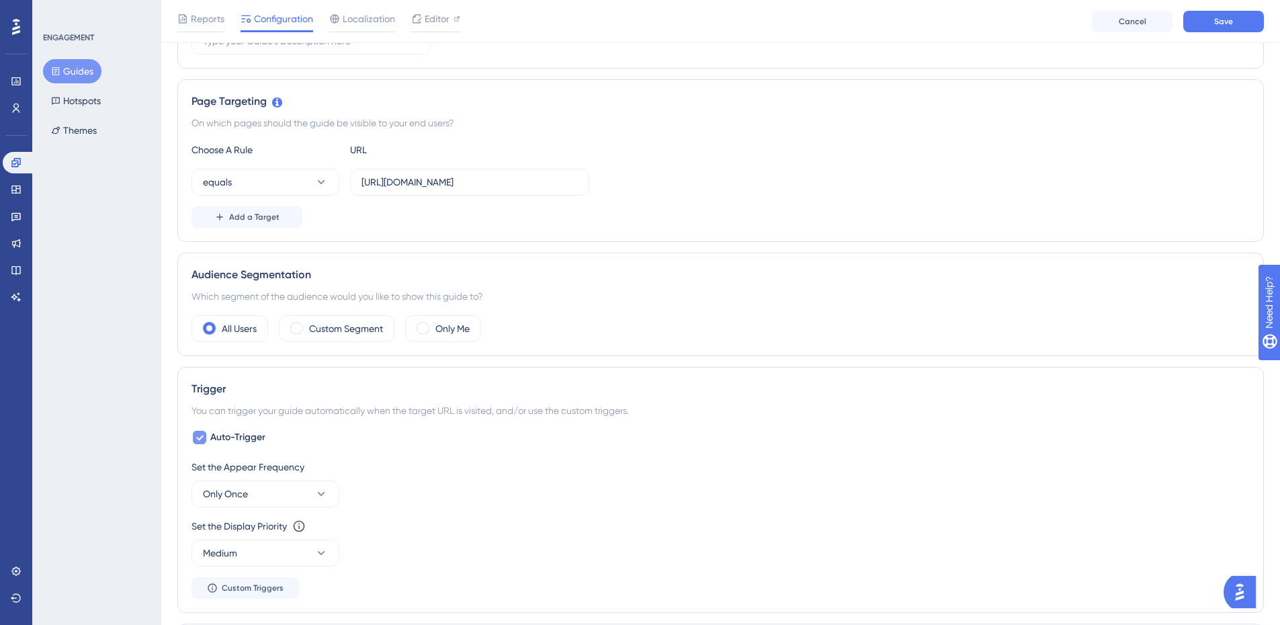
click at [203, 435] on icon at bounding box center [199, 437] width 7 height 5
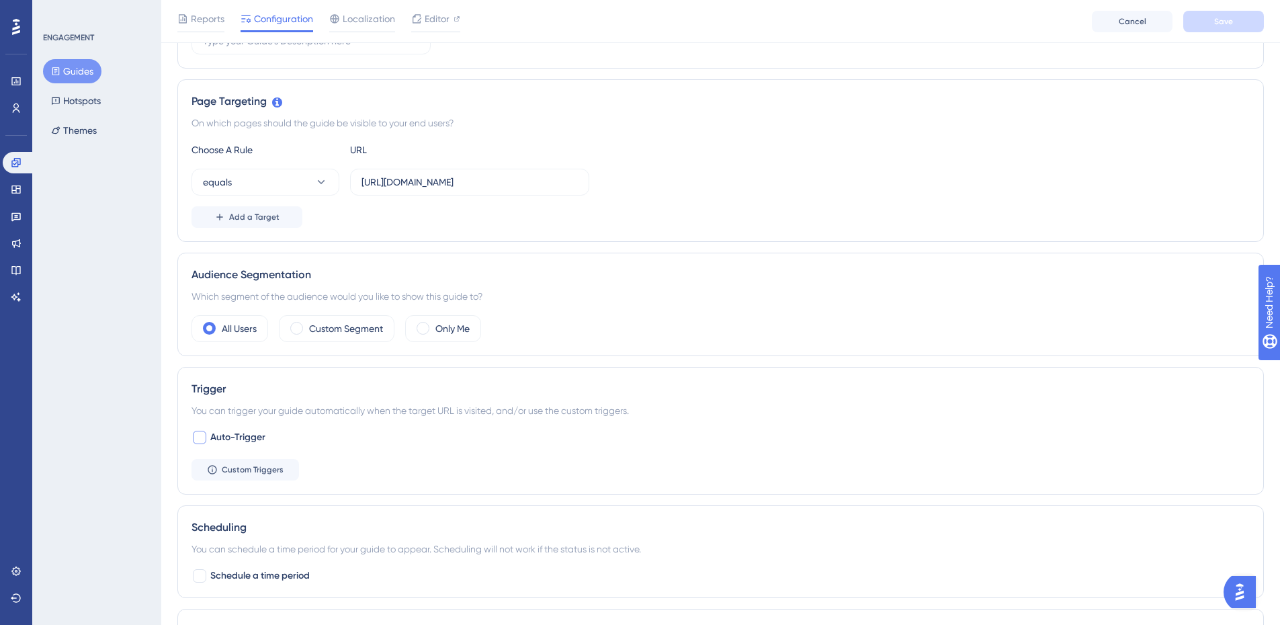
click at [197, 437] on div at bounding box center [199, 437] width 13 height 13
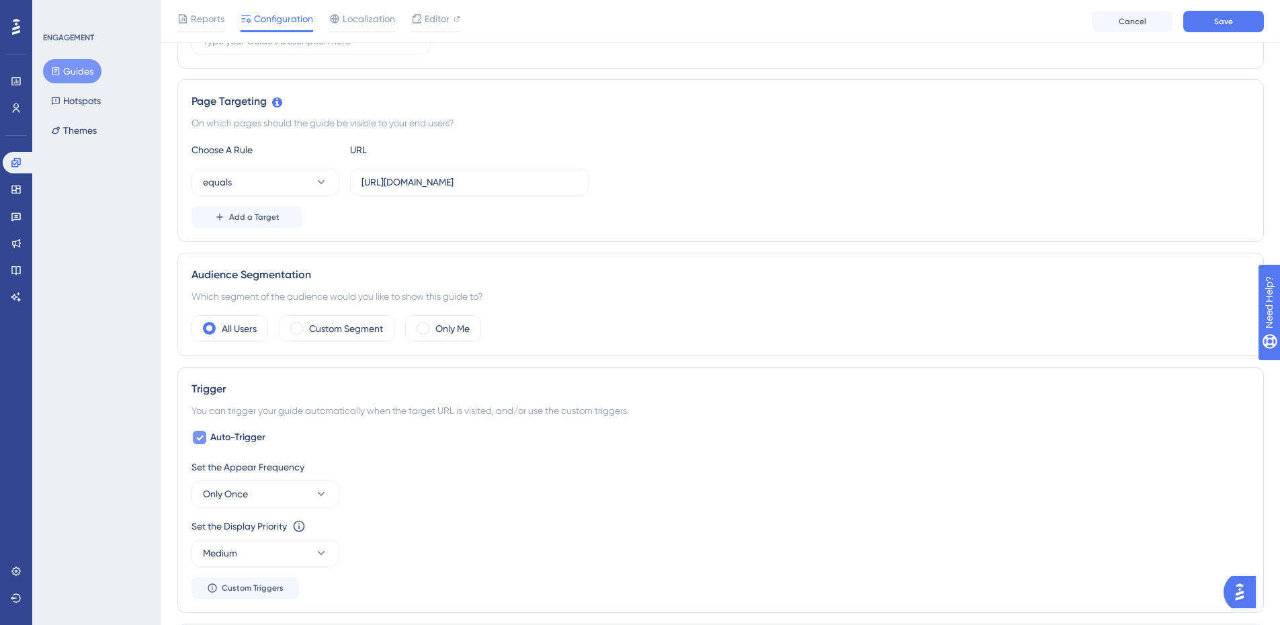
click at [201, 437] on icon at bounding box center [199, 437] width 7 height 5
checkbox input "false"
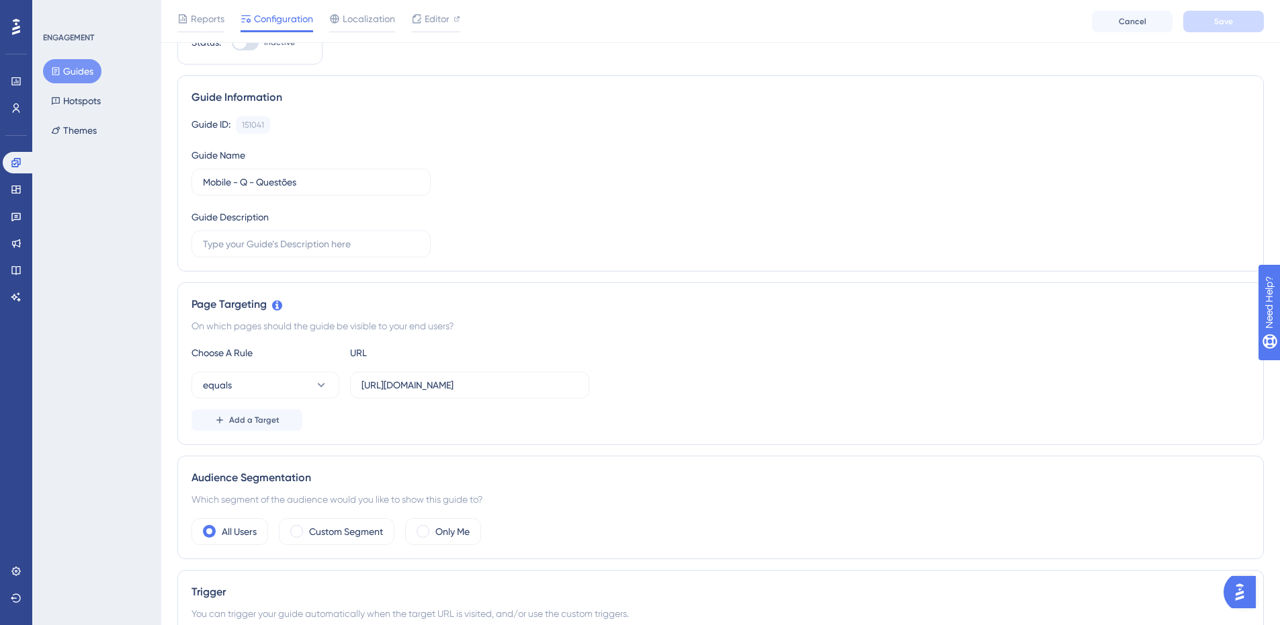
scroll to position [0, 0]
